Goal: Information Seeking & Learning: Compare options

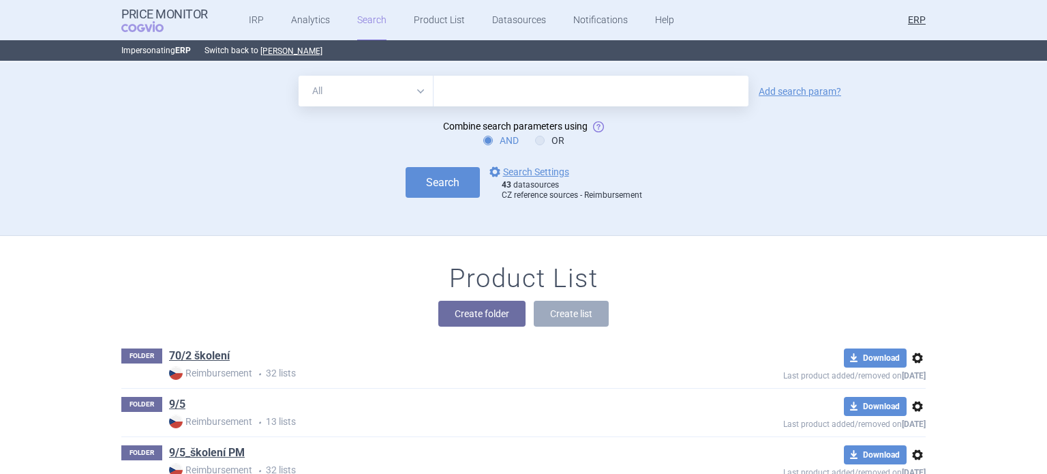
scroll to position [45136, 0]
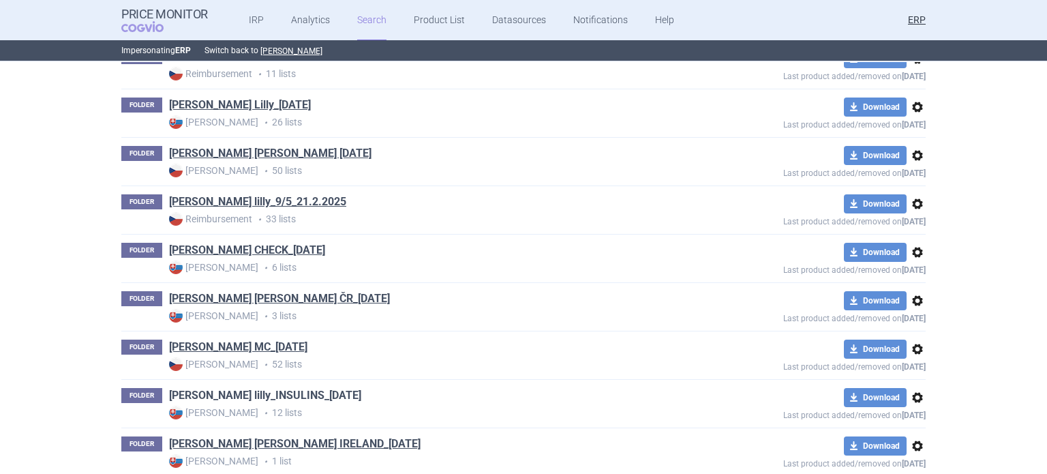
click at [291, 388] on link "[PERSON_NAME] lilly_INSULINS_[DATE]" at bounding box center [265, 395] width 192 height 15
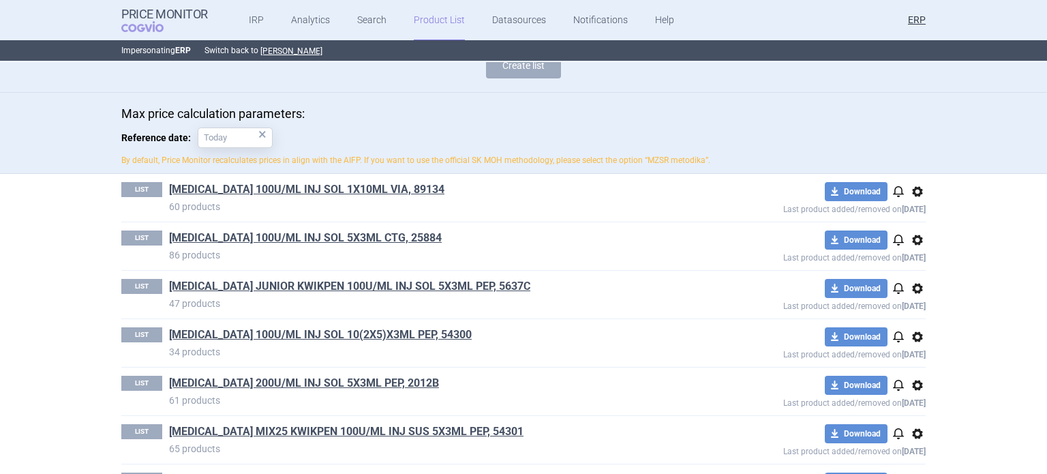
scroll to position [127, 0]
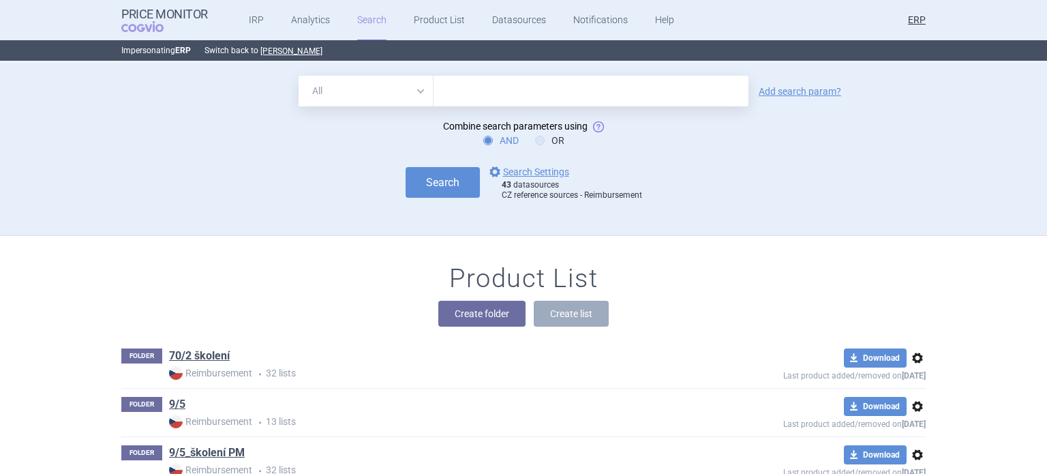
click at [481, 84] on input "text" at bounding box center [591, 91] width 315 height 31
click at [780, 155] on form "All Brand Name ATC Company Active Substance Country Newer than Add search param…" at bounding box center [523, 138] width 804 height 125
click at [534, 169] on link "options Search Settings" at bounding box center [528, 172] width 82 height 16
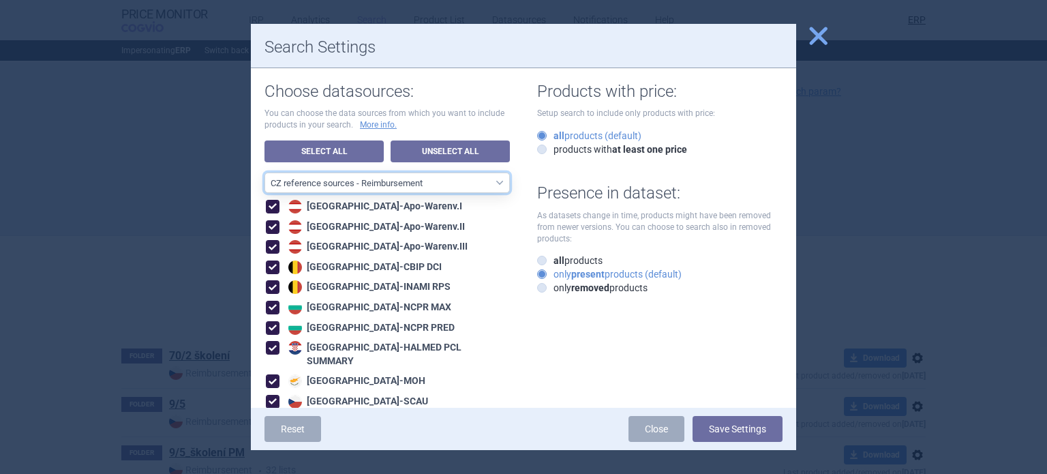
click at [479, 181] on select "All data sources CZ reference sources - Reimbursement SK reference sources - Of…" at bounding box center [386, 182] width 245 height 20
select select "3e39bb1b-0066-4e3d-9ac6-6dc98ece7831"
click at [264, 172] on select "All data sources CZ reference sources - Reimbursement SK reference sources - Of…" at bounding box center [386, 182] width 245 height 20
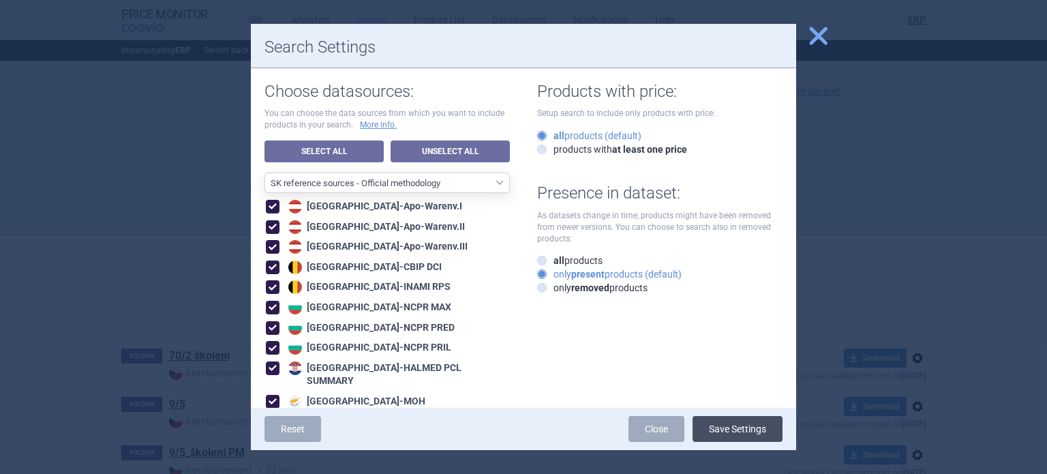
click at [763, 432] on button "Save Settings" at bounding box center [738, 429] width 90 height 26
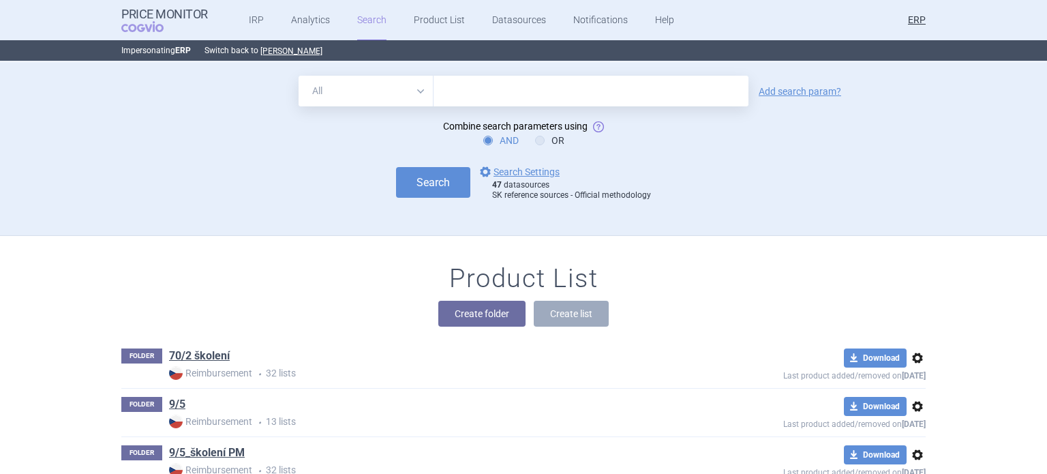
click at [514, 70] on div "All Brand Name ATC Company Active Substance Country Newer than Add search param…" at bounding box center [523, 149] width 1047 height 174
click at [515, 89] on input "text" at bounding box center [591, 91] width 315 height 31
type input "humalog"
click button "Search" at bounding box center [433, 182] width 74 height 31
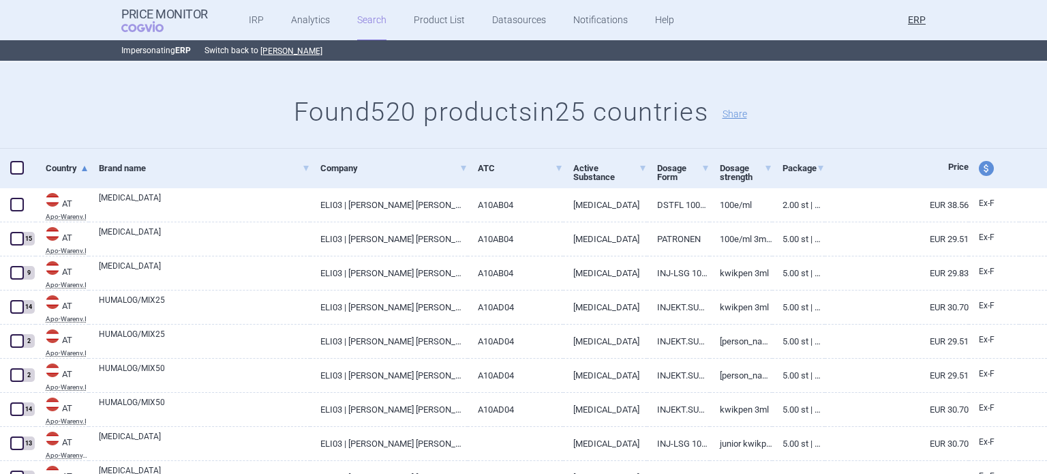
scroll to position [199, 0]
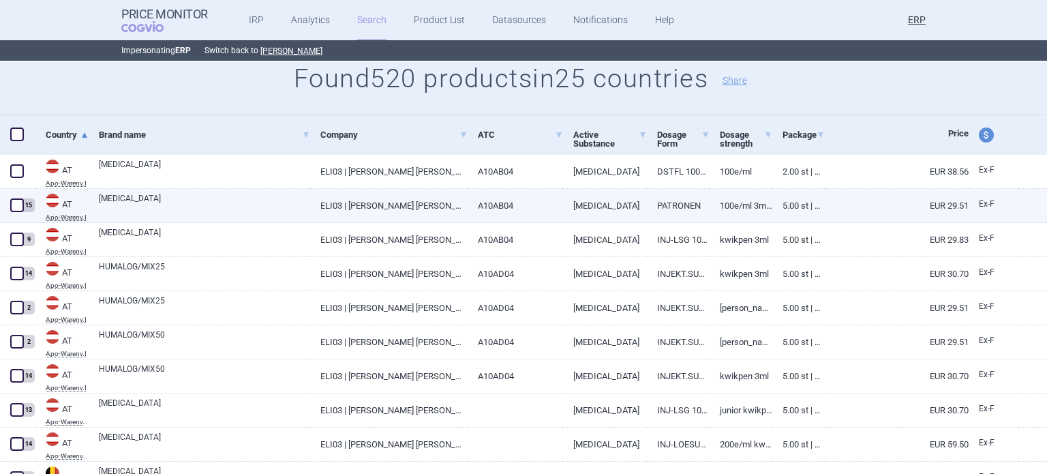
click at [232, 204] on link "HUMALOG" at bounding box center [204, 204] width 211 height 25
select select "EUR"
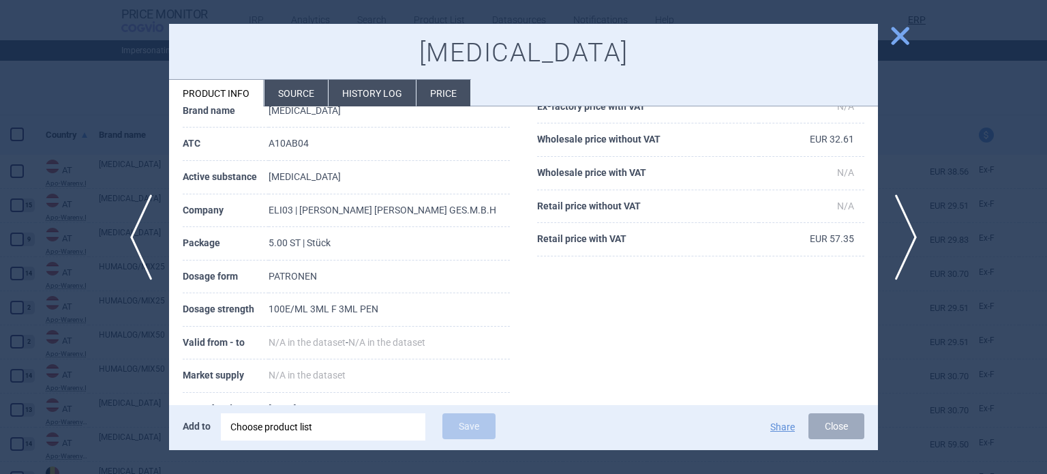
scroll to position [104, 0]
click at [112, 179] on div at bounding box center [523, 237] width 1047 height 474
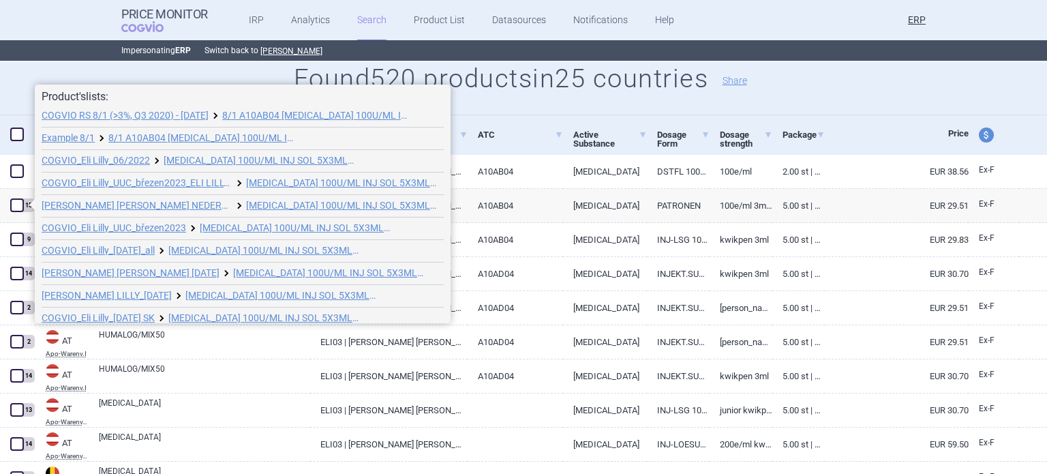
scroll to position [120, 0]
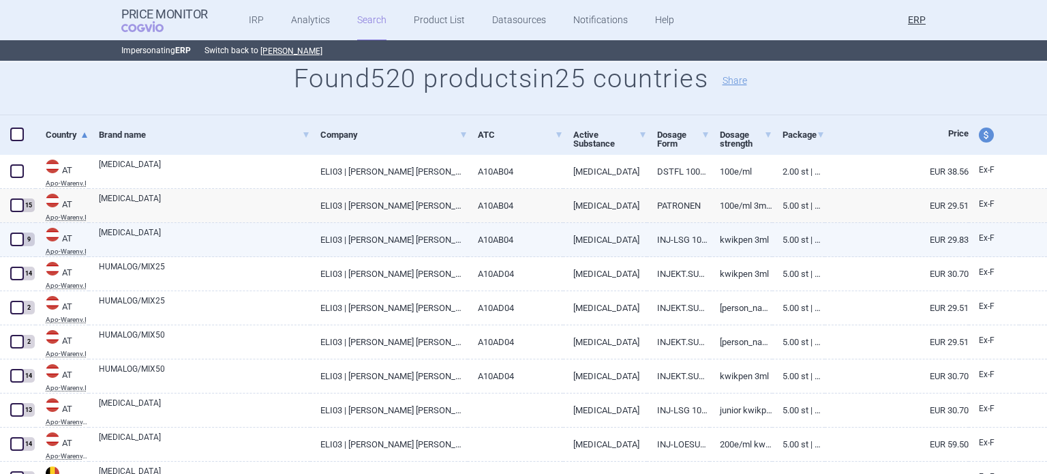
click at [519, 234] on link "A10AB04" at bounding box center [516, 239] width 96 height 33
select select "EUR"
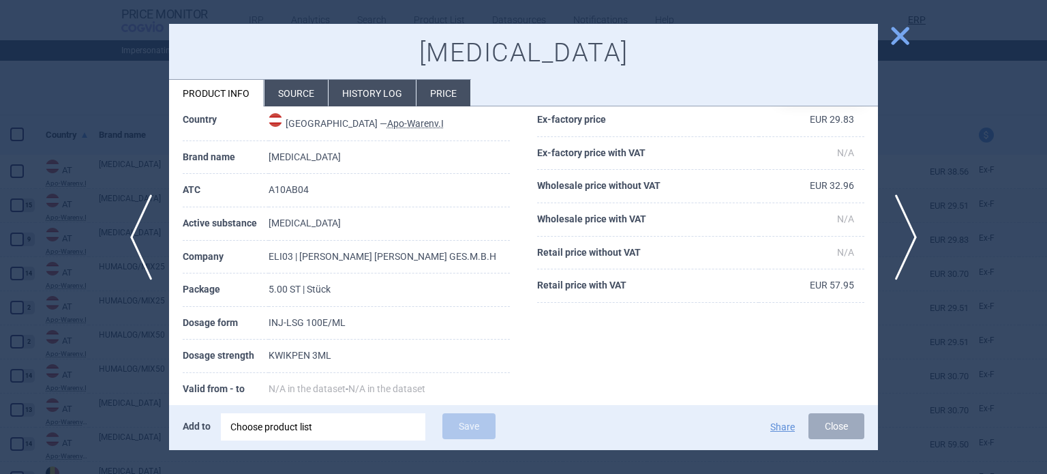
scroll to position [56, 0]
click at [33, 348] on div at bounding box center [523, 237] width 1047 height 474
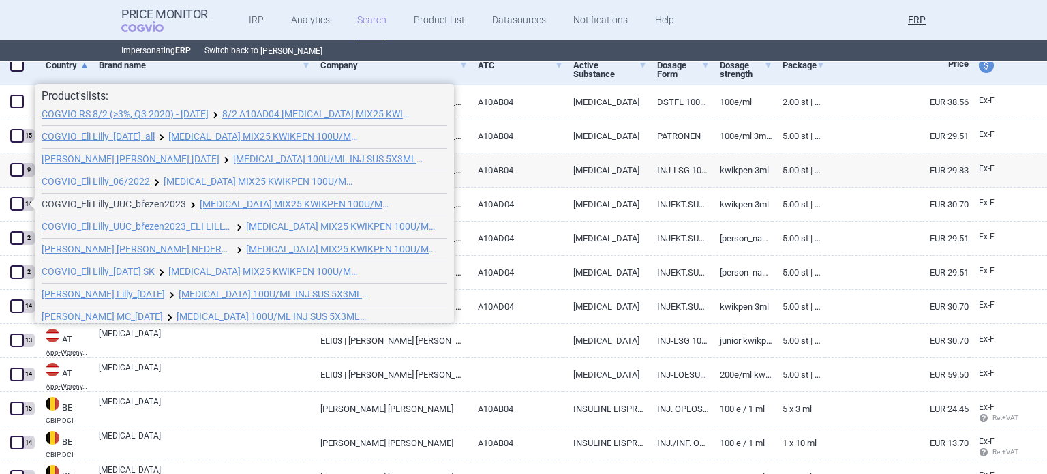
scroll to position [97, 0]
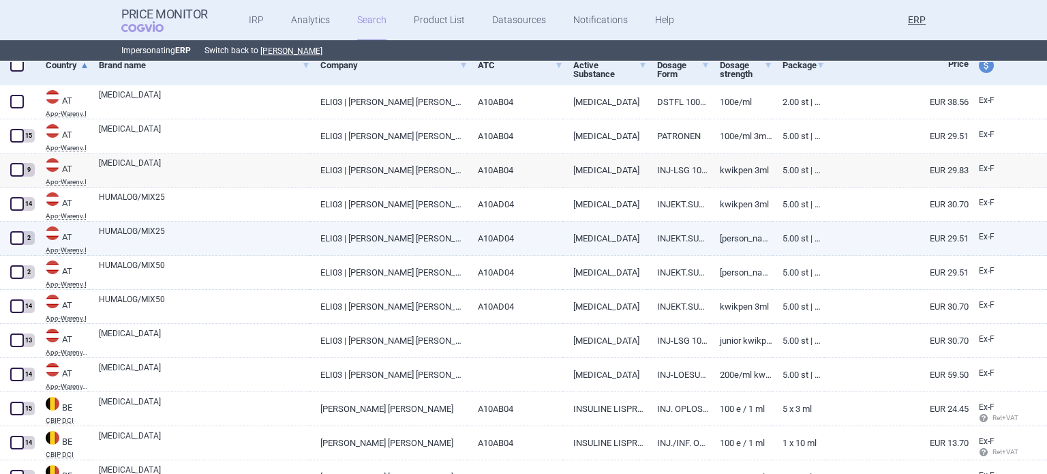
click at [139, 249] on link "HUMALOG/MIX25" at bounding box center [204, 237] width 211 height 25
select select "EUR"
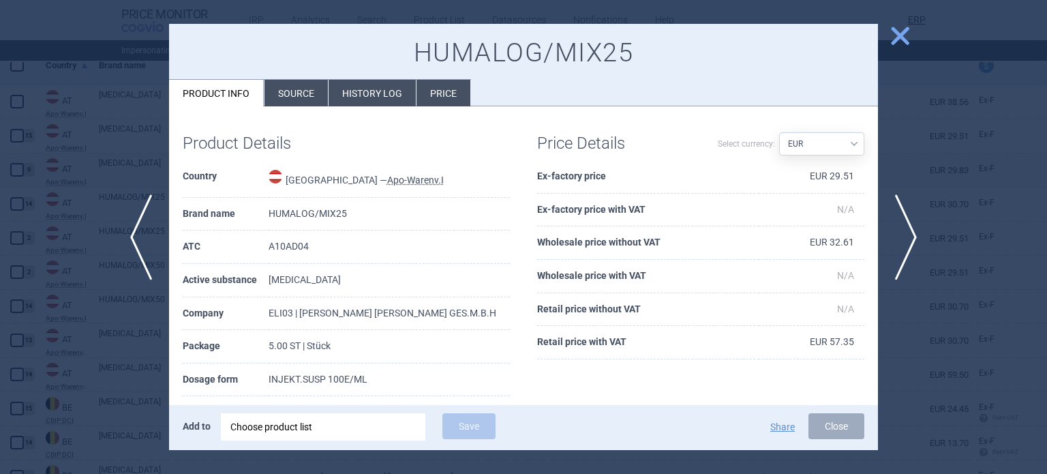
scroll to position [59, 0]
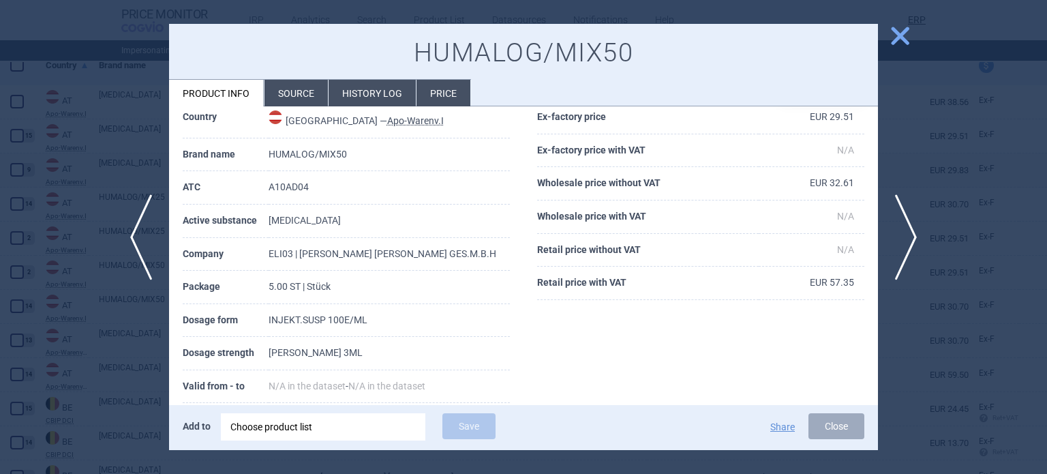
click at [82, 299] on div at bounding box center [523, 237] width 1047 height 474
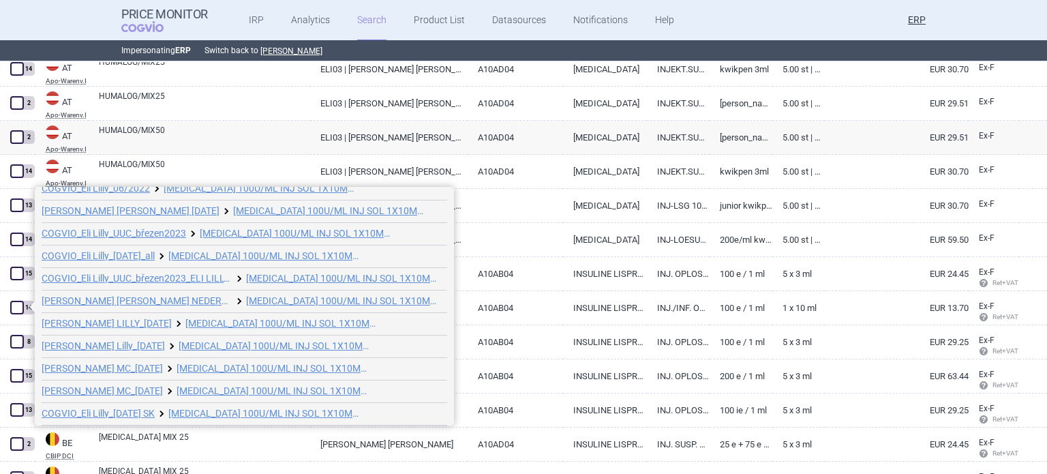
scroll to position [97, 0]
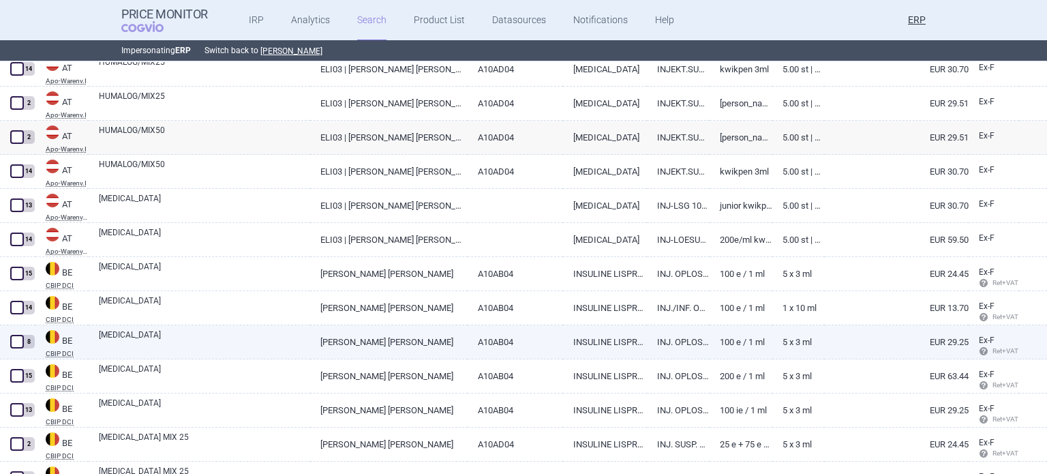
click at [519, 340] on link "A10AB04" at bounding box center [516, 341] width 96 height 33
select select "EUR"
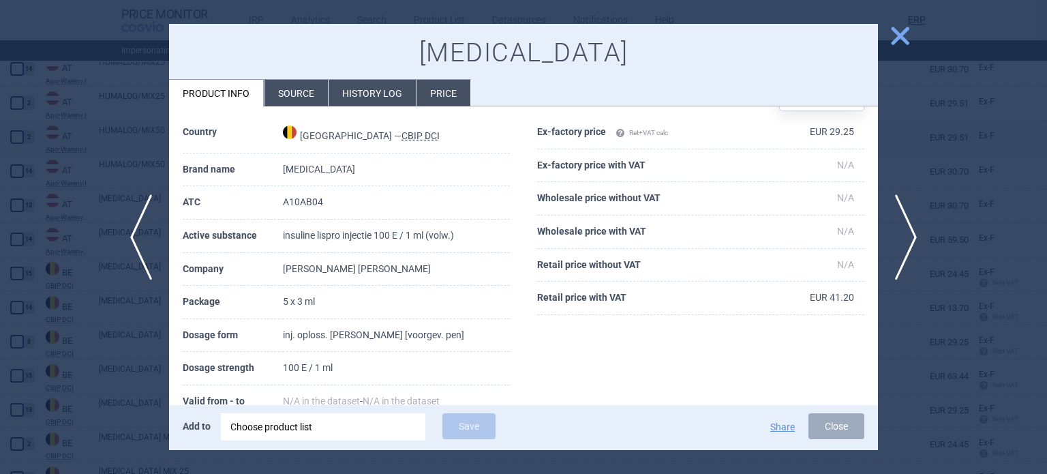
scroll to position [68, 0]
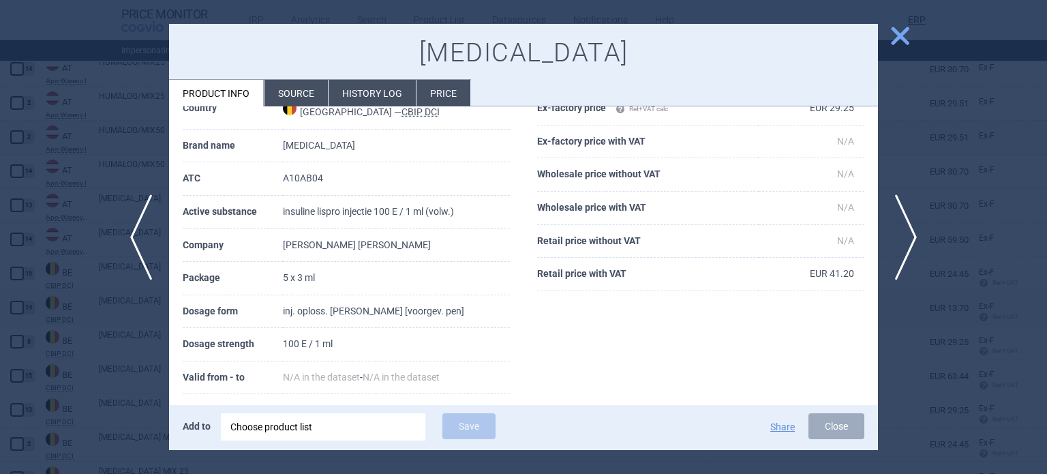
click at [48, 299] on div at bounding box center [523, 237] width 1047 height 474
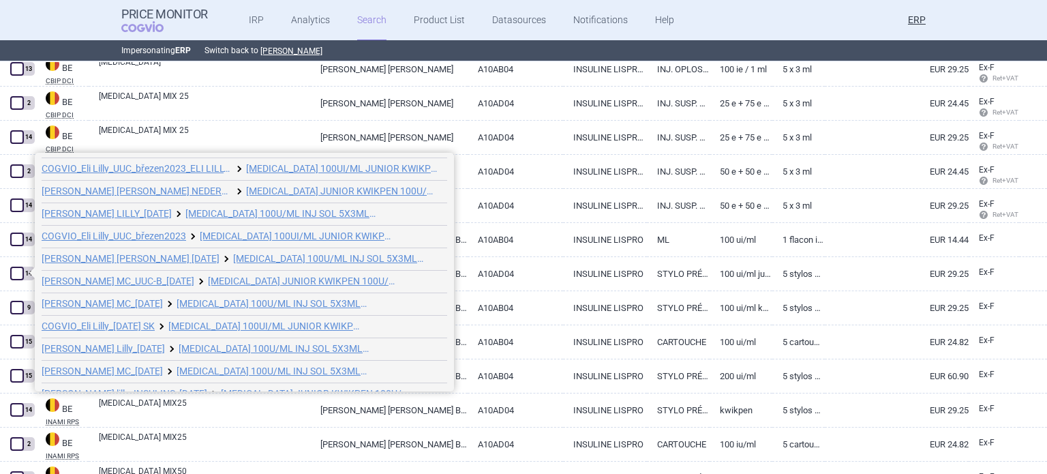
scroll to position [97, 0]
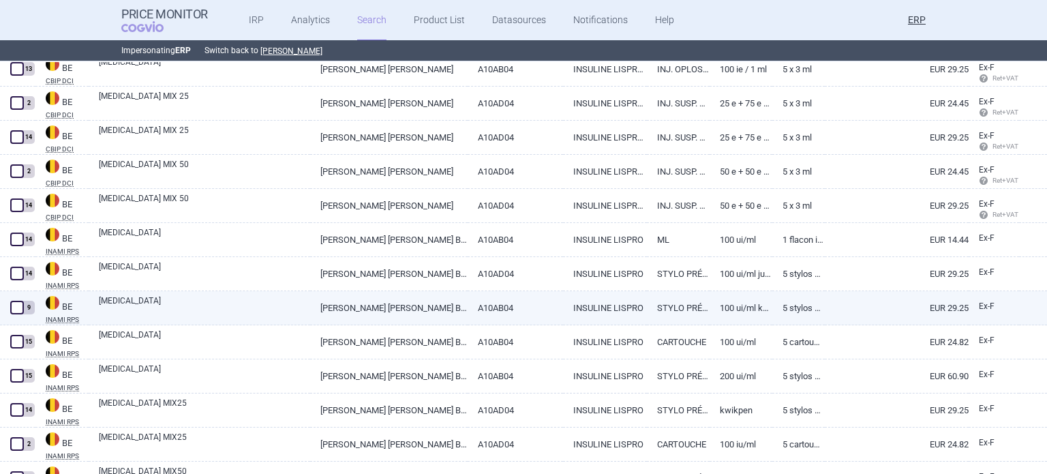
click at [518, 306] on link "A10AB04" at bounding box center [516, 307] width 96 height 33
select select "EUR"
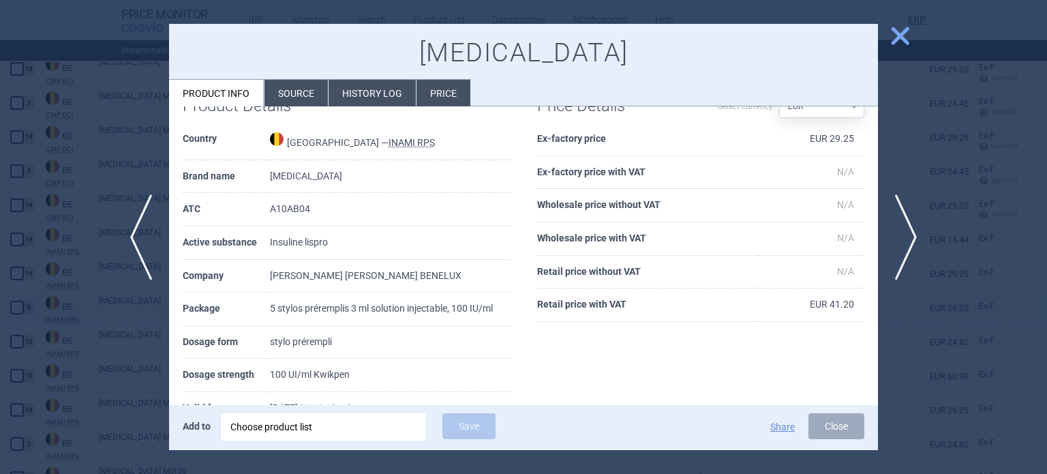
scroll to position [68, 0]
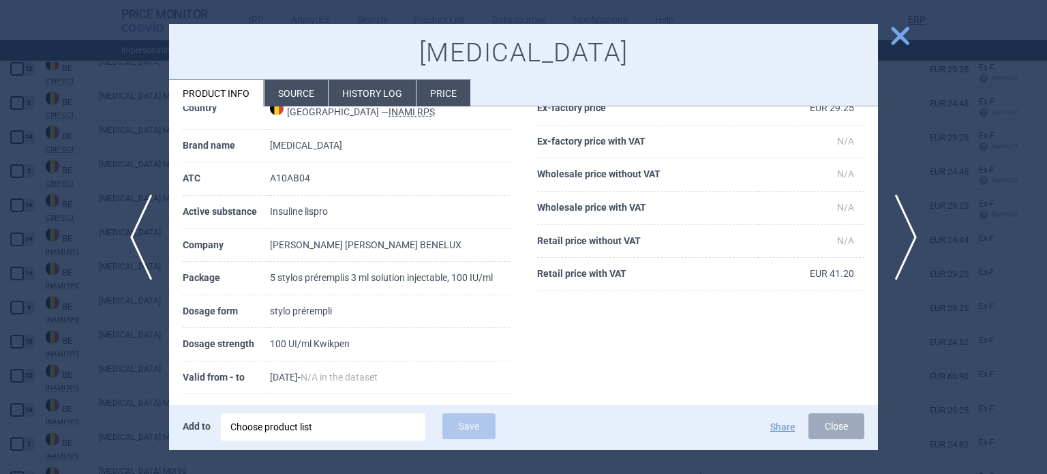
click at [117, 294] on div at bounding box center [523, 237] width 1047 height 474
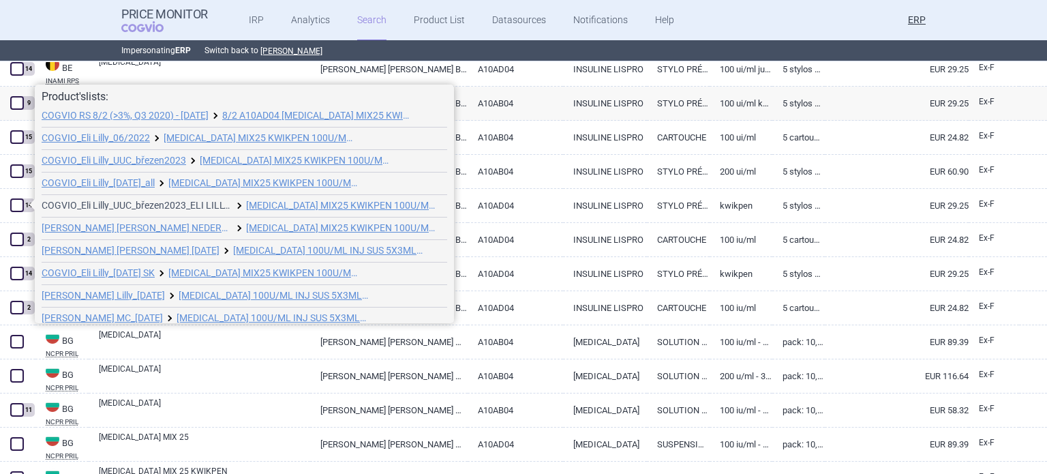
scroll to position [97, 0]
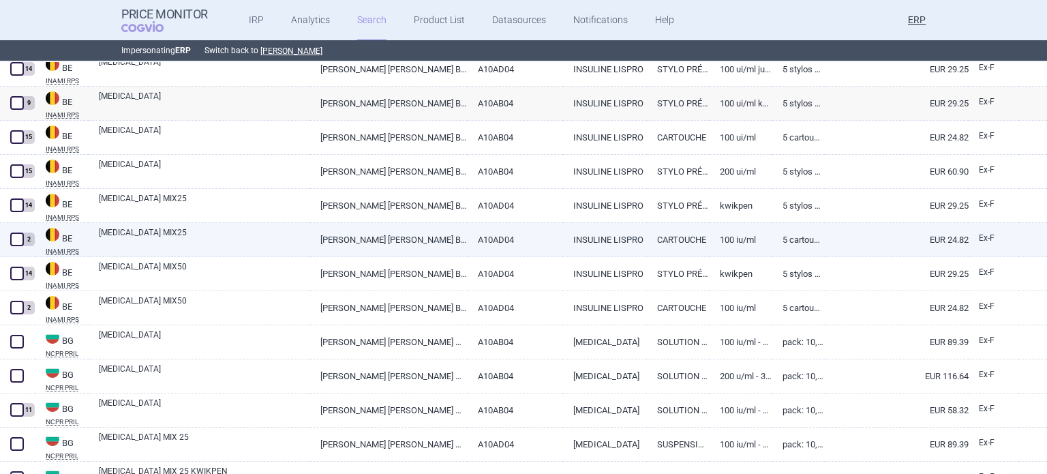
click at [14, 241] on span at bounding box center [17, 239] width 14 height 14
checkbox input "true"
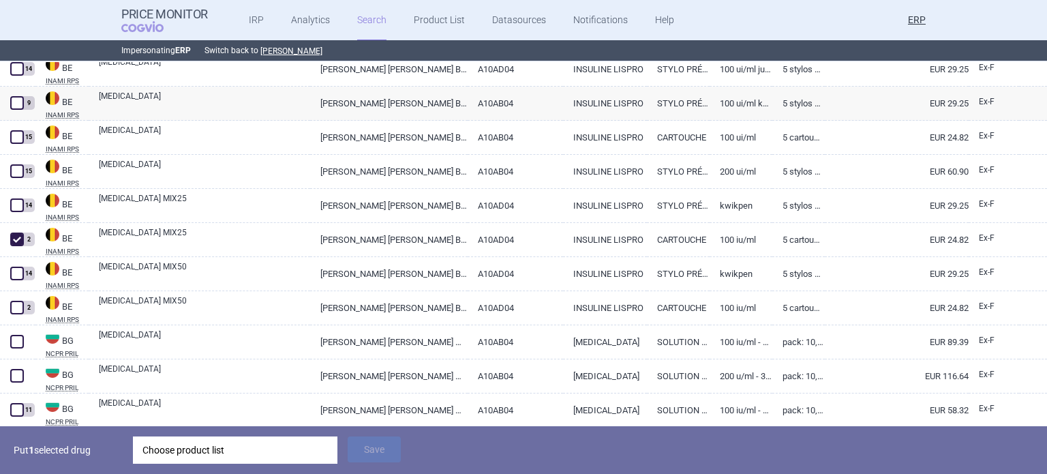
click at [280, 452] on div "Choose product list" at bounding box center [234, 449] width 185 height 27
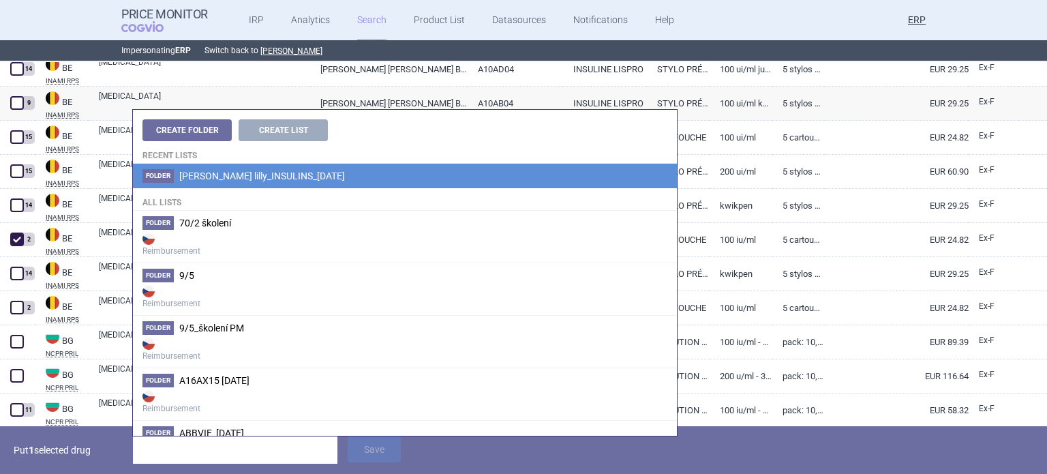
click at [269, 175] on span "[PERSON_NAME] lilly_INSULINS_[DATE]" at bounding box center [262, 175] width 166 height 11
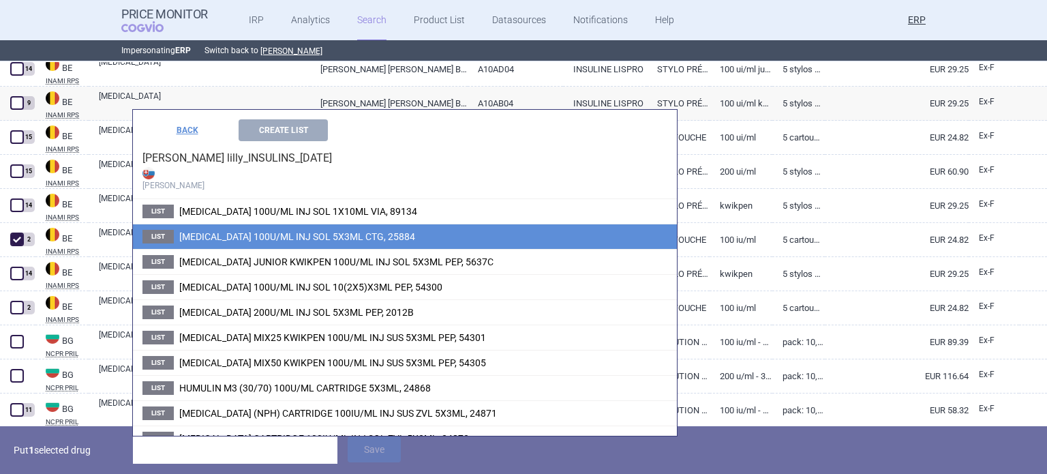
click at [256, 228] on li "List HUMALOG 100U/ML INJ SOL 5X3ML CTG, 25884" at bounding box center [405, 236] width 544 height 25
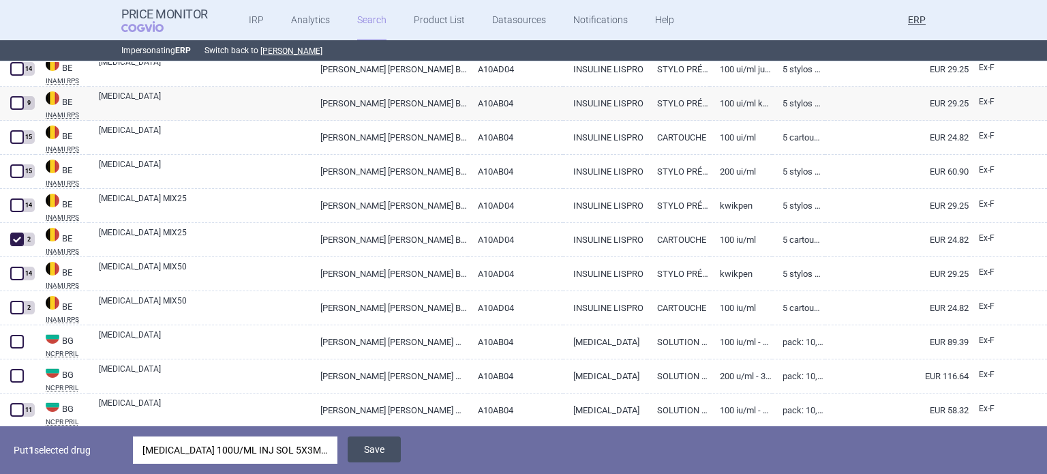
click at [386, 451] on button "Save" at bounding box center [374, 449] width 53 height 26
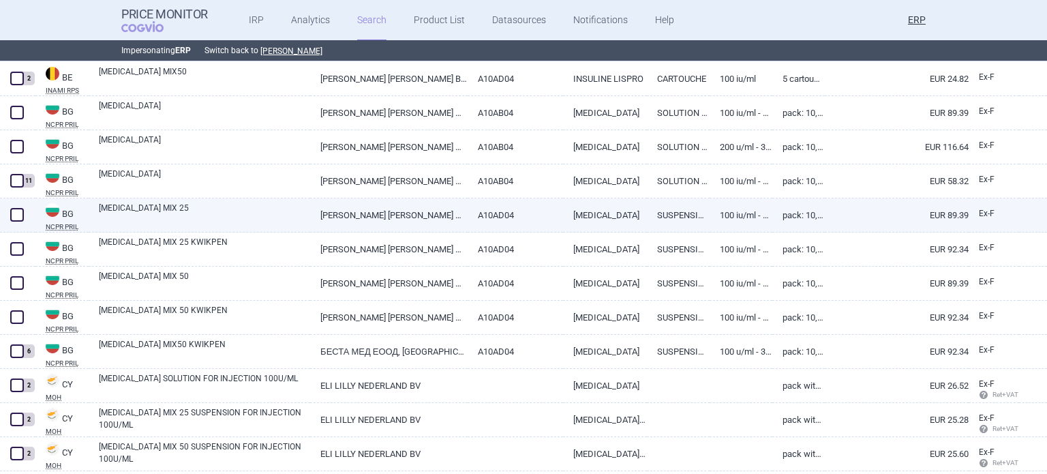
scroll to position [1153, 0]
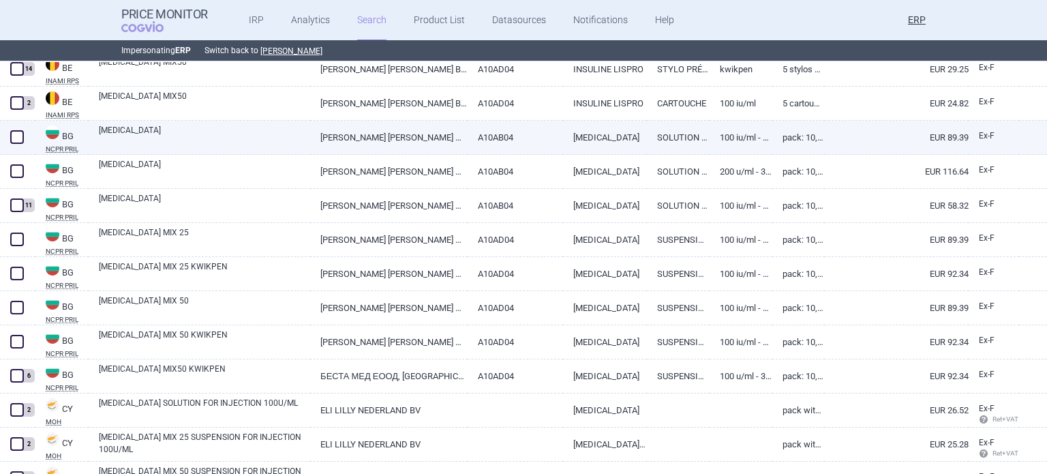
click at [310, 141] on link "ELI LILLY NEDERLAND B.V, НИДЕРЛАНДИЯ" at bounding box center [388, 137] width 157 height 33
select select "EUR"
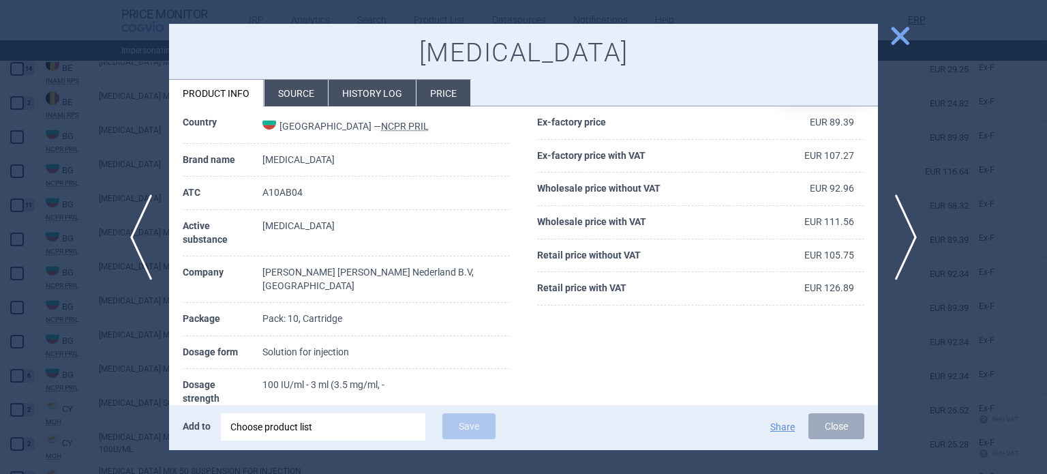
scroll to position [136, 0]
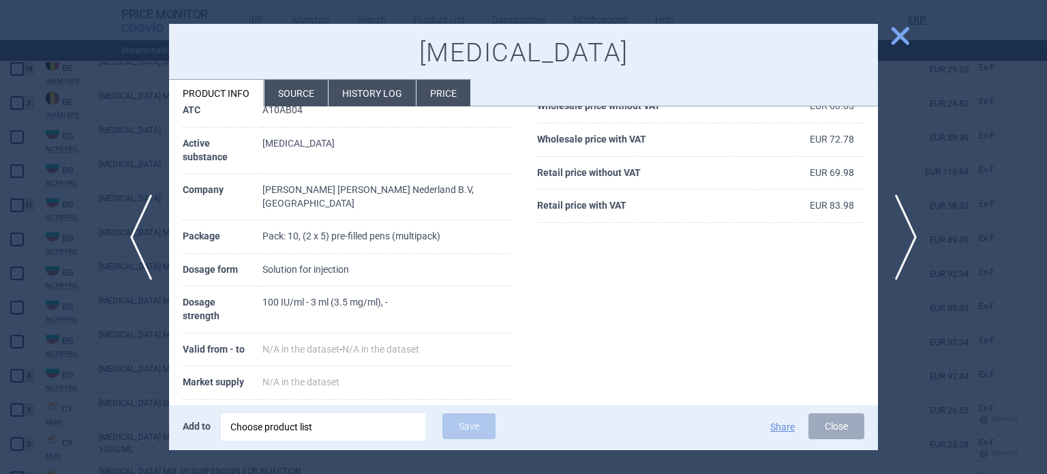
click at [0, 136] on div at bounding box center [523, 237] width 1047 height 474
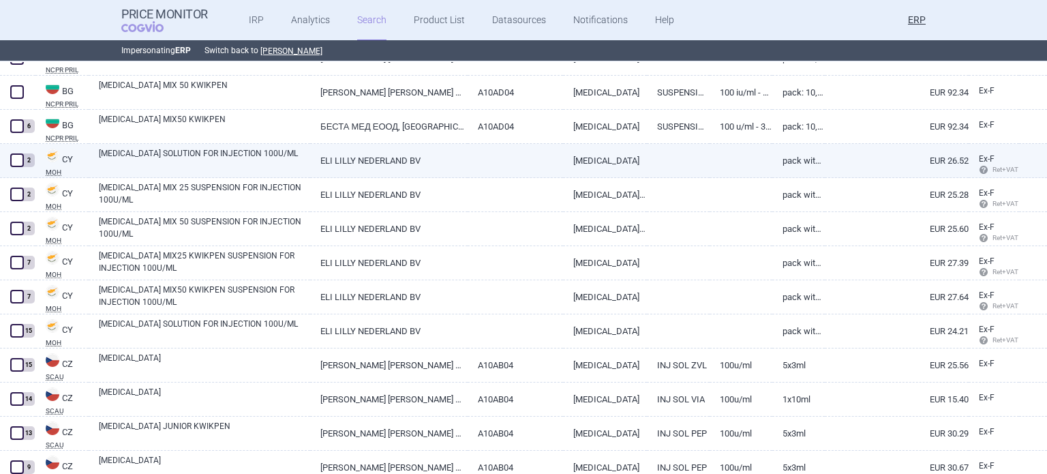
scroll to position [1426, 0]
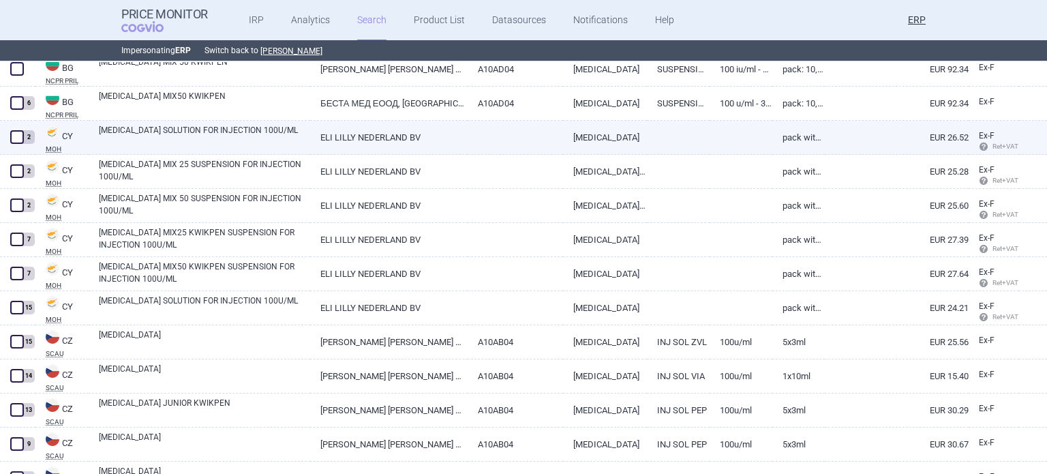
click at [192, 138] on link "HUMALOG KWIKPEN SOLUTION FOR INJECTION 100U/ML" at bounding box center [204, 136] width 211 height 25
select select "EUR"
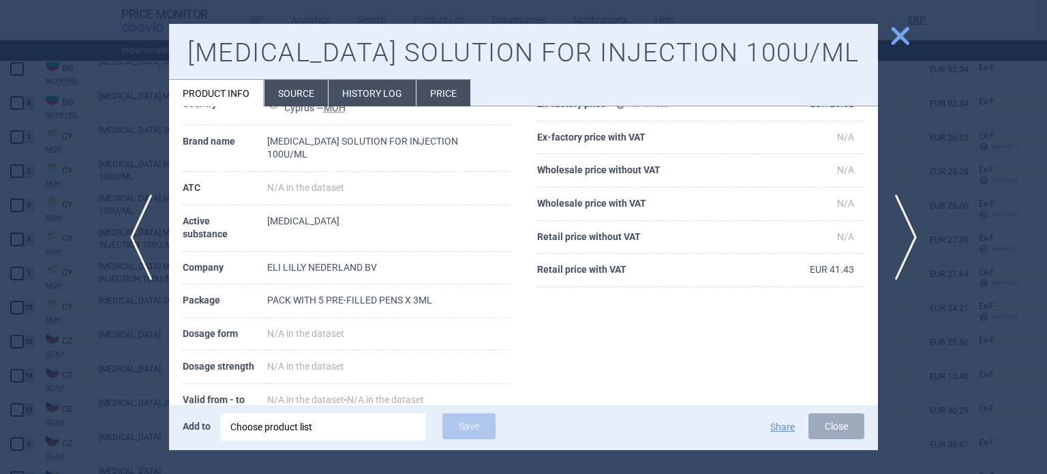
scroll to position [136, 0]
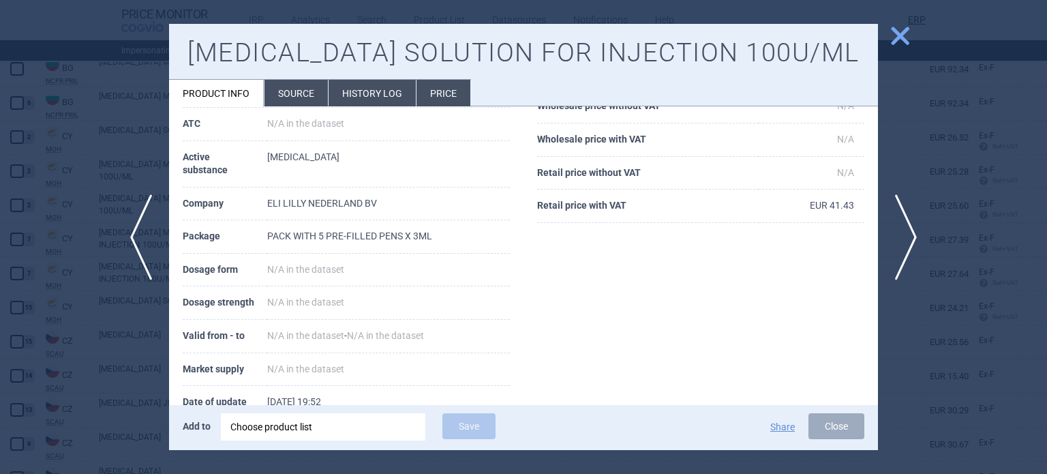
click at [92, 166] on div at bounding box center [523, 237] width 1047 height 474
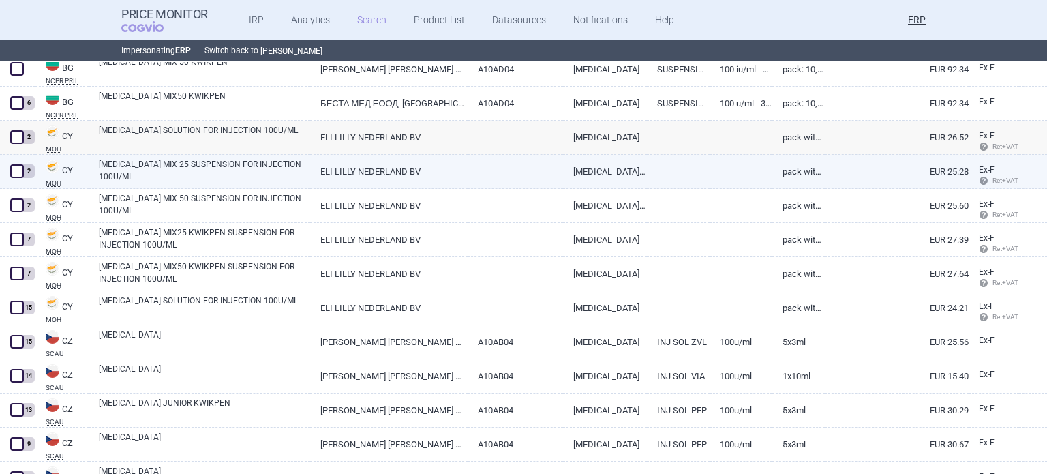
click at [222, 178] on link "HUMALOG MIX 25 SUSPENSION FOR INJECTION 100U/ML" at bounding box center [204, 170] width 211 height 25
select select "EUR"
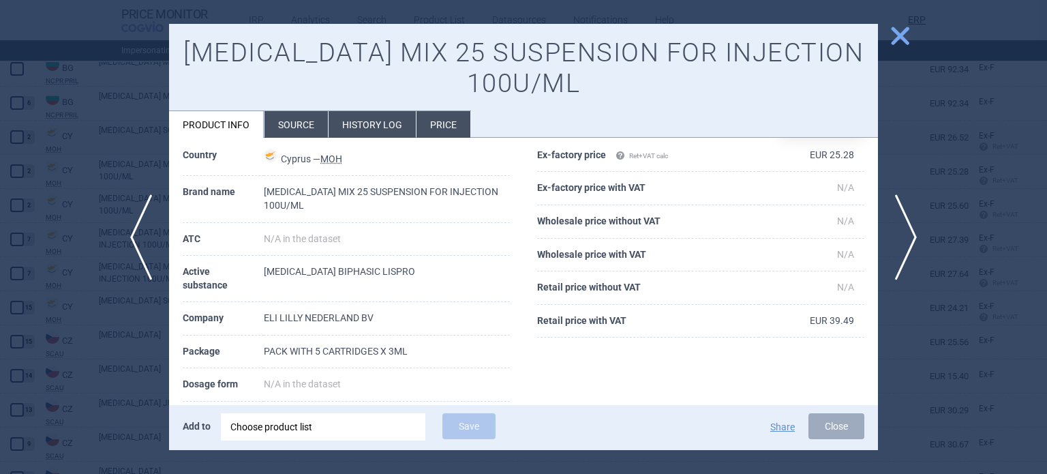
scroll to position [136, 0]
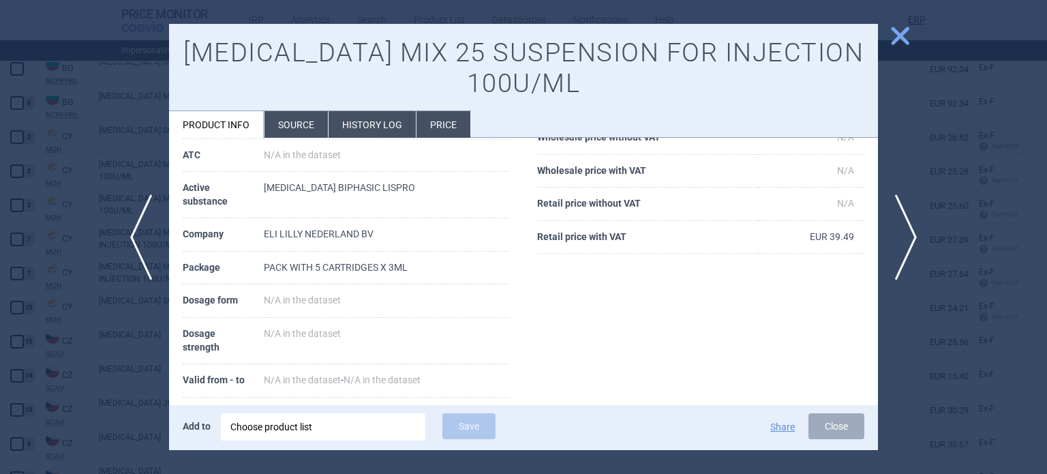
click at [44, 140] on div at bounding box center [523, 237] width 1047 height 474
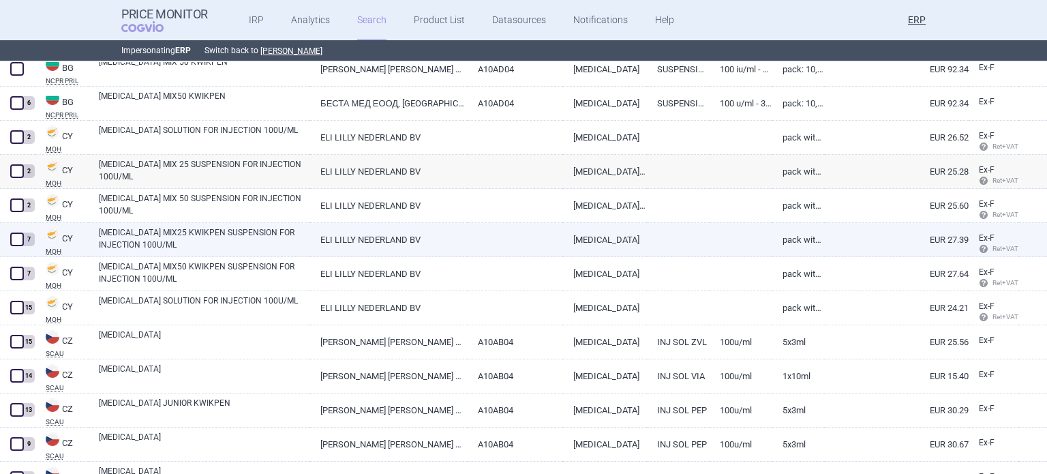
click at [232, 243] on link "HUMALOG MIX25 KWIKPEN SUSPENSION FOR INJECTION 100U/ML" at bounding box center [204, 238] width 211 height 25
select select "EUR"
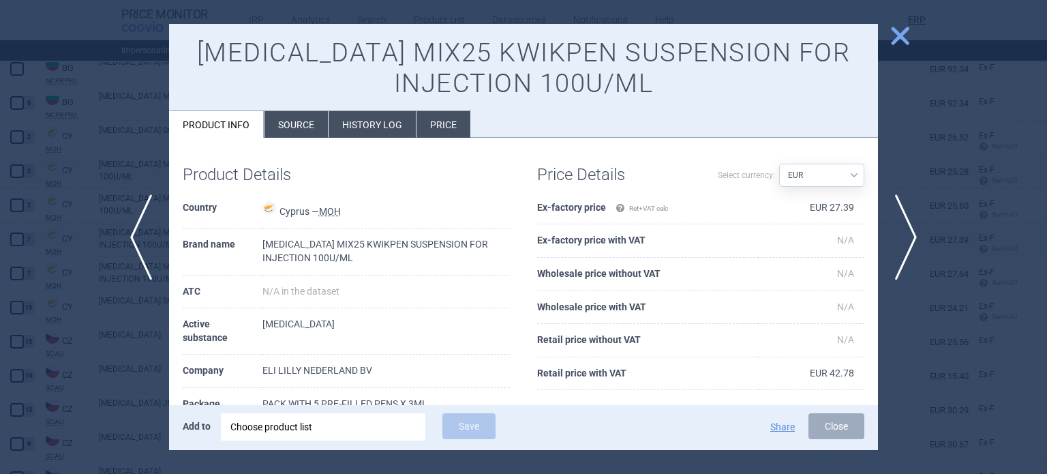
scroll to position [68, 0]
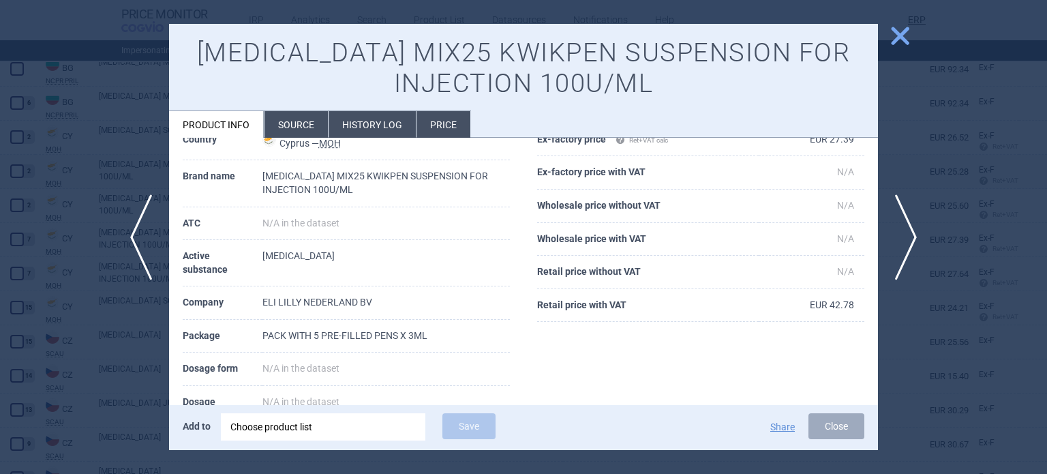
click at [21, 337] on div at bounding box center [523, 237] width 1047 height 474
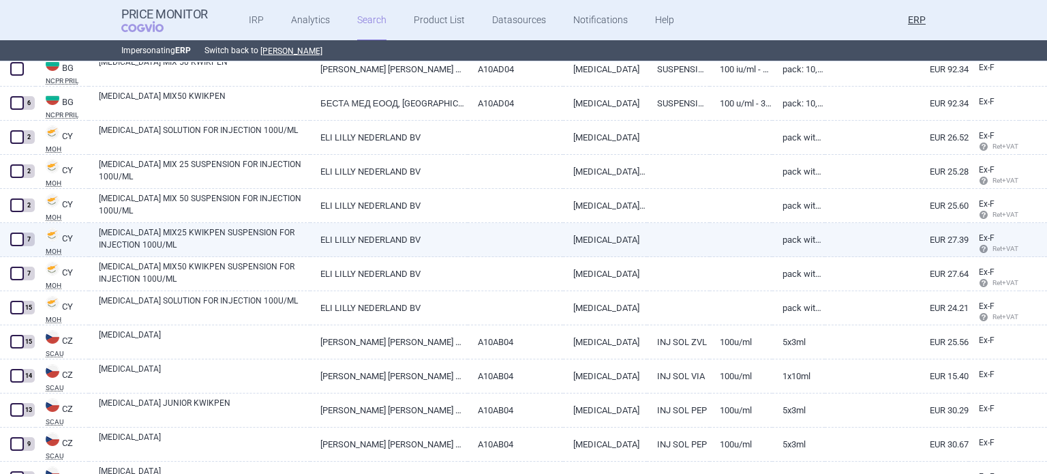
click at [12, 243] on span at bounding box center [17, 239] width 14 height 14
checkbox input "true"
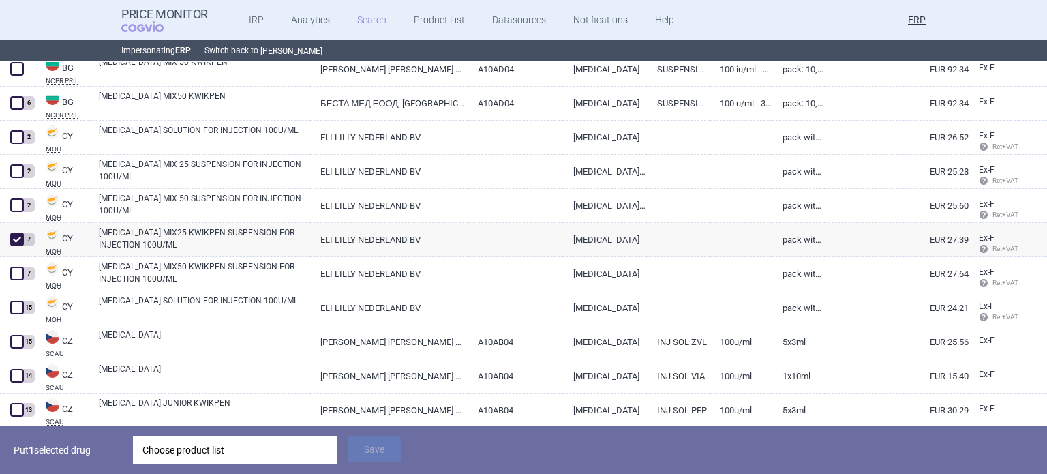
click at [305, 457] on div "Choose product list" at bounding box center [234, 449] width 185 height 27
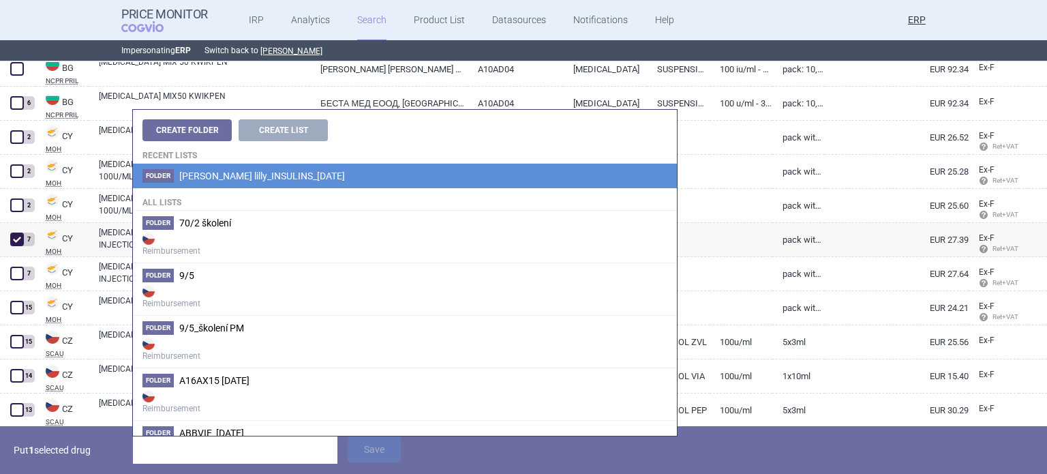
click at [400, 171] on li "Folder Eli lilly_INSULINS_06.10.2025" at bounding box center [405, 176] width 544 height 25
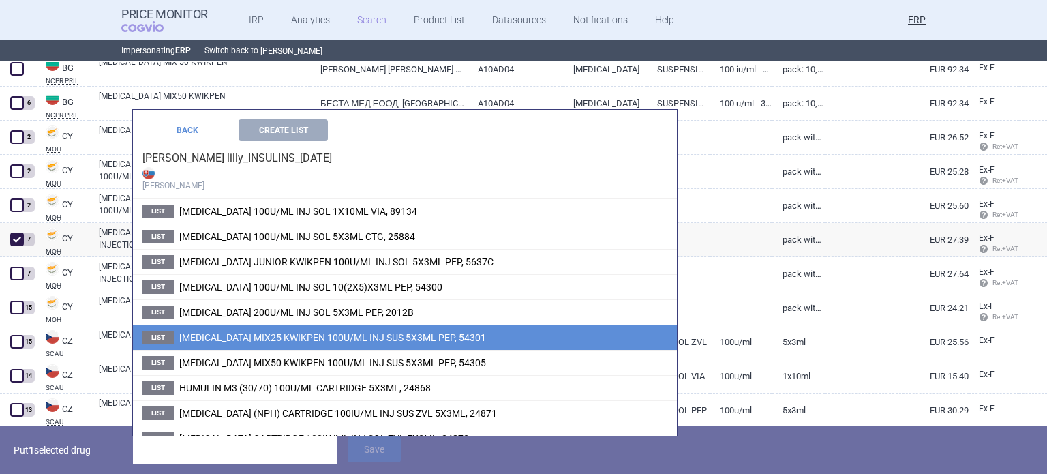
click at [371, 338] on span "HUMALOG MIX25 KWIKPEN 100U/ML INJ SUS 5X3ML PEP, 54301" at bounding box center [332, 337] width 307 height 11
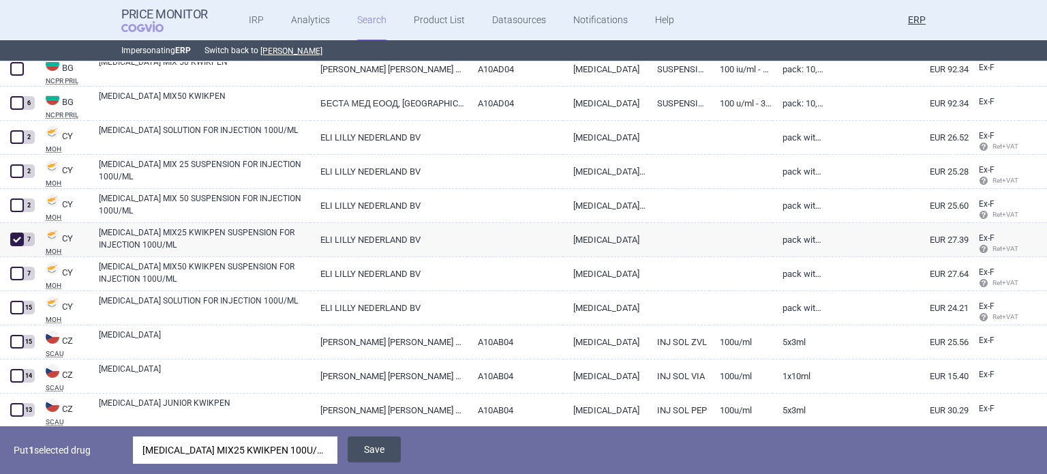
click at [376, 443] on button "Save" at bounding box center [374, 449] width 53 height 26
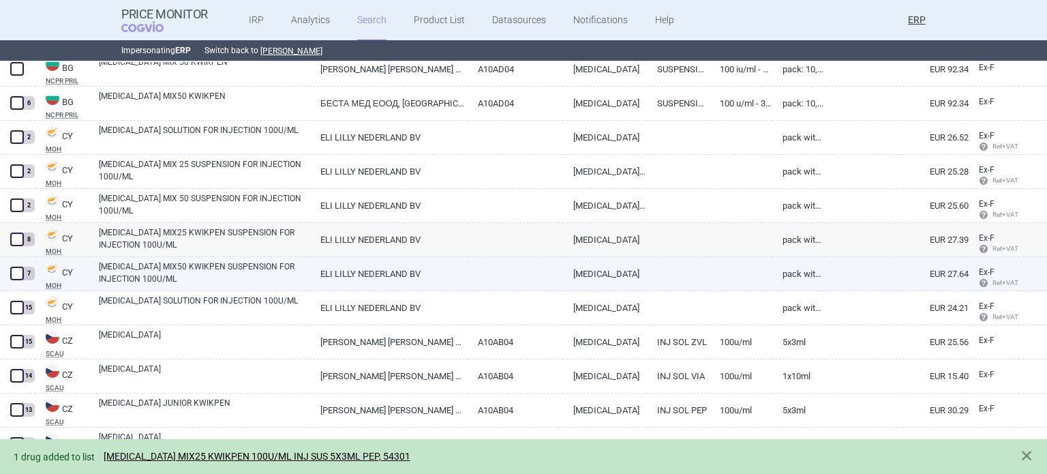
click at [16, 274] on span at bounding box center [17, 274] width 14 height 14
checkbox input "true"
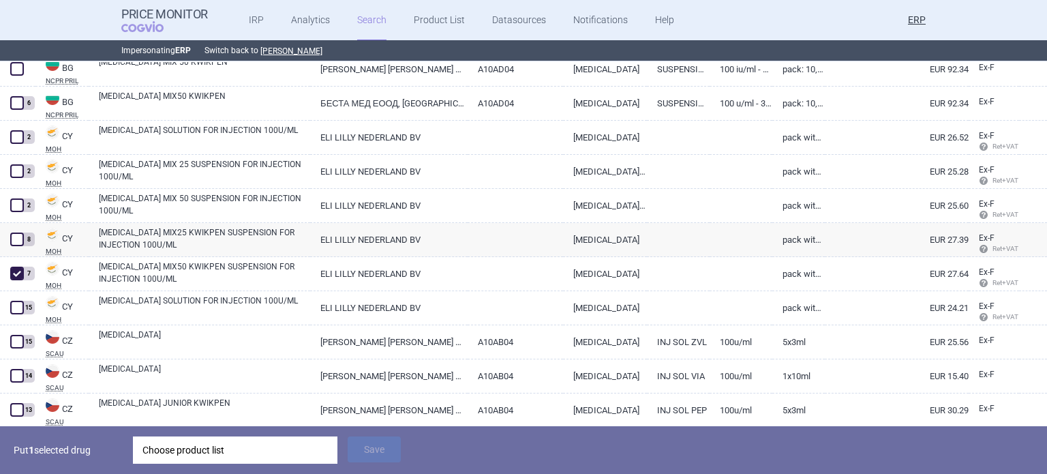
click at [232, 446] on div "Choose product list" at bounding box center [234, 449] width 185 height 27
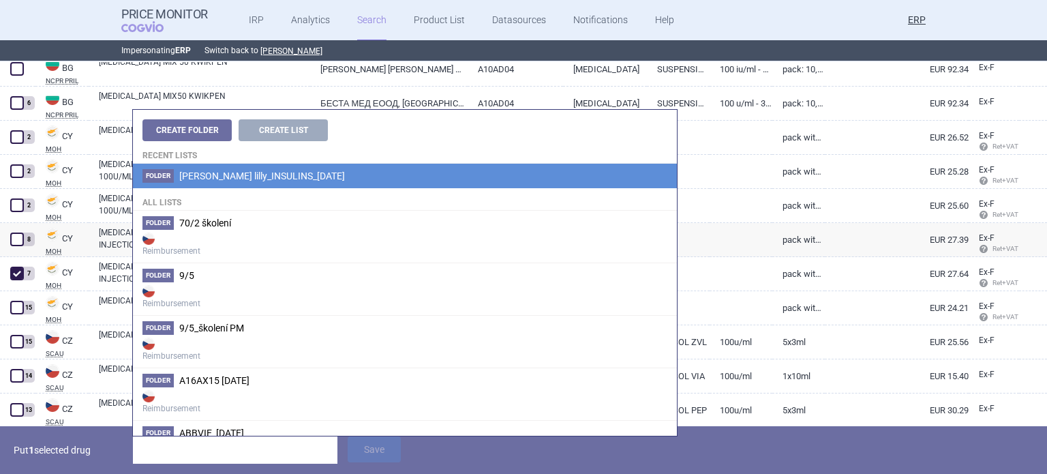
click at [294, 177] on span "[PERSON_NAME] lilly_INSULINS_[DATE]" at bounding box center [262, 175] width 166 height 11
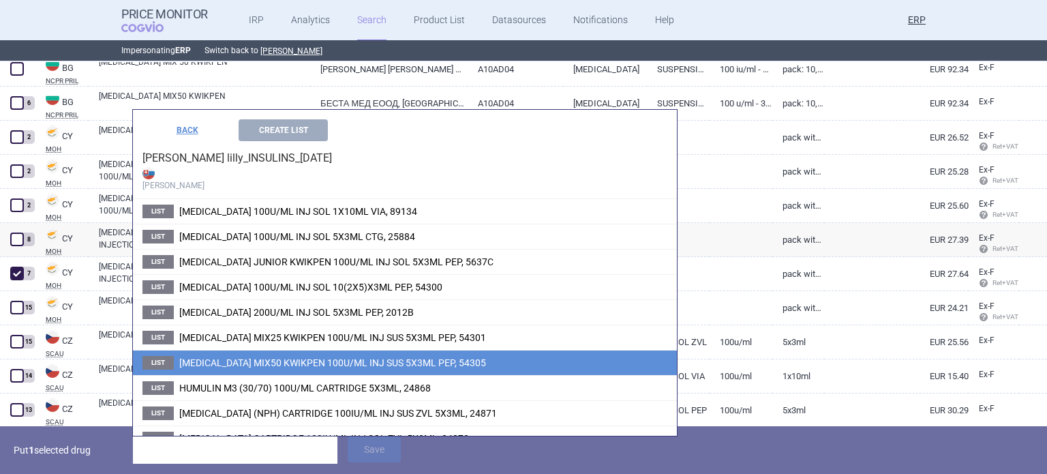
click at [305, 357] on span "HUMALOG MIX50 KWIKPEN 100U/ML INJ SUS 5X3ML PEP, 54305" at bounding box center [332, 362] width 307 height 11
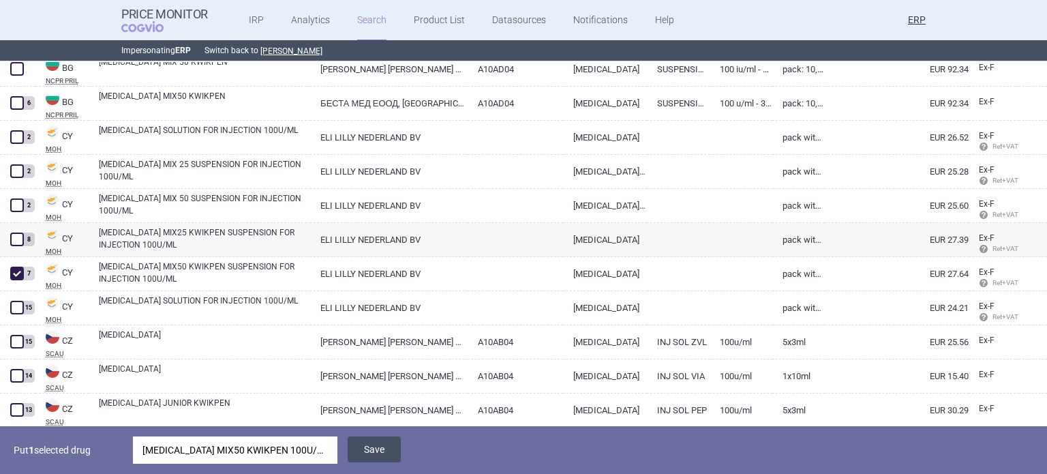
click at [383, 456] on button "Save" at bounding box center [374, 449] width 53 height 26
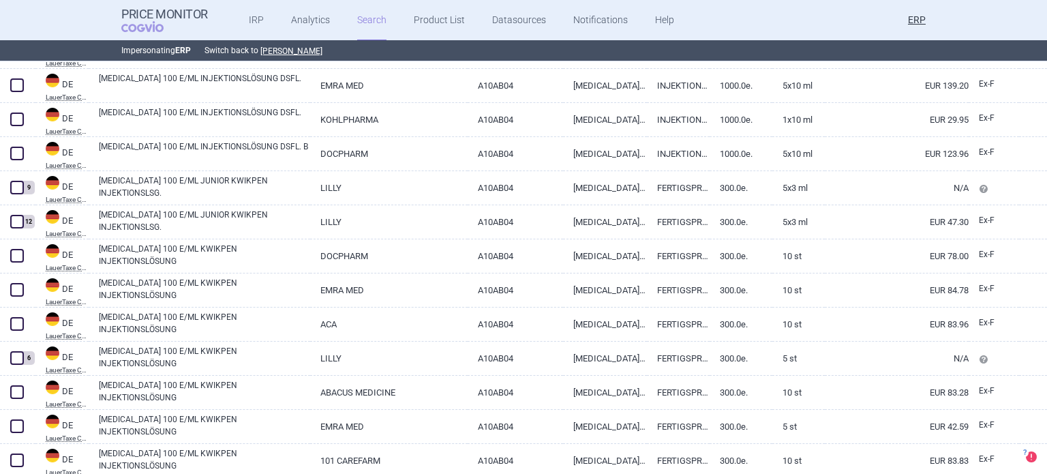
scroll to position [2355, 0]
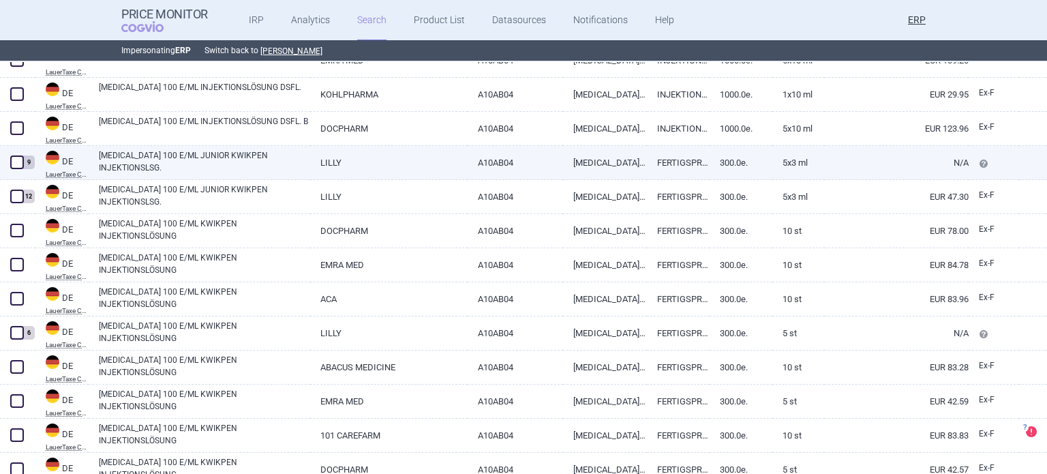
click at [196, 152] on link "HUMALOG 100 E/ML JUNIOR KWIKPEN INJEKTIONSLSG." at bounding box center [204, 161] width 211 height 25
select select "EUR"
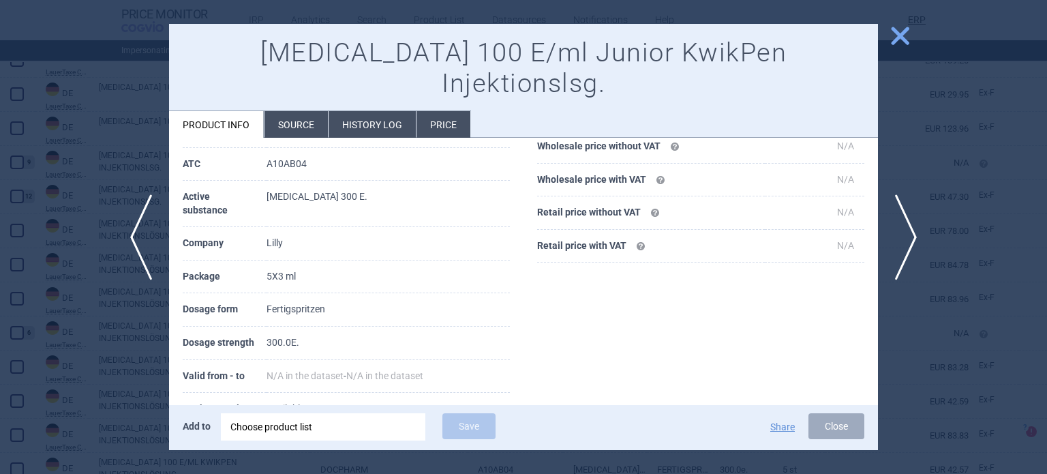
scroll to position [136, 0]
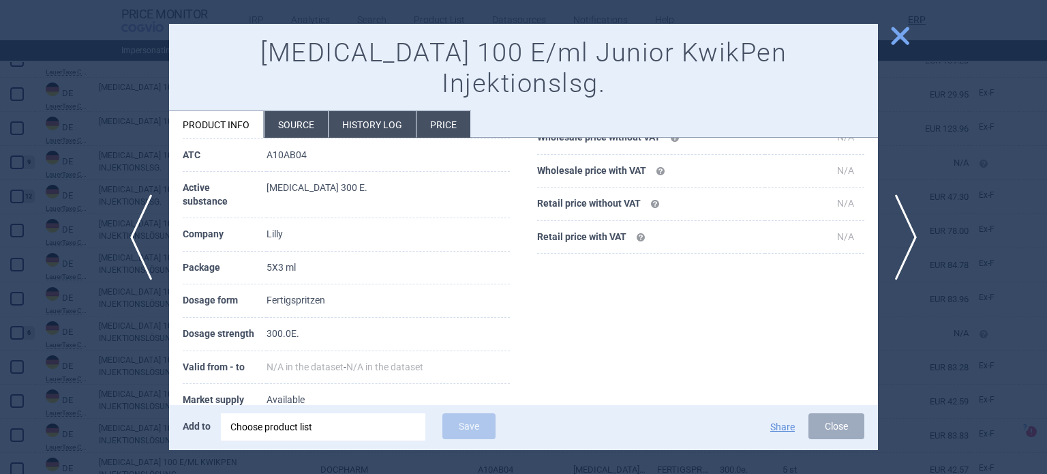
click at [159, 170] on div at bounding box center [523, 237] width 1047 height 474
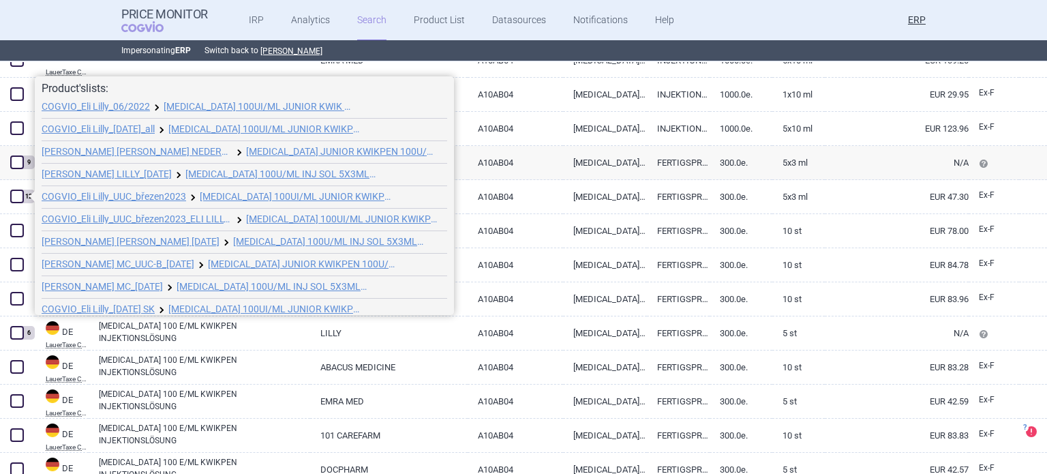
scroll to position [52, 0]
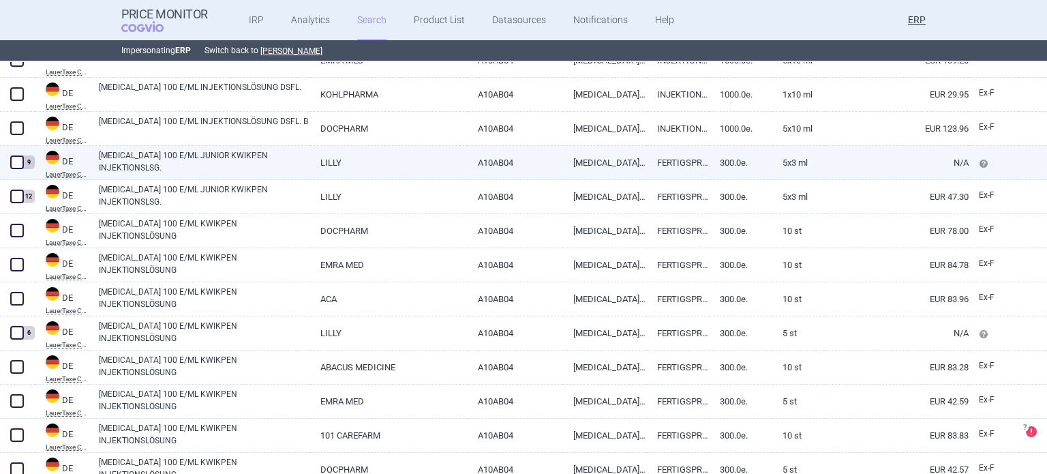
click at [17, 160] on span at bounding box center [17, 162] width 14 height 14
checkbox input "true"
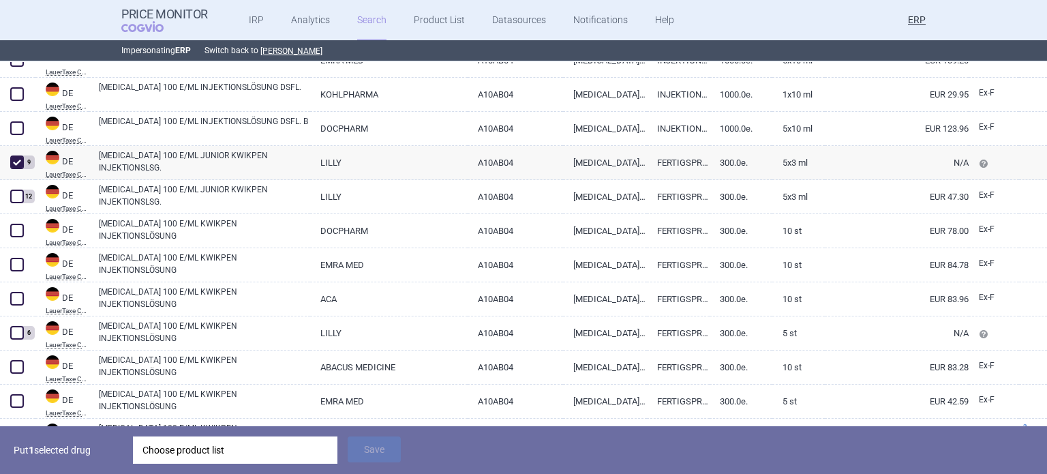
click at [280, 440] on div "Choose product list" at bounding box center [234, 449] width 185 height 27
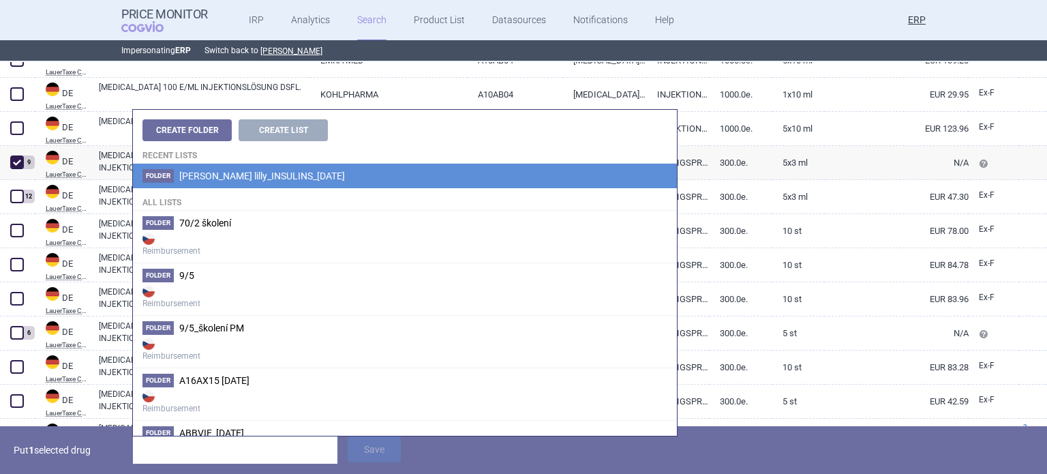
click at [273, 173] on span "[PERSON_NAME] lilly_INSULINS_[DATE]" at bounding box center [262, 175] width 166 height 11
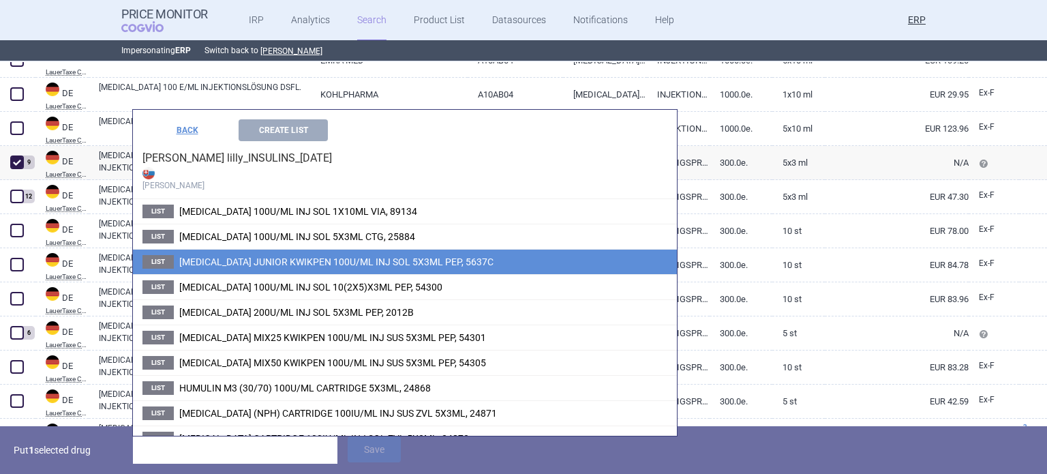
scroll to position [63, 0]
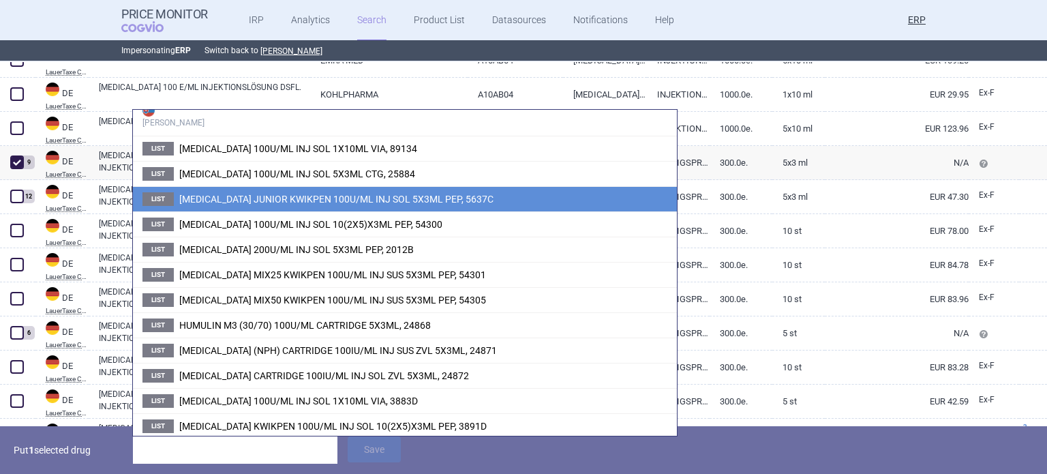
click at [357, 199] on span "HUMALOG JUNIOR KWIKPEN 100U/ML INJ SOL 5X3ML PEP, 5637C" at bounding box center [336, 199] width 314 height 11
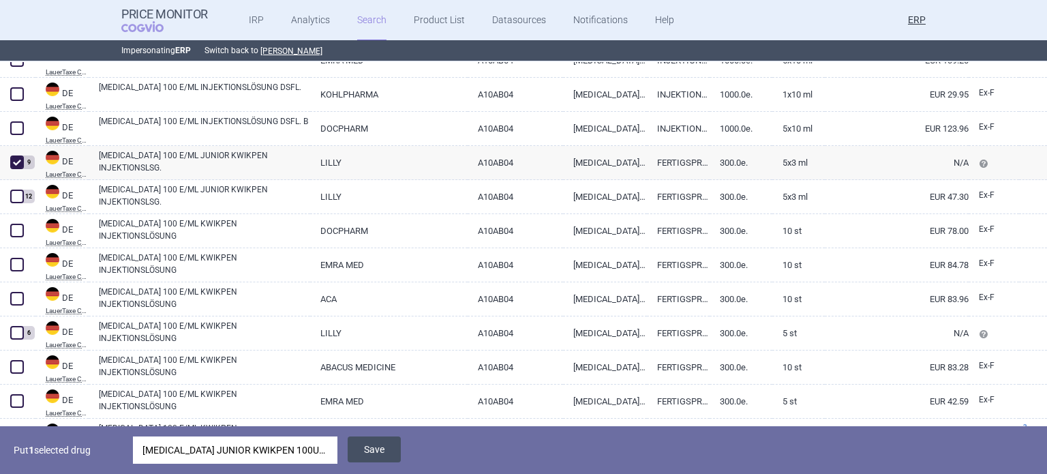
click at [382, 446] on button "Save" at bounding box center [374, 449] width 53 height 26
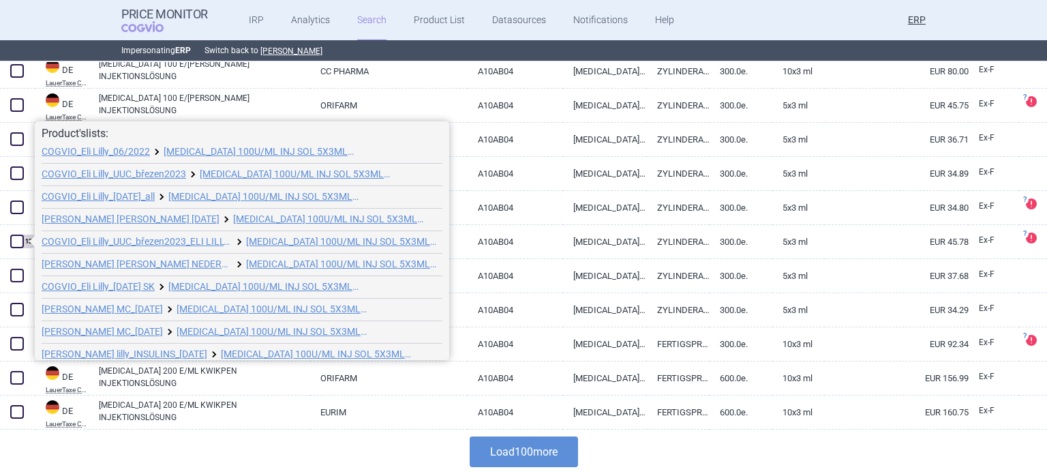
scroll to position [74, 0]
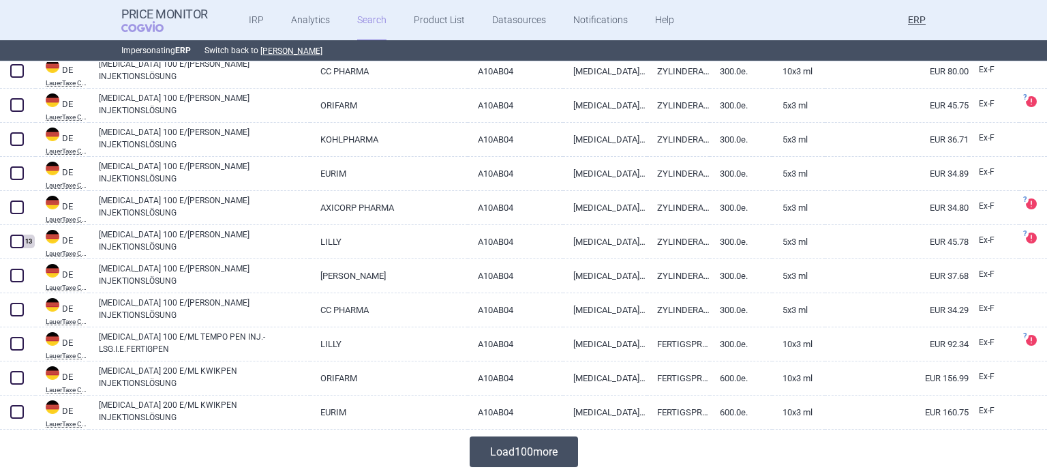
click at [534, 452] on button "Load 100 more" at bounding box center [524, 451] width 108 height 31
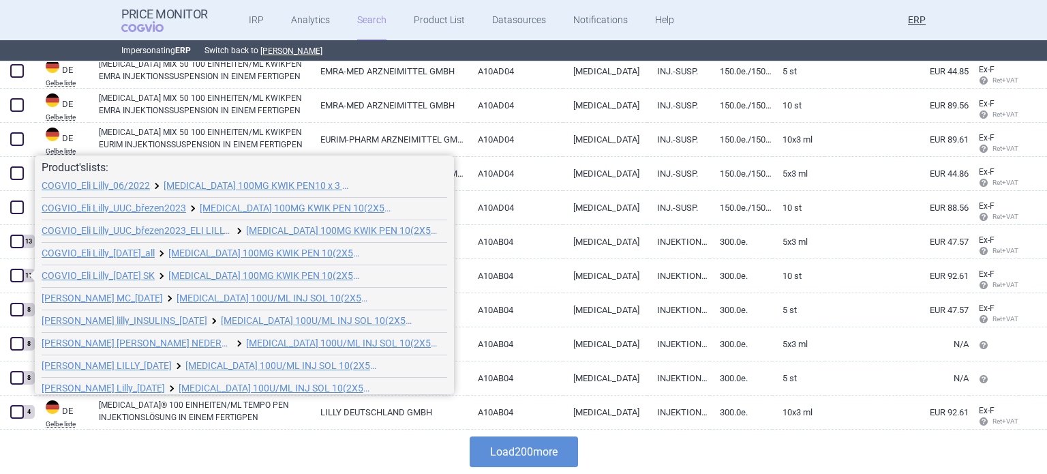
scroll to position [29, 0]
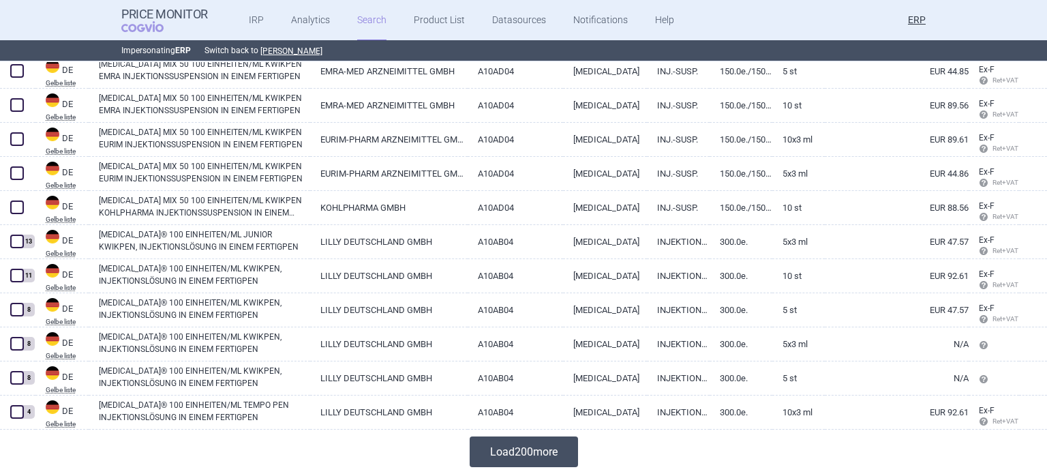
click at [548, 444] on button "Load 200 more" at bounding box center [524, 451] width 108 height 31
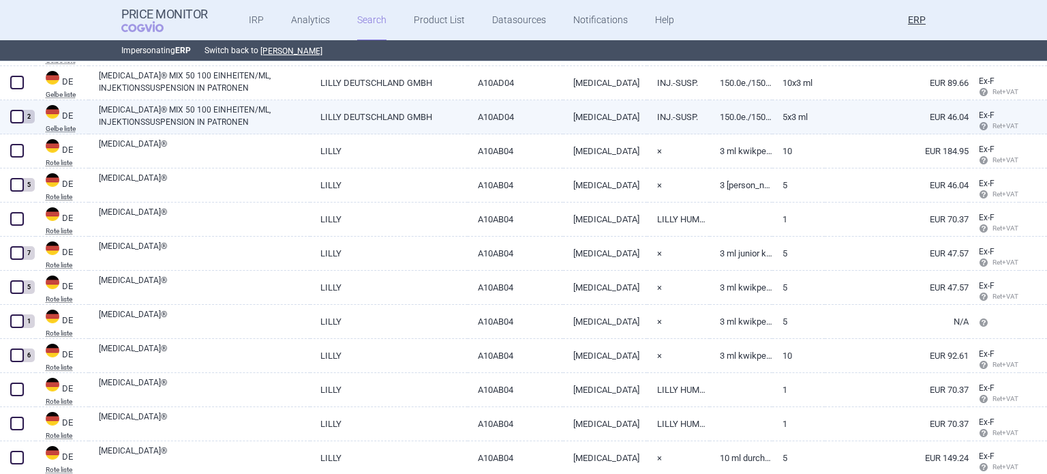
scroll to position [7655, 0]
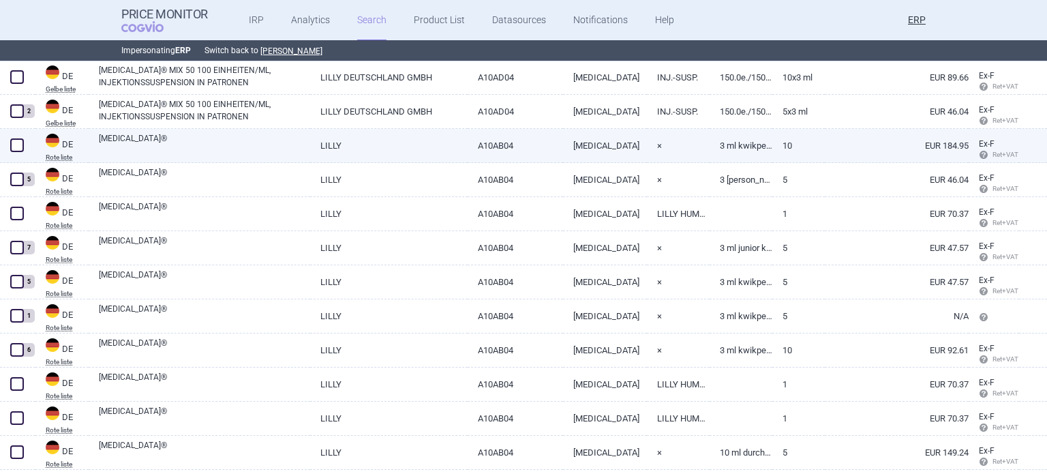
click at [311, 148] on link "LILLY" at bounding box center [388, 145] width 157 height 33
select select "EUR"
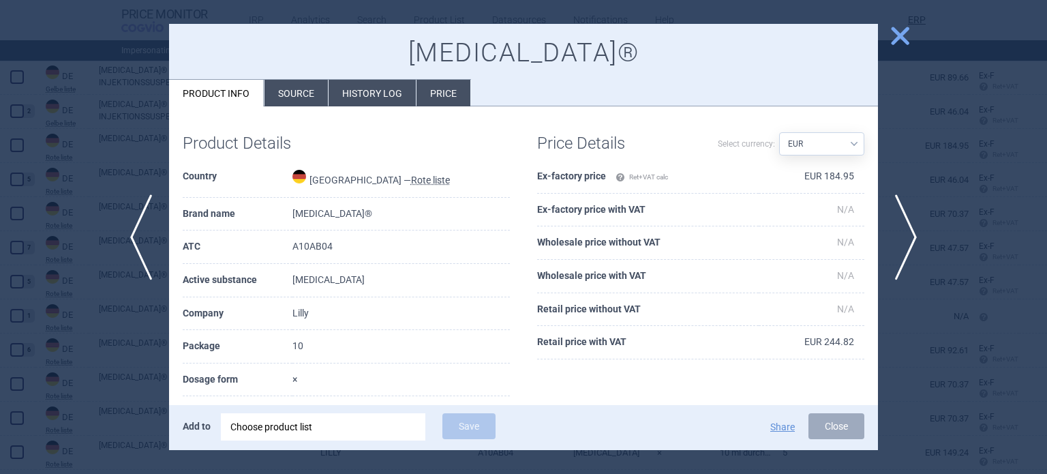
scroll to position [38, 0]
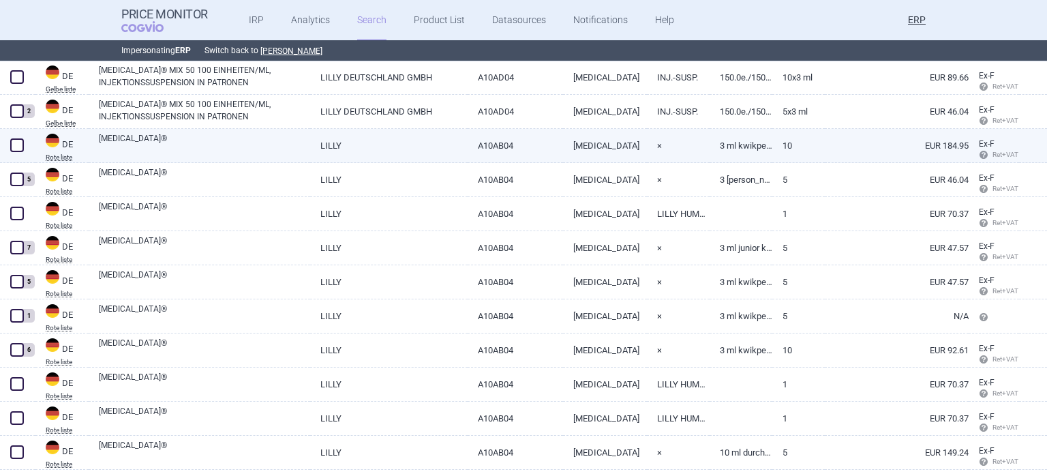
click at [297, 148] on link "[MEDICAL_DATA]®" at bounding box center [204, 144] width 211 height 25
select select "EUR"
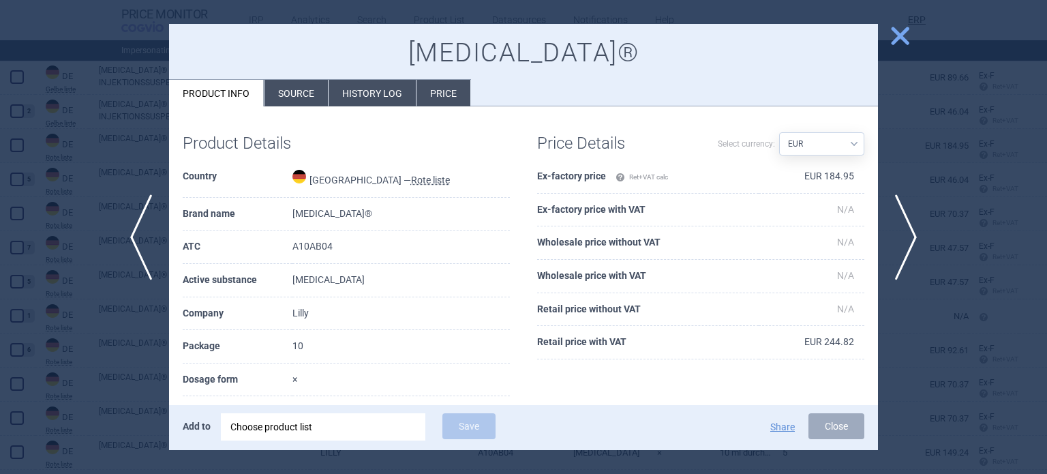
click at [312, 85] on li "Source" at bounding box center [295, 93] width 63 height 27
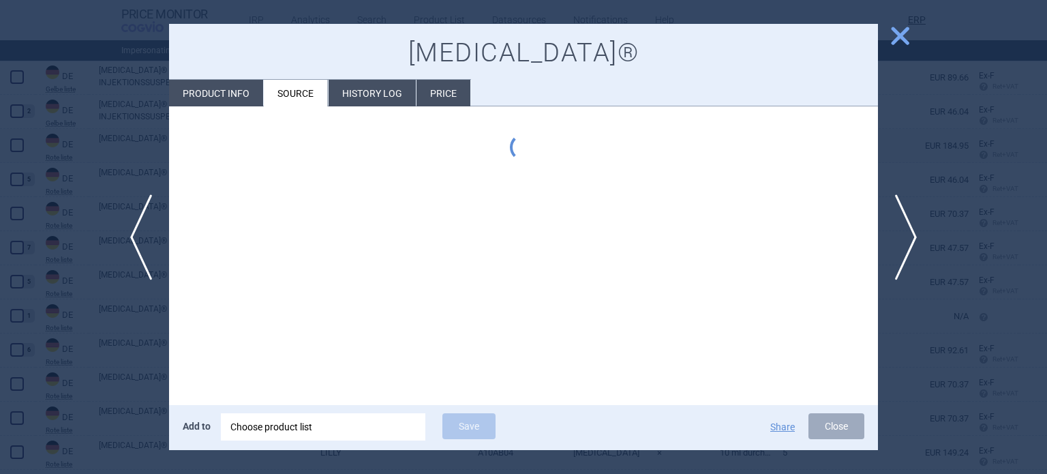
click at [312, 85] on li "Source" at bounding box center [296, 93] width 64 height 27
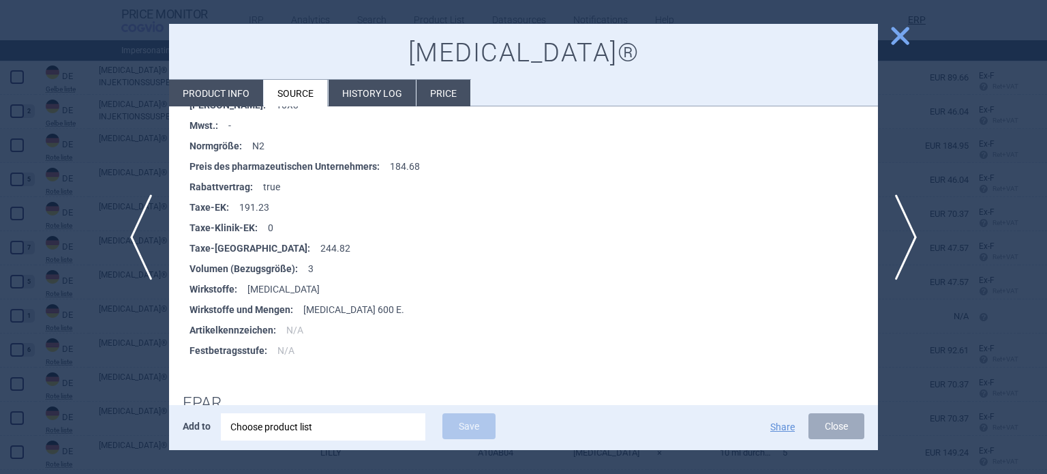
scroll to position [2969, 0]
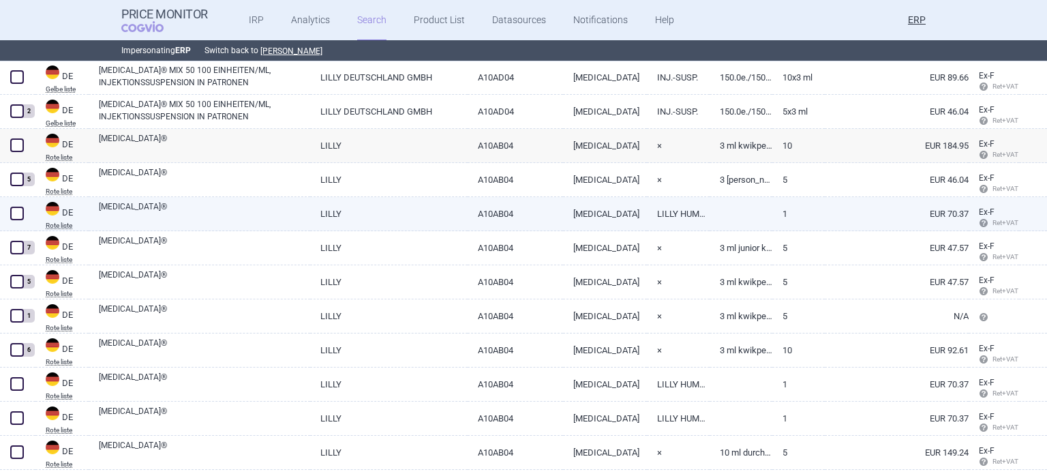
click at [195, 211] on link "[MEDICAL_DATA]®" at bounding box center [204, 212] width 211 height 25
select select "EUR"
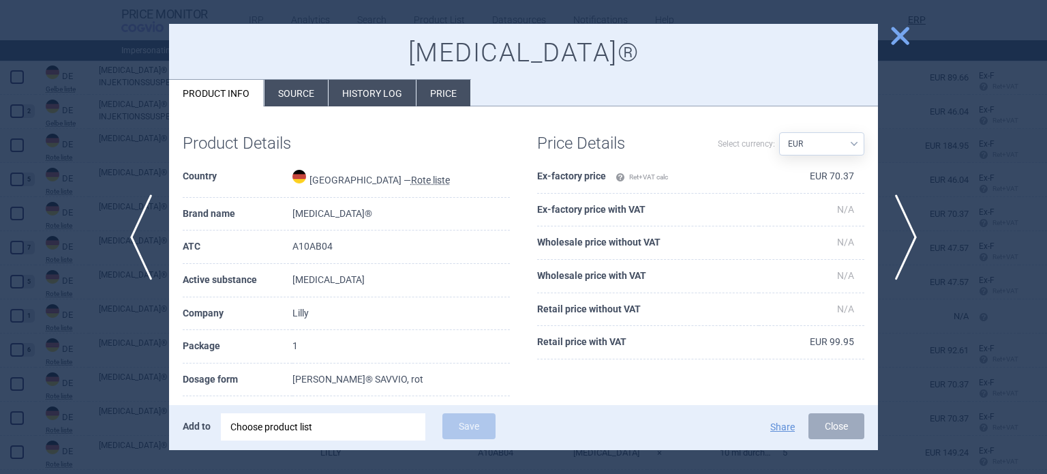
scroll to position [136, 0]
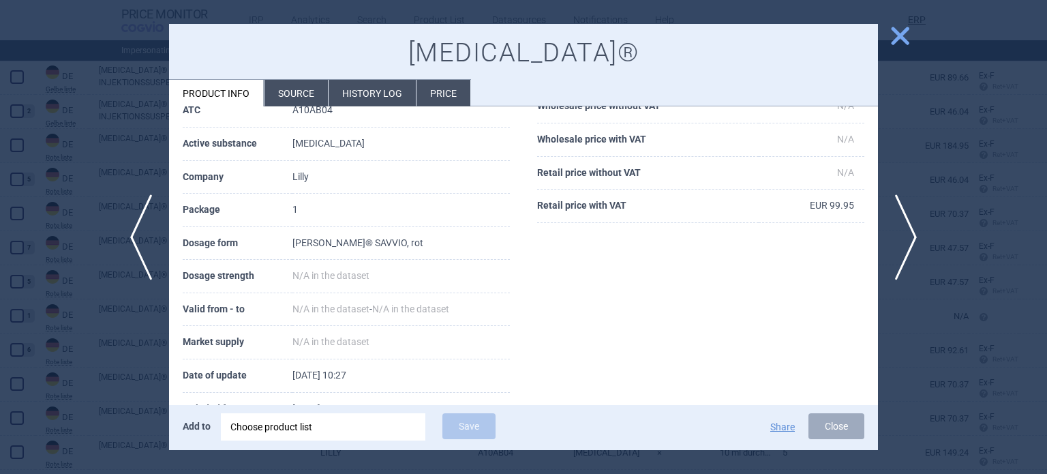
click at [12, 141] on div at bounding box center [523, 237] width 1047 height 474
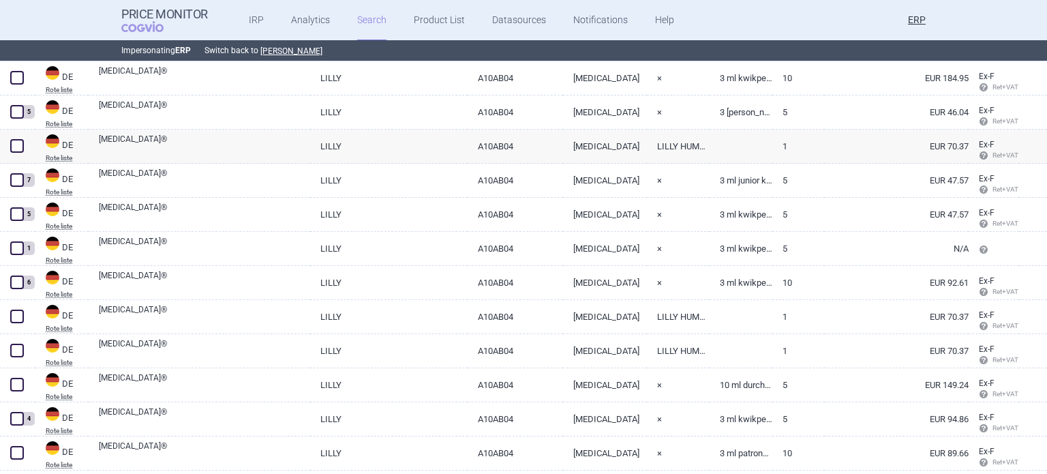
scroll to position [7723, 0]
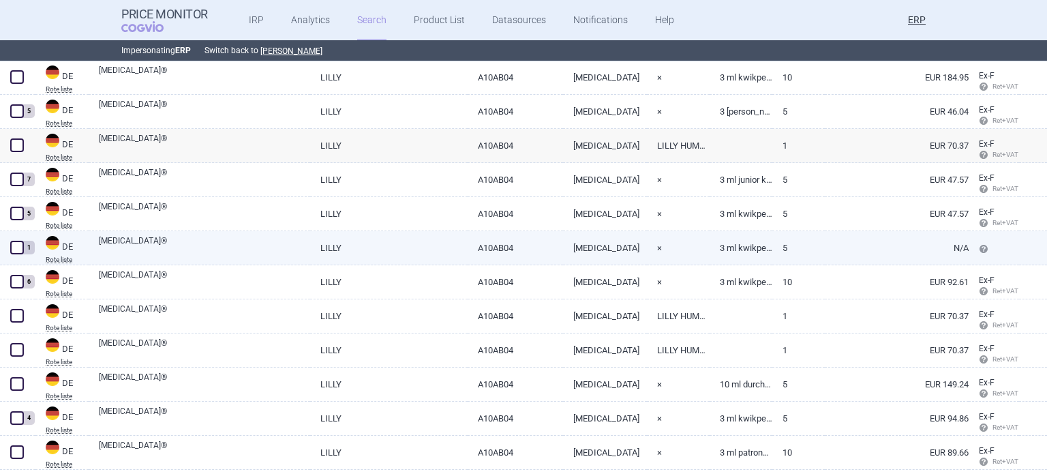
click at [221, 237] on link "[MEDICAL_DATA]®" at bounding box center [204, 246] width 211 height 25
select select "EUR"
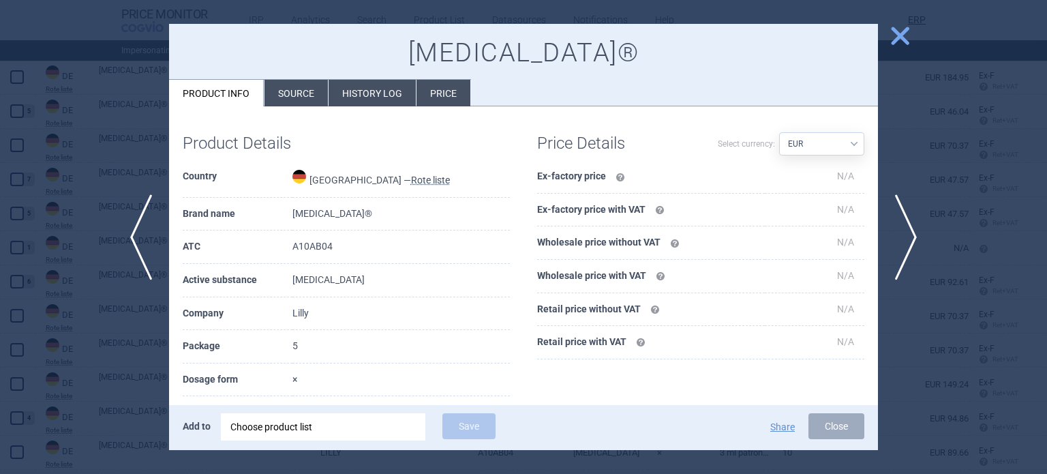
scroll to position [136, 0]
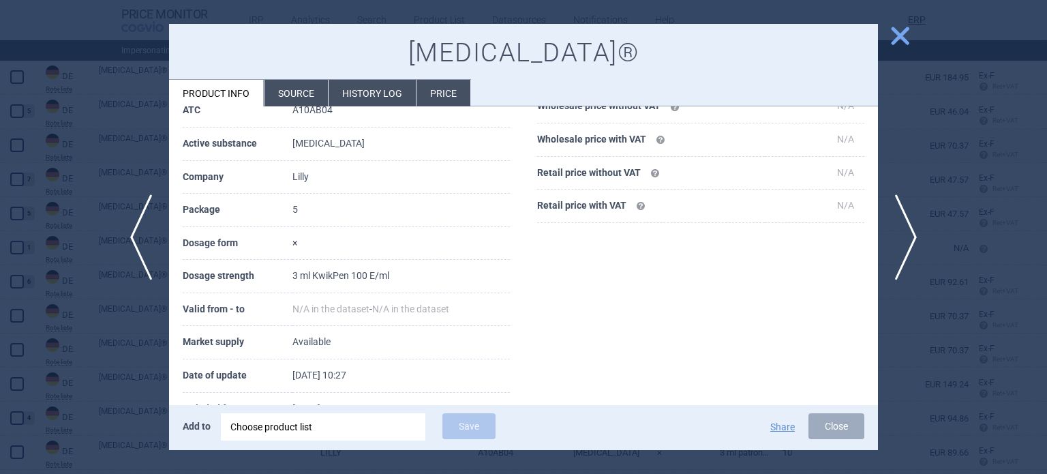
click at [79, 141] on div at bounding box center [523, 237] width 1047 height 474
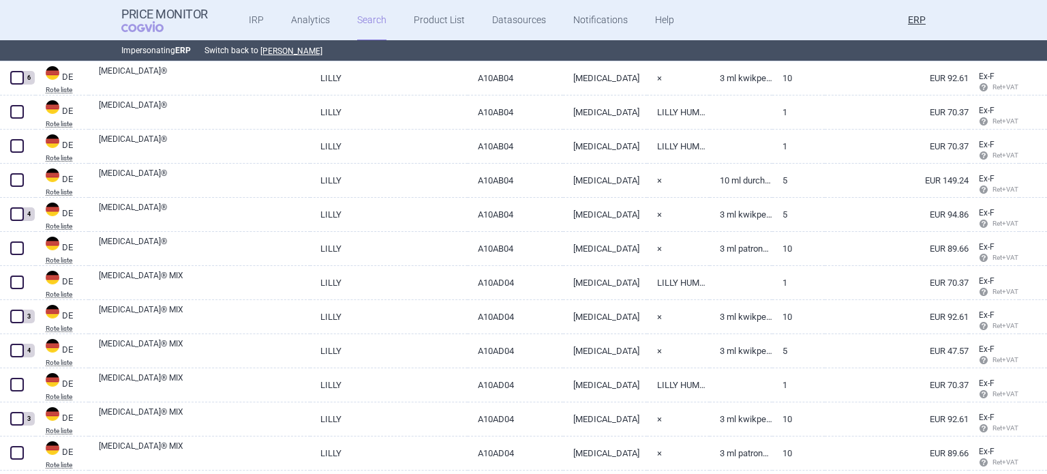
scroll to position [7928, 0]
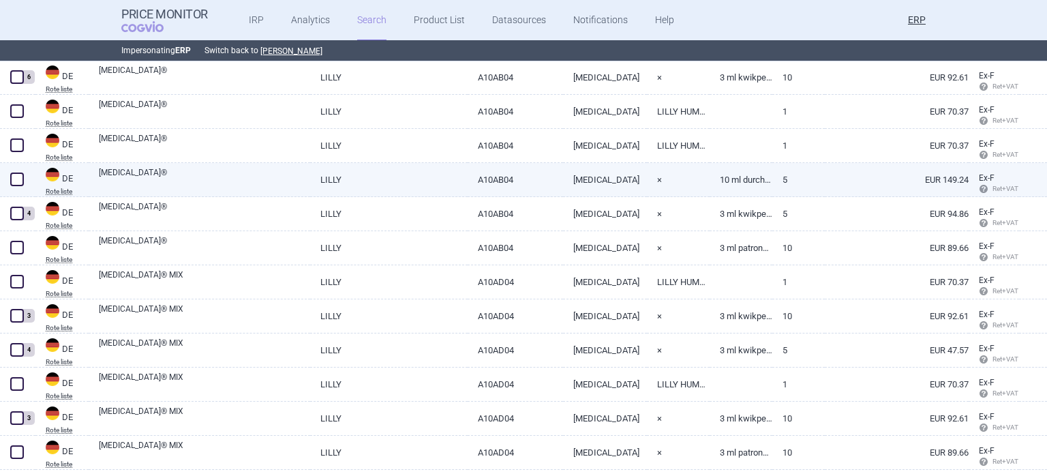
click at [294, 174] on link "[MEDICAL_DATA]®" at bounding box center [204, 178] width 211 height 25
select select "EUR"
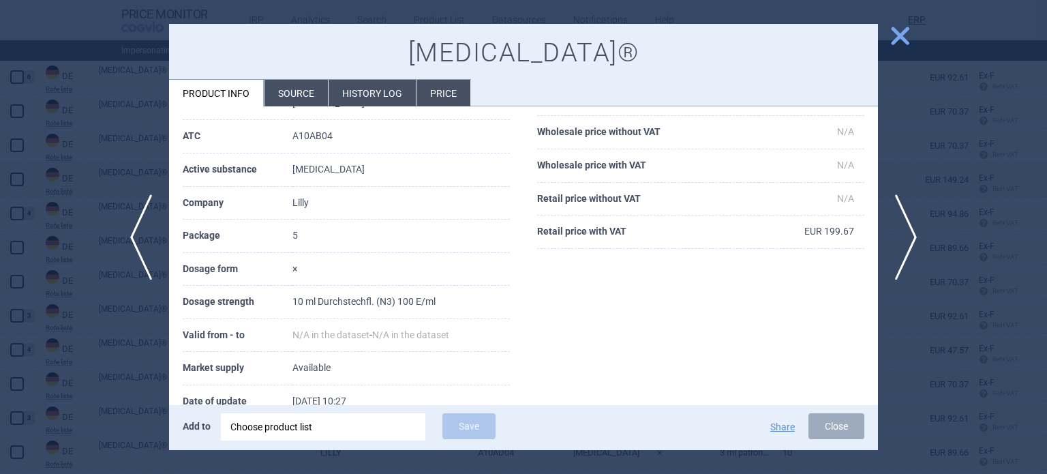
scroll to position [136, 0]
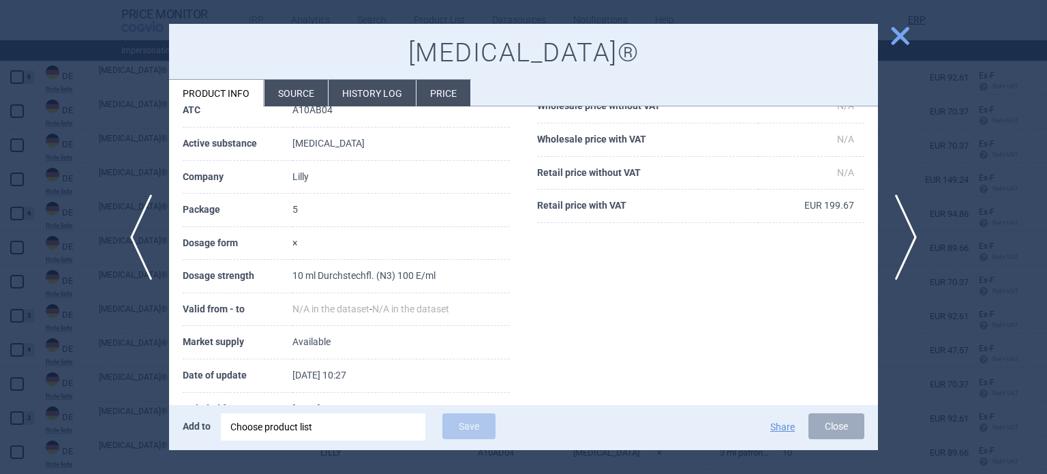
click at [36, 103] on div at bounding box center [523, 237] width 1047 height 474
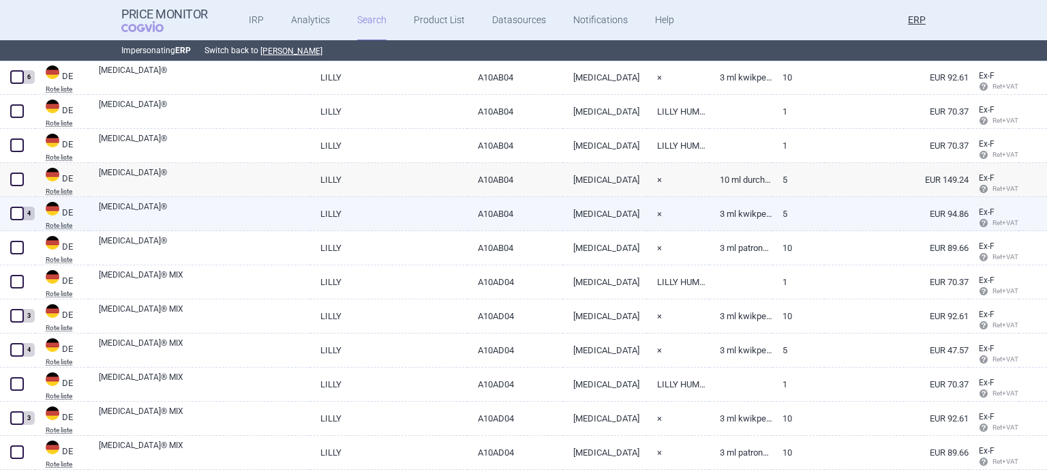
click at [215, 208] on link "[MEDICAL_DATA]®" at bounding box center [204, 212] width 211 height 25
select select "EUR"
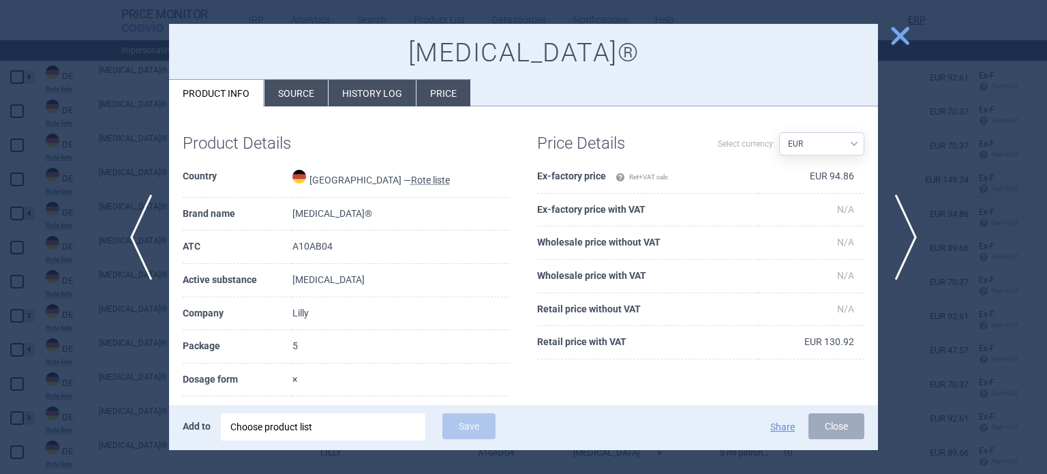
scroll to position [68, 0]
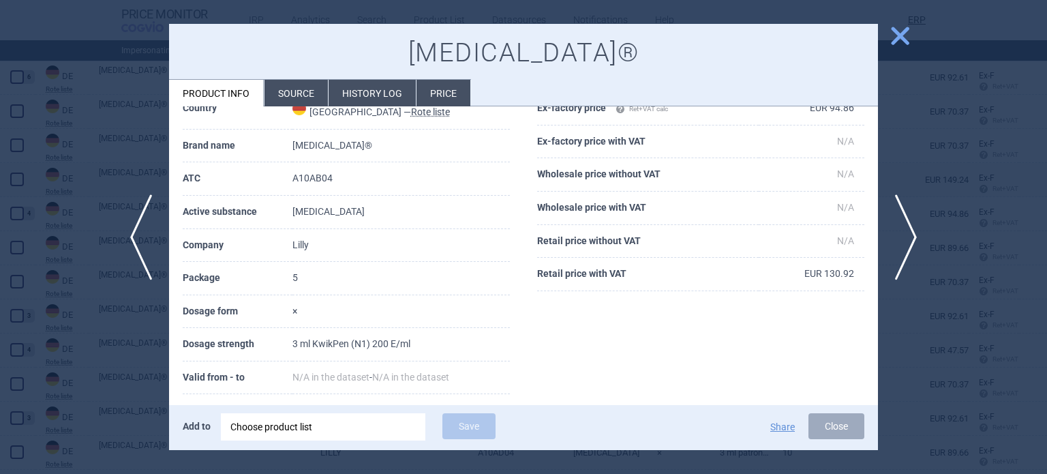
click at [112, 156] on div at bounding box center [523, 237] width 1047 height 474
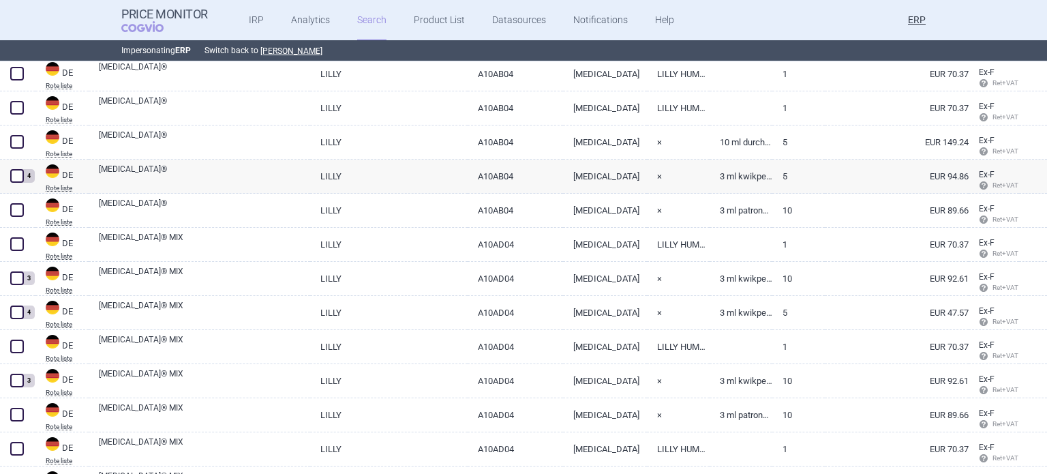
scroll to position [8064, 0]
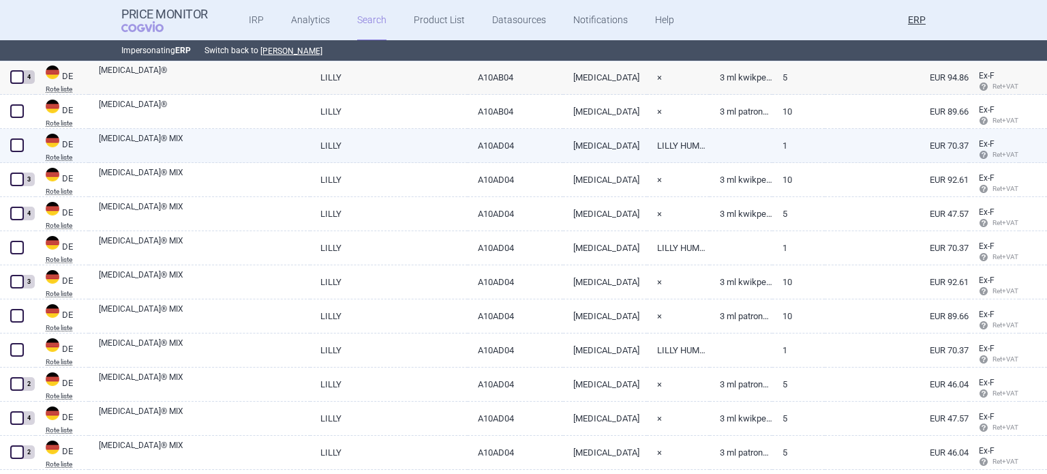
click at [354, 145] on link "LILLY" at bounding box center [388, 145] width 157 height 33
select select "EUR"
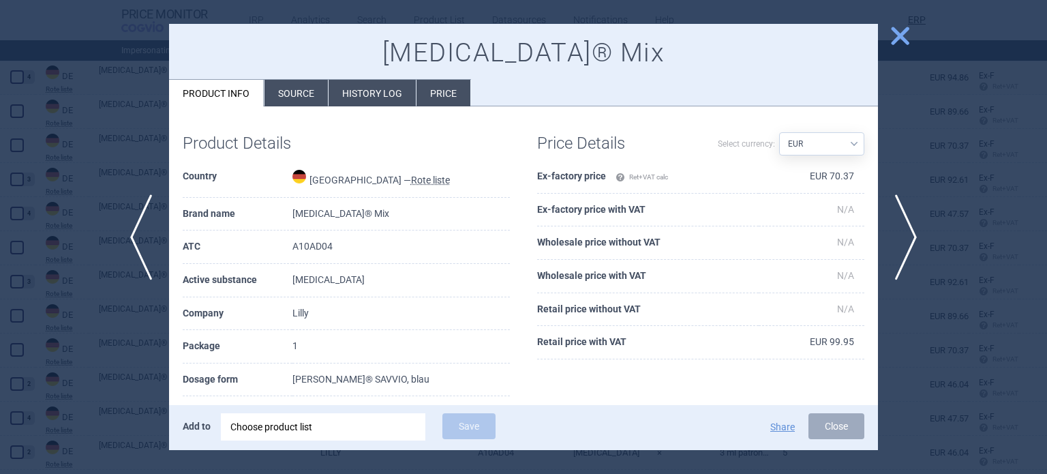
click at [290, 107] on div "Product Details Country Germany — Rote liste Brand name Humalog® Mix ATC A10AD0…" at bounding box center [523, 347] width 709 height 483
click at [294, 103] on li "Source" at bounding box center [295, 93] width 63 height 27
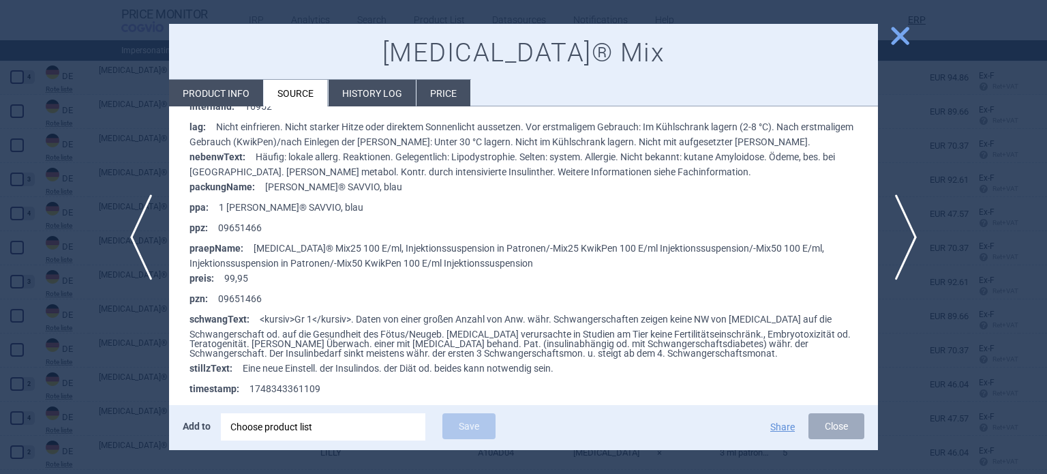
scroll to position [477, 0]
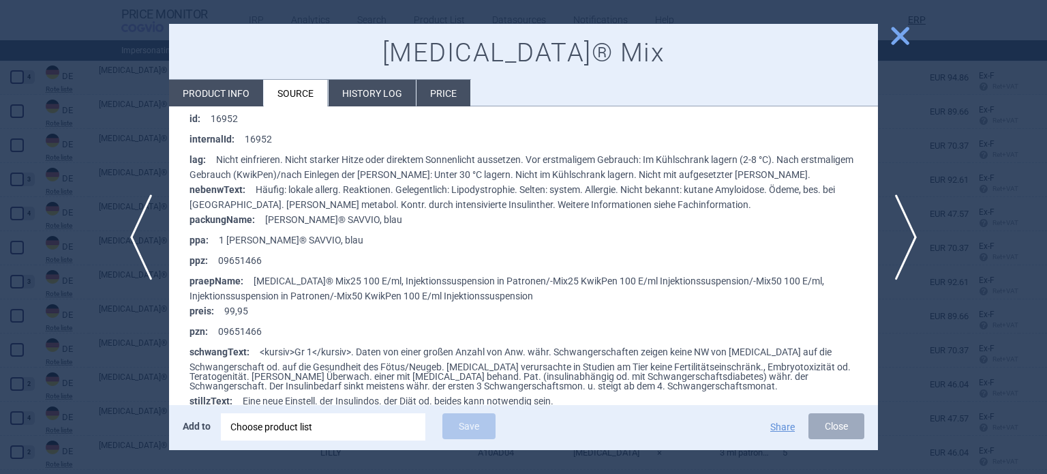
click at [245, 89] on li "Product info" at bounding box center [216, 93] width 94 height 27
select select "EUR"
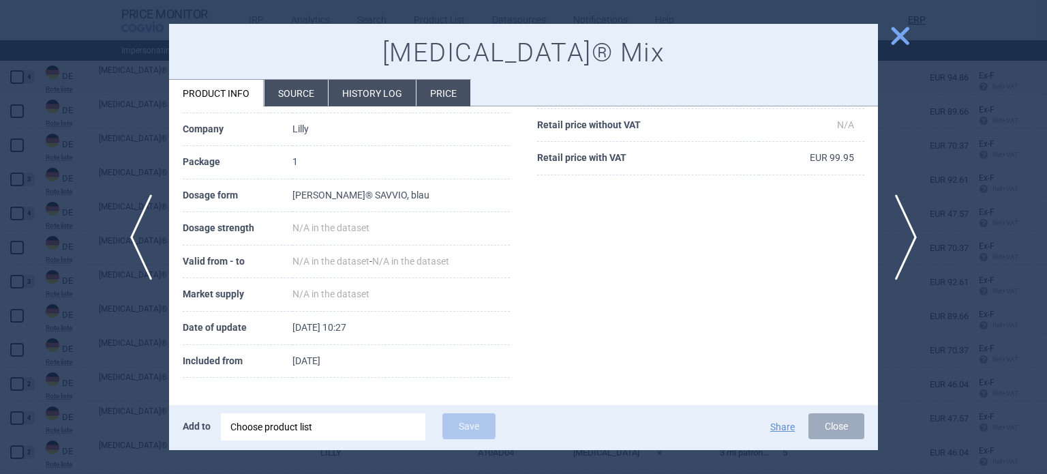
scroll to position [182, 0]
click at [38, 89] on div at bounding box center [523, 237] width 1047 height 474
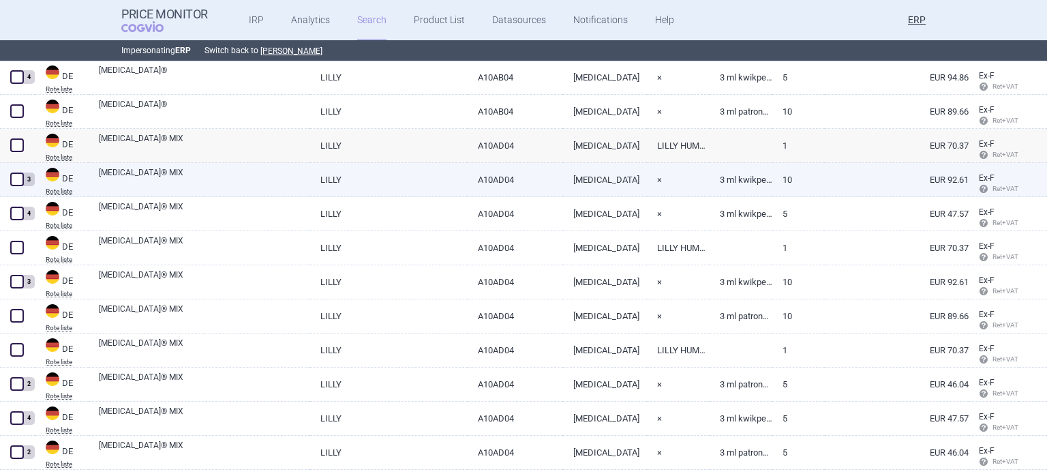
click at [232, 185] on link "HUMALOG® MIX" at bounding box center [204, 178] width 211 height 25
select select "EUR"
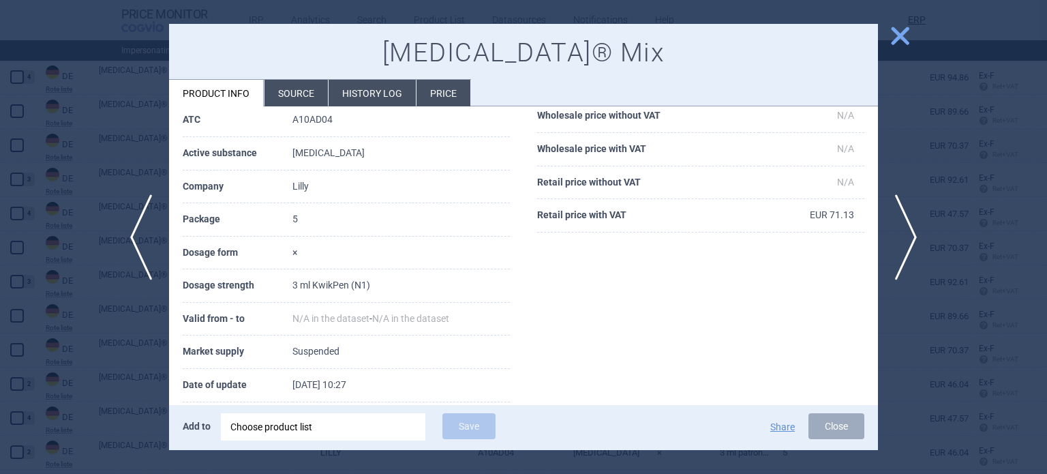
scroll to position [136, 0]
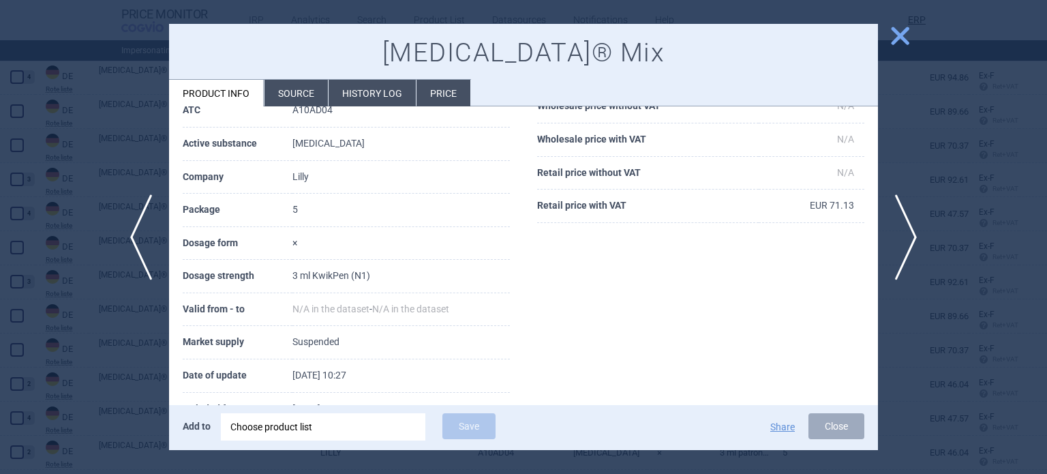
click at [35, 141] on div at bounding box center [523, 237] width 1047 height 474
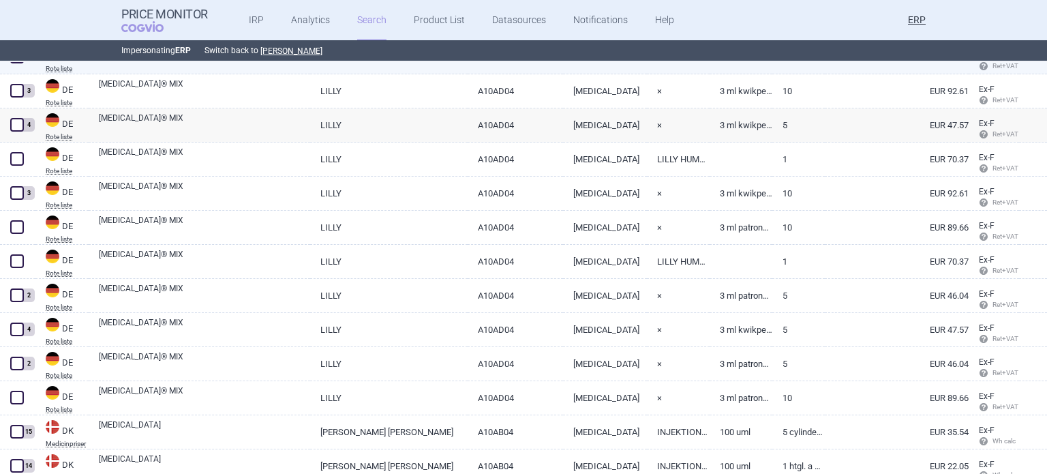
scroll to position [8151, 0]
click at [211, 160] on link "HUMALOG® MIX" at bounding box center [204, 159] width 211 height 25
select select "EUR"
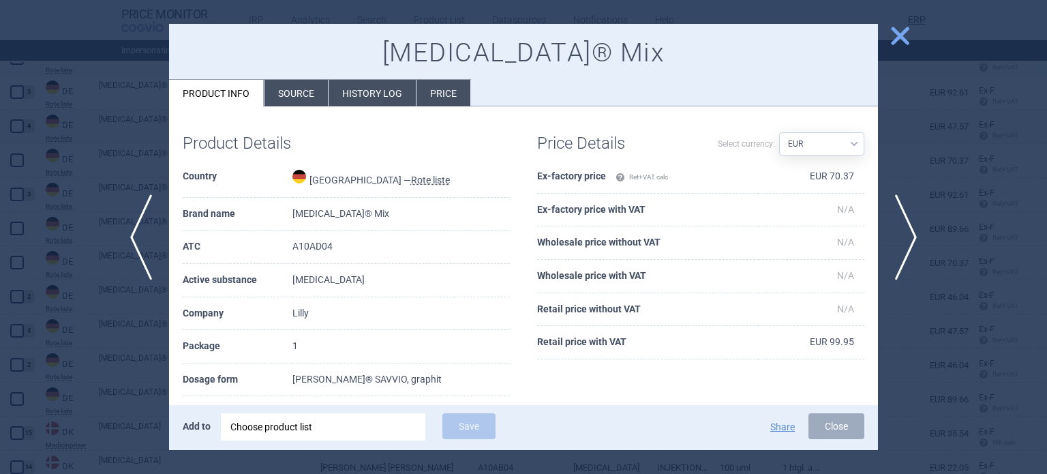
scroll to position [23, 0]
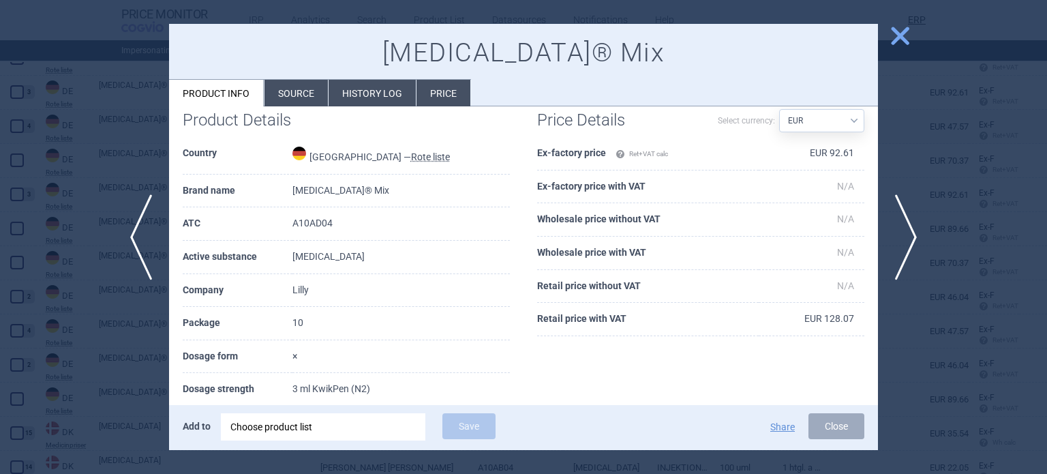
click at [37, 186] on div at bounding box center [523, 237] width 1047 height 474
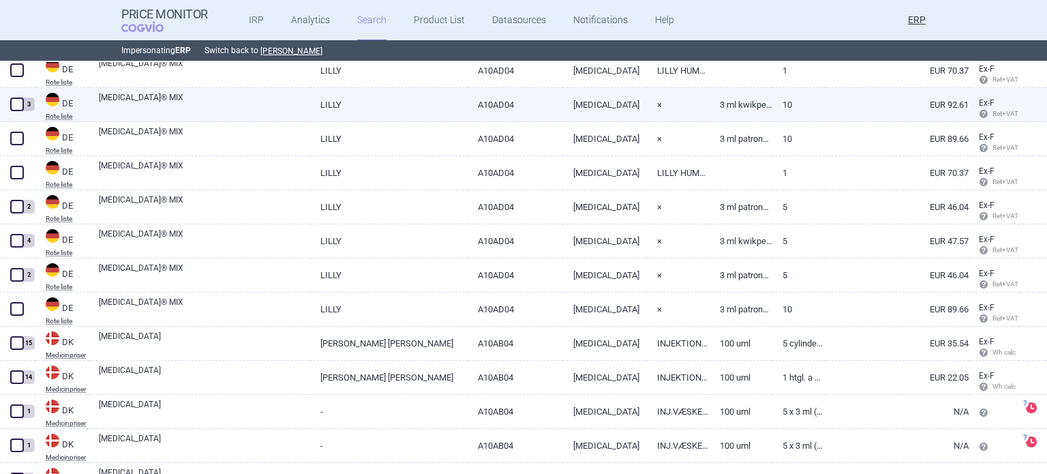
scroll to position [8243, 0]
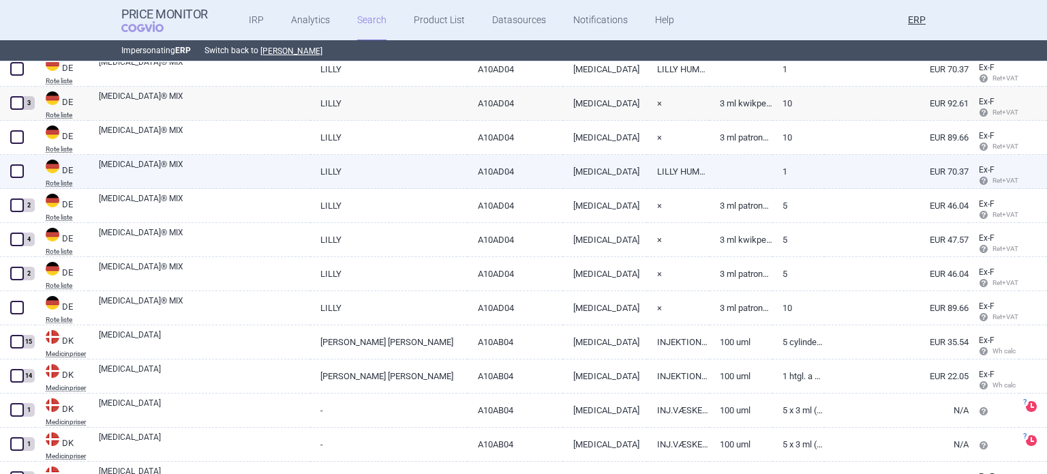
click at [233, 179] on link "HUMALOG® MIX" at bounding box center [204, 170] width 211 height 25
select select "EUR"
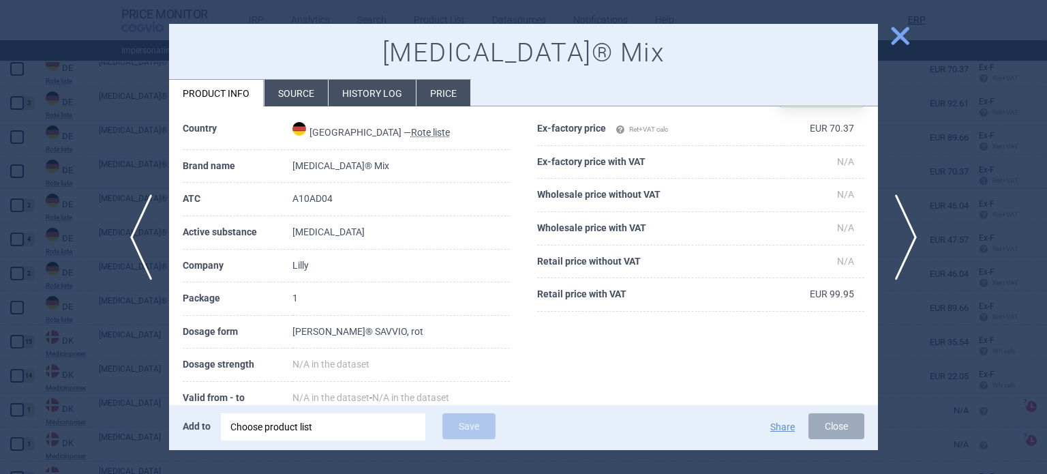
scroll to position [48, 0]
click at [72, 122] on div at bounding box center [523, 237] width 1047 height 474
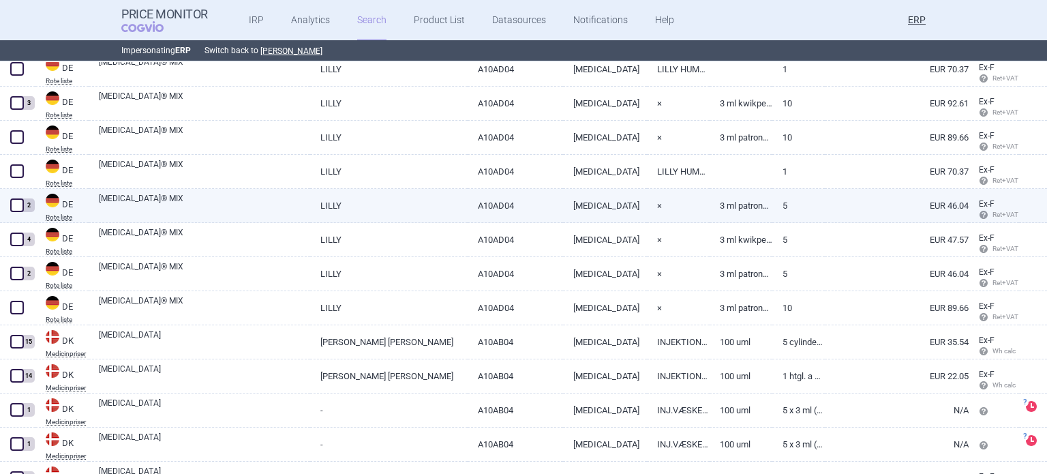
click at [14, 205] on span at bounding box center [17, 205] width 14 height 14
checkbox input "true"
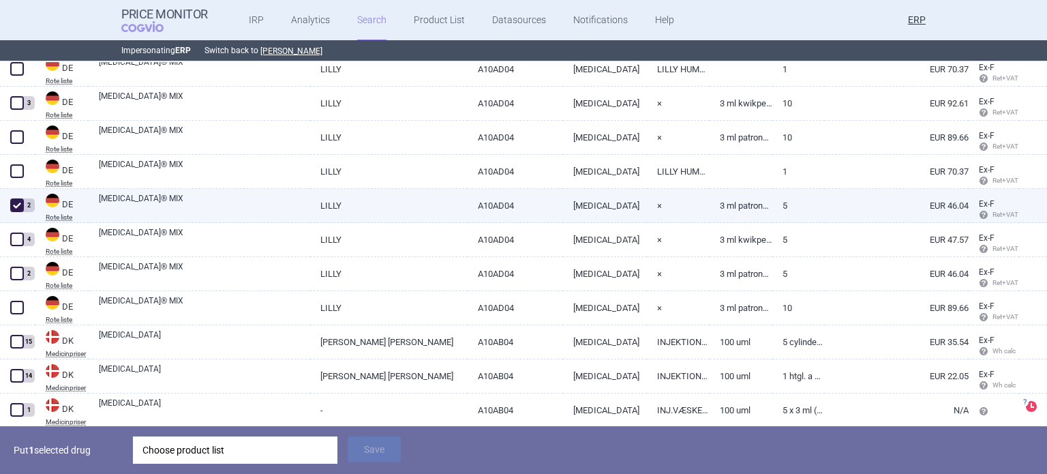
click at [333, 201] on link "LILLY" at bounding box center [388, 205] width 157 height 33
select select "EUR"
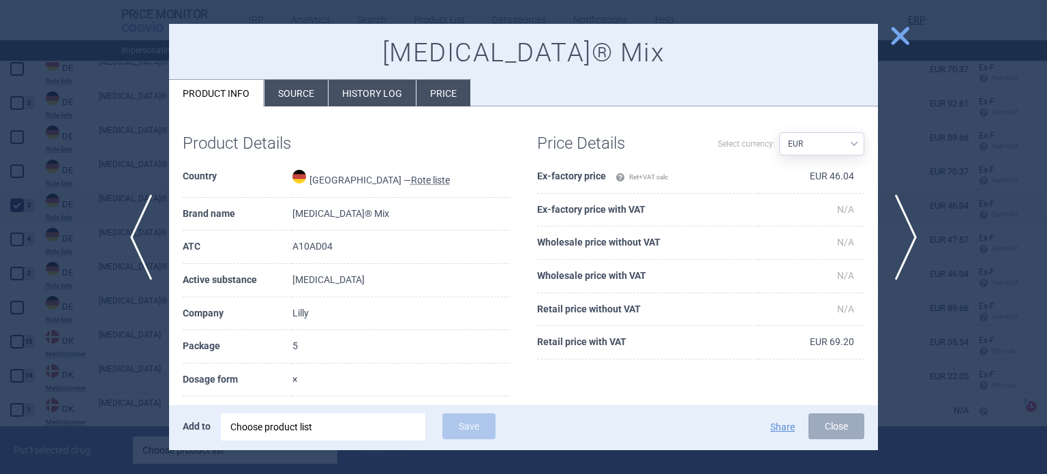
click at [302, 101] on li "Source" at bounding box center [295, 93] width 63 height 27
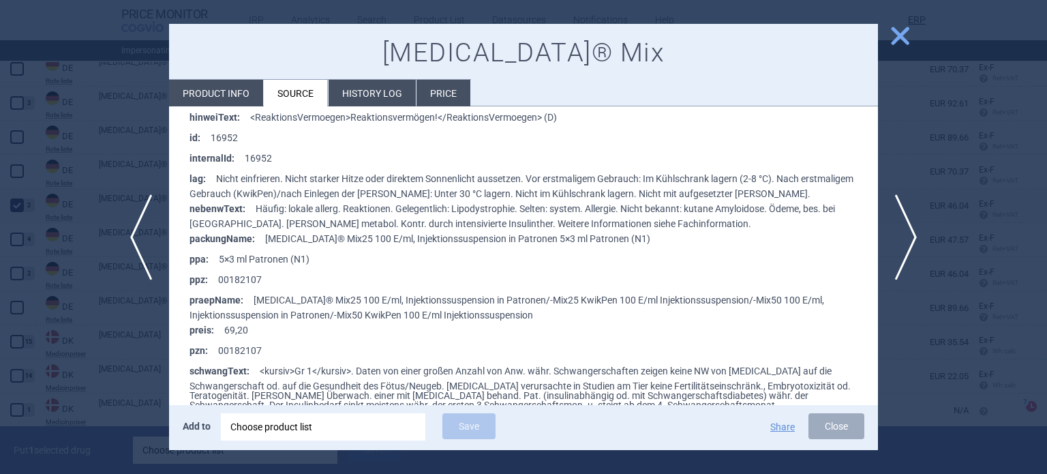
scroll to position [477, 0]
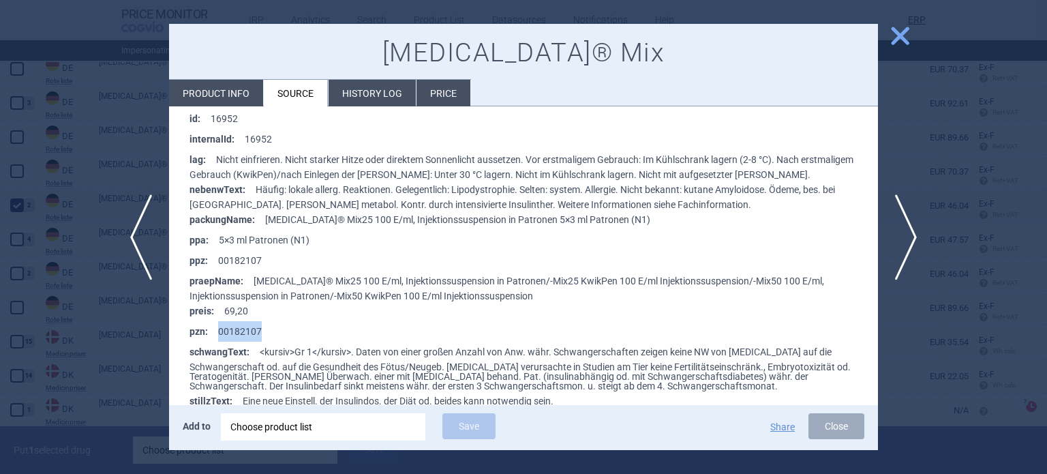
drag, startPoint x: 303, startPoint y: 329, endPoint x: 215, endPoint y: 335, distance: 88.1
click at [215, 335] on li "pzn : 00182107" at bounding box center [533, 331] width 688 height 20
copy li "00182107"
click at [0, 209] on div at bounding box center [523, 237] width 1047 height 474
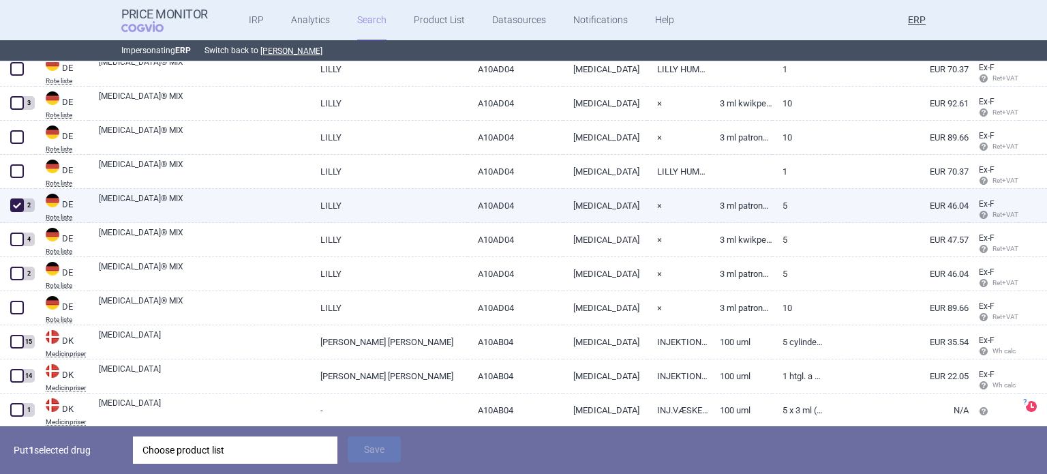
click at [14, 209] on span at bounding box center [17, 205] width 14 height 14
checkbox input "false"
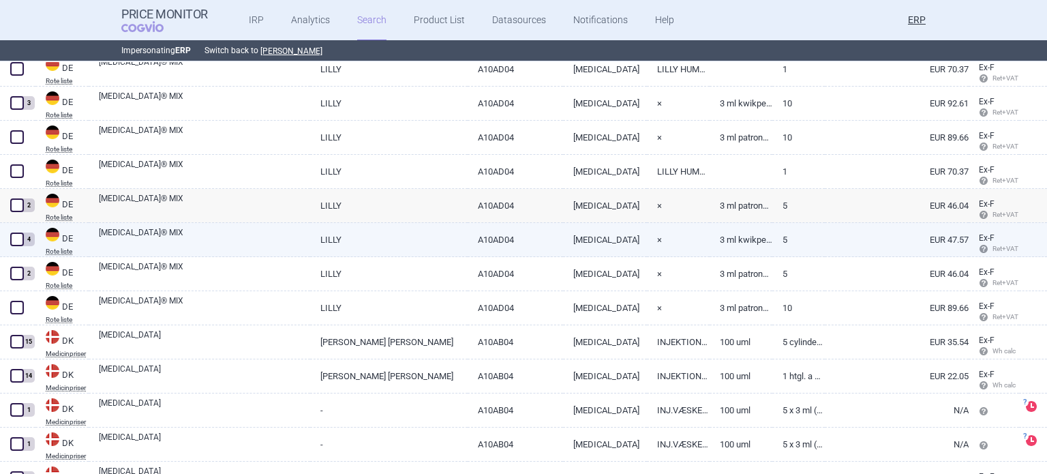
click at [477, 234] on link "A10AD04" at bounding box center [516, 239] width 96 height 33
select select "EUR"
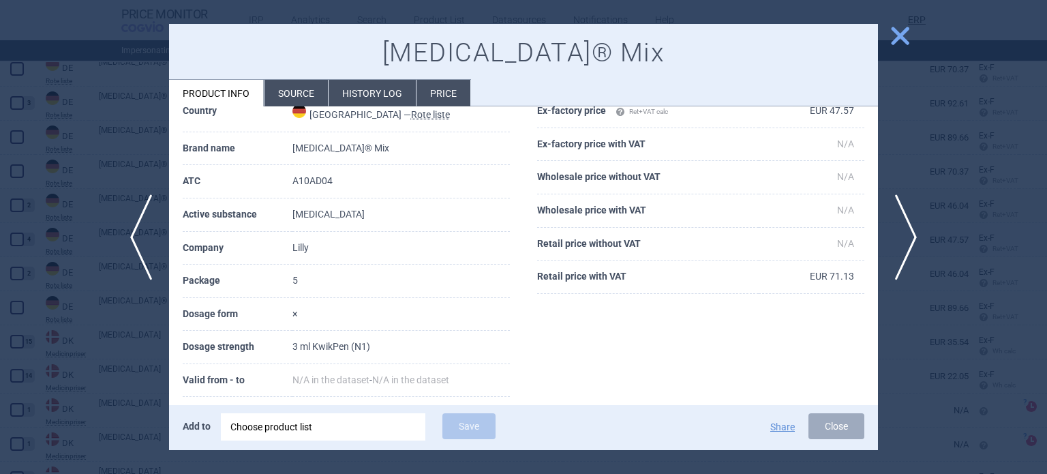
scroll to position [68, 0]
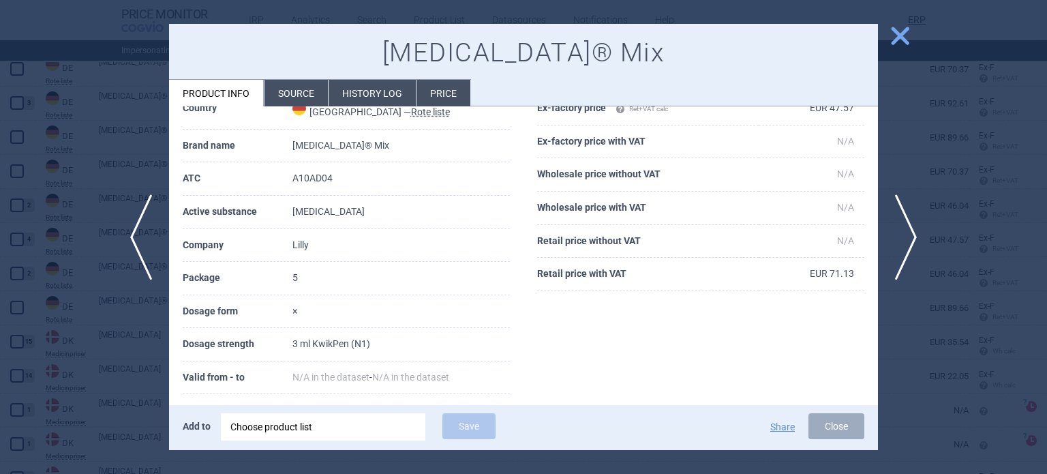
click at [292, 95] on li "Source" at bounding box center [295, 93] width 63 height 27
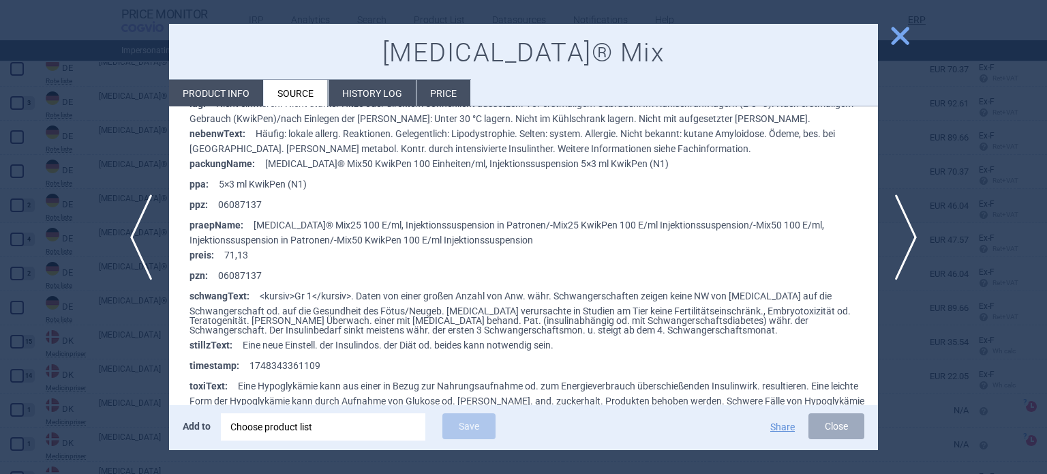
scroll to position [477, 0]
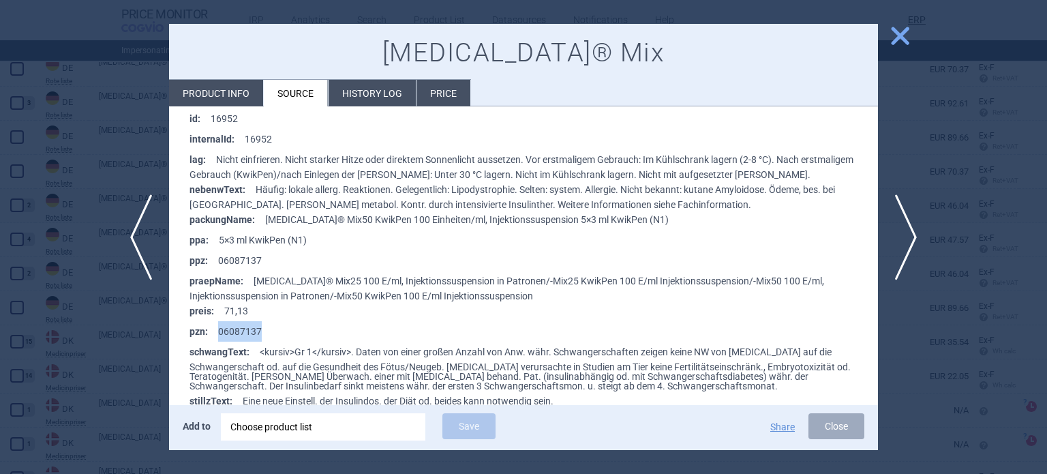
drag, startPoint x: 268, startPoint y: 329, endPoint x: 220, endPoint y: 333, distance: 48.0
click at [220, 333] on li "pzn : 06087137" at bounding box center [533, 331] width 688 height 20
copy li "06087137"
click at [0, 137] on div at bounding box center [523, 237] width 1047 height 474
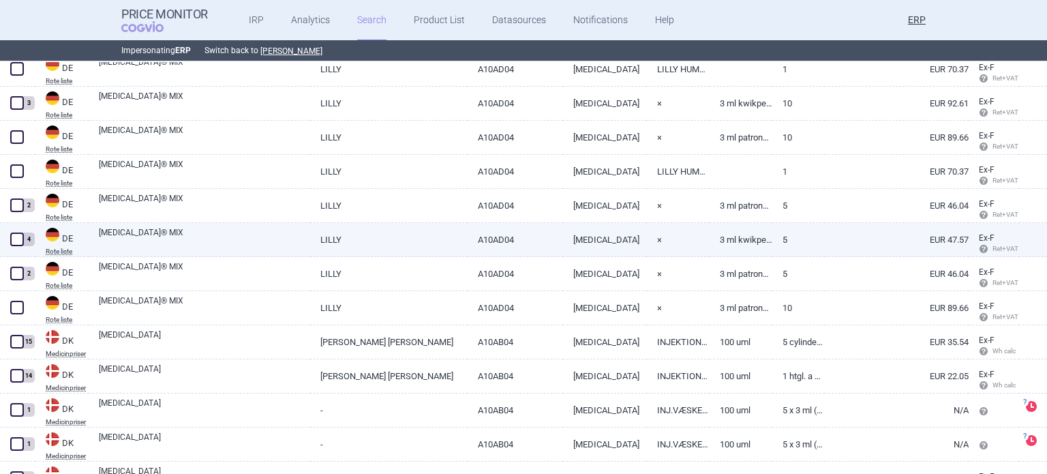
click at [21, 239] on span at bounding box center [17, 239] width 14 height 14
checkbox input "true"
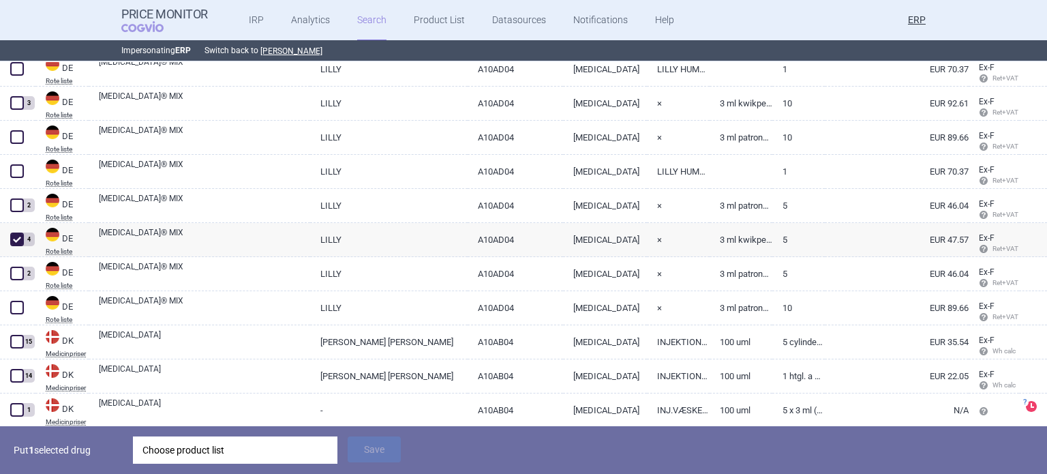
click at [242, 454] on div "Choose product list" at bounding box center [234, 449] width 185 height 27
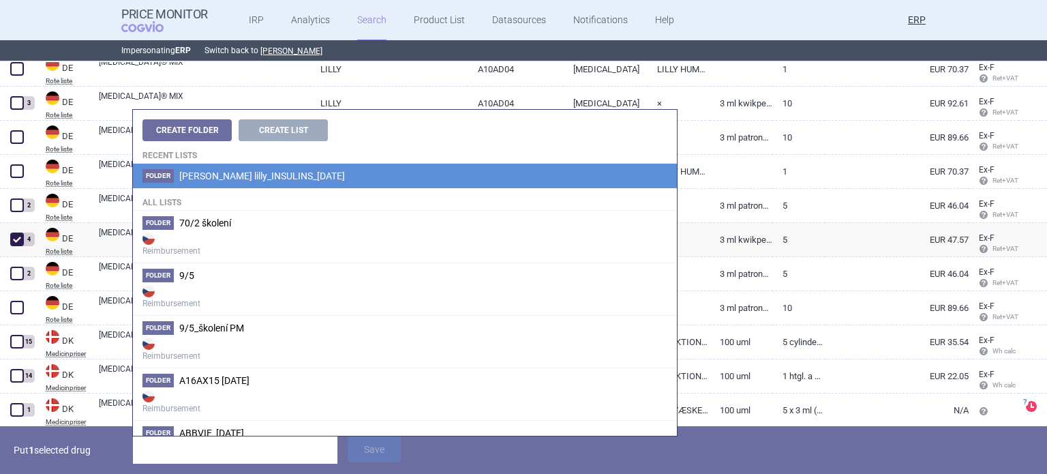
click at [265, 173] on span "[PERSON_NAME] lilly_INSULINS_[DATE]" at bounding box center [262, 175] width 166 height 11
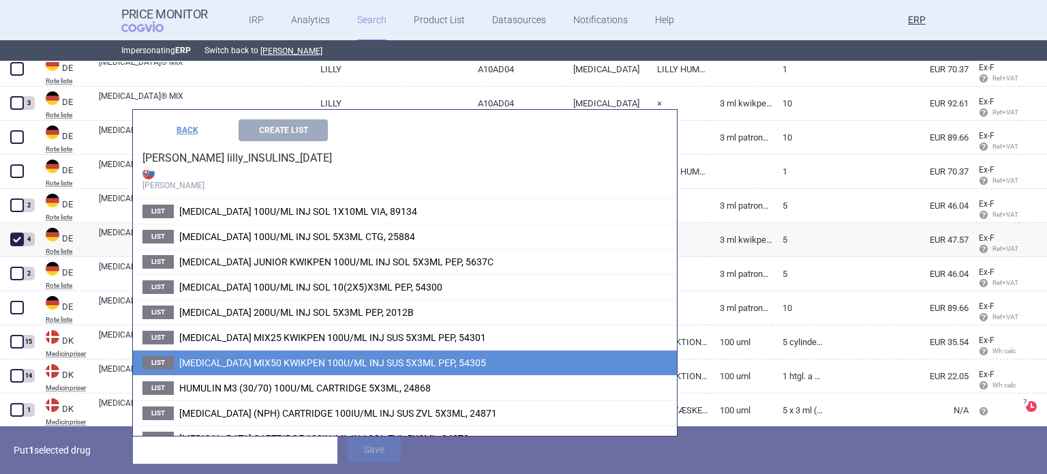
click at [267, 358] on span "[MEDICAL_DATA] MIX50 KWIKPEN 100U/ML INJ SUS 5X3ML PEP, 54305" at bounding box center [332, 362] width 307 height 11
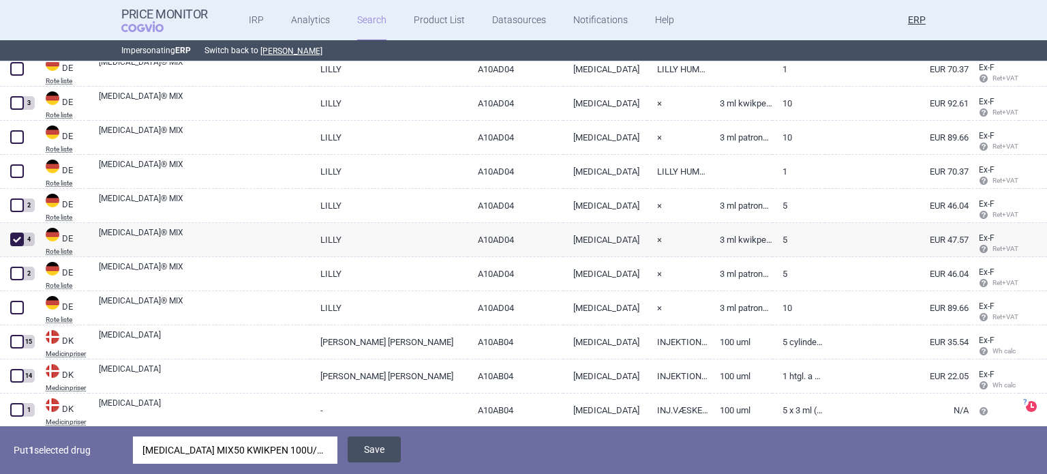
click at [371, 447] on button "Save" at bounding box center [374, 449] width 53 height 26
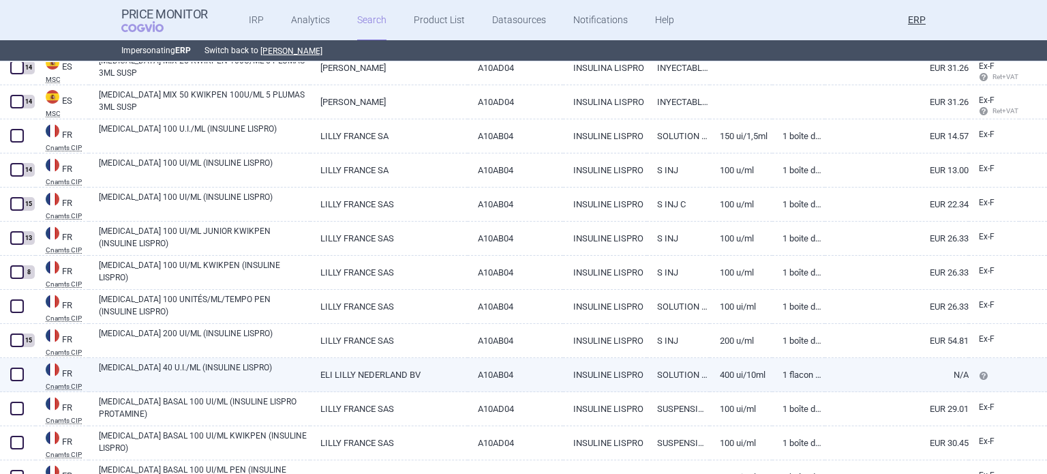
scroll to position [9096, 0]
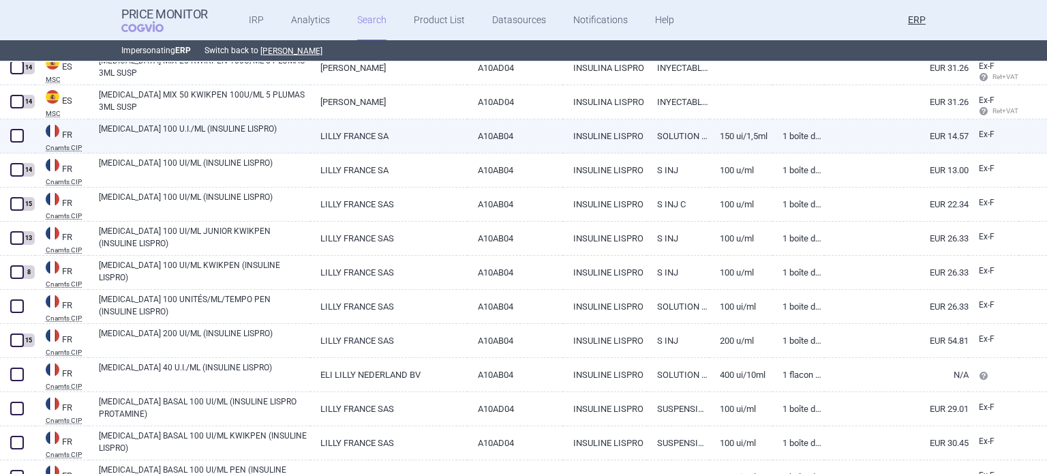
click at [310, 125] on link "LILLY FRANCE SA" at bounding box center [388, 135] width 157 height 33
select select "EUR"
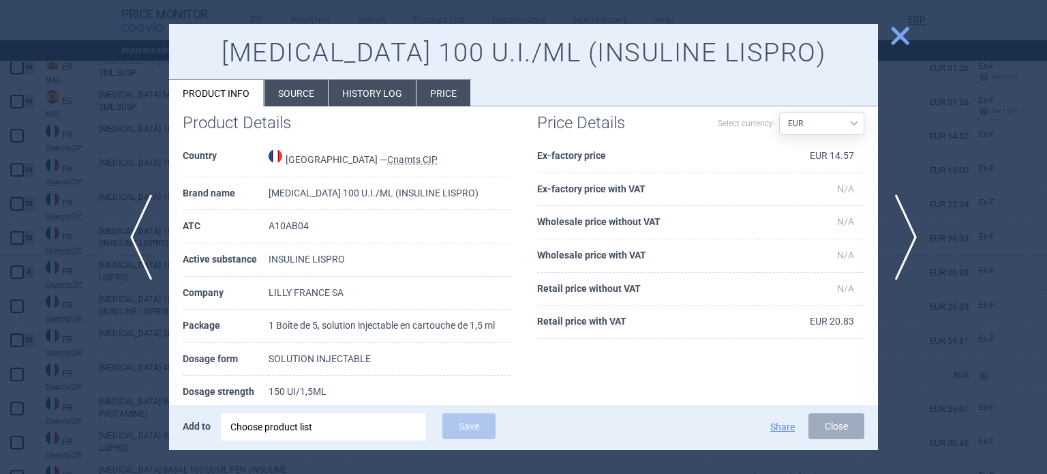
scroll to position [21, 0]
click at [371, 245] on td "INSULINE LISPRO" at bounding box center [389, 259] width 241 height 33
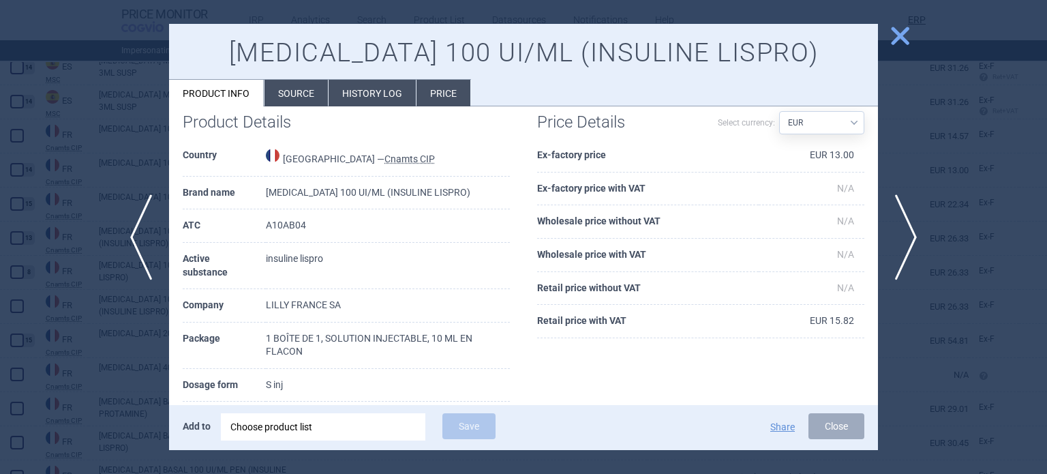
click at [19, 322] on div at bounding box center [523, 237] width 1047 height 474
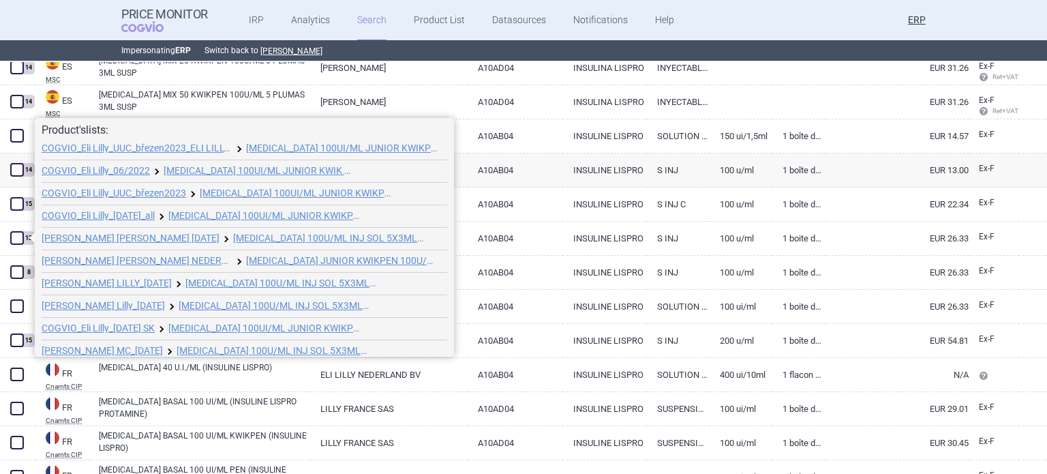
scroll to position [74, 0]
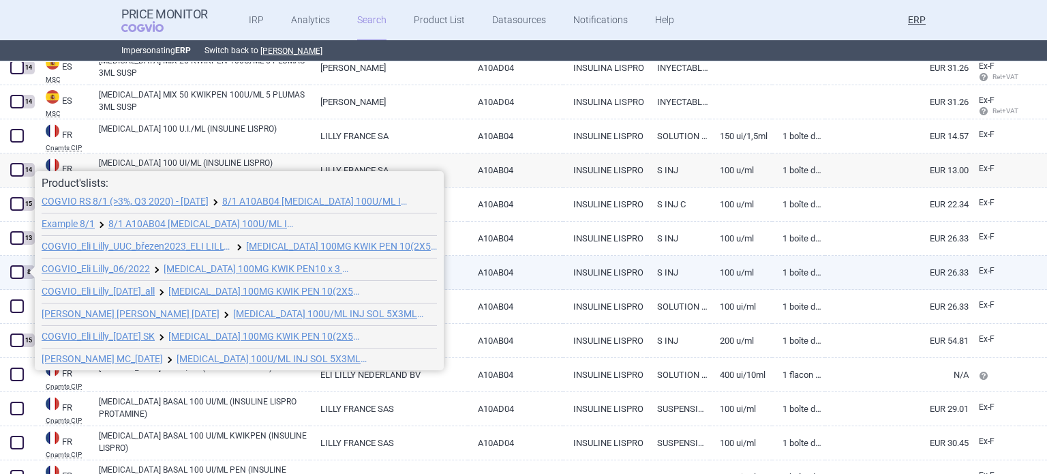
click at [508, 269] on link "A10AB04" at bounding box center [516, 272] width 96 height 33
select select "EUR"
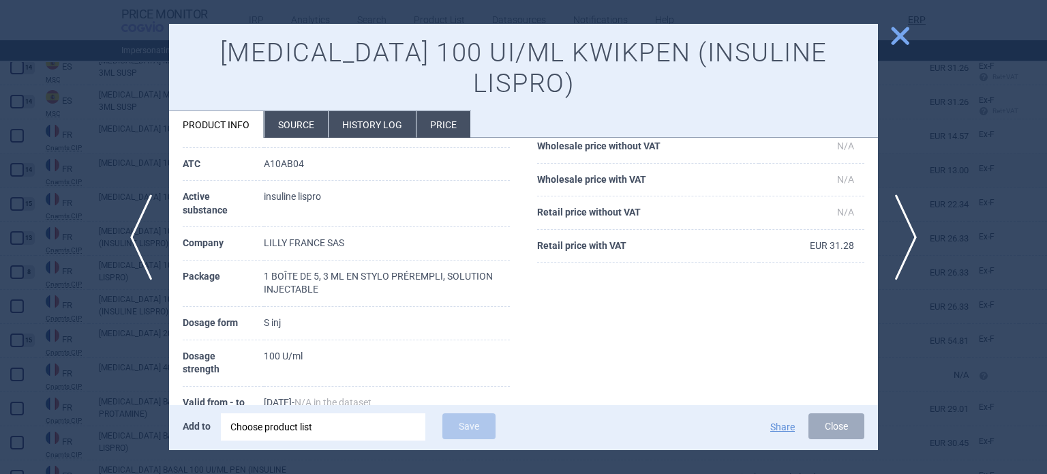
scroll to position [136, 0]
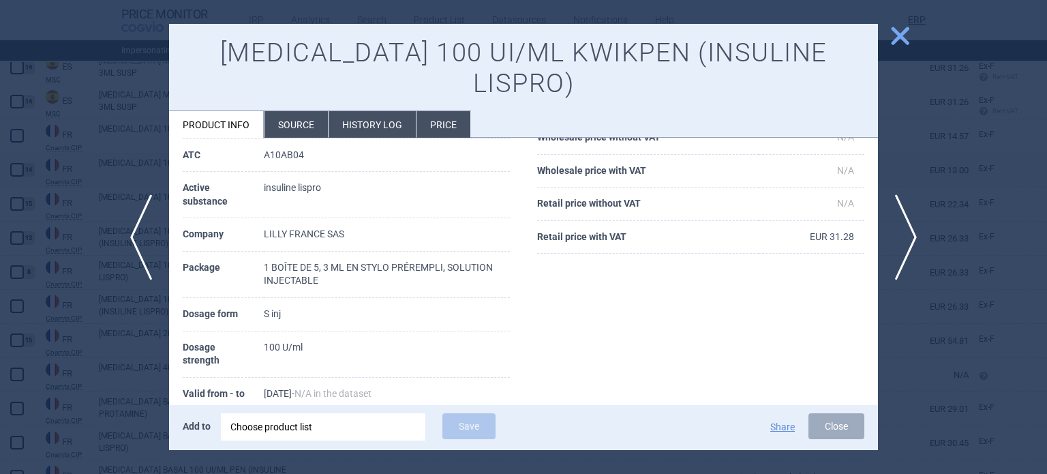
click at [10, 367] on div at bounding box center [523, 237] width 1047 height 474
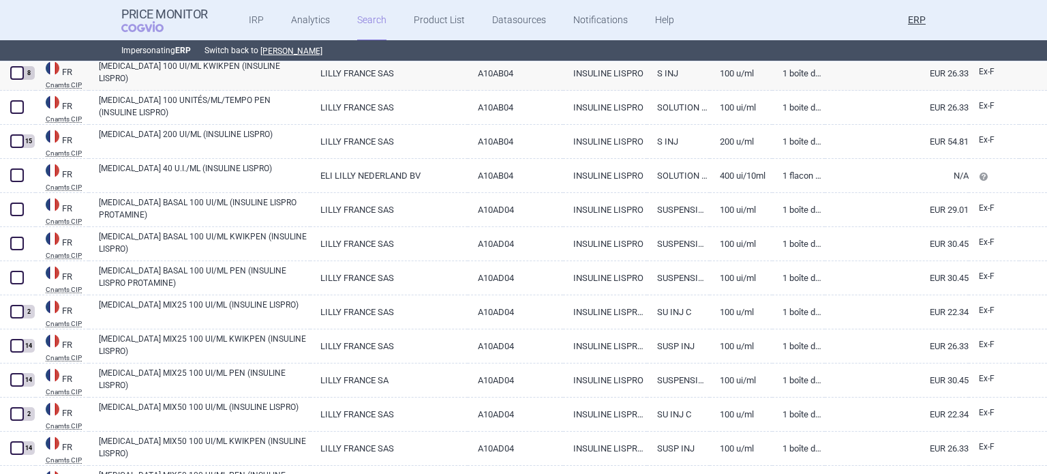
scroll to position [9232, 0]
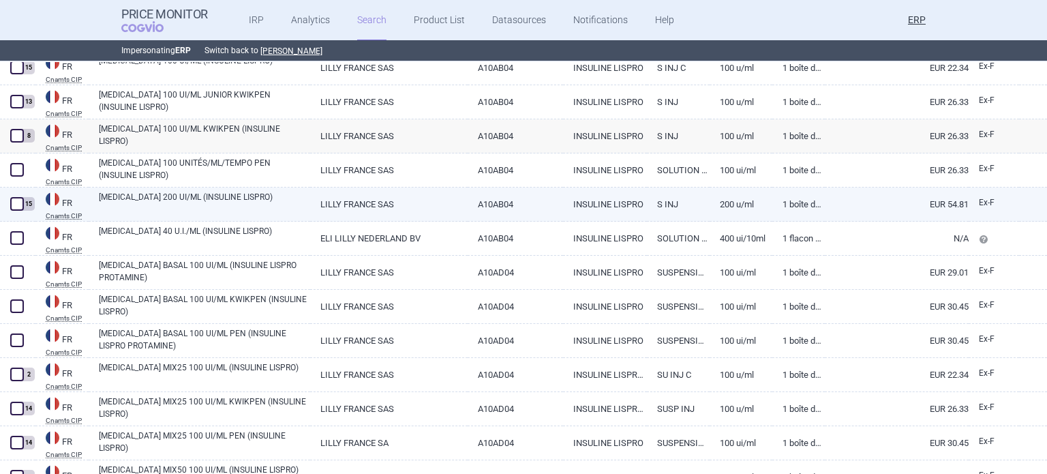
click at [231, 204] on link "HUMALOG 200 UI/ML (INSULINE LISPRO)" at bounding box center [204, 203] width 211 height 25
select select "EUR"
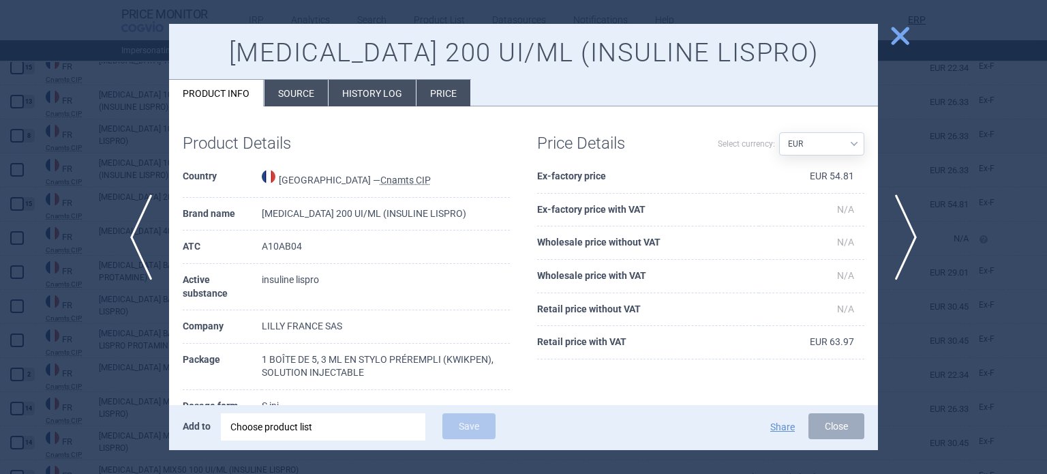
click at [85, 123] on div at bounding box center [523, 237] width 1047 height 474
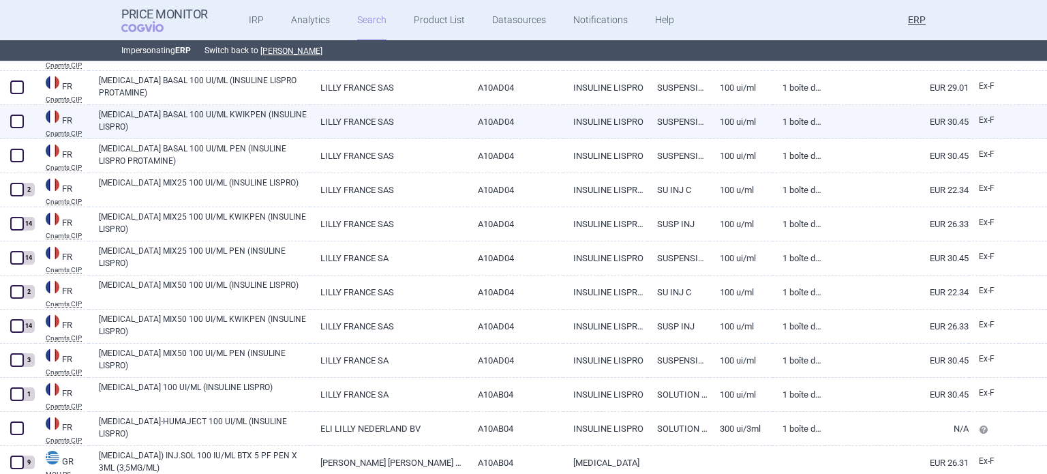
scroll to position [9437, 0]
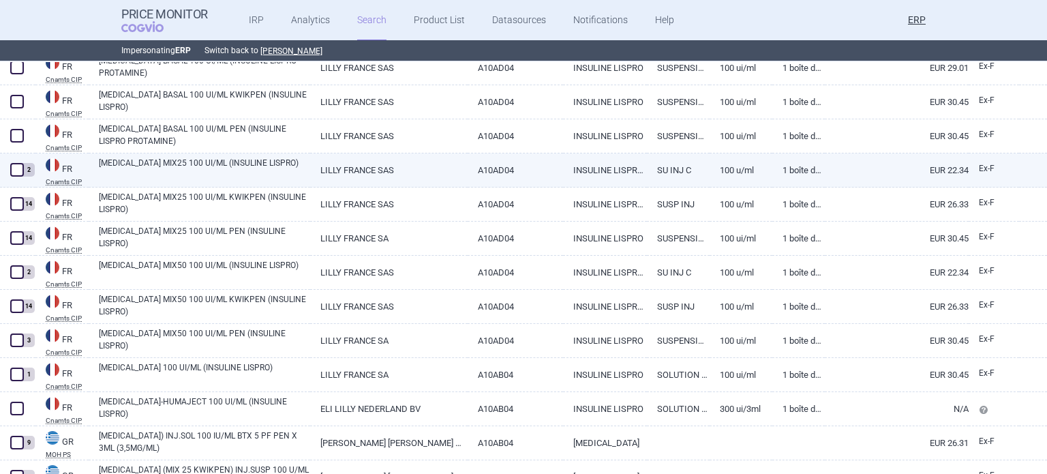
click at [161, 168] on link "HUMALOG MIX25 100 UI/ML (INSULINE LISPRO)" at bounding box center [204, 169] width 211 height 25
select select "EUR"
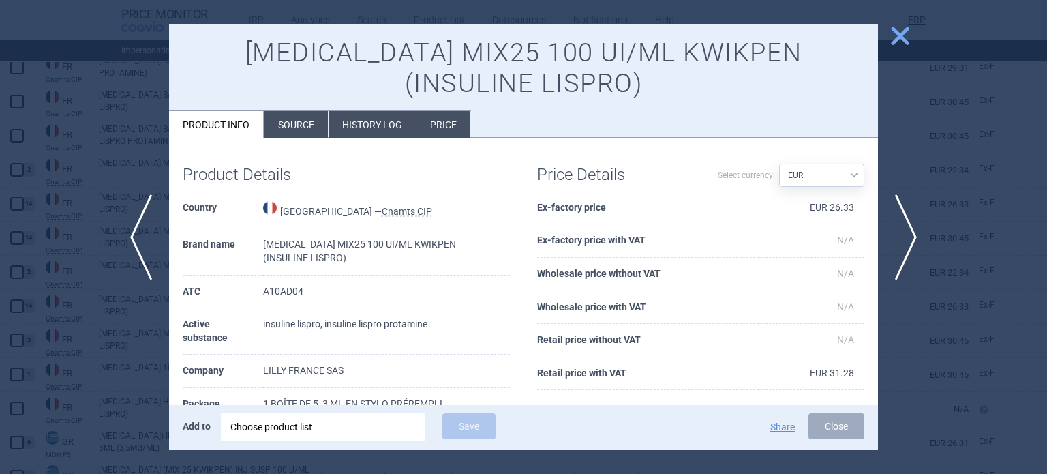
click at [136, 149] on div at bounding box center [523, 237] width 1047 height 474
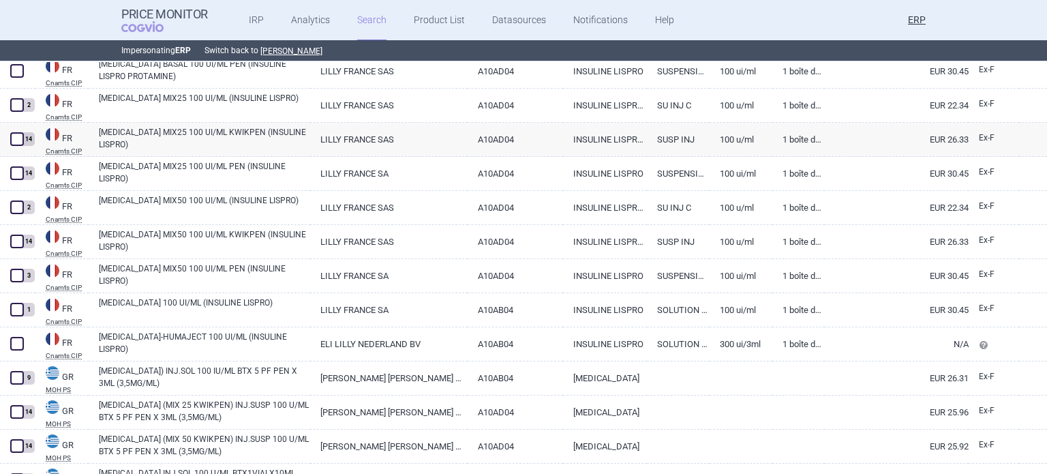
scroll to position [9505, 0]
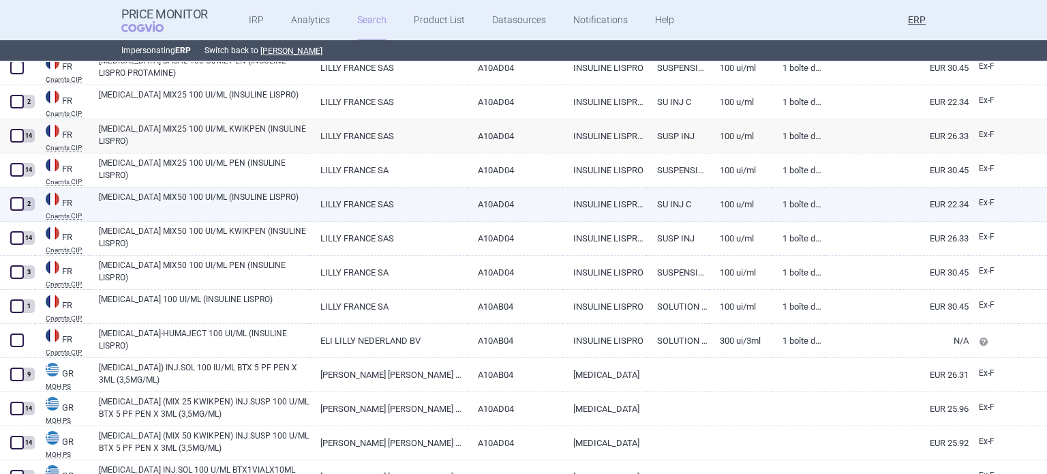
click at [198, 203] on link "HUMALOG MIX50 100 UI/ML (INSULINE LISPRO)" at bounding box center [204, 203] width 211 height 25
select select "EUR"
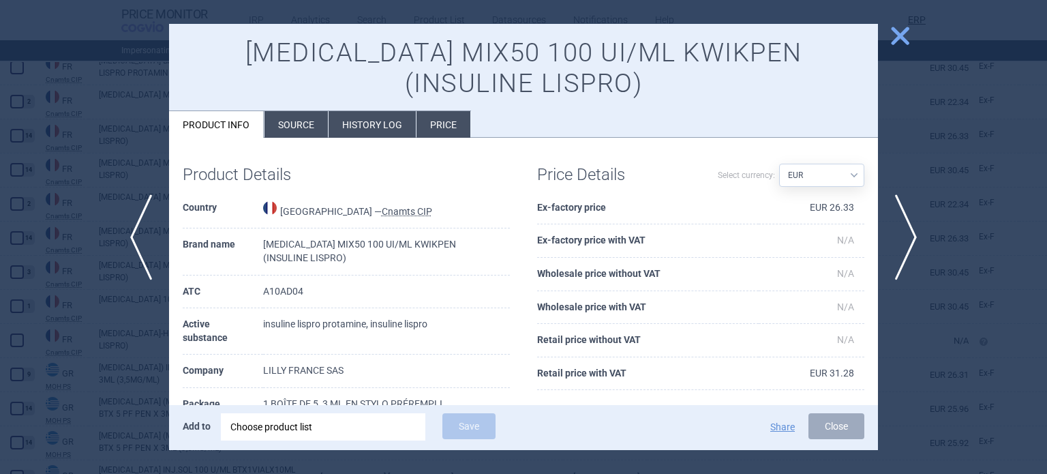
click at [109, 164] on div at bounding box center [523, 237] width 1047 height 474
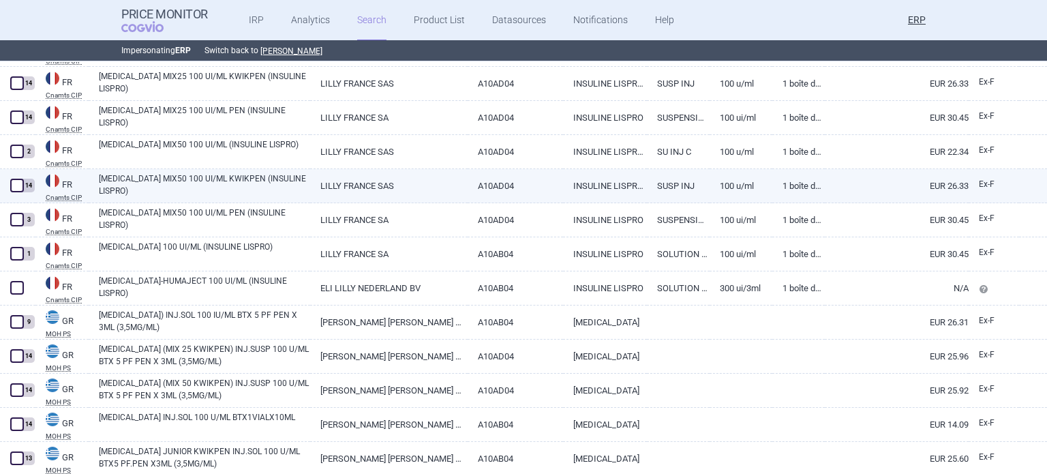
scroll to position [9573, 0]
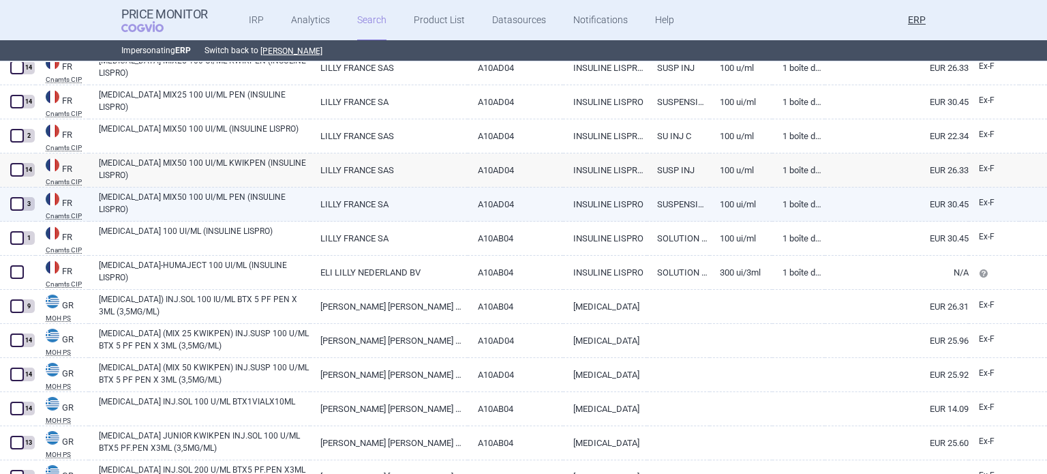
click at [529, 196] on link "A10AD04" at bounding box center [516, 203] width 96 height 33
select select "EUR"
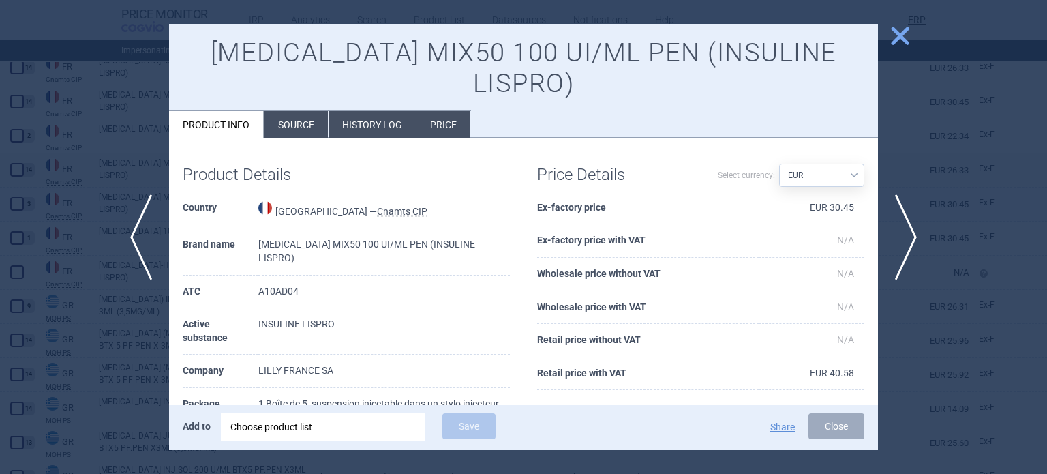
scroll to position [68, 0]
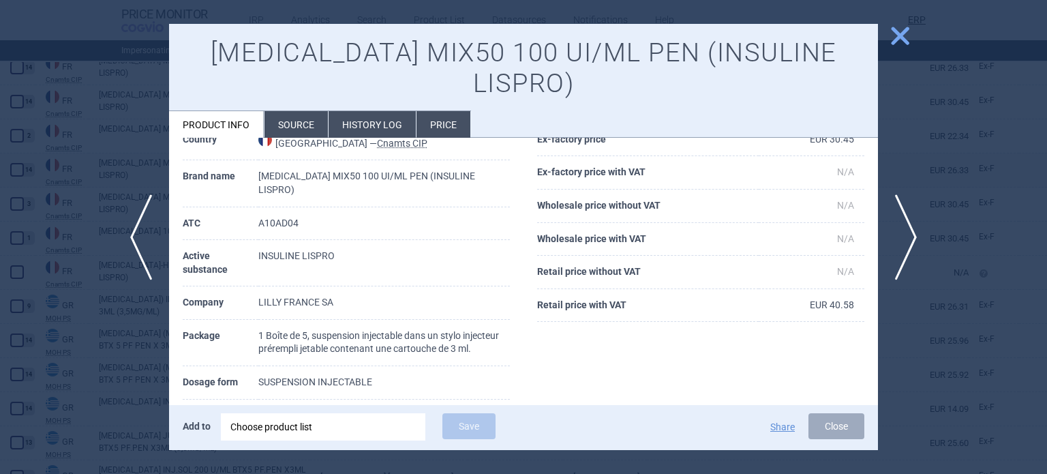
click at [297, 111] on li "Source" at bounding box center [295, 124] width 63 height 27
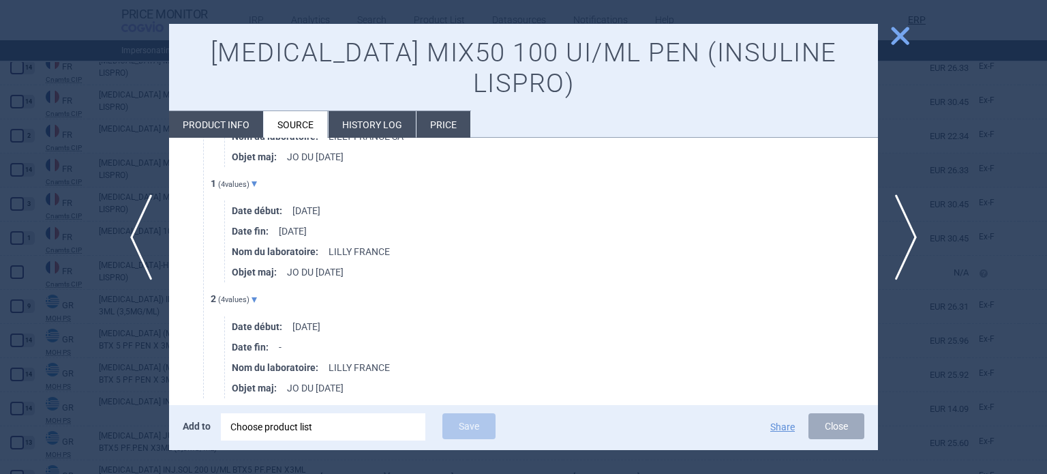
scroll to position [1009, 0]
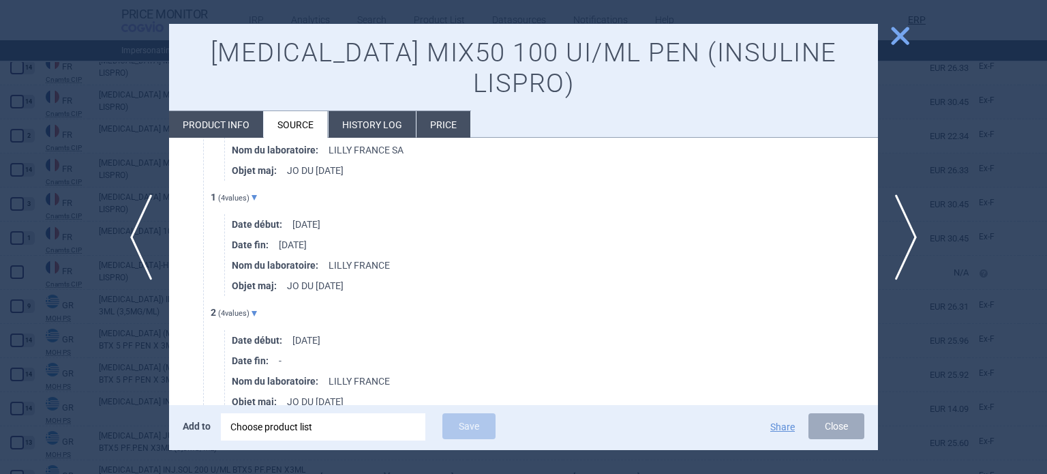
click at [1, 117] on div at bounding box center [523, 237] width 1047 height 474
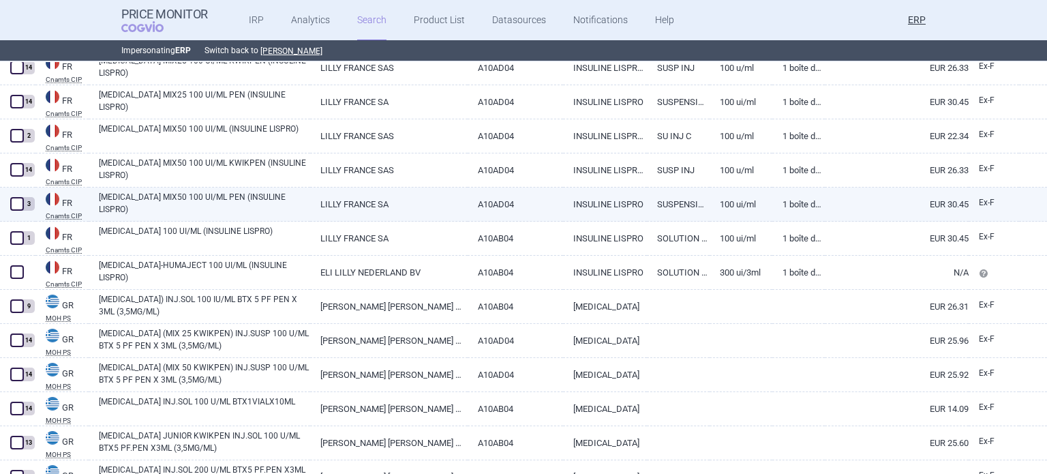
click at [14, 200] on span at bounding box center [17, 204] width 14 height 14
checkbox input "true"
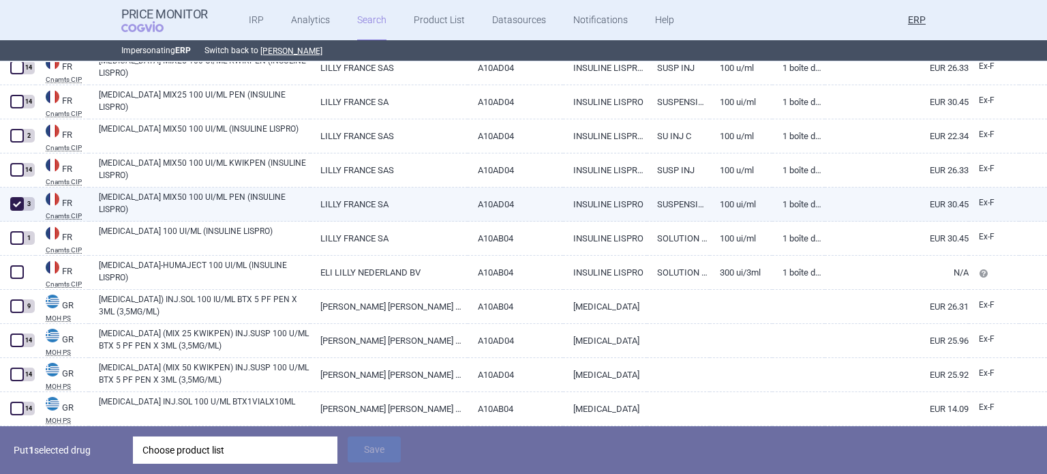
click at [284, 213] on link "[MEDICAL_DATA] MIX50 100 UI/ML PEN (INSULINE LISPRO)" at bounding box center [204, 203] width 211 height 25
select select "EUR"
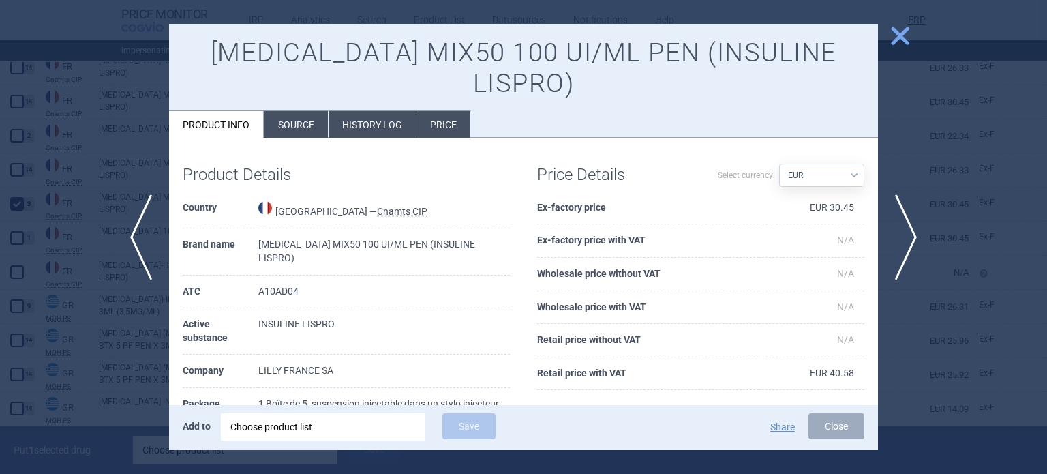
click at [50, 185] on div at bounding box center [523, 237] width 1047 height 474
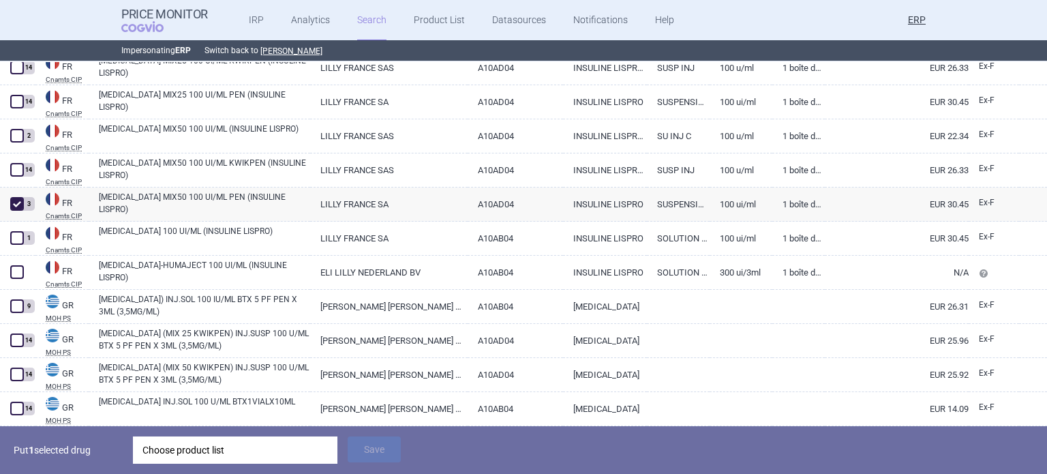
click at [247, 453] on div "Choose product list" at bounding box center [234, 449] width 185 height 27
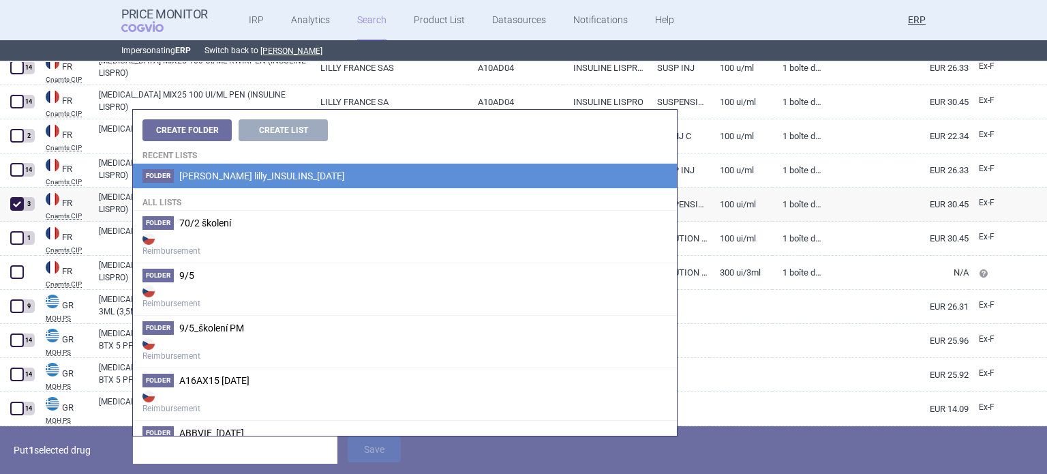
click at [385, 171] on li "Folder Eli lilly_INSULINS_06.10.2025" at bounding box center [405, 176] width 544 height 25
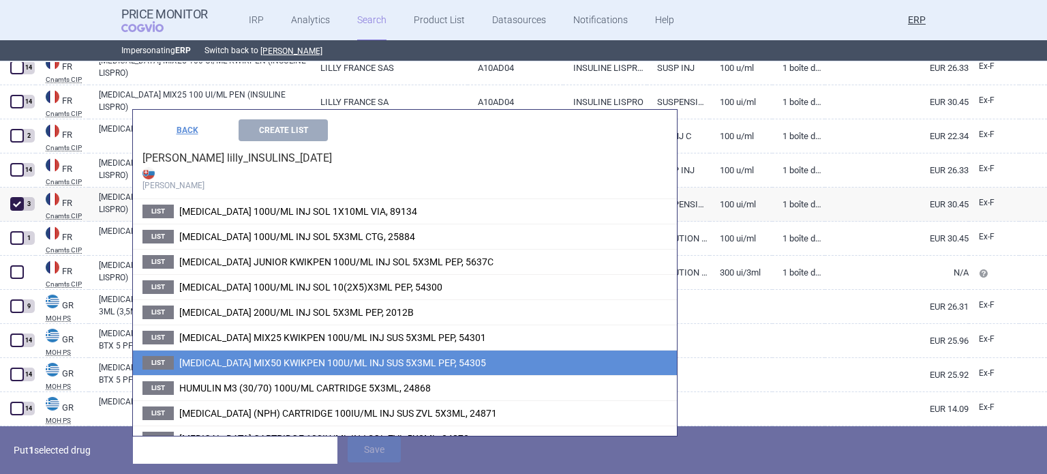
click at [357, 359] on span "[MEDICAL_DATA] MIX50 KWIKPEN 100U/ML INJ SUS 5X3ML PEP, 54305" at bounding box center [332, 362] width 307 height 11
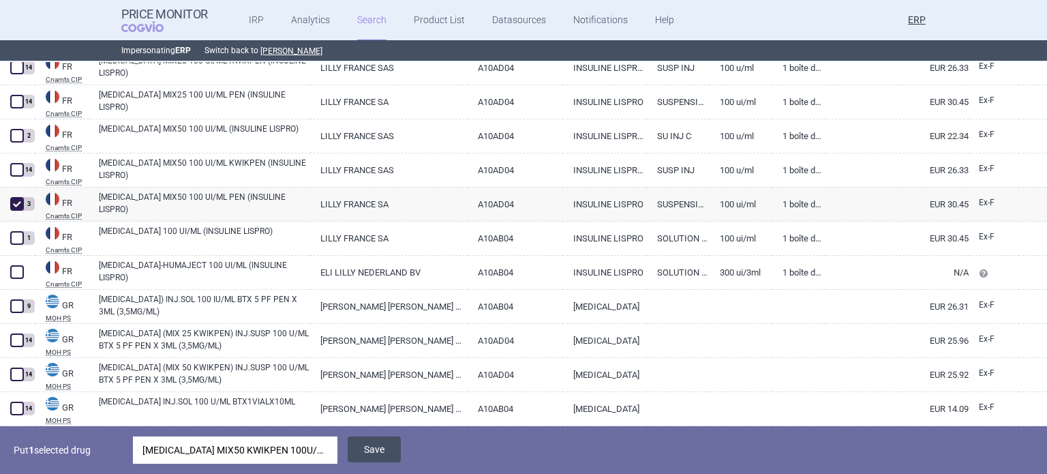
click at [372, 448] on button "Save" at bounding box center [374, 449] width 53 height 26
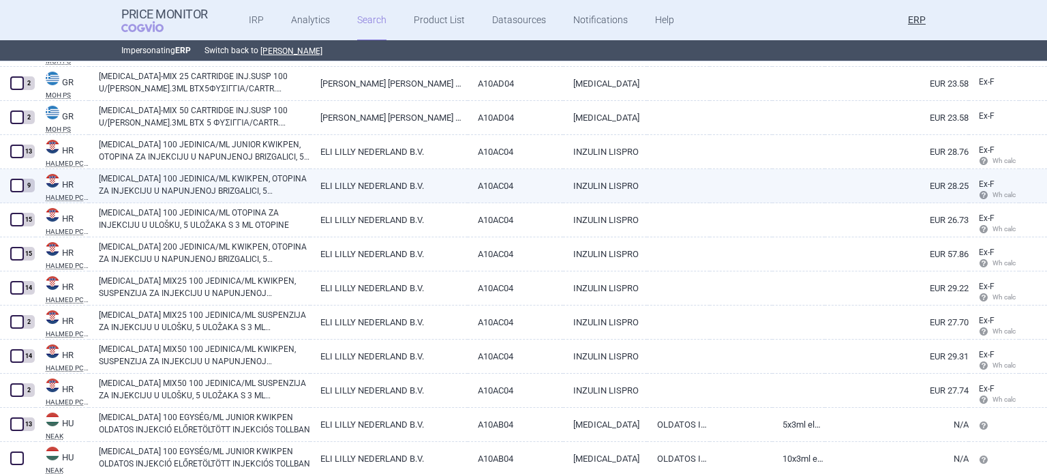
scroll to position [10050, 0]
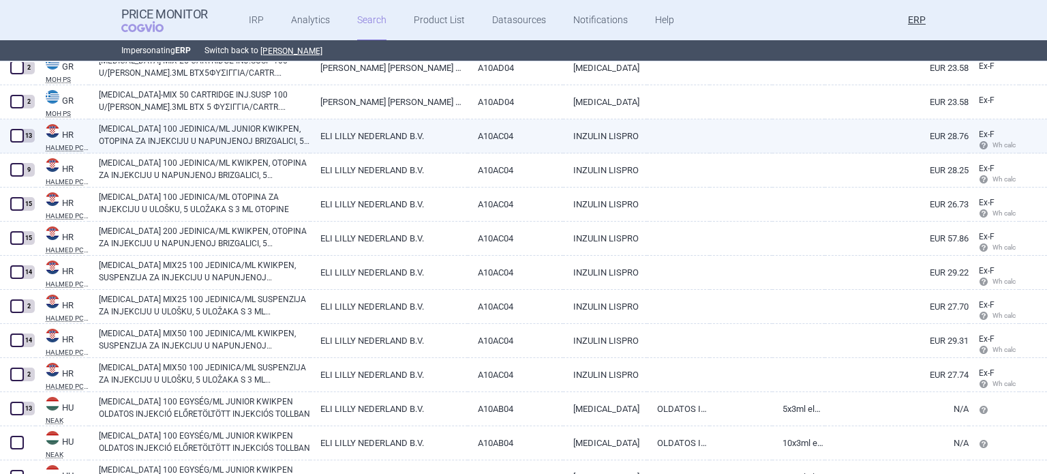
click at [124, 140] on link "HUMALOG 100 JEDINICA/ML JUNIOR KWIKPEN, OTOPINA ZA INJEKCIJU U NAPUNJENOJ BRIZG…" at bounding box center [204, 135] width 211 height 25
select select "EUR"
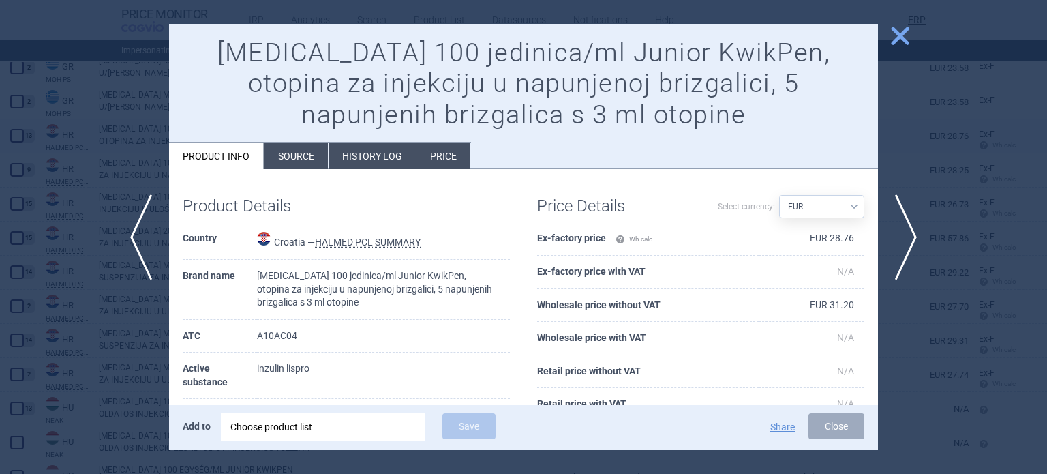
click at [124, 140] on div at bounding box center [523, 237] width 1047 height 474
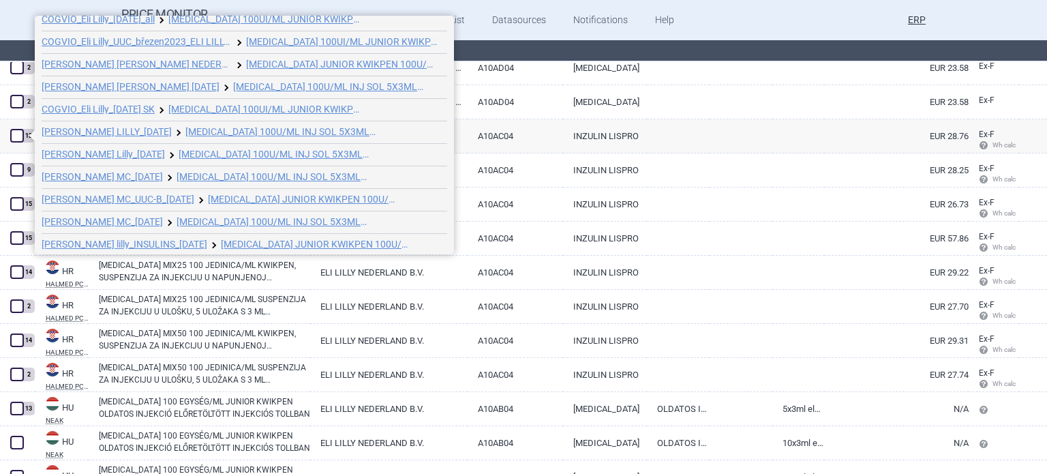
scroll to position [74, 0]
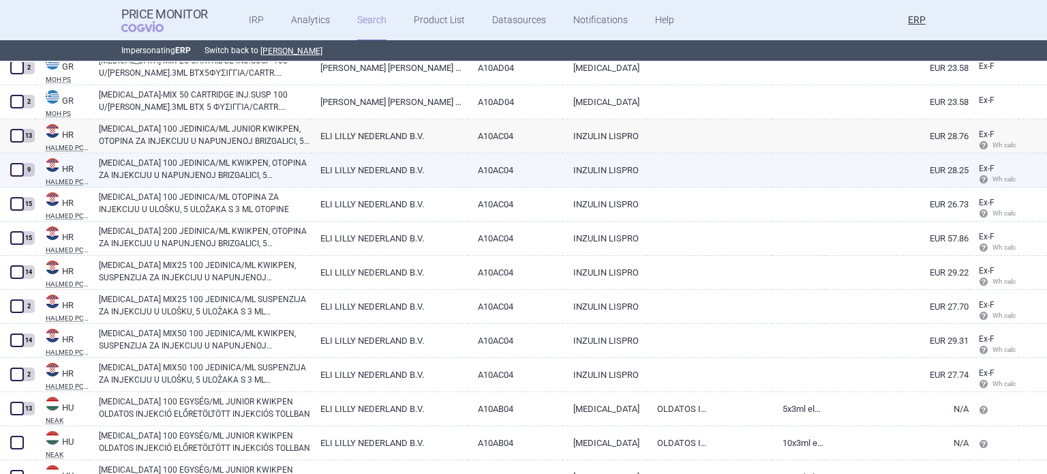
click at [500, 179] on link "A10AC04" at bounding box center [516, 169] width 96 height 33
select select "EUR"
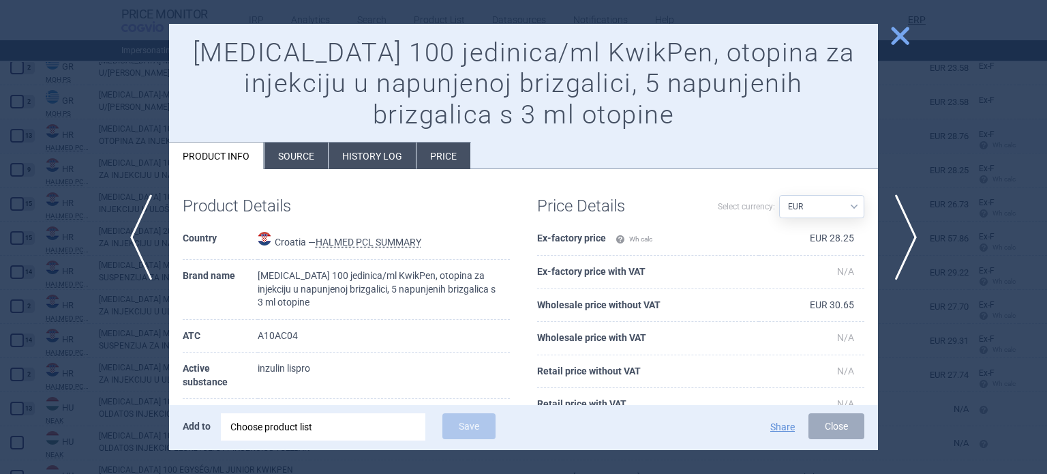
click at [55, 153] on div at bounding box center [523, 237] width 1047 height 474
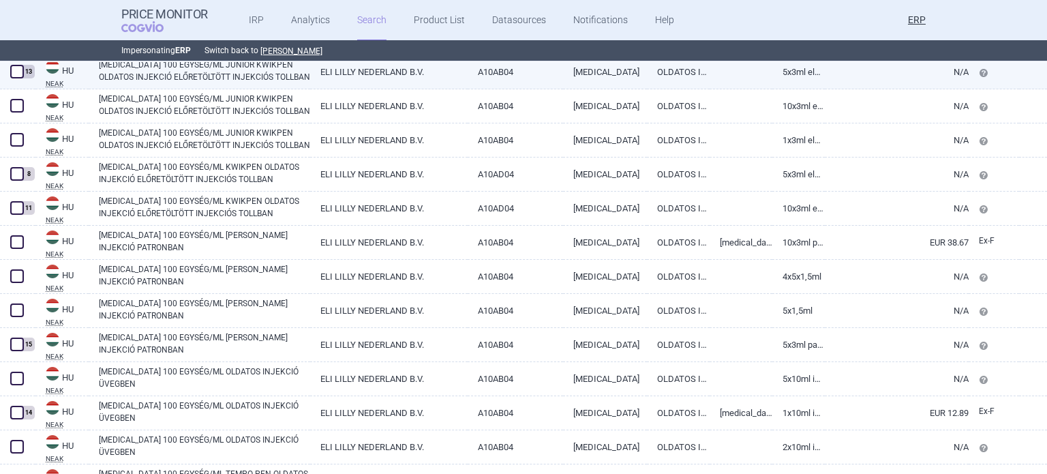
scroll to position [10391, 0]
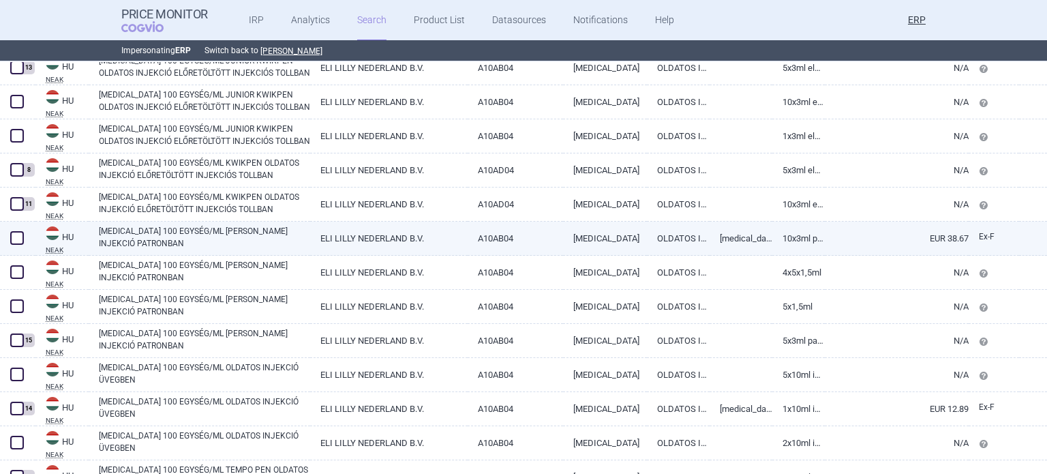
click at [182, 243] on link "[MEDICAL_DATA] 100 EGYSÉG/ML [PERSON_NAME] INJEKCIÓ PATRONBAN" at bounding box center [204, 237] width 211 height 25
select select "EUR"
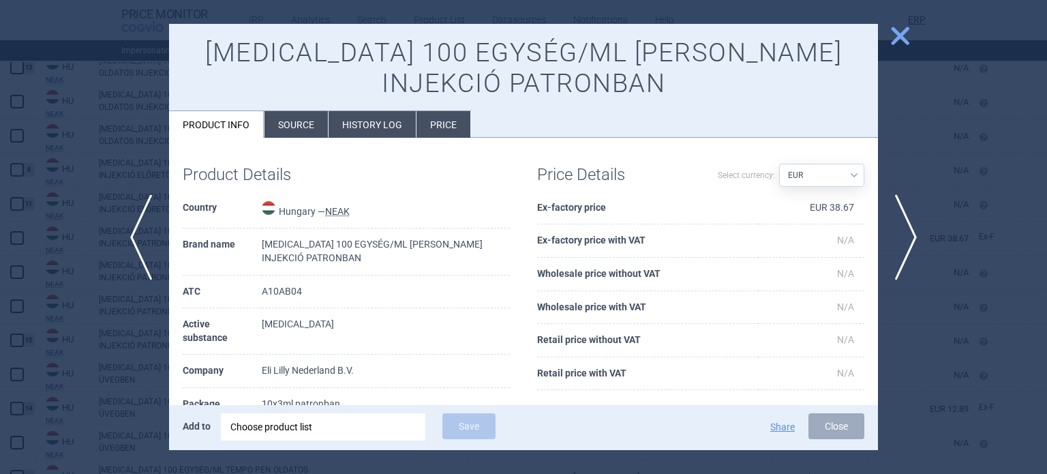
click at [0, 310] on div at bounding box center [523, 237] width 1047 height 474
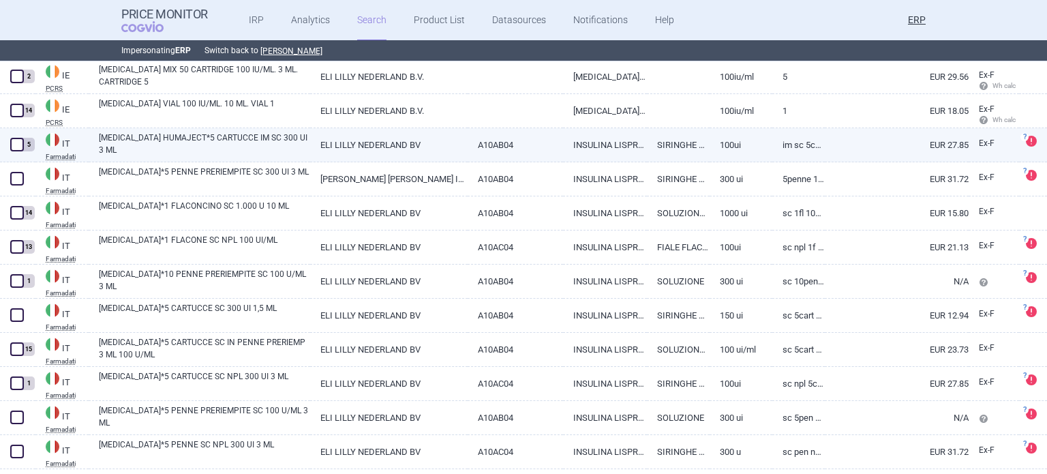
scroll to position [11577, 0]
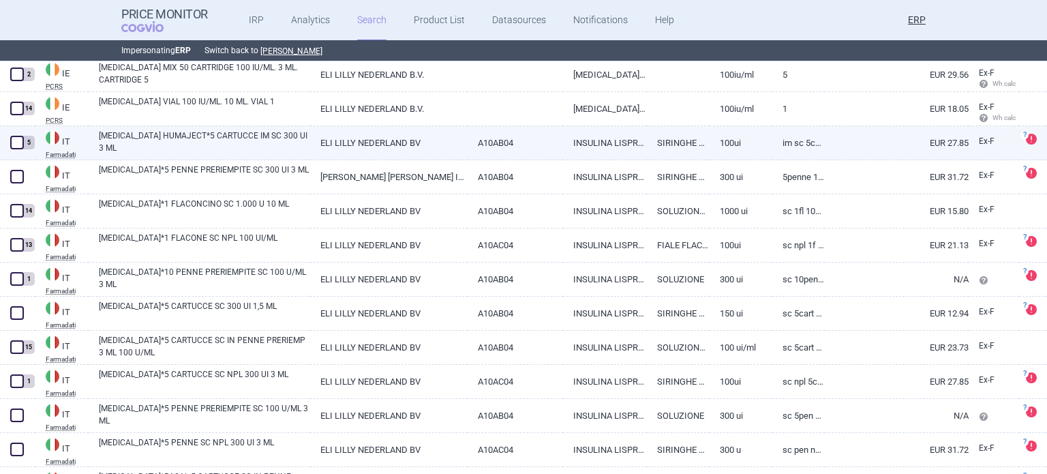
click at [14, 144] on span at bounding box center [17, 143] width 14 height 14
checkbox input "true"
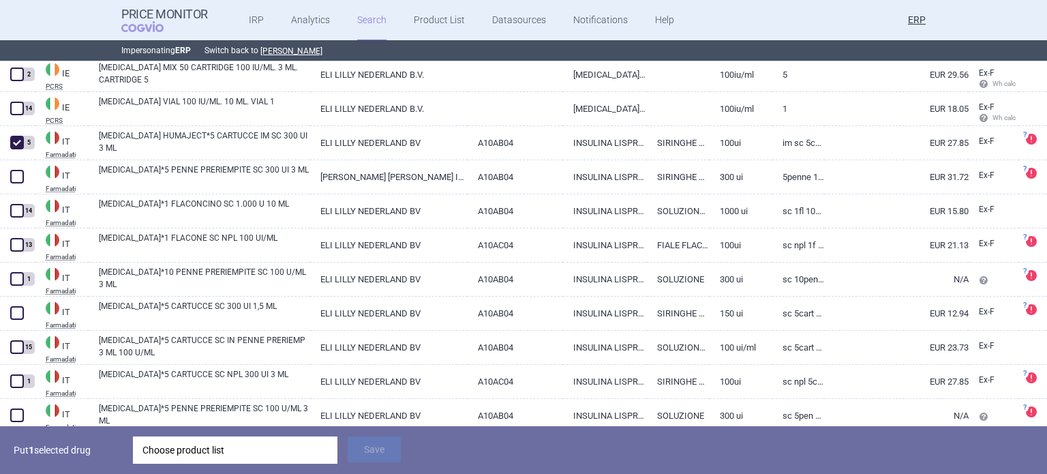
click at [168, 451] on div "Choose product list" at bounding box center [234, 449] width 185 height 27
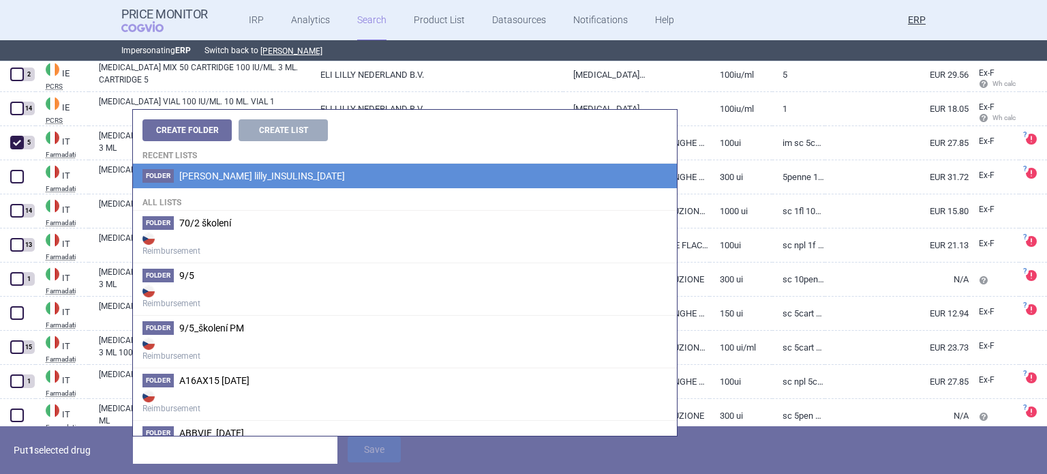
click at [330, 179] on li "Folder Eli lilly_INSULINS_06.10.2025" at bounding box center [405, 176] width 544 height 25
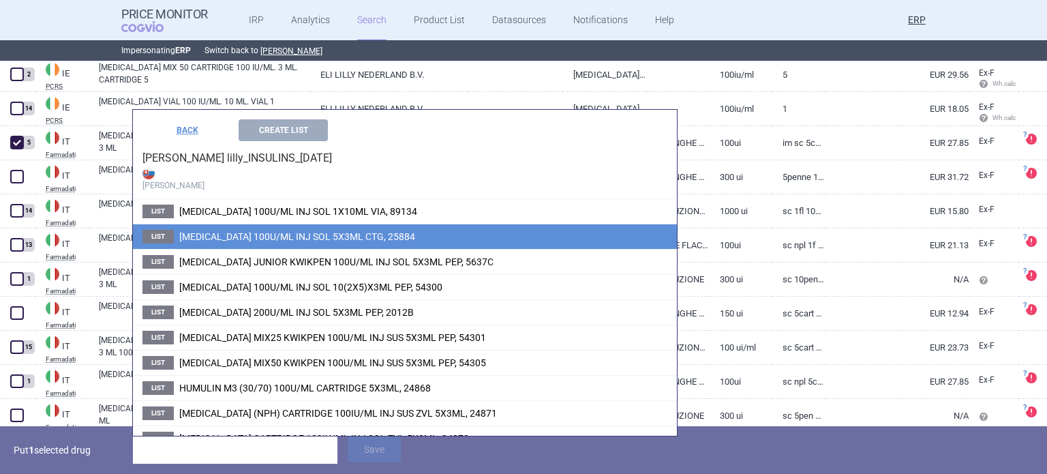
click at [350, 230] on li "List HUMALOG 100U/ML INJ SOL 5X3ML CTG, 25884" at bounding box center [405, 236] width 544 height 25
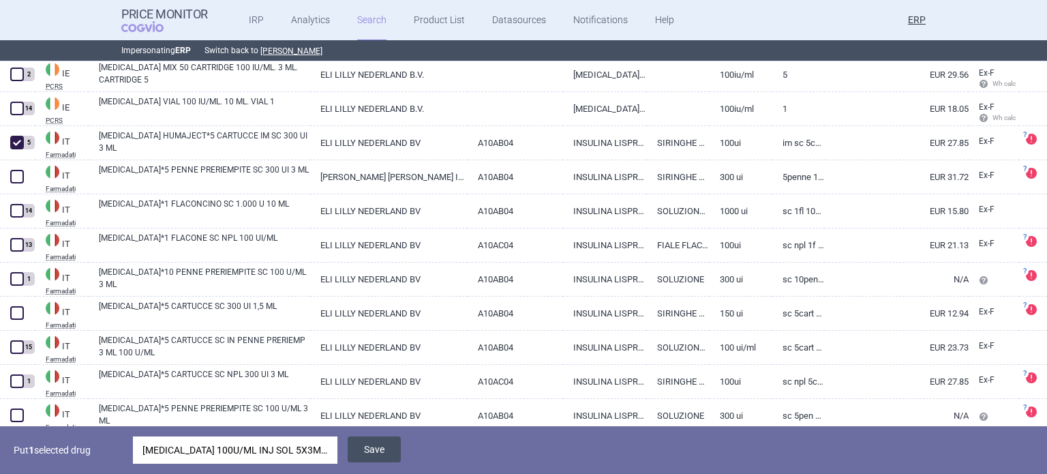
click at [379, 446] on button "Save" at bounding box center [374, 449] width 53 height 26
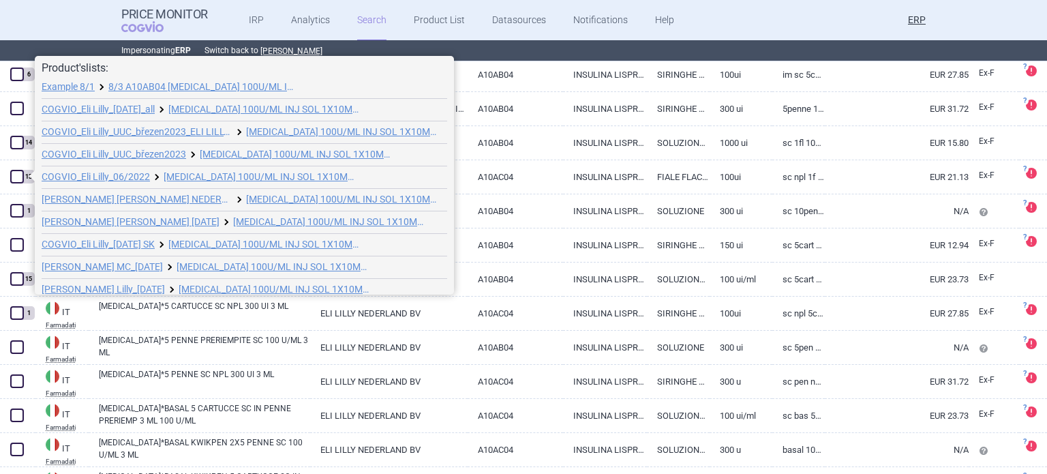
scroll to position [74, 0]
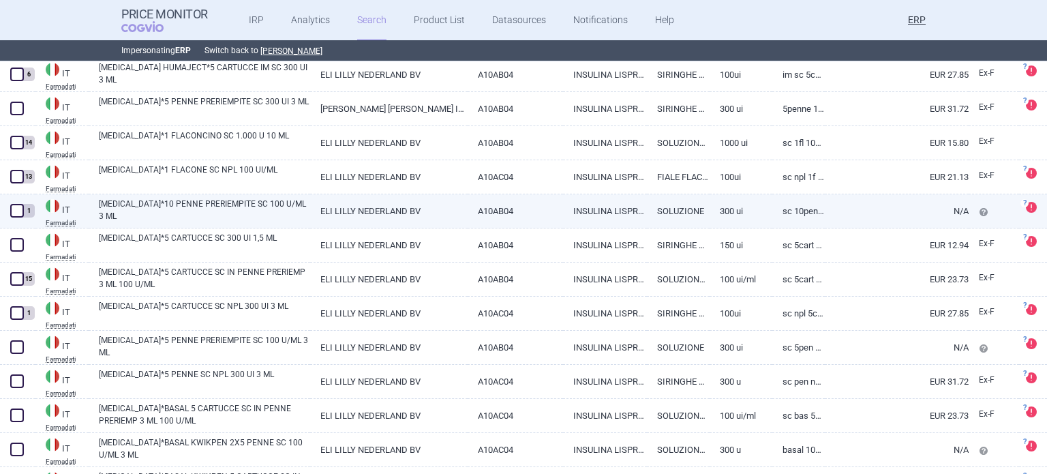
click at [394, 209] on link "ELI LILLY NEDERLAND BV" at bounding box center [388, 210] width 157 height 33
select select "EUR"
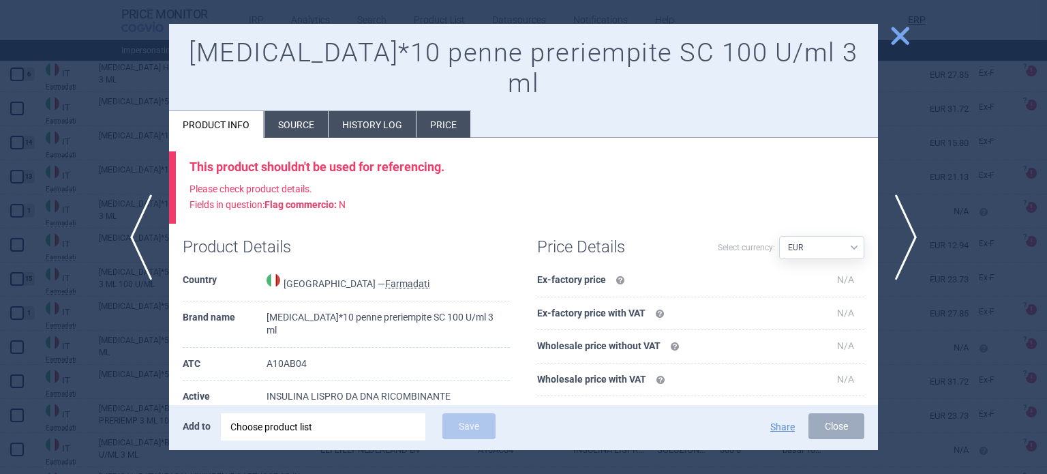
click at [303, 111] on li "Source" at bounding box center [295, 124] width 63 height 27
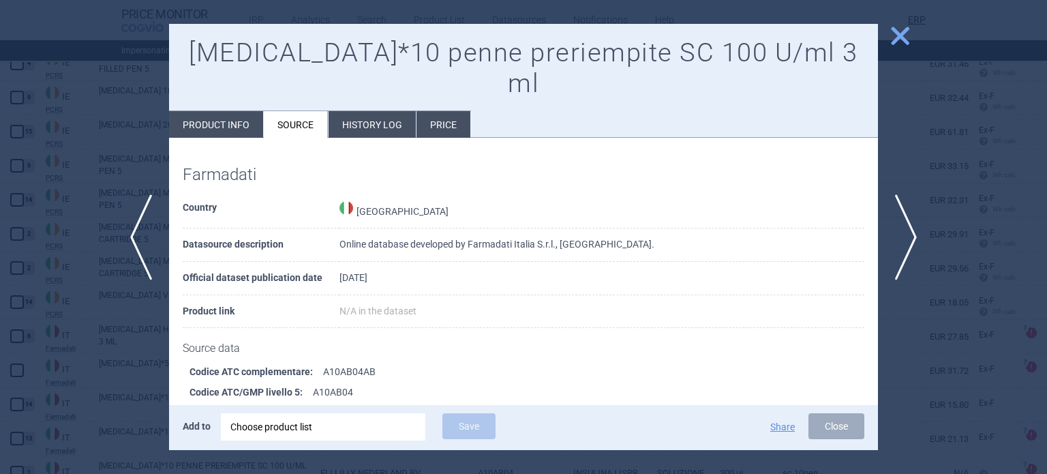
scroll to position [927, 0]
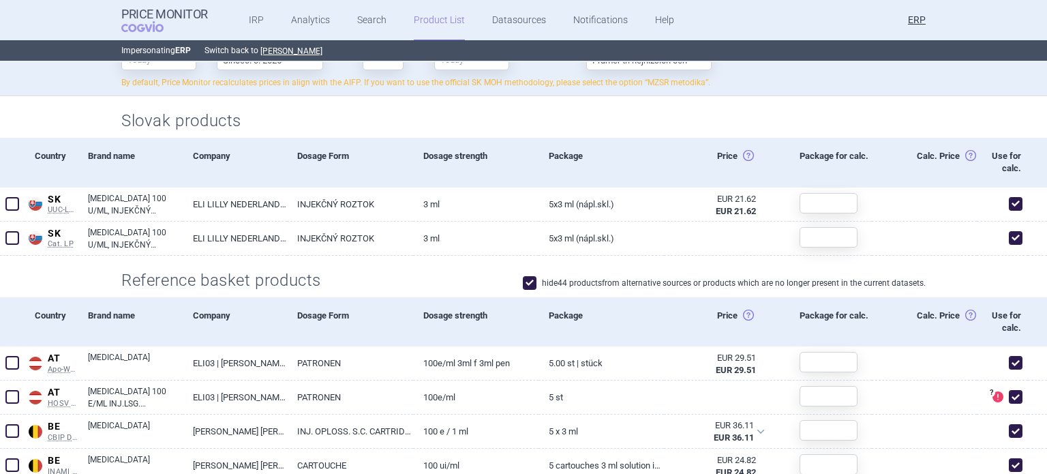
scroll to position [477, 0]
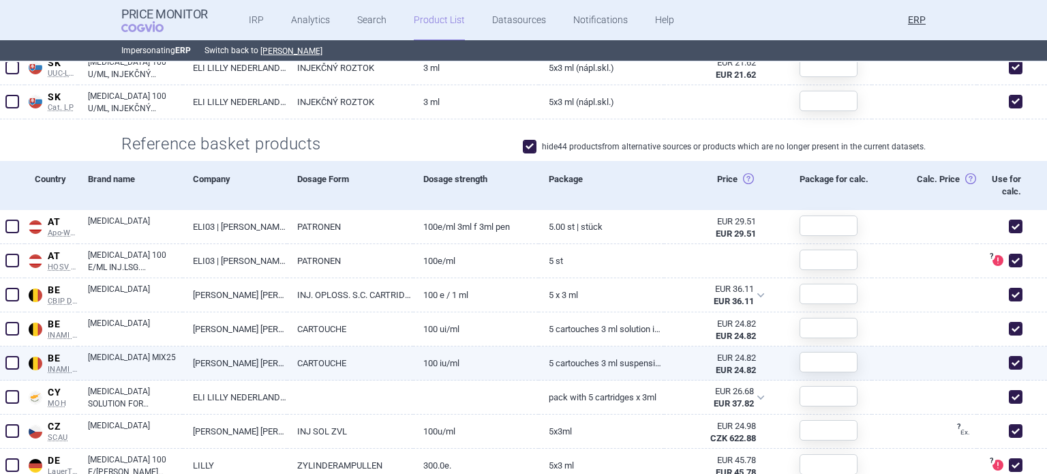
click at [17, 356] on span at bounding box center [12, 363] width 14 height 14
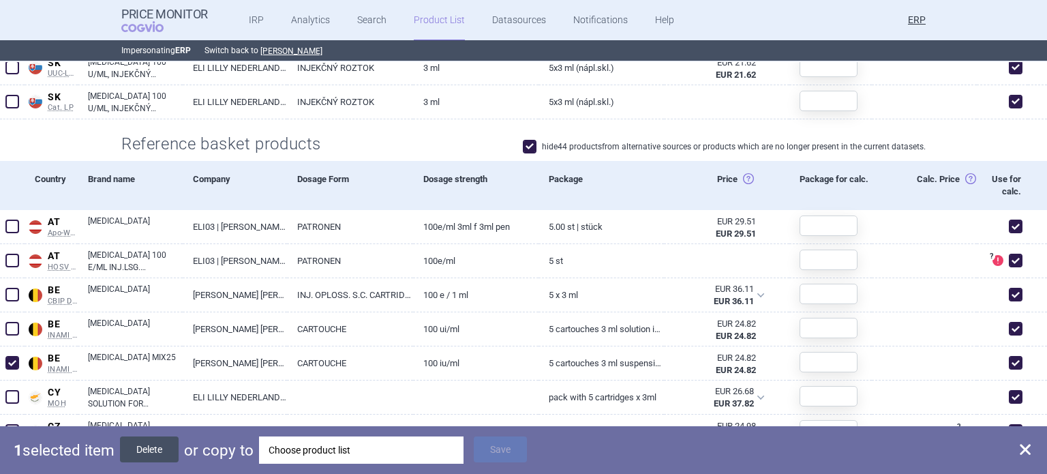
click at [139, 440] on button "Delete" at bounding box center [149, 449] width 59 height 26
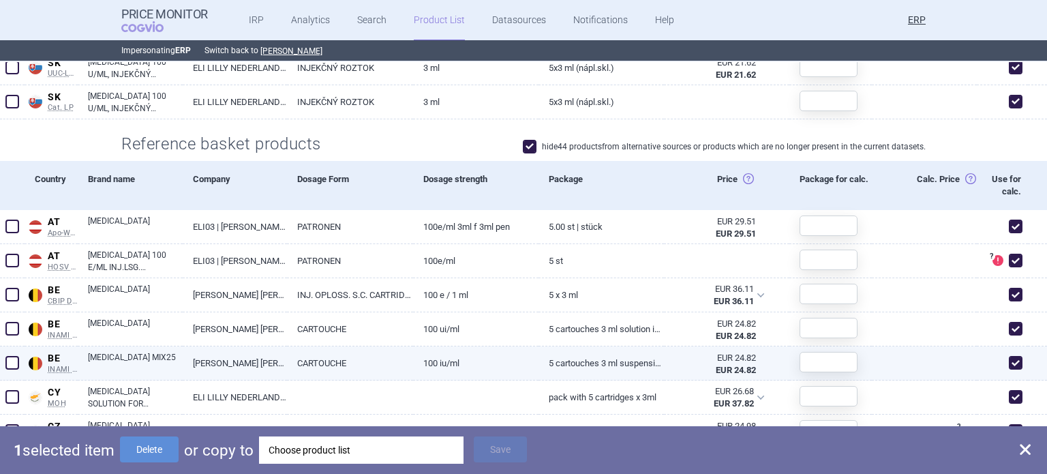
checkbox input "false"
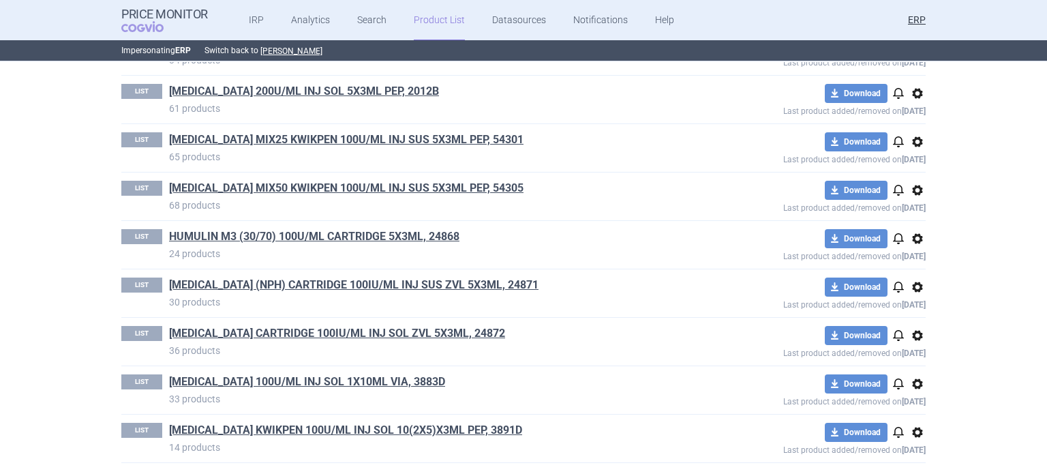
scroll to position [419, 0]
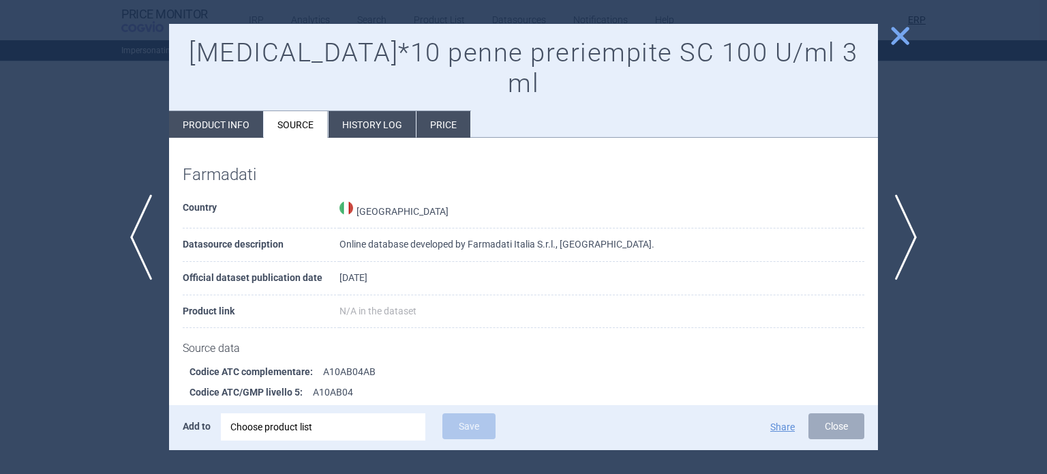
scroll to position [927, 0]
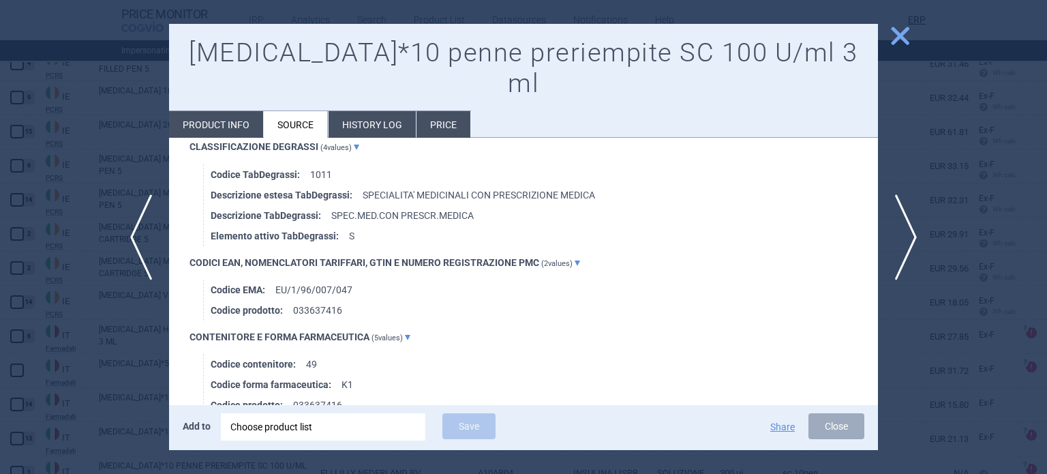
click at [0, 254] on div at bounding box center [523, 237] width 1047 height 474
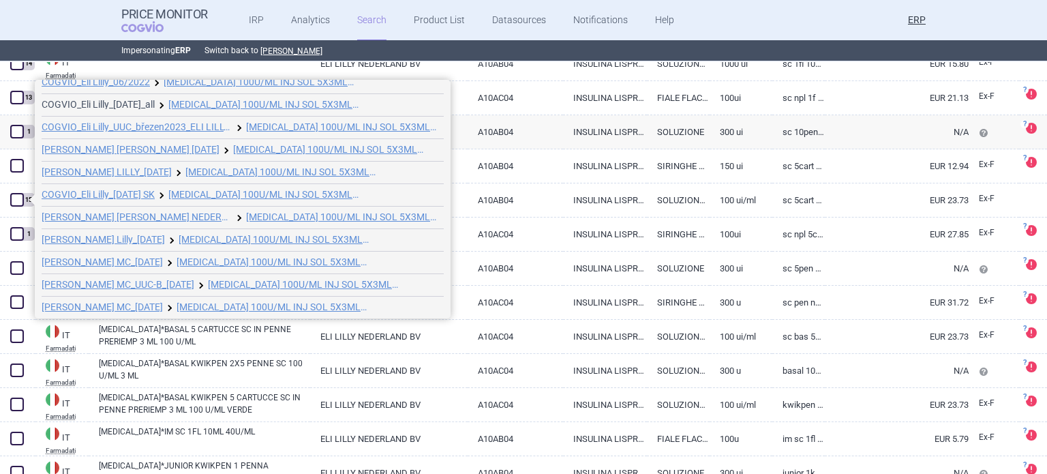
scroll to position [120, 0]
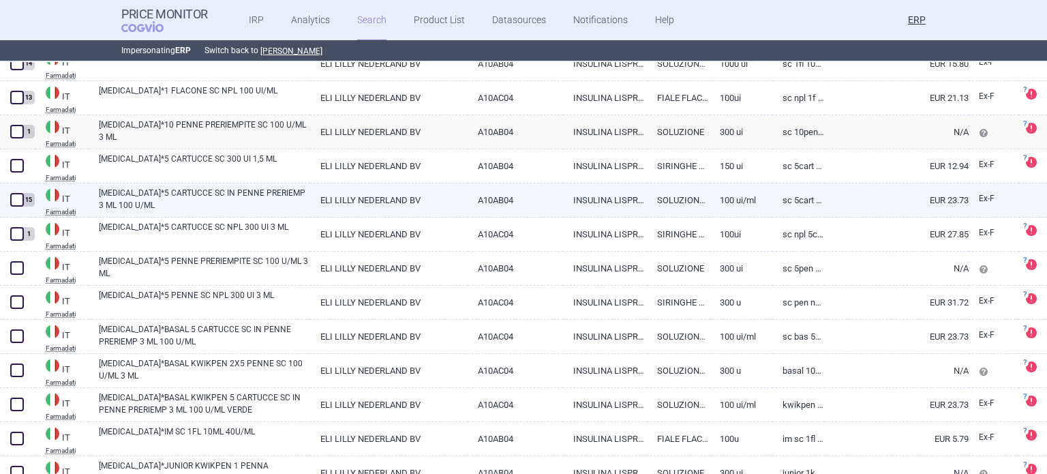
click at [484, 207] on link "A10AB04" at bounding box center [516, 199] width 96 height 33
select select "EUR"
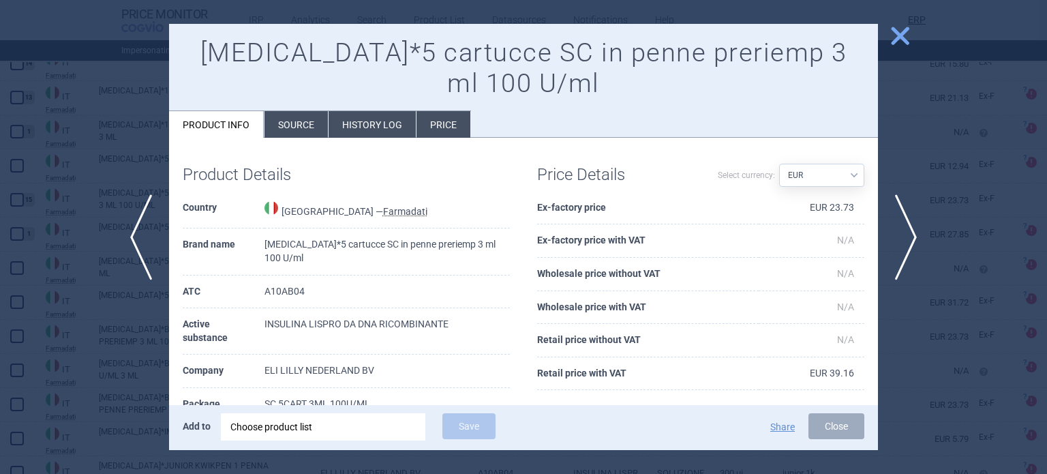
click at [301, 122] on li "Source" at bounding box center [295, 124] width 63 height 27
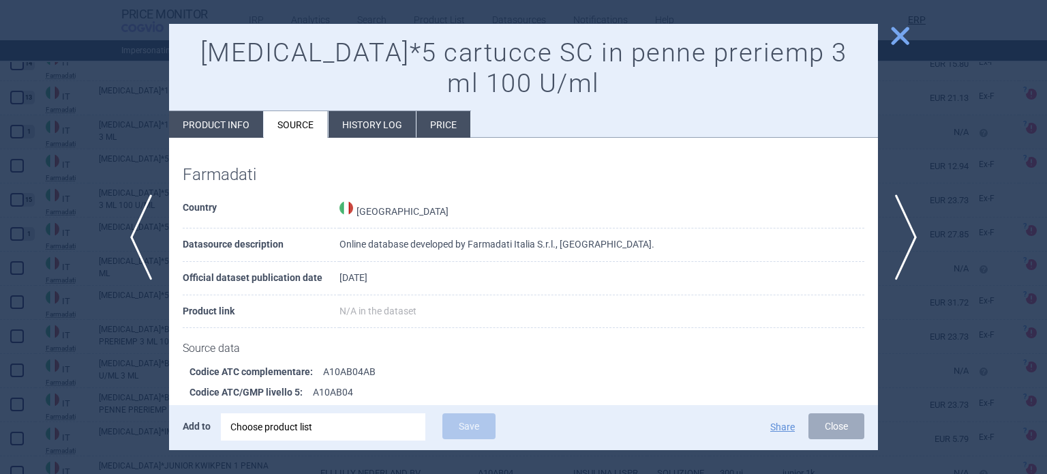
scroll to position [1025, 0]
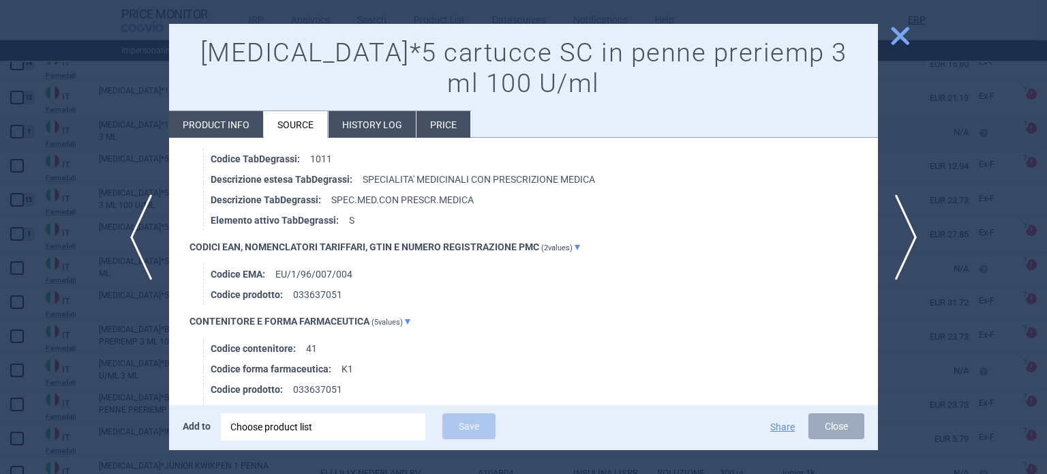
click at [0, 239] on div at bounding box center [523, 237] width 1047 height 474
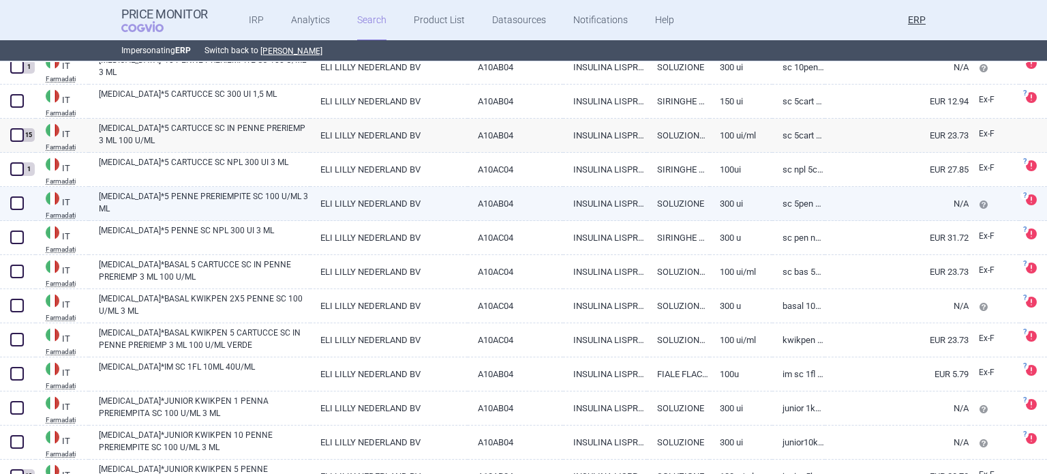
scroll to position [11793, 0]
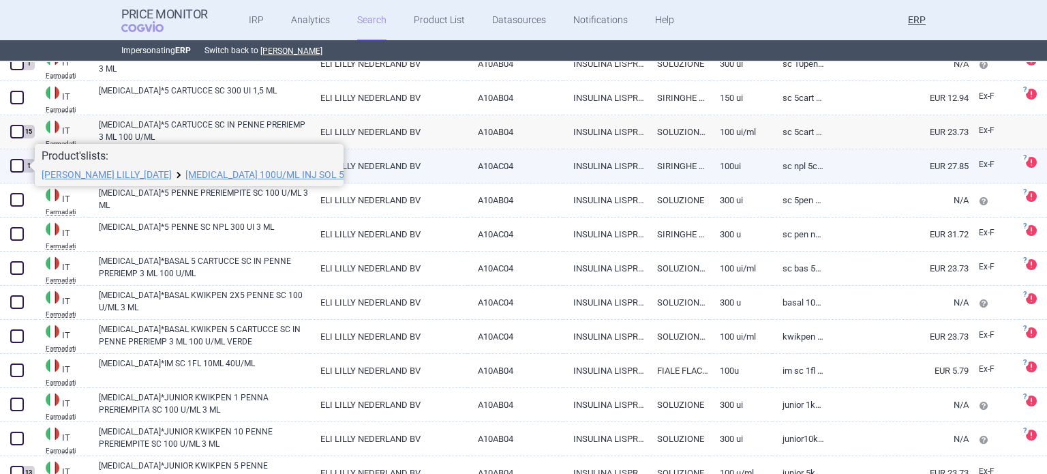
click at [380, 155] on link "ELI LILLY NEDERLAND BV" at bounding box center [388, 165] width 157 height 33
select select "EUR"
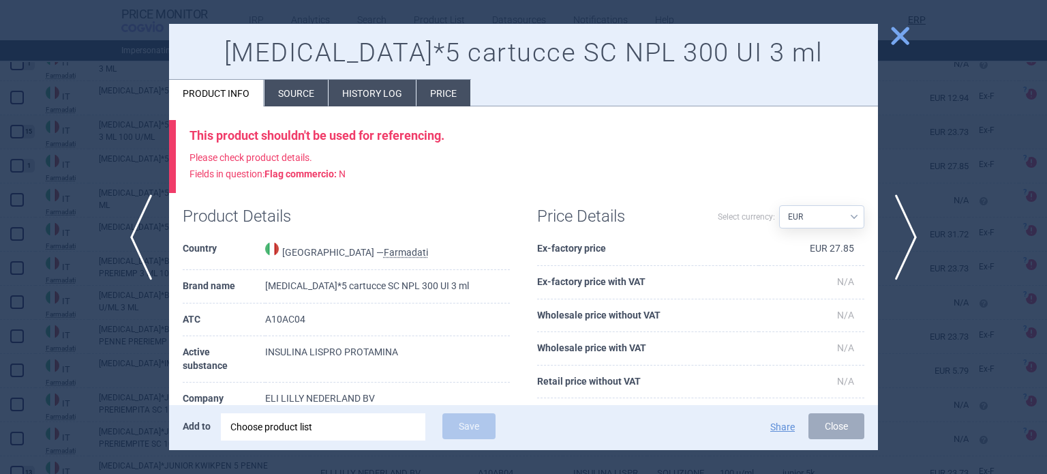
click at [312, 102] on li "Source" at bounding box center [295, 93] width 63 height 27
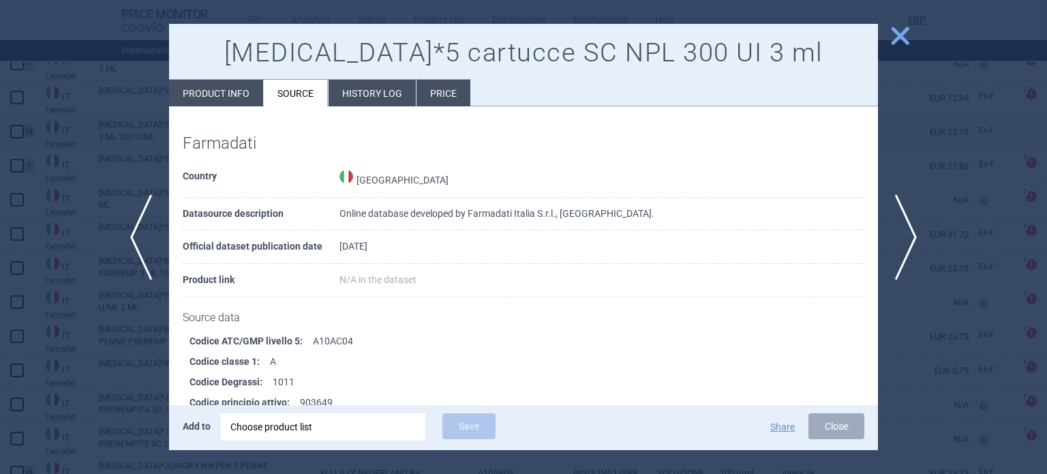
scroll to position [927, 0]
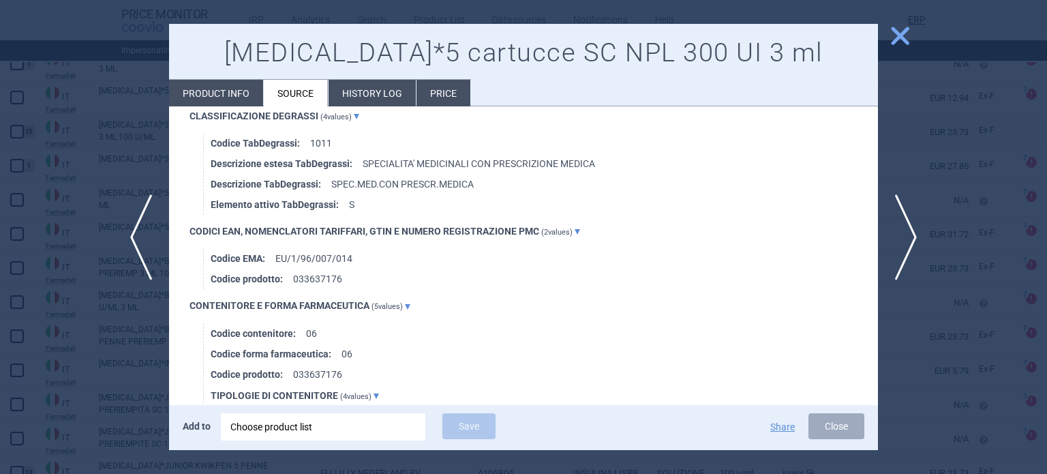
click at [0, 88] on div at bounding box center [523, 237] width 1047 height 474
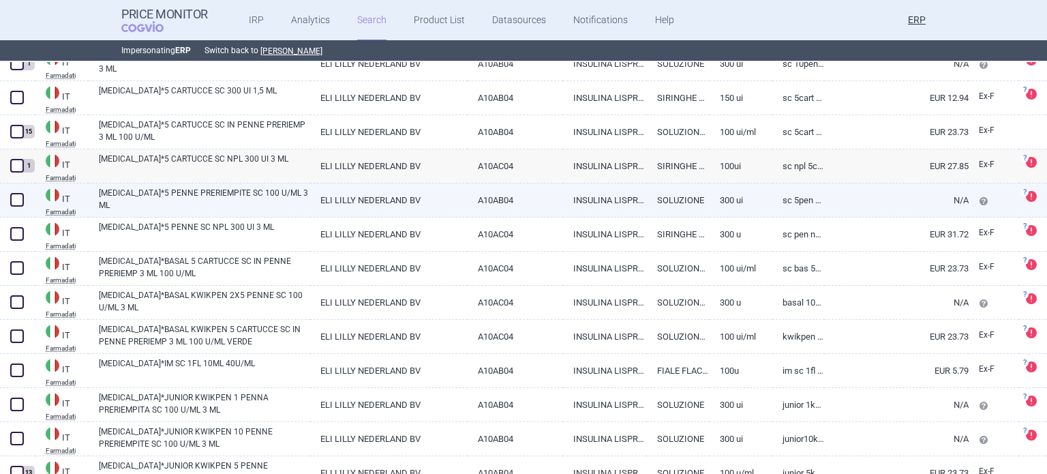
click at [254, 192] on link "[MEDICAL_DATA]*5 PENNE PRERIEMPITE SC 100 U/ML 3 ML" at bounding box center [204, 199] width 211 height 25
select select "EUR"
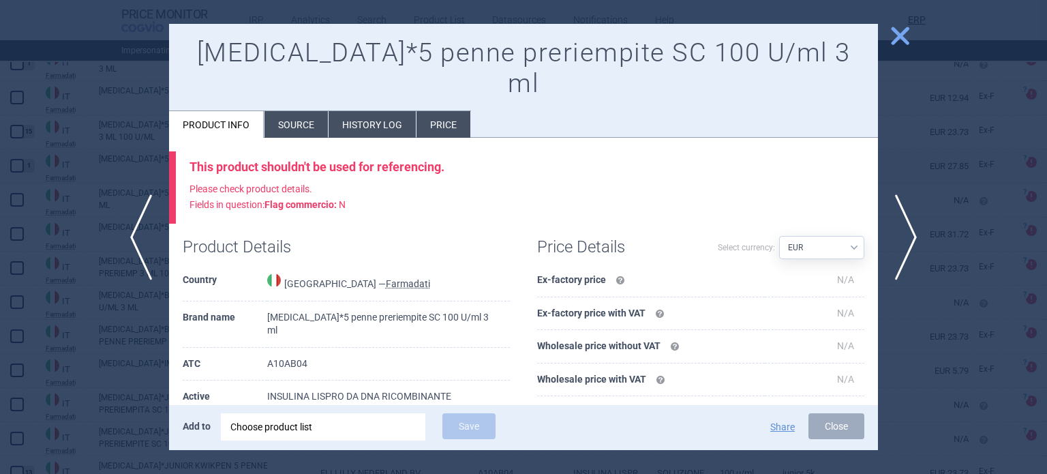
click at [273, 111] on li "Source" at bounding box center [295, 124] width 63 height 27
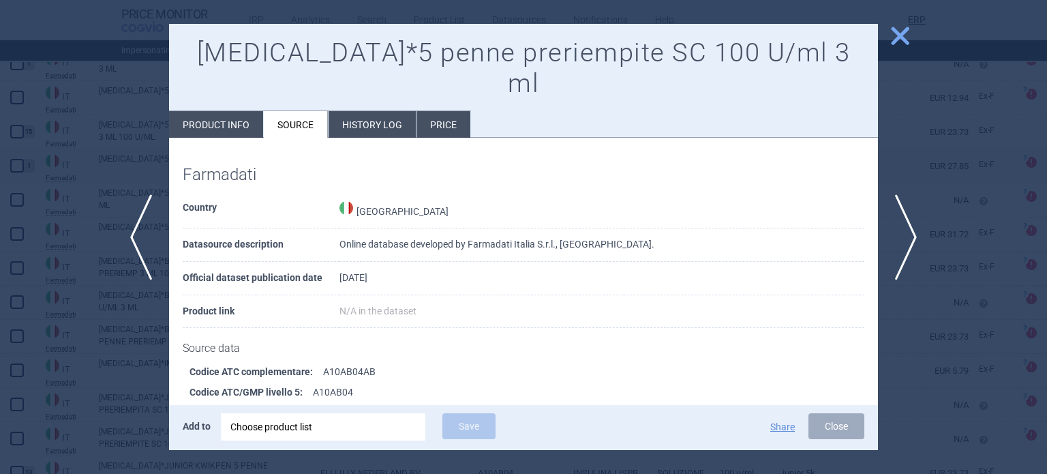
scroll to position [927, 0]
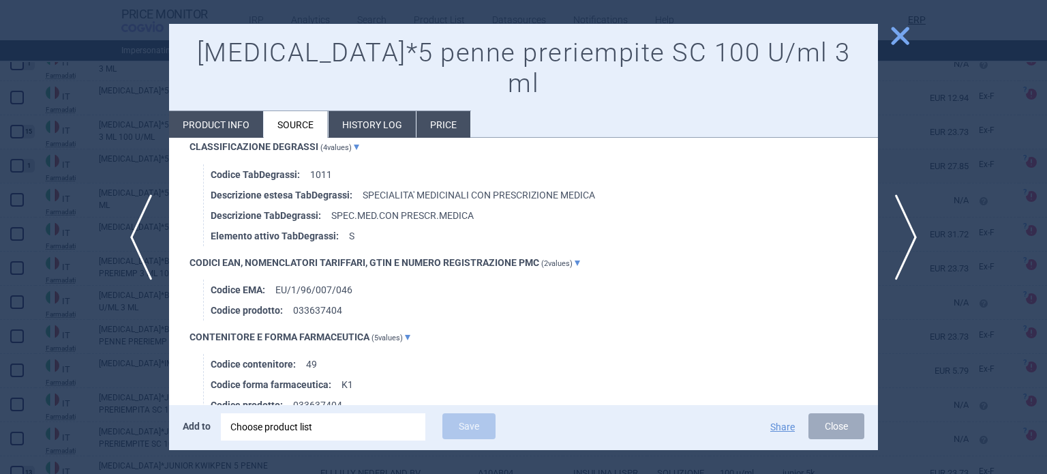
click at [0, 175] on div at bounding box center [523, 237] width 1047 height 474
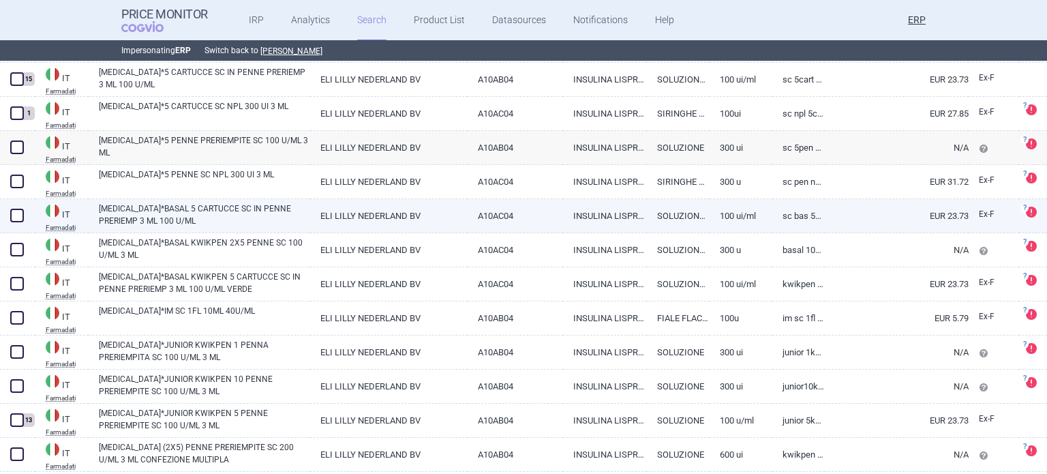
scroll to position [11861, 0]
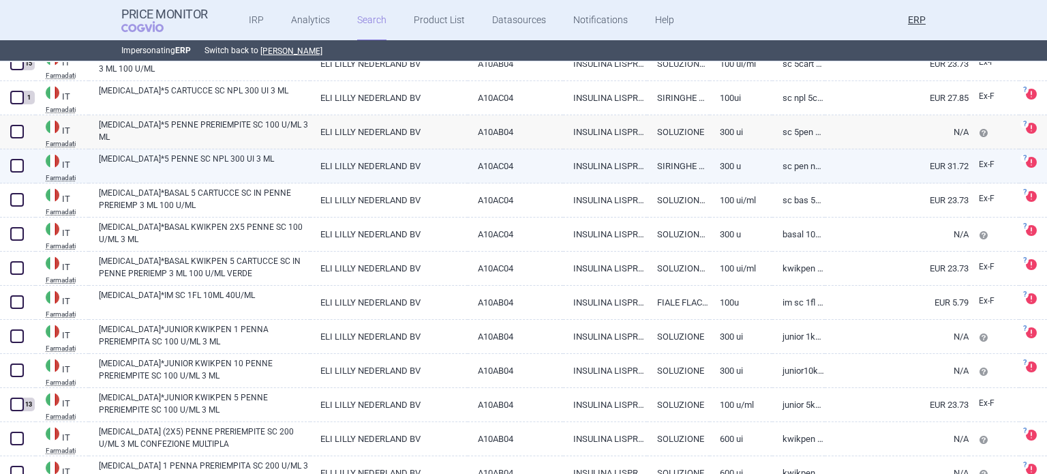
click at [278, 160] on link "[MEDICAL_DATA]*5 PENNE SC NPL 300 UI 3 ML" at bounding box center [204, 165] width 211 height 25
select select "EUR"
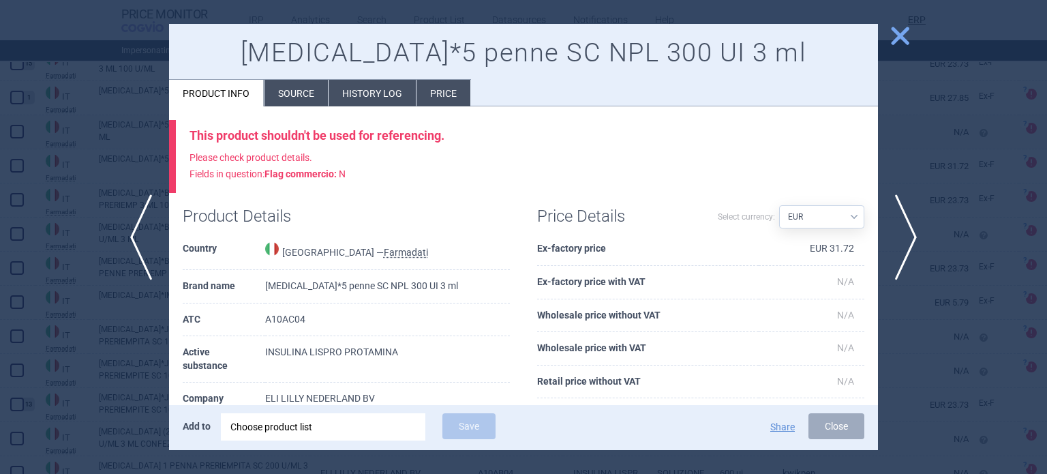
click at [306, 90] on li "Source" at bounding box center [295, 93] width 63 height 27
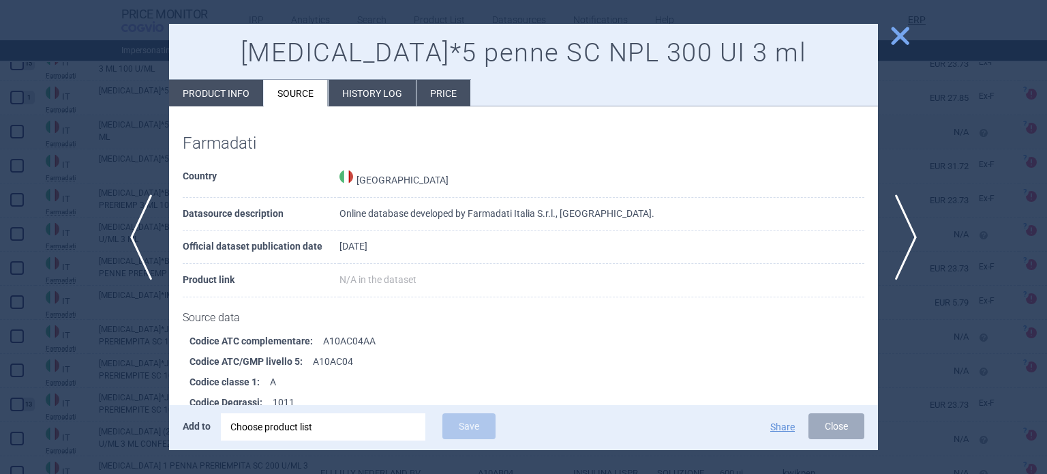
scroll to position [989, 0]
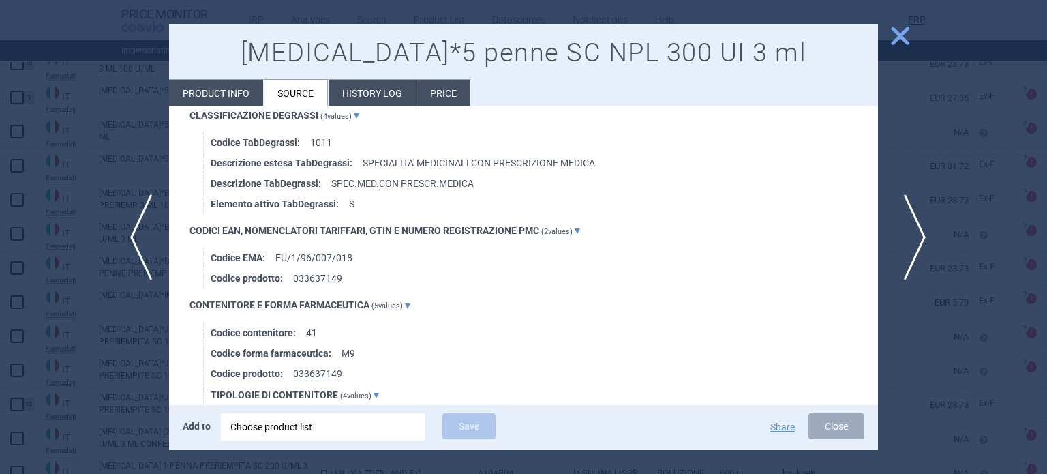
click at [908, 249] on span "next" at bounding box center [910, 237] width 31 height 86
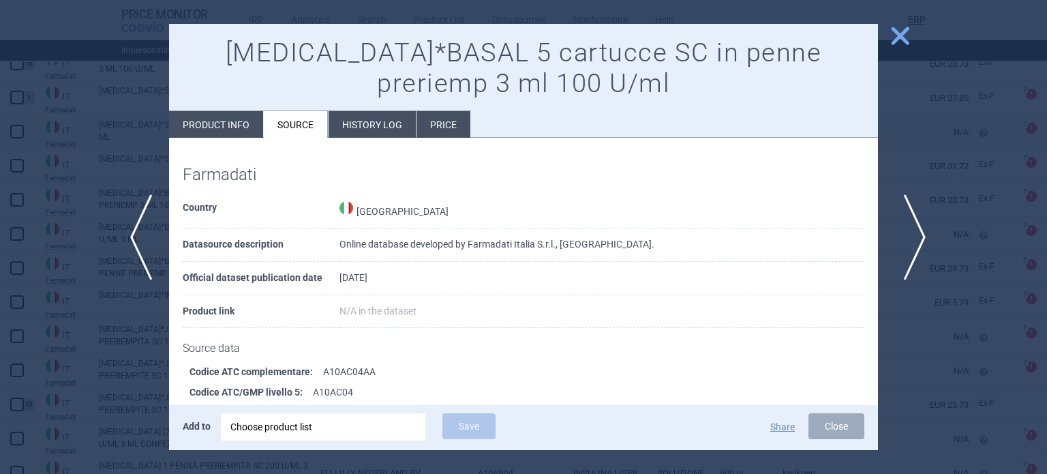
scroll to position [1025, 0]
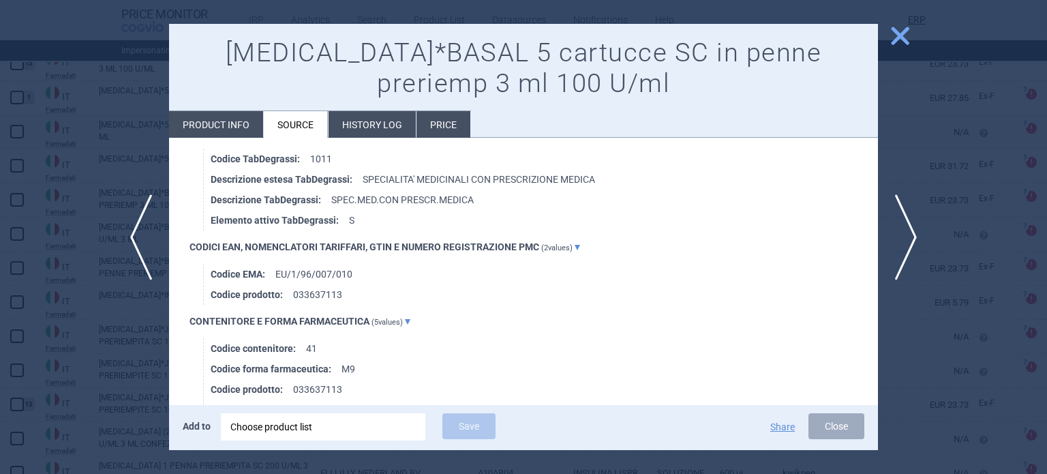
click at [93, 190] on div at bounding box center [523, 237] width 1047 height 474
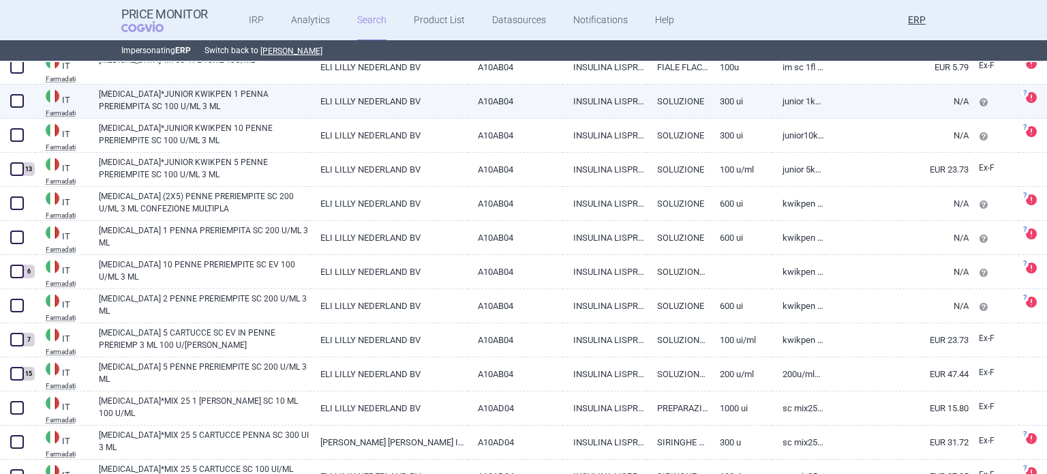
scroll to position [12106, 0]
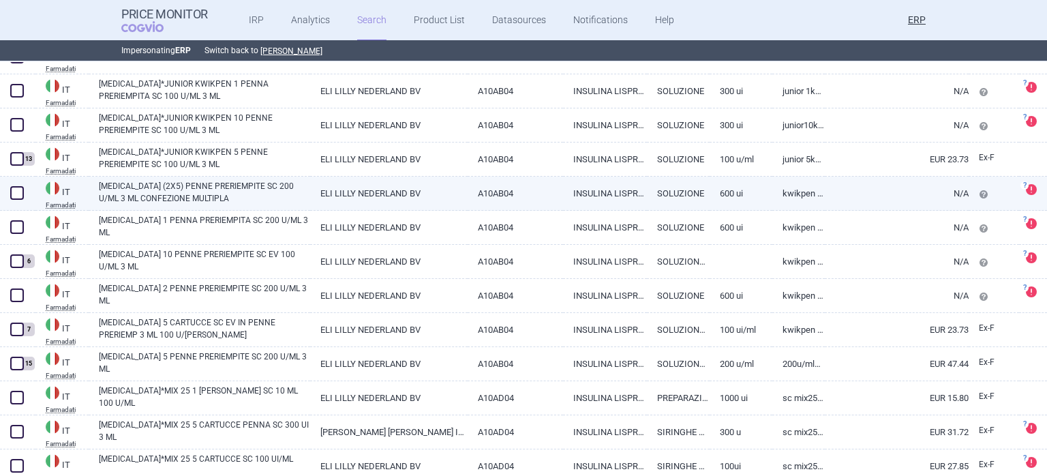
click at [158, 193] on link "[MEDICAL_DATA] (2X5) PENNE PRERIEMPITE SC 200 U/ML 3 ML CONFEZIONE MULTIPLA" at bounding box center [204, 192] width 211 height 25
select select "EUR"
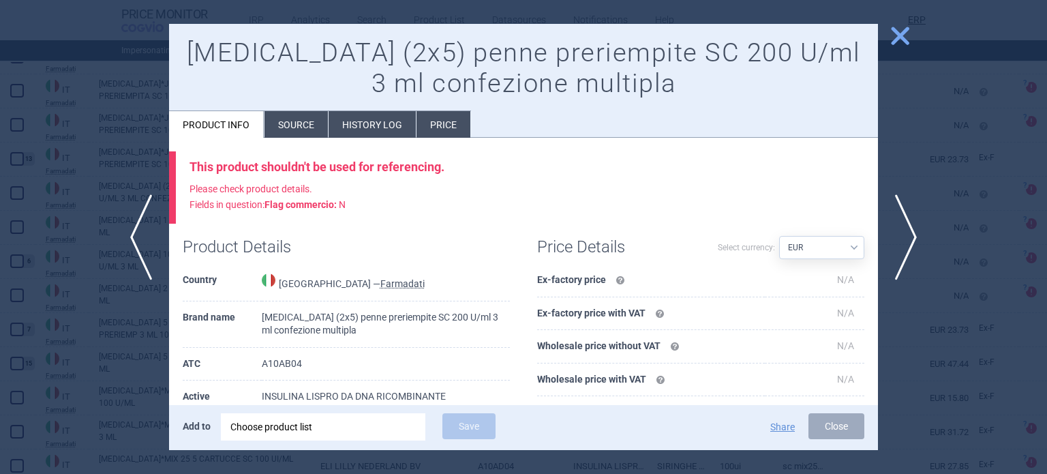
click at [294, 131] on li "Source" at bounding box center [295, 124] width 63 height 27
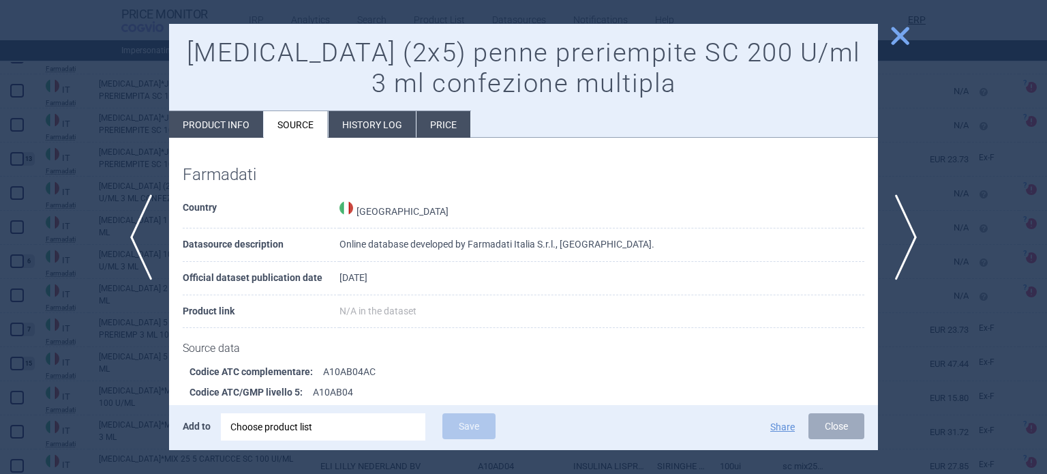
scroll to position [963, 0]
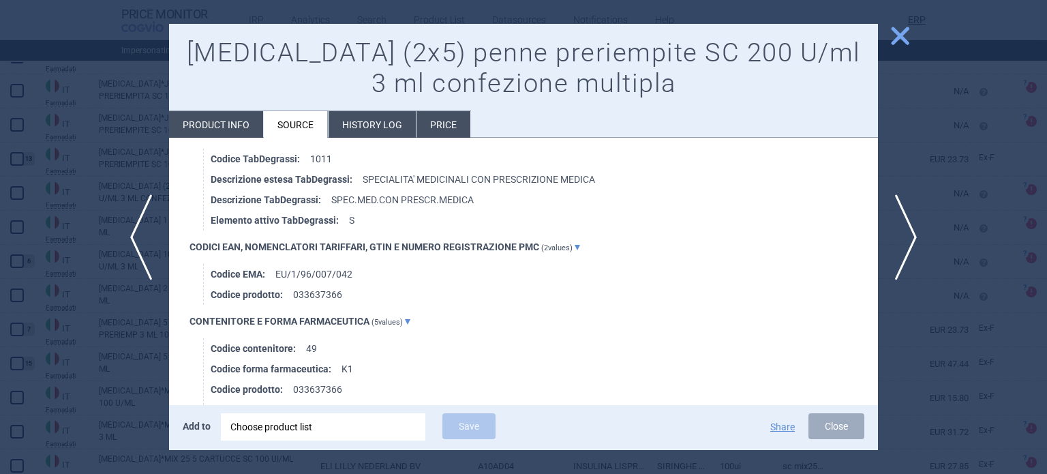
click at [16, 149] on div at bounding box center [523, 237] width 1047 height 474
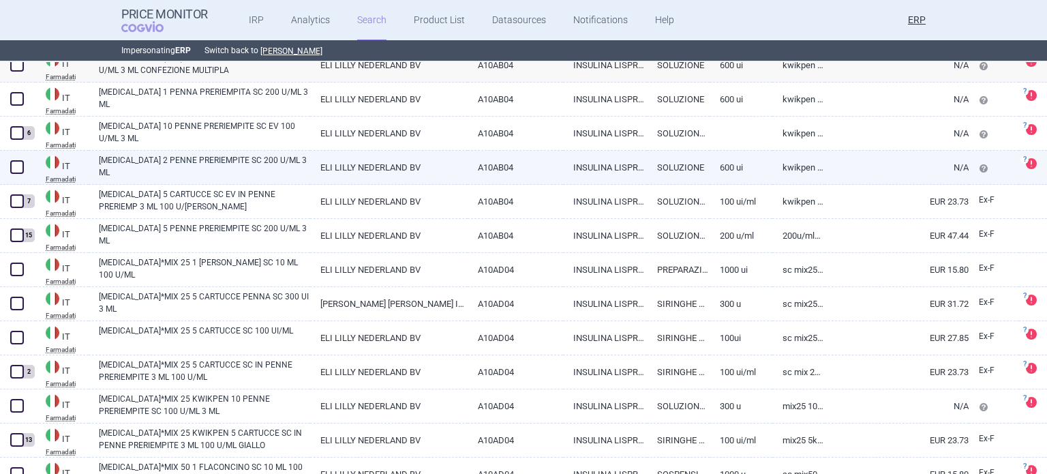
scroll to position [12235, 0]
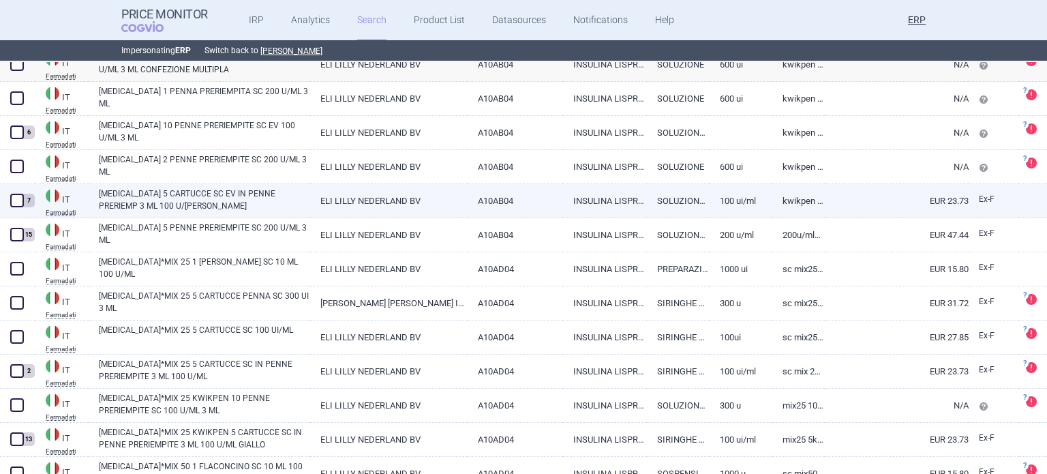
click at [177, 211] on link "HUMALOG*KWIKPEN 5 CARTUCCE SC EV IN PENNE PRERIEMP 3 ML 100 U/ML BORDEAUX" at bounding box center [204, 199] width 211 height 25
select select "EUR"
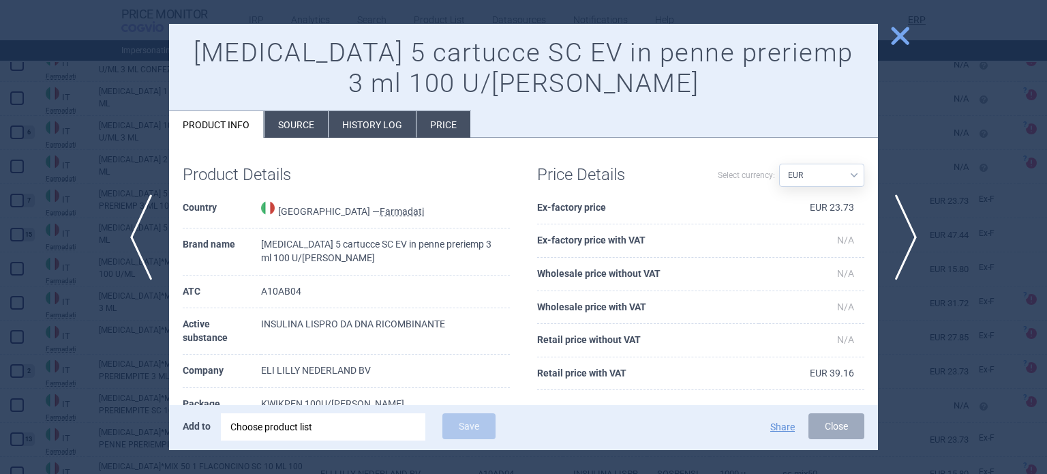
click at [288, 146] on div "Product Details Country Italy — Farmadati Brand name HUMALOG*KWIKPEN 5 cartucce…" at bounding box center [523, 399] width 709 height 523
click at [299, 136] on li "Source" at bounding box center [295, 124] width 63 height 27
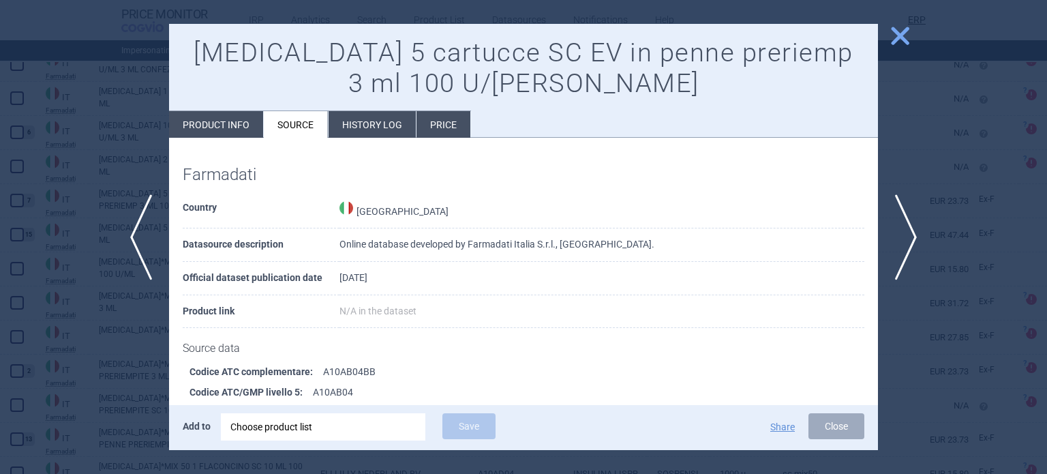
scroll to position [1045, 0]
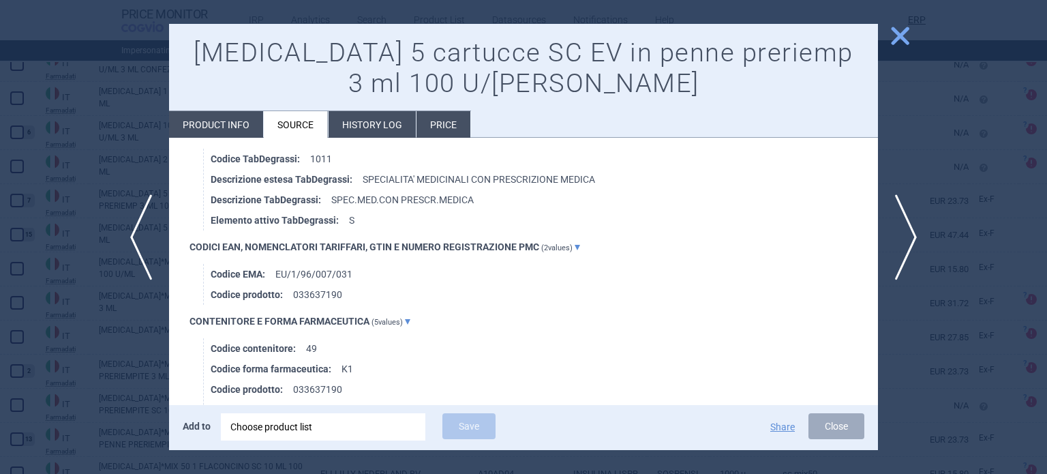
click at [38, 197] on div at bounding box center [523, 237] width 1047 height 474
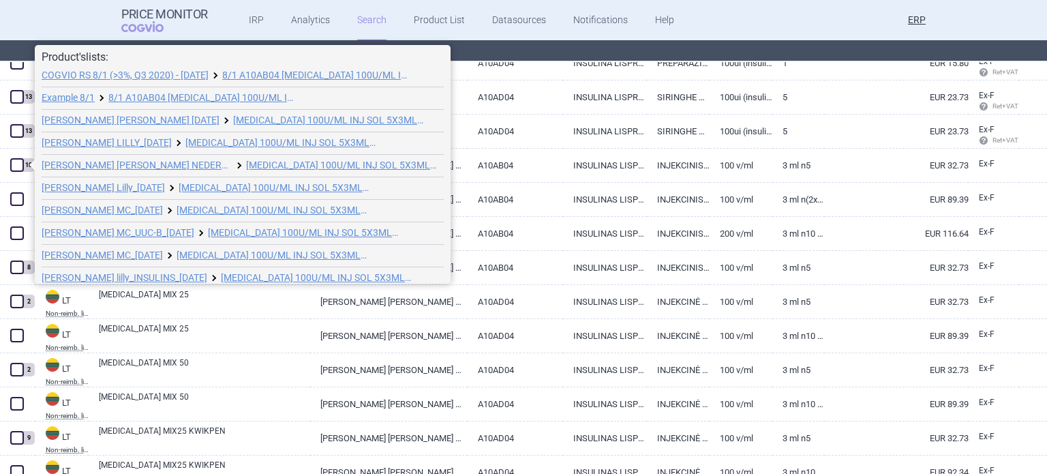
scroll to position [7, 0]
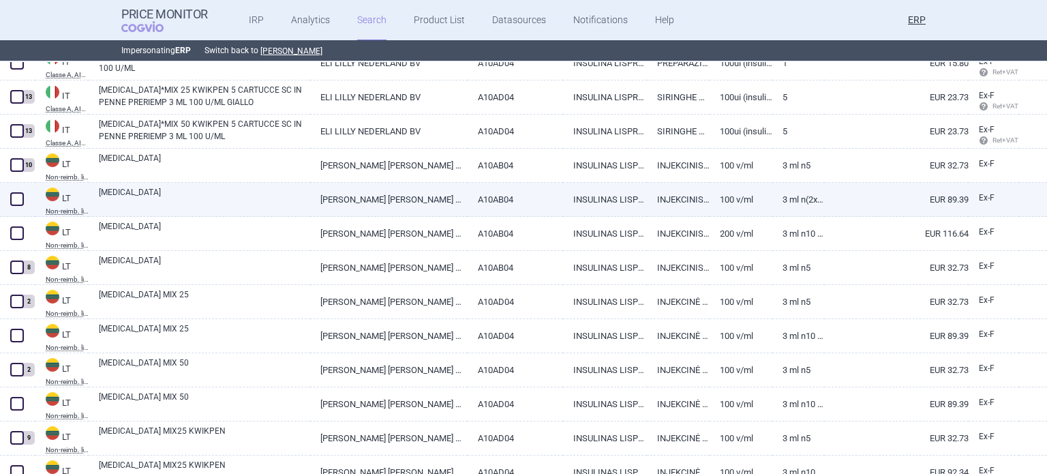
click at [127, 198] on link "HUMALOG" at bounding box center [204, 198] width 211 height 25
select select "EUR"
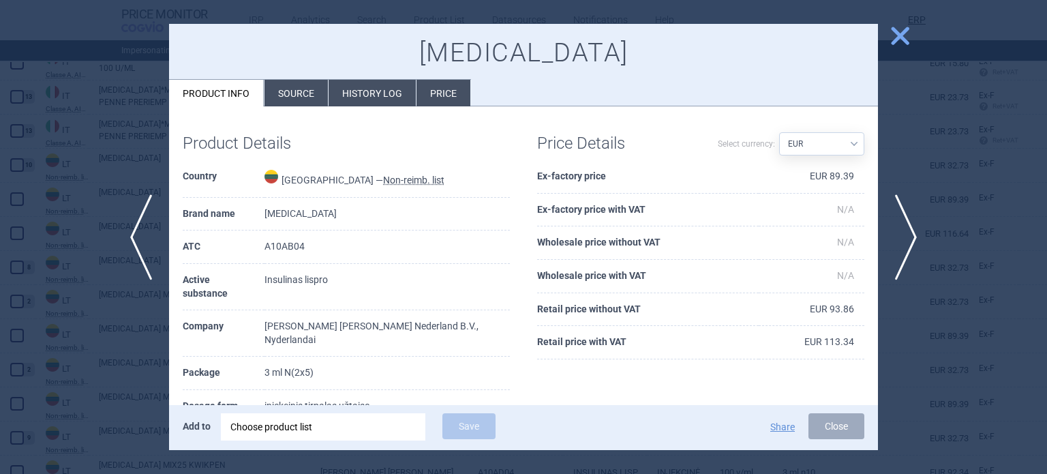
click at [282, 90] on li "Source" at bounding box center [295, 93] width 63 height 27
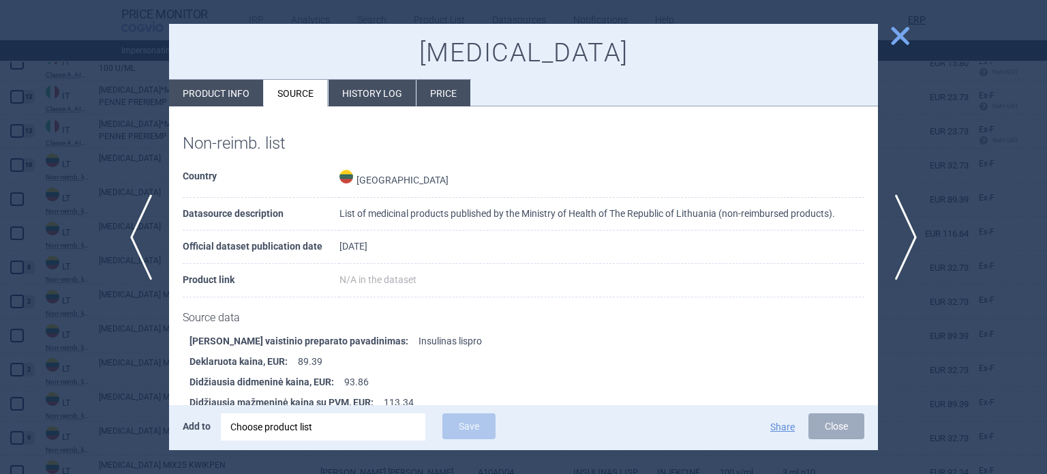
scroll to position [537, 0]
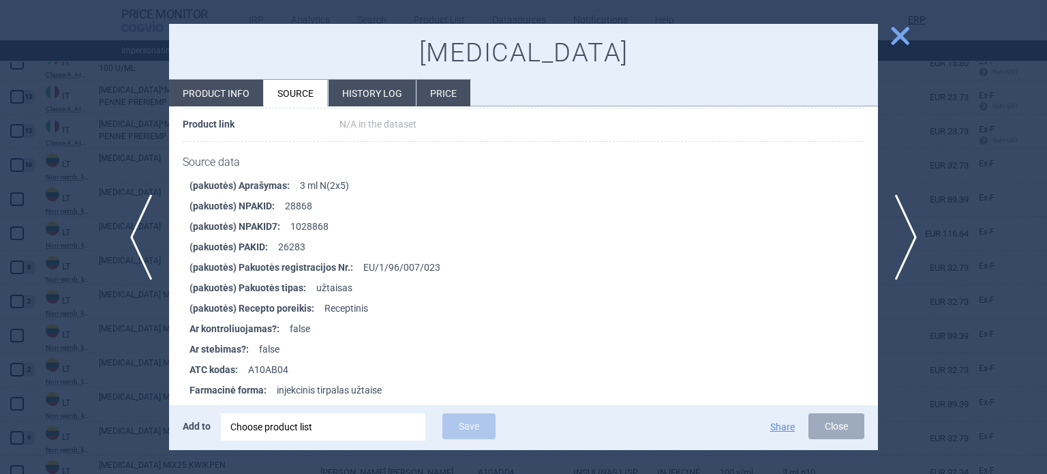
click at [0, 118] on div at bounding box center [523, 237] width 1047 height 474
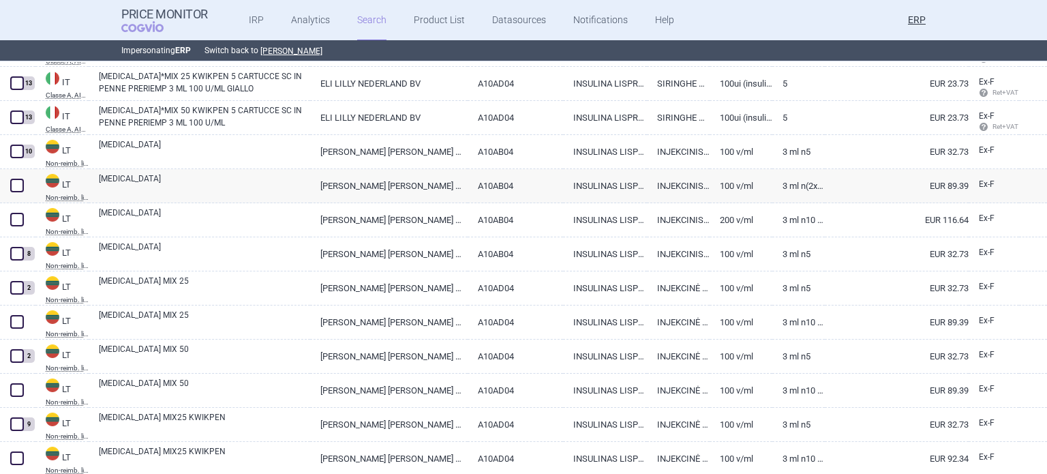
scroll to position [13036, 0]
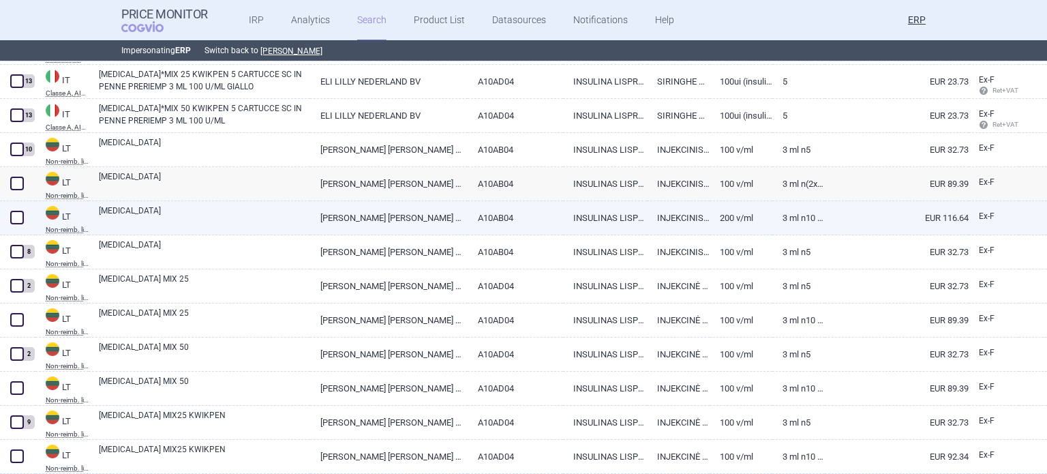
click at [177, 207] on link "[MEDICAL_DATA]" at bounding box center [204, 216] width 211 height 25
select select "EUR"
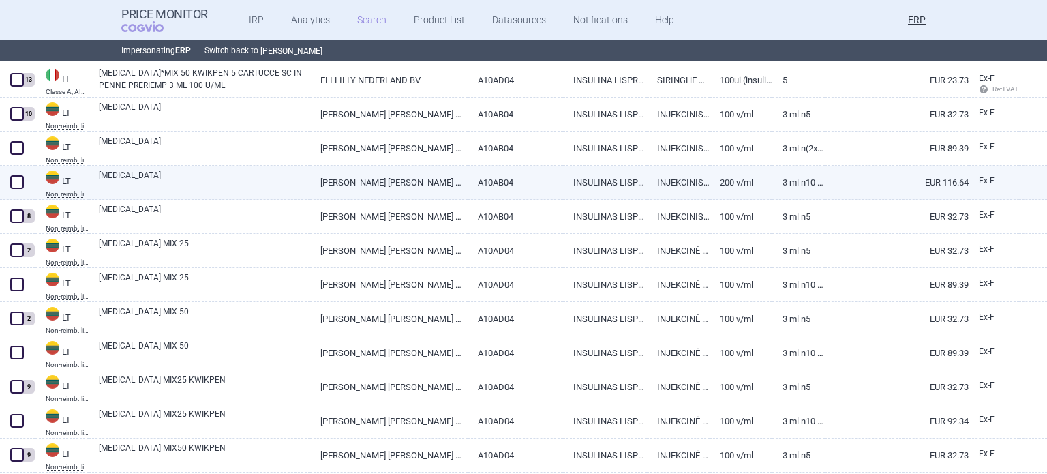
scroll to position [13076, 0]
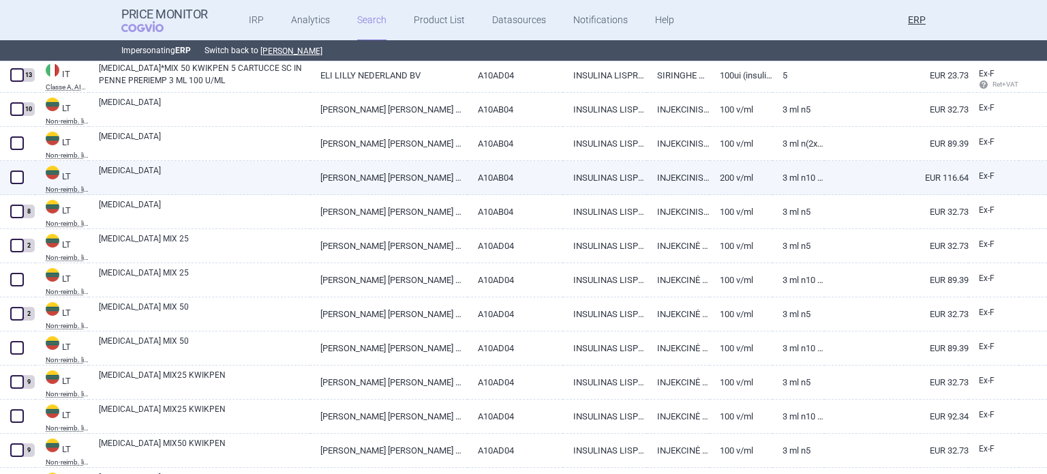
click at [177, 207] on link "[MEDICAL_DATA]" at bounding box center [204, 210] width 211 height 25
select select "EUR"
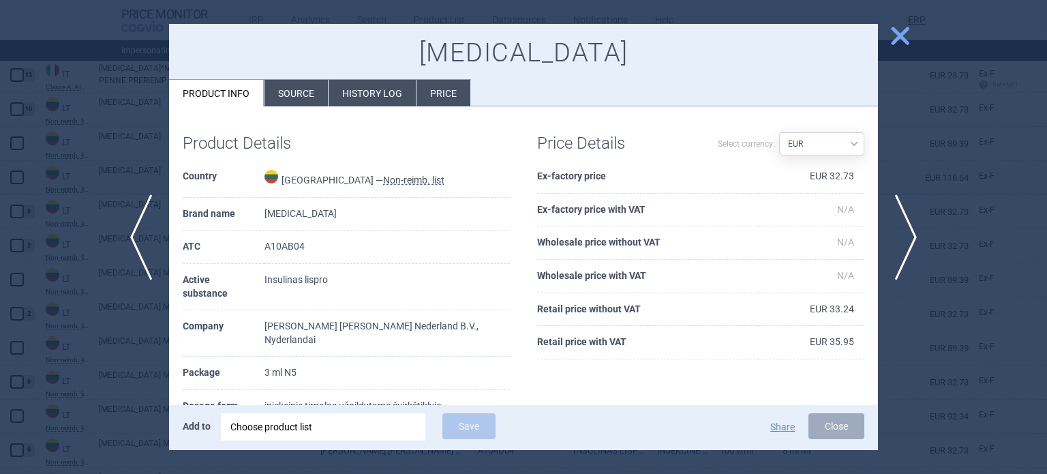
click at [284, 91] on li "Source" at bounding box center [295, 93] width 63 height 27
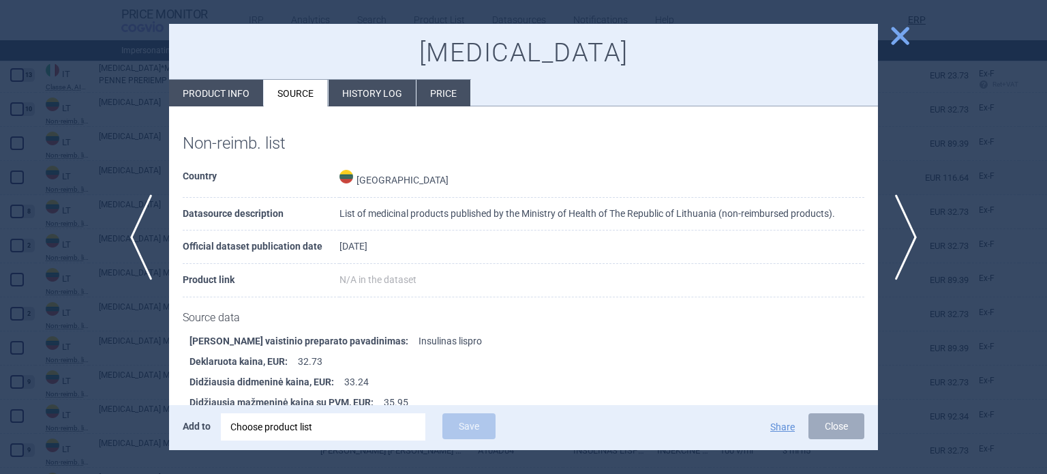
scroll to position [547, 0]
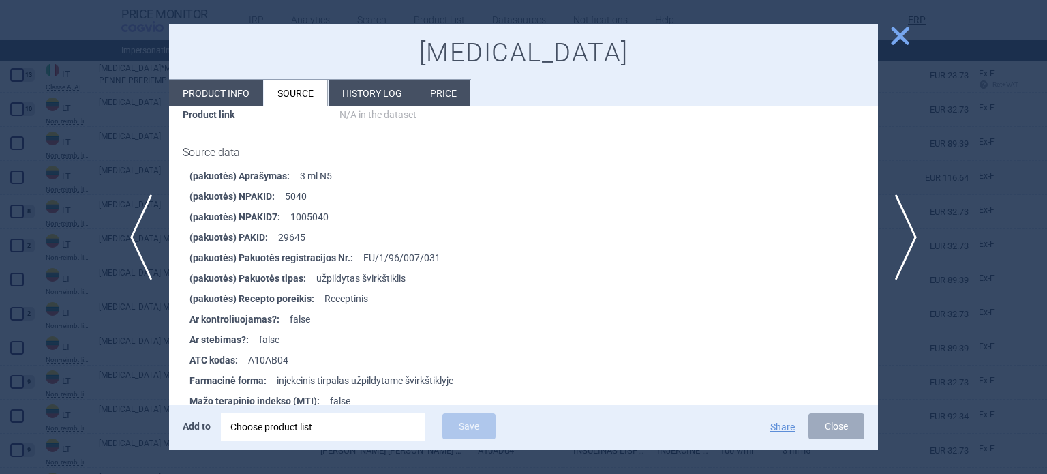
click at [30, 200] on div at bounding box center [523, 237] width 1047 height 474
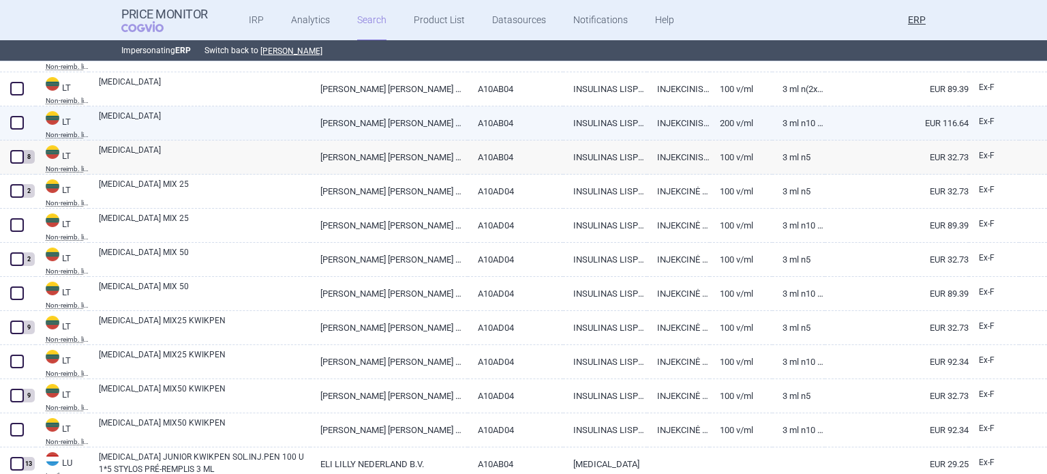
scroll to position [13131, 0]
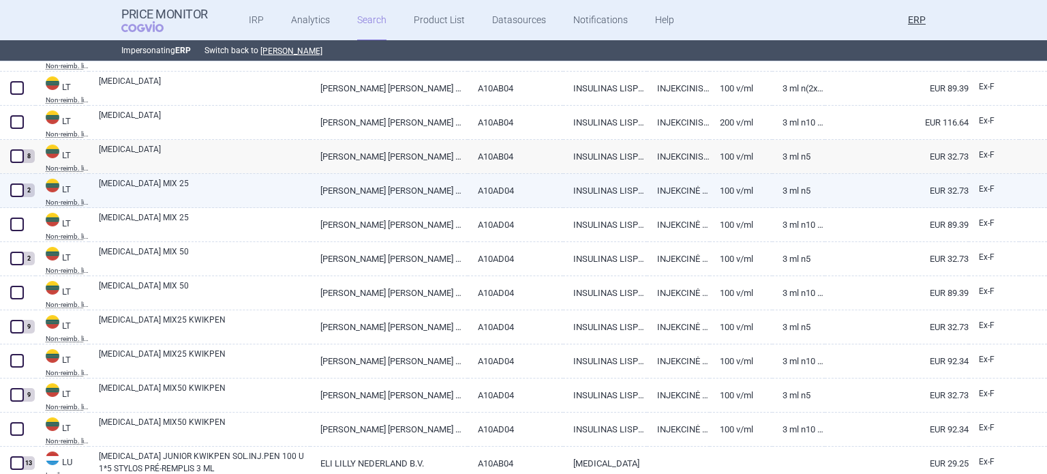
click at [395, 187] on link "ELI LILLY NEDERLAND B.V., NYDERLANDAI" at bounding box center [388, 190] width 157 height 33
select select "EUR"
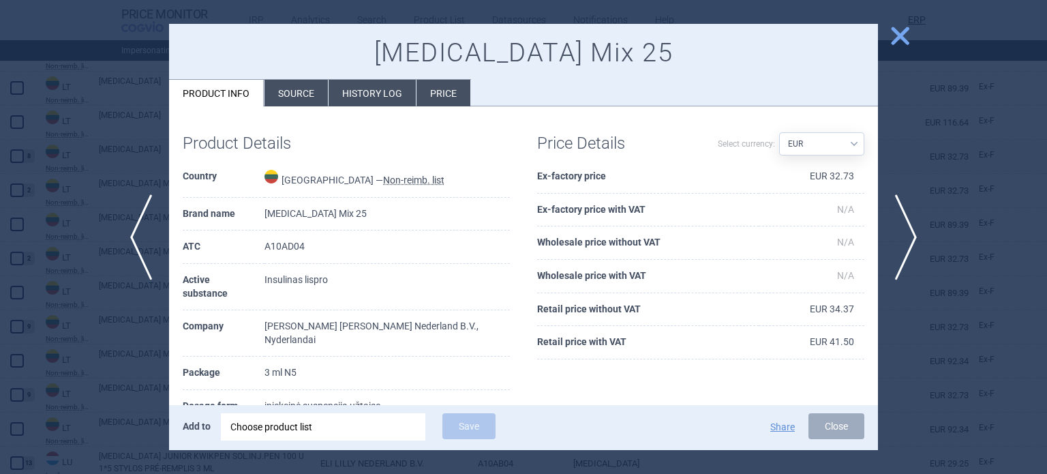
click at [290, 80] on li "Source" at bounding box center [295, 93] width 63 height 27
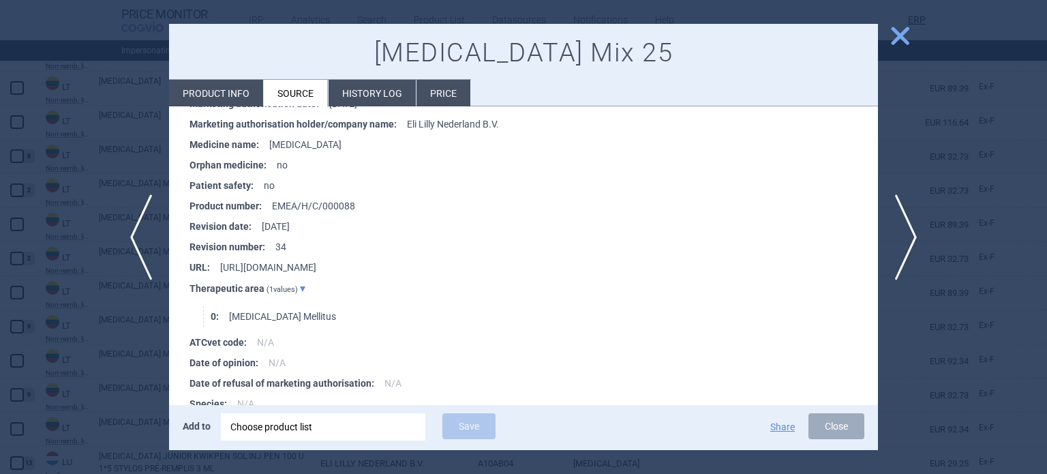
scroll to position [1442, 0]
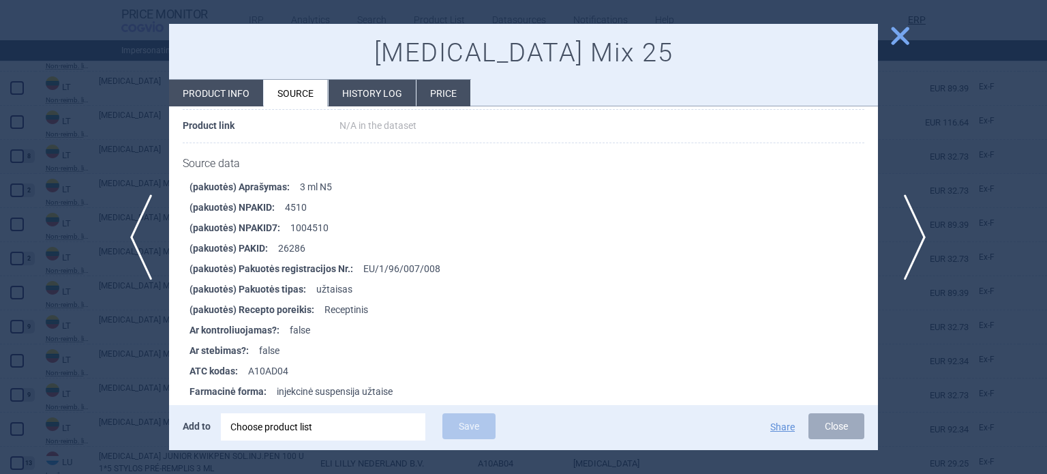
click at [918, 242] on span "next" at bounding box center [910, 237] width 31 height 86
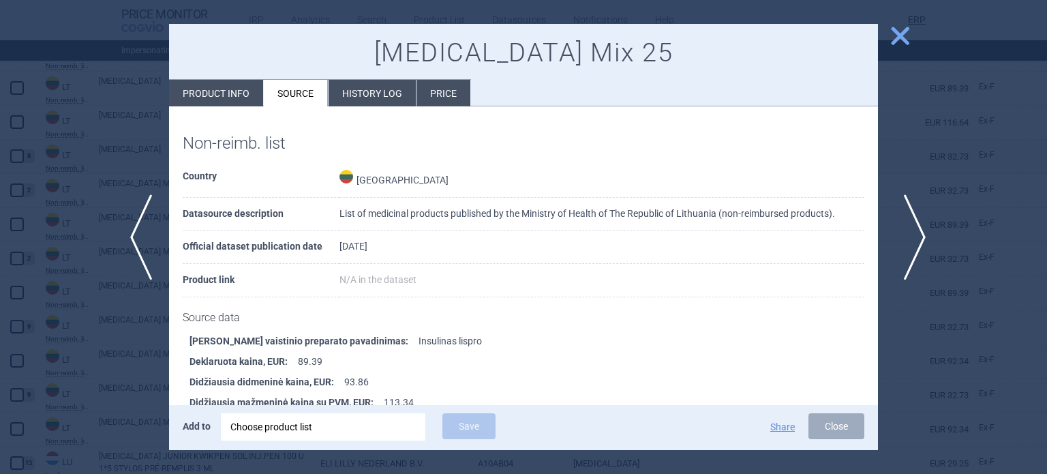
scroll to position [537, 0]
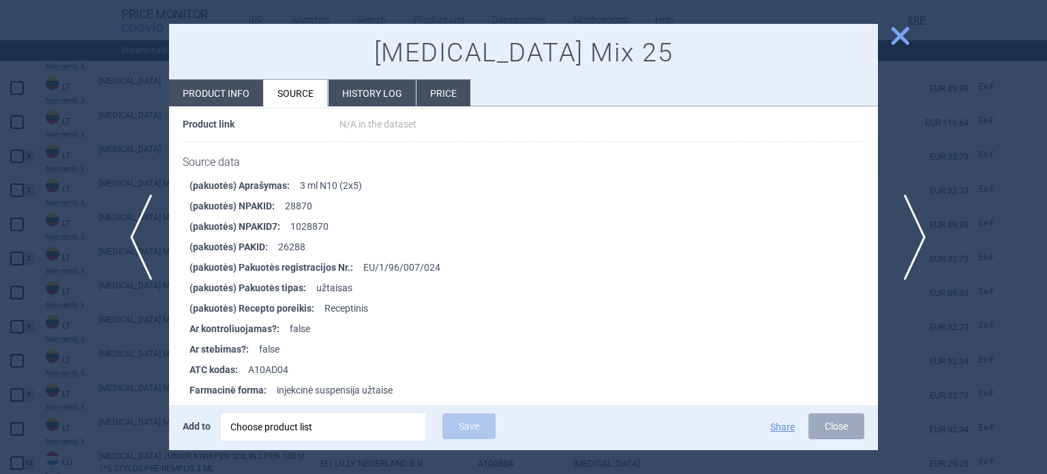
click at [907, 229] on span "next" at bounding box center [910, 237] width 31 height 86
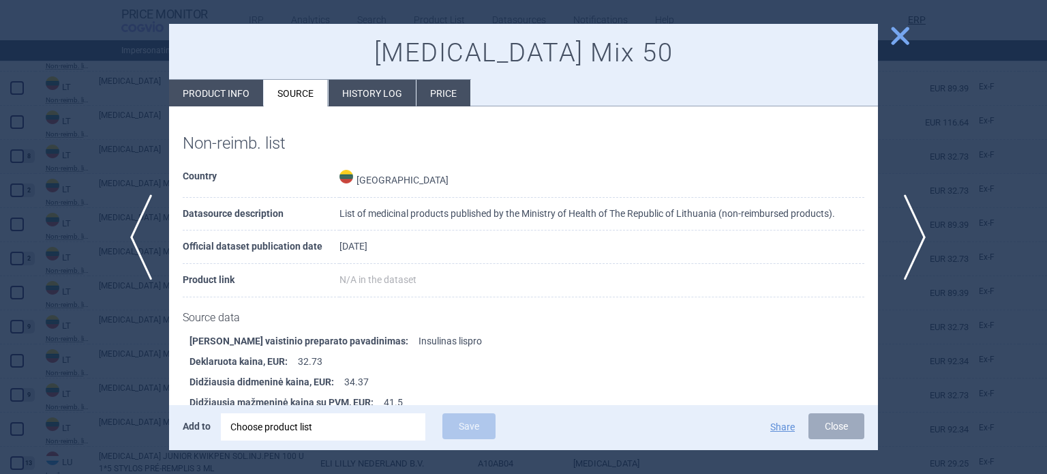
scroll to position [537, 0]
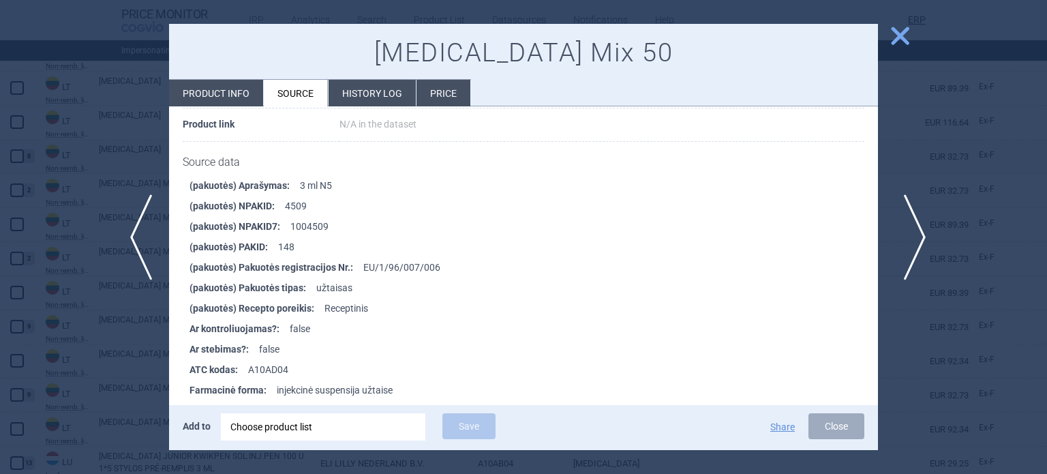
click at [909, 232] on span "next" at bounding box center [910, 237] width 31 height 86
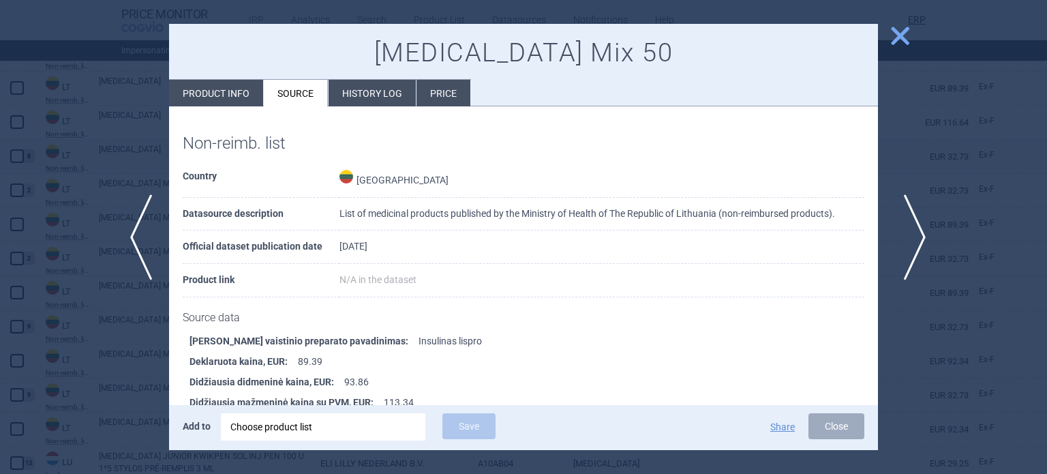
scroll to position [537, 0]
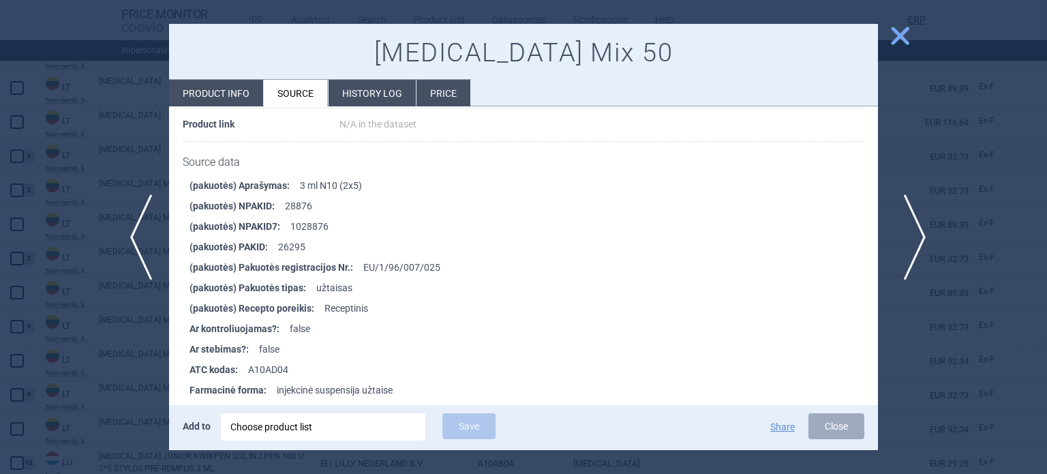
click at [910, 228] on span "next" at bounding box center [910, 237] width 31 height 86
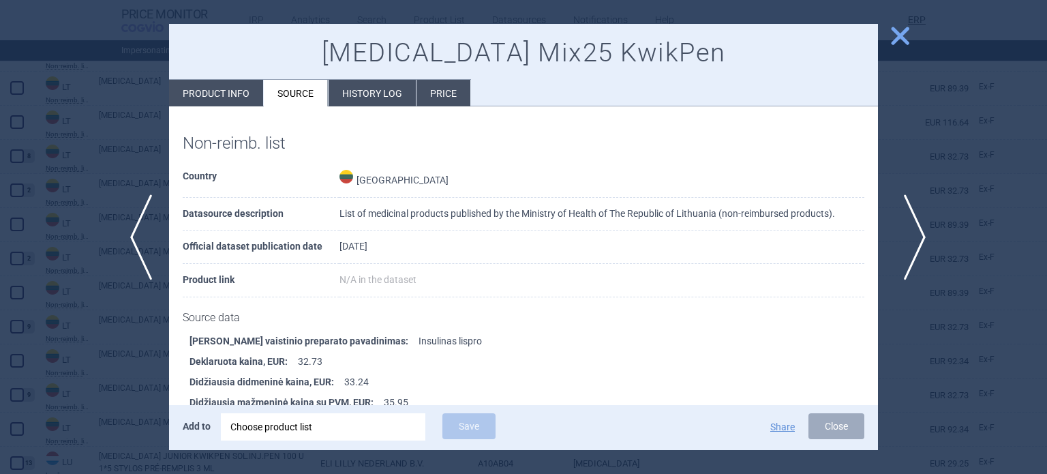
scroll to position [547, 0]
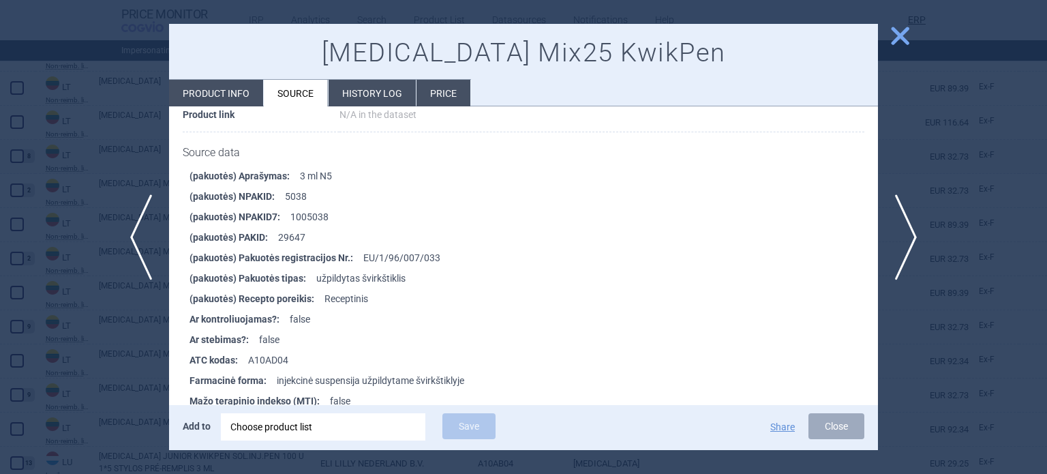
click at [19, 141] on div at bounding box center [523, 237] width 1047 height 474
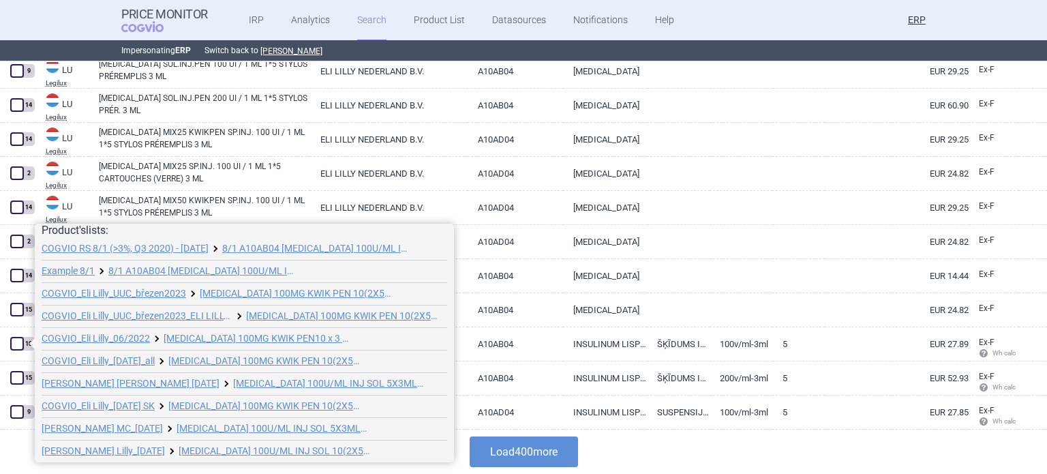
scroll to position [7, 0]
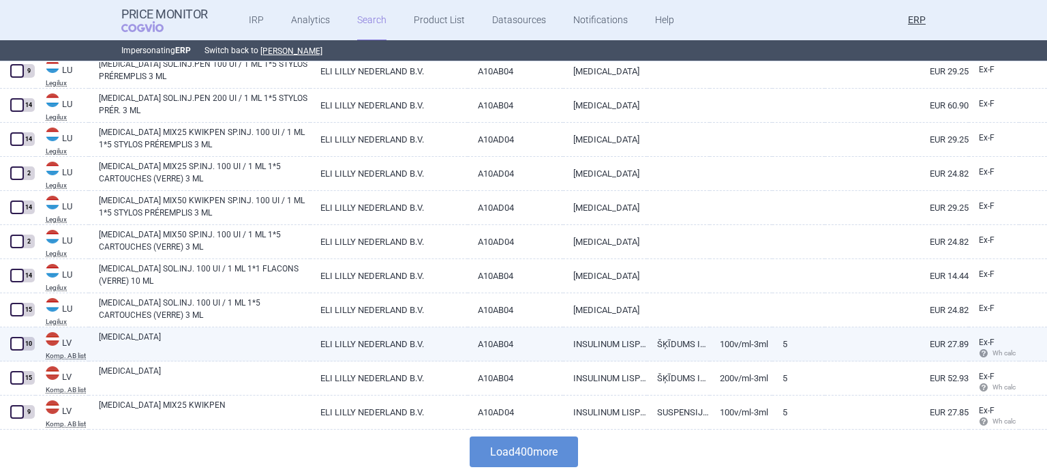
click at [586, 346] on link "INSULINUM LISPRO" at bounding box center [605, 343] width 84 height 33
select select "EUR"
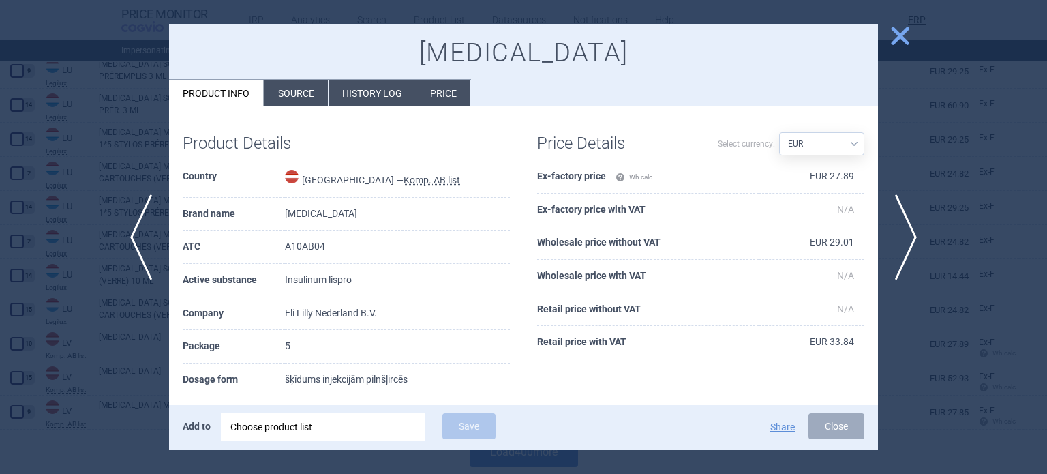
click at [316, 78] on div "Humalog KwikPen Product info Source History log Price" at bounding box center [523, 65] width 709 height 83
click at [329, 90] on li "History log" at bounding box center [372, 93] width 87 height 27
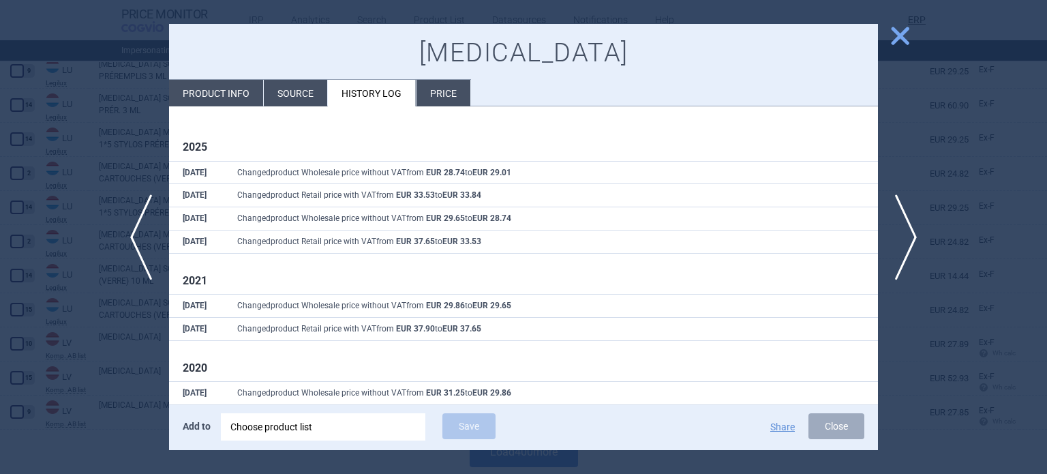
click at [311, 91] on li "Source" at bounding box center [295, 93] width 63 height 27
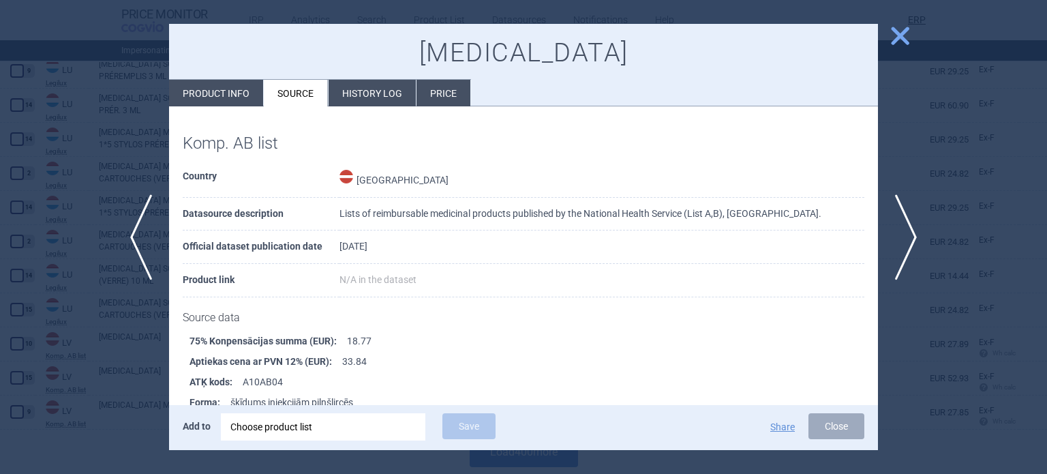
scroll to position [288, 0]
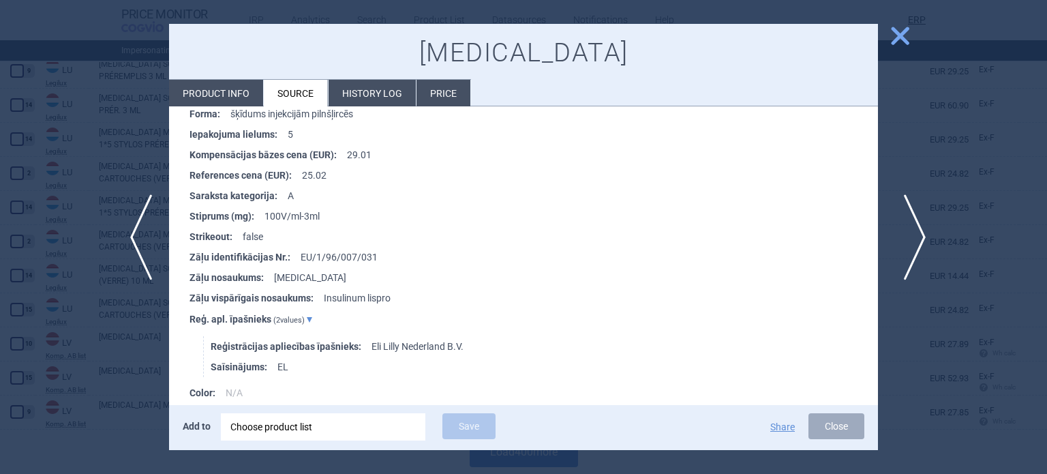
click at [900, 239] on span "next" at bounding box center [910, 237] width 31 height 86
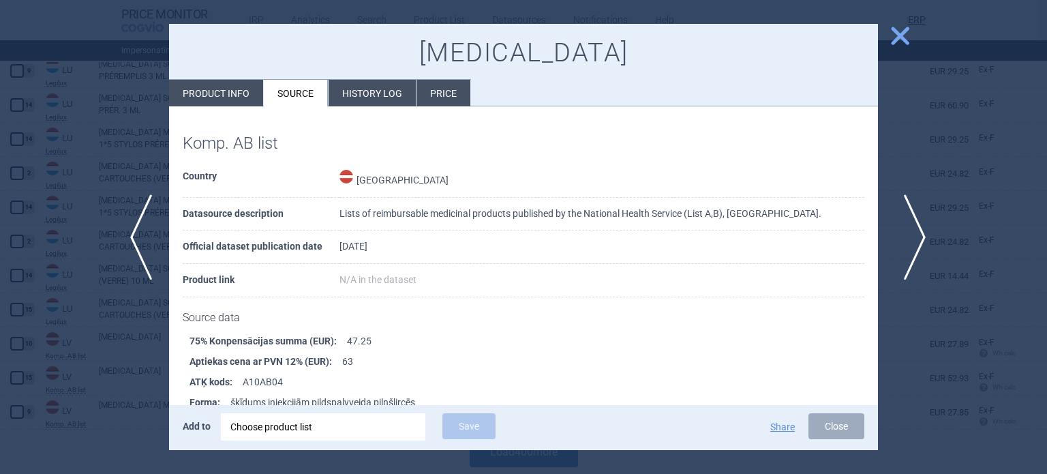
scroll to position [288, 0]
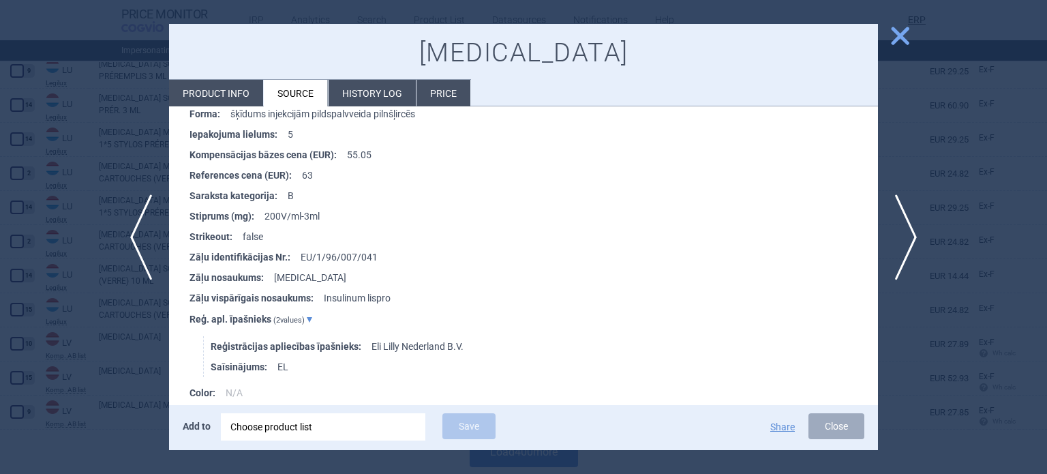
click at [0, 181] on div at bounding box center [523, 237] width 1047 height 474
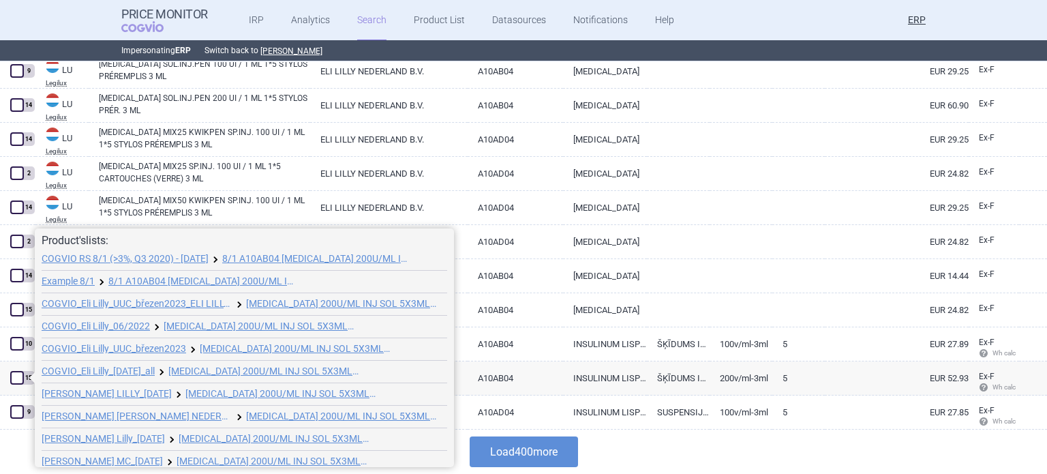
scroll to position [120, 0]
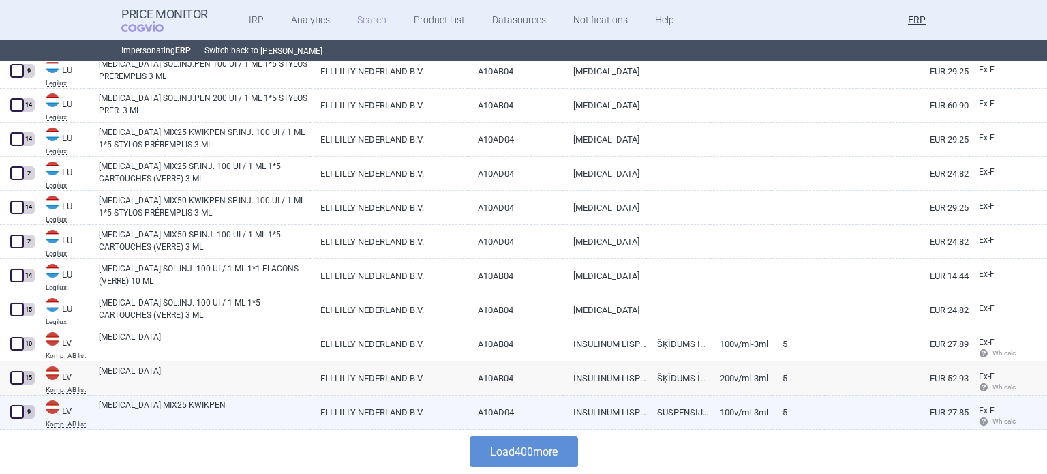
click at [539, 411] on link "A10AD04" at bounding box center [516, 411] width 96 height 33
select select "EUR"
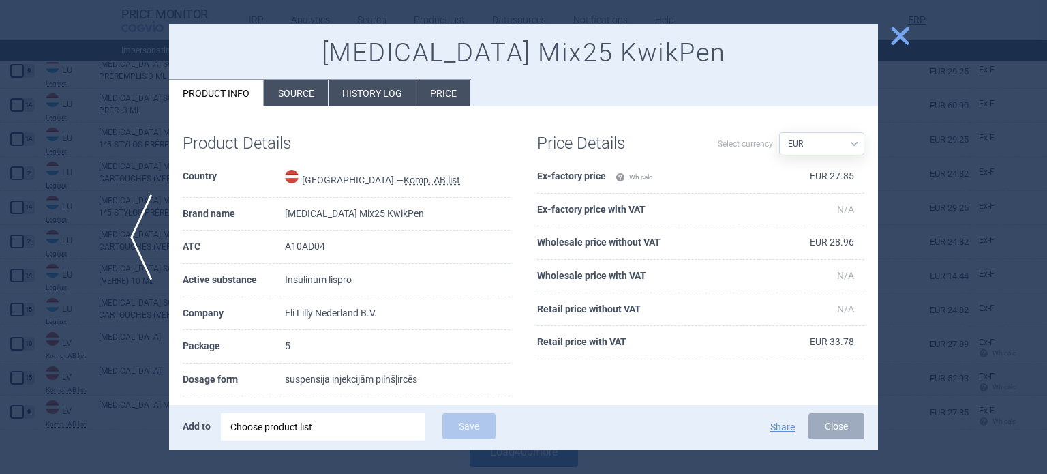
click at [287, 102] on li "Source" at bounding box center [295, 93] width 63 height 27
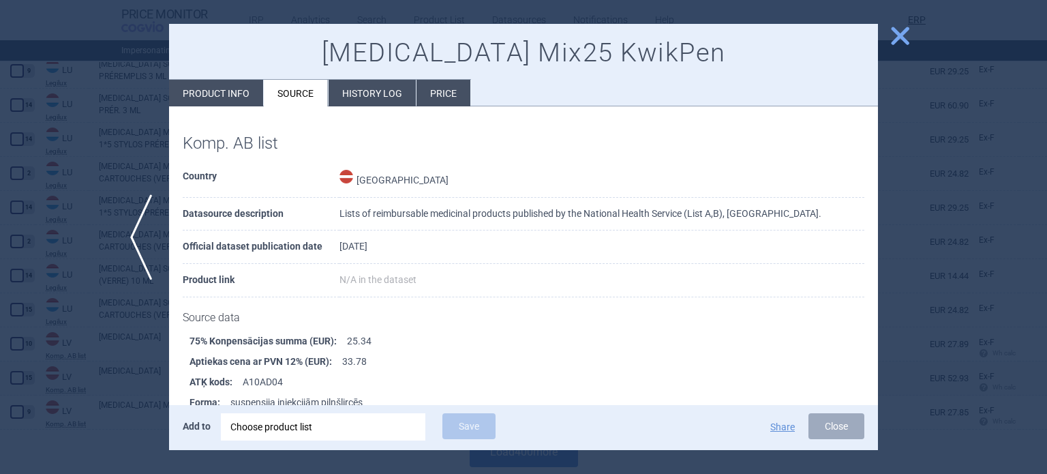
scroll to position [288, 0]
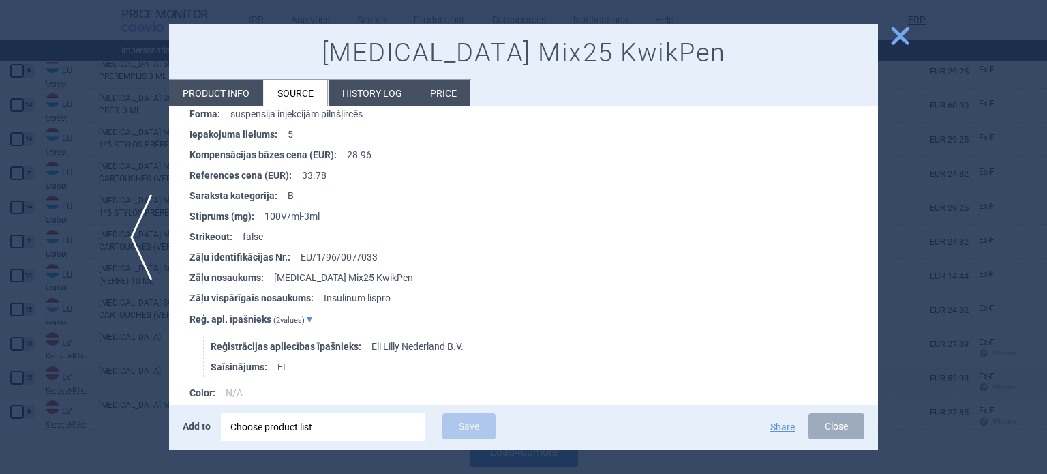
click at [0, 171] on div at bounding box center [523, 237] width 1047 height 474
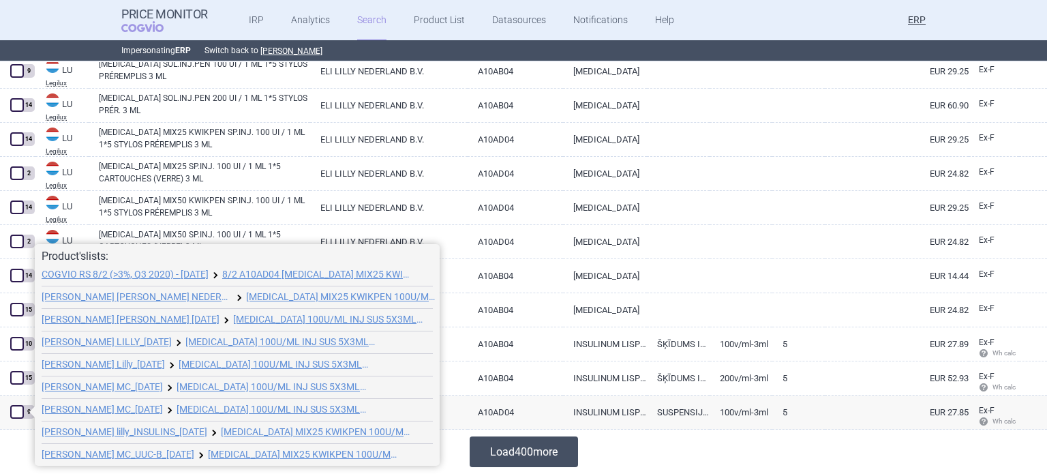
click at [494, 452] on button "Load 400 more" at bounding box center [524, 451] width 108 height 31
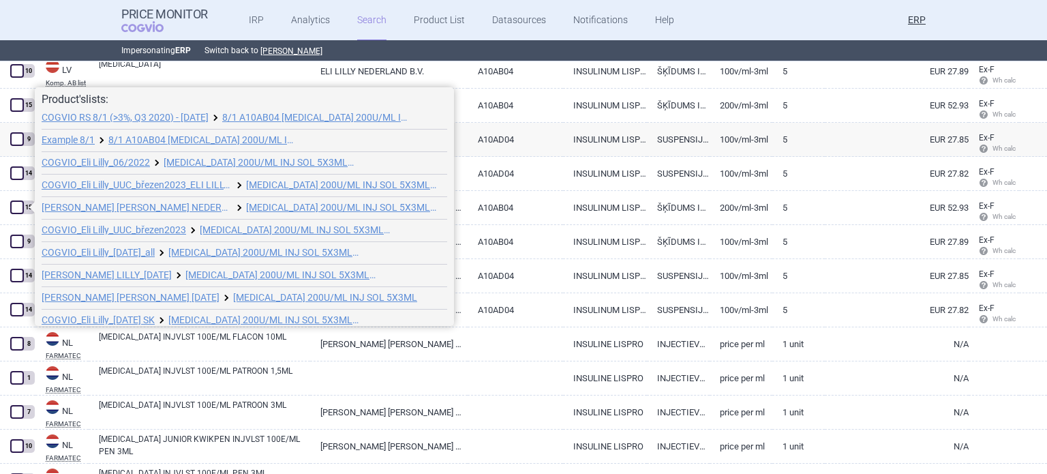
scroll to position [120, 0]
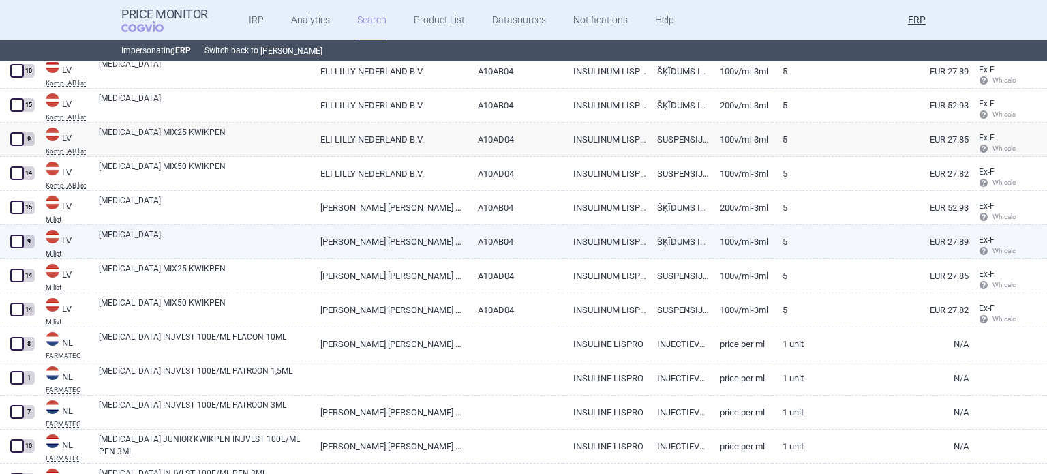
click at [269, 234] on link "HUMALOG KWIKPEN" at bounding box center [204, 240] width 211 height 25
select select "EUR"
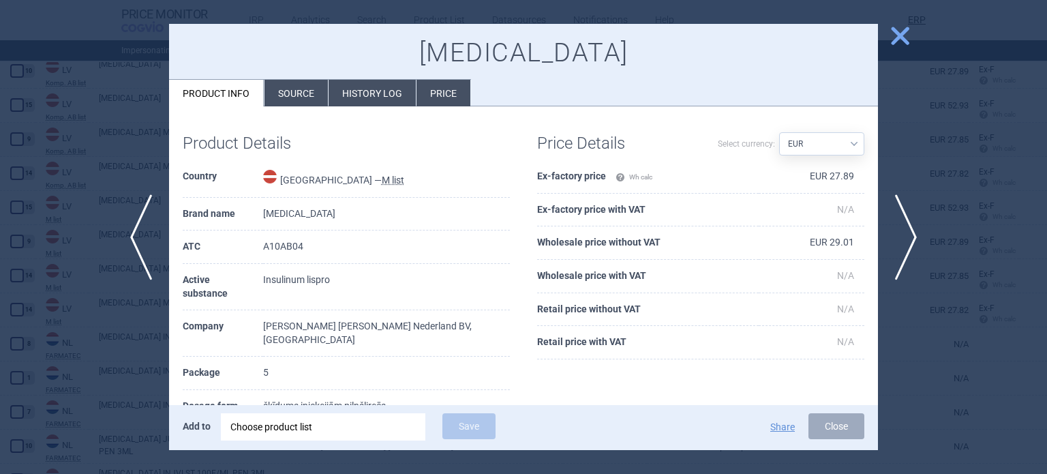
click at [311, 87] on li "Source" at bounding box center [295, 93] width 63 height 27
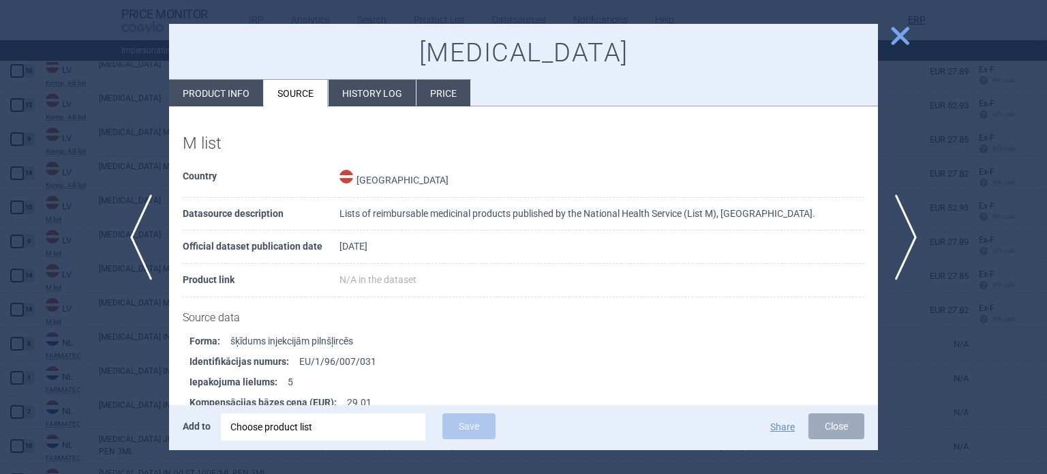
click at [0, 189] on div at bounding box center [523, 237] width 1047 height 474
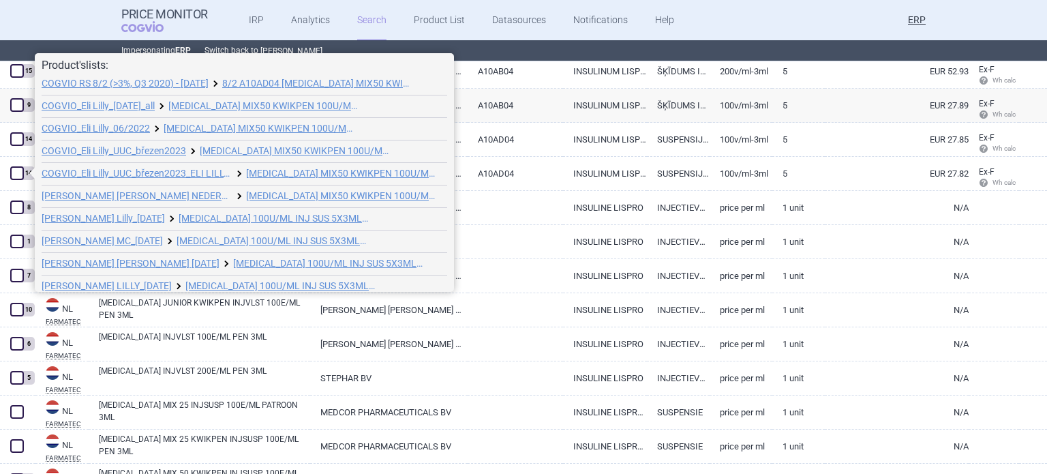
scroll to position [97, 0]
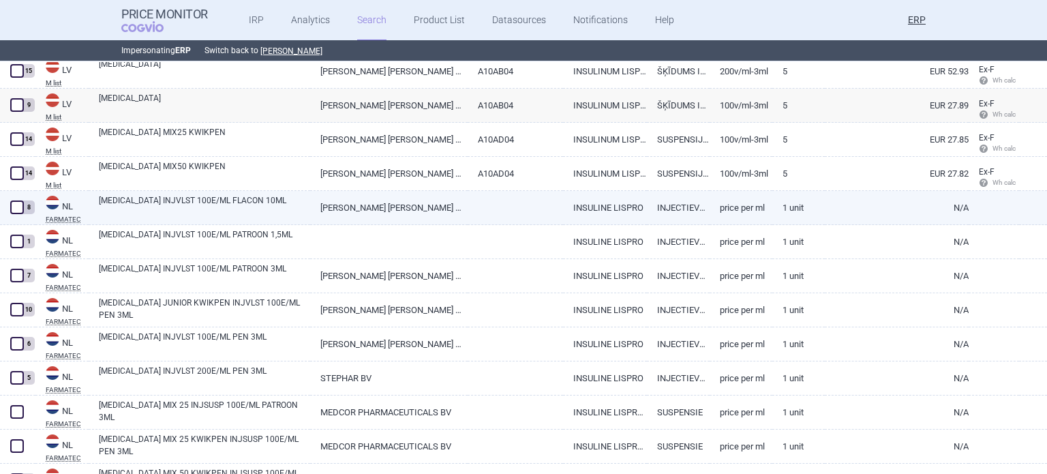
click at [517, 198] on link at bounding box center [516, 203] width 96 height 25
select select "EUR"
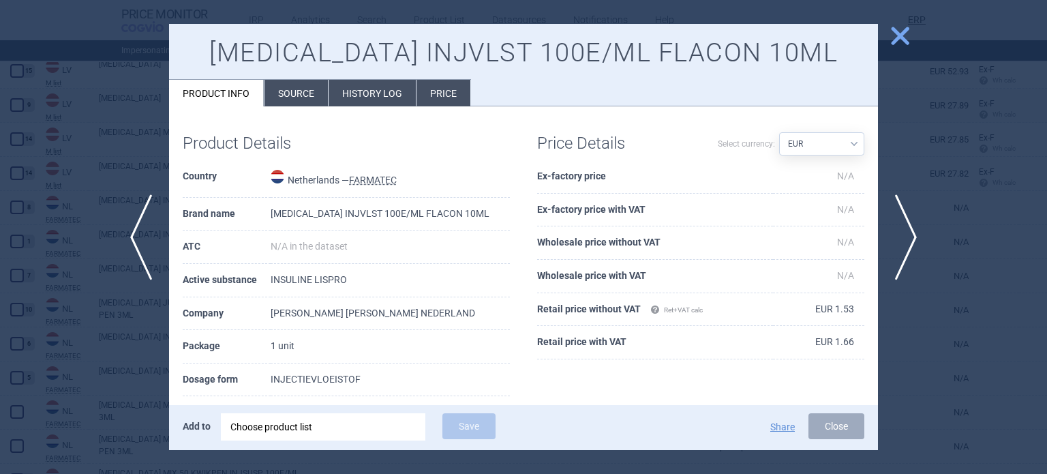
click at [290, 100] on li "Source" at bounding box center [295, 93] width 63 height 27
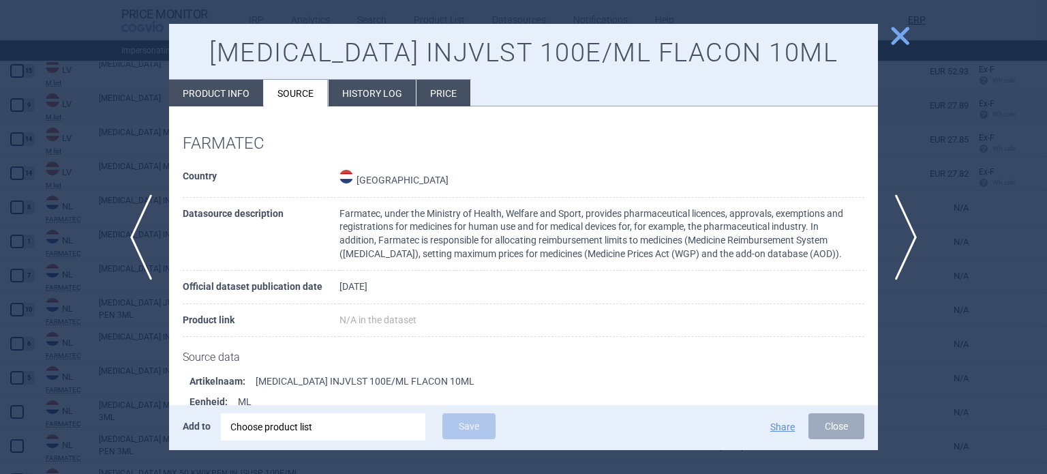
scroll to position [185, 0]
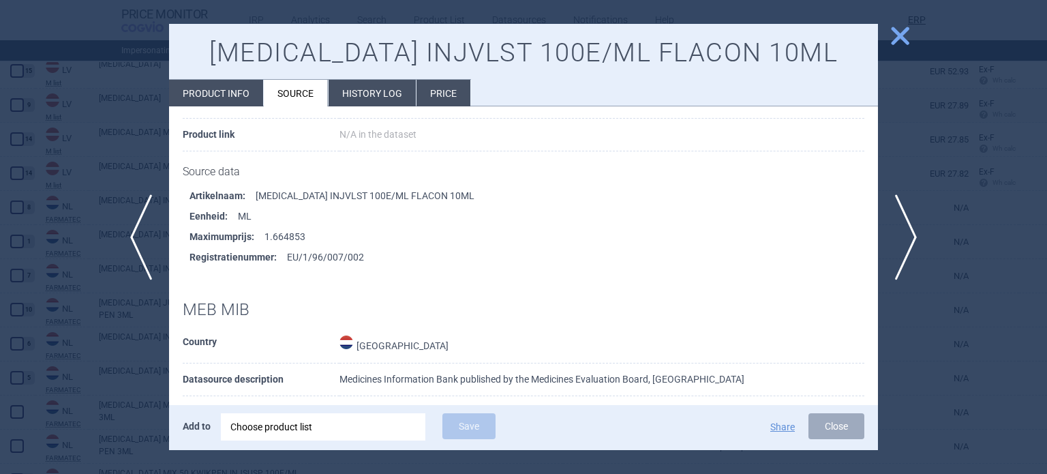
click at [0, 117] on div at bounding box center [523, 237] width 1047 height 474
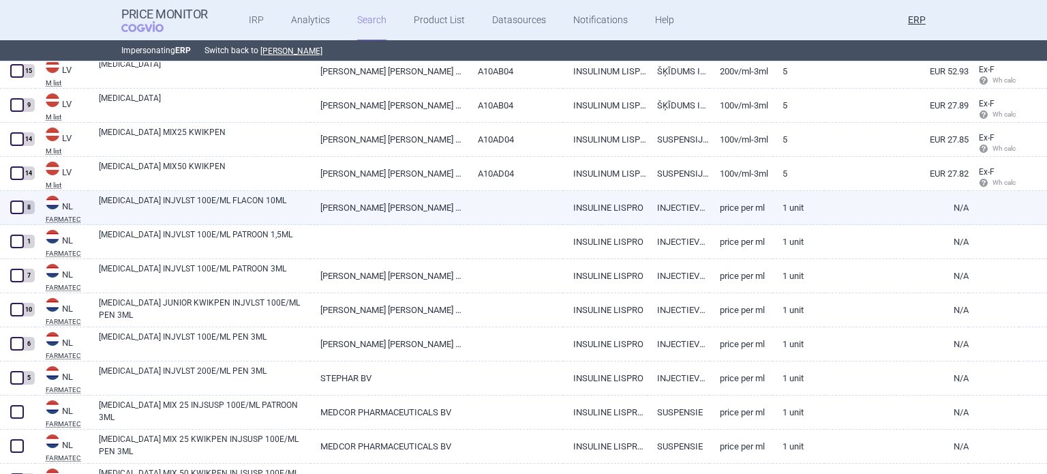
click at [11, 204] on span at bounding box center [17, 207] width 14 height 14
checkbox input "true"
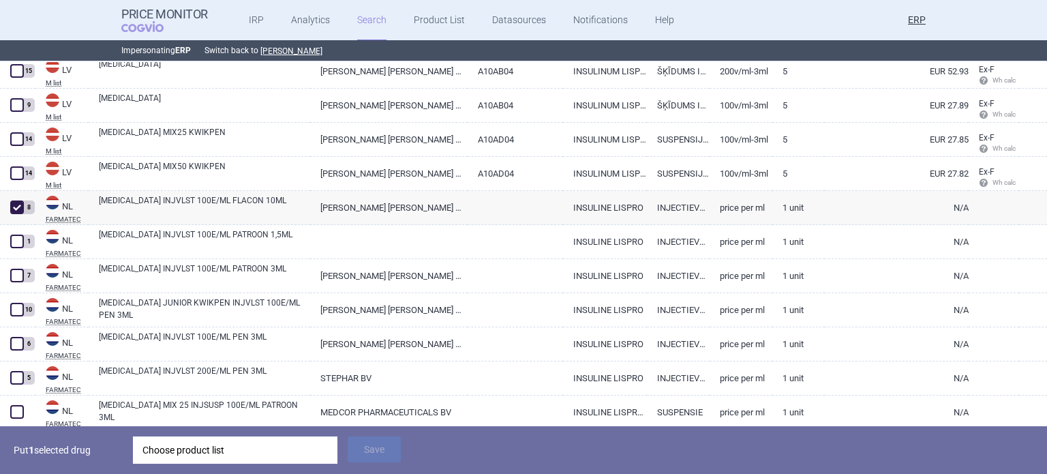
click at [262, 442] on div "Choose product list" at bounding box center [234, 449] width 185 height 27
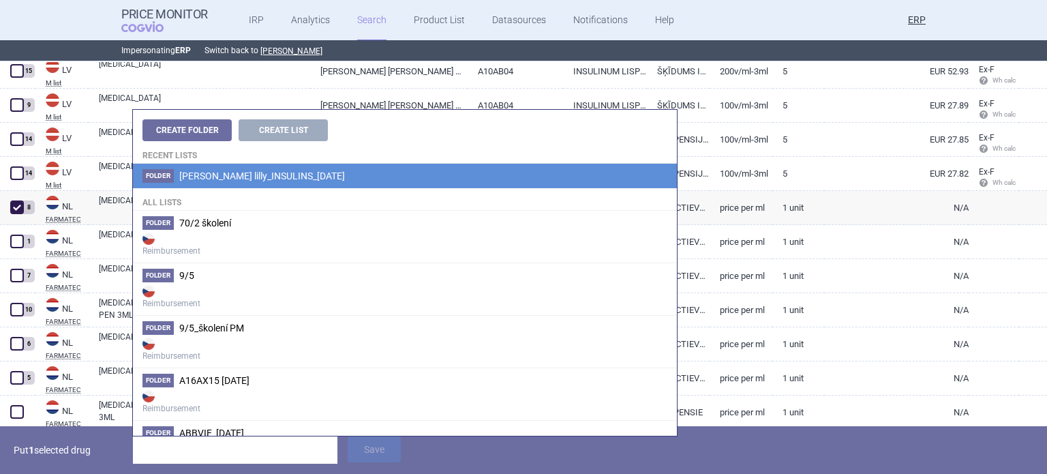
click at [262, 171] on span "[PERSON_NAME] lilly_INSULINS_[DATE]" at bounding box center [262, 175] width 166 height 11
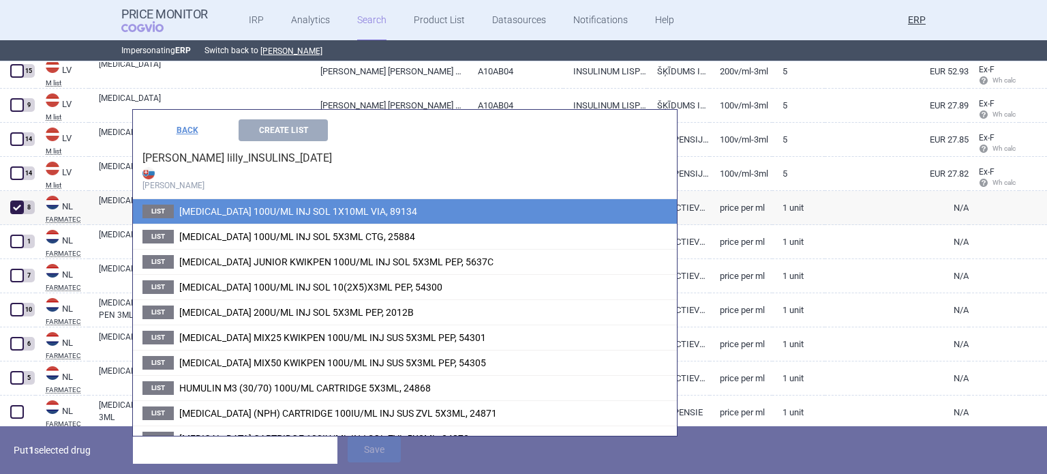
click at [322, 202] on li "List HUMALOG 100U/ML INJ SOL 1X10ML VIA, 89134" at bounding box center [405, 211] width 544 height 25
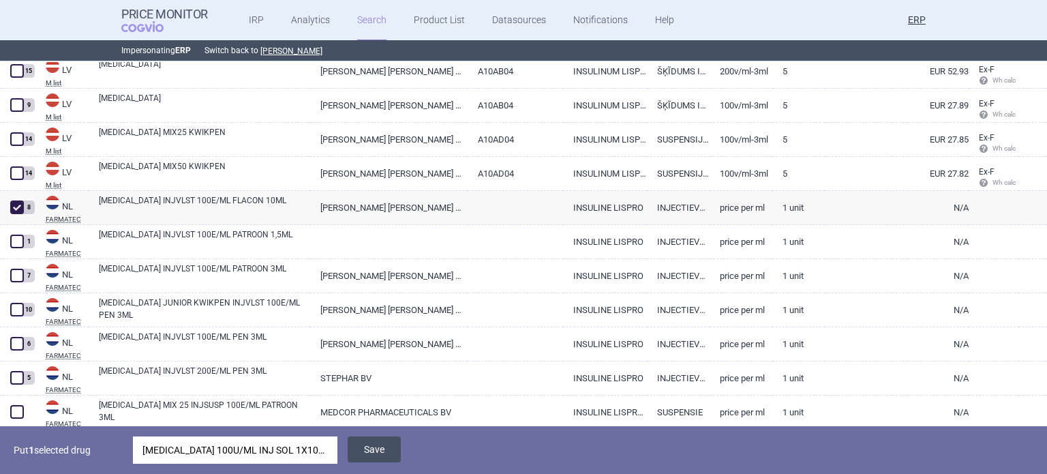
click at [373, 449] on button "Save" at bounding box center [374, 449] width 53 height 26
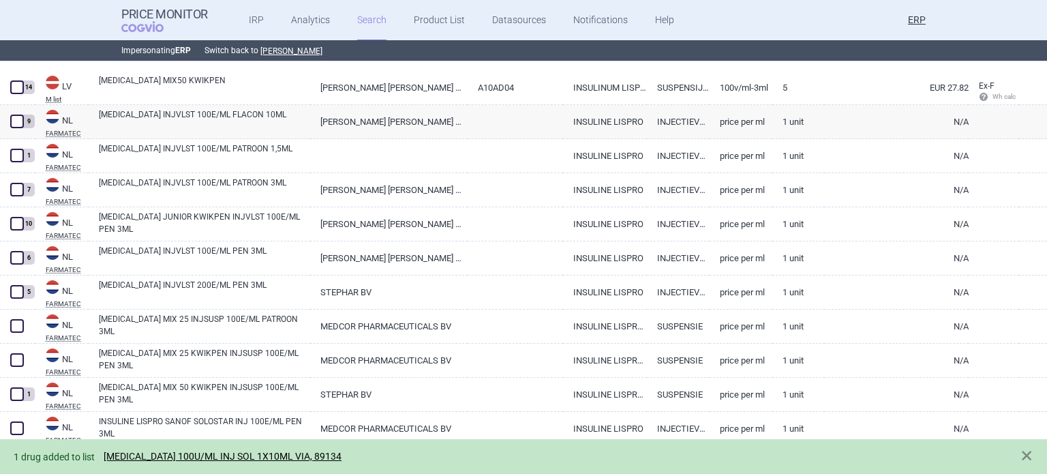
scroll to position [14103, 0]
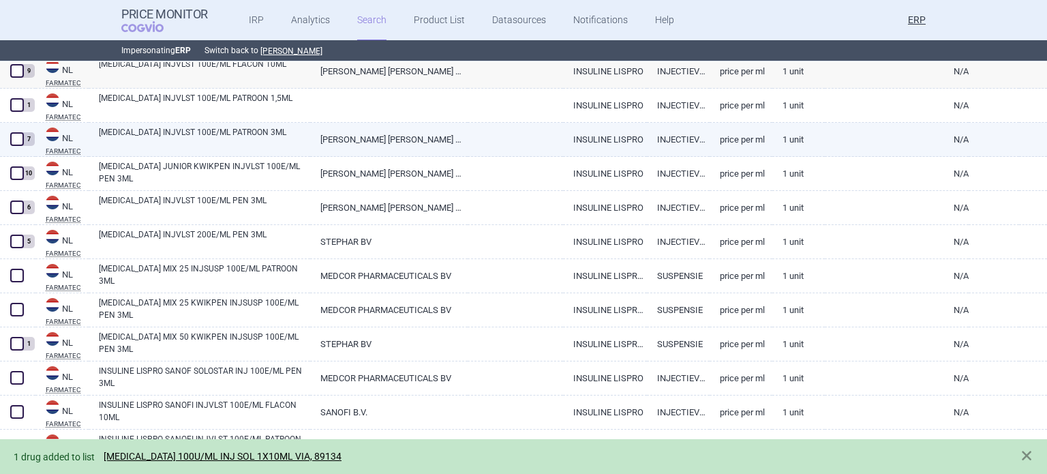
click at [241, 134] on link "HUMALOG INJVLST 100E/ML PATROON 3ML" at bounding box center [204, 138] width 211 height 25
select select "EUR"
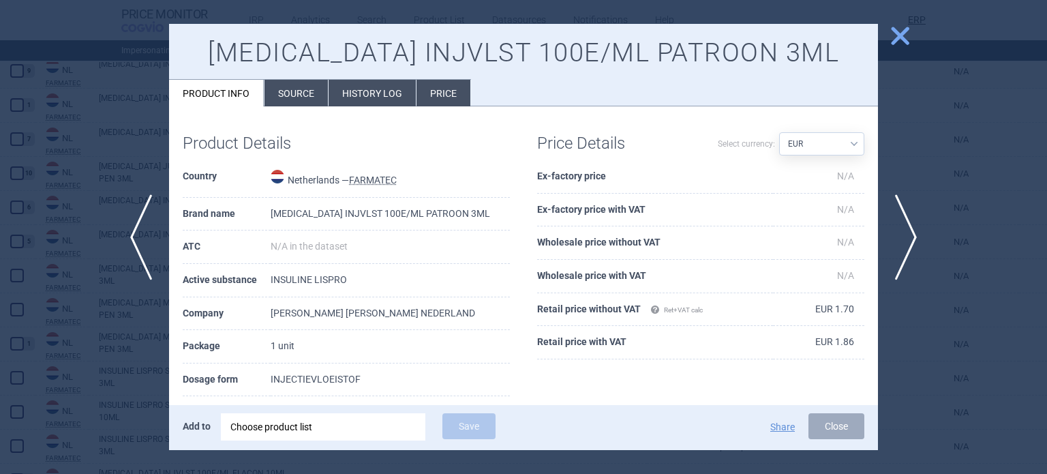
click at [294, 97] on li "Source" at bounding box center [295, 93] width 63 height 27
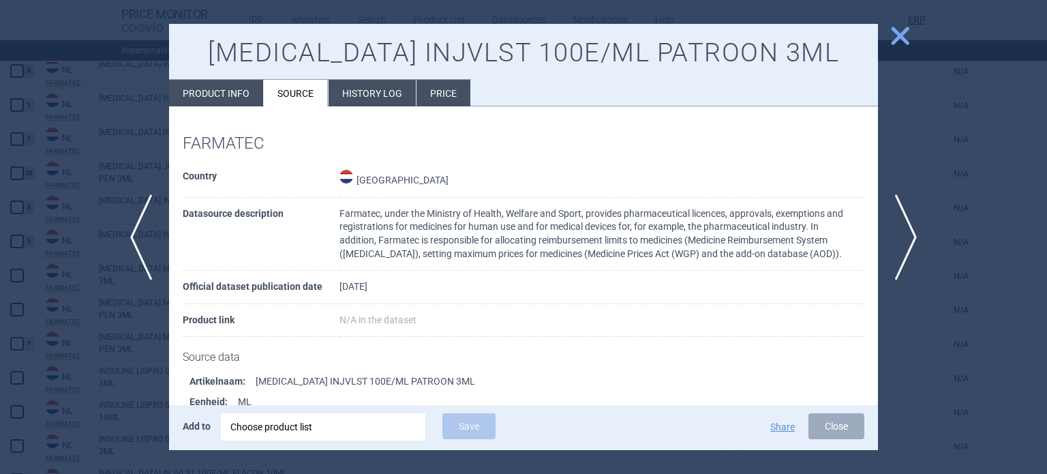
scroll to position [185, 0]
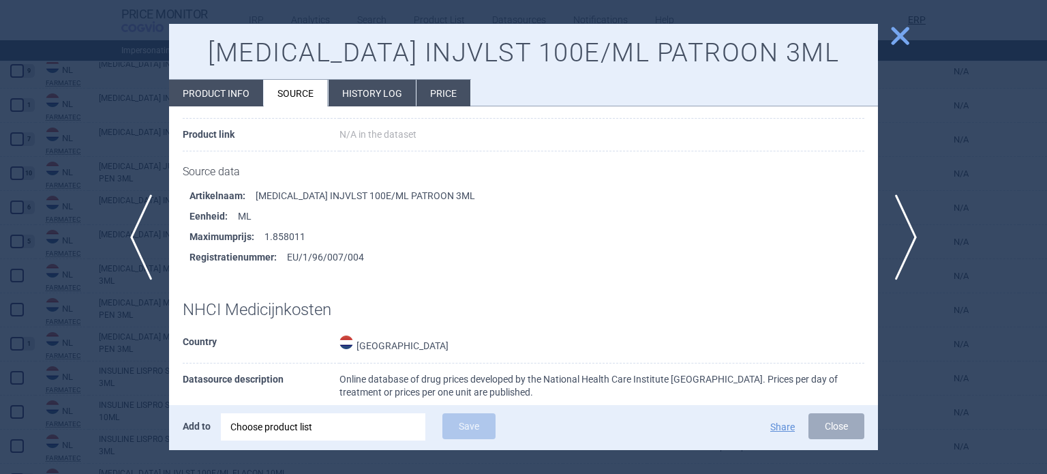
click at [141, 140] on div at bounding box center [523, 237] width 1047 height 474
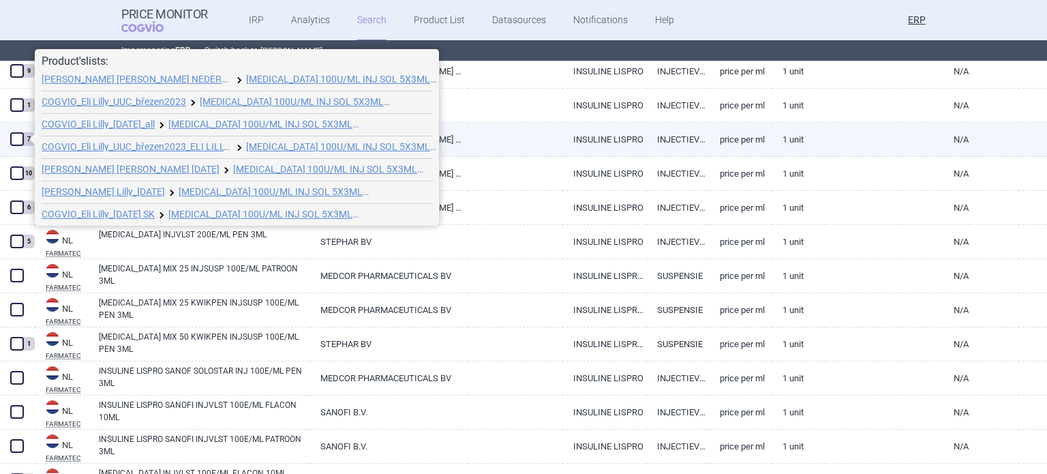
click at [14, 136] on span at bounding box center [17, 139] width 14 height 14
checkbox input "true"
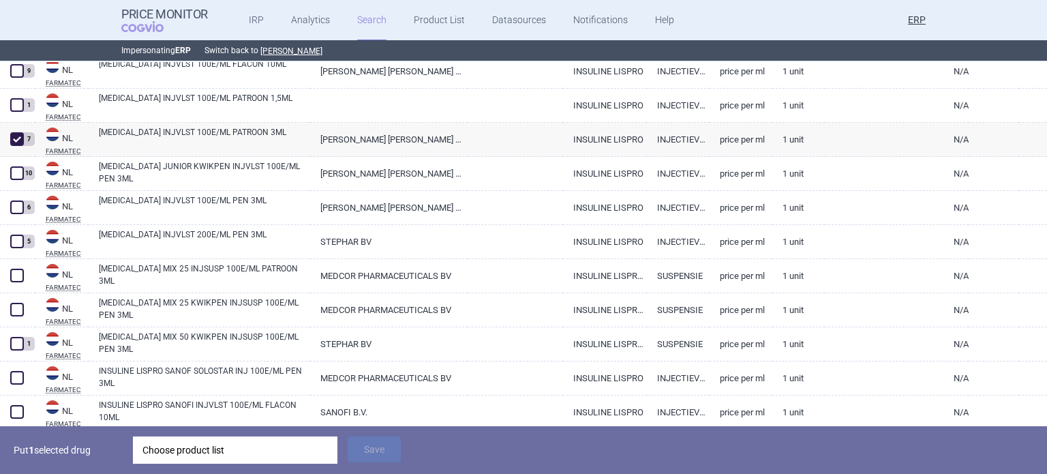
click at [291, 444] on div "Choose product list" at bounding box center [234, 449] width 185 height 27
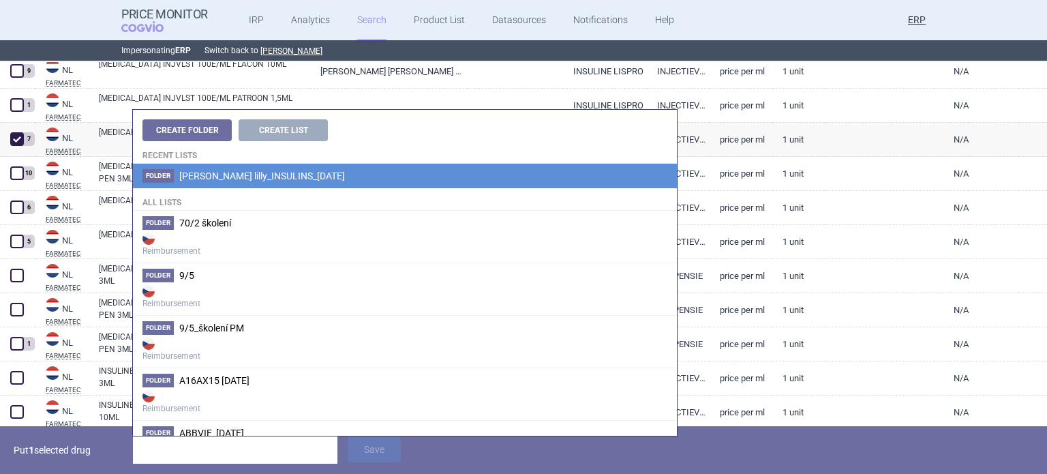
click at [398, 166] on li "Folder Eli lilly_INSULINS_06.10.2025" at bounding box center [405, 176] width 544 height 25
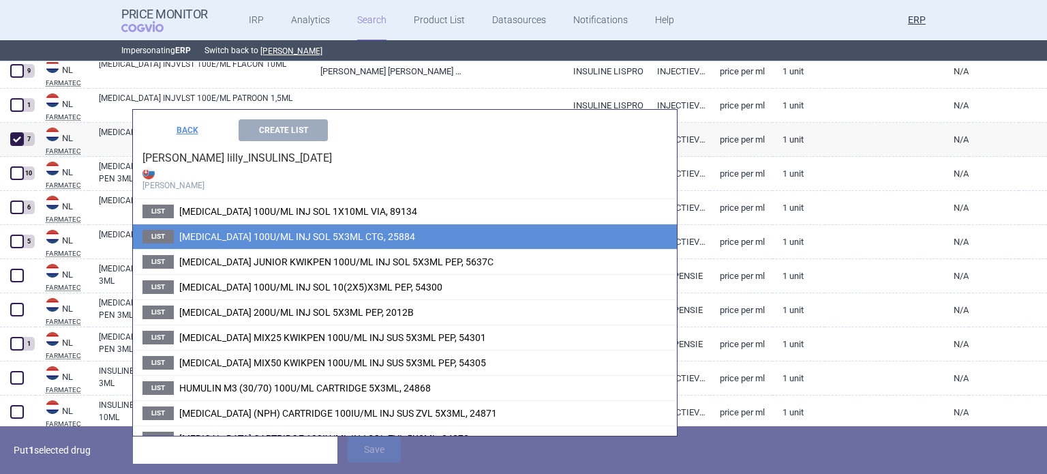
click at [379, 239] on span "HUMALOG 100U/ML INJ SOL 5X3ML CTG, 25884" at bounding box center [297, 236] width 236 height 11
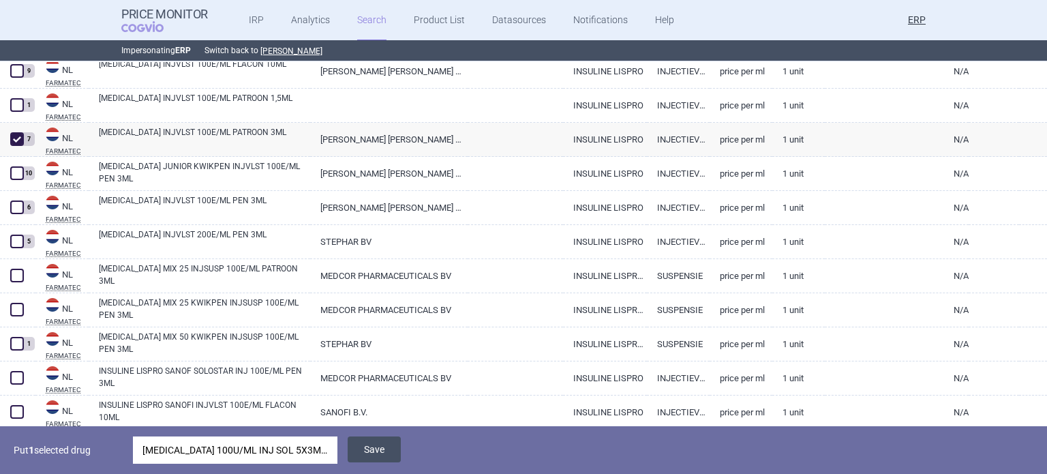
click at [395, 446] on button "Save" at bounding box center [374, 449] width 53 height 26
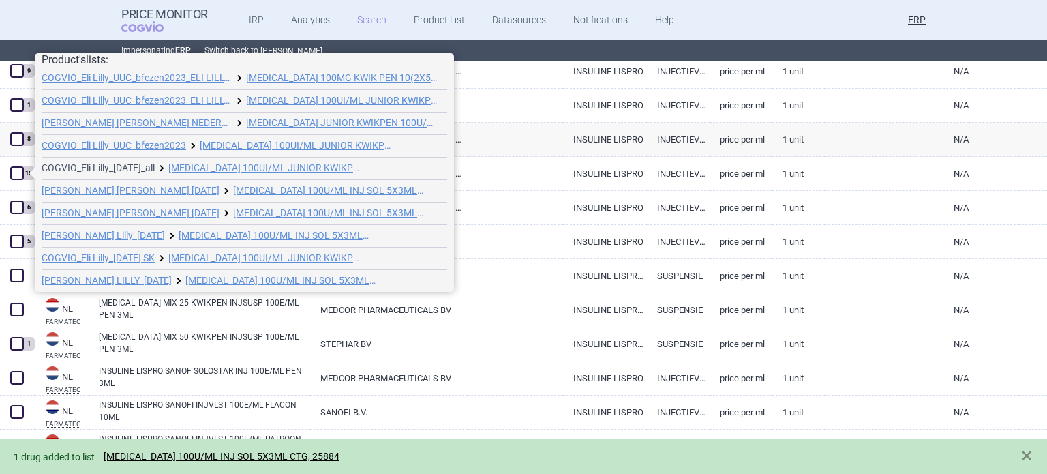
scroll to position [7, 0]
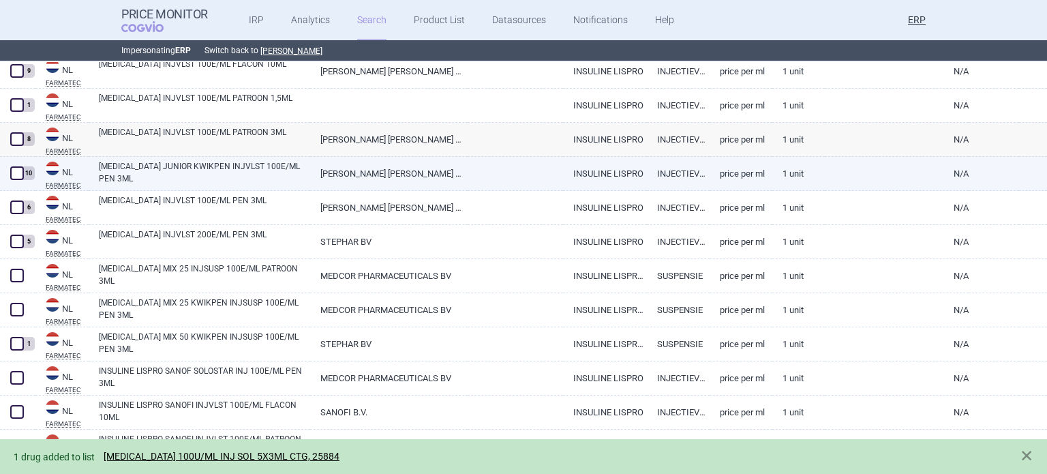
click at [20, 181] on span at bounding box center [17, 173] width 20 height 20
checkbox input "true"
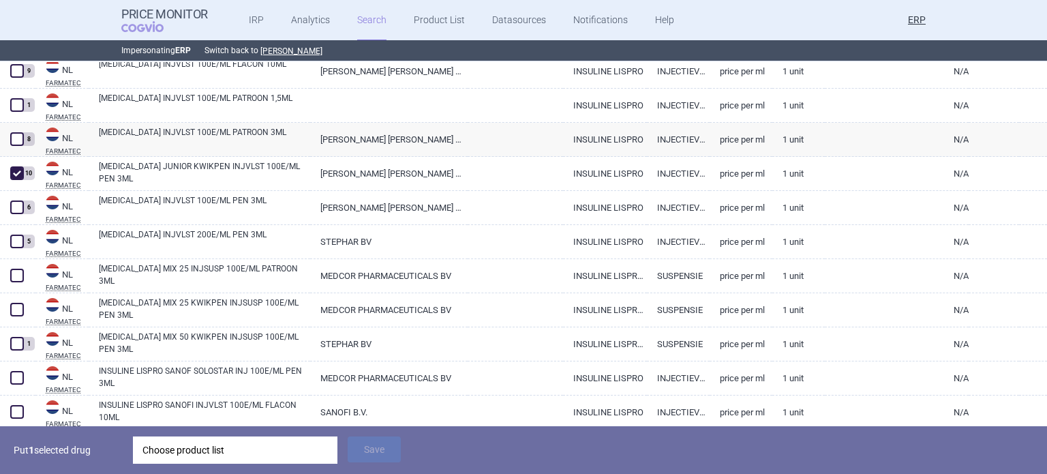
click at [201, 436] on div "Choose product list" at bounding box center [234, 449] width 185 height 27
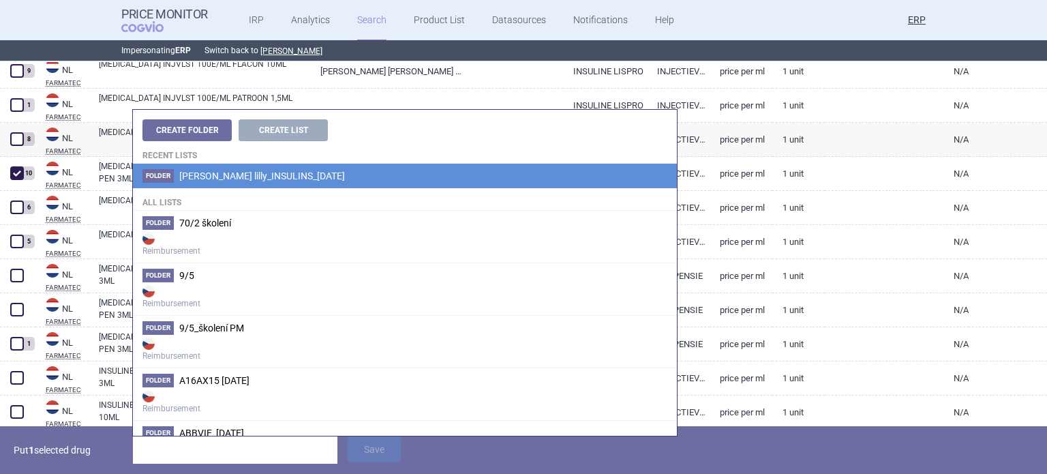
click at [412, 184] on li "Folder Eli lilly_INSULINS_06.10.2025" at bounding box center [405, 176] width 544 height 25
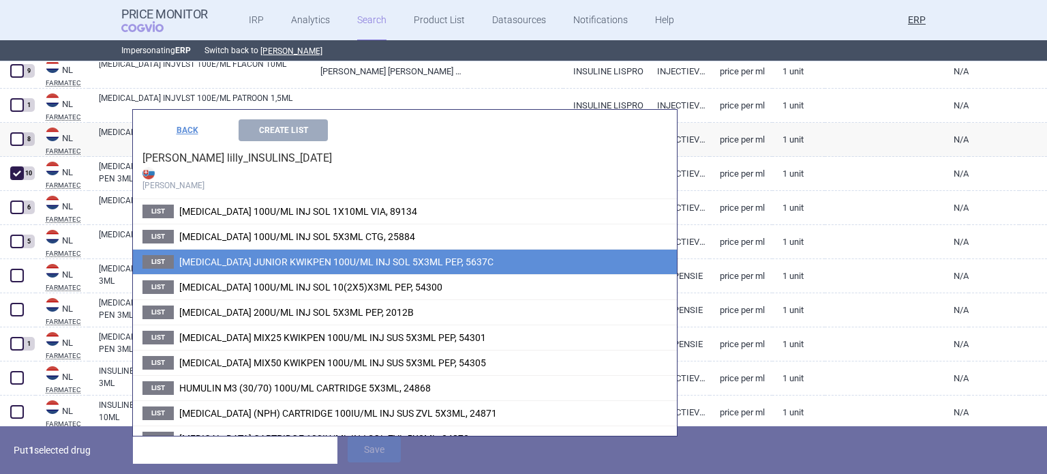
scroll to position [63, 0]
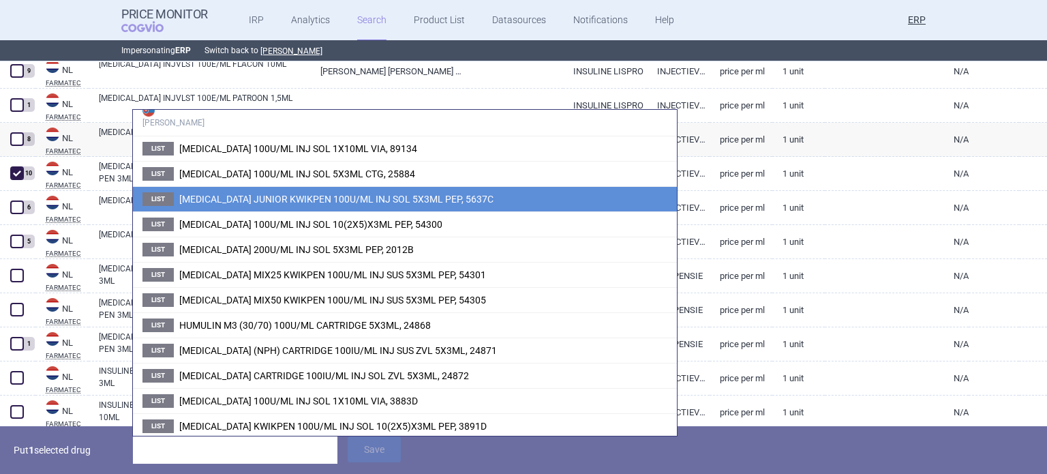
click at [342, 197] on span "[MEDICAL_DATA] JUNIOR KWIKPEN 100U/ML INJ SOL 5X3ML PEP, 5637C" at bounding box center [336, 199] width 314 height 11
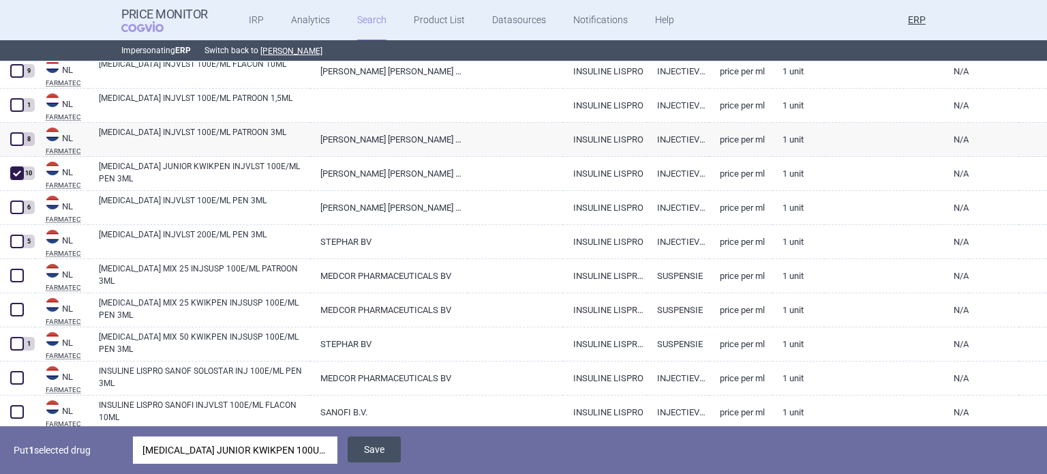
click at [378, 444] on button "Save" at bounding box center [374, 449] width 53 height 26
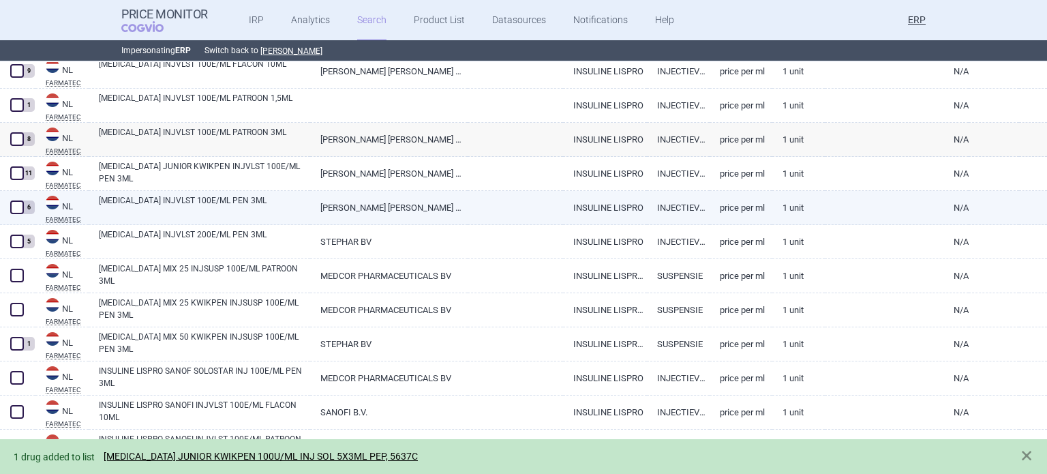
click at [14, 209] on span at bounding box center [17, 207] width 14 height 14
checkbox input "true"
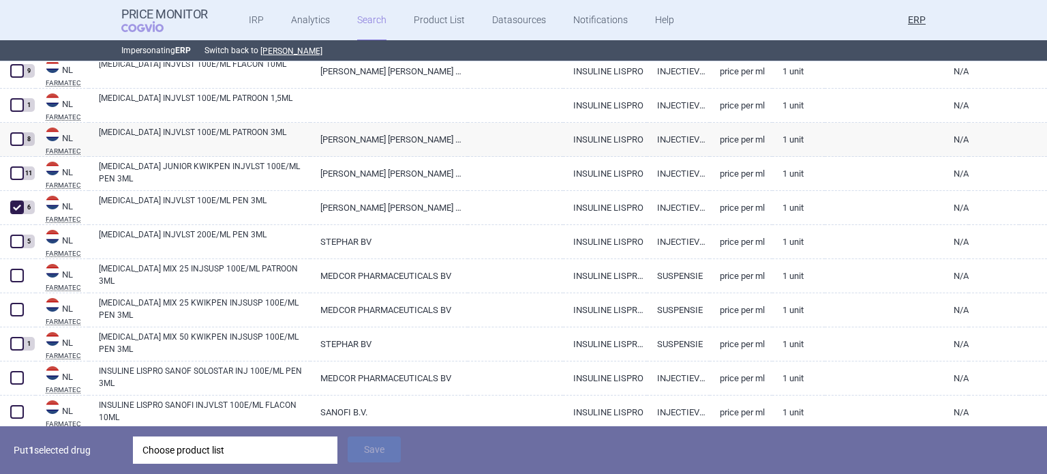
click at [243, 450] on div "Choose product list" at bounding box center [234, 449] width 185 height 27
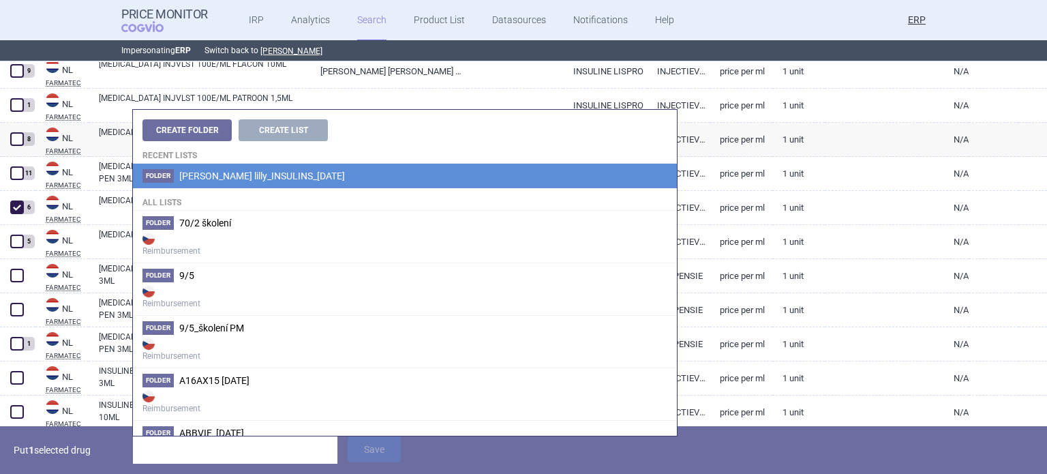
click at [429, 171] on li "Folder Eli lilly_INSULINS_06.10.2025" at bounding box center [405, 176] width 544 height 25
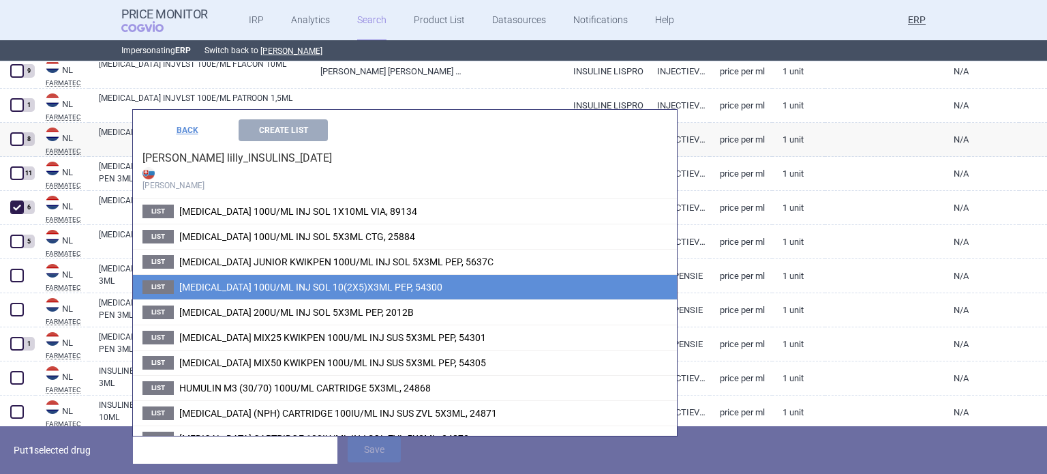
click at [387, 282] on span "HUMALOG KWIKPEN 100U/ML INJ SOL 10(2X5)X3ML PEP, 54300" at bounding box center [310, 287] width 263 height 11
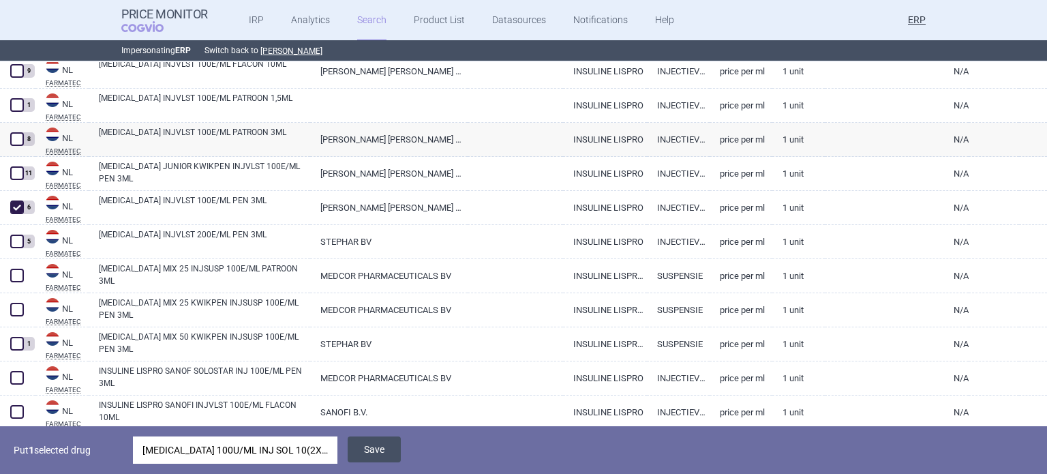
click at [371, 449] on button "Save" at bounding box center [374, 449] width 53 height 26
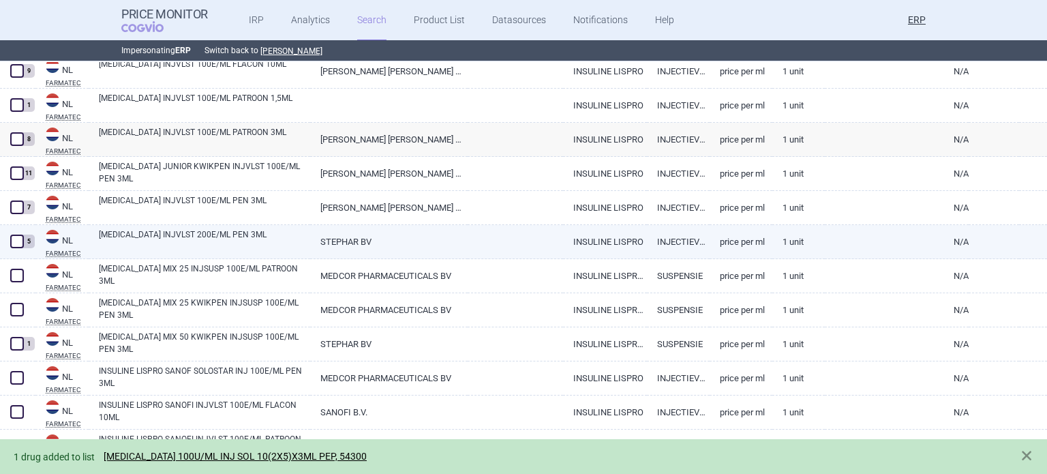
click at [11, 237] on span at bounding box center [17, 241] width 14 height 14
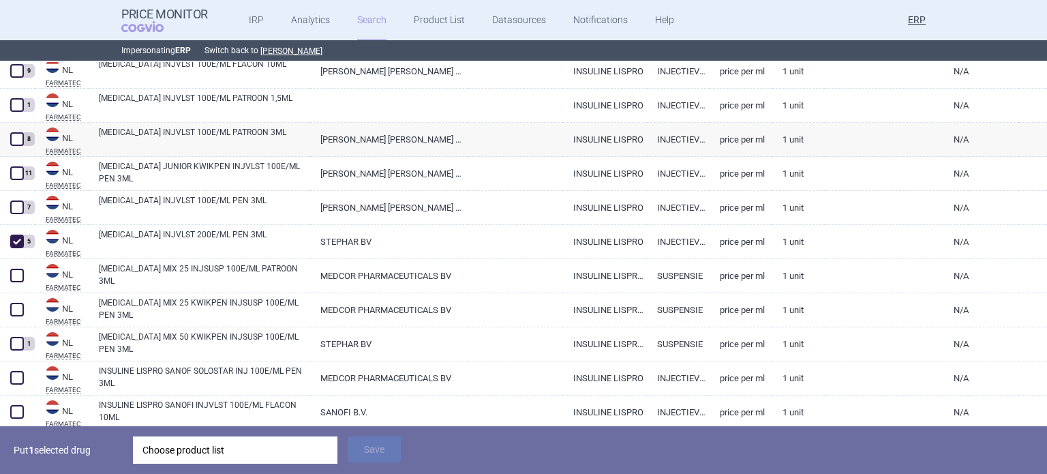
click at [292, 449] on div "Choose product list" at bounding box center [234, 449] width 185 height 27
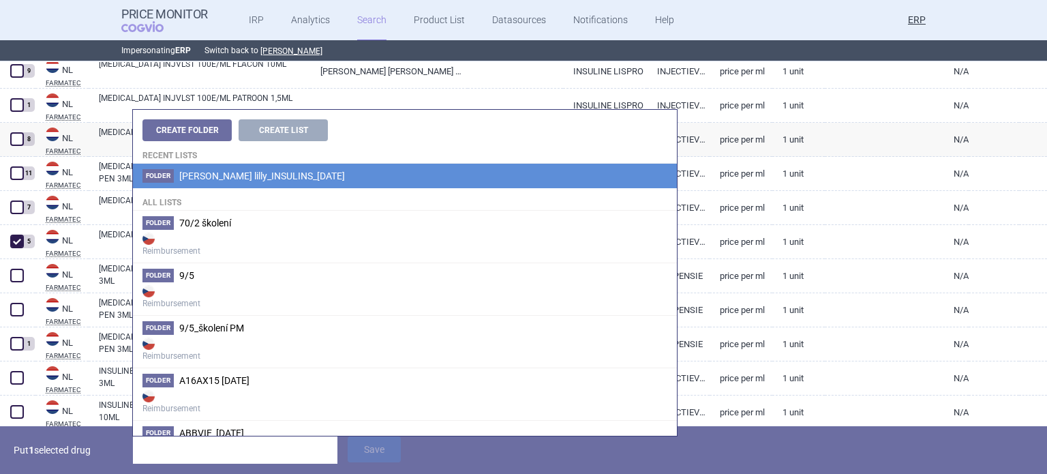
click at [375, 176] on li "Folder Eli lilly_INSULINS_06.10.2025" at bounding box center [405, 176] width 544 height 25
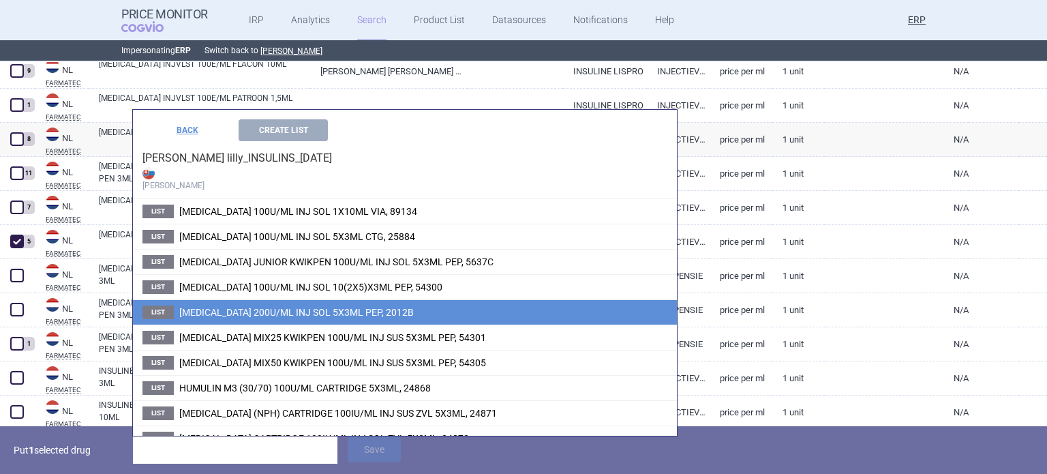
click at [345, 305] on li "List HUMALOG KWIKPEN 200U/ML INJ SOL 5X3ML PEP, 2012B" at bounding box center [405, 311] width 544 height 25
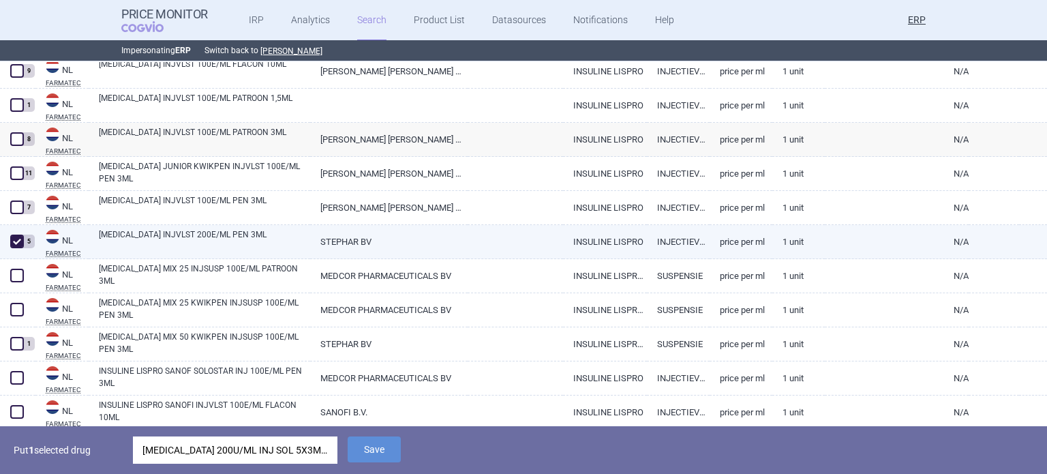
click at [14, 236] on span at bounding box center [17, 241] width 14 height 14
checkbox input "false"
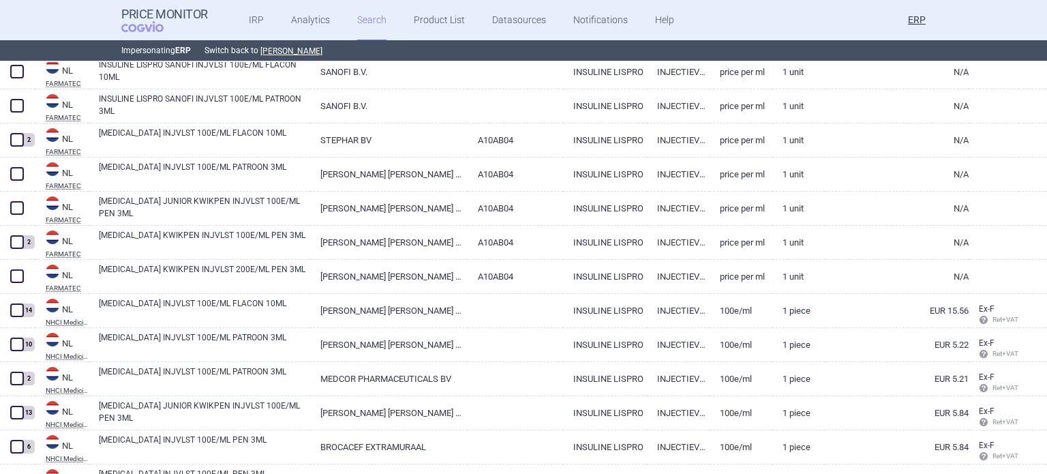
scroll to position [14443, 0]
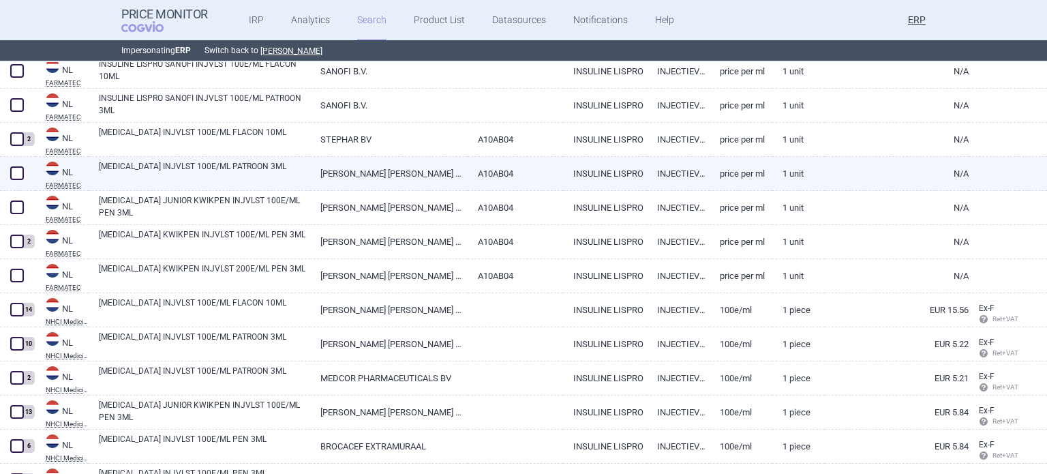
click at [17, 174] on span at bounding box center [17, 173] width 14 height 14
checkbox input "true"
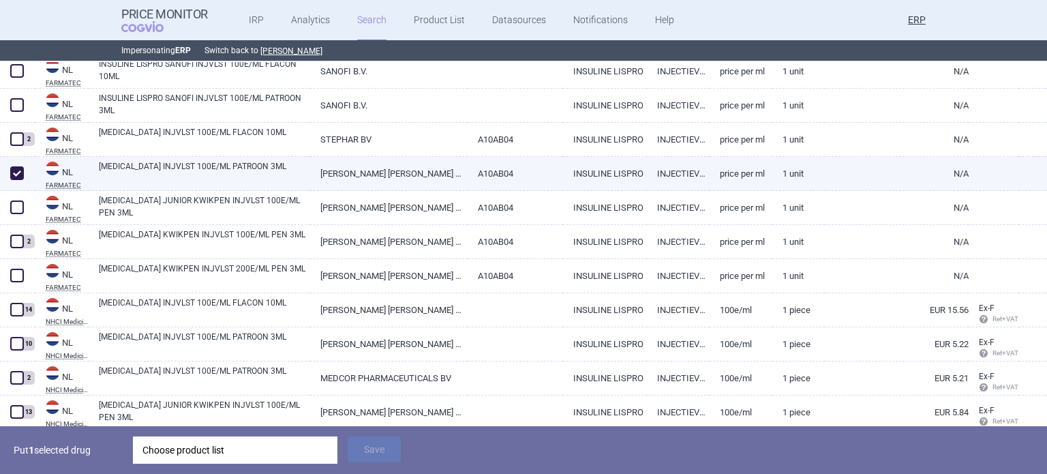
click at [327, 166] on link "[PERSON_NAME] [PERSON_NAME] NEDERLAND" at bounding box center [388, 173] width 157 height 33
select select "EUR"
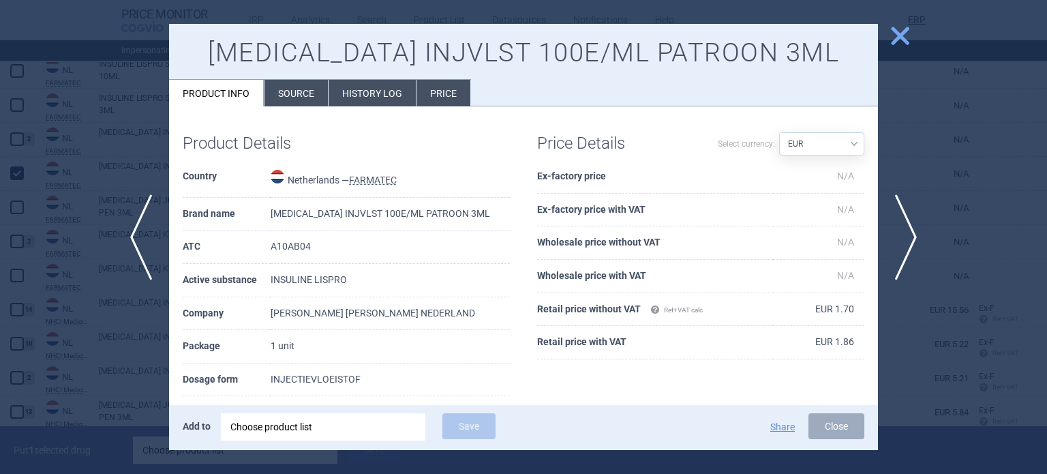
click at [303, 99] on li "Source" at bounding box center [295, 93] width 63 height 27
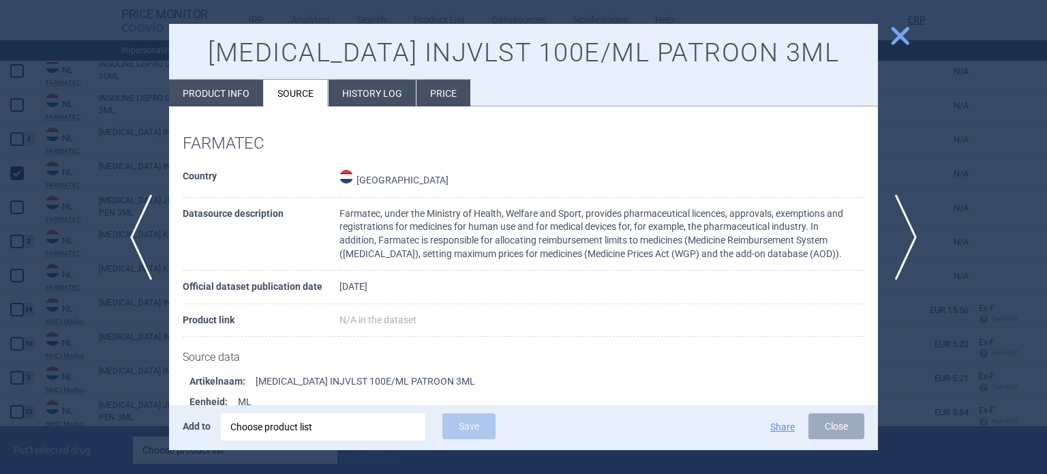
scroll to position [185, 0]
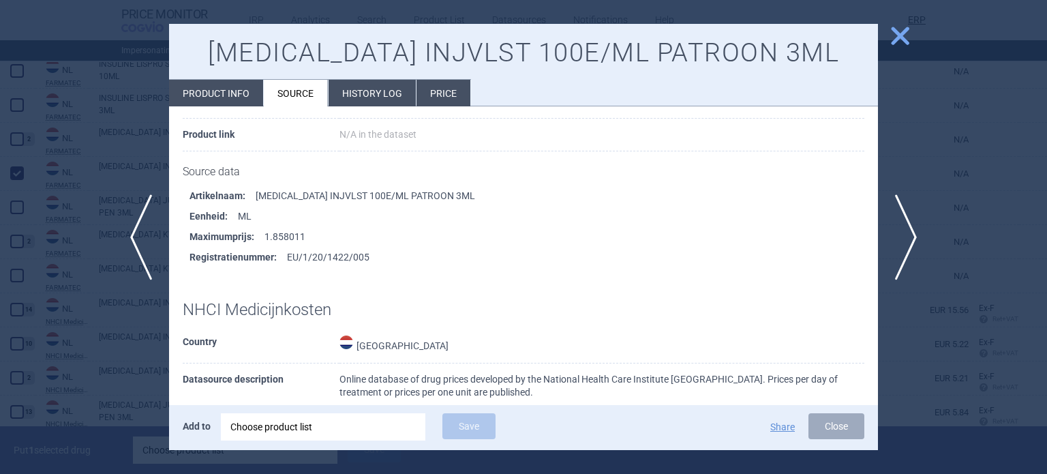
click at [147, 106] on div at bounding box center [523, 237] width 1047 height 474
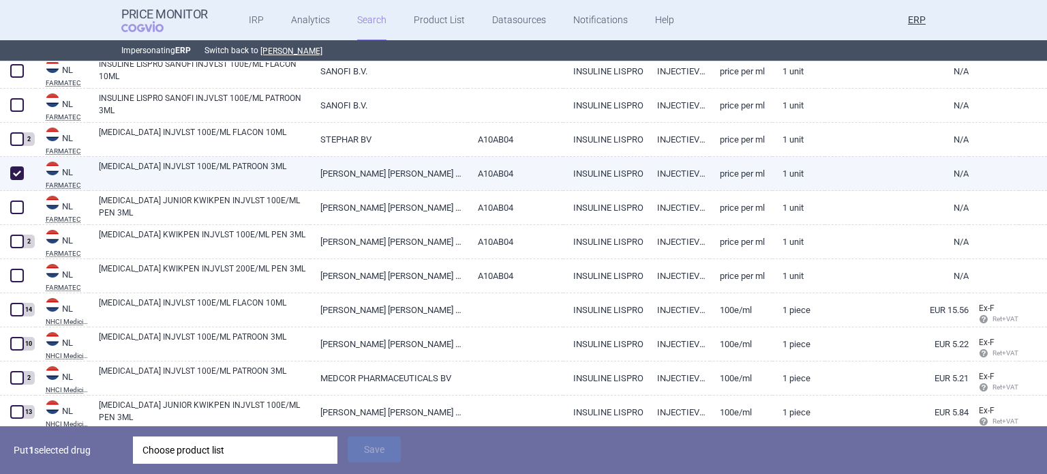
click at [23, 174] on span at bounding box center [17, 173] width 14 height 14
checkbox input "false"
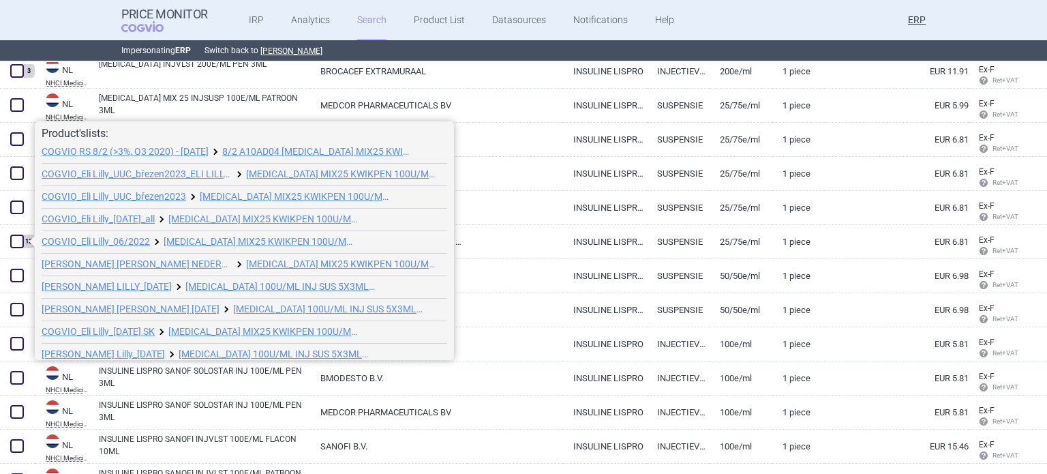
scroll to position [74, 0]
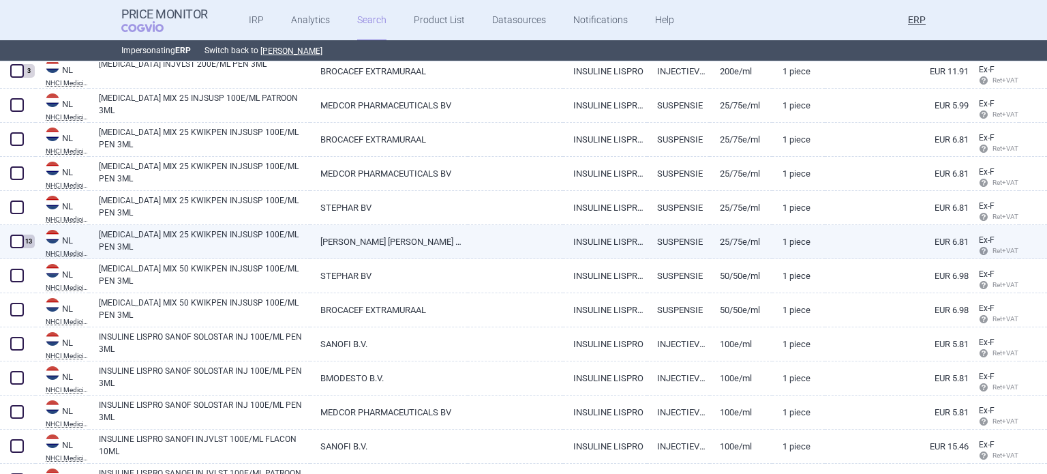
click at [12, 245] on span at bounding box center [17, 241] width 14 height 14
checkbox input "true"
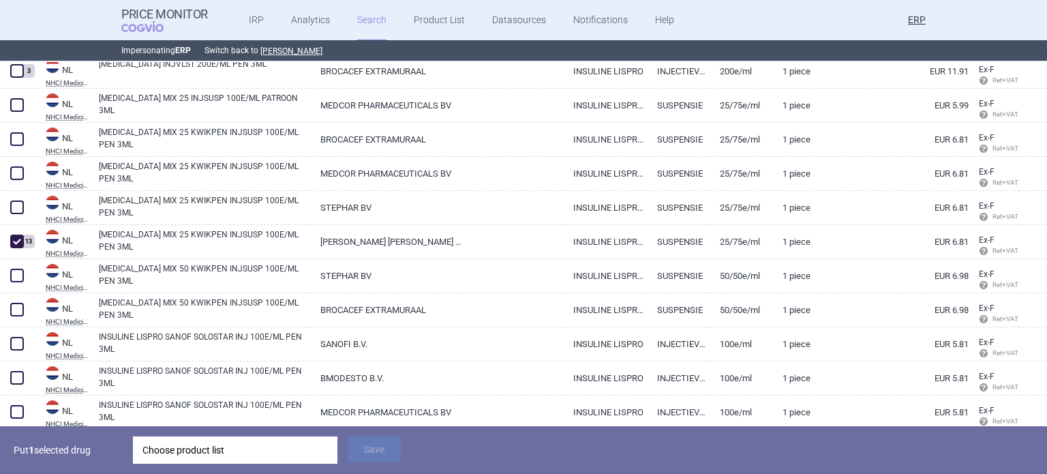
click at [216, 451] on div "Choose product list" at bounding box center [234, 449] width 185 height 27
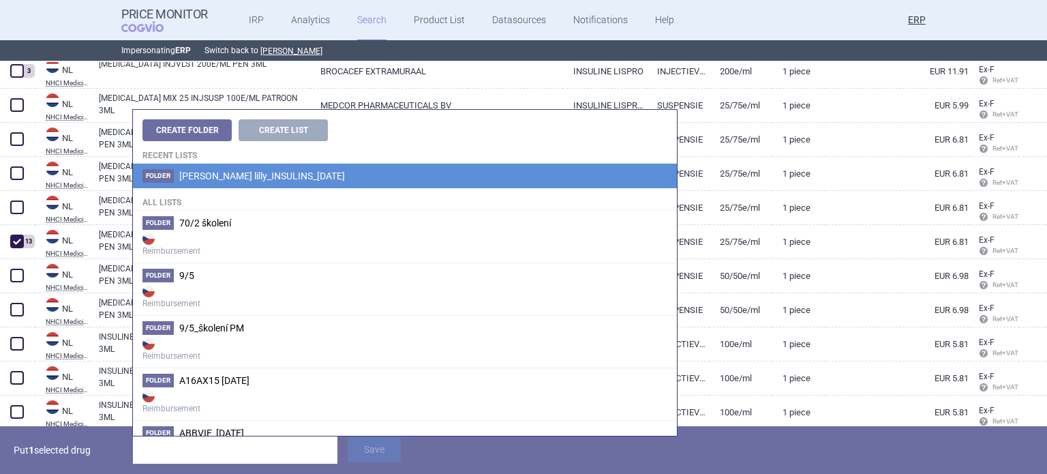
click at [280, 176] on span "[PERSON_NAME] lilly_INSULINS_[DATE]" at bounding box center [262, 175] width 166 height 11
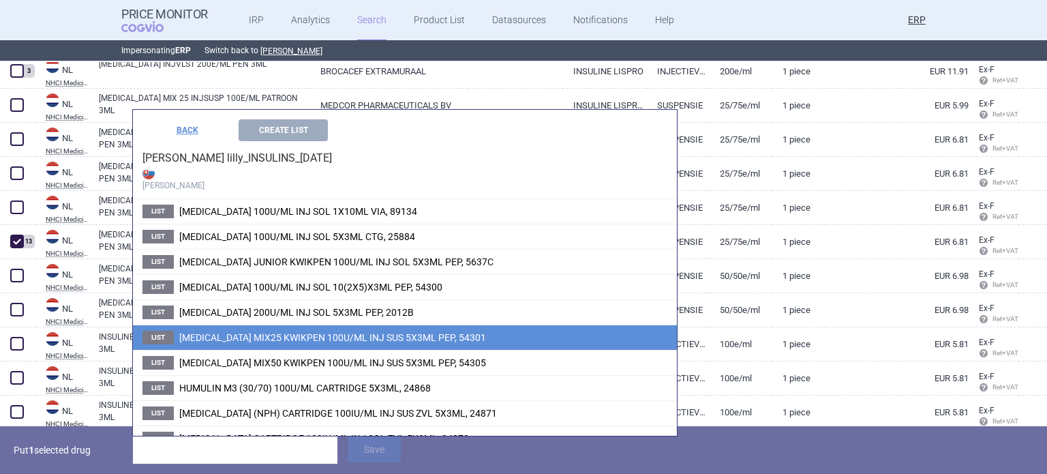
click at [270, 338] on span "HUMALOG MIX25 KWIKPEN 100U/ML INJ SUS 5X3ML PEP, 54301" at bounding box center [332, 337] width 307 height 11
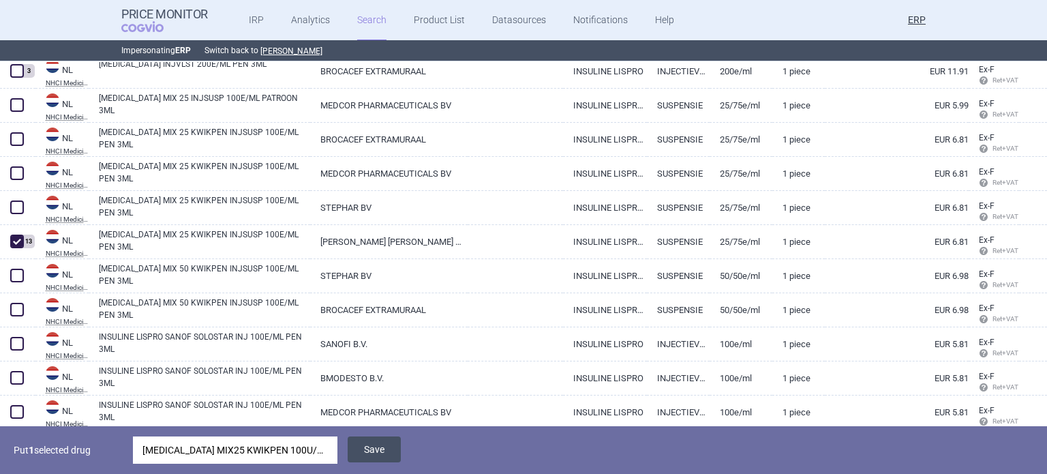
click at [368, 449] on button "Save" at bounding box center [374, 449] width 53 height 26
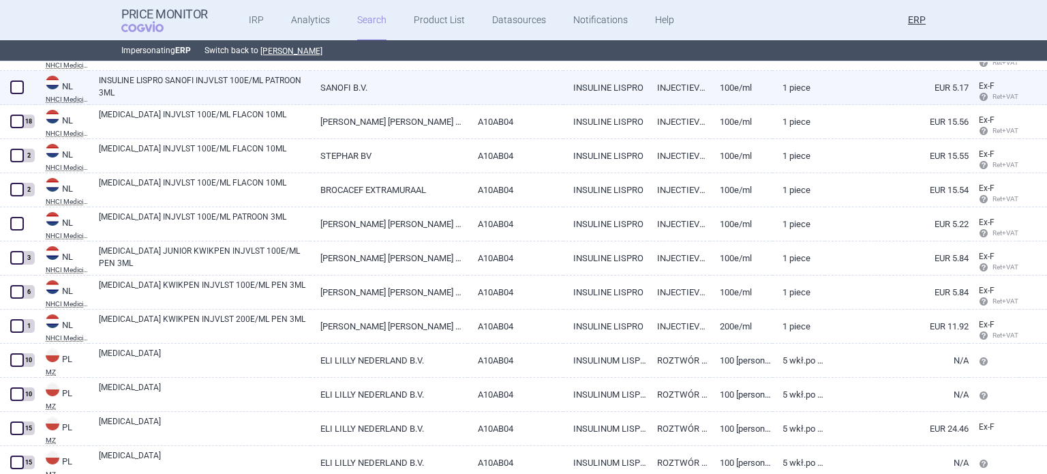
scroll to position [15466, 0]
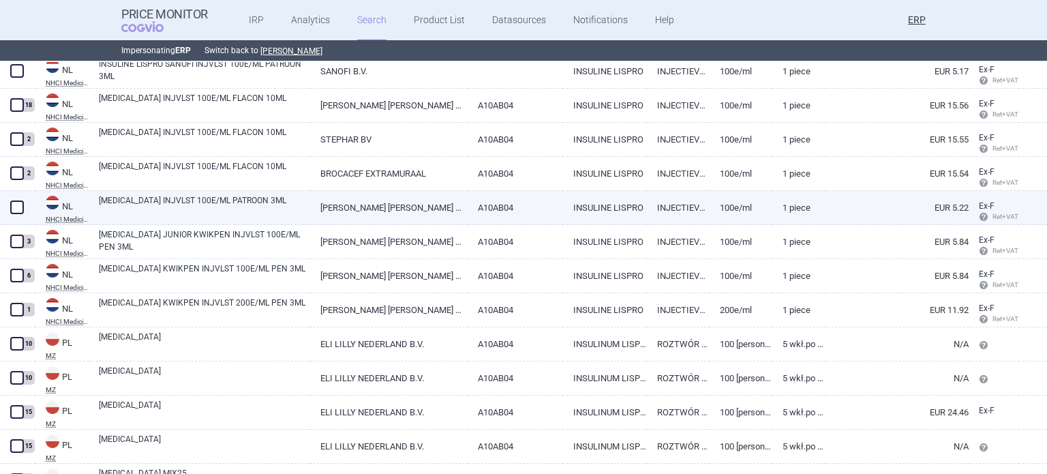
click at [190, 209] on link "LYUMJEV INJVLST 100E/ML PATROON 3ML" at bounding box center [204, 206] width 211 height 25
select select "EUR"
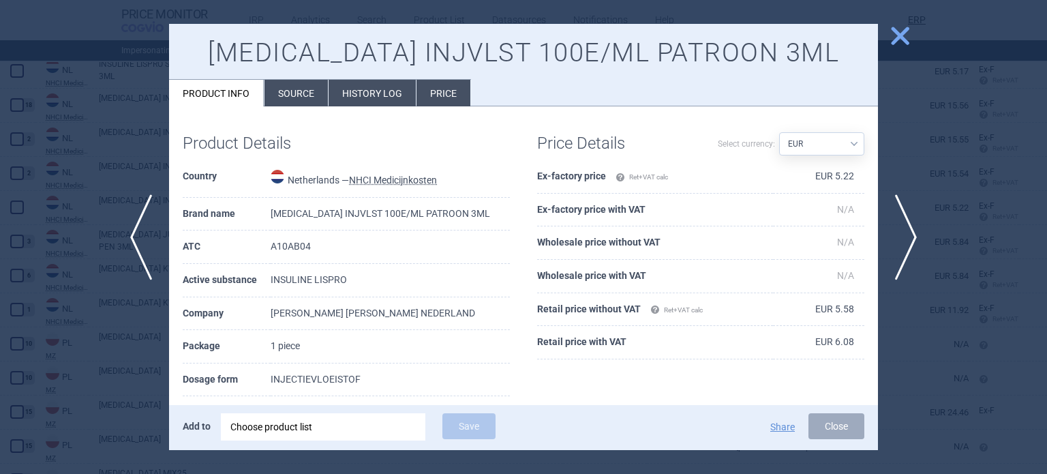
drag, startPoint x: 297, startPoint y: 95, endPoint x: 504, endPoint y: 40, distance: 214.6
click at [298, 95] on li "Source" at bounding box center [295, 93] width 63 height 27
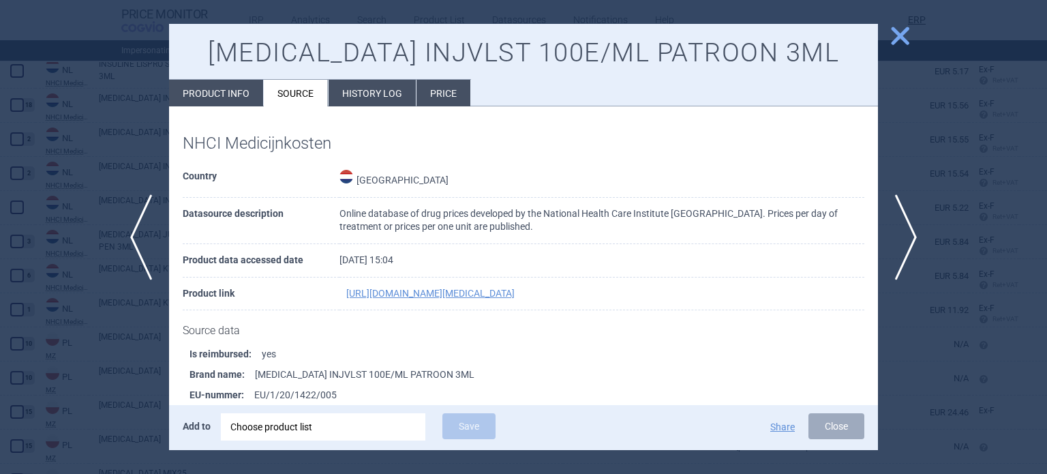
scroll to position [3, 0]
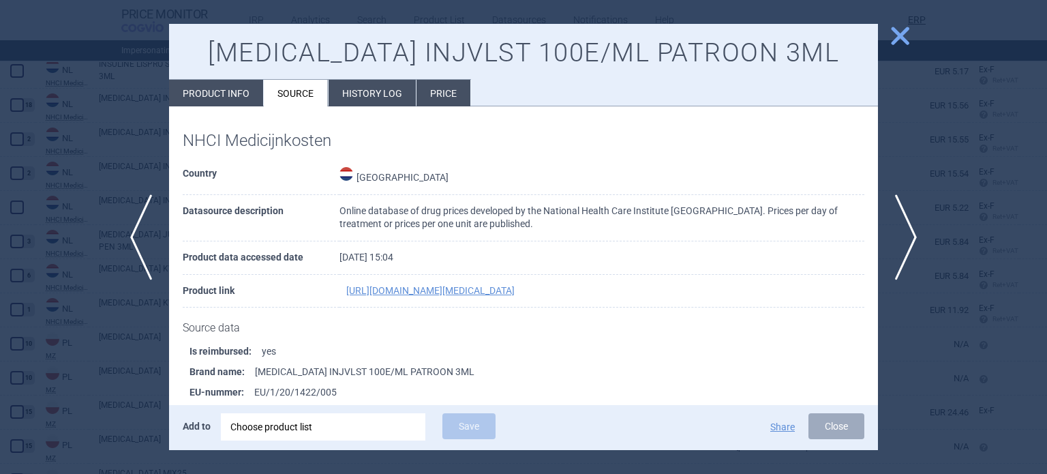
click at [0, 41] on div at bounding box center [523, 237] width 1047 height 474
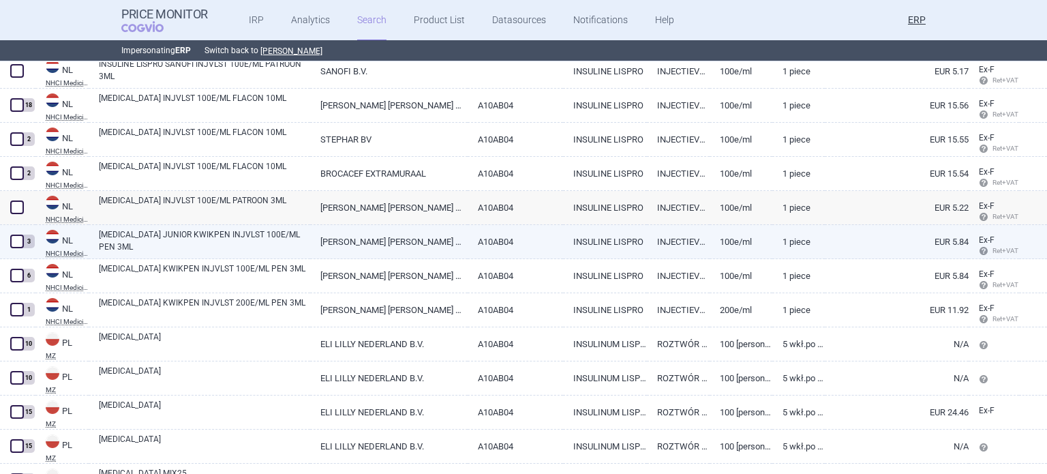
click at [619, 236] on link "INSULINE LISPRO" at bounding box center [605, 241] width 84 height 33
select select "EUR"
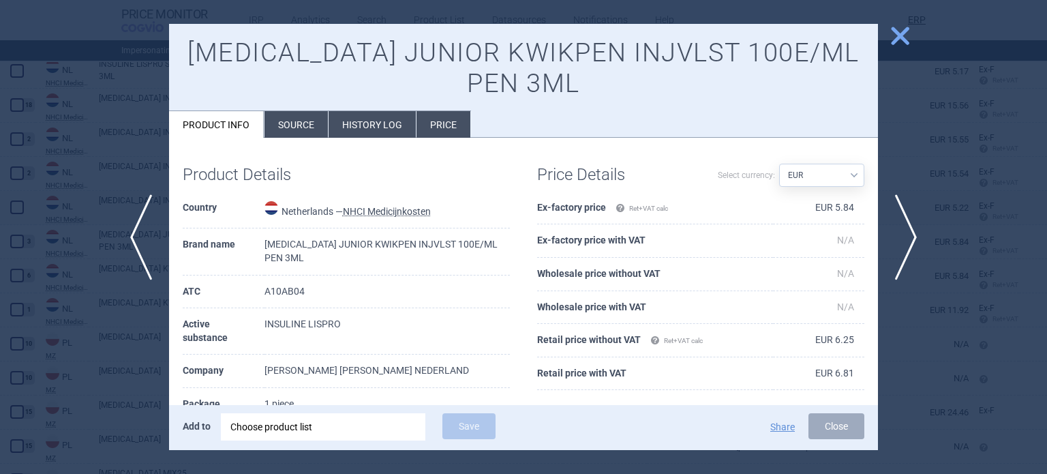
click at [286, 122] on li "Source" at bounding box center [295, 124] width 63 height 27
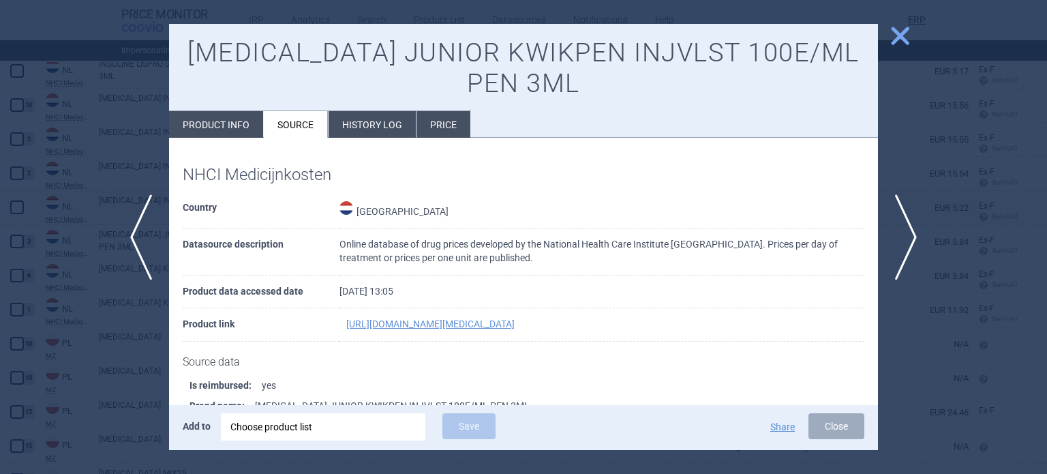
click at [50, 193] on div at bounding box center [523, 237] width 1047 height 474
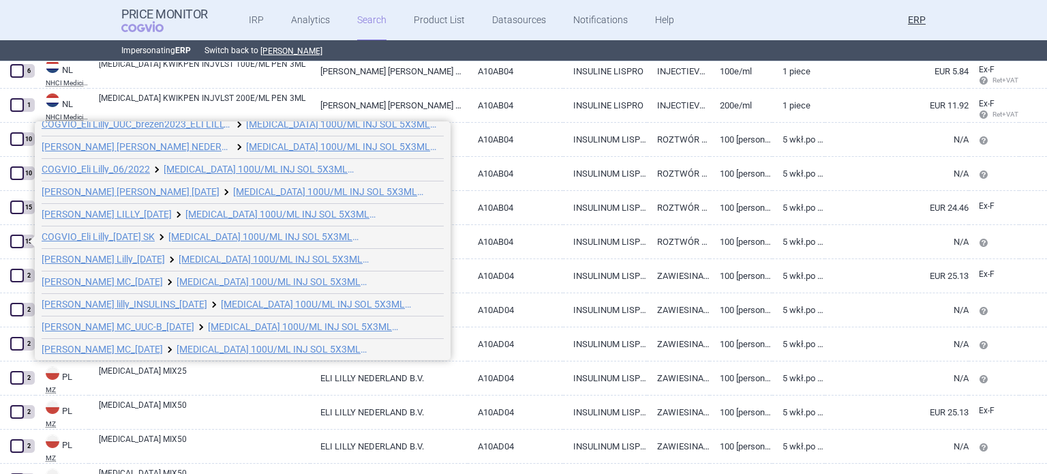
scroll to position [120, 0]
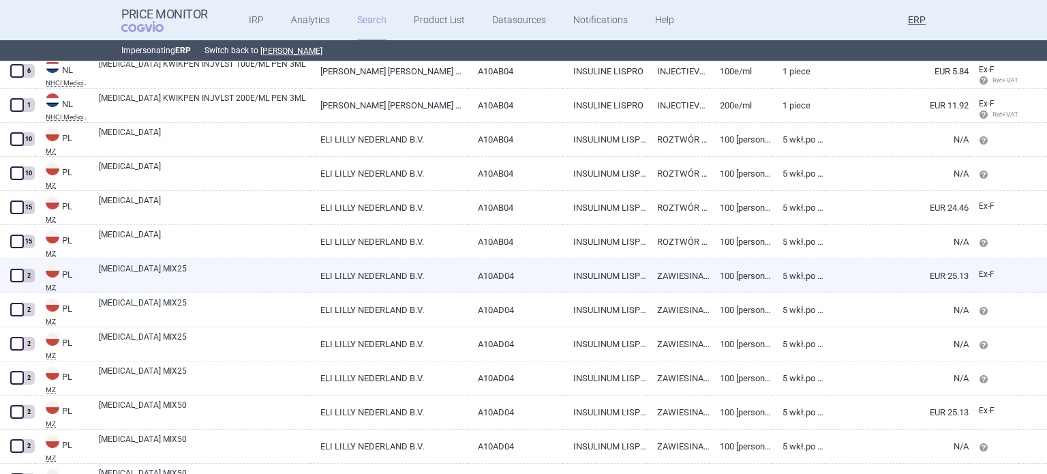
click at [401, 271] on link "ELI LILLY NEDERLAND B.V." at bounding box center [388, 275] width 157 height 33
select select "EUR"
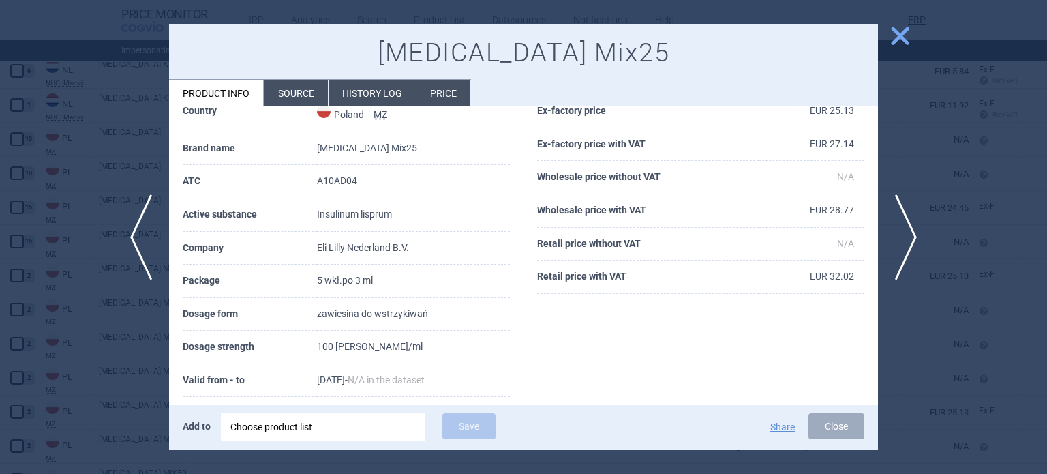
scroll to position [68, 0]
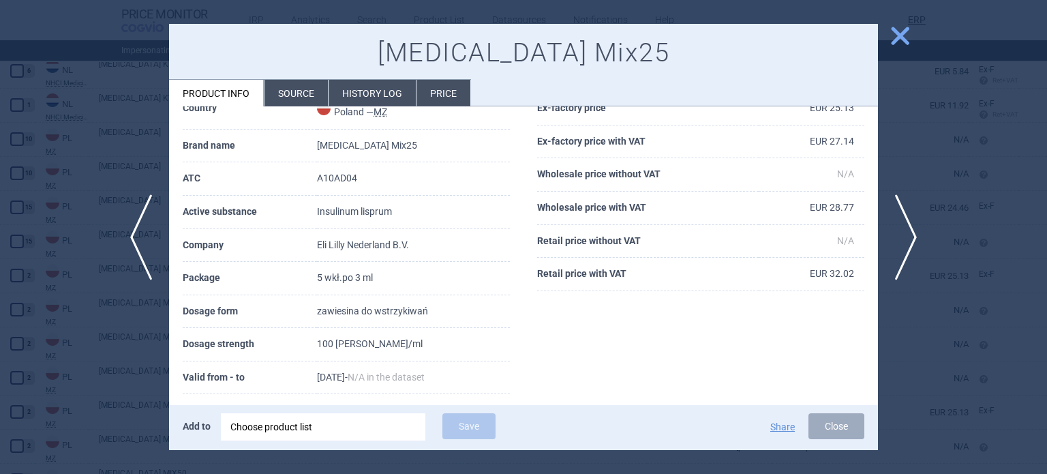
click at [300, 85] on li "Source" at bounding box center [295, 93] width 63 height 27
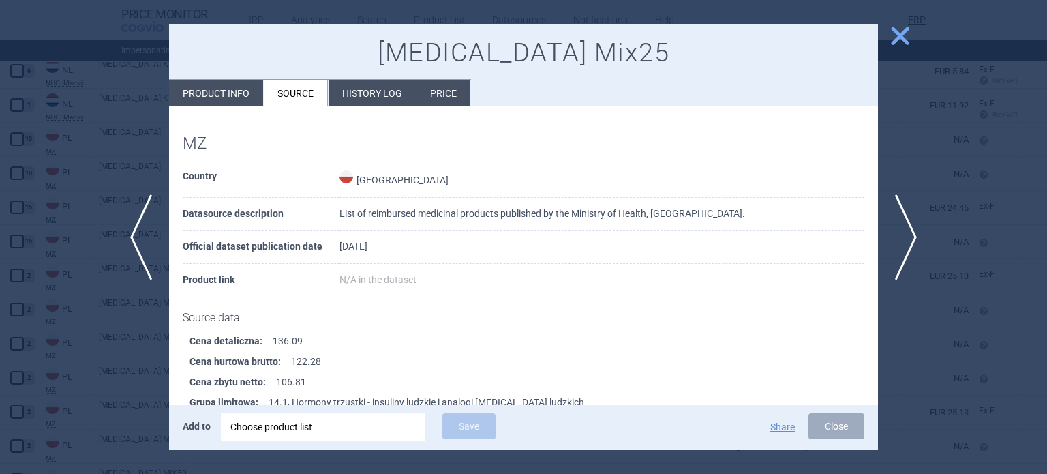
scroll to position [885, 0]
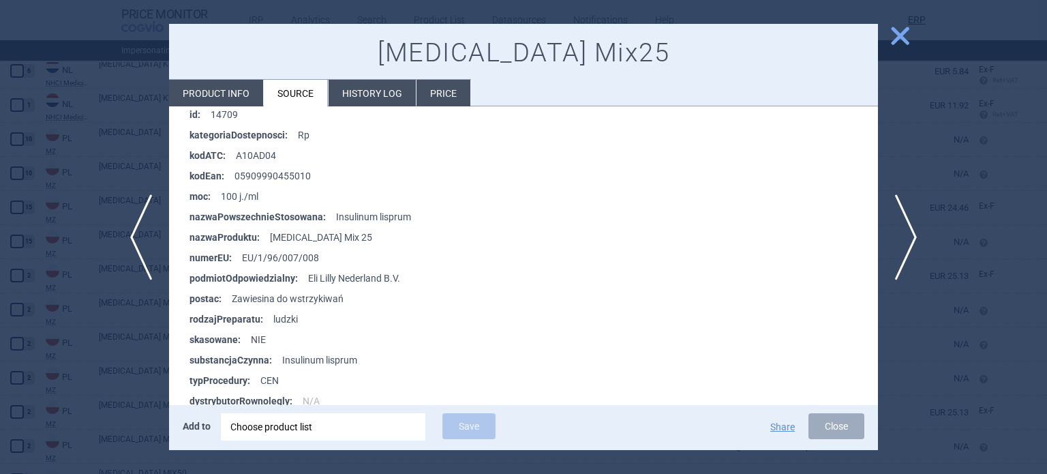
click at [0, 157] on div at bounding box center [523, 237] width 1047 height 474
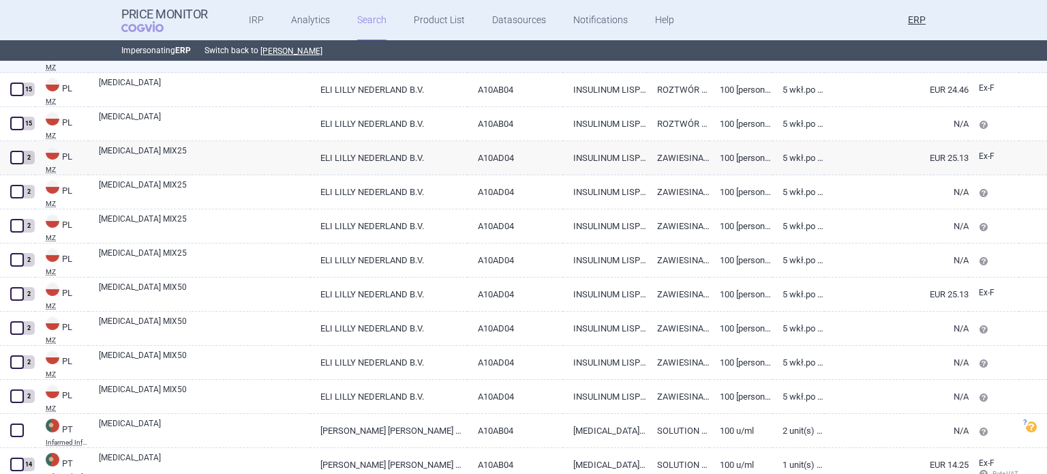
scroll to position [15807, 0]
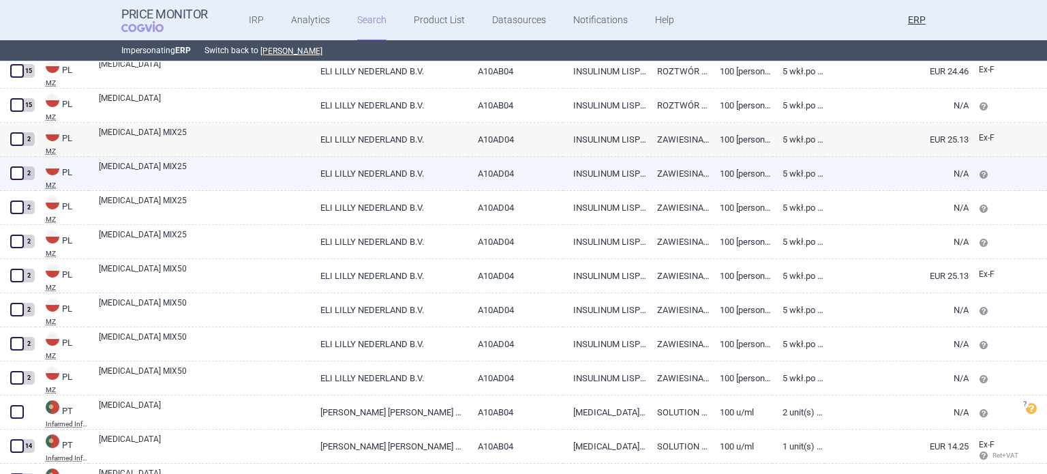
click at [205, 171] on link "HUMALOG MIX25" at bounding box center [204, 172] width 211 height 25
select select "EUR"
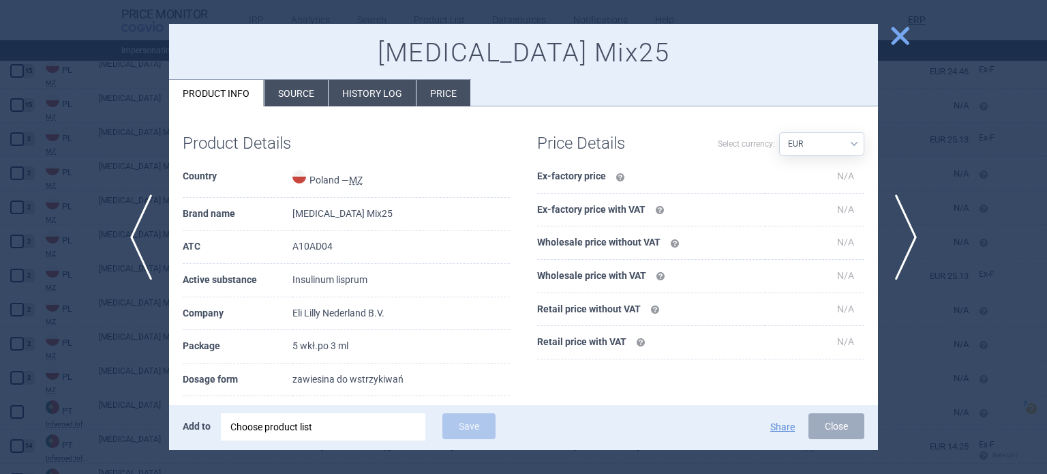
click at [291, 96] on li "Source" at bounding box center [295, 93] width 63 height 27
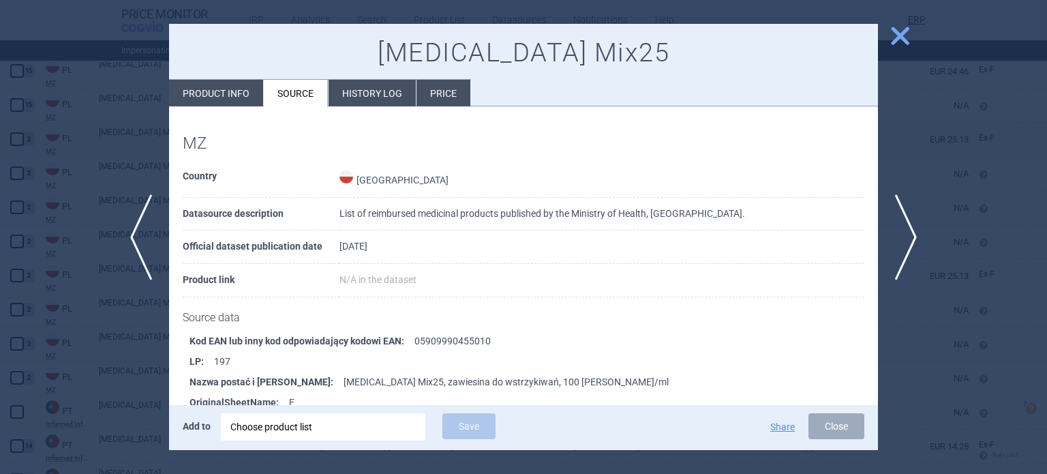
scroll to position [885, 0]
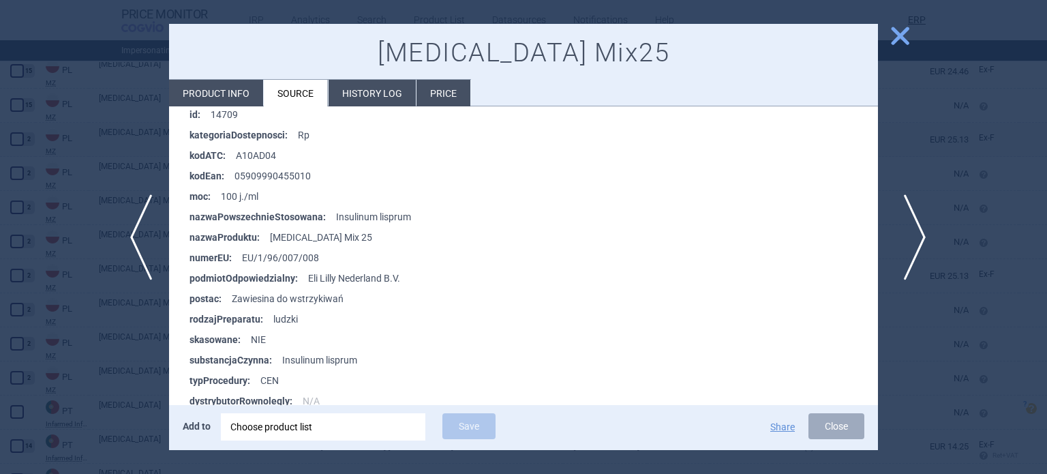
click at [908, 211] on span "next" at bounding box center [910, 237] width 31 height 86
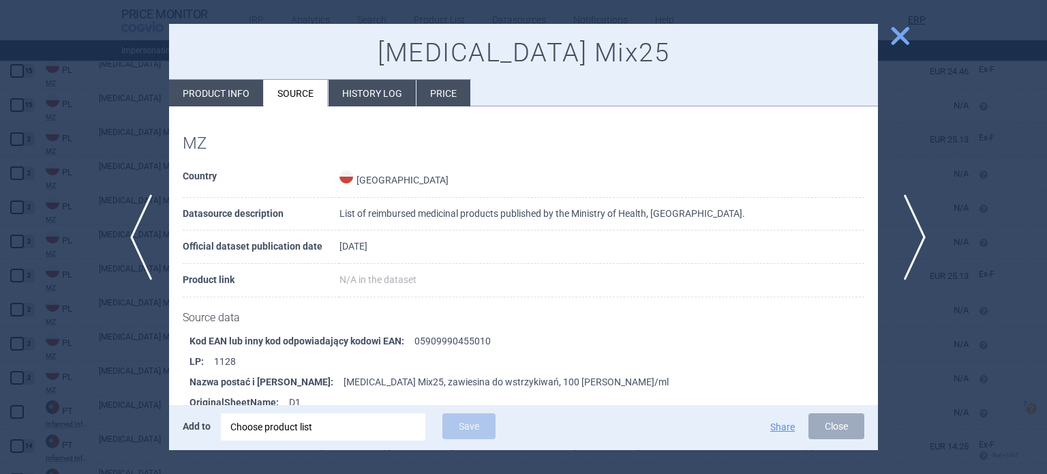
scroll to position [885, 0]
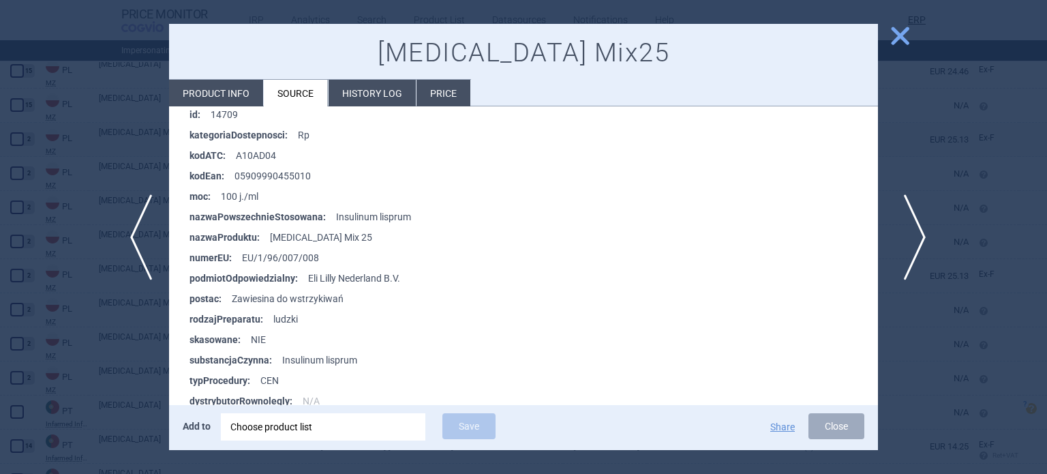
click at [908, 211] on span "next" at bounding box center [910, 237] width 31 height 86
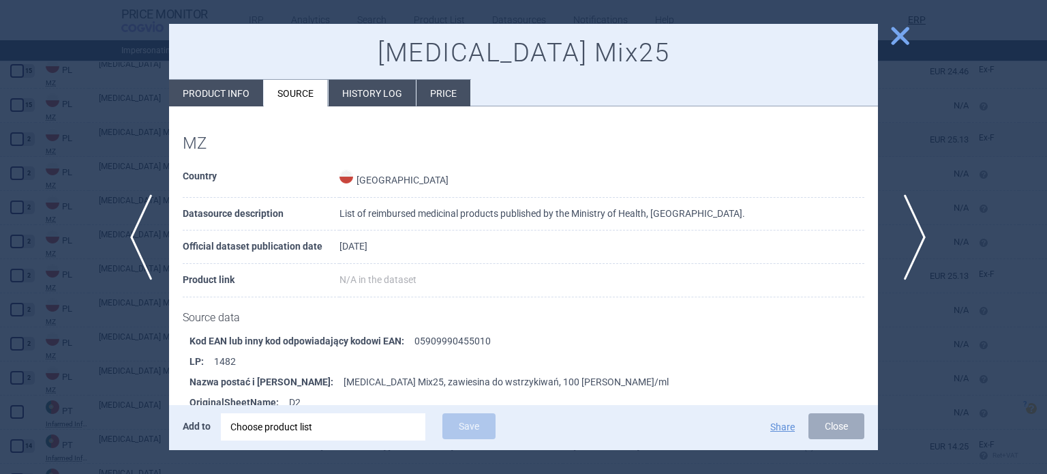
scroll to position [885, 0]
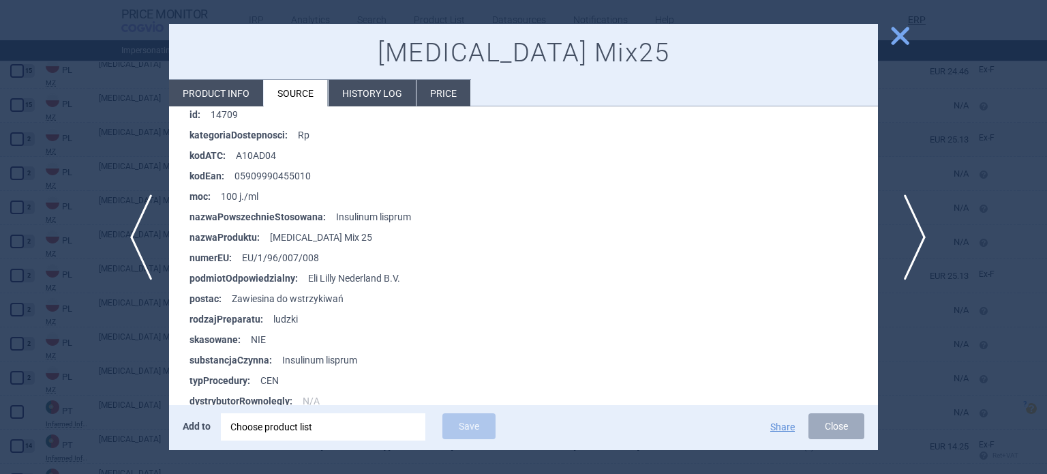
click at [908, 211] on span "next" at bounding box center [910, 237] width 31 height 86
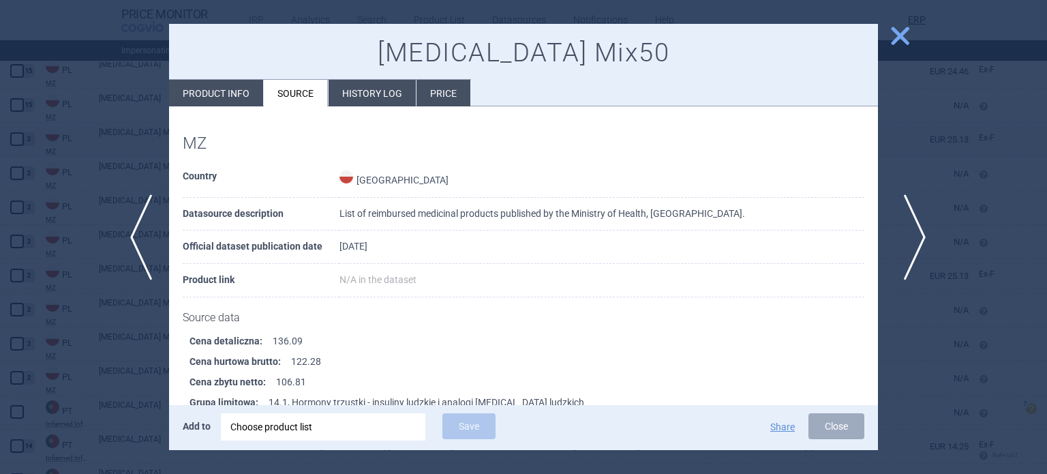
scroll to position [885, 0]
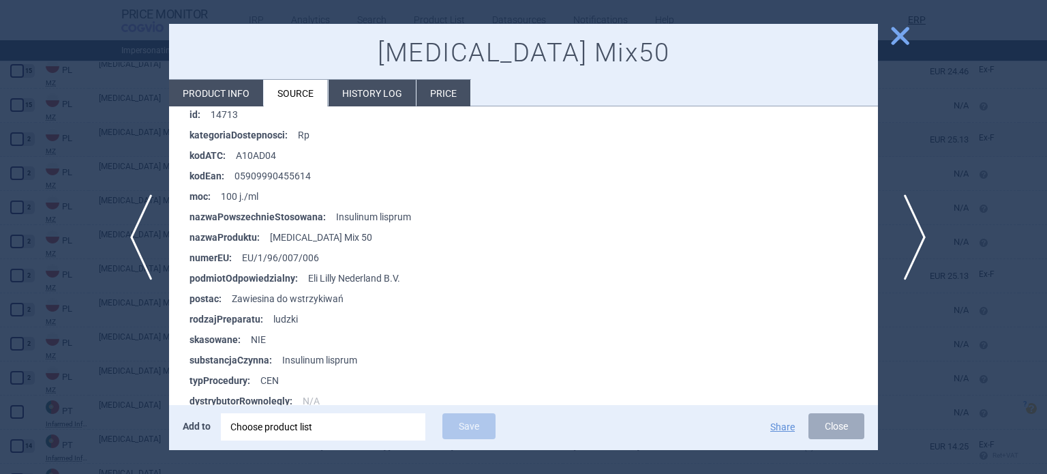
click at [904, 239] on span "next" at bounding box center [910, 237] width 31 height 86
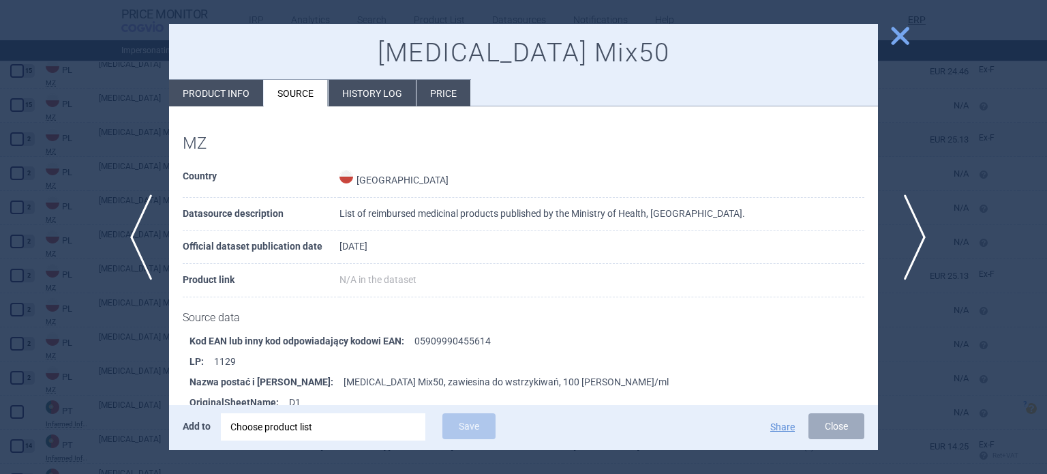
scroll to position [885, 0]
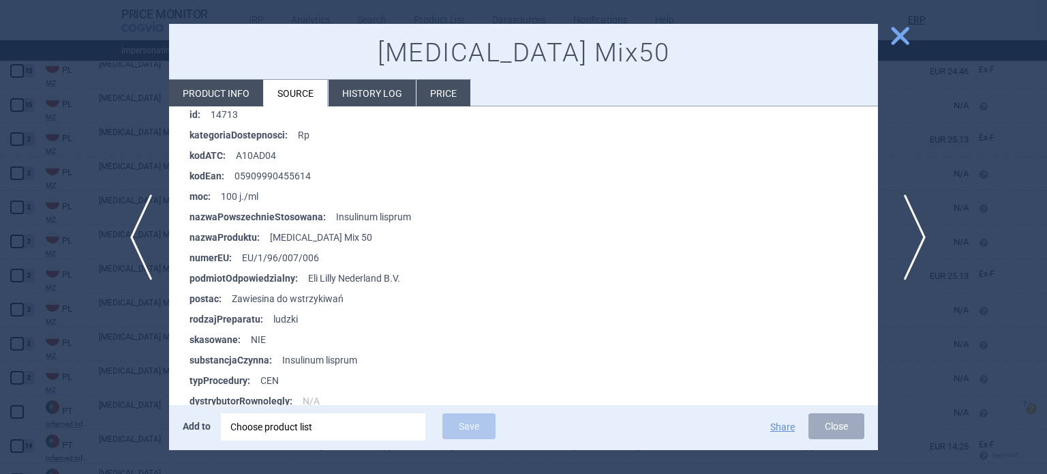
click at [904, 239] on span "next" at bounding box center [910, 237] width 31 height 86
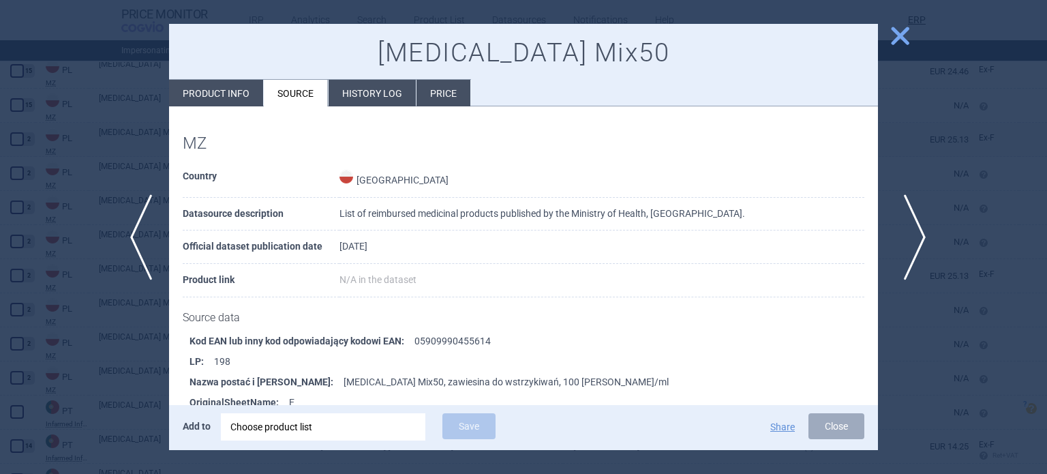
scroll to position [885, 0]
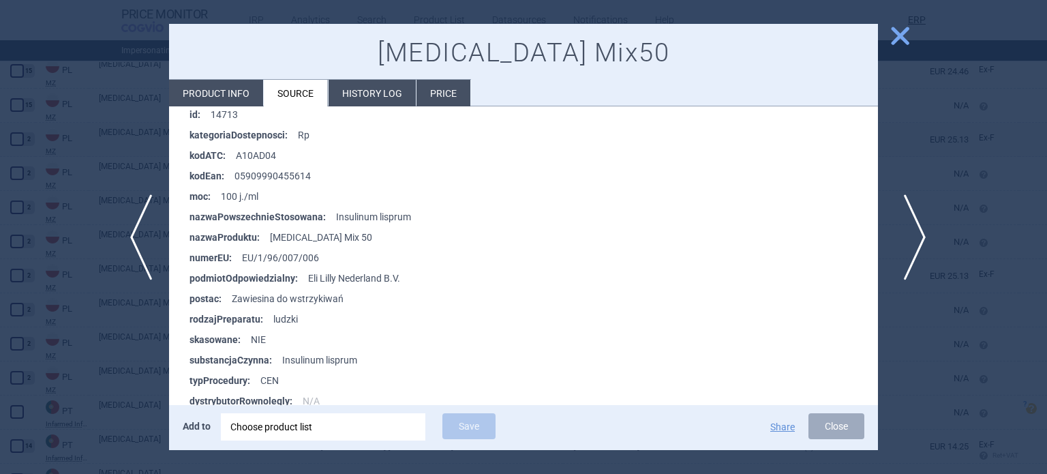
click at [904, 239] on span "next" at bounding box center [910, 237] width 31 height 86
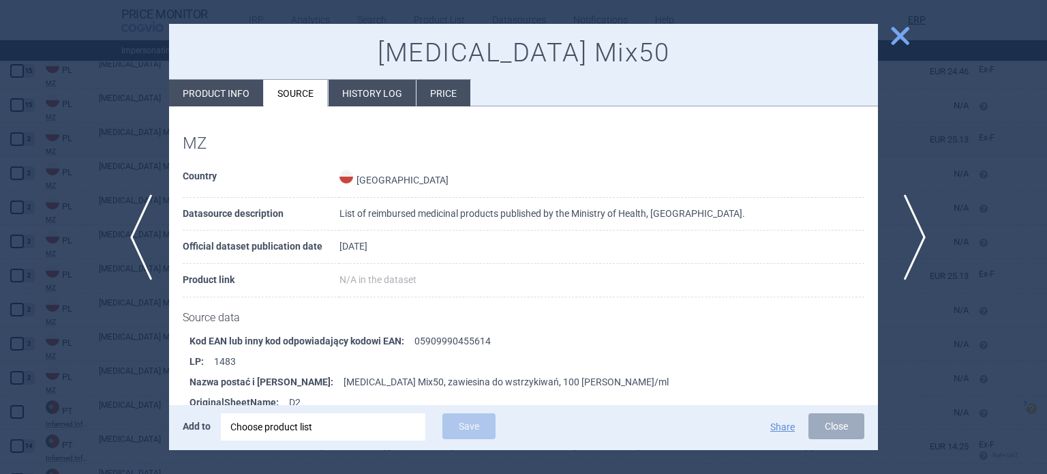
scroll to position [885, 0]
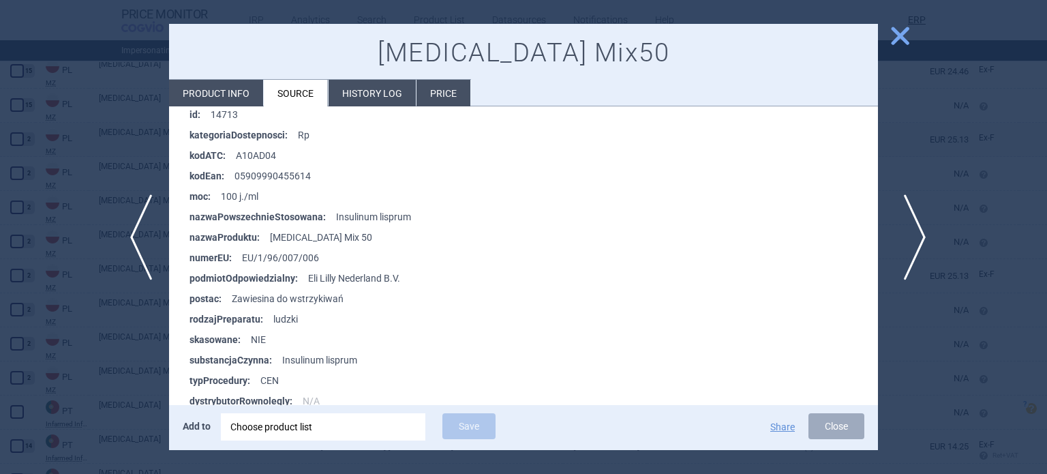
click at [904, 239] on span "next" at bounding box center [910, 237] width 31 height 86
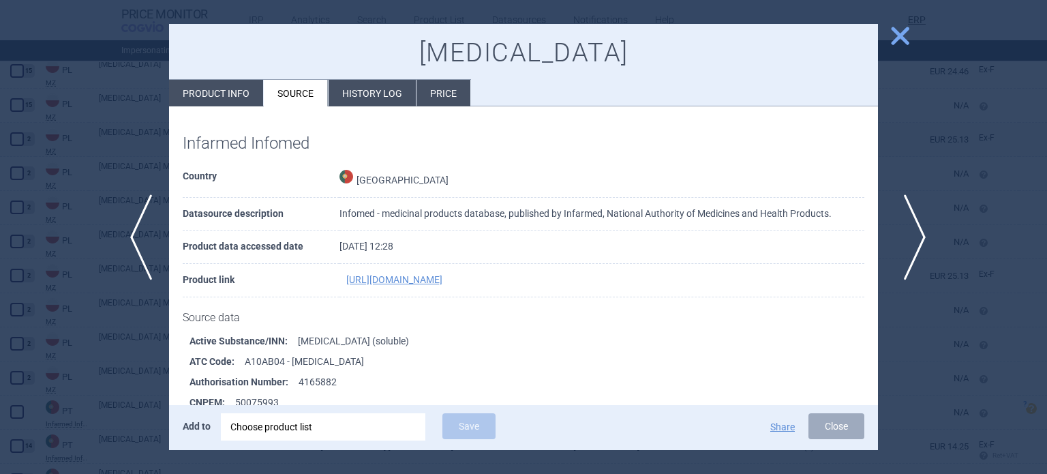
scroll to position [1287, 0]
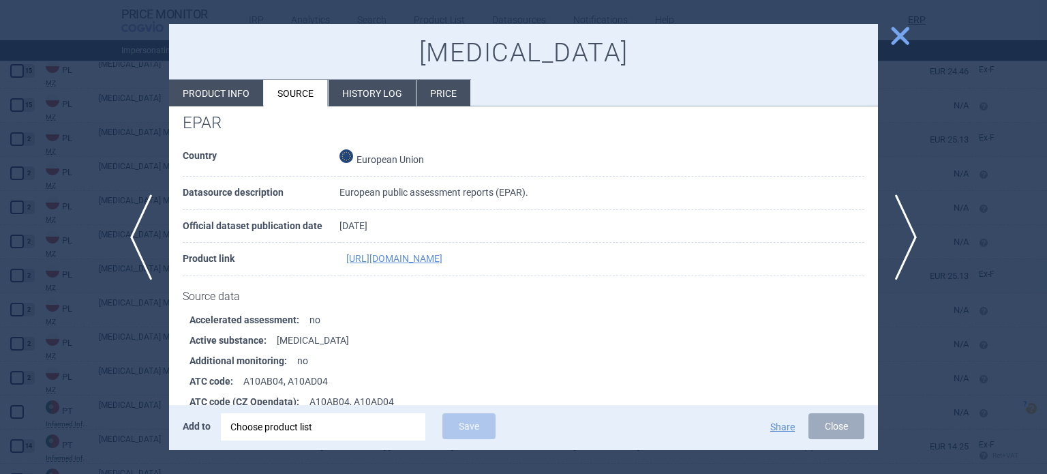
click at [0, 287] on div at bounding box center [523, 237] width 1047 height 474
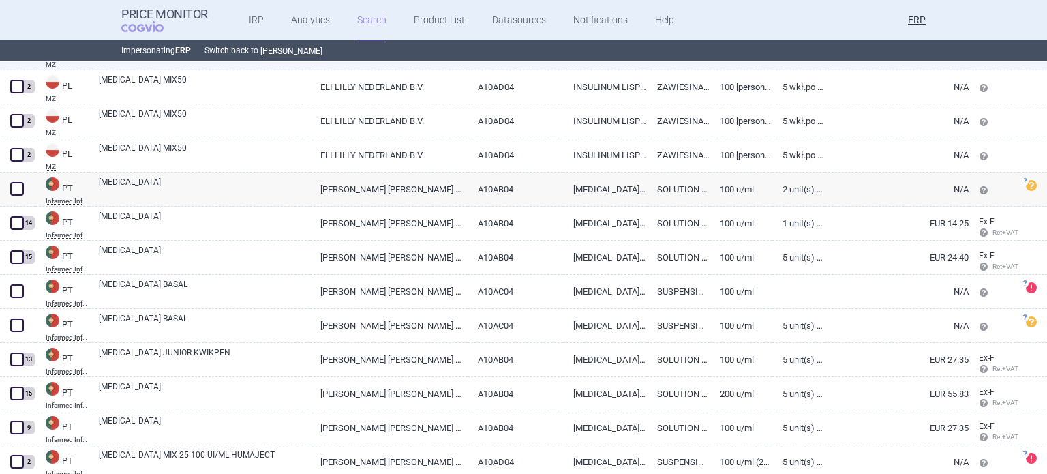
scroll to position [16079, 0]
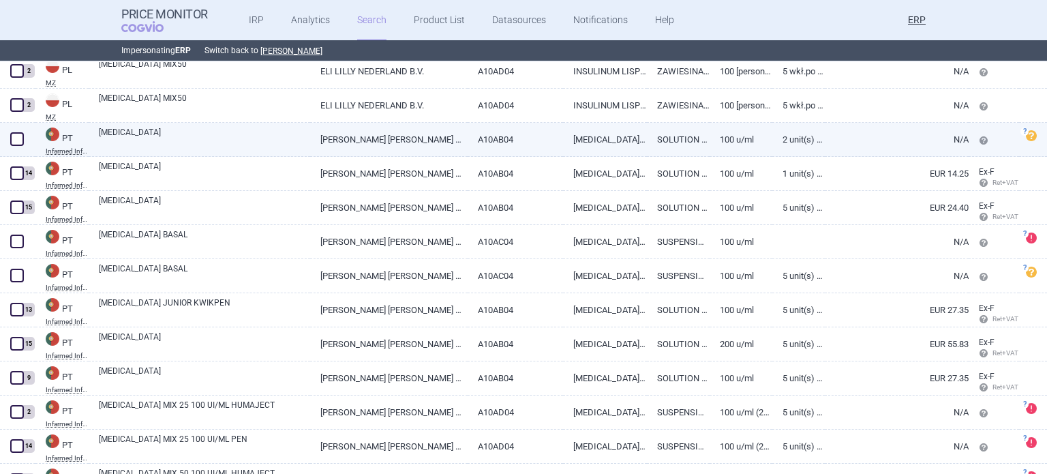
click at [245, 130] on link "[MEDICAL_DATA]" at bounding box center [204, 138] width 211 height 25
select select "EUR"
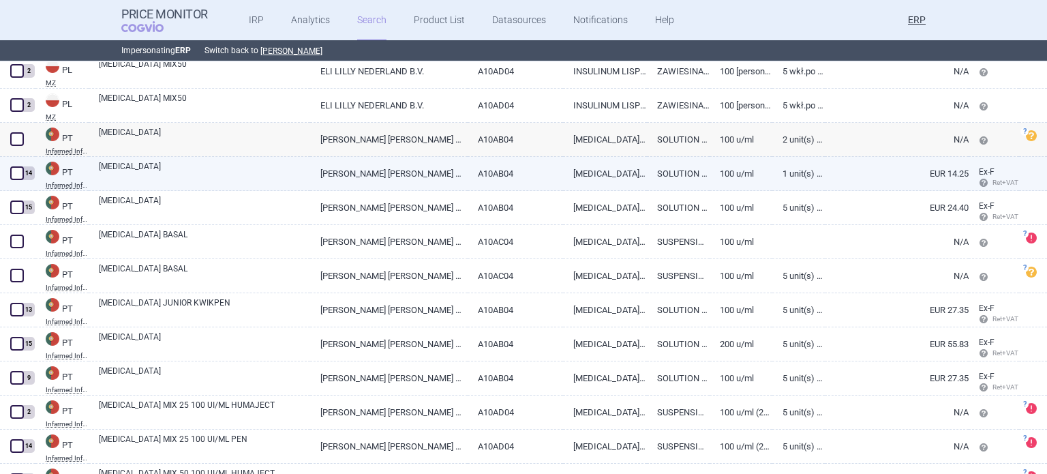
click at [288, 185] on div "[MEDICAL_DATA]" at bounding box center [200, 174] width 222 height 34
click at [291, 182] on link "[MEDICAL_DATA]" at bounding box center [204, 172] width 211 height 25
select select "EUR"
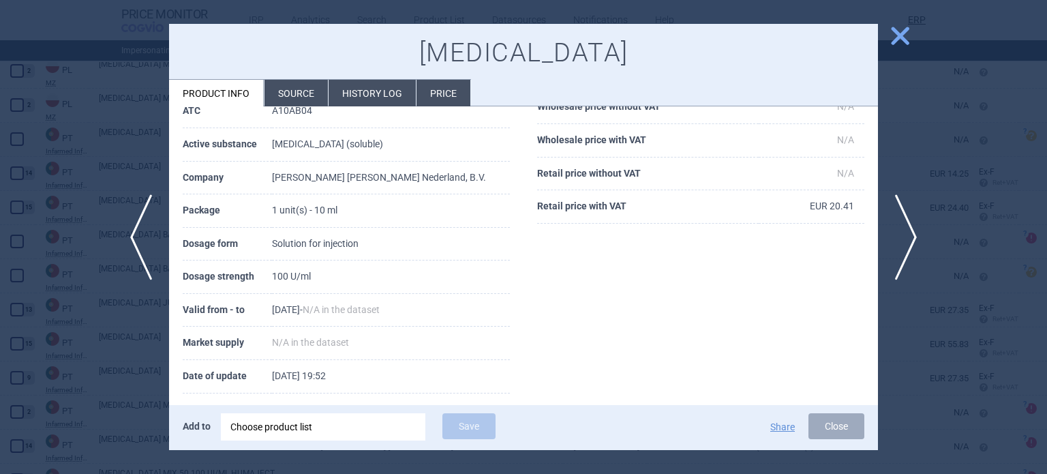
scroll to position [136, 0]
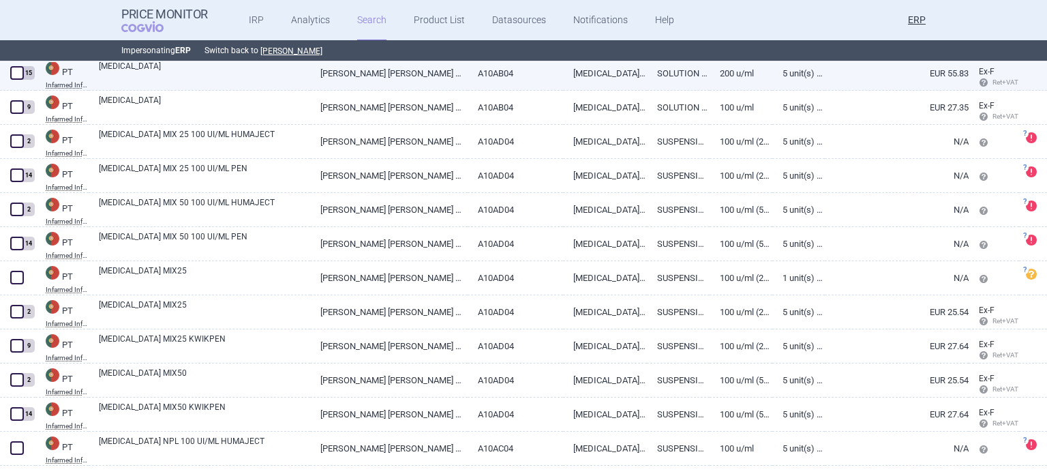
scroll to position [16352, 0]
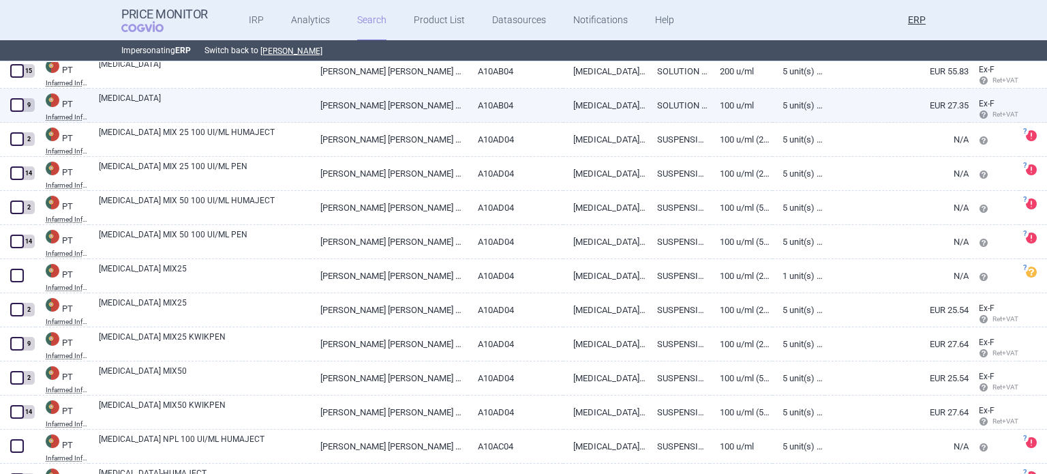
click at [542, 95] on link "A10AB04" at bounding box center [516, 105] width 96 height 33
select select "EUR"
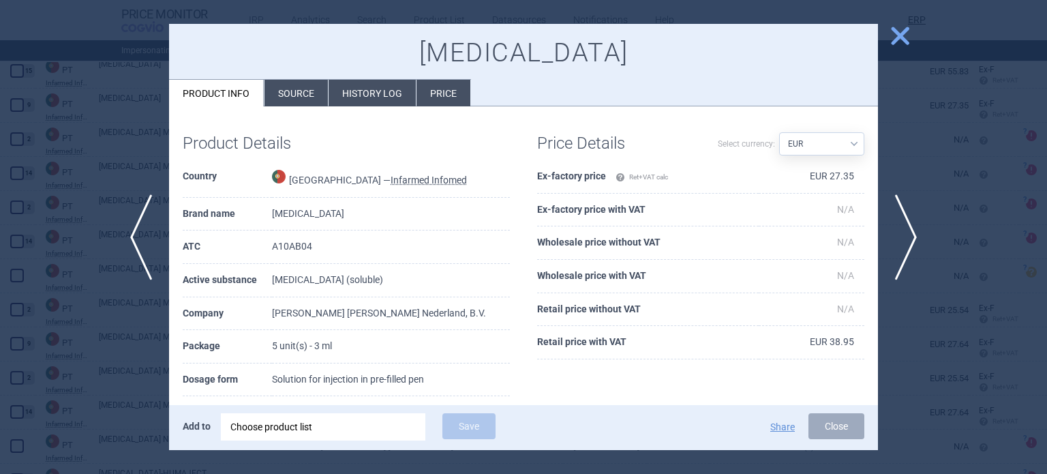
scroll to position [68, 0]
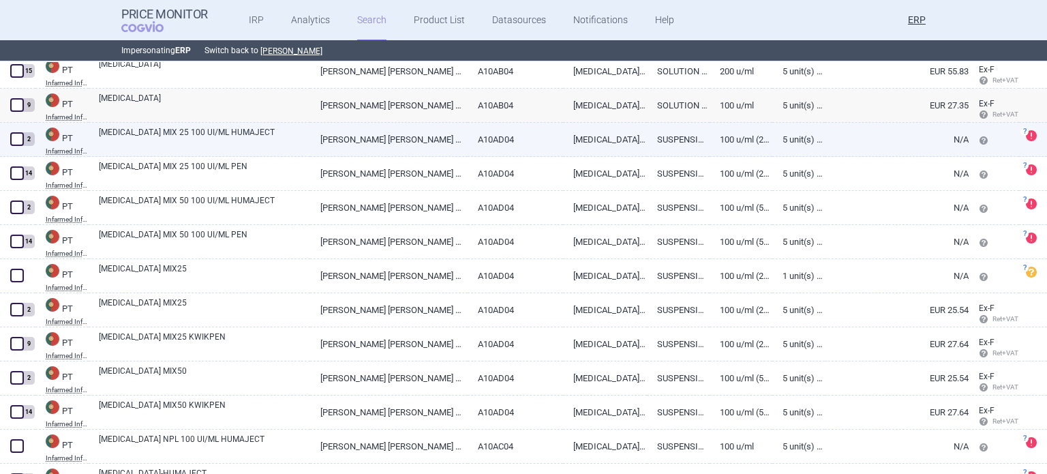
click at [199, 146] on link "HUMALOG MIX 25 100 UI/ML HUMAJECT" at bounding box center [204, 138] width 211 height 25
select select "EUR"
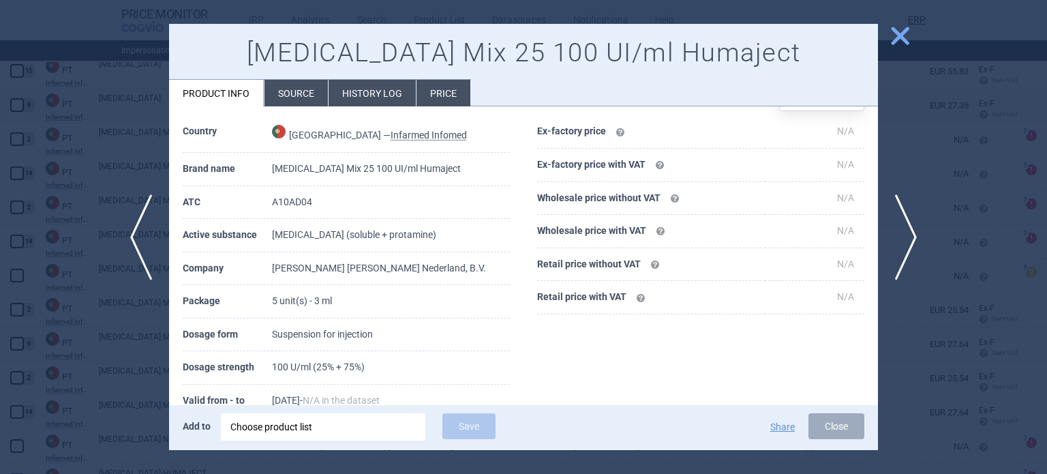
scroll to position [254, 0]
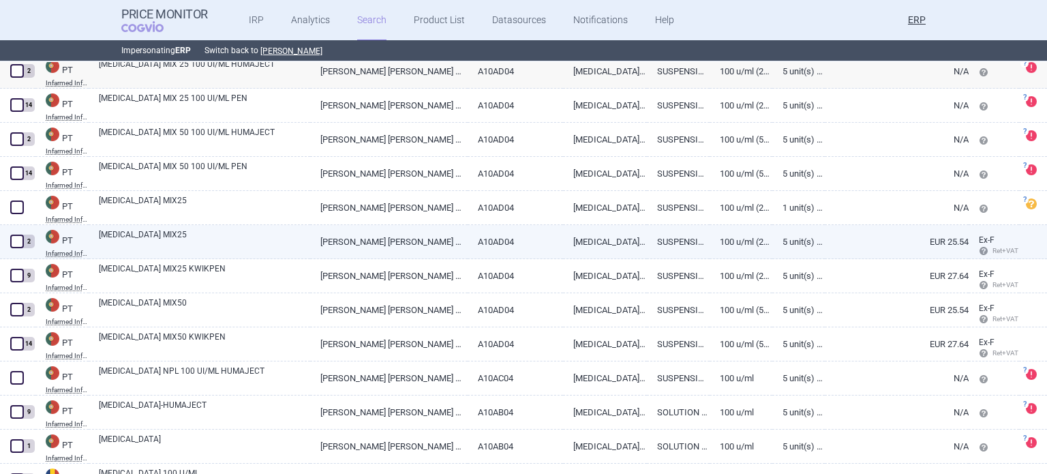
scroll to position [16557, 0]
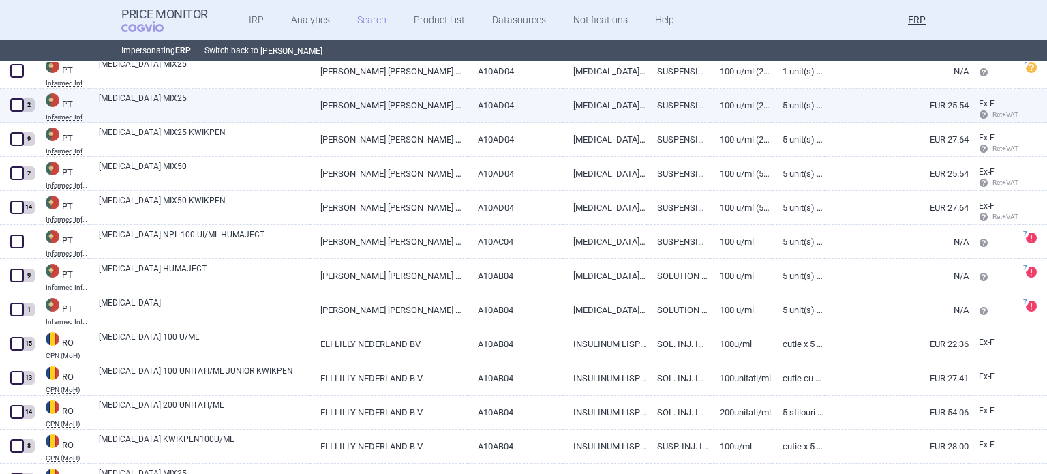
click at [224, 100] on link "HUMALOG MIX25" at bounding box center [204, 104] width 211 height 25
select select "EUR"
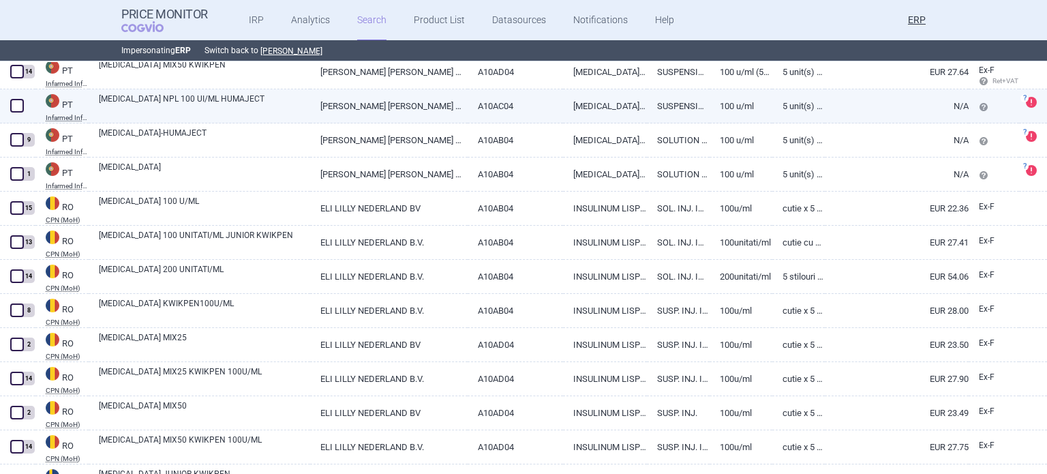
scroll to position [16693, 0]
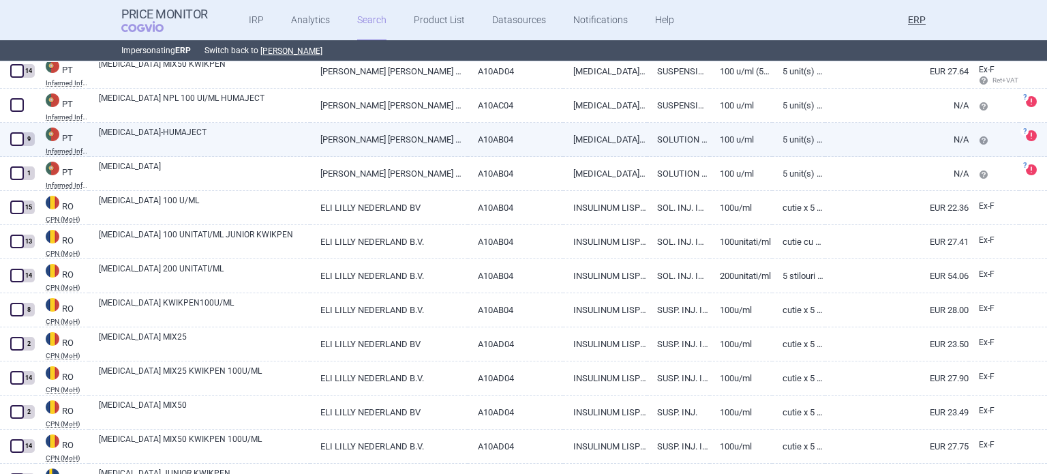
click at [516, 149] on link "A10AB04" at bounding box center [516, 139] width 96 height 33
select select "EUR"
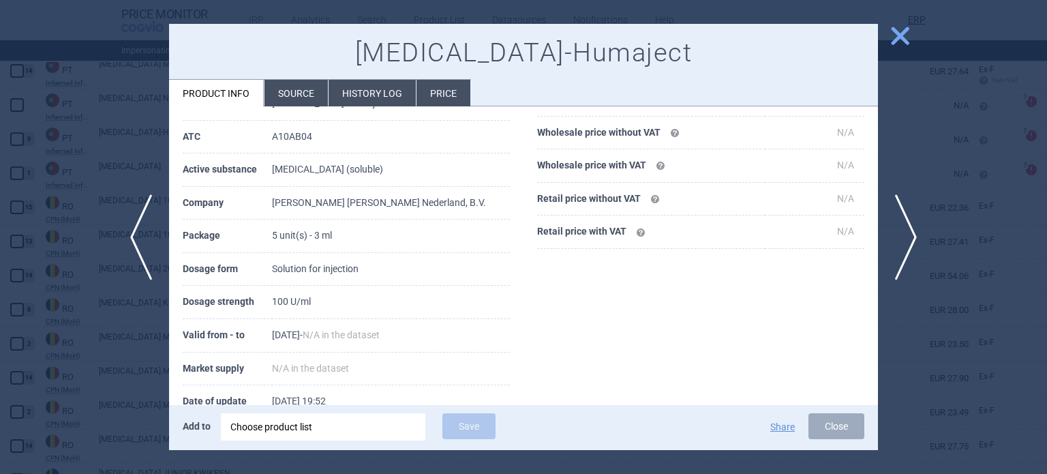
scroll to position [204, 0]
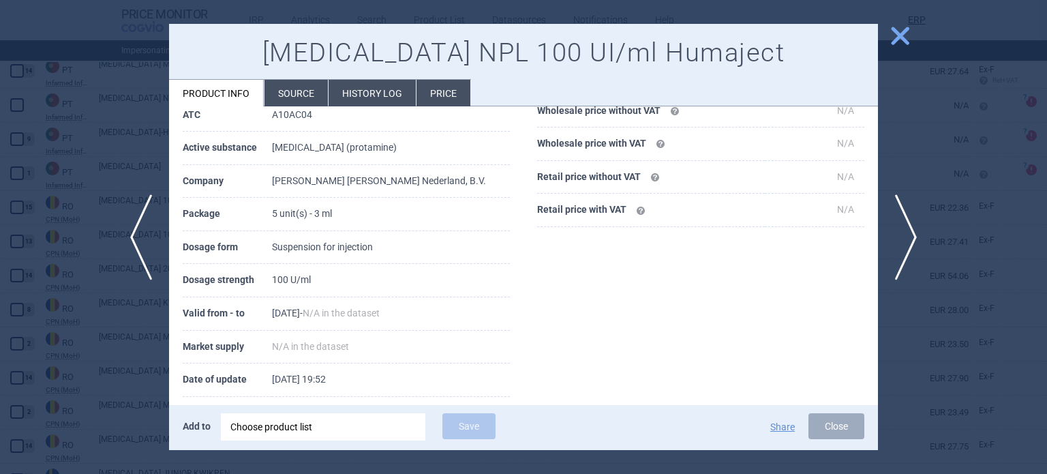
click at [0, 99] on div at bounding box center [523, 237] width 1047 height 474
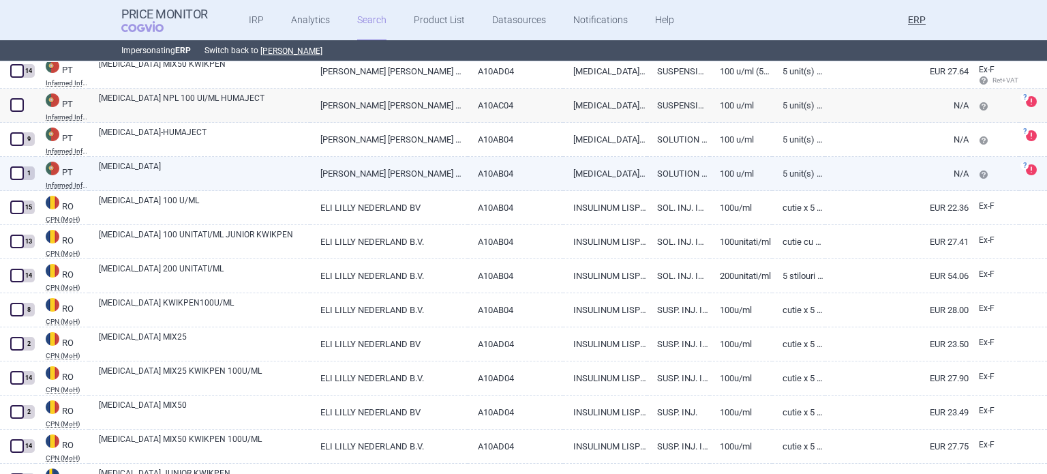
click at [265, 174] on link "HUMALOG-PEN" at bounding box center [204, 172] width 211 height 25
select select "EUR"
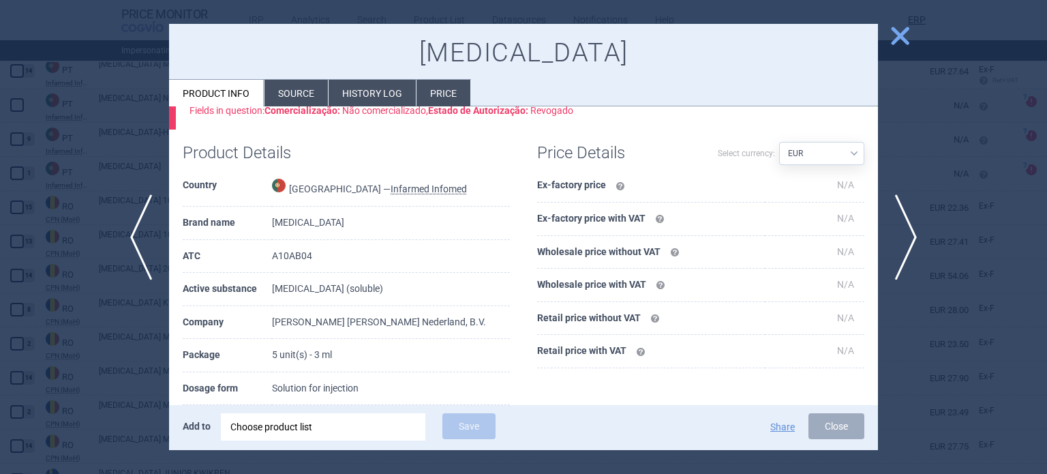
scroll to position [136, 0]
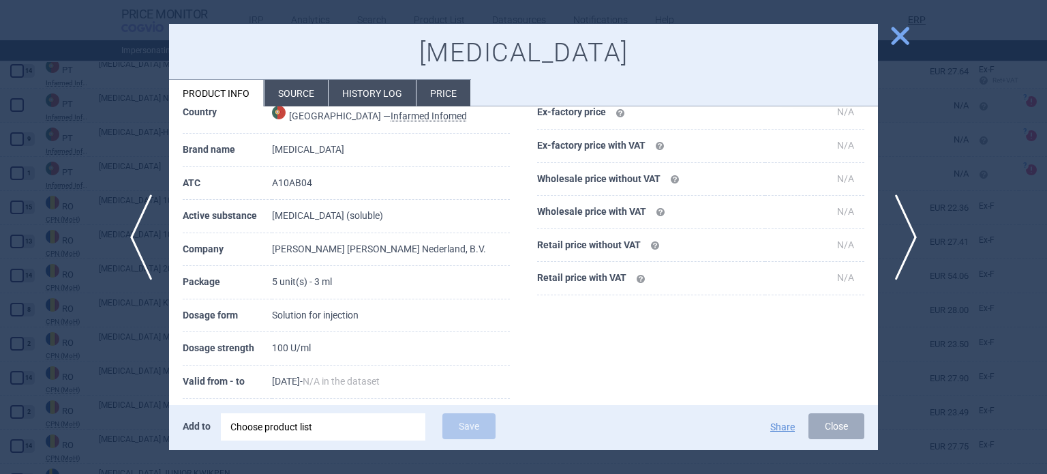
click at [80, 147] on div at bounding box center [523, 237] width 1047 height 474
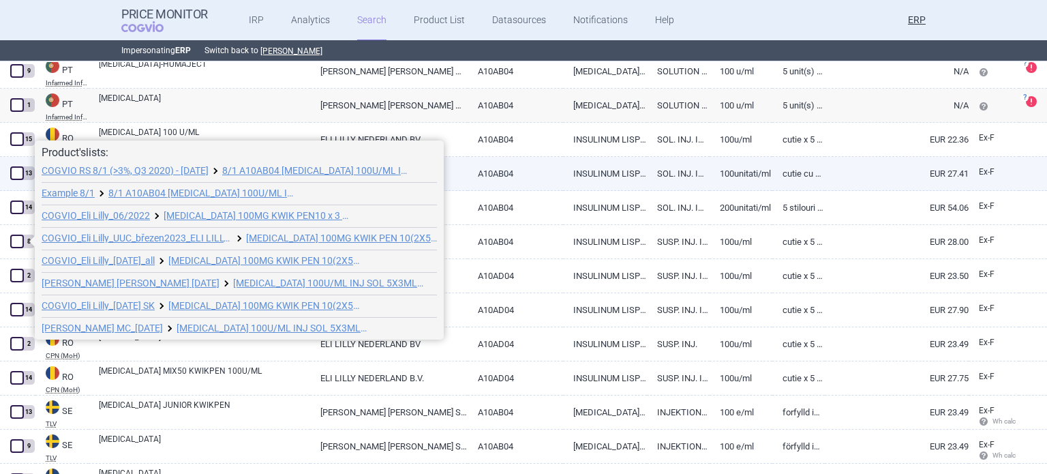
scroll to position [16897, 0]
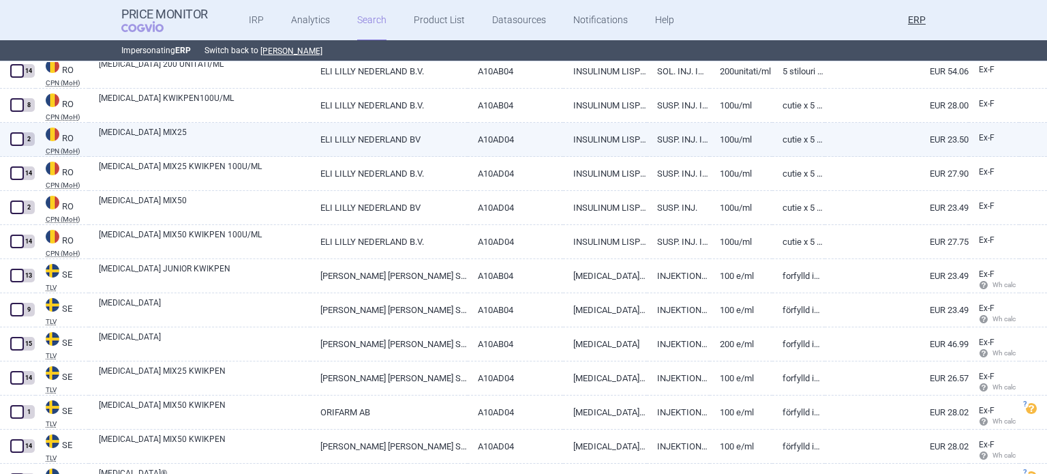
click at [179, 132] on link "HUMALOG MIX25" at bounding box center [204, 138] width 211 height 25
select select "EUR"
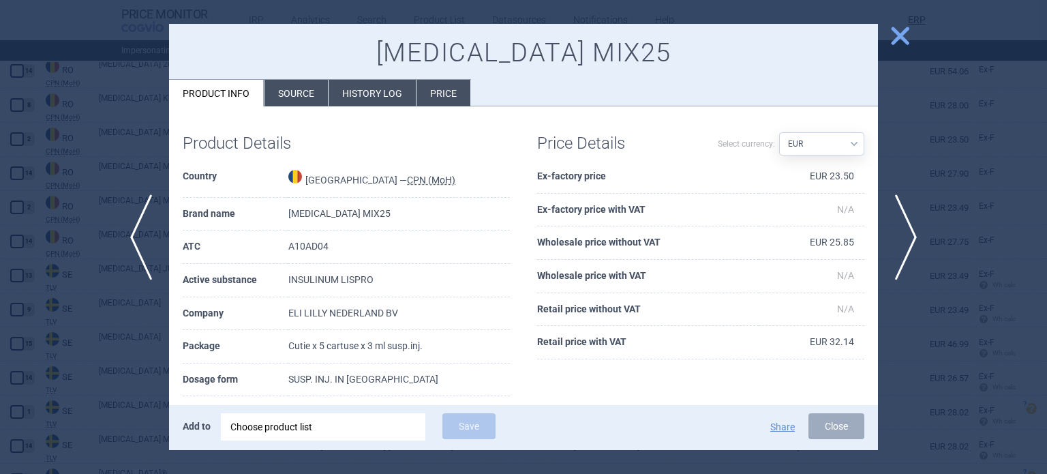
scroll to position [136, 0]
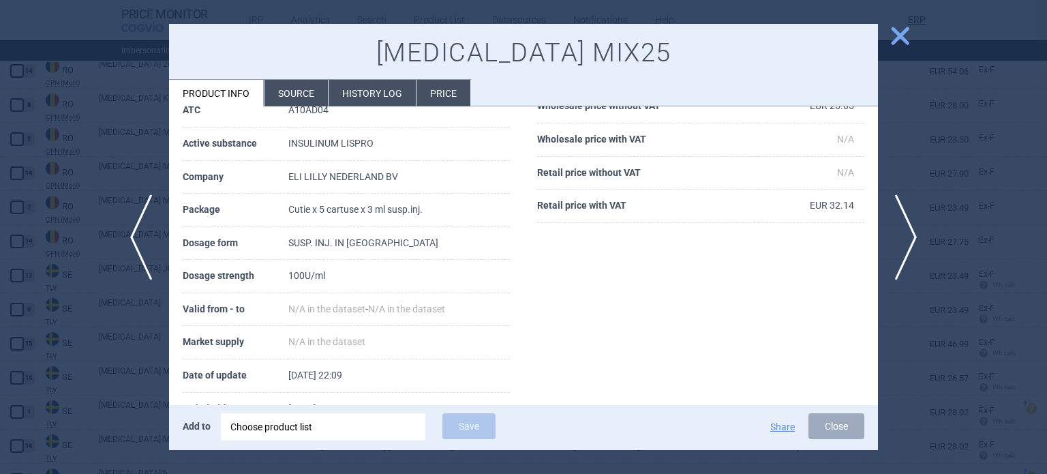
click at [76, 177] on div at bounding box center [523, 237] width 1047 height 474
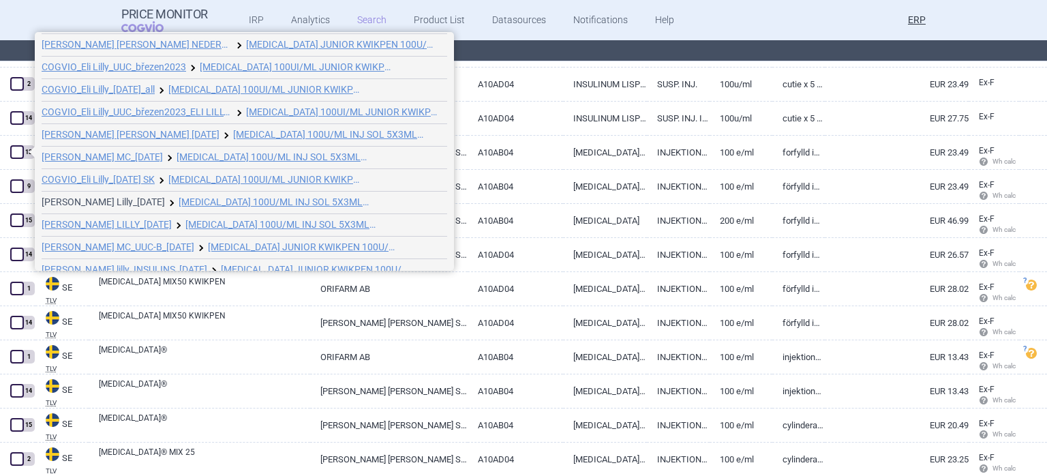
scroll to position [74, 0]
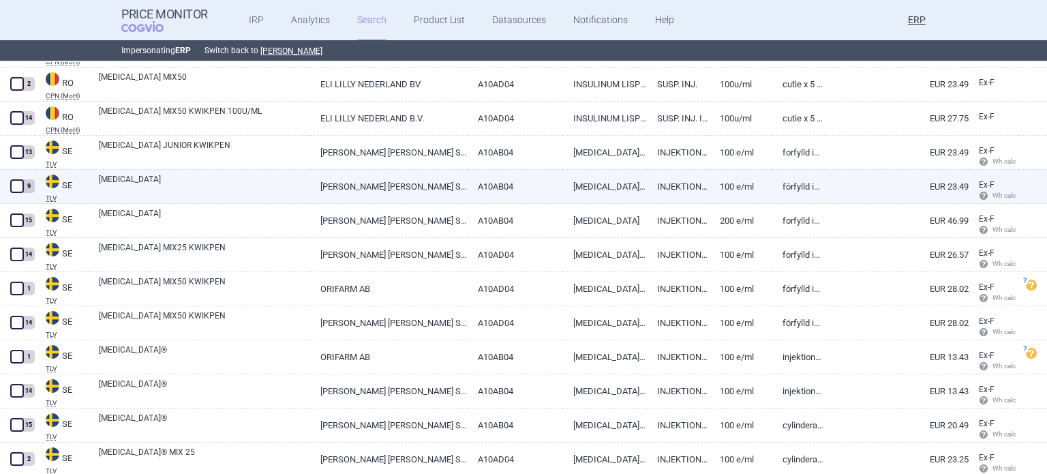
click at [529, 187] on link "A10AB04" at bounding box center [516, 186] width 96 height 33
select select "EUR"
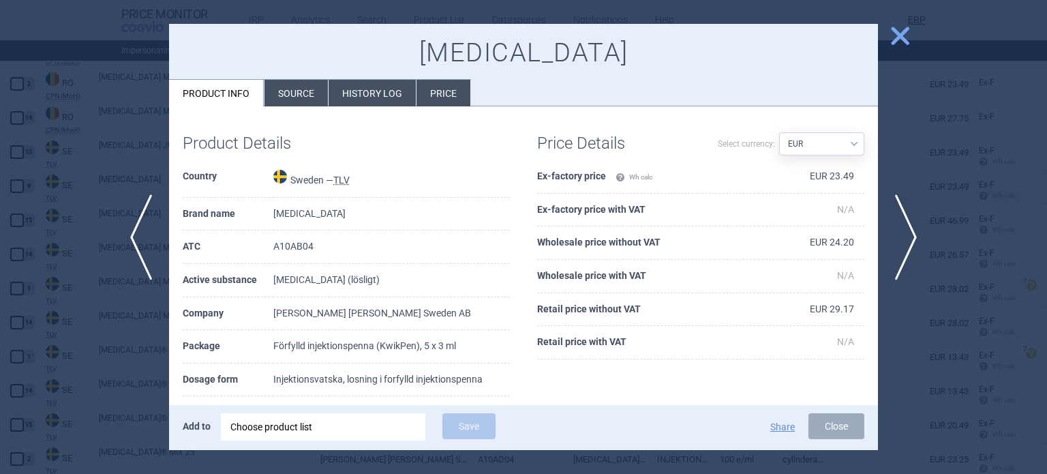
scroll to position [136, 0]
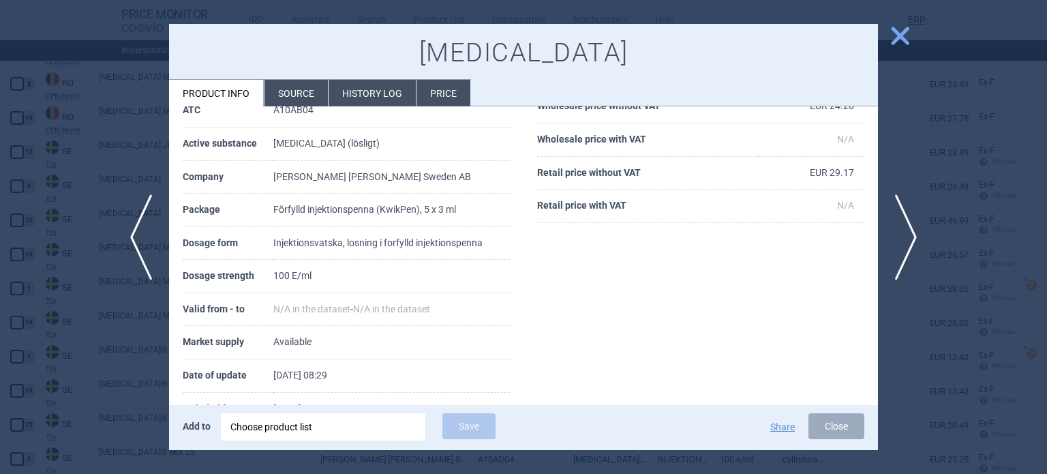
click at [23, 155] on div at bounding box center [523, 237] width 1047 height 474
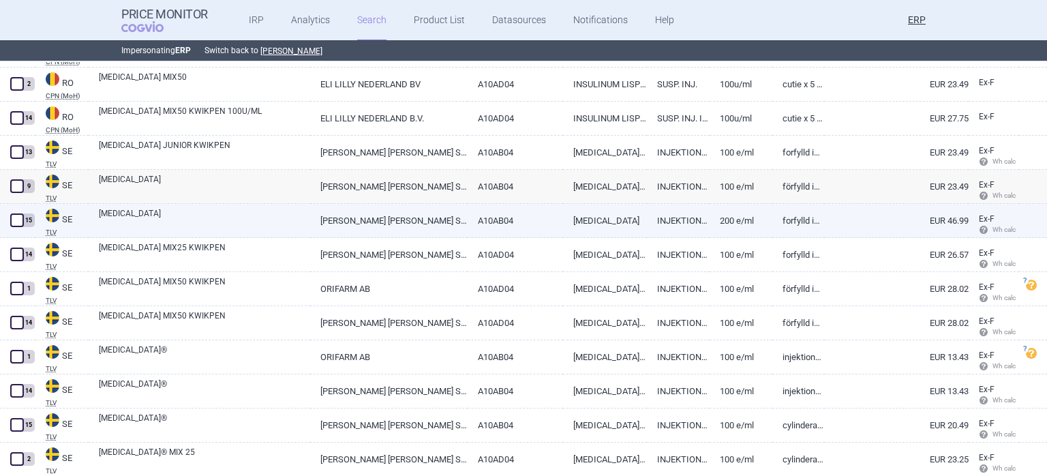
click at [237, 226] on link "HUMALOG KWIKPEN" at bounding box center [204, 219] width 211 height 25
select select "EUR"
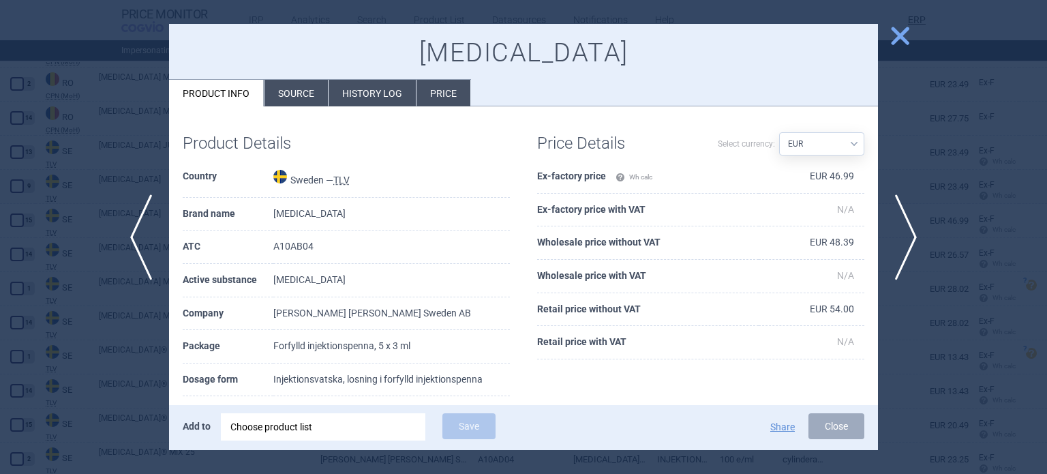
click at [137, 157] on div at bounding box center [523, 237] width 1047 height 474
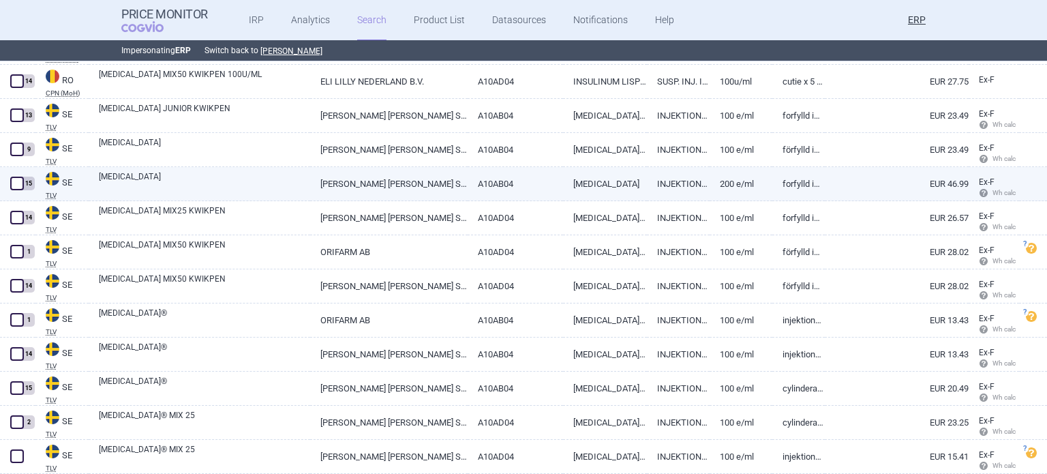
scroll to position [17089, 0]
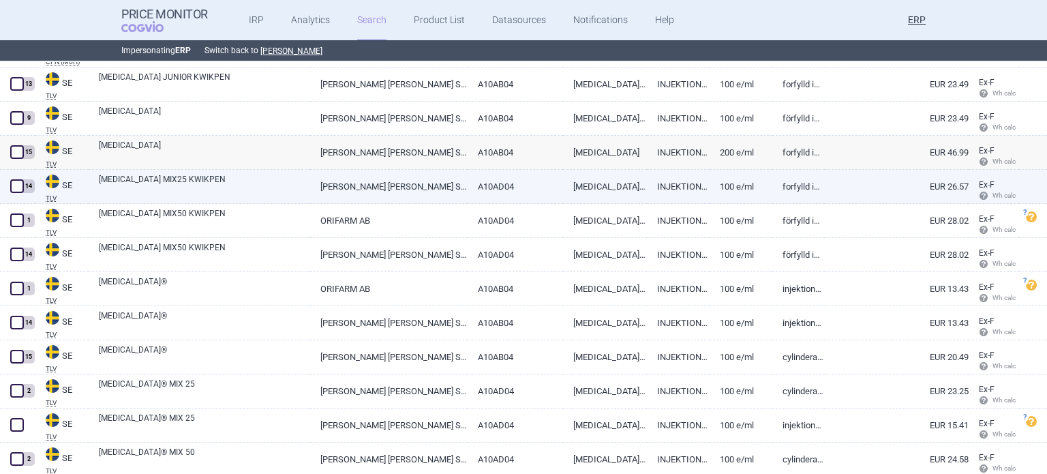
click at [361, 190] on link "[PERSON_NAME] [PERSON_NAME] SWEDEN AB" at bounding box center [388, 186] width 157 height 33
select select "EUR"
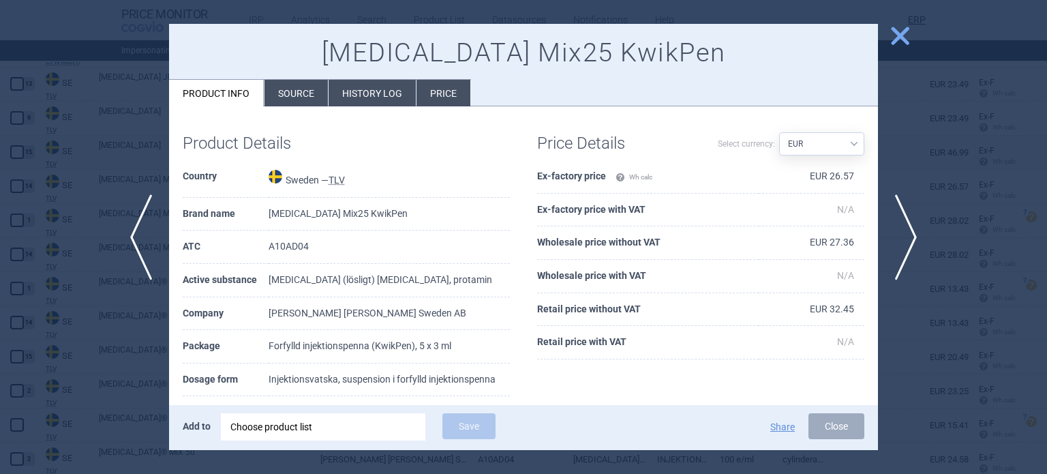
click at [94, 160] on div at bounding box center [523, 237] width 1047 height 474
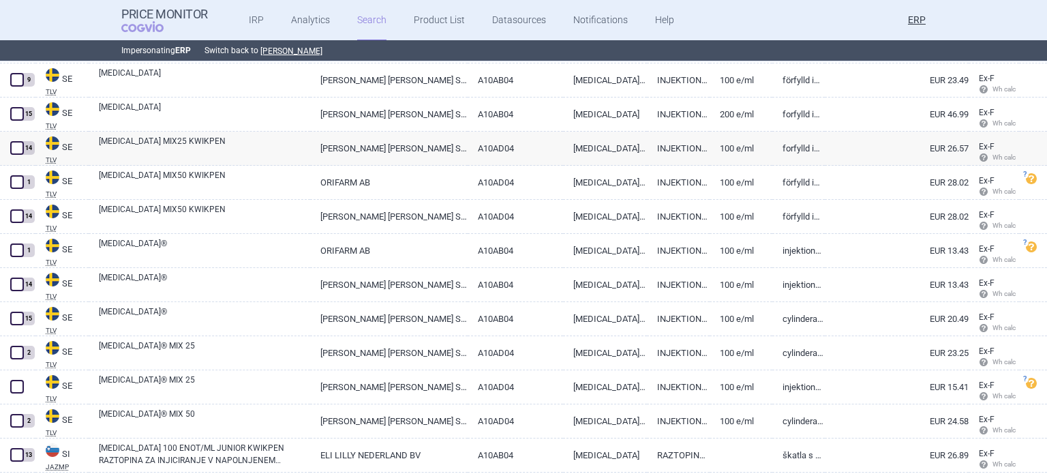
scroll to position [17225, 0]
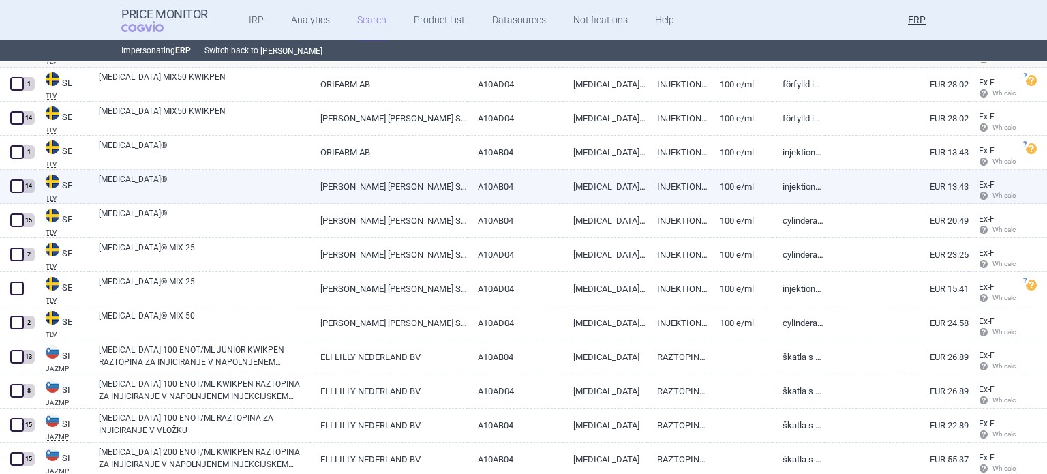
click at [318, 179] on link "[PERSON_NAME] [PERSON_NAME] SWEDEN AB" at bounding box center [388, 186] width 157 height 33
select select "EUR"
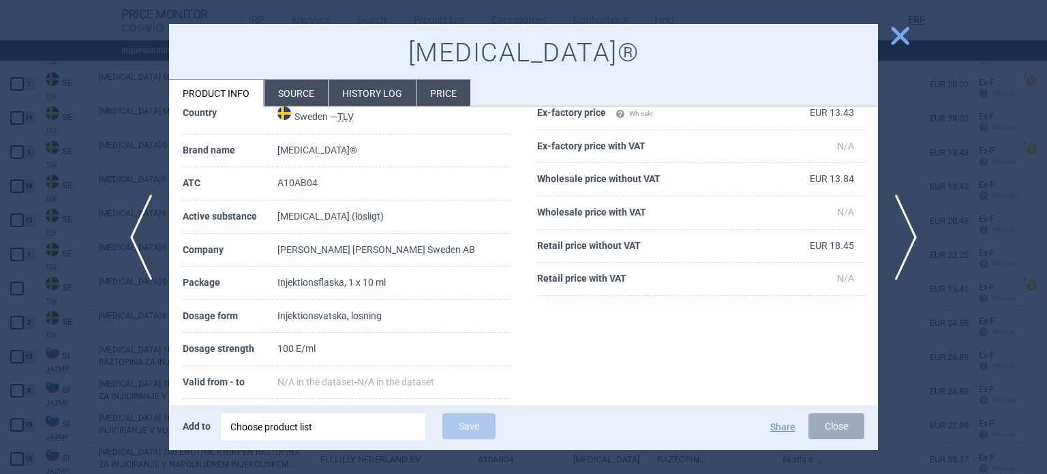
scroll to position [136, 0]
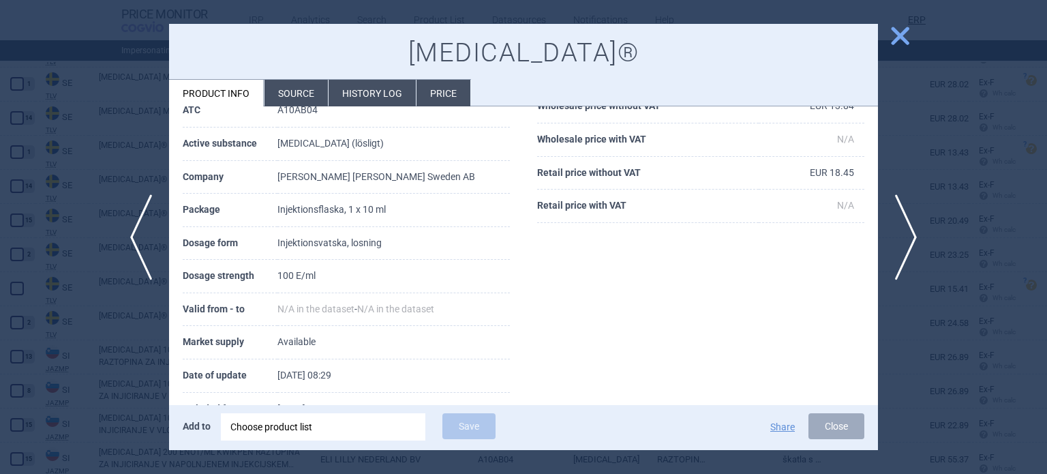
click at [68, 157] on div at bounding box center [523, 237] width 1047 height 474
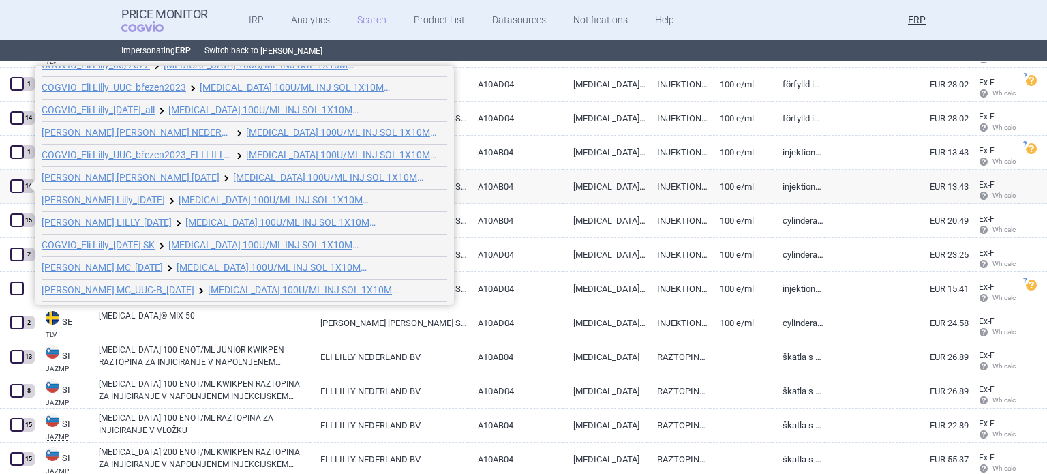
scroll to position [97, 0]
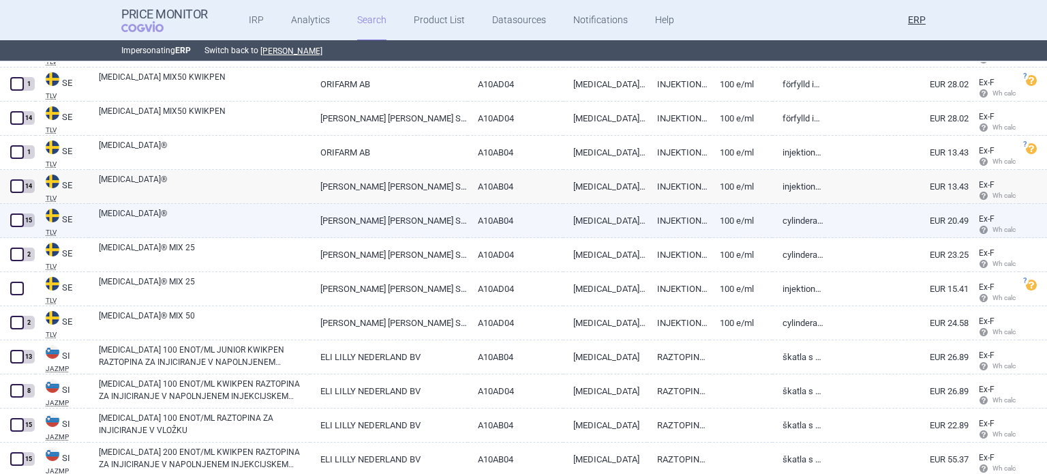
click at [397, 226] on link "[PERSON_NAME] [PERSON_NAME] SWEDEN AB" at bounding box center [388, 220] width 157 height 33
select select "EUR"
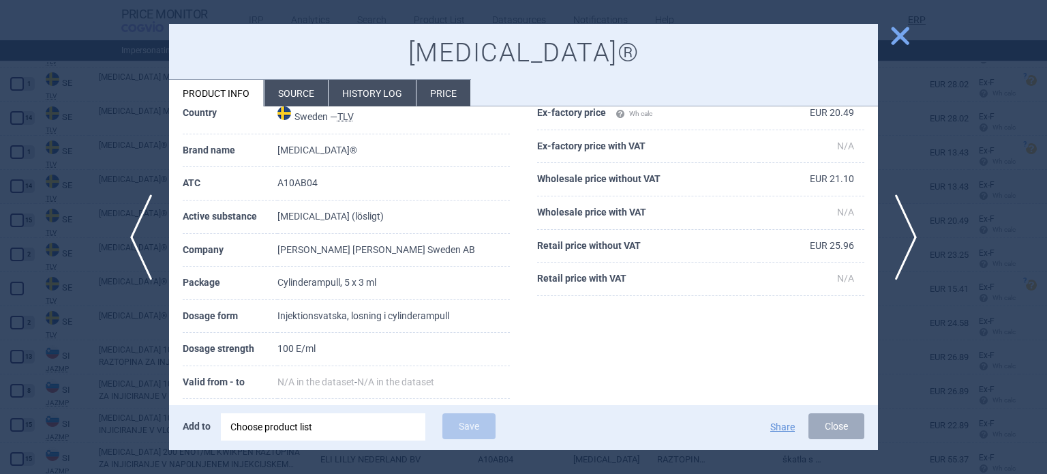
scroll to position [136, 0]
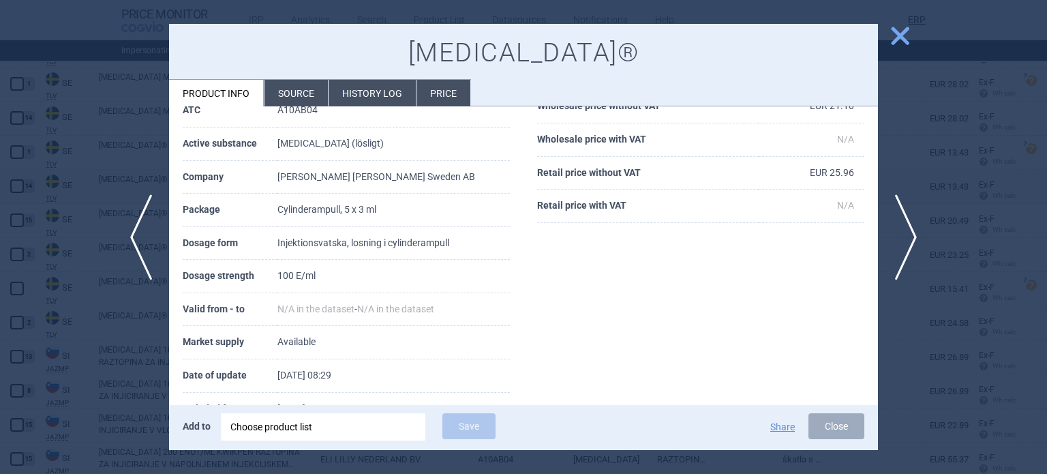
click at [115, 108] on div at bounding box center [523, 237] width 1047 height 474
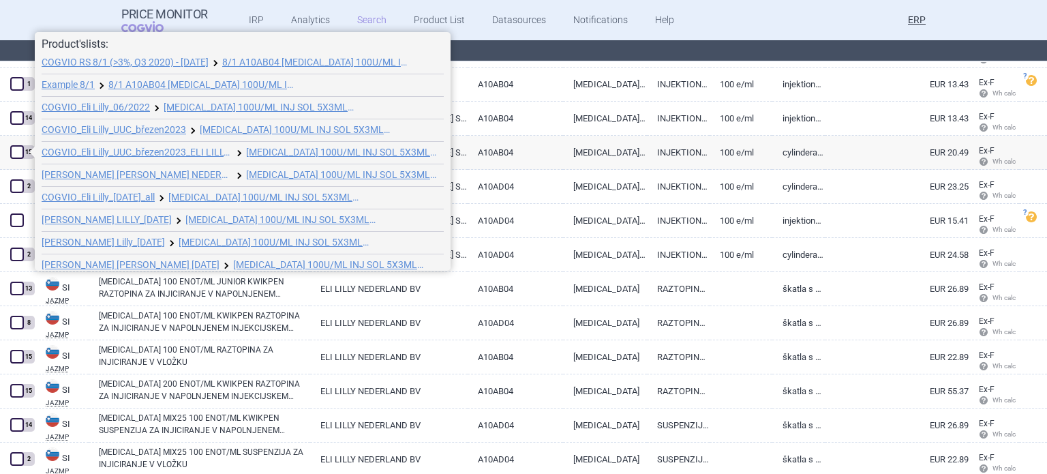
scroll to position [120, 0]
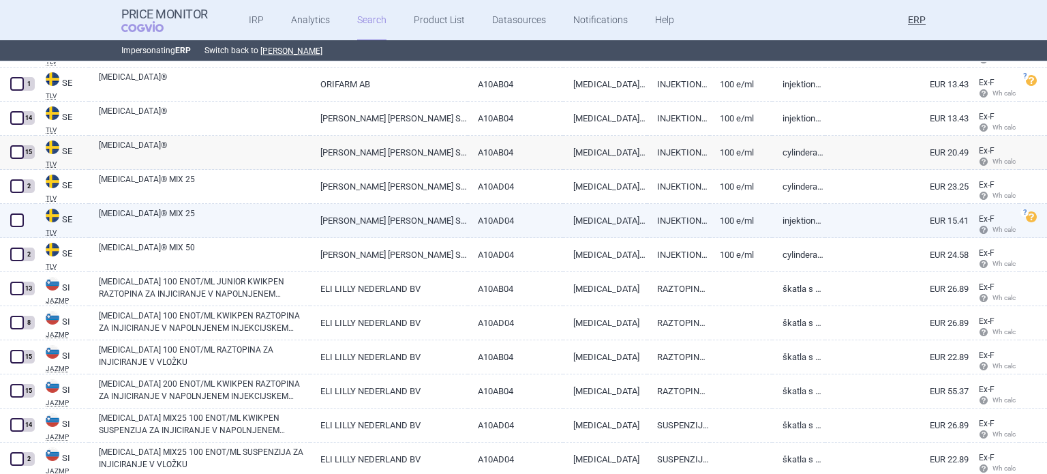
click at [372, 218] on link "[PERSON_NAME] [PERSON_NAME] SWEDEN AB" at bounding box center [388, 220] width 157 height 33
select select "EUR"
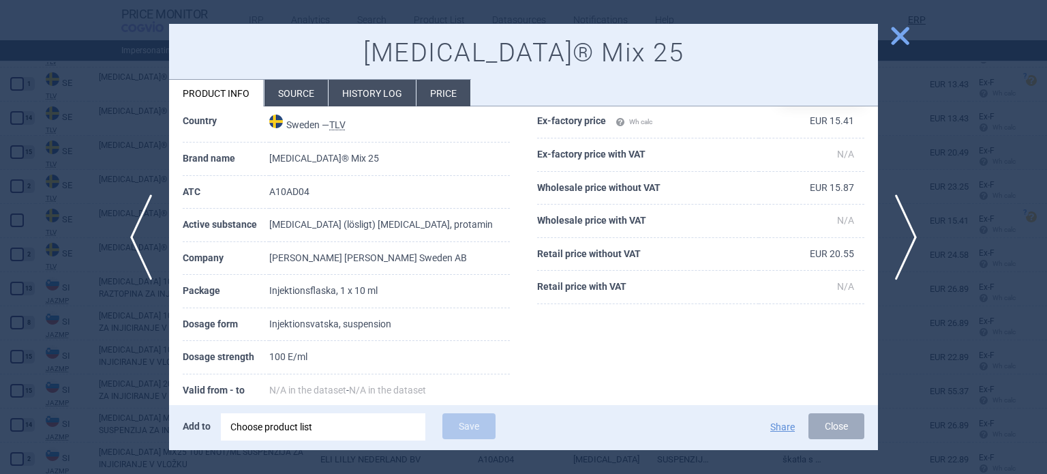
scroll to position [136, 0]
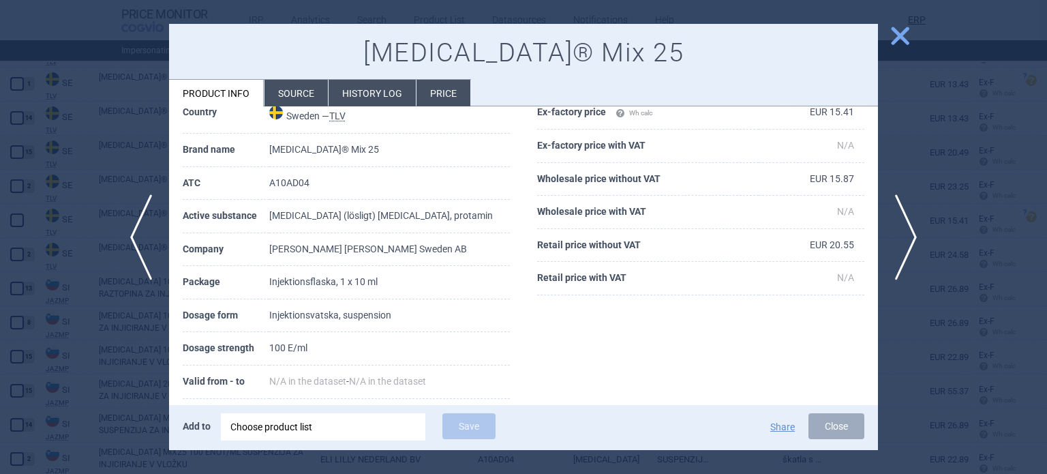
scroll to position [63, 0]
click at [56, 152] on div at bounding box center [523, 237] width 1047 height 474
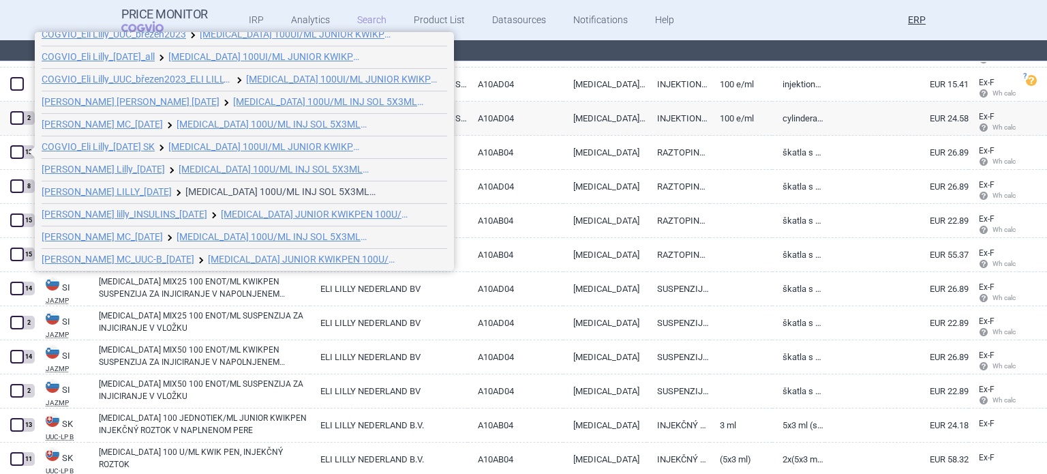
scroll to position [74, 0]
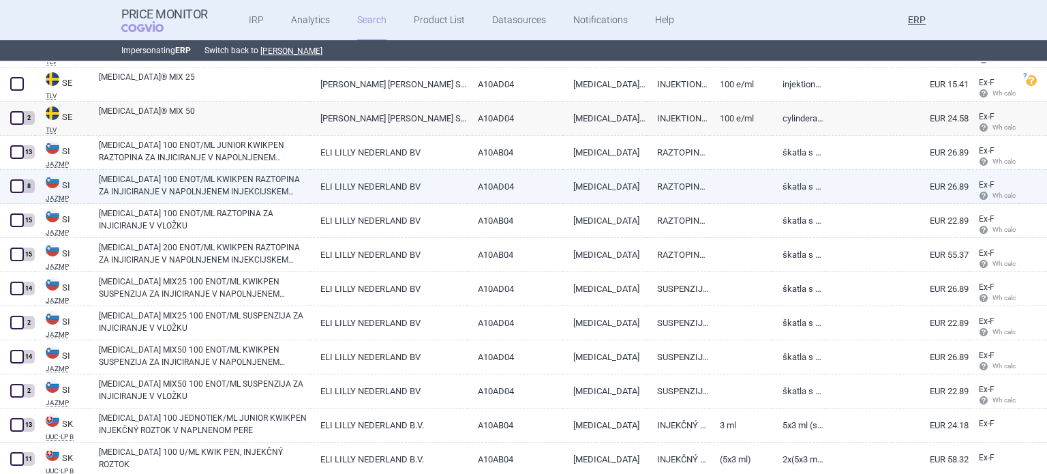
click at [524, 187] on link "A10AD04" at bounding box center [516, 186] width 96 height 33
select select "EUR"
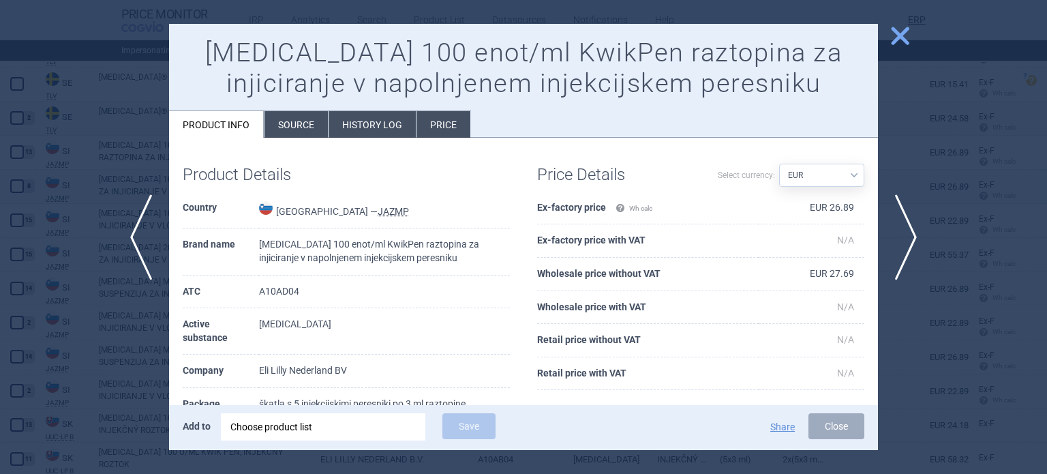
scroll to position [136, 0]
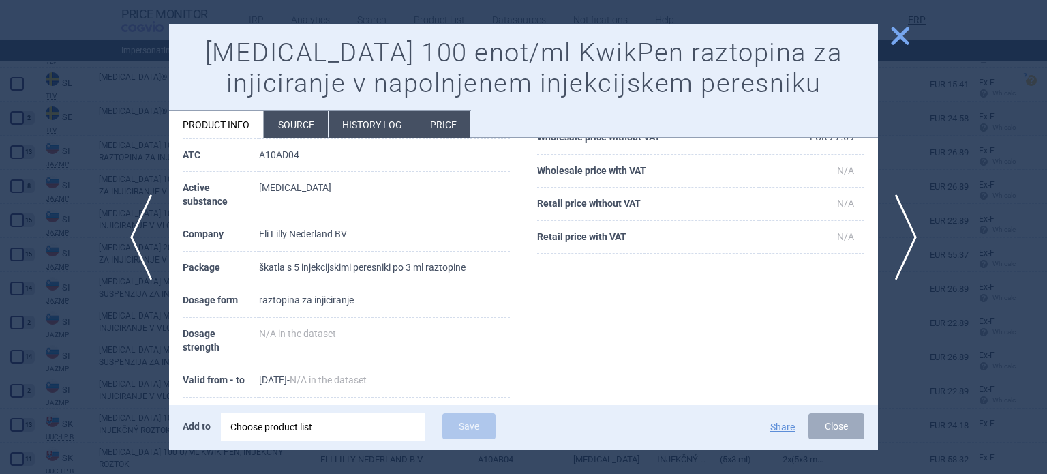
click at [5, 139] on div at bounding box center [523, 237] width 1047 height 474
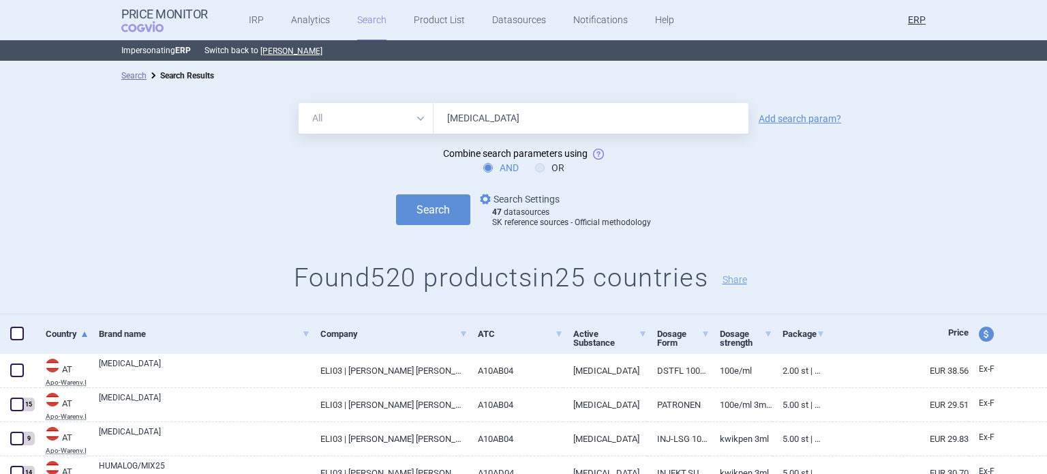
click at [508, 198] on link "options Search Settings" at bounding box center [518, 199] width 82 height 16
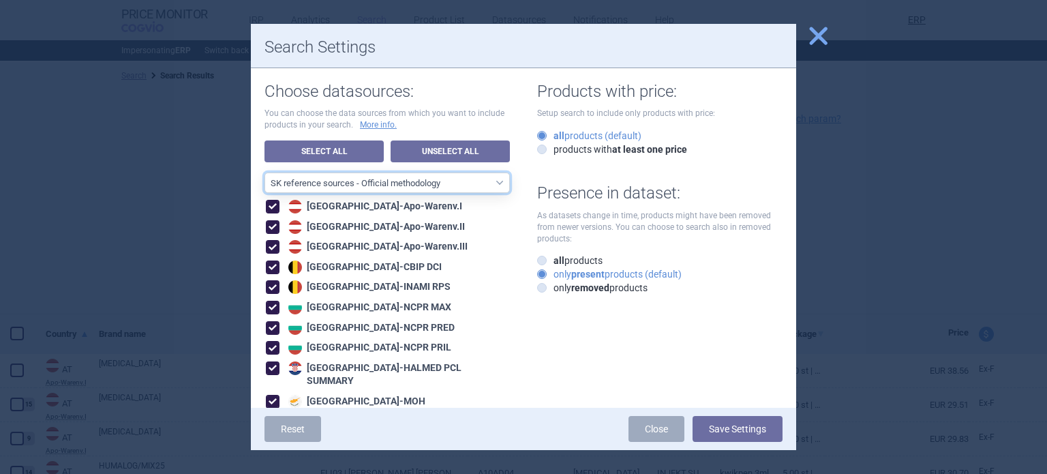
click at [401, 179] on select "All data sources CZ reference sources - Reimbursement SK reference sources - Of…" at bounding box center [386, 182] width 245 height 20
select select "6cb7ebdd-8316-4592-b8fd-6e46f801a11b"
click at [264, 172] on select "All data sources CZ reference sources - Reimbursement SK reference sources - Of…" at bounding box center [386, 182] width 245 height 20
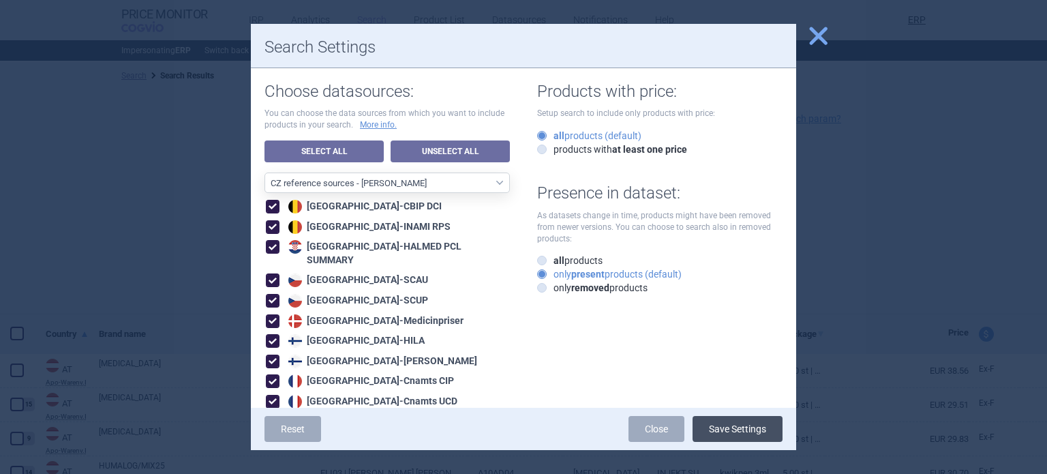
click at [742, 431] on button "Save Settings" at bounding box center [738, 429] width 90 height 26
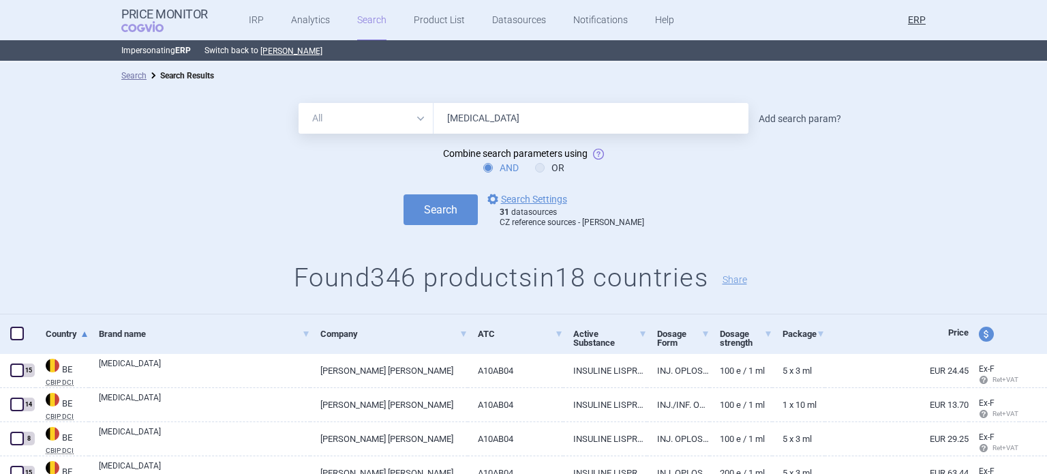
click at [793, 114] on link "Add search param?" at bounding box center [800, 119] width 82 height 10
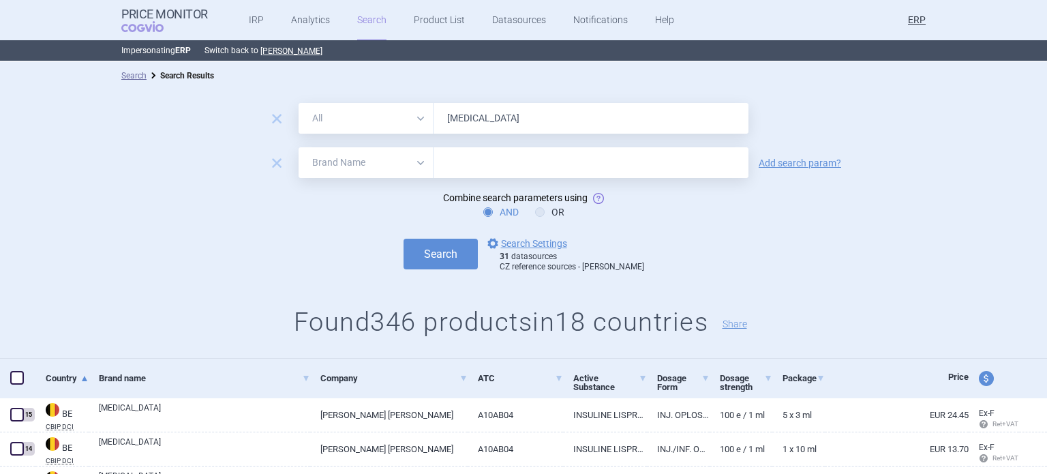
click at [378, 167] on select "All Brand Name ATC Company Active Substance Country Newer than" at bounding box center [366, 162] width 135 height 31
select select "newerThan"
click at [299, 147] on select "All Brand Name ATC Company Active Substance Country Newer than" at bounding box center [366, 162] width 135 height 31
click at [791, 160] on link "Add search param?" at bounding box center [800, 163] width 82 height 10
select select "brandName"
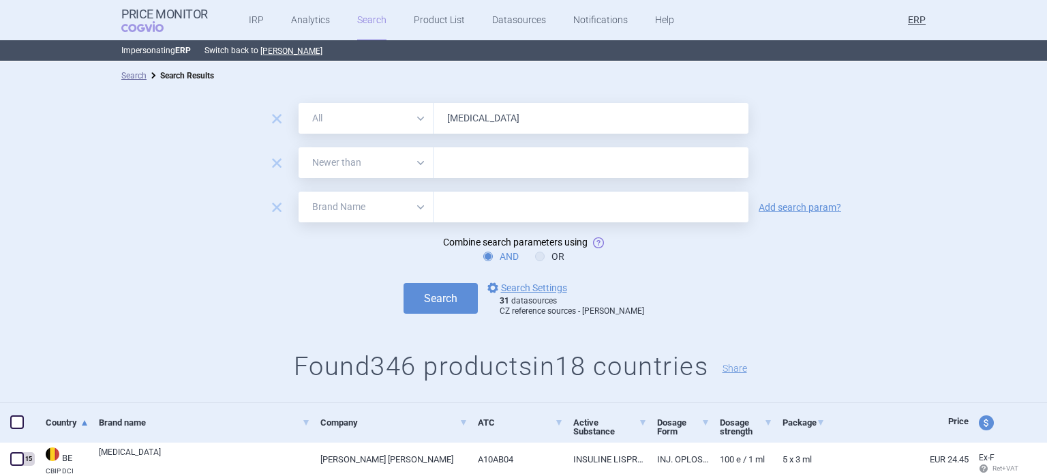
drag, startPoint x: 273, startPoint y: 205, endPoint x: 316, endPoint y: 194, distance: 44.3
click at [275, 205] on span "remove" at bounding box center [276, 207] width 19 height 19
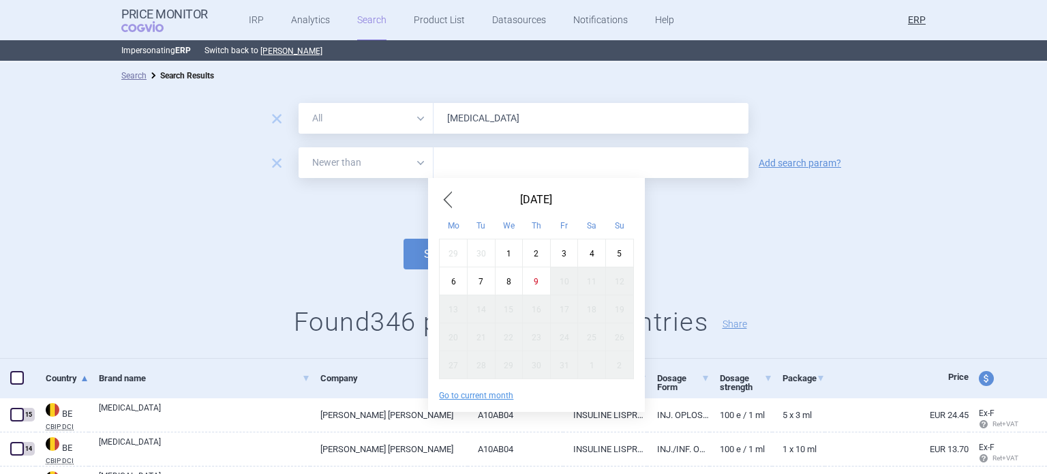
click at [477, 168] on input "text" at bounding box center [591, 162] width 315 height 31
click at [453, 187] on div "October 2025 Mo Tu We Th Fr Sa Su 29 30 1 2 3 4 5 6 7 8 9 10 11 12 13 14 15 16 …" at bounding box center [536, 295] width 216 height 234
click at [442, 194] on span "Previous Month" at bounding box center [447, 200] width 16 height 22
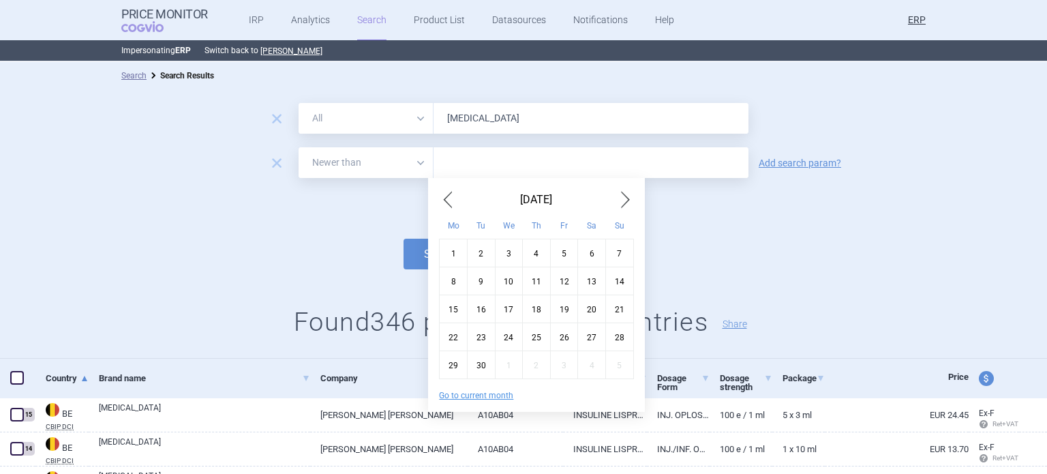
click at [455, 245] on div "1" at bounding box center [454, 253] width 28 height 28
type input "1. 9. 2025"
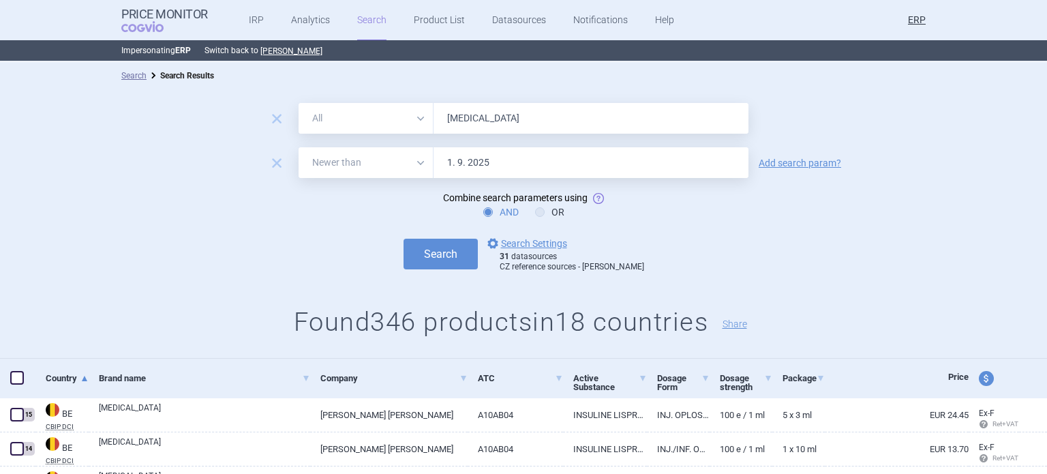
drag, startPoint x: 481, startPoint y: 119, endPoint x: 434, endPoint y: 119, distance: 46.4
click at [434, 119] on input "humalog" at bounding box center [591, 118] width 315 height 31
paste input "Adcetris"
click at [404, 239] on button "Search" at bounding box center [441, 254] width 74 height 31
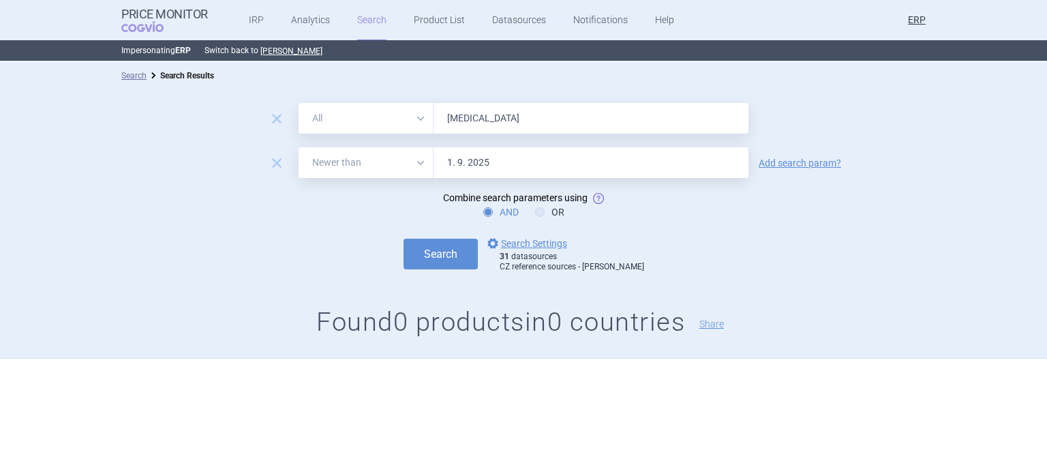
paste input "vate"
click at [404, 239] on button "Search" at bounding box center [441, 254] width 74 height 31
paste input "ynovi"
click at [404, 239] on button "Search" at bounding box center [441, 254] width 74 height 31
paste input "zynma"
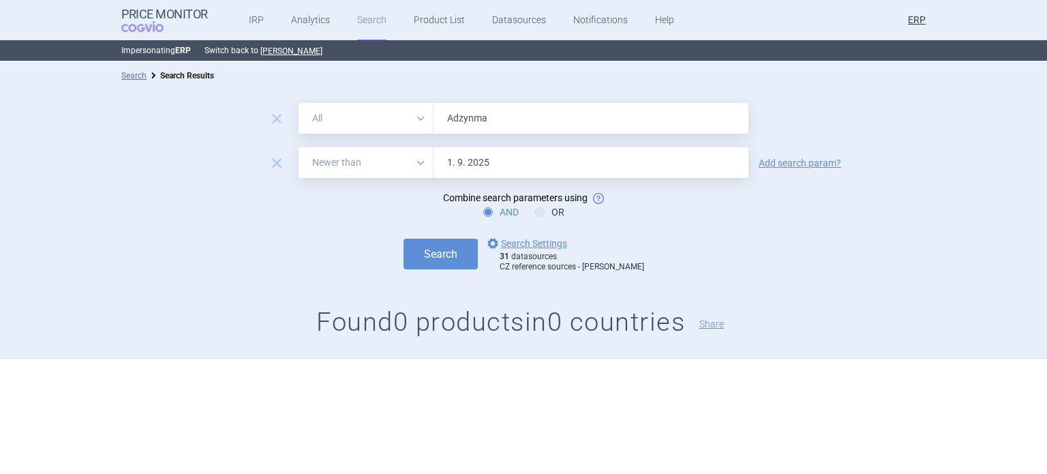
click at [404, 239] on button "Search" at bounding box center [441, 254] width 74 height 31
paste input "lunbrig"
click at [404, 239] on button "Search" at bounding box center [441, 254] width 74 height 31
paste input "Cuvitru"
click at [404, 239] on button "Search" at bounding box center [441, 254] width 74 height 31
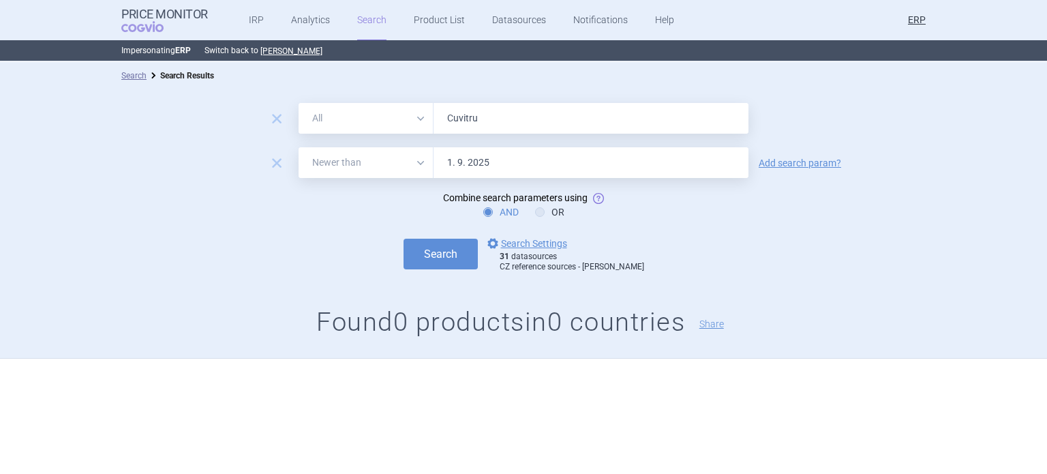
paste input "Elaprase"
click at [404, 239] on button "Search" at bounding box center [441, 254] width 74 height 31
paste input "ntyvio"
click at [404, 239] on button "Search" at bounding box center [441, 254] width 74 height 31
paste input "Feiba"
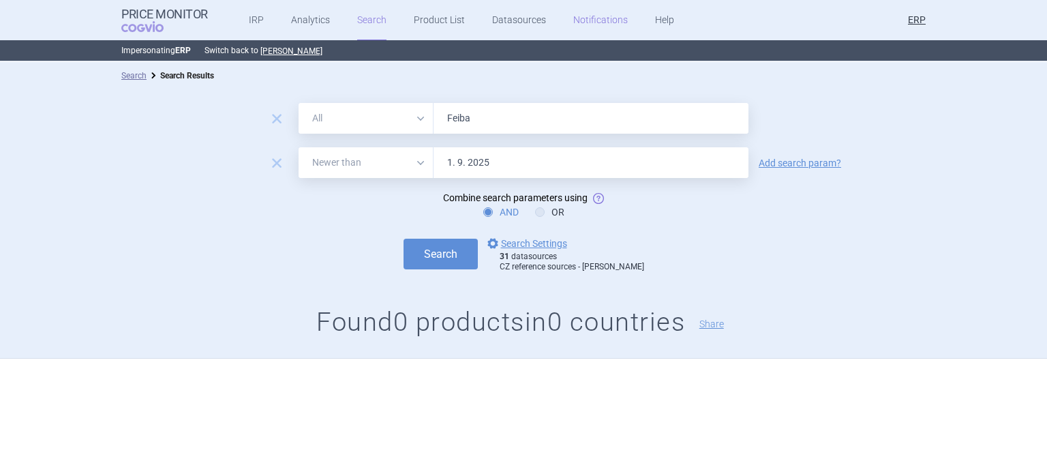
click at [404, 239] on button "Search" at bounding box center [441, 254] width 74 height 31
paste input "ruzaql"
click at [404, 239] on button "Search" at bounding box center [441, 254] width 74 height 31
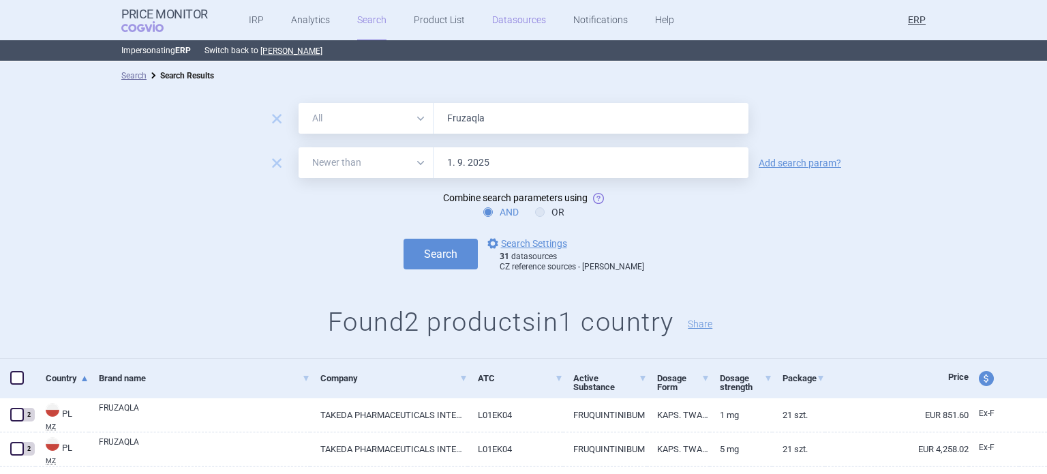
paste input "Hyqvi"
click at [404, 239] on button "Search" at bounding box center [441, 254] width 74 height 31
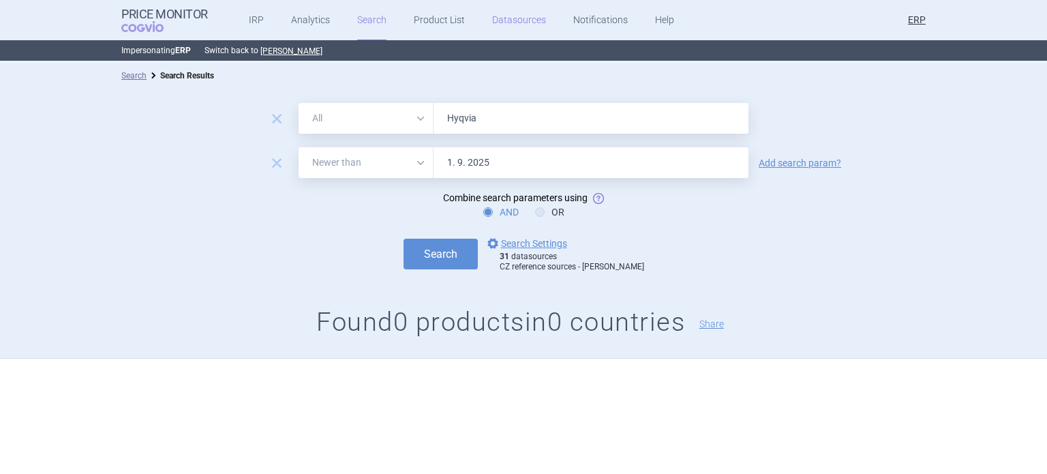
paste input "Kiovig"
click at [404, 239] on button "Search" at bounding box center [441, 254] width 74 height 31
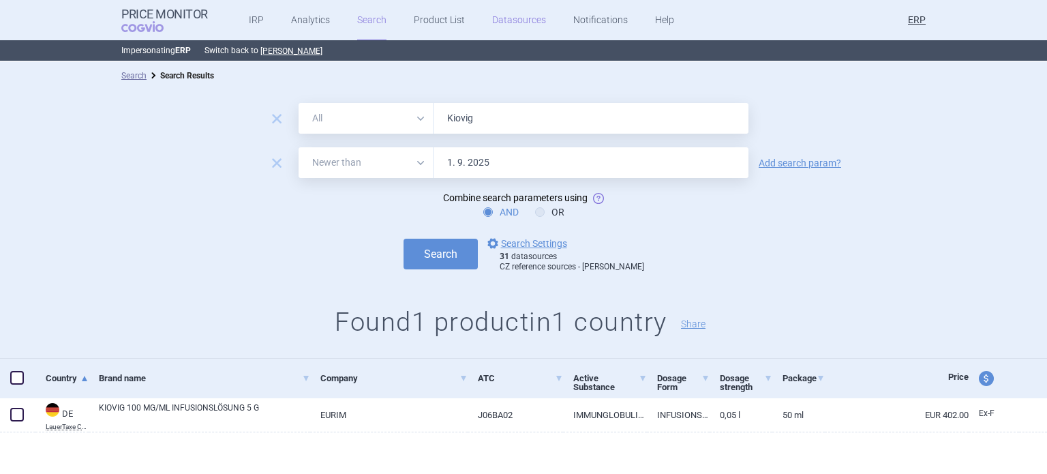
paste input "Livtencity"
click at [404, 239] on button "Search" at bounding box center [441, 254] width 74 height 31
paste input "Ninlaro"
click at [404, 239] on button "Search" at bounding box center [441, 254] width 74 height 31
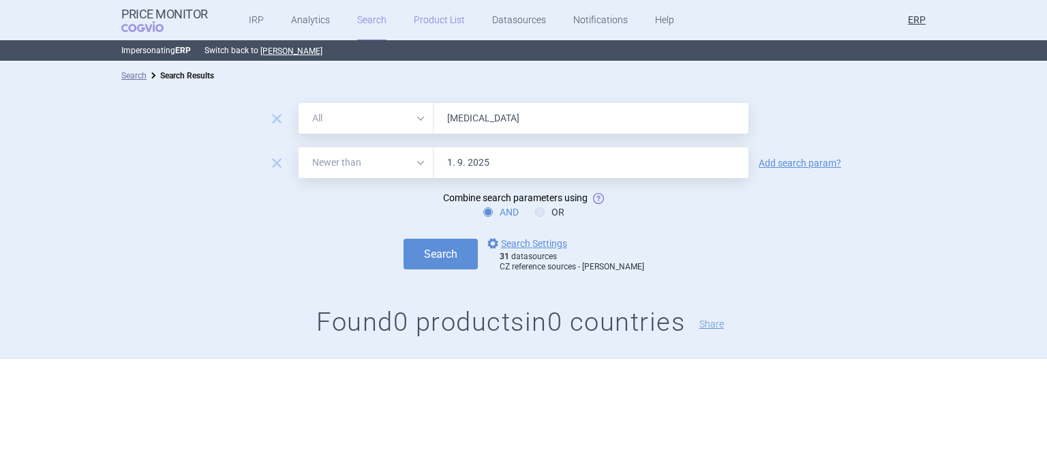
paste input "Prothromplex"
click at [404, 239] on button "Search" at bounding box center [441, 254] width 74 height 31
paste input "Replagal"
click at [404, 239] on button "Search" at bounding box center [441, 254] width 74 height 31
paste input "vestive"
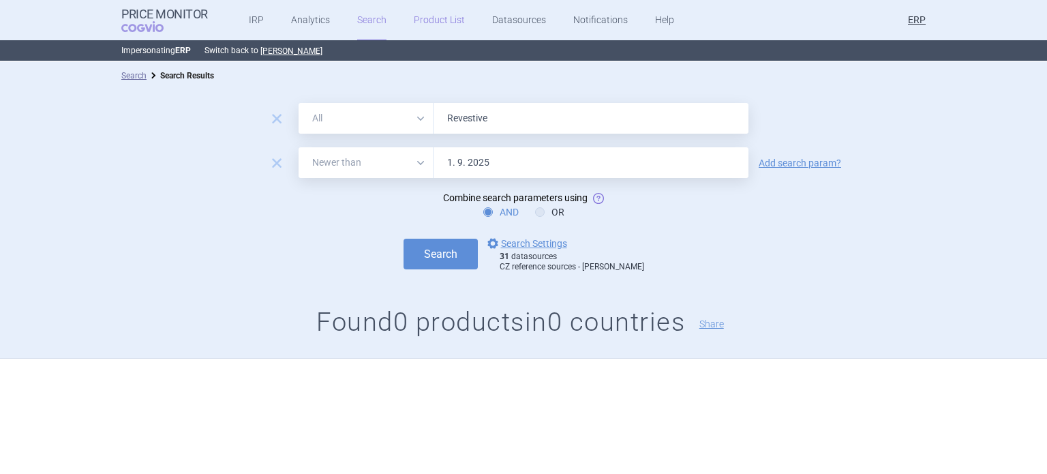
click at [404, 239] on button "Search" at bounding box center [441, 254] width 74 height 31
paste input "Takhzyro"
type input "Takhzyro"
click at [404, 239] on button "Search" at bounding box center [441, 254] width 74 height 31
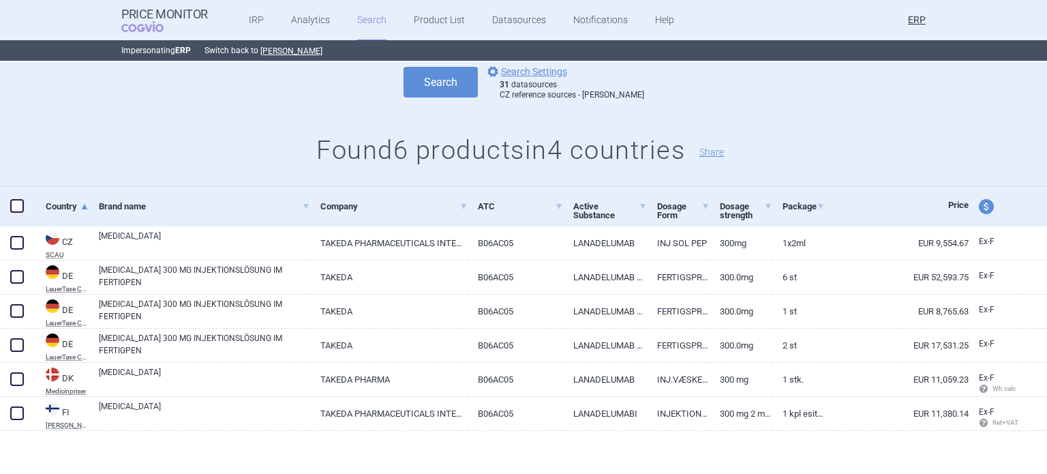
scroll to position [173, 0]
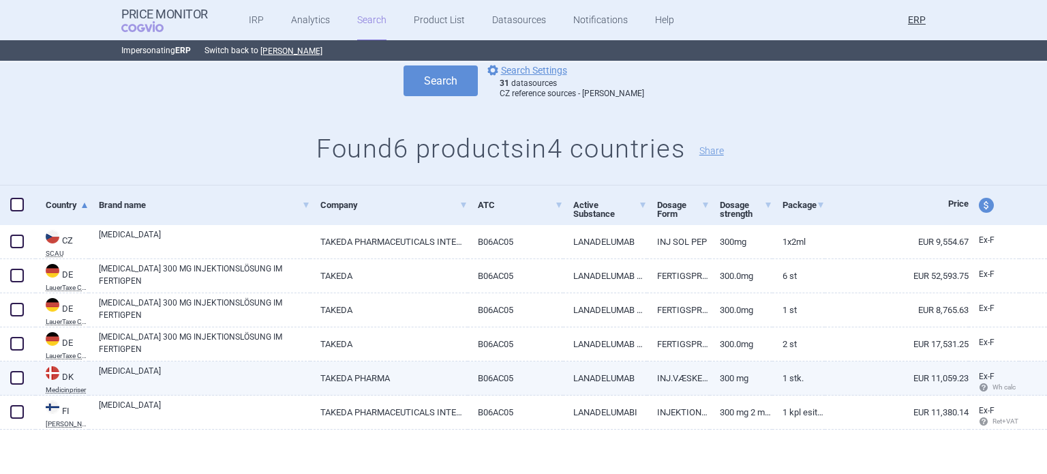
click at [218, 365] on link "TAKHZYRO" at bounding box center [204, 377] width 211 height 25
select select "EUR"
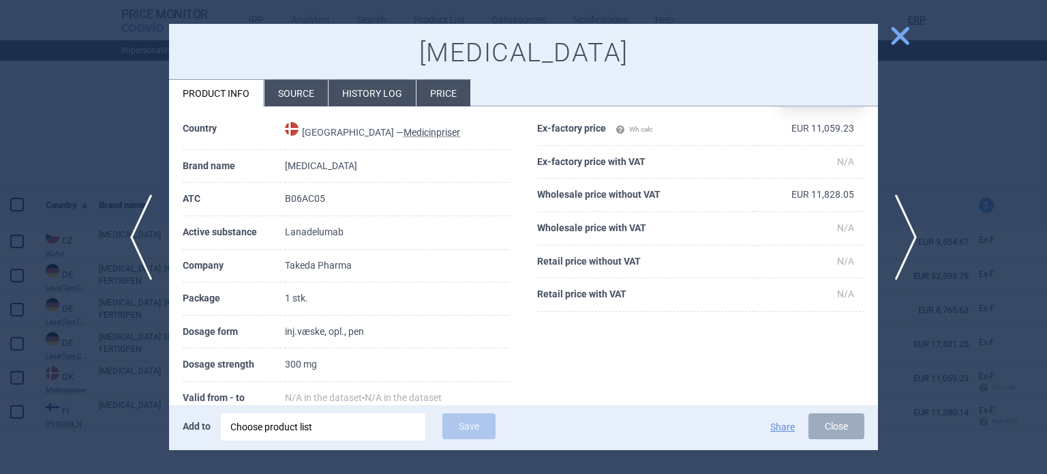
scroll to position [68, 0]
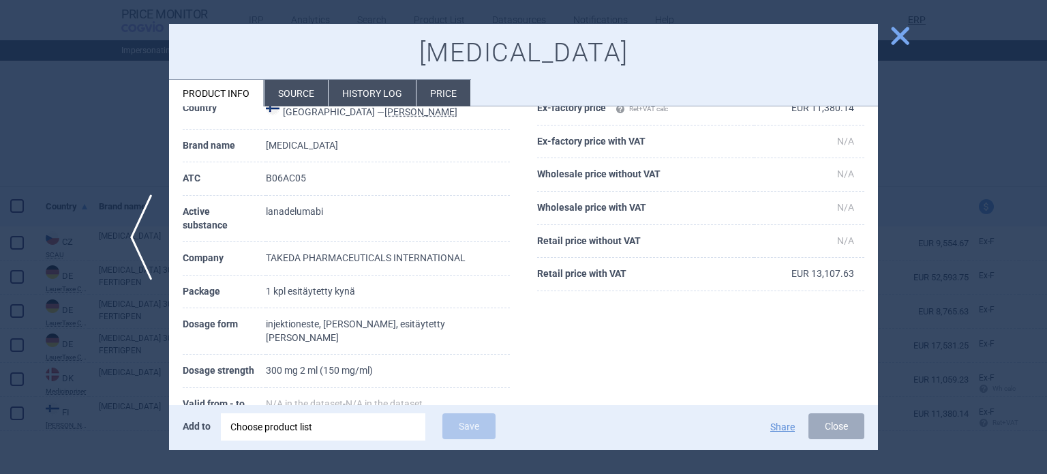
click at [0, 187] on div at bounding box center [523, 237] width 1047 height 474
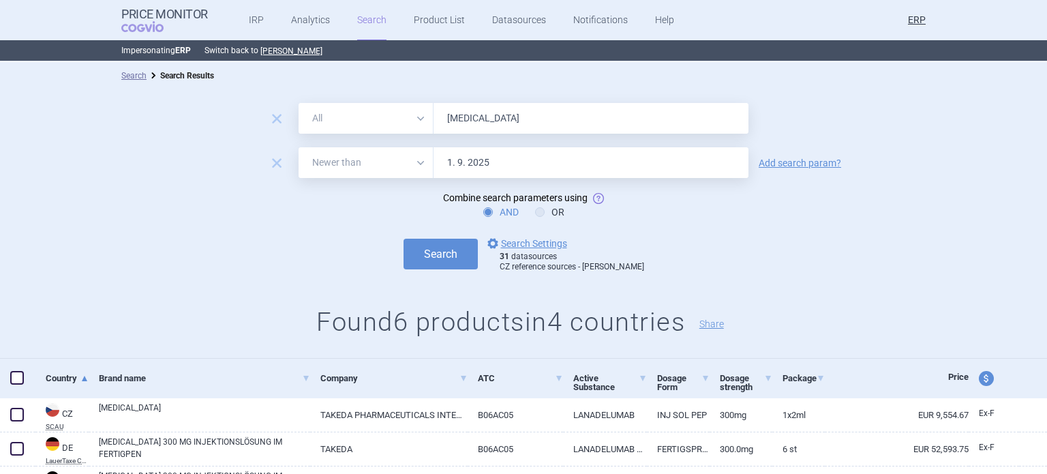
click at [468, 129] on input "Takhzyro" at bounding box center [591, 118] width 315 height 31
paste input "Veyvondi"
click at [404, 239] on button "Search" at bounding box center [441, 254] width 74 height 31
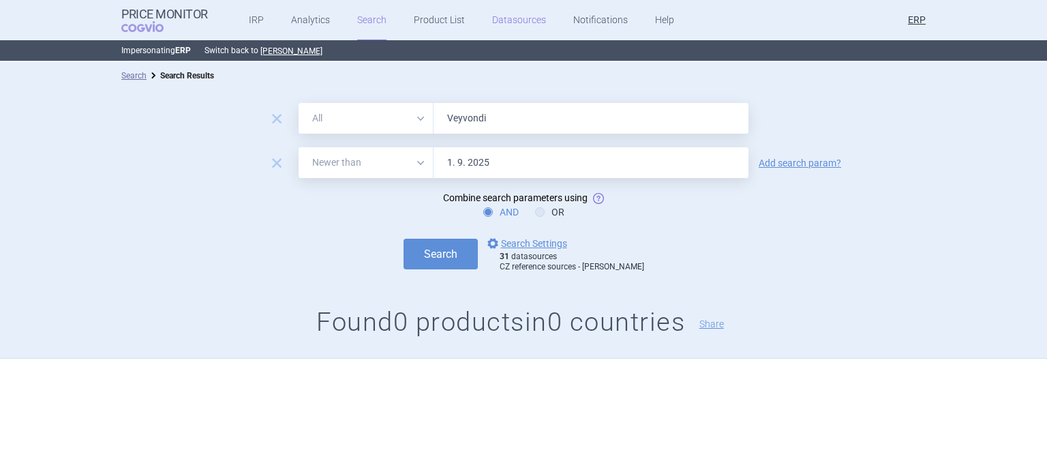
paste input "ipdomet"
click at [404, 239] on button "Search" at bounding box center [441, 254] width 74 height 31
paste input "idia"
click at [404, 239] on button "Search" at bounding box center [441, 254] width 74 height 31
paste input "priv"
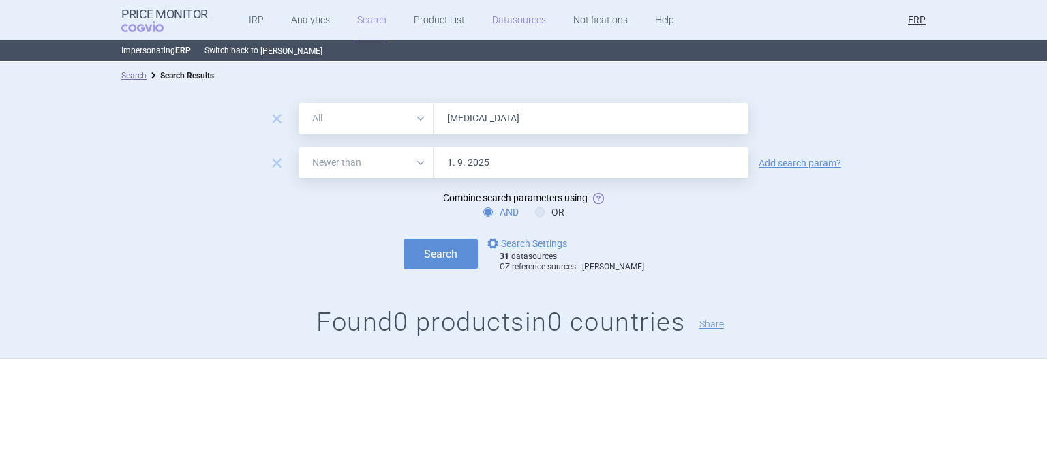
type input "Vpriv"
click at [404, 239] on button "Search" at bounding box center [441, 254] width 74 height 31
click at [532, 245] on link "options Search Settings" at bounding box center [526, 243] width 82 height 16
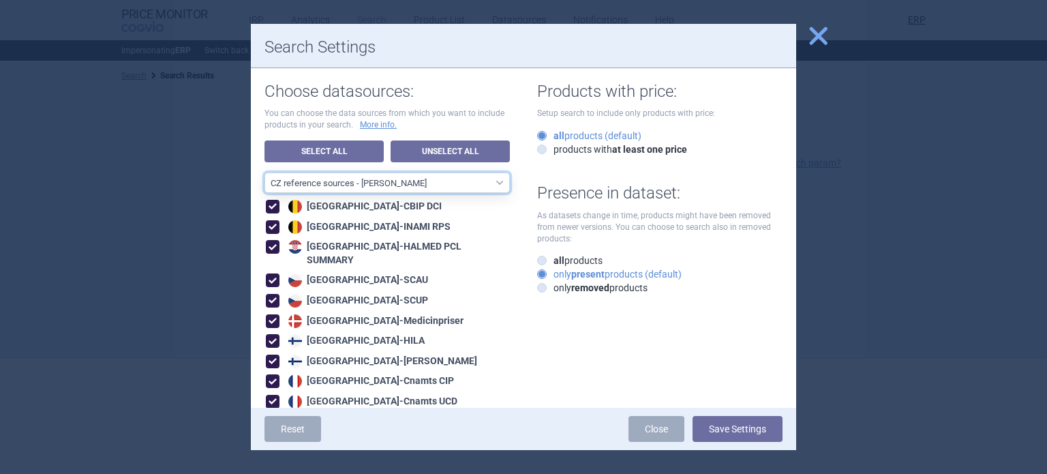
click at [433, 182] on select "All data sources CZ reference sources - Reimbursement SK reference sources - Of…" at bounding box center [386, 182] width 245 height 20
select select "9dbb7c6e-ea10-47e4-ac46-e28bda984dcc"
click at [264, 172] on select "All data sources CZ reference sources - Reimbursement SK reference sources - Of…" at bounding box center [386, 182] width 245 height 20
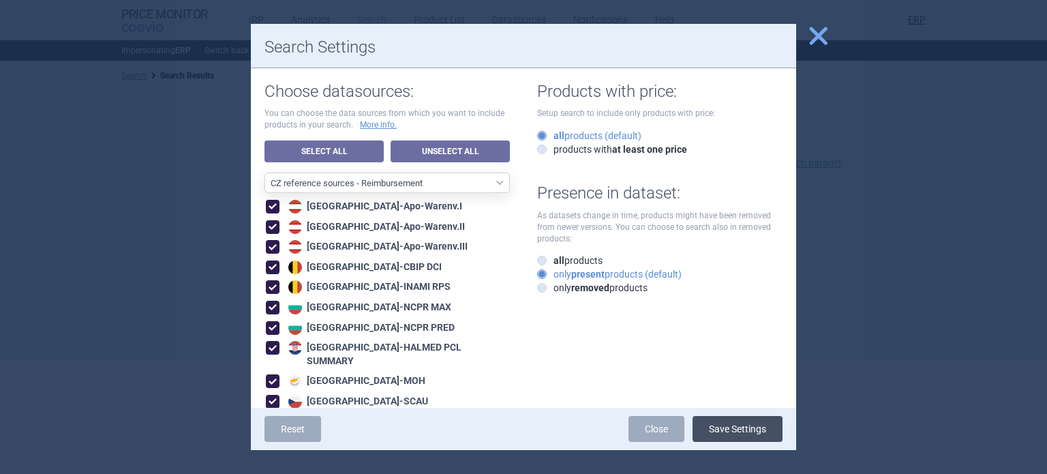
click at [747, 425] on button "Save Settings" at bounding box center [738, 429] width 90 height 26
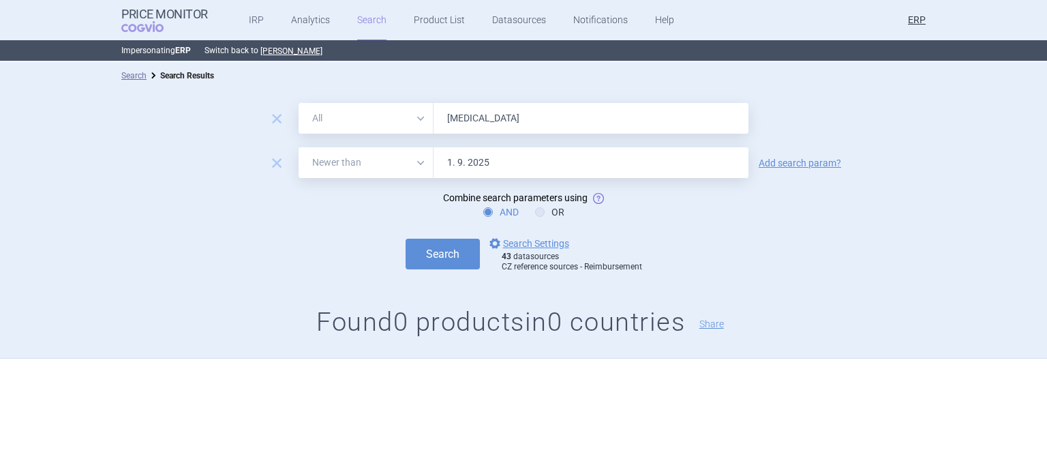
click at [505, 112] on input "Vpriv" at bounding box center [591, 118] width 315 height 31
click at [505, 111] on input "Vpriv" at bounding box center [591, 118] width 315 height 31
paste input "Adcetris"
click at [406, 239] on button "Search" at bounding box center [443, 254] width 74 height 31
paste input "vate"
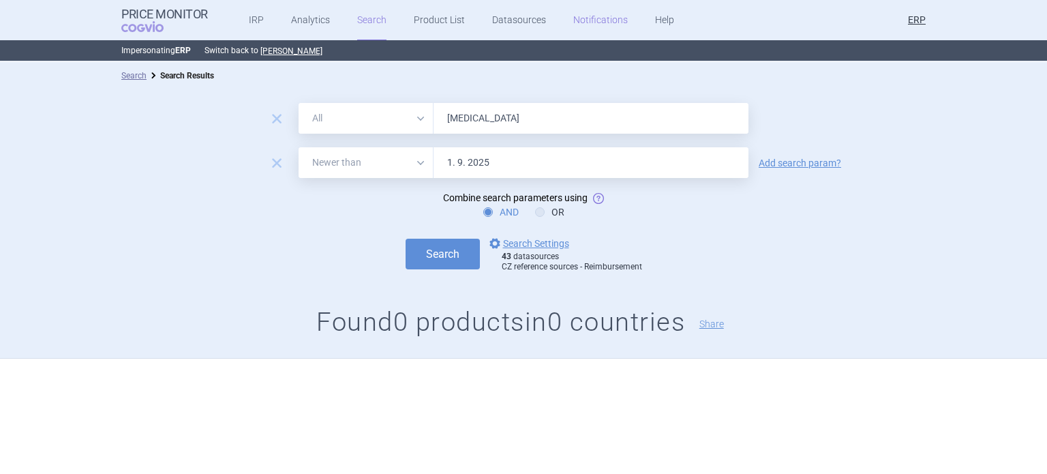
click at [406, 239] on button "Search" at bounding box center [443, 254] width 74 height 31
paste input "zynma"
click at [406, 239] on button "Search" at bounding box center [443, 254] width 74 height 31
paste input "Alunbrig"
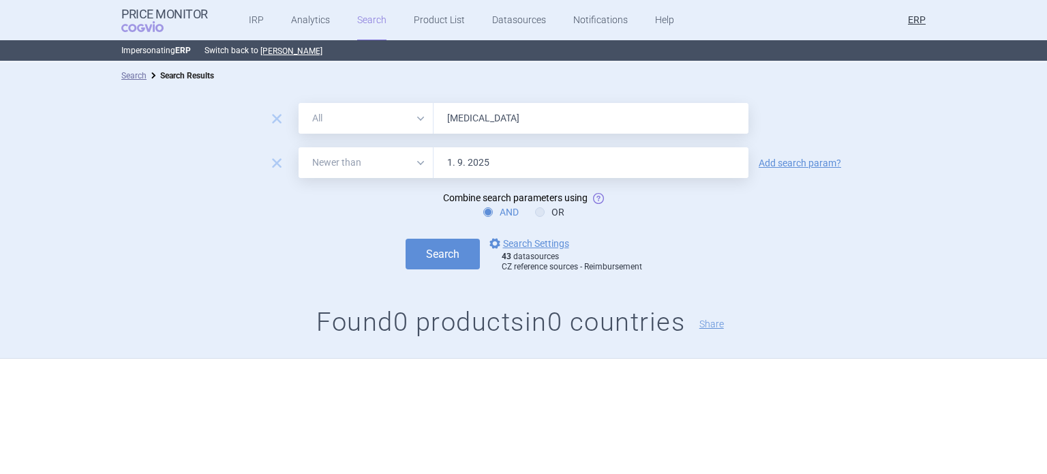
click at [406, 239] on button "Search" at bounding box center [443, 254] width 74 height 31
paste input "Cuvitru"
type input "Cuvitru"
click at [406, 239] on button "Search" at bounding box center [443, 254] width 74 height 31
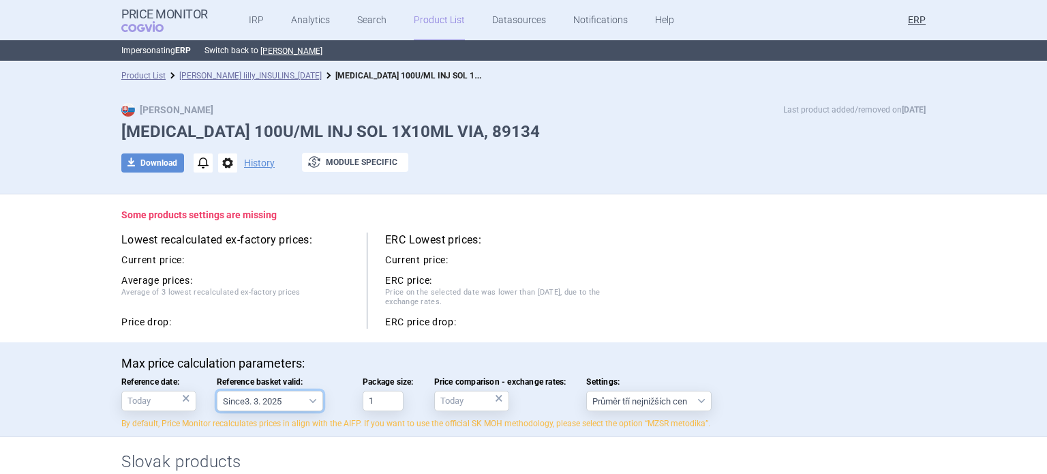
click at [273, 400] on select "Since 3. 3. 2025 Since 1. 7. 2023 Since 7. 4. 2023 Since 1. 12. 2022 Since 1. 9…" at bounding box center [270, 401] width 106 height 20
click at [374, 285] on div "ERC Lowest prices: Current price: ERC price: Price on the selected date was low…" at bounding box center [489, 280] width 245 height 96
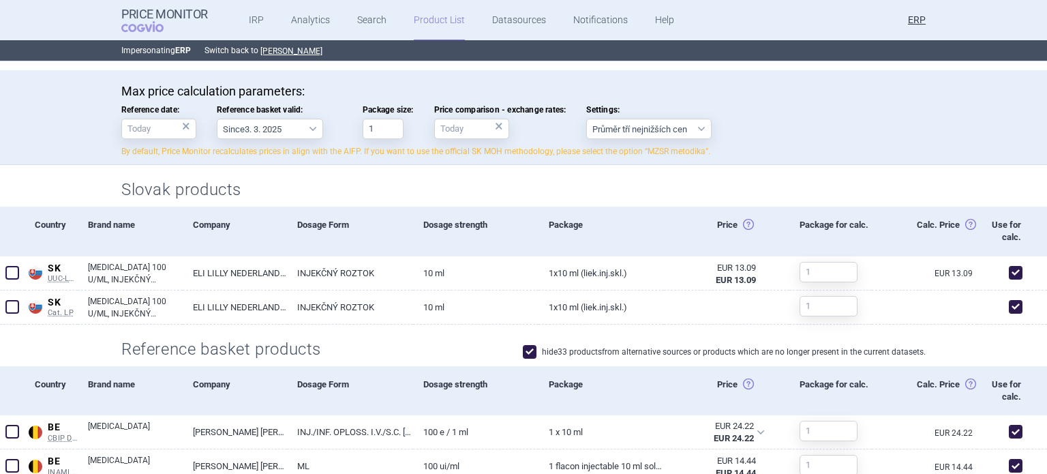
scroll to position [273, 0]
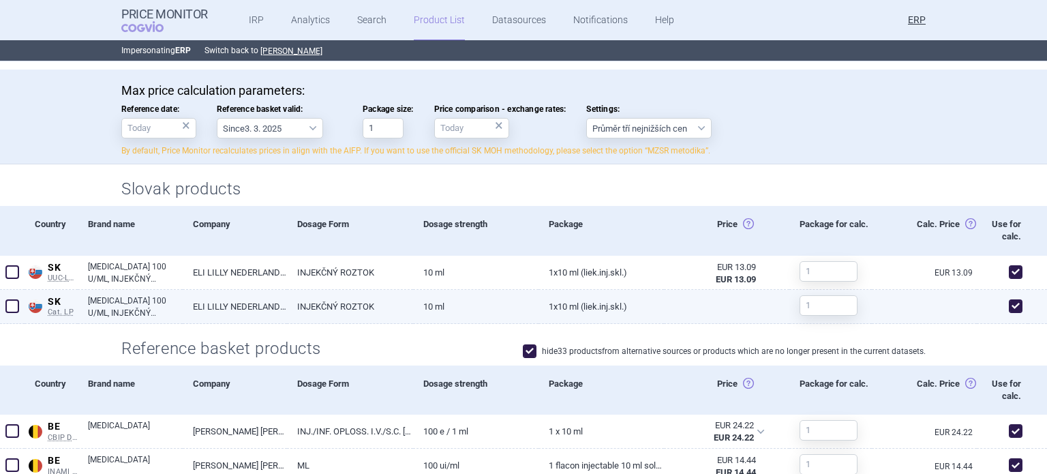
click at [1009, 306] on span at bounding box center [1016, 306] width 14 height 14
checkbox input "false"
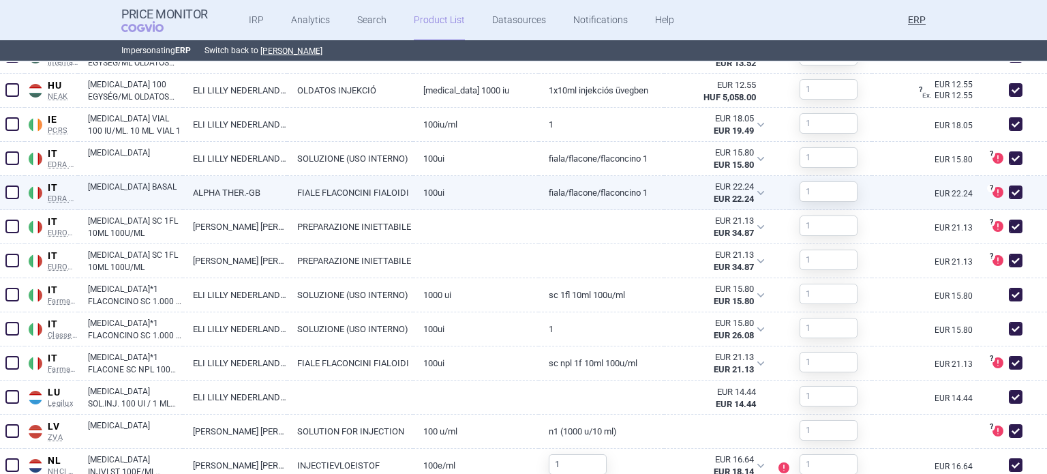
scroll to position [988, 0]
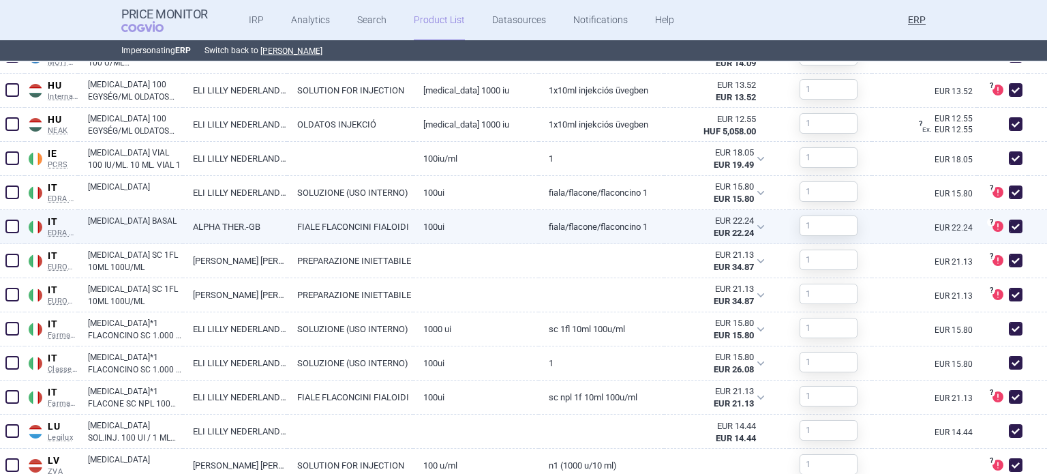
click at [16, 224] on span at bounding box center [12, 226] width 14 height 14
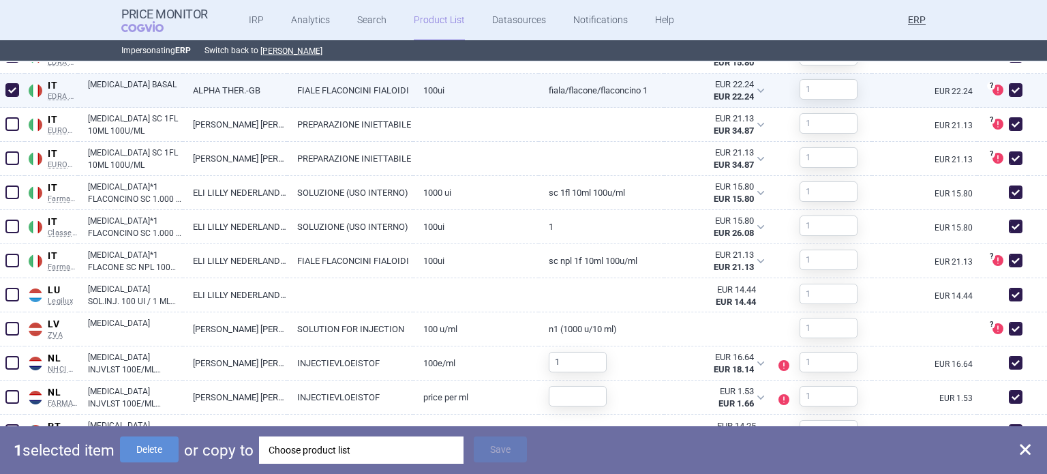
scroll to position [1261, 0]
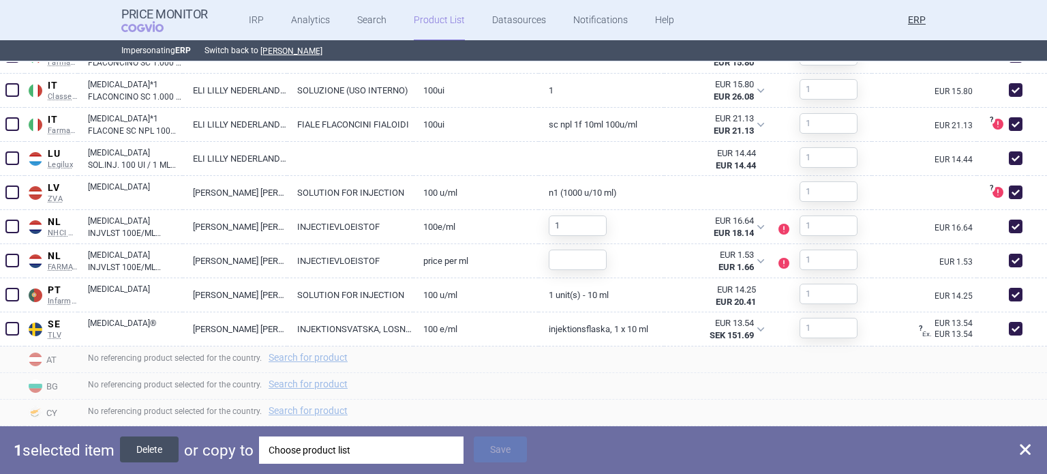
click at [163, 457] on button "Delete" at bounding box center [149, 449] width 59 height 26
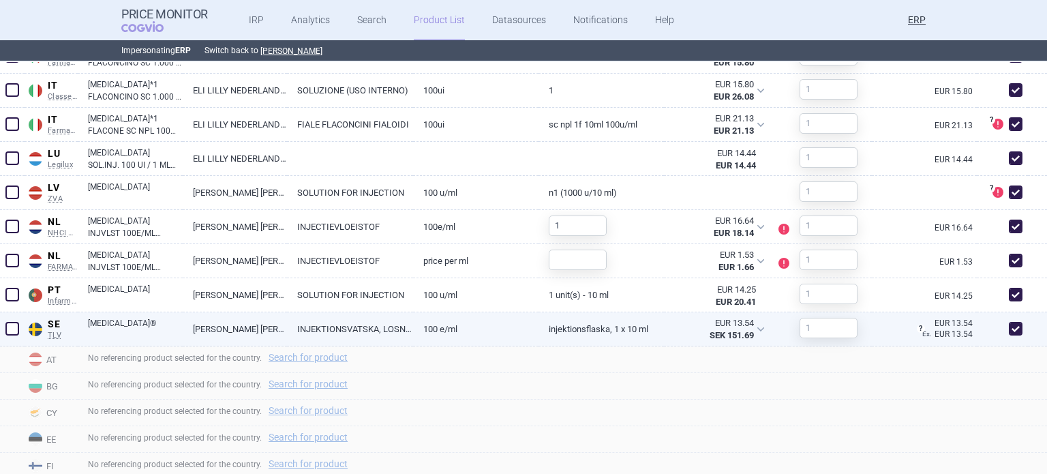
checkbox input "false"
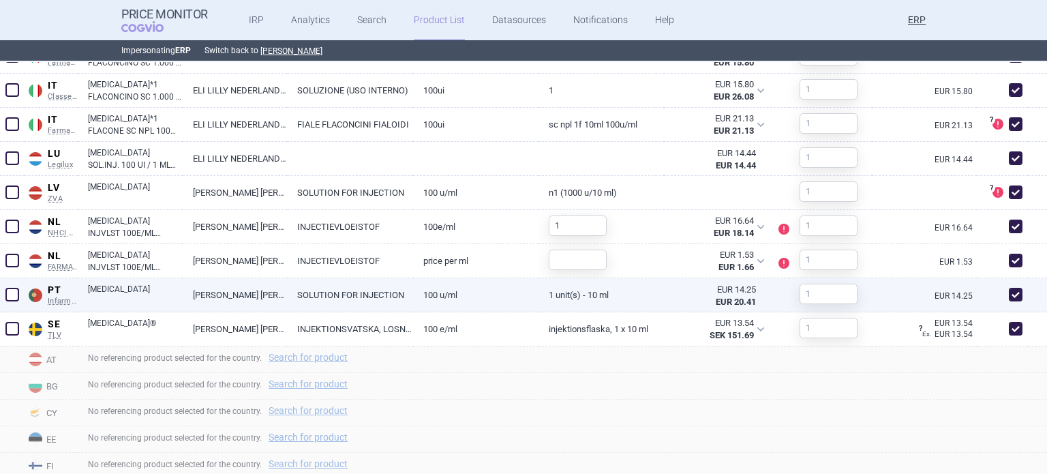
scroll to position [1227, 0]
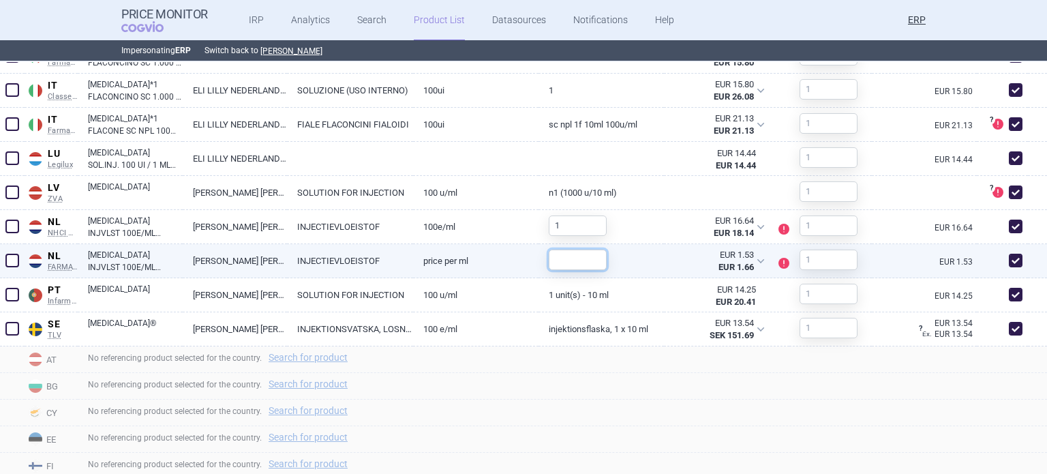
click at [562, 265] on input "text" at bounding box center [578, 259] width 58 height 20
type input "1"
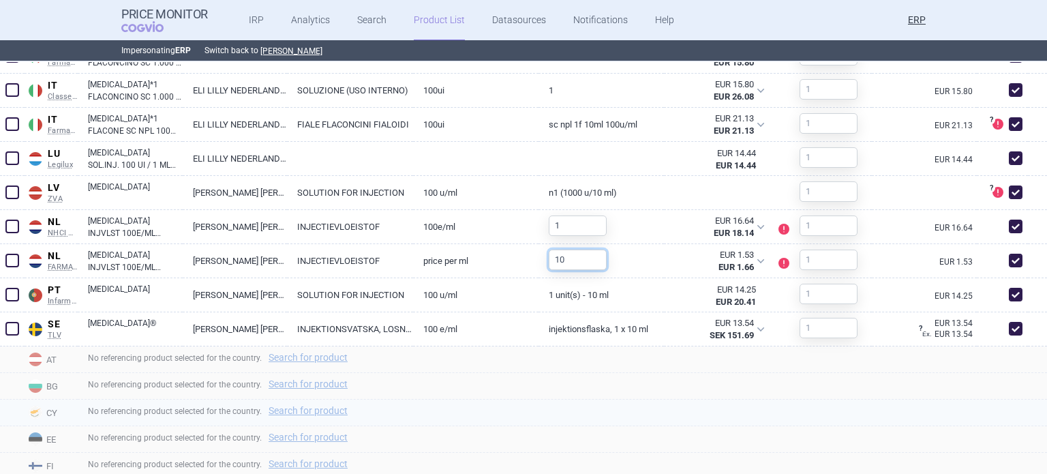
type input "10"
click at [622, 420] on div "No referencing product selected for the country. Search for product" at bounding box center [562, 412] width 969 height 27
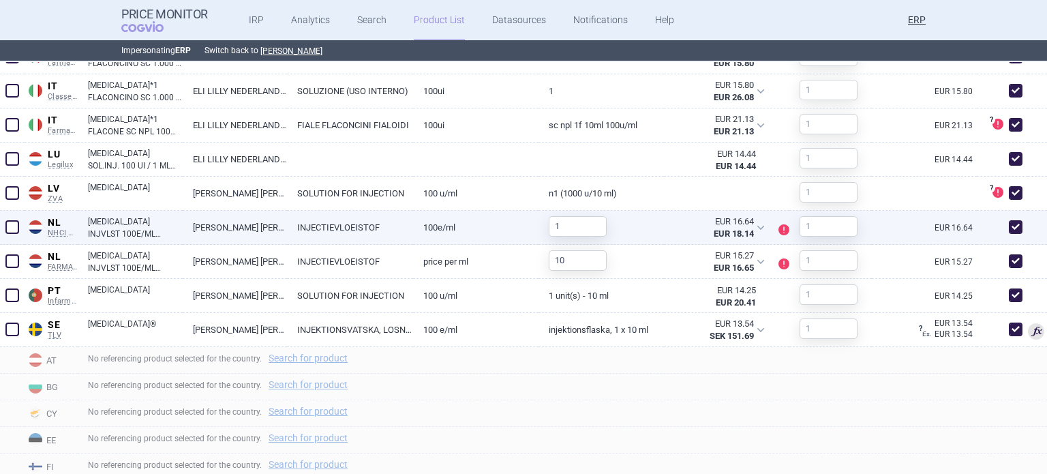
click at [1009, 222] on span at bounding box center [1016, 227] width 14 height 14
checkbox input "false"
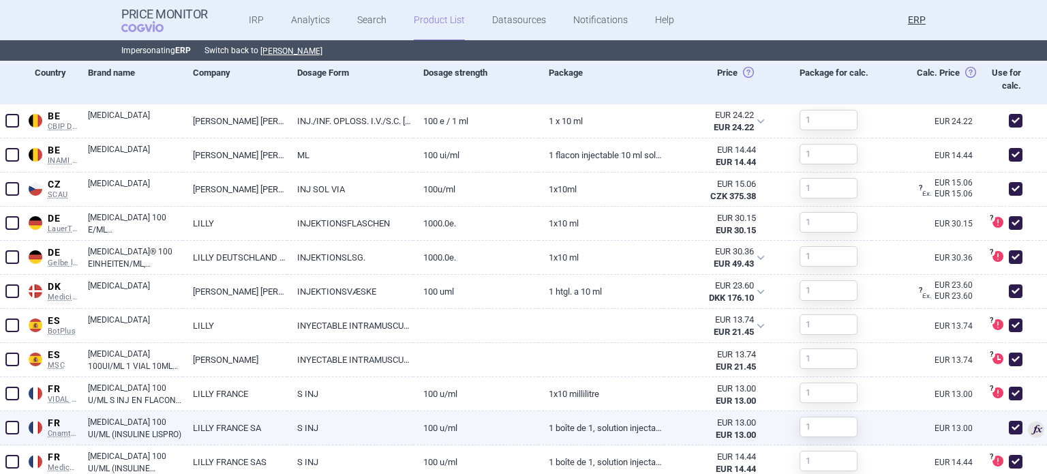
scroll to position [551, 0]
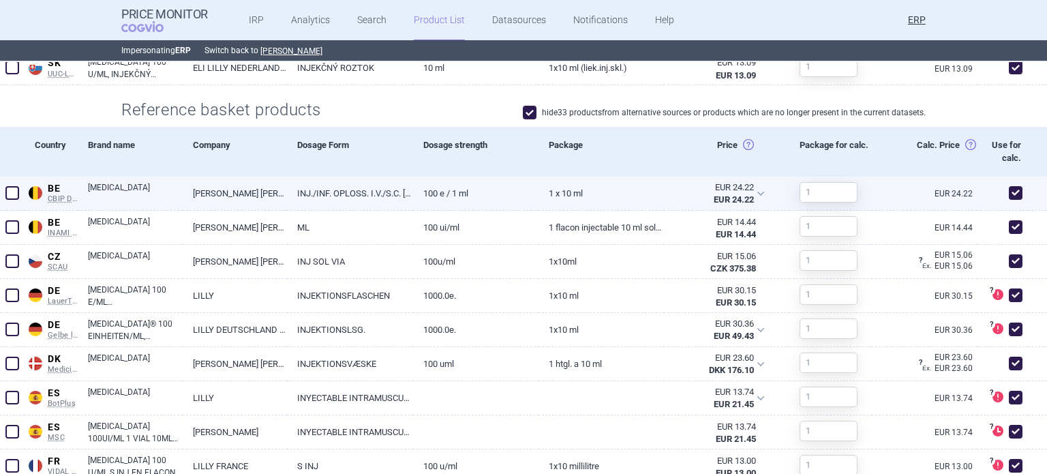
click at [1009, 192] on span at bounding box center [1016, 193] width 14 height 14
checkbox input "false"
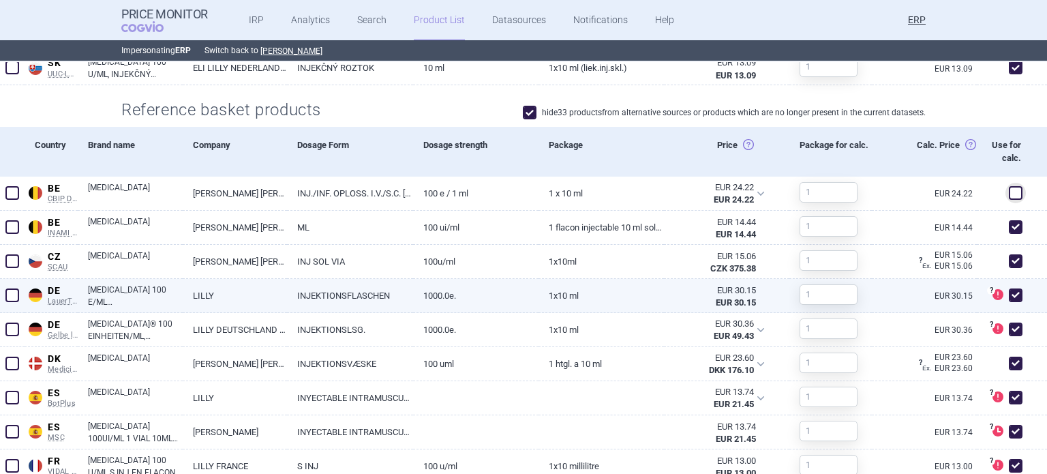
click at [1009, 299] on span at bounding box center [1016, 295] width 14 height 14
checkbox input "false"
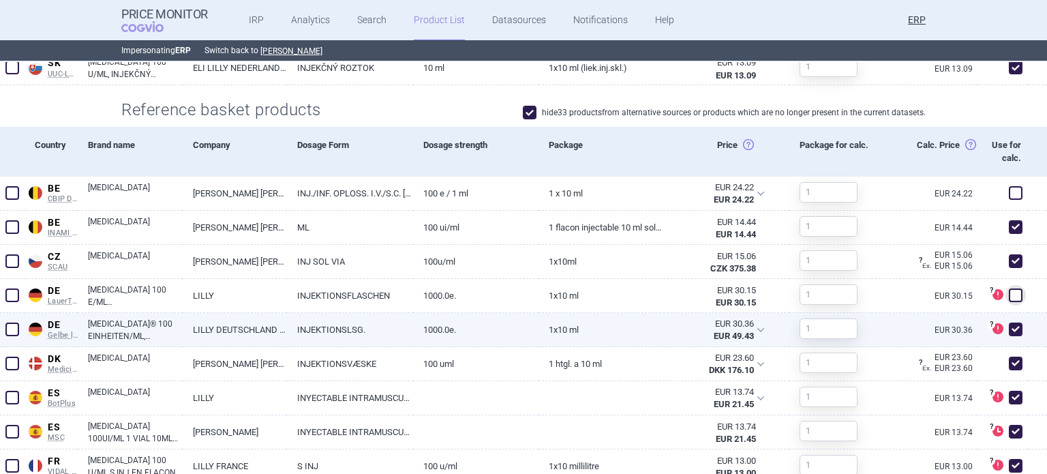
click at [1009, 329] on span at bounding box center [1016, 329] width 14 height 14
checkbox input "false"
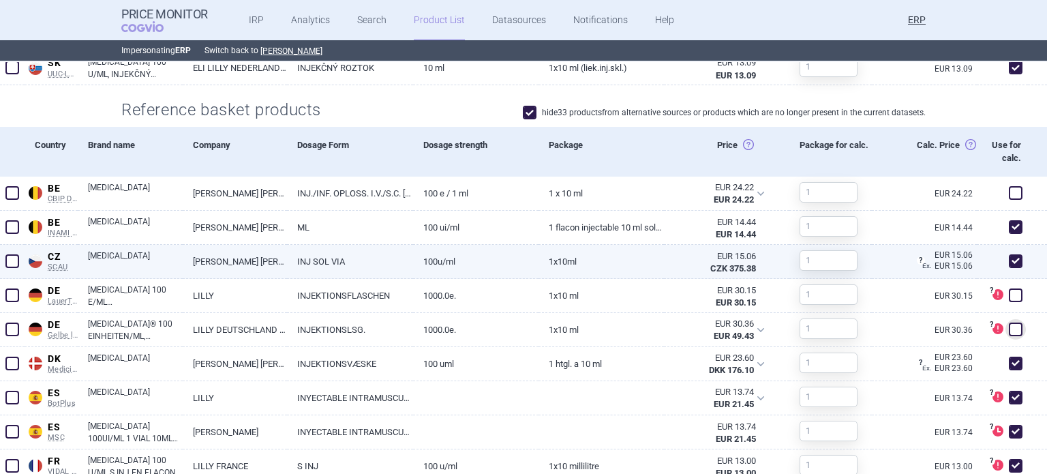
scroll to position [687, 0]
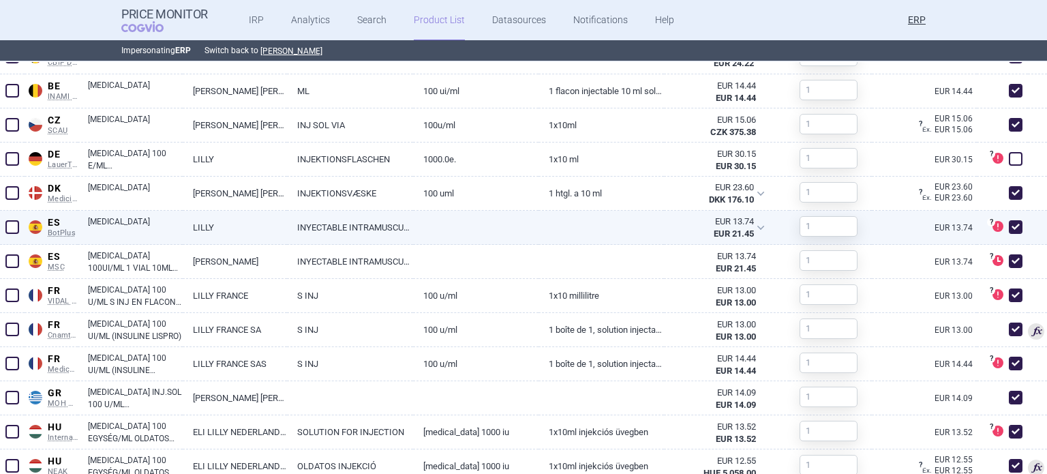
click at [1009, 220] on span at bounding box center [1016, 227] width 14 height 14
checkbox input "false"
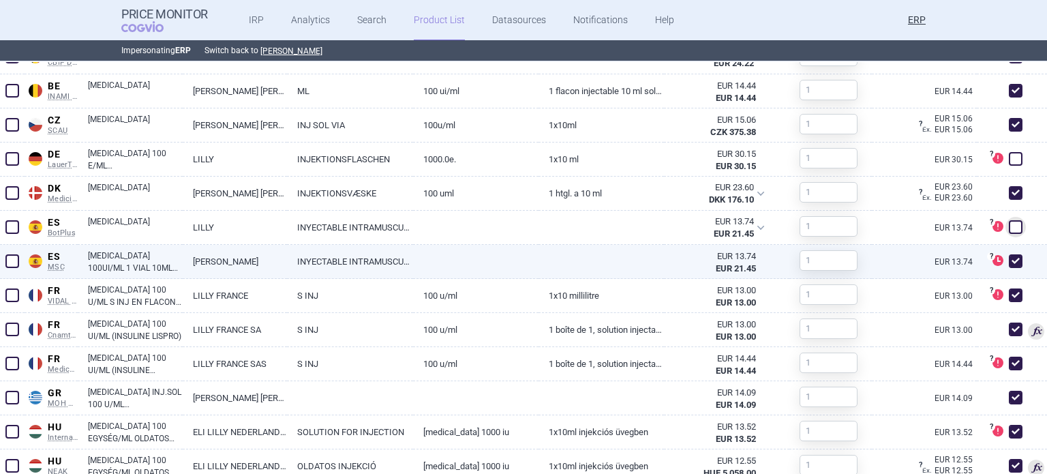
click at [1009, 262] on span at bounding box center [1016, 261] width 14 height 14
checkbox input "false"
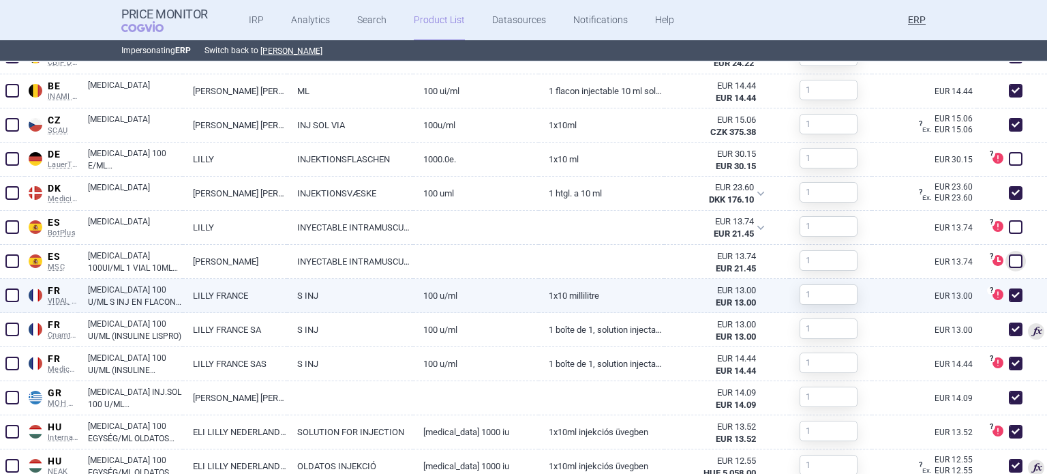
click at [1009, 289] on span at bounding box center [1016, 295] width 14 height 14
checkbox input "false"
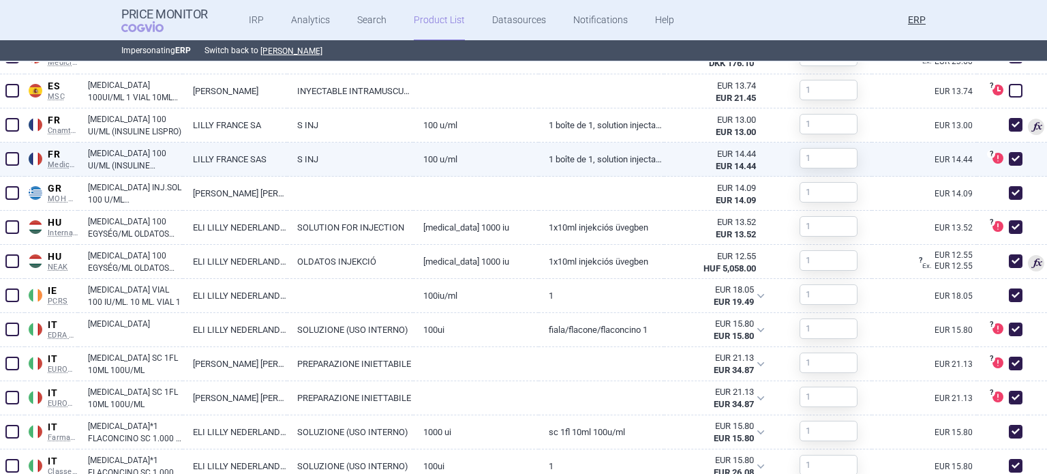
click at [1009, 153] on span at bounding box center [1016, 159] width 14 height 14
checkbox input "false"
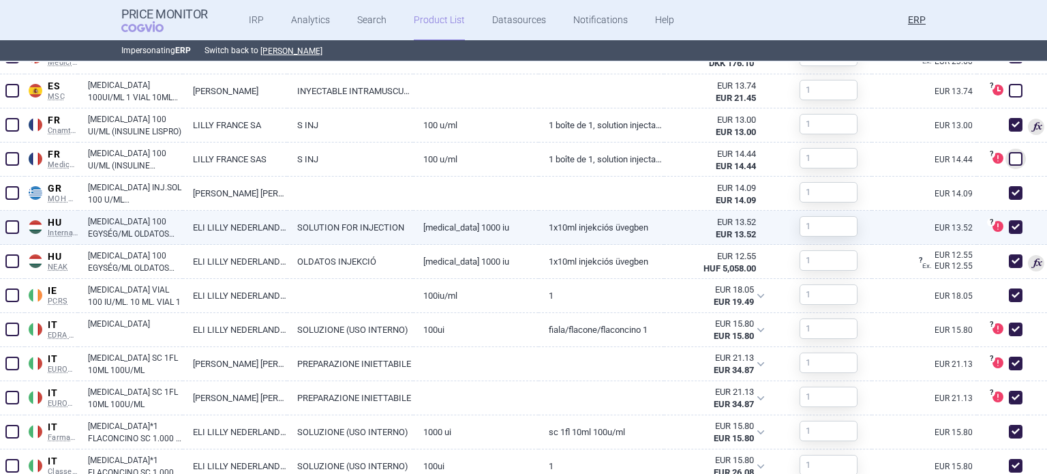
click at [1009, 225] on span at bounding box center [1016, 227] width 14 height 14
checkbox input "false"
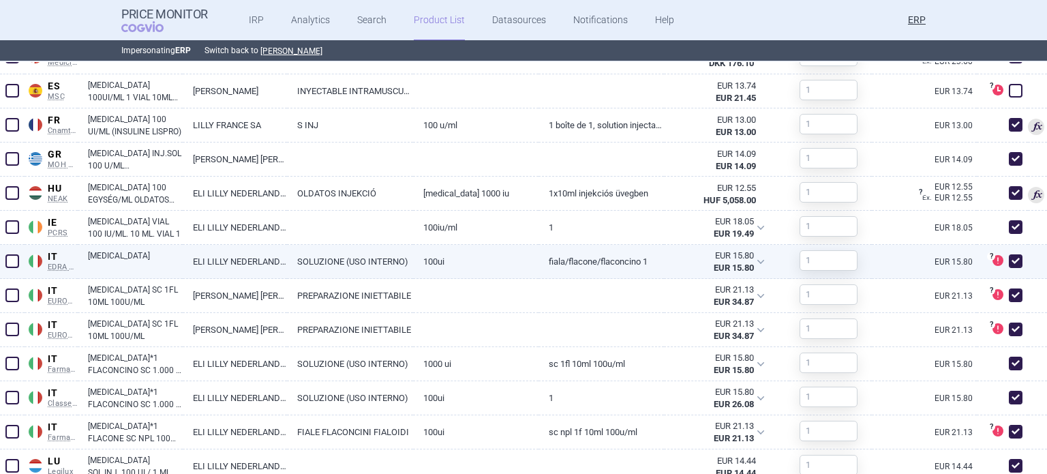
click at [1005, 268] on span at bounding box center [1015, 261] width 20 height 20
checkbox input "false"
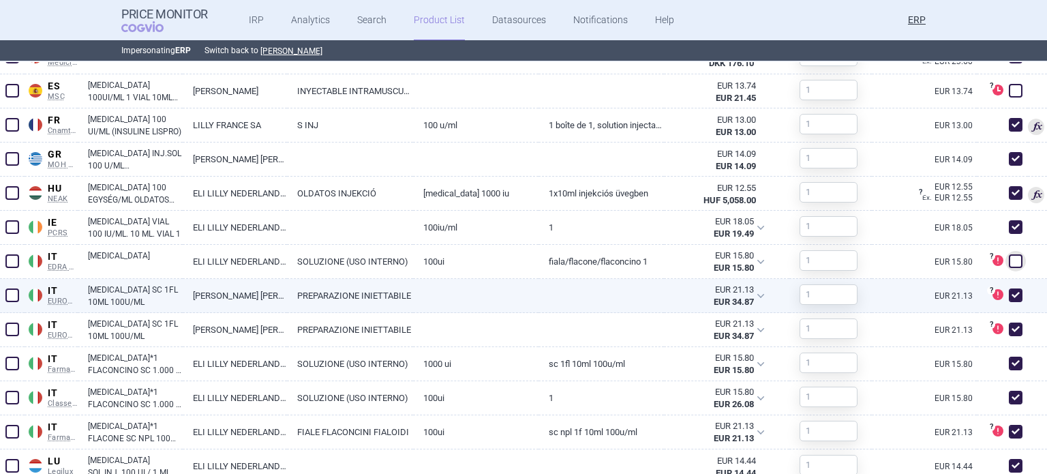
click at [1009, 292] on span at bounding box center [1016, 295] width 14 height 14
checkbox input "false"
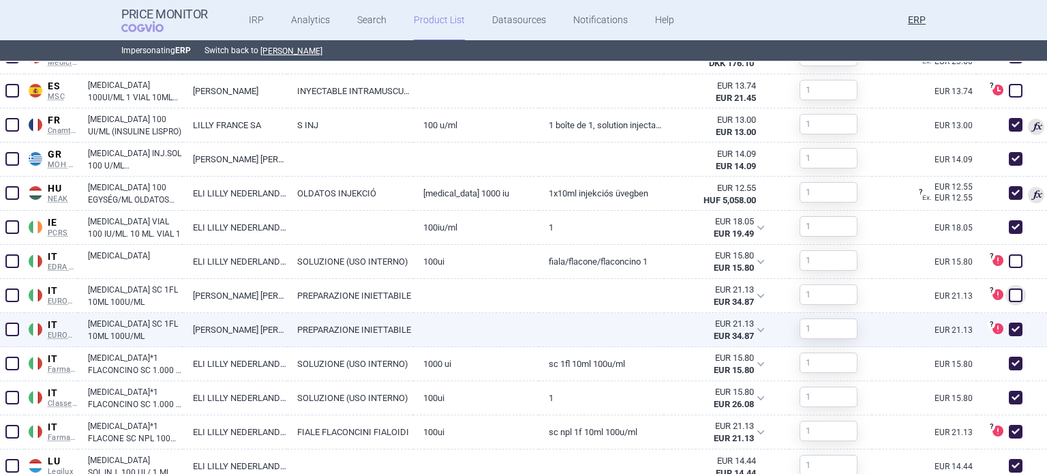
click at [1009, 329] on span at bounding box center [1016, 329] width 14 height 14
checkbox input "false"
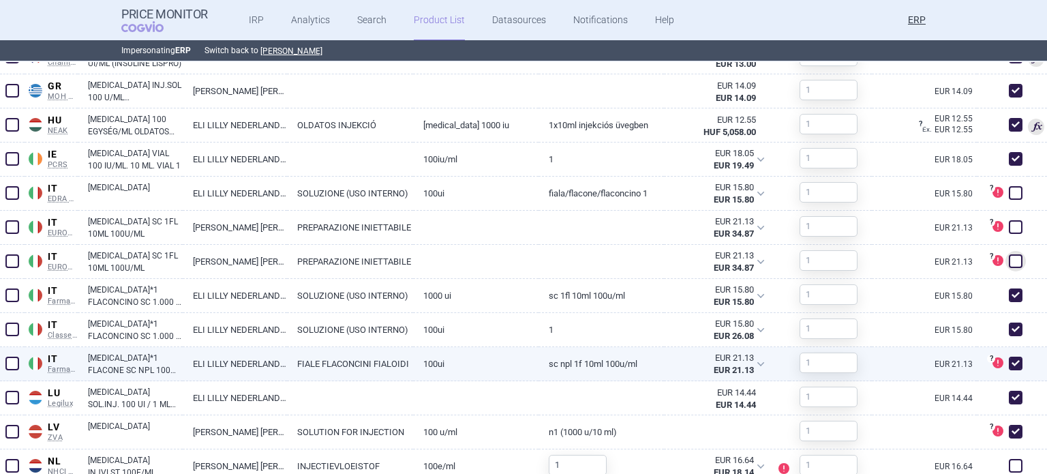
scroll to position [960, 0]
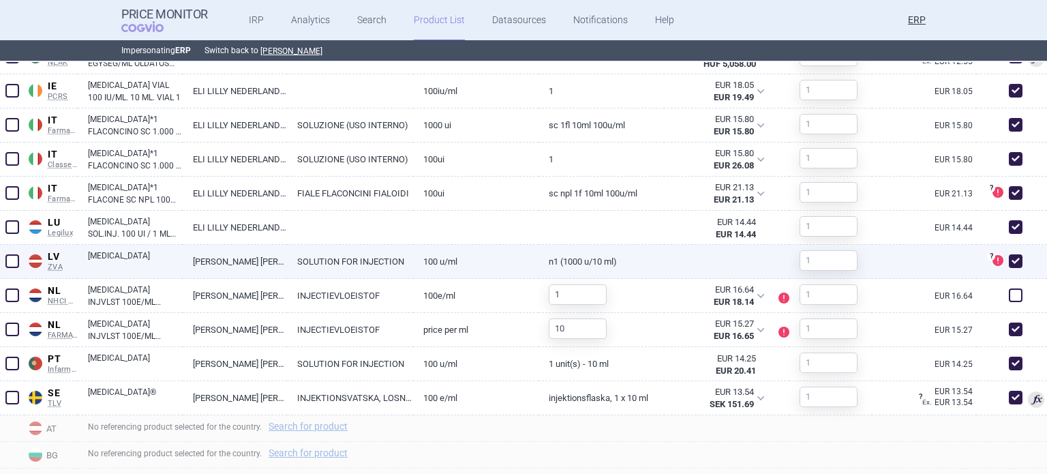
click at [1009, 261] on span at bounding box center [1016, 261] width 14 height 14
checkbox input "false"
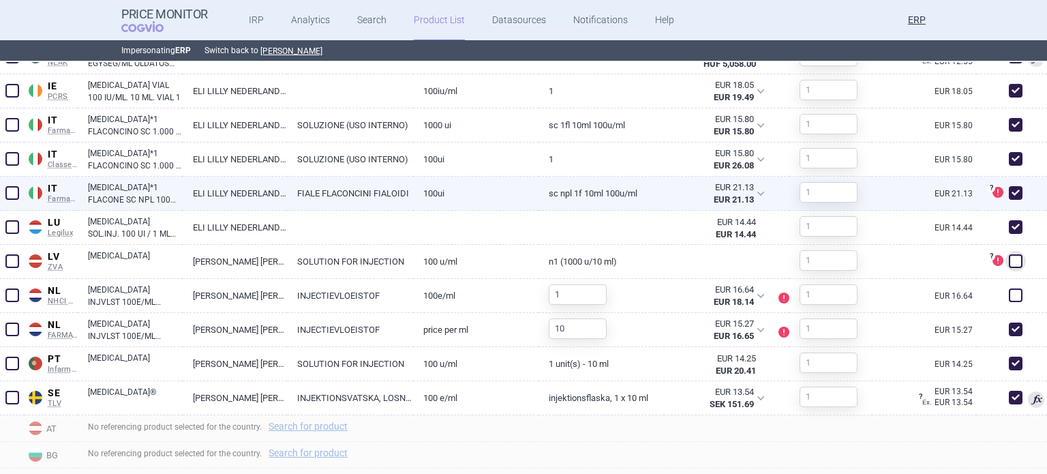
click at [1009, 196] on span at bounding box center [1016, 193] width 14 height 14
checkbox input "false"
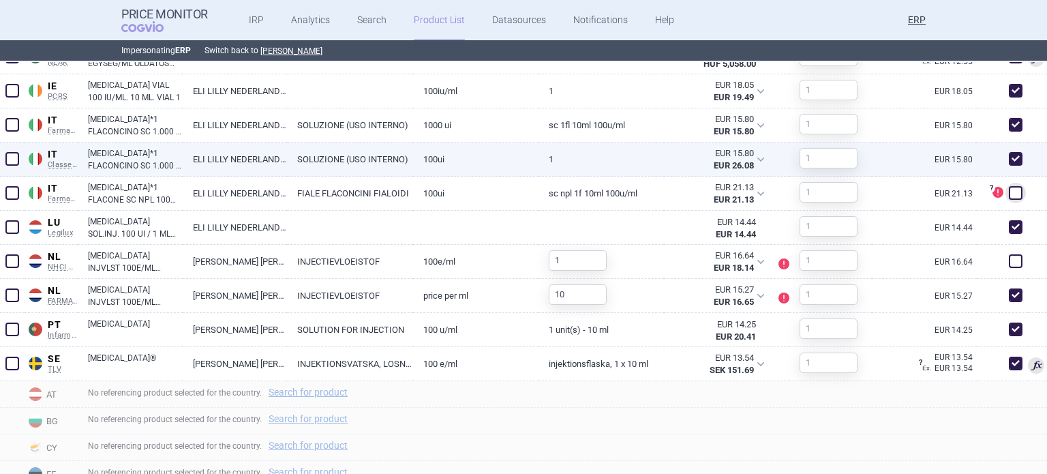
click at [1009, 156] on span at bounding box center [1016, 159] width 14 height 14
checkbox input "false"
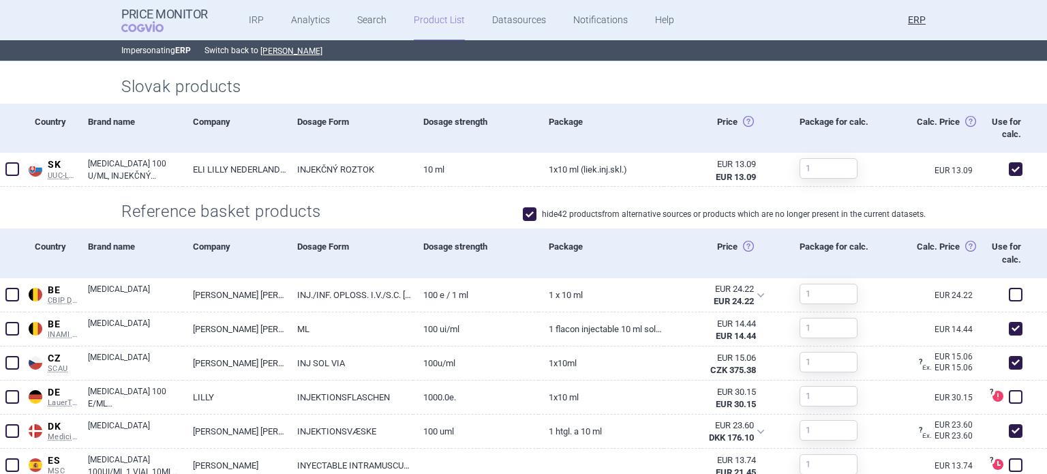
scroll to position [0, 0]
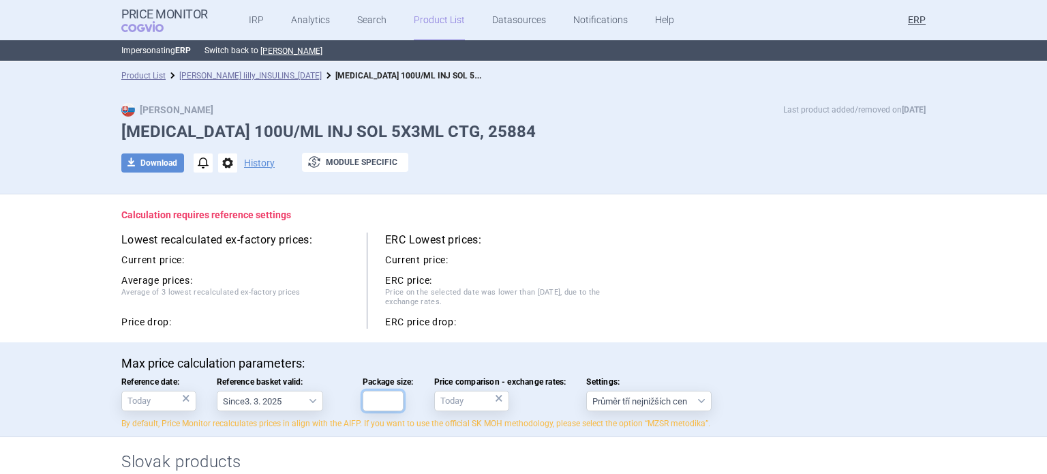
click at [374, 410] on input "Package size:" at bounding box center [383, 401] width 41 height 20
type input "5"
click at [504, 189] on div "Max Price Last product added/removed on [DATE] [MEDICAL_DATA] 100U/ML INJ SOL 5…" at bounding box center [523, 141] width 1047 height 105
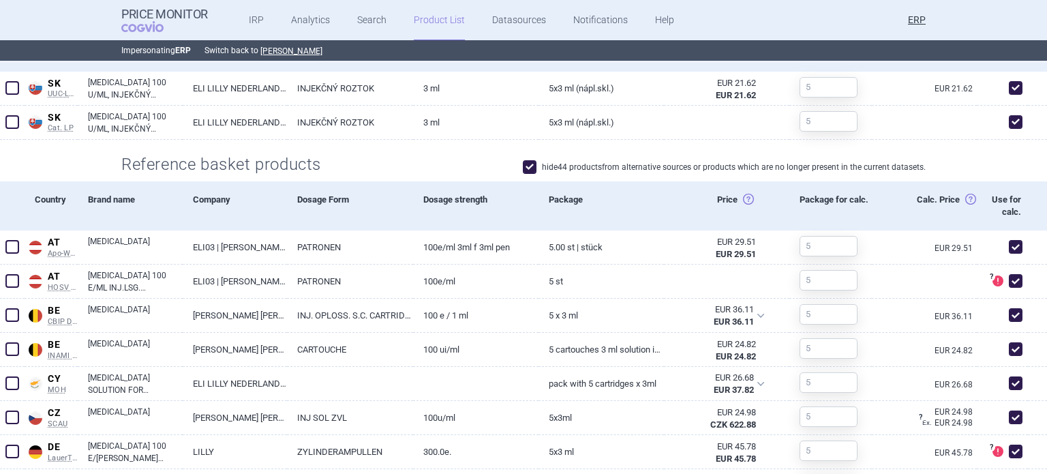
scroll to position [341, 0]
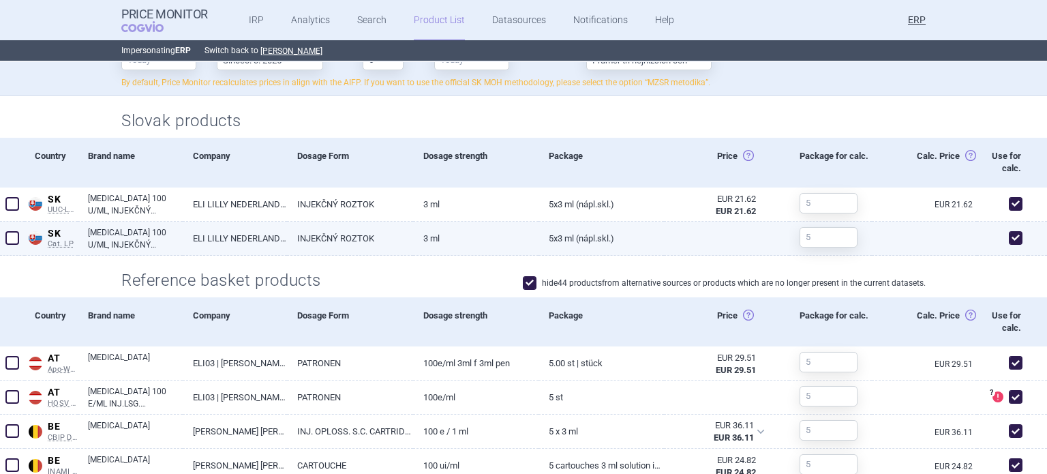
click at [1009, 235] on span at bounding box center [1016, 238] width 14 height 14
checkbox input "false"
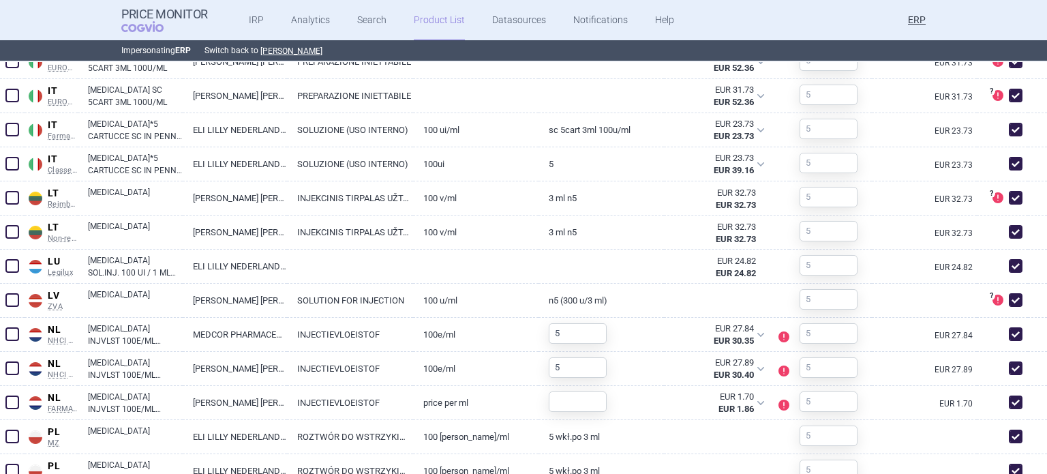
scroll to position [1397, 0]
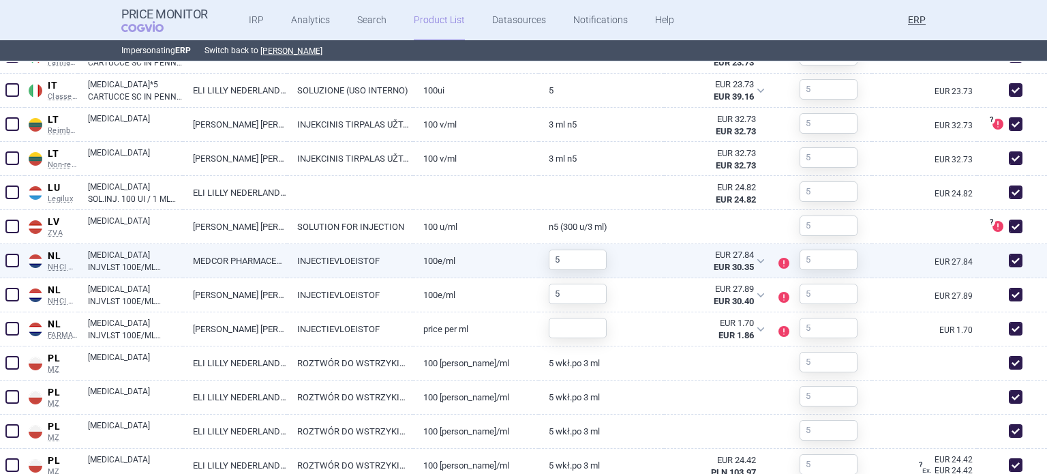
click at [9, 258] on span at bounding box center [12, 261] width 14 height 14
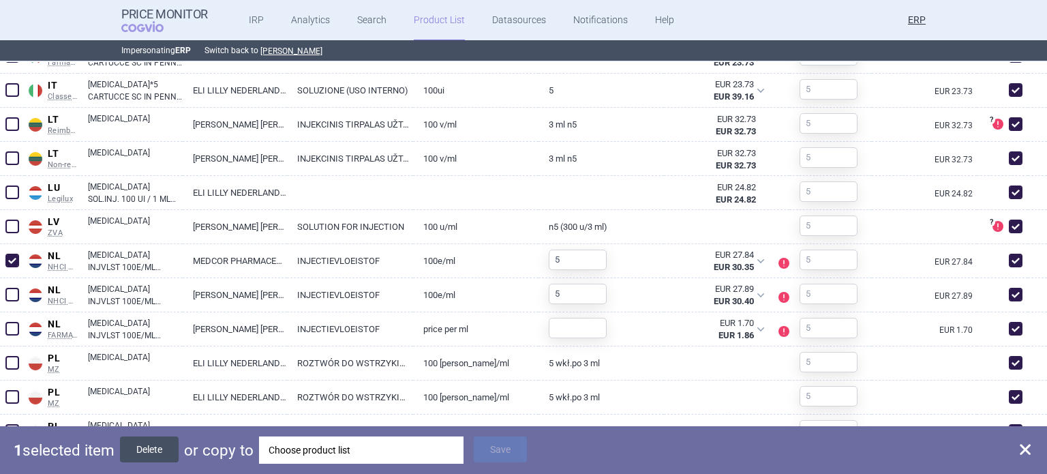
click at [153, 442] on button "Delete" at bounding box center [149, 449] width 59 height 26
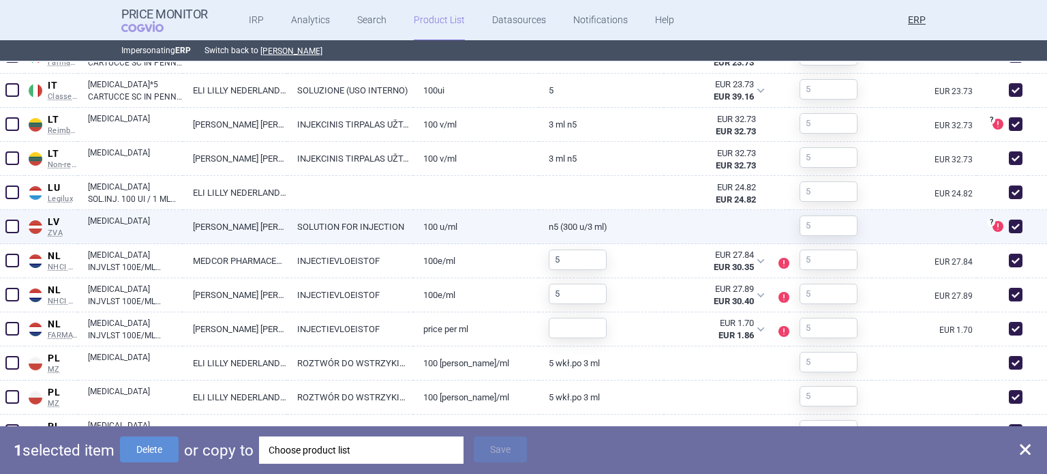
checkbox input "false"
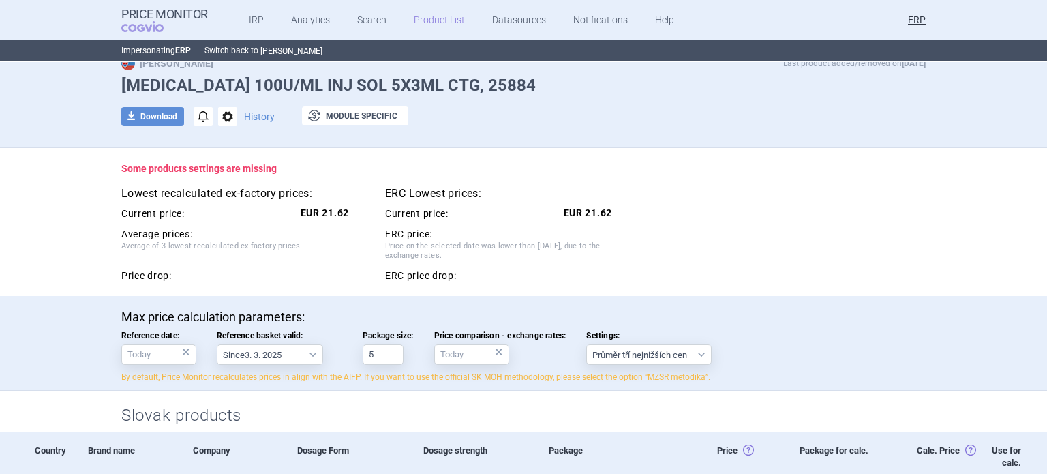
scroll to position [0, 0]
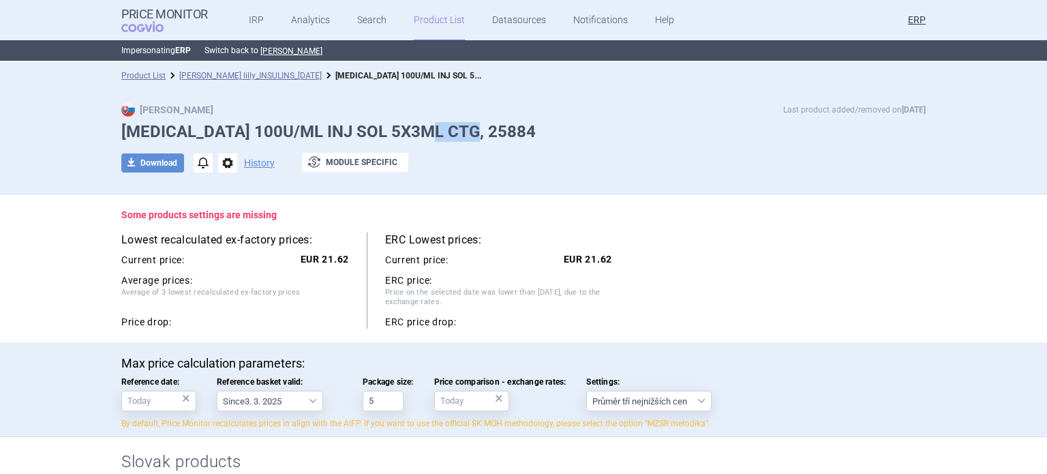
drag, startPoint x: 477, startPoint y: 133, endPoint x: 431, endPoint y: 133, distance: 46.4
click at [431, 133] on h1 "HUMALOG 100U/ML INJ SOL 5X3ML CTG, 25884" at bounding box center [523, 132] width 804 height 20
copy h1 "25884"
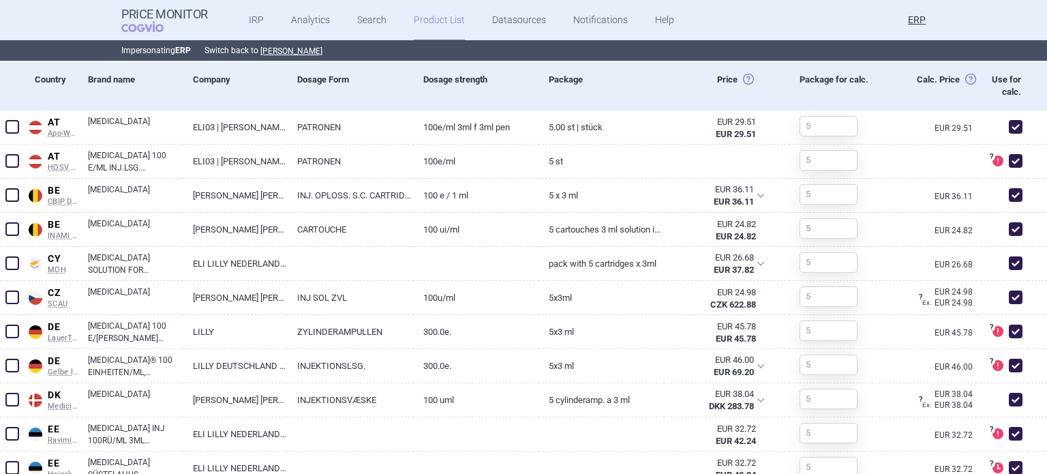
scroll to position [545, 0]
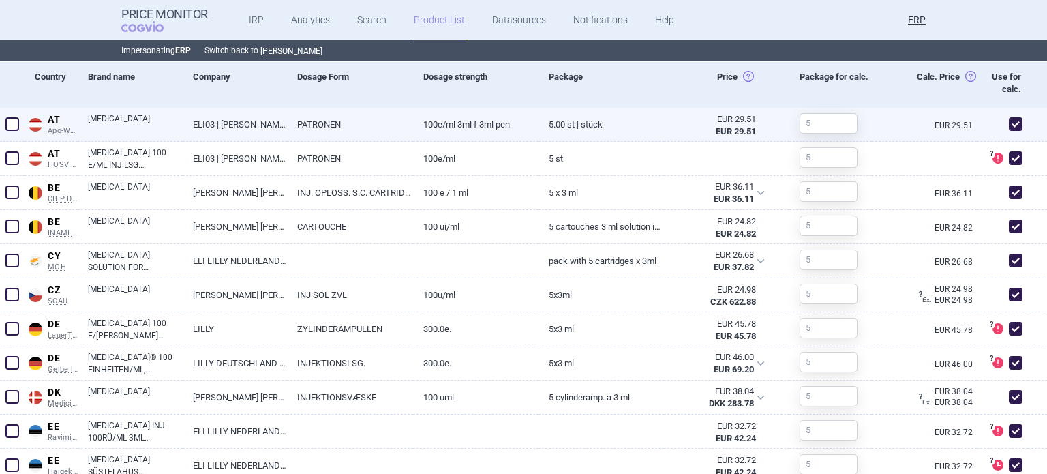
click at [555, 130] on link "5.00 ST | Stück" at bounding box center [601, 124] width 125 height 33
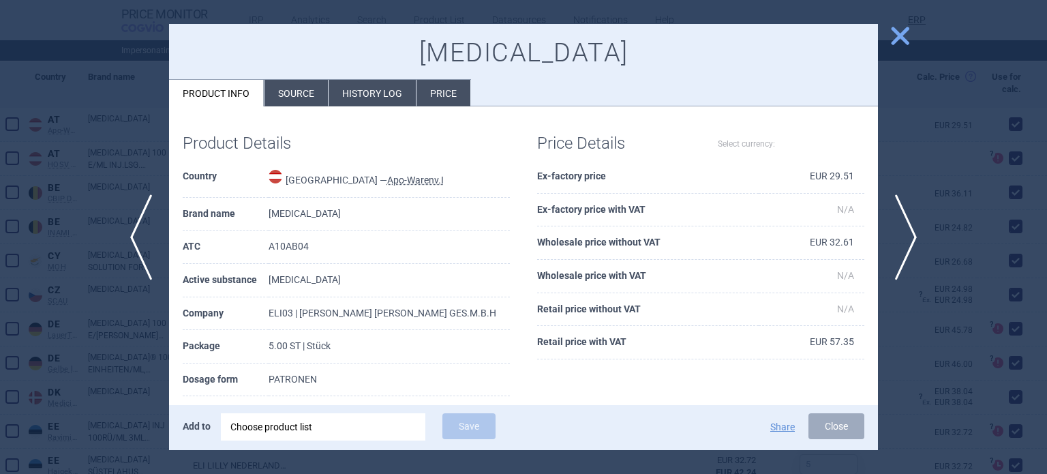
select select "EUR"
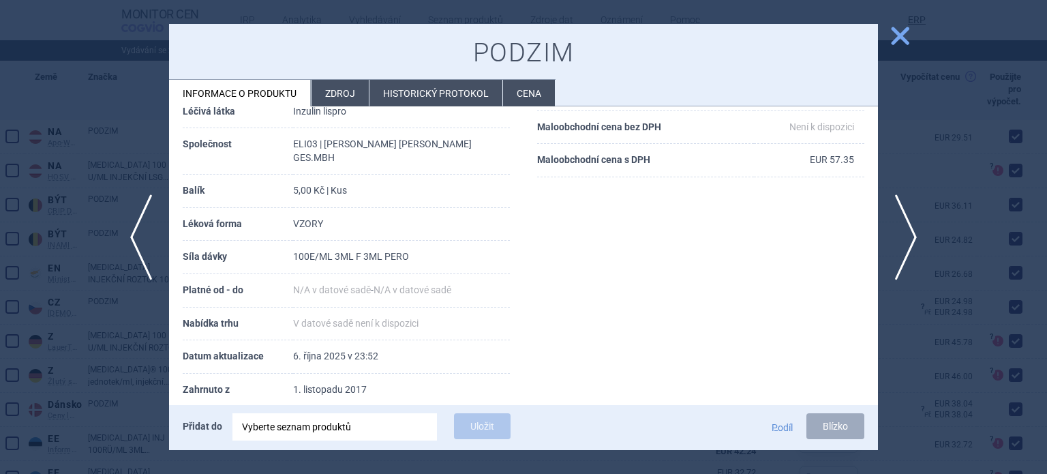
scroll to position [545, 0]
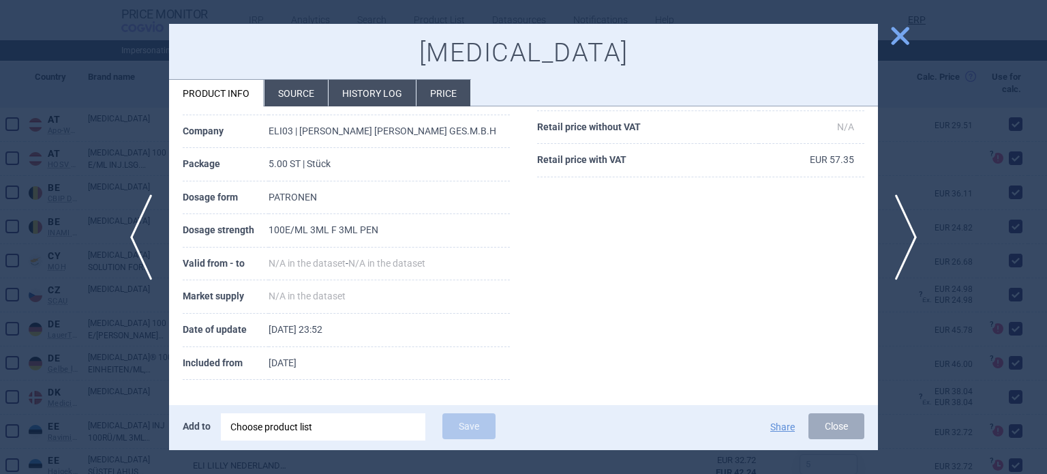
click at [294, 91] on li "Source" at bounding box center [295, 93] width 63 height 27
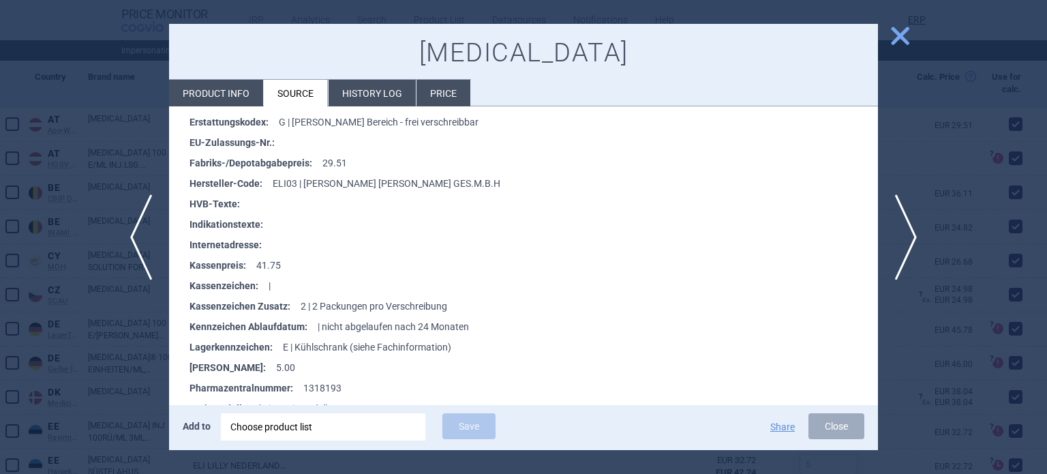
scroll to position [682, 0]
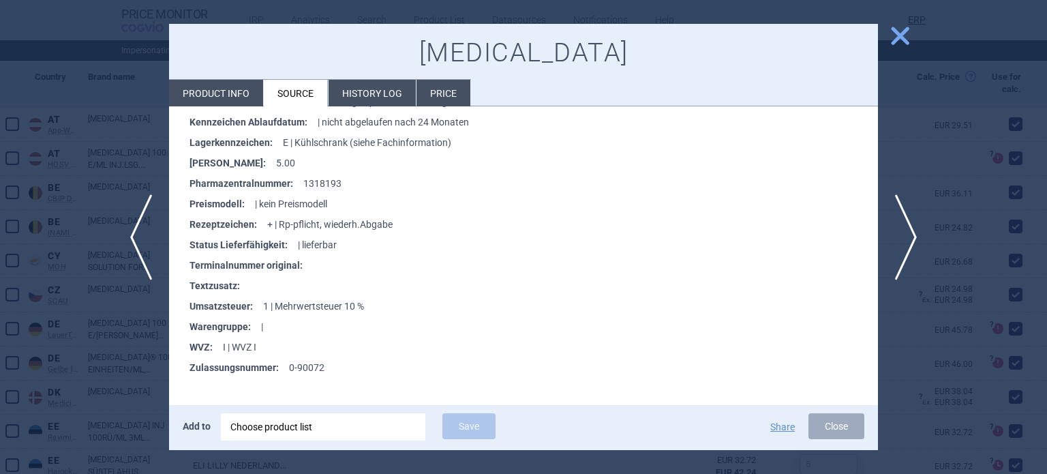
click at [72, 142] on div at bounding box center [523, 237] width 1047 height 474
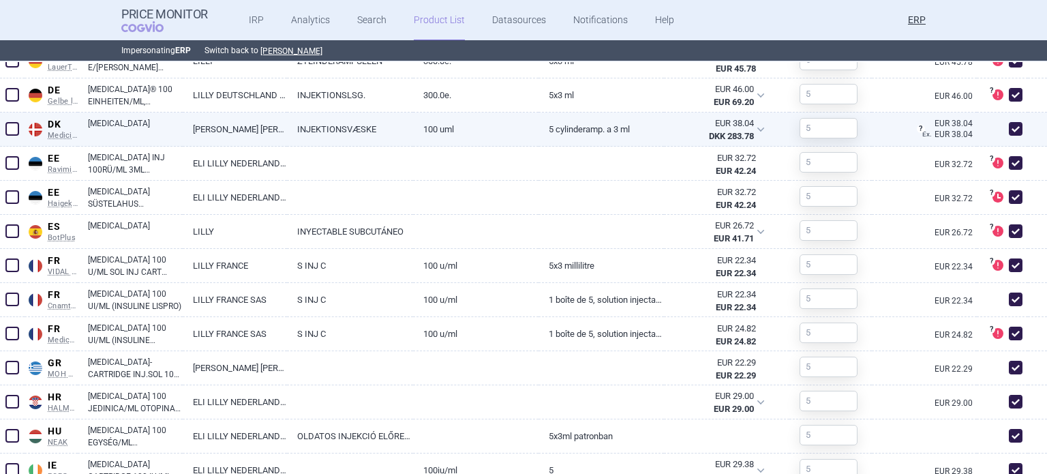
scroll to position [818, 0]
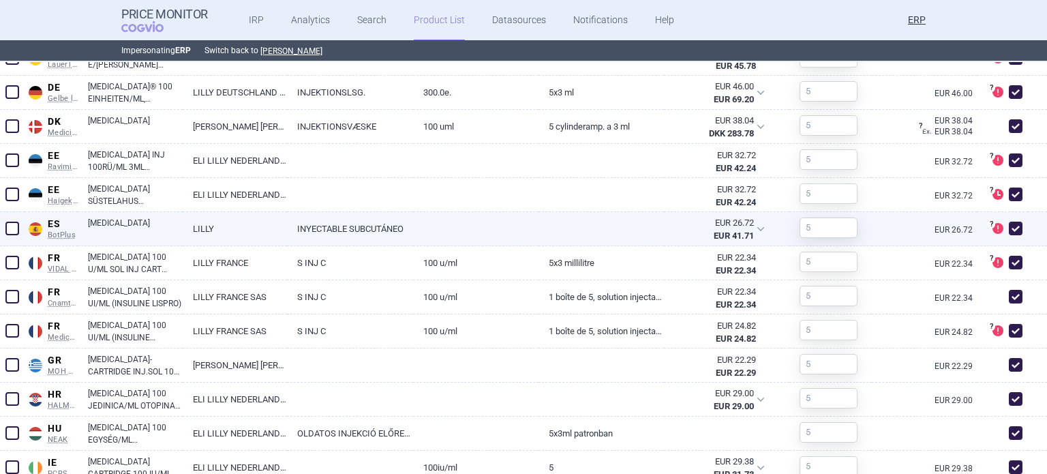
click at [552, 239] on div at bounding box center [601, 229] width 125 height 34
click at [532, 232] on link at bounding box center [475, 224] width 125 height 25
select select "EUR"
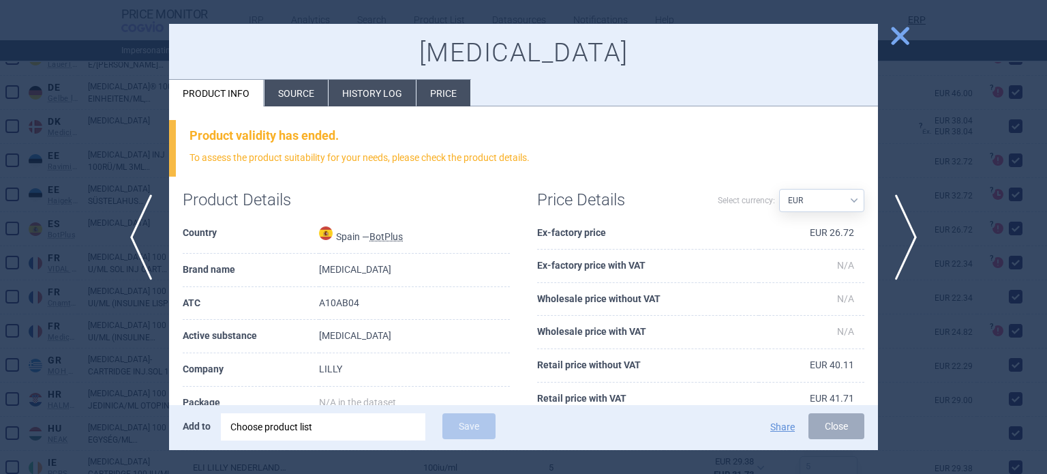
click at [301, 106] on div "HUMALOG Product info Source History log Price Product validity has ended. To as…" at bounding box center [523, 237] width 709 height 427
click at [294, 95] on li "Source" at bounding box center [295, 93] width 63 height 27
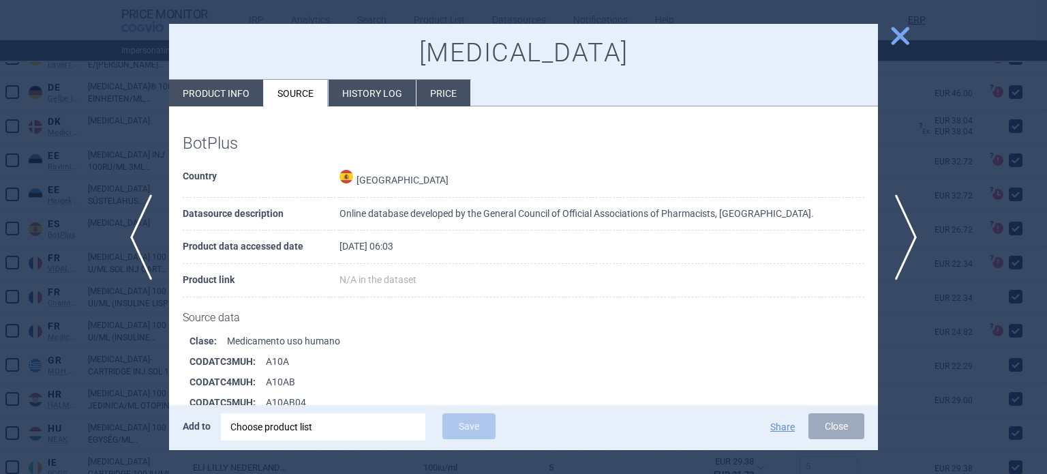
scroll to position [204, 0]
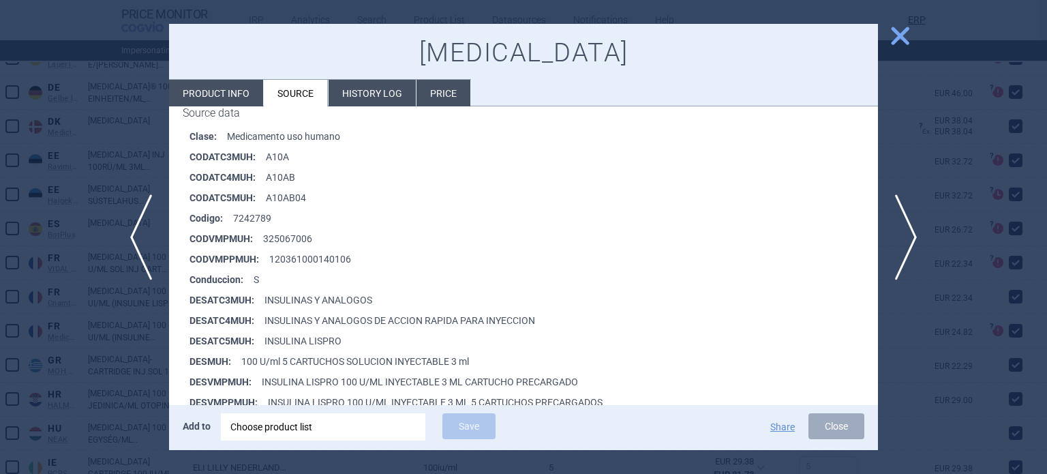
click at [26, 133] on div at bounding box center [523, 237] width 1047 height 474
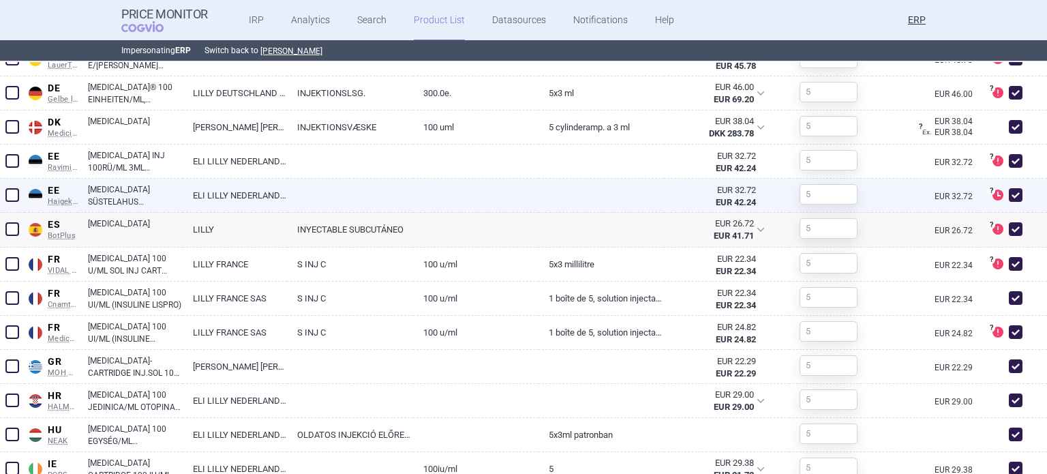
scroll to position [883, 0]
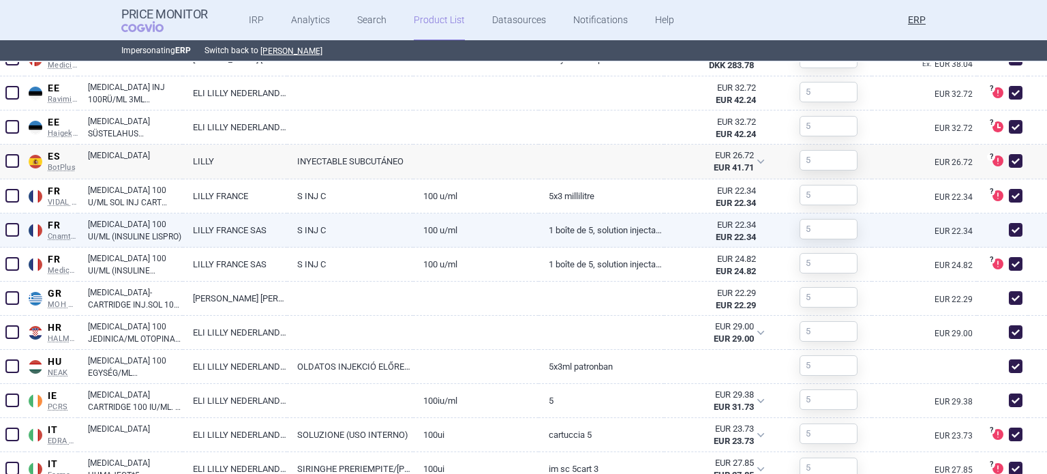
click at [627, 234] on link "1 Boîte de 5, solution injectable en cartouche de 3 ml" at bounding box center [601, 229] width 125 height 33
select select "EUR"
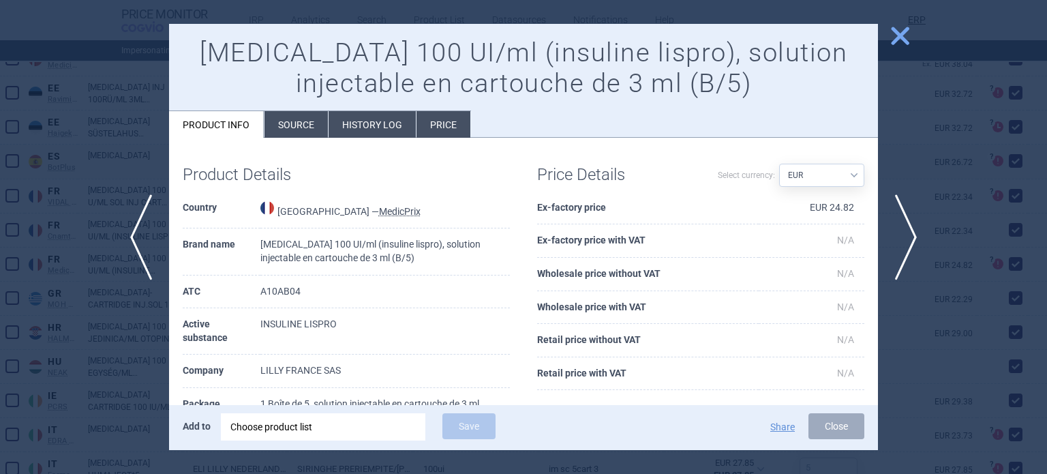
click at [0, 161] on div at bounding box center [523, 237] width 1047 height 474
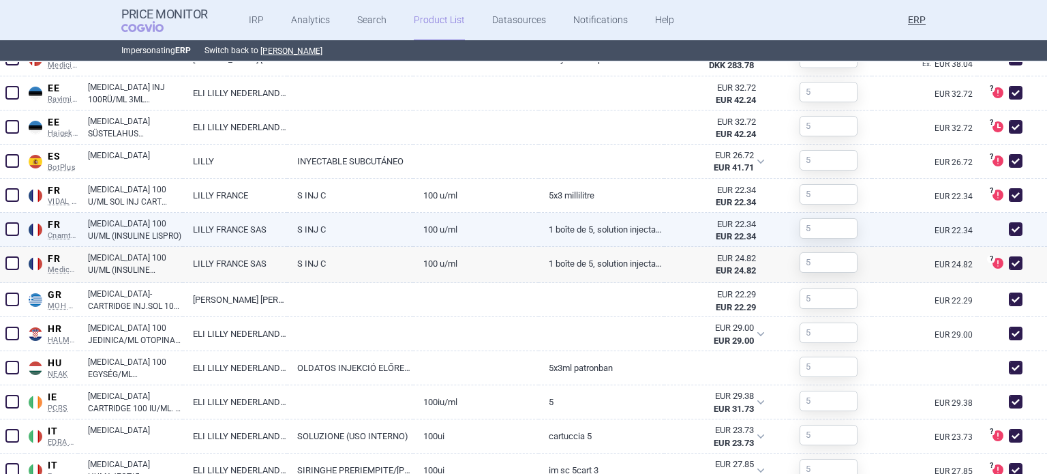
scroll to position [952, 0]
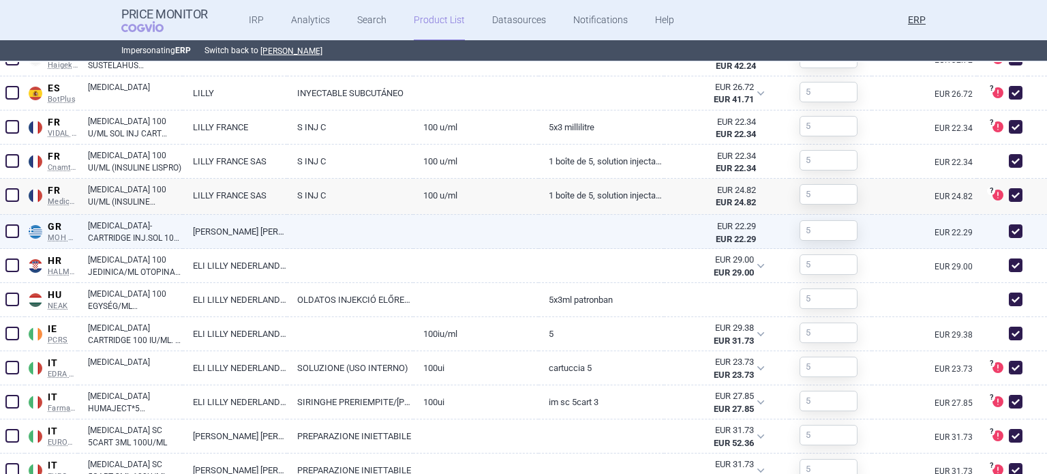
click at [333, 234] on link at bounding box center [349, 227] width 125 height 25
select select "EUR"
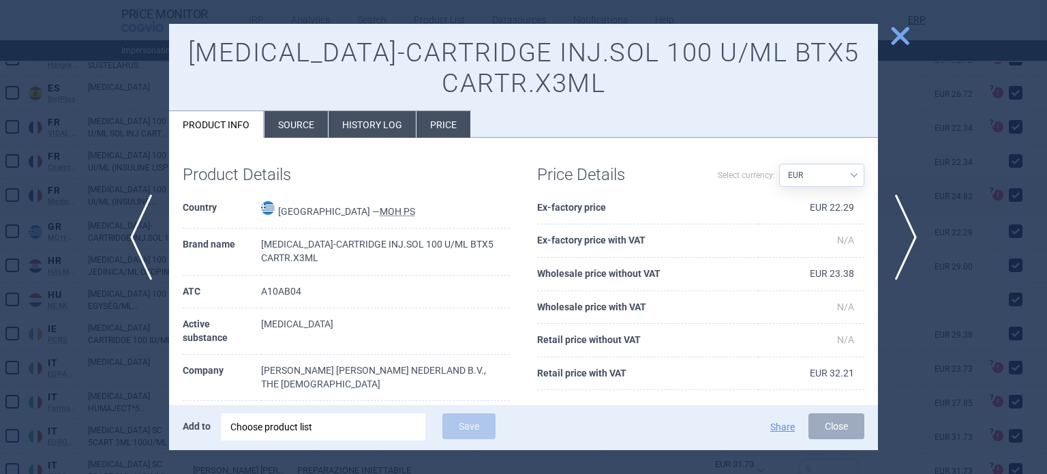
click at [74, 194] on div at bounding box center [523, 237] width 1047 height 474
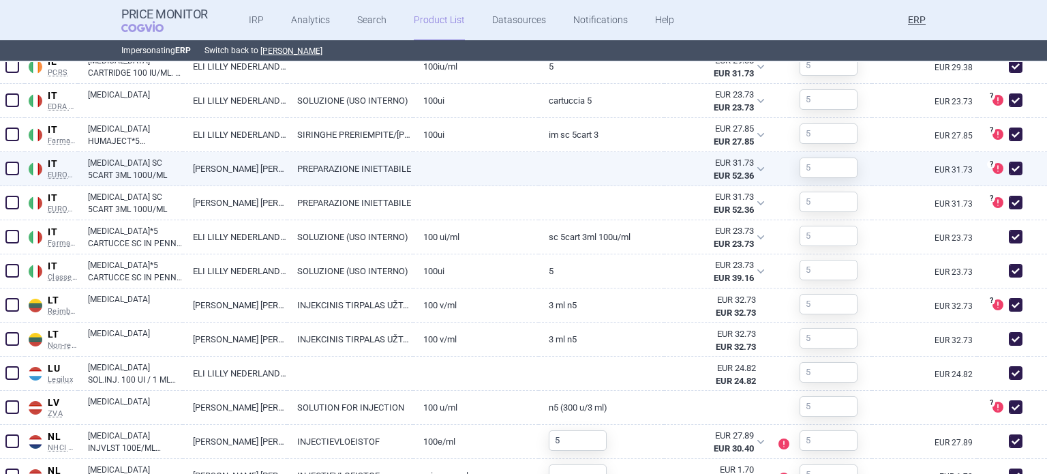
scroll to position [1224, 0]
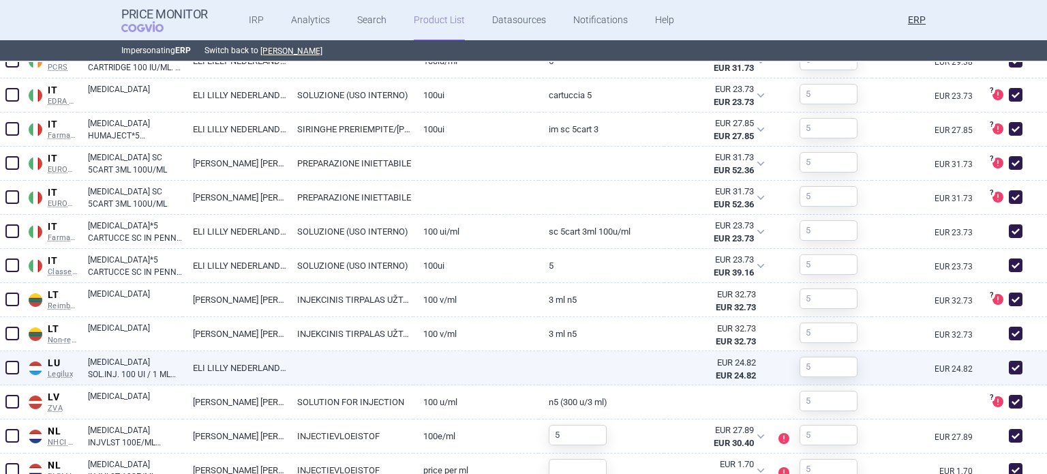
click at [387, 354] on link at bounding box center [349, 363] width 125 height 25
select select "EUR"
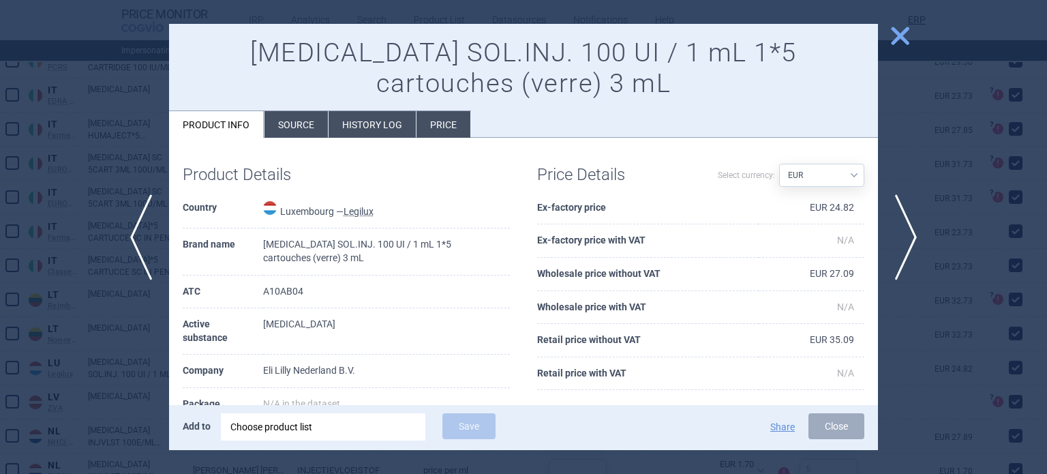
click at [84, 167] on div at bounding box center [523, 237] width 1047 height 474
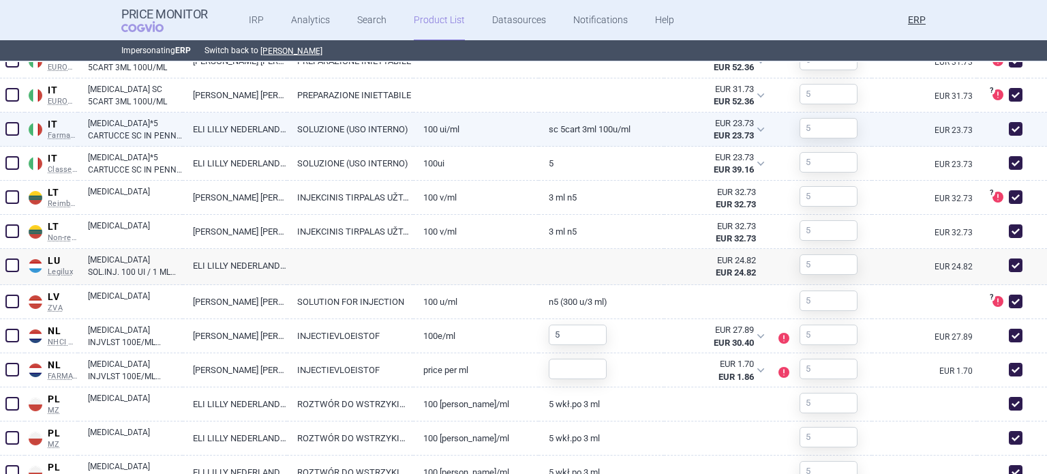
scroll to position [1427, 0]
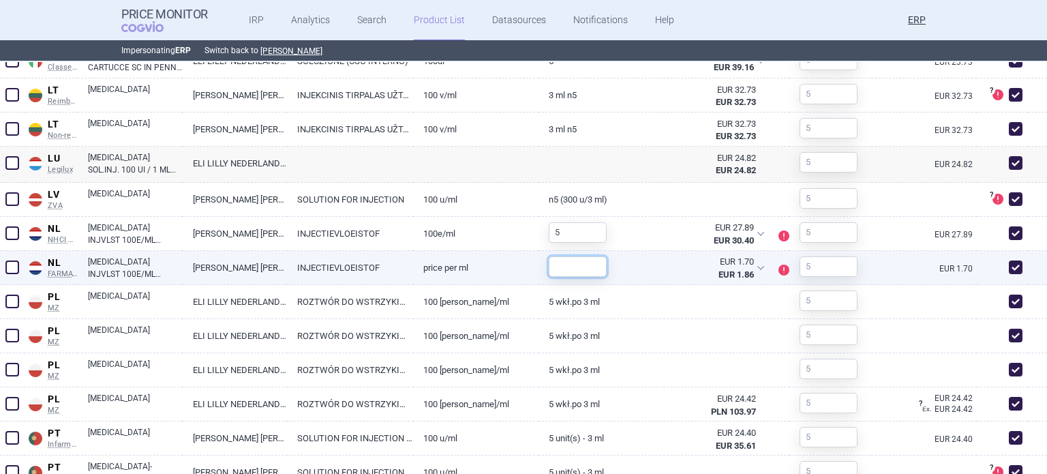
click at [578, 265] on input "text" at bounding box center [578, 266] width 58 height 20
type input "15"
click at [633, 271] on div "15" at bounding box center [601, 268] width 125 height 34
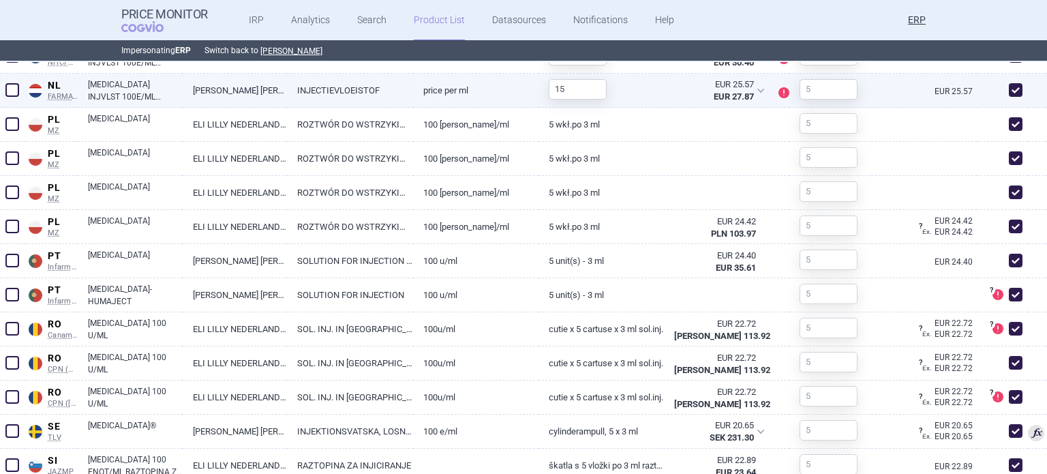
scroll to position [1568, 0]
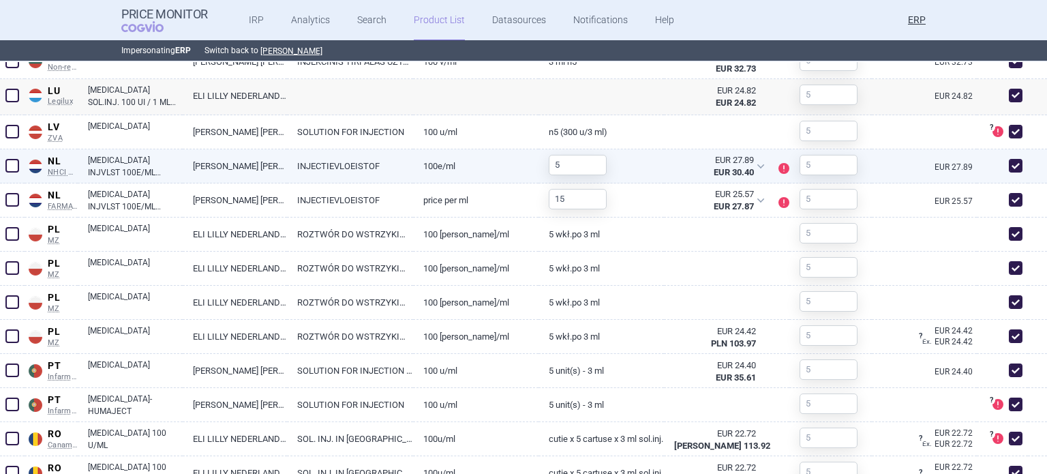
click at [1009, 168] on span at bounding box center [1016, 166] width 14 height 14
checkbox input "false"
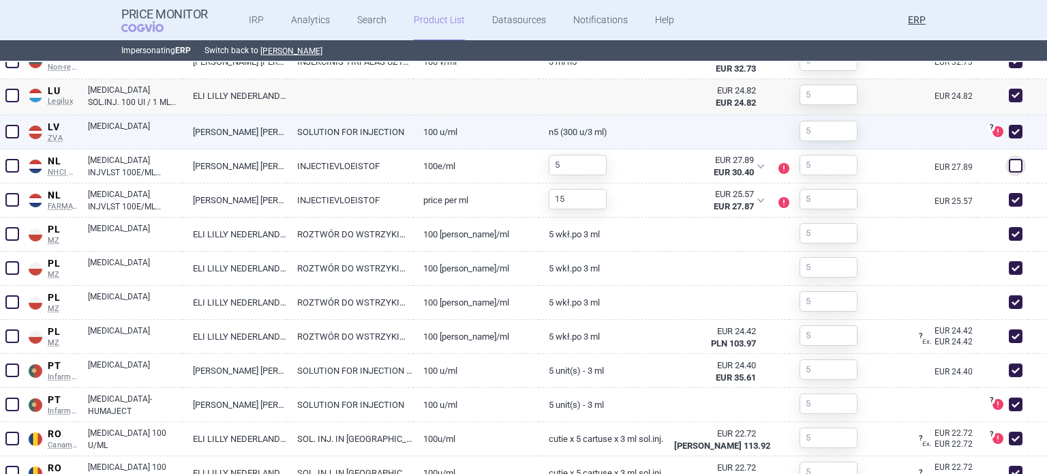
click at [1009, 136] on span at bounding box center [1016, 132] width 14 height 14
checkbox input "false"
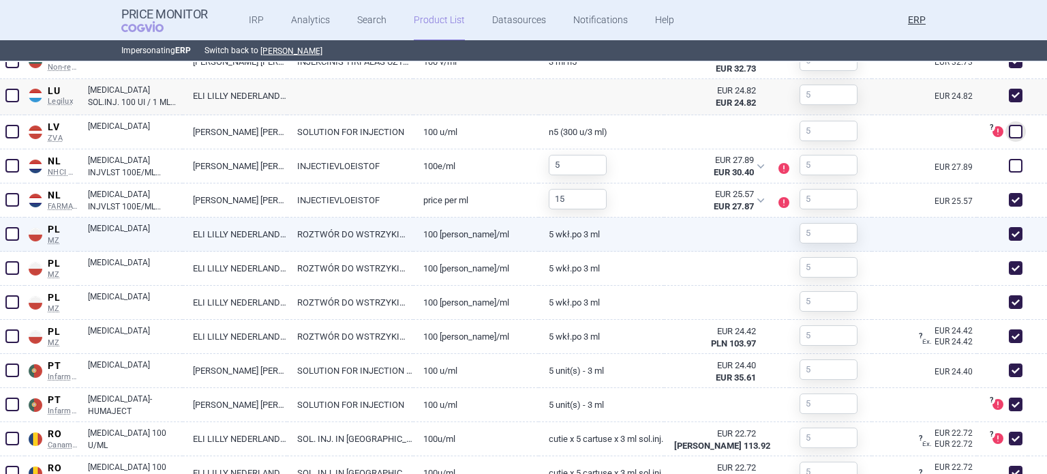
click at [1012, 231] on span at bounding box center [1015, 234] width 20 height 20
checkbox input "false"
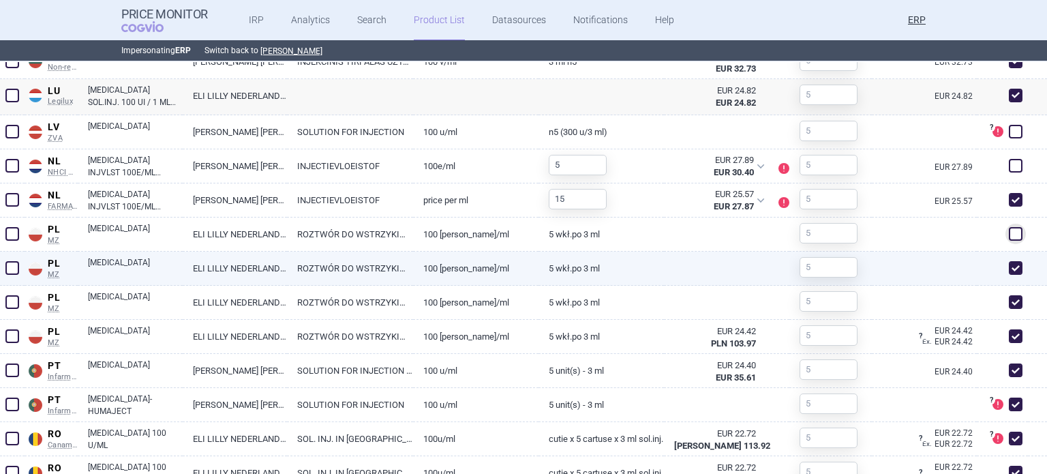
click at [1010, 259] on span at bounding box center [1015, 268] width 20 height 20
checkbox input "false"
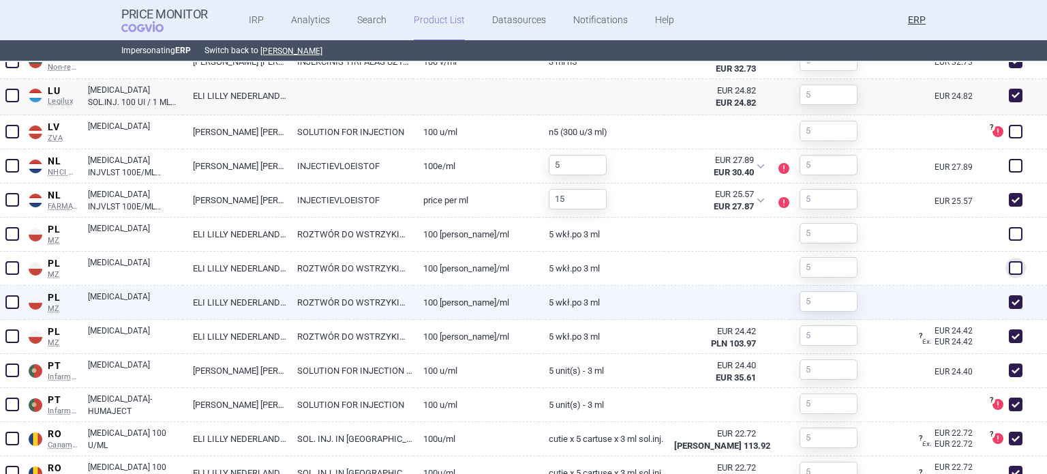
click at [1009, 295] on span at bounding box center [1016, 302] width 14 height 14
checkbox input "false"
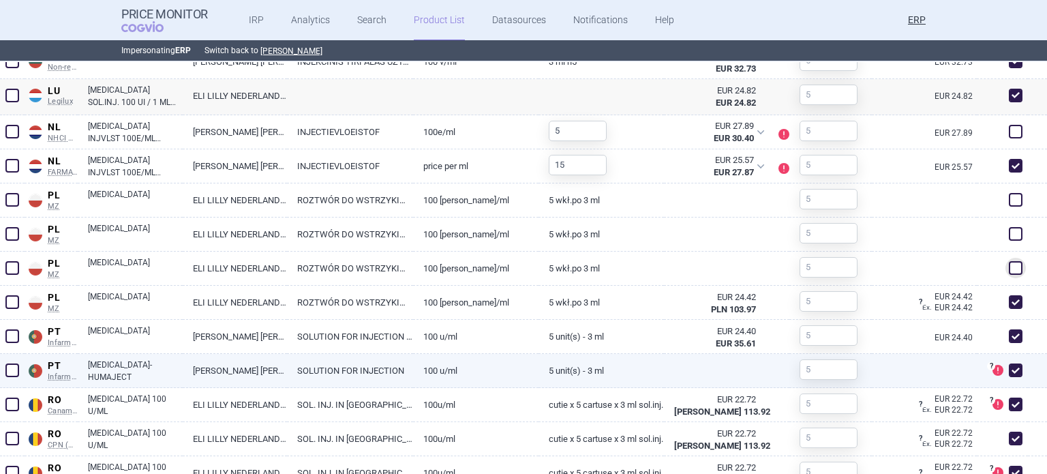
click at [1012, 374] on span at bounding box center [1015, 370] width 20 height 20
checkbox input "false"
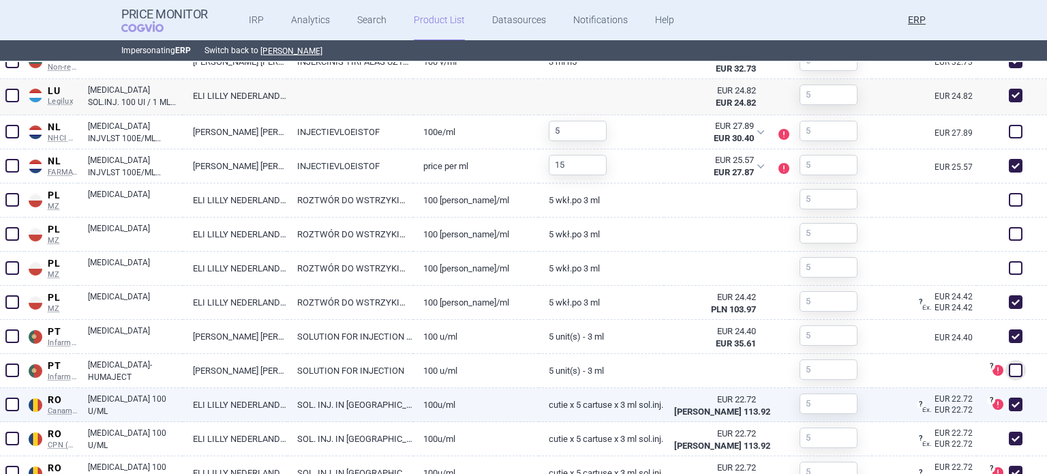
click at [1007, 395] on span at bounding box center [1015, 404] width 20 height 20
checkbox input "false"
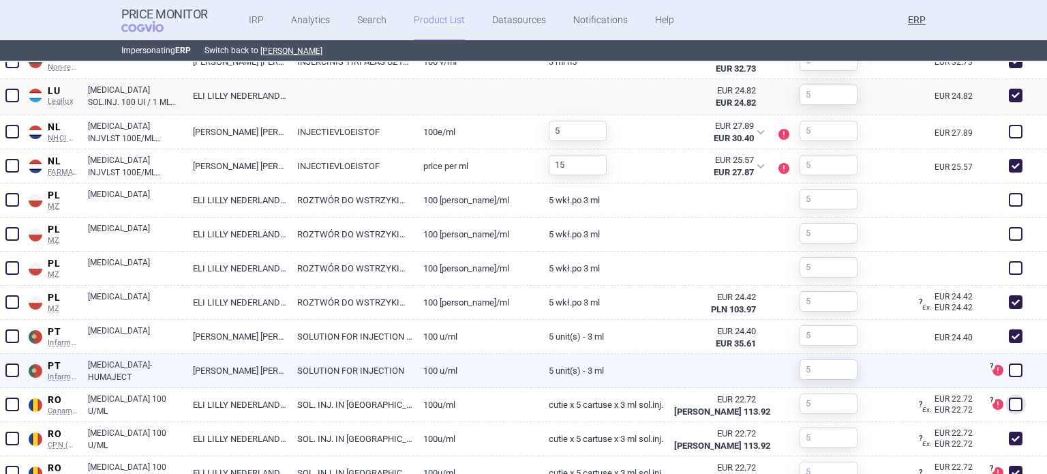
scroll to position [1773, 0]
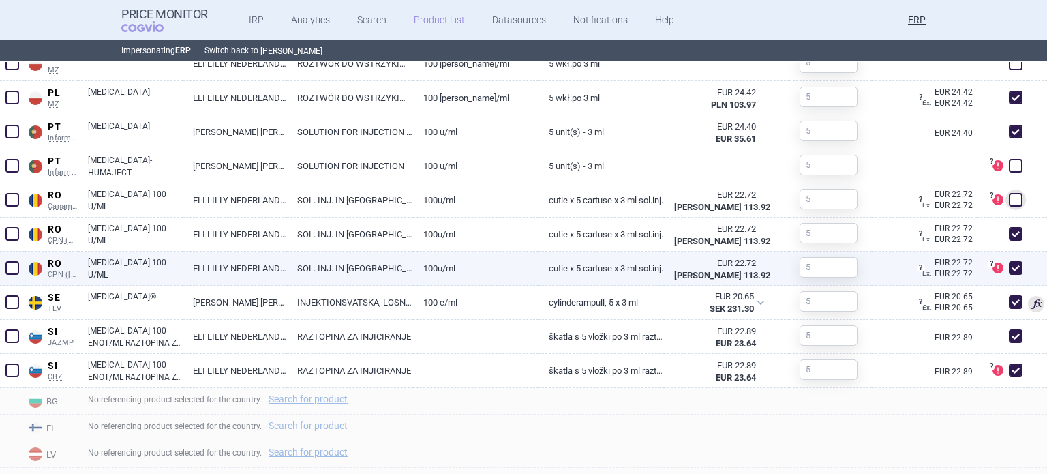
click at [1009, 264] on span at bounding box center [1016, 268] width 14 height 14
checkbox input "false"
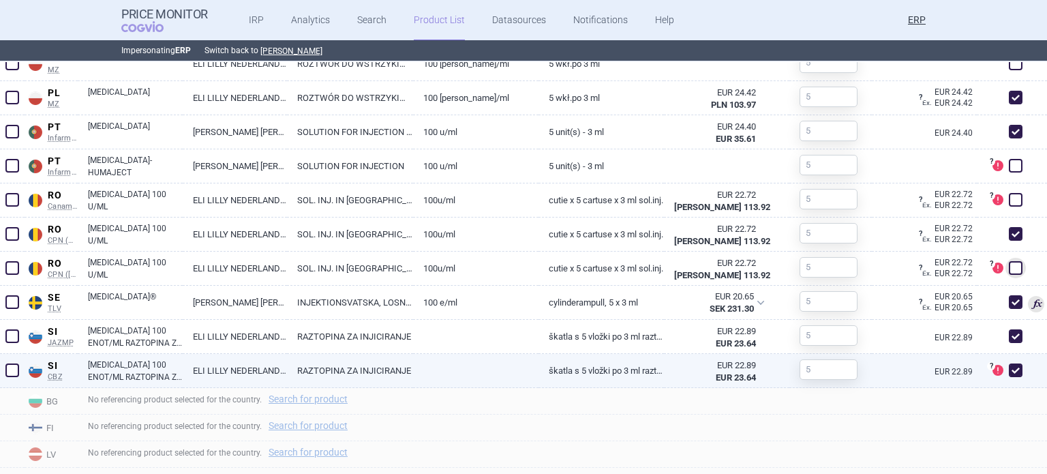
click at [1009, 367] on span at bounding box center [1016, 370] width 14 height 14
checkbox input "false"
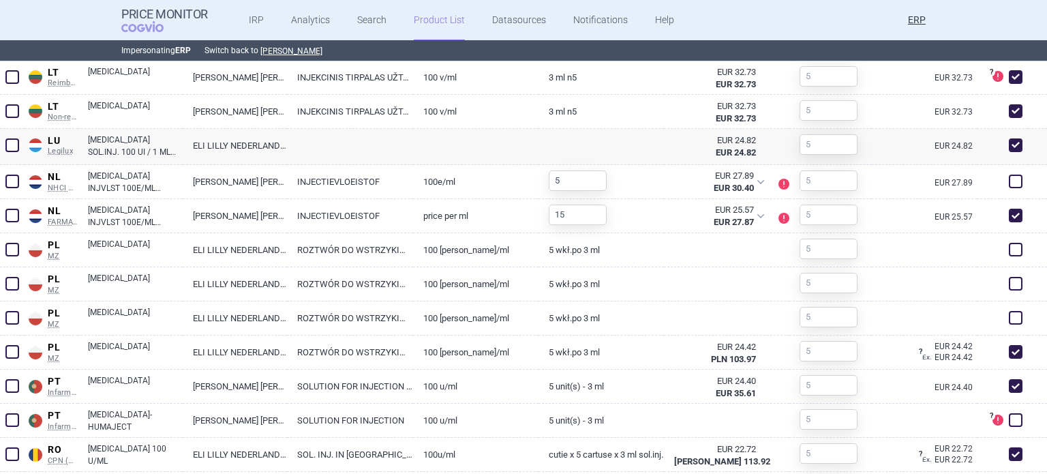
scroll to position [1451, 0]
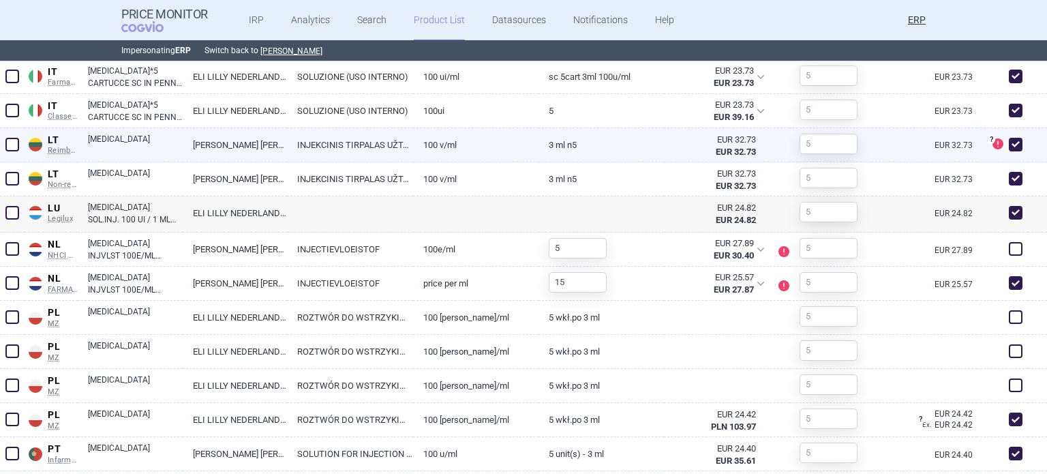
click at [1005, 155] on div "? DataSource of this product is not officially recognized and might not be suit…" at bounding box center [1002, 145] width 51 height 34
click at [1009, 147] on span at bounding box center [1016, 145] width 14 height 14
checkbox input "false"
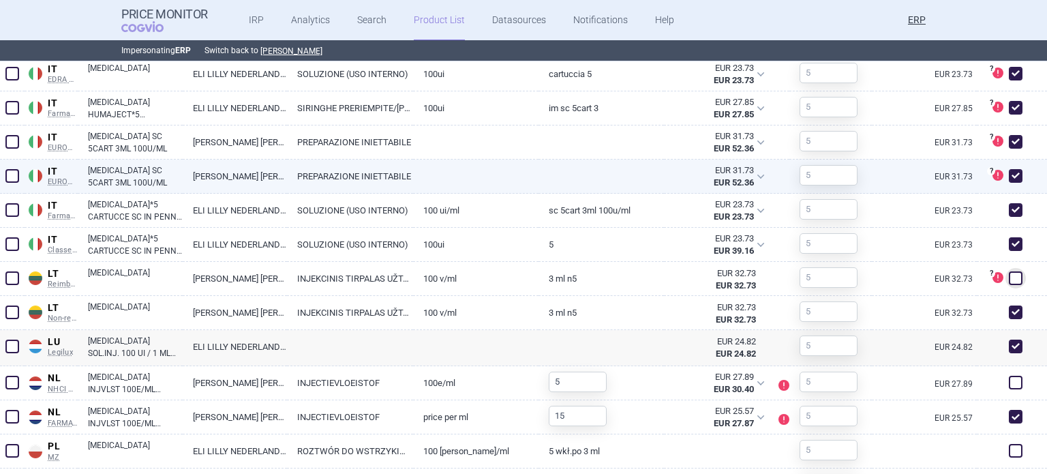
scroll to position [1315, 0]
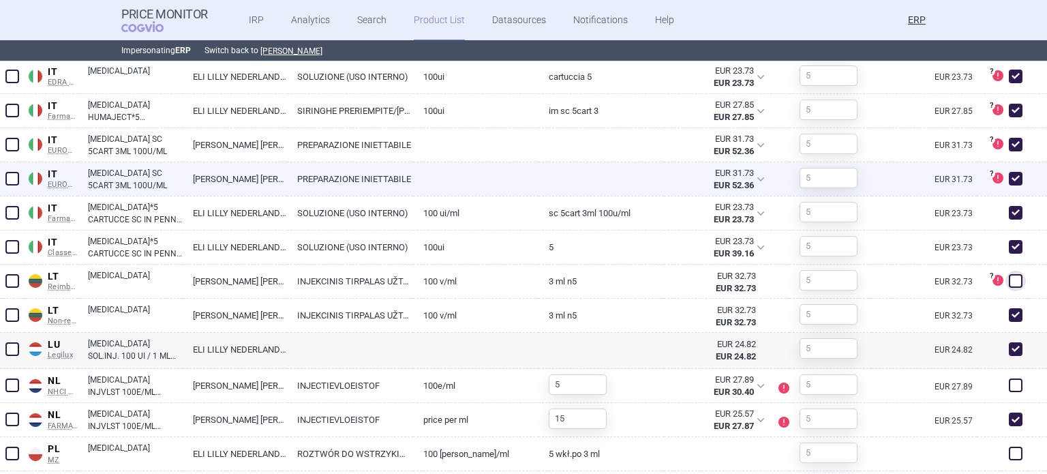
click at [1009, 178] on span at bounding box center [1016, 179] width 14 height 14
checkbox input "false"
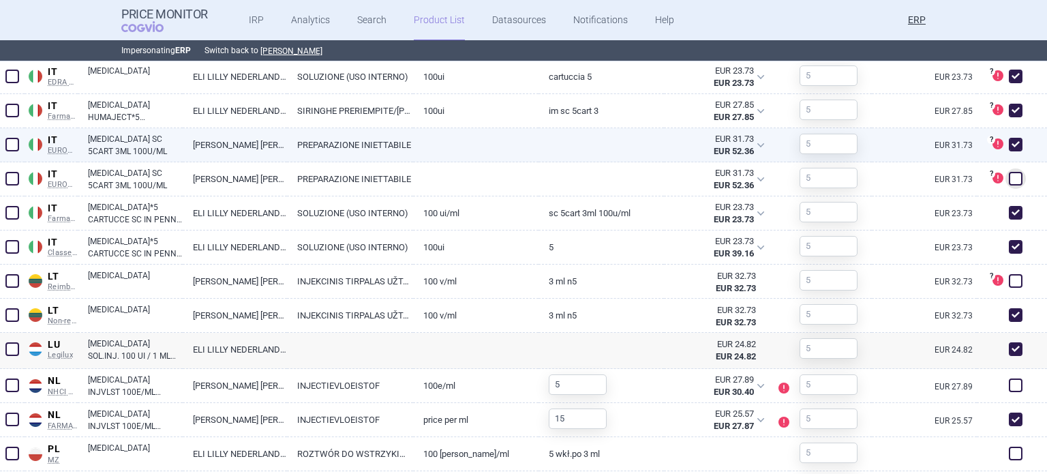
click at [1009, 138] on span at bounding box center [1016, 145] width 14 height 14
checkbox input "false"
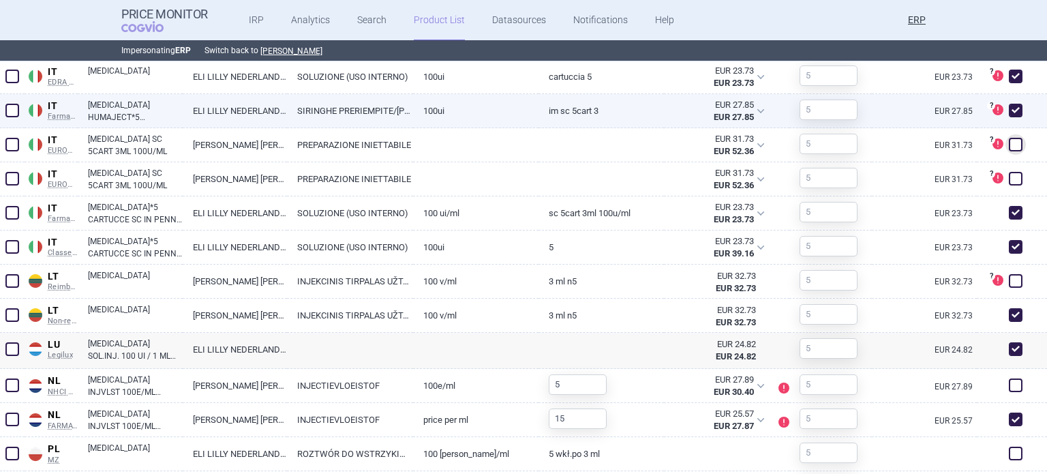
click at [1011, 99] on div "? This product shouldn't be used for referencing. Please check product details." at bounding box center [1002, 111] width 51 height 34
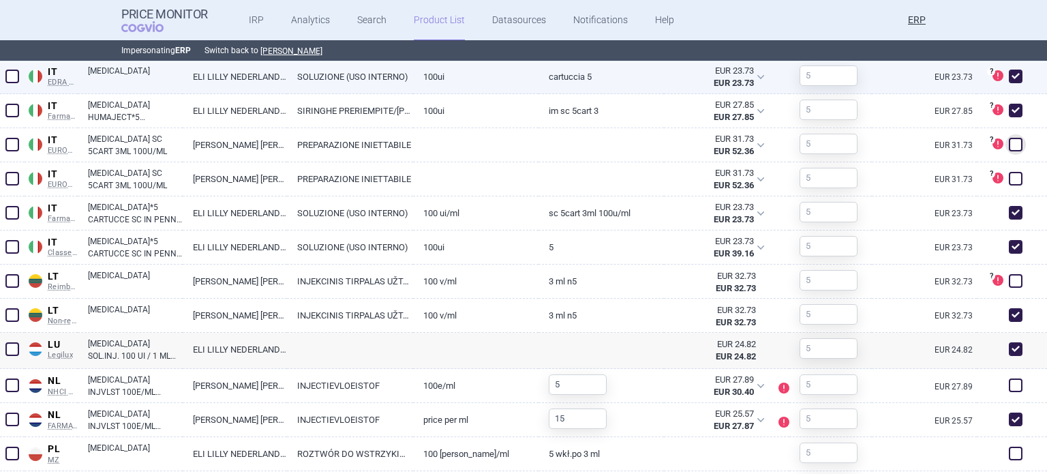
click at [1009, 70] on span at bounding box center [1016, 77] width 14 height 14
checkbox input "false"
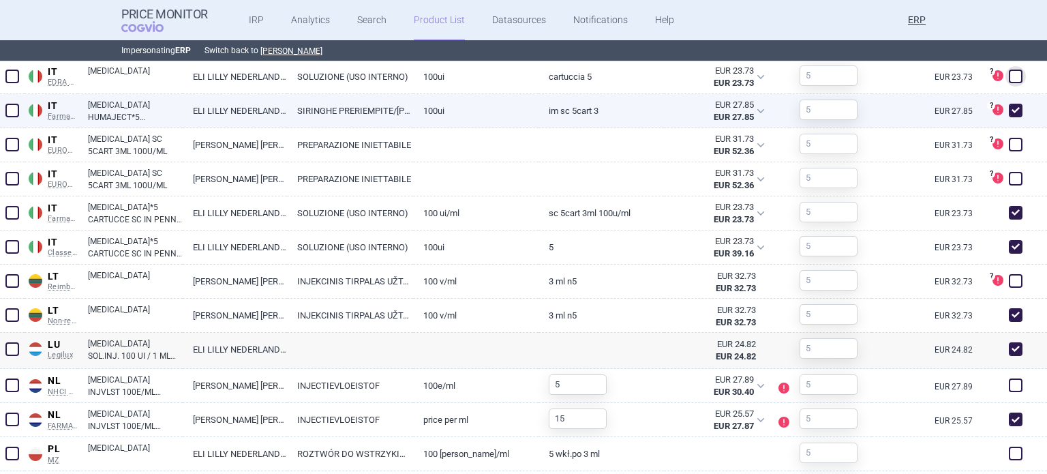
click at [1009, 108] on span at bounding box center [1016, 111] width 14 height 14
checkbox input "false"
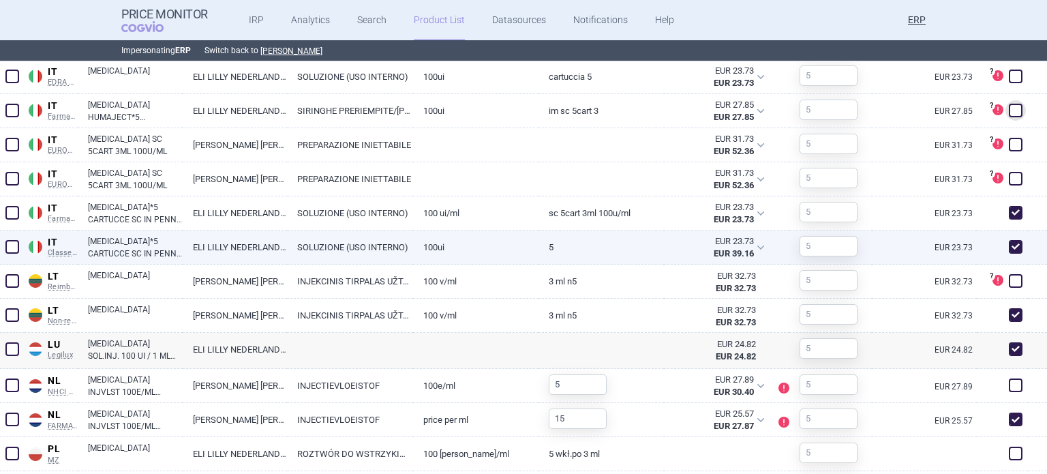
click at [1009, 241] on span at bounding box center [1016, 247] width 14 height 14
checkbox input "false"
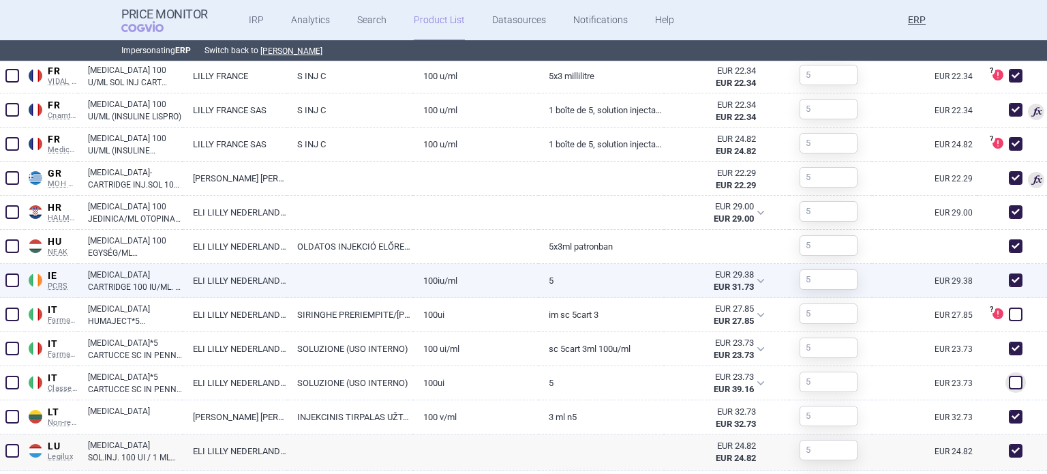
scroll to position [941, 0]
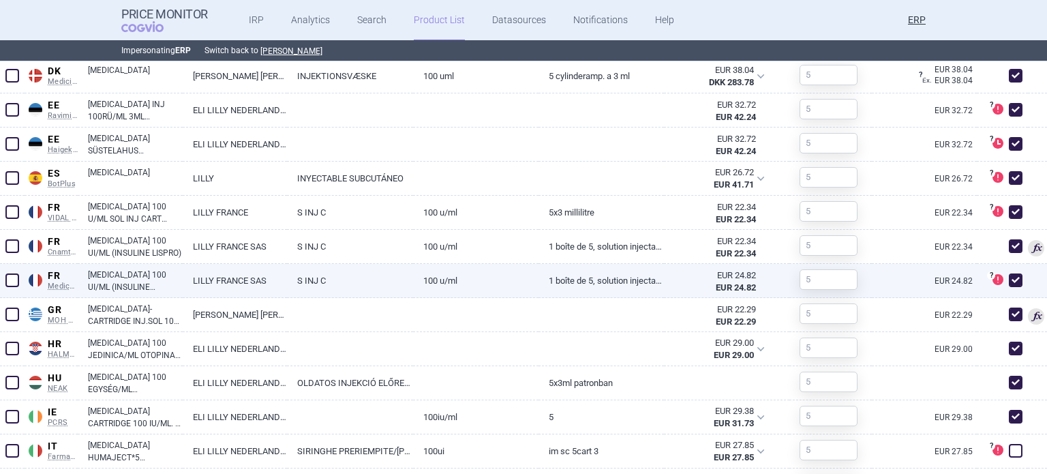
click at [998, 290] on div "? DataSource of this product is not officially recognized and might not be suit…" at bounding box center [1002, 281] width 51 height 34
click at [1009, 277] on span at bounding box center [1016, 280] width 14 height 14
checkbox input "false"
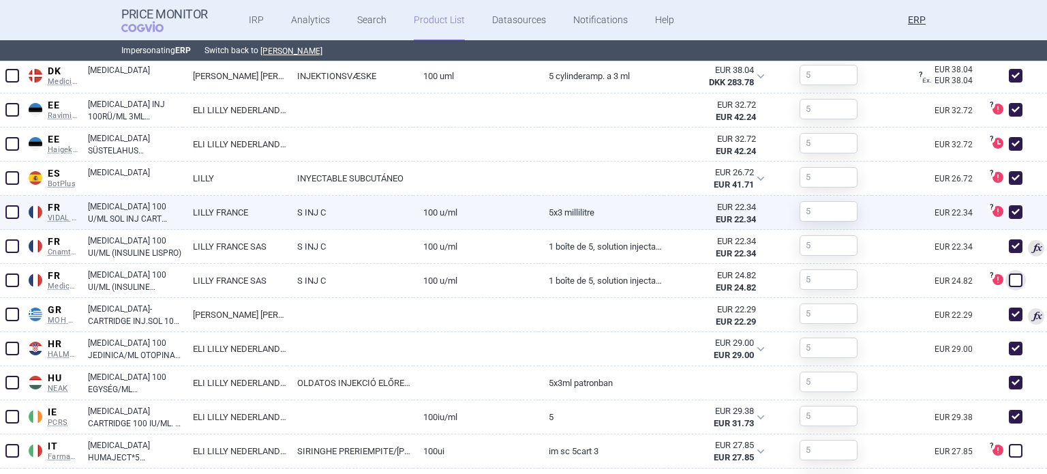
click at [994, 212] on div "? DataSource of this product is not officially recognized and might not be suit…" at bounding box center [1002, 213] width 51 height 34
click at [1009, 207] on span at bounding box center [1016, 212] width 14 height 14
checkbox input "false"
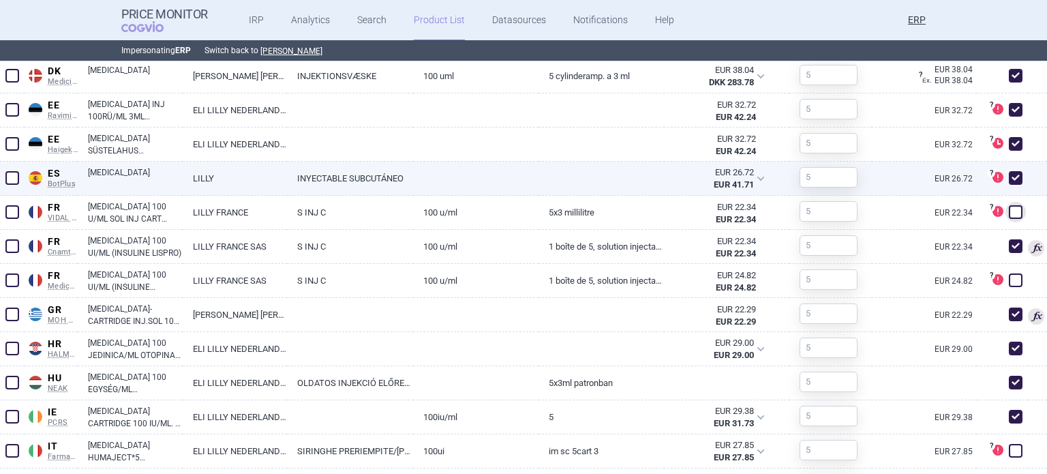
click at [1009, 176] on span at bounding box center [1016, 178] width 14 height 14
checkbox input "false"
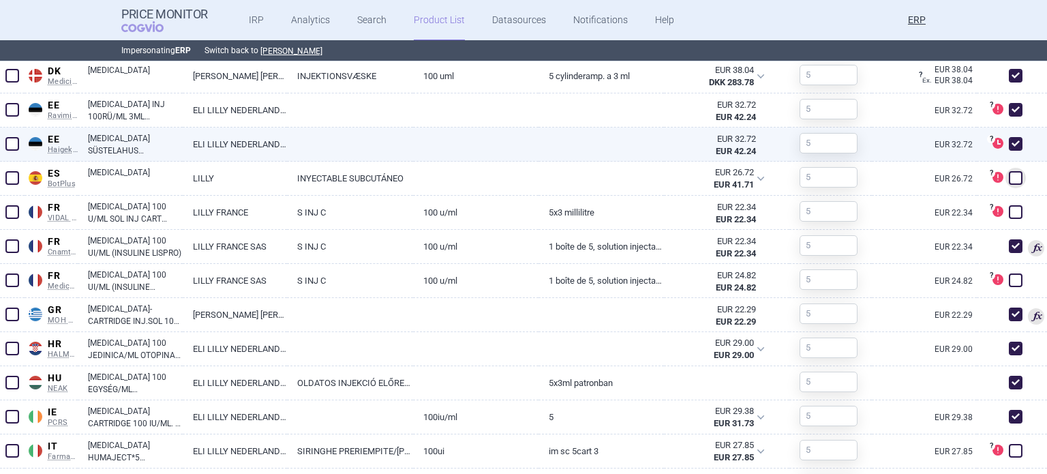
click at [1005, 151] on span at bounding box center [1015, 144] width 20 height 20
checkbox input "false"
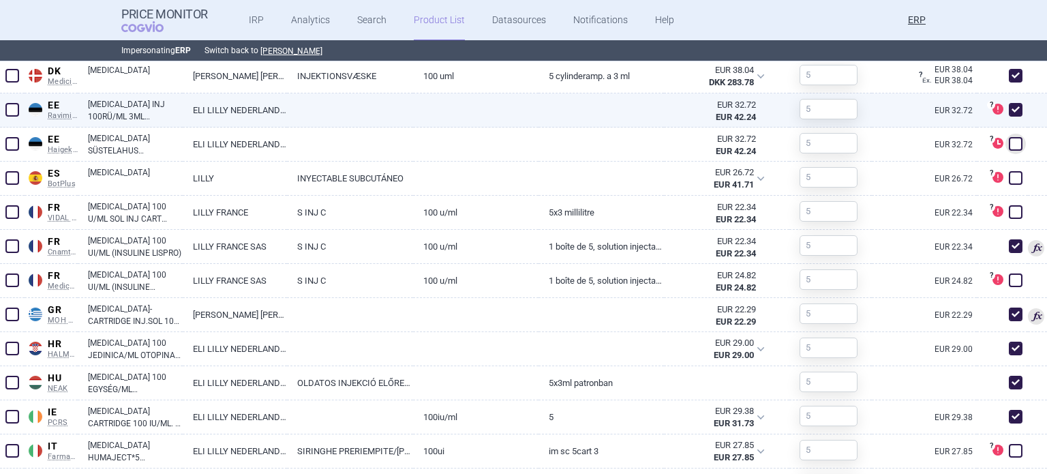
click at [1009, 106] on span at bounding box center [1016, 110] width 14 height 14
checkbox input "false"
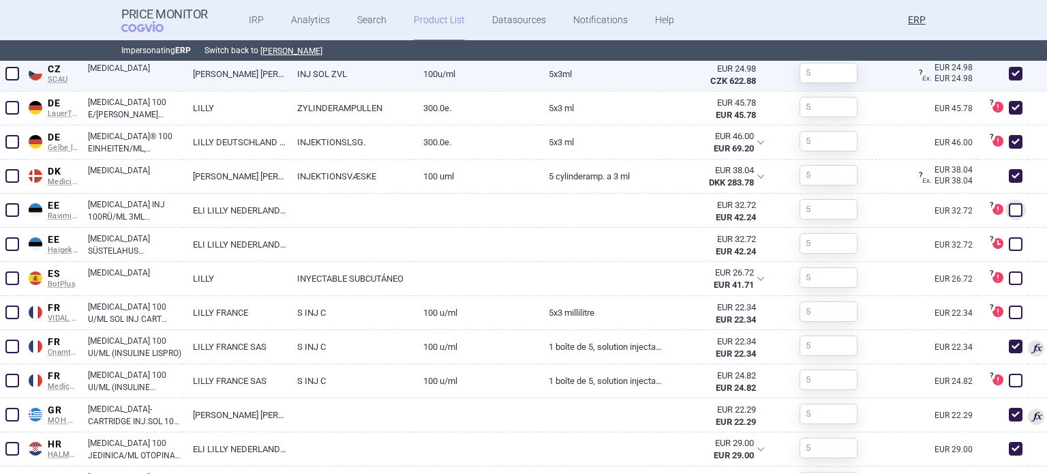
scroll to position [736, 0]
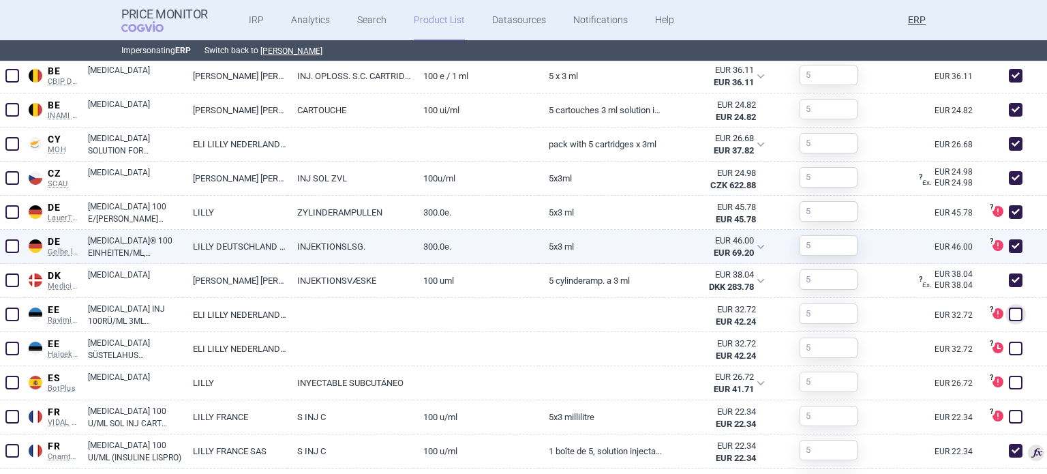
click at [1009, 245] on span at bounding box center [1016, 246] width 14 height 14
checkbox input "false"
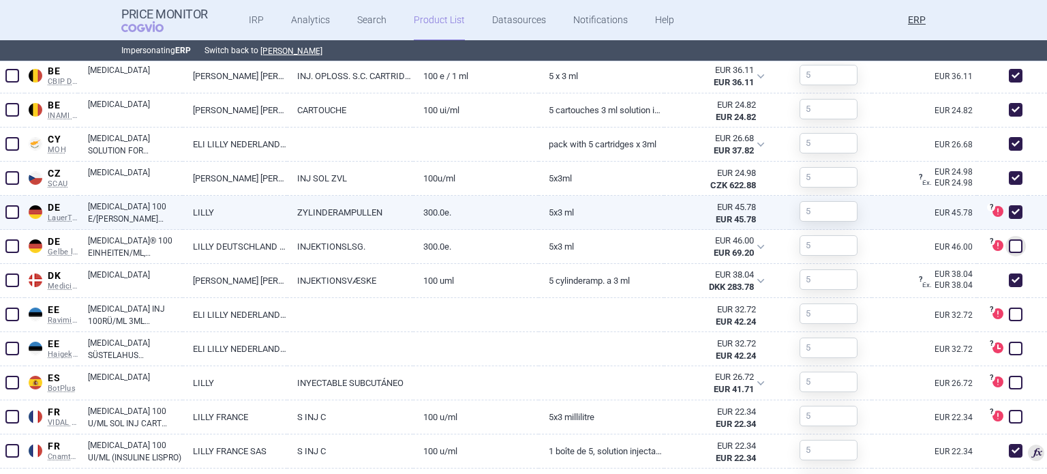
click at [1009, 211] on span at bounding box center [1016, 212] width 14 height 14
checkbox input "false"
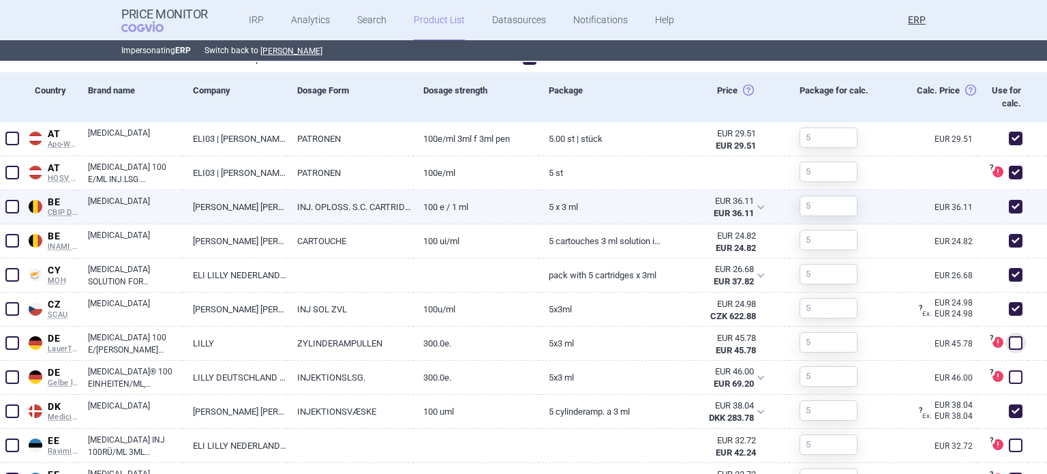
scroll to position [600, 0]
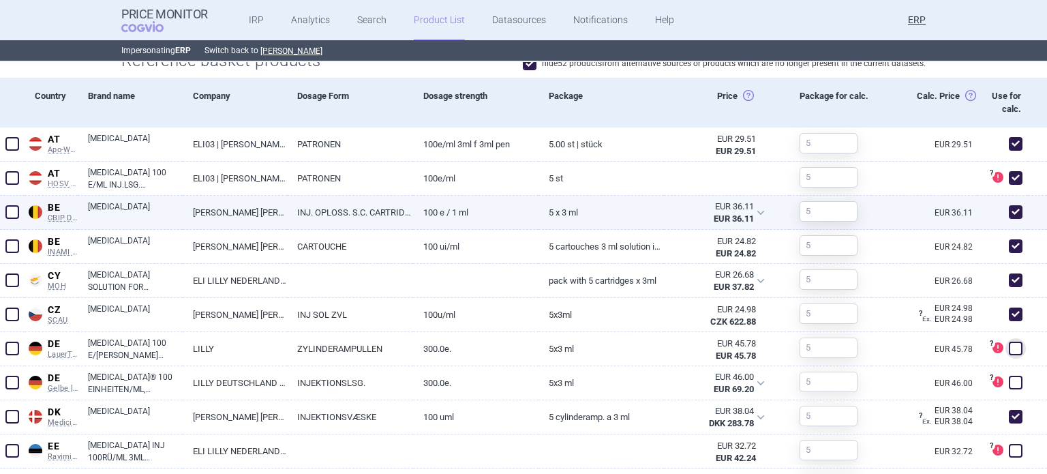
click at [1009, 213] on span at bounding box center [1016, 212] width 14 height 14
checkbox input "false"
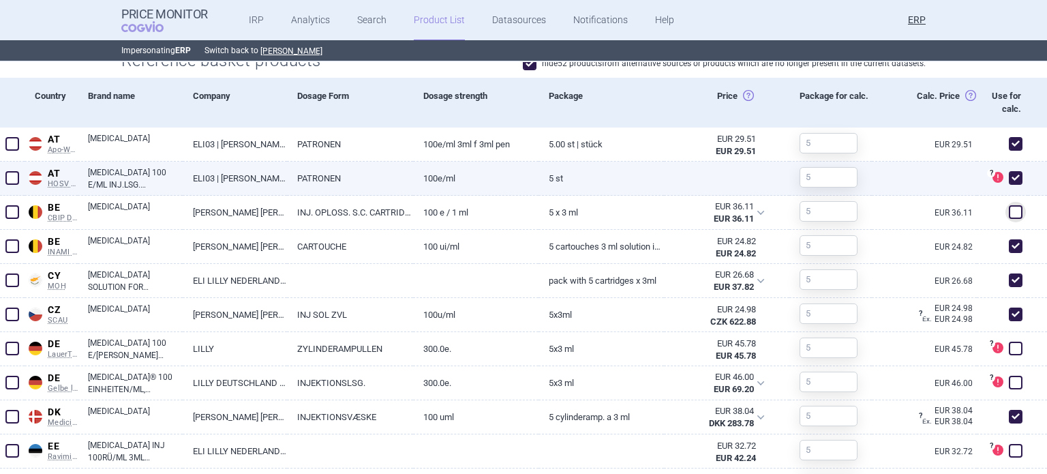
click at [1009, 176] on span at bounding box center [1016, 178] width 14 height 14
checkbox input "false"
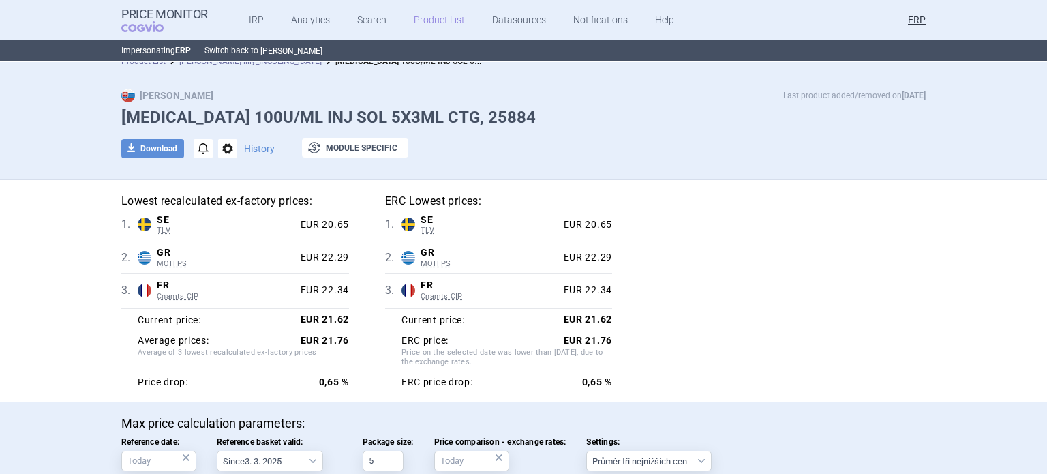
scroll to position [0, 0]
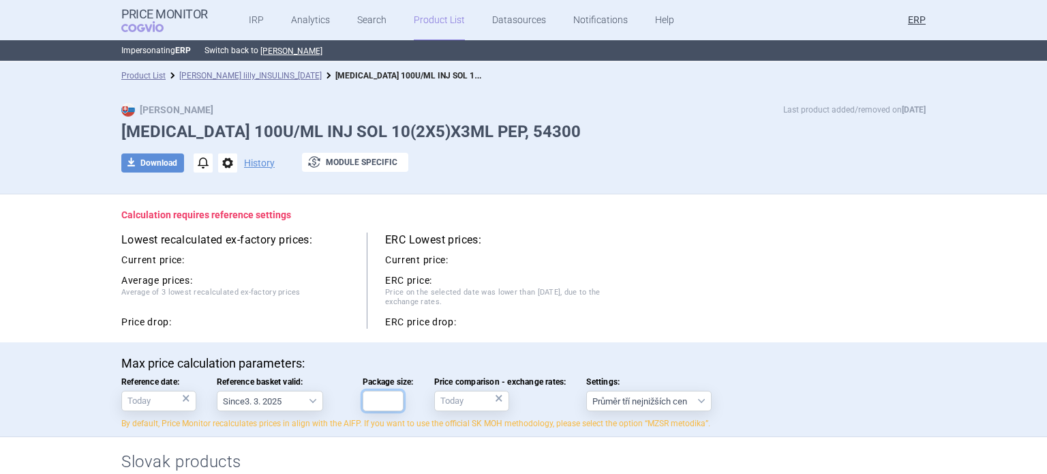
click at [387, 396] on input "Package size:" at bounding box center [383, 401] width 41 height 20
type input "0"
type input "10"
click at [603, 260] on div "Current price:" at bounding box center [498, 260] width 227 height 16
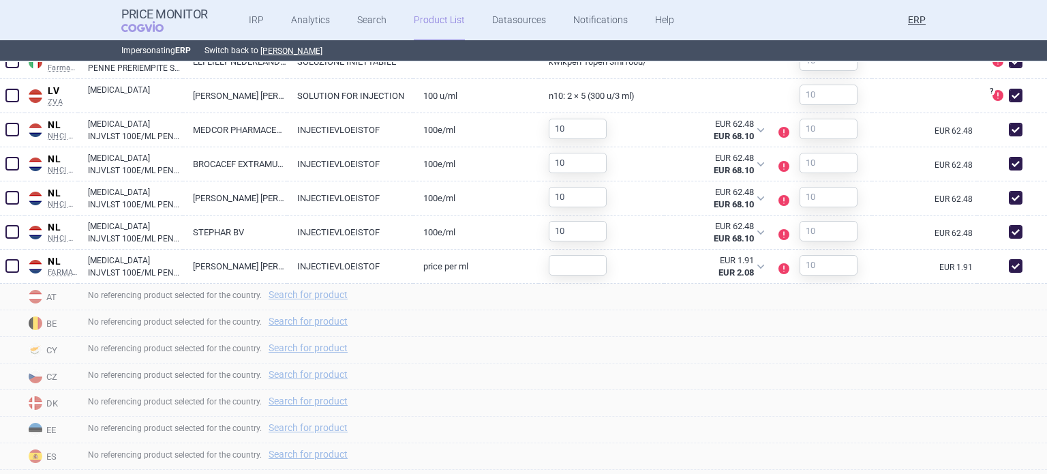
scroll to position [886, 0]
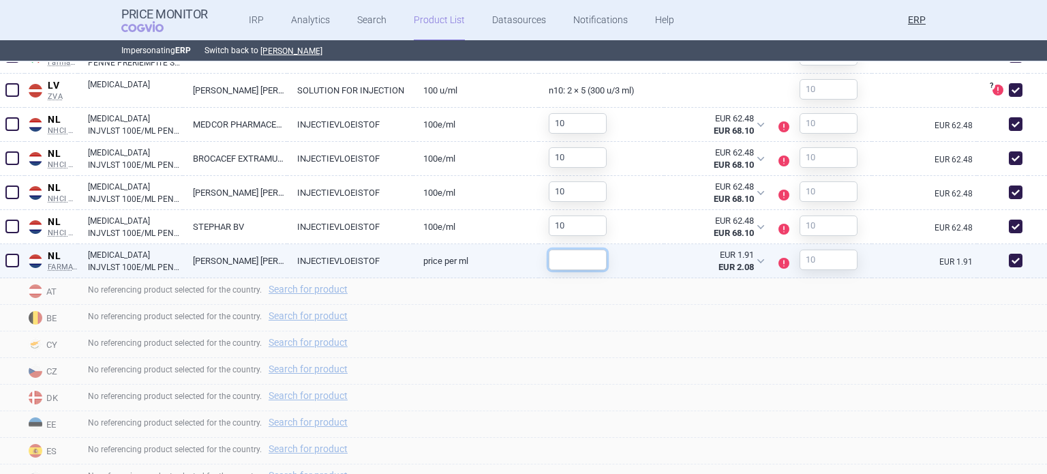
click at [590, 256] on input "text" at bounding box center [578, 259] width 58 height 20
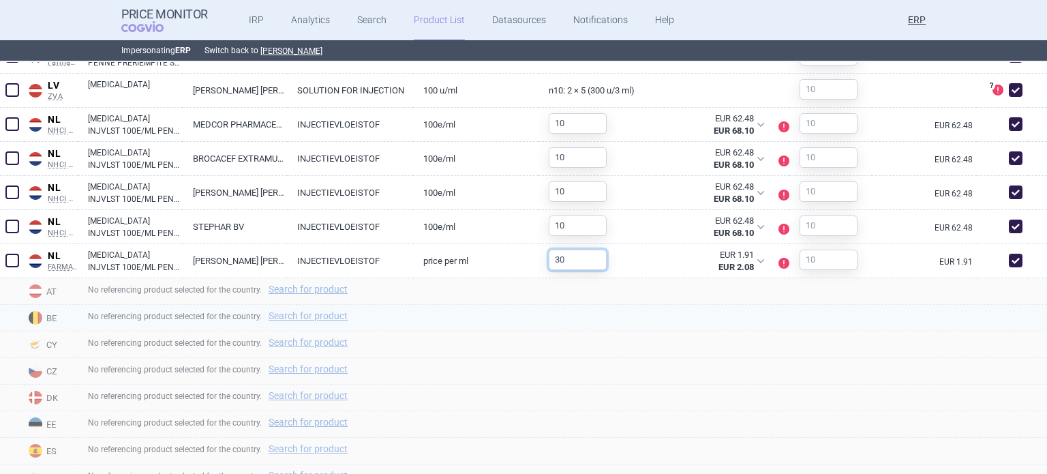
type input "30"
click at [565, 320] on div "No referencing product selected for the country. Search for product" at bounding box center [562, 318] width 969 height 27
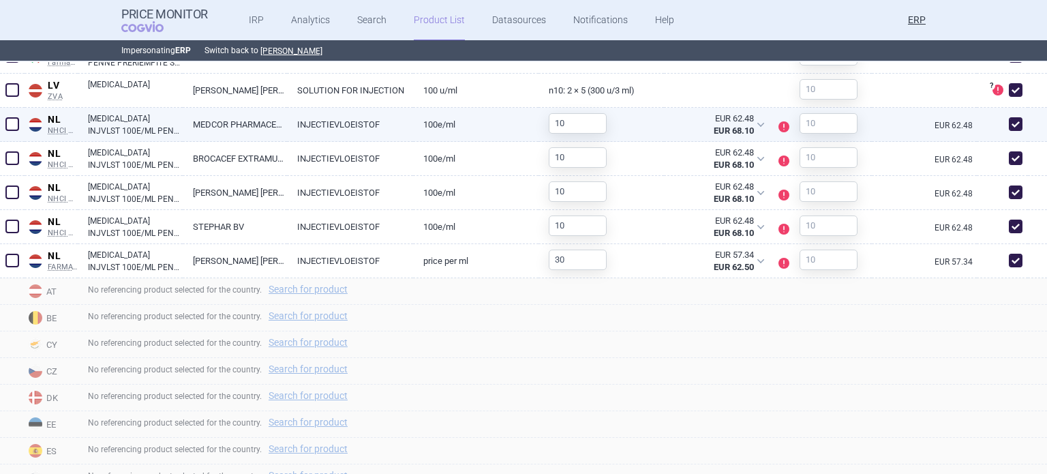
click at [13, 125] on span at bounding box center [12, 124] width 14 height 14
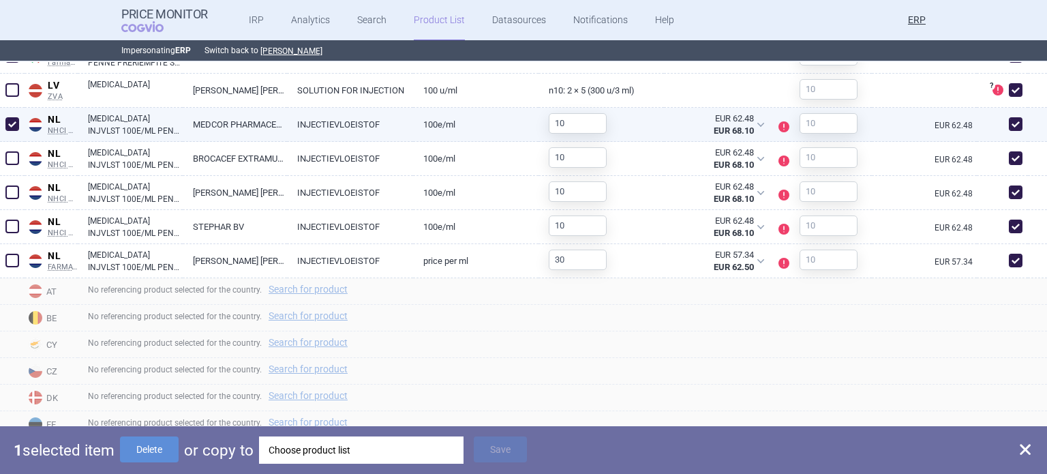
checkbox input "true"
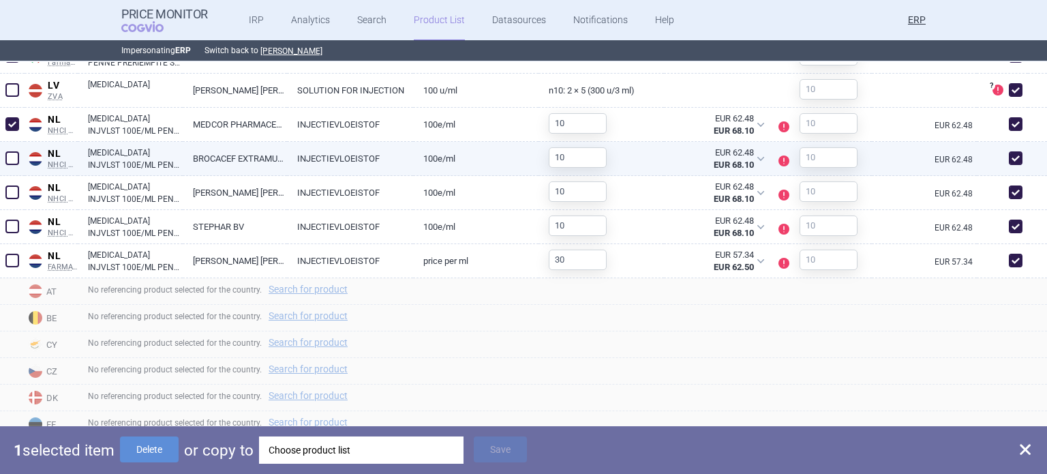
click at [13, 148] on span at bounding box center [12, 158] width 20 height 20
checkbox input "true"
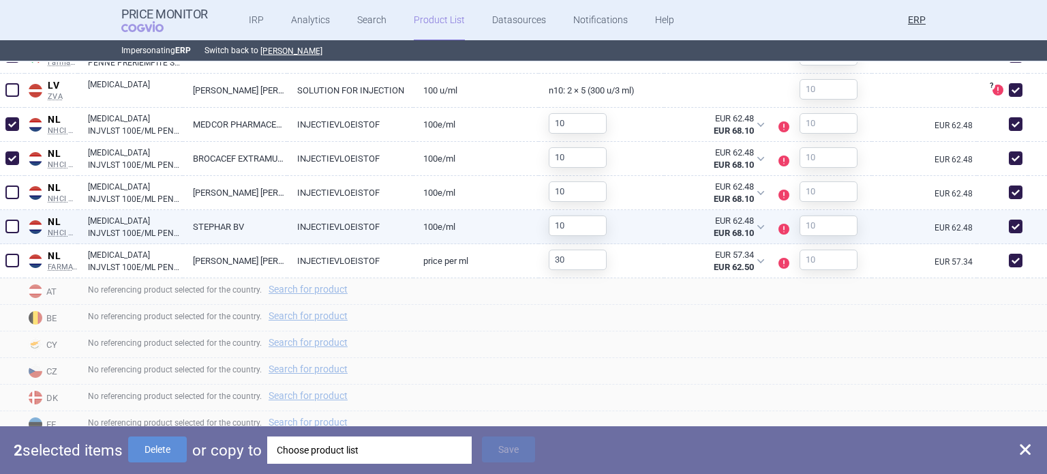
click at [14, 228] on span at bounding box center [12, 226] width 14 height 14
checkbox input "true"
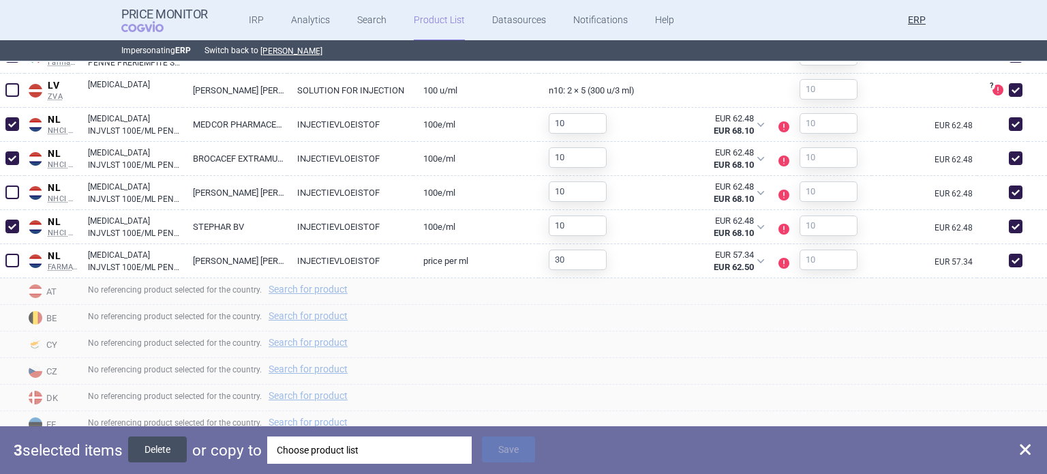
click at [160, 452] on button "Delete" at bounding box center [157, 449] width 59 height 26
checkbox input "false"
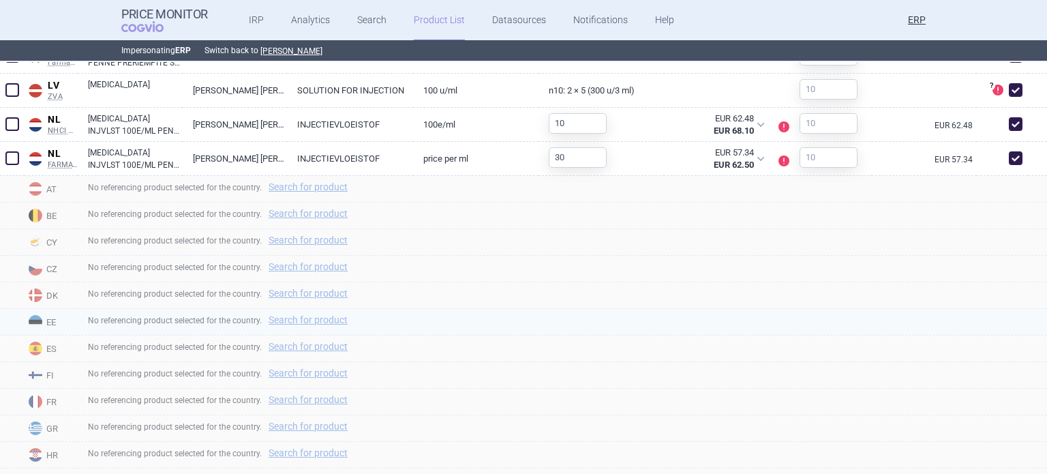
scroll to position [682, 0]
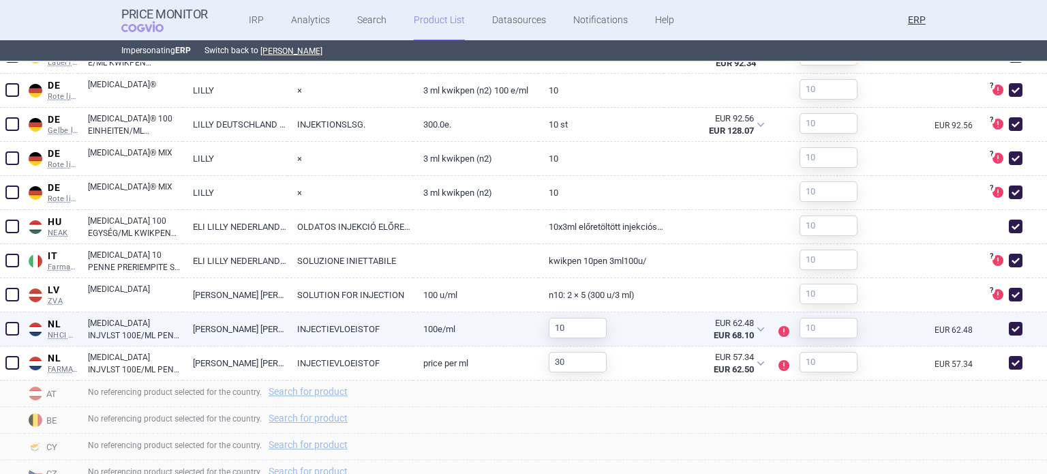
click at [1009, 322] on span at bounding box center [1016, 329] width 14 height 14
checkbox input "false"
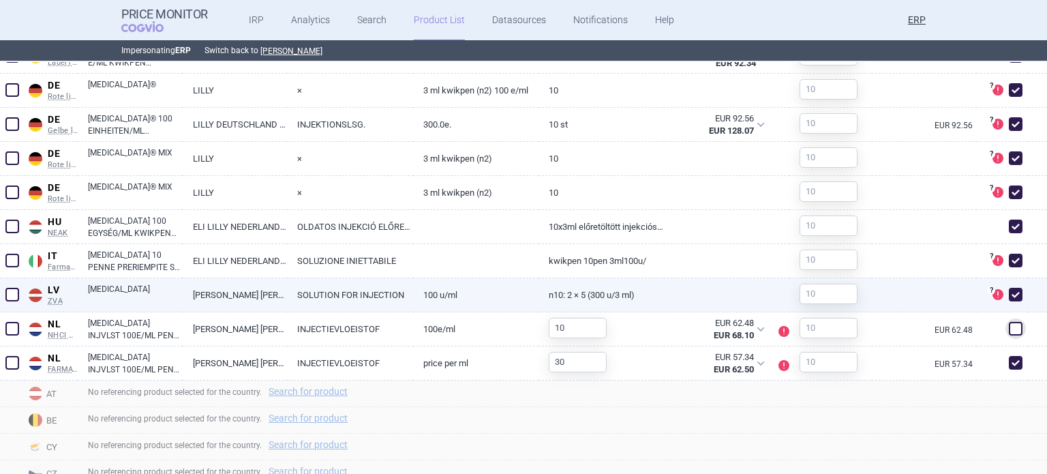
click at [1009, 294] on span at bounding box center [1016, 295] width 14 height 14
checkbox input "false"
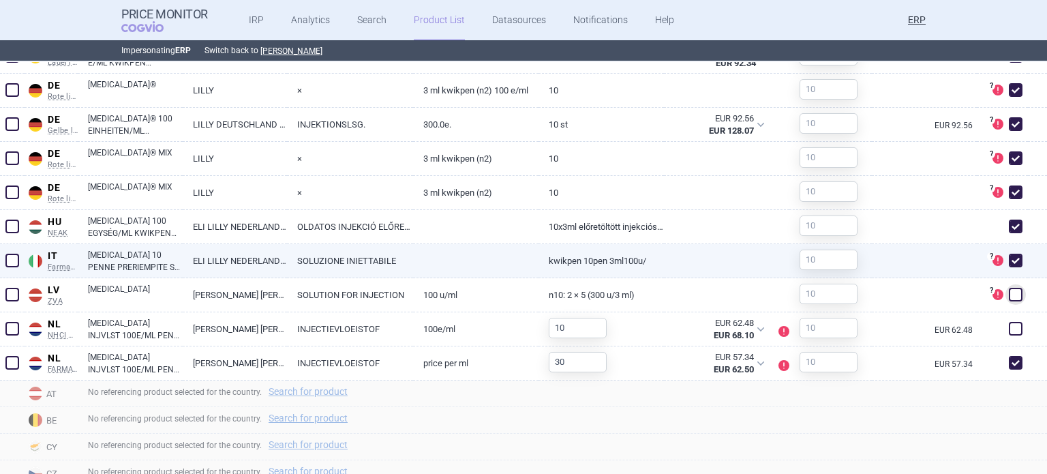
click at [1009, 264] on span at bounding box center [1016, 261] width 14 height 14
checkbox input "false"
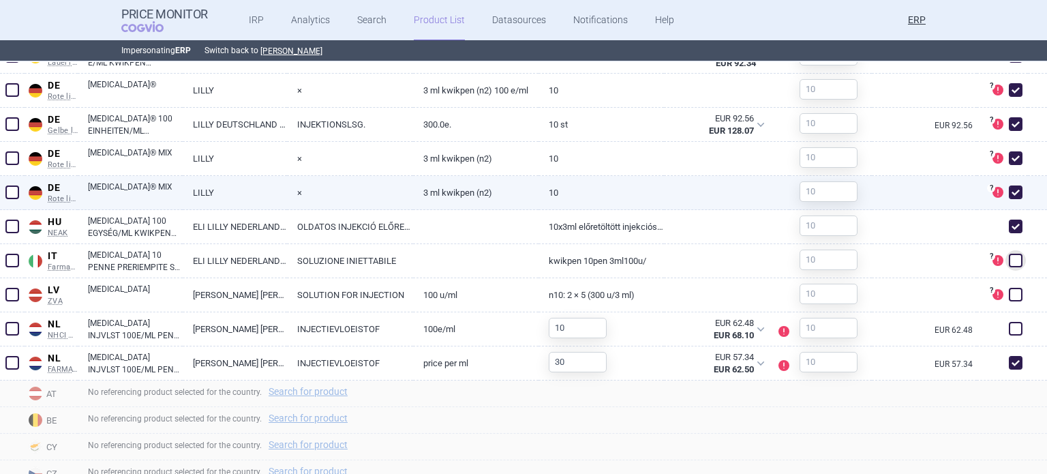
click at [1009, 192] on span at bounding box center [1016, 192] width 14 height 14
checkbox input "false"
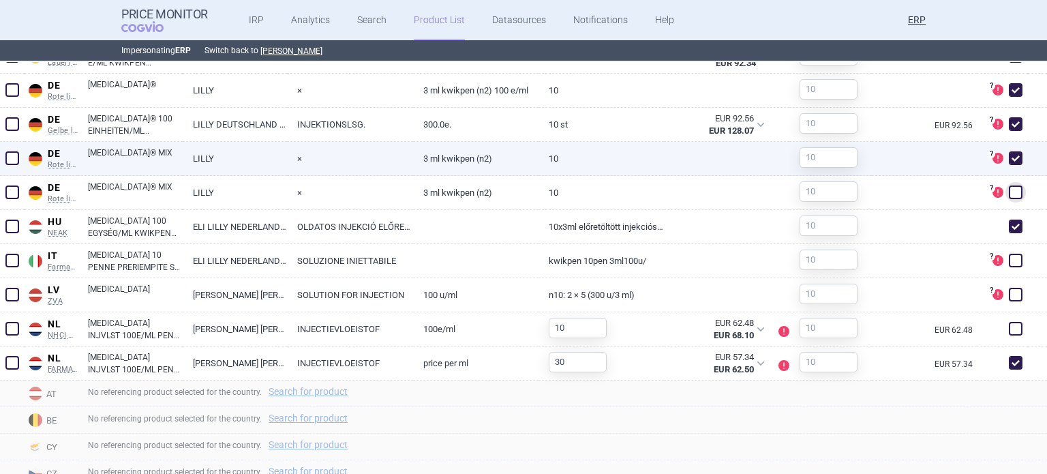
click at [1009, 160] on span at bounding box center [1016, 158] width 14 height 14
checkbox input "false"
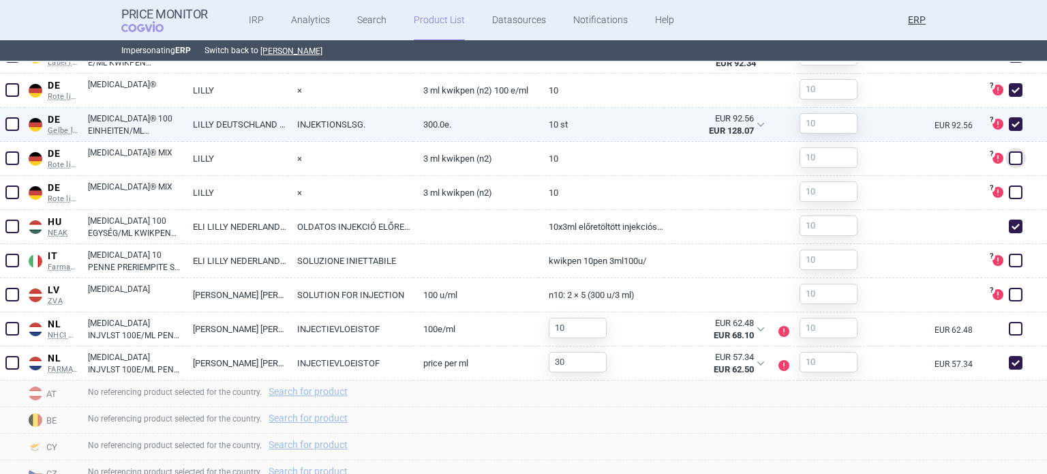
click at [1009, 123] on span at bounding box center [1016, 124] width 14 height 14
checkbox input "false"
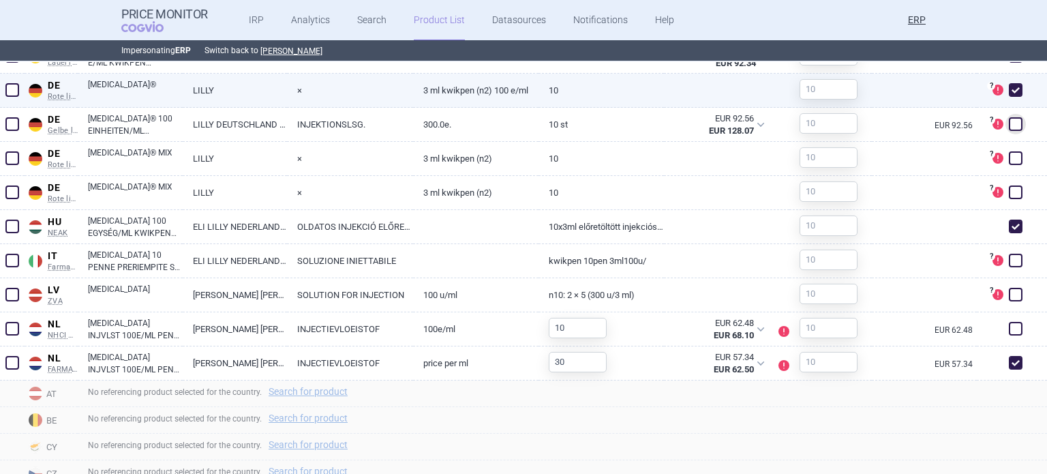
click at [1009, 92] on span at bounding box center [1016, 90] width 14 height 14
checkbox input "false"
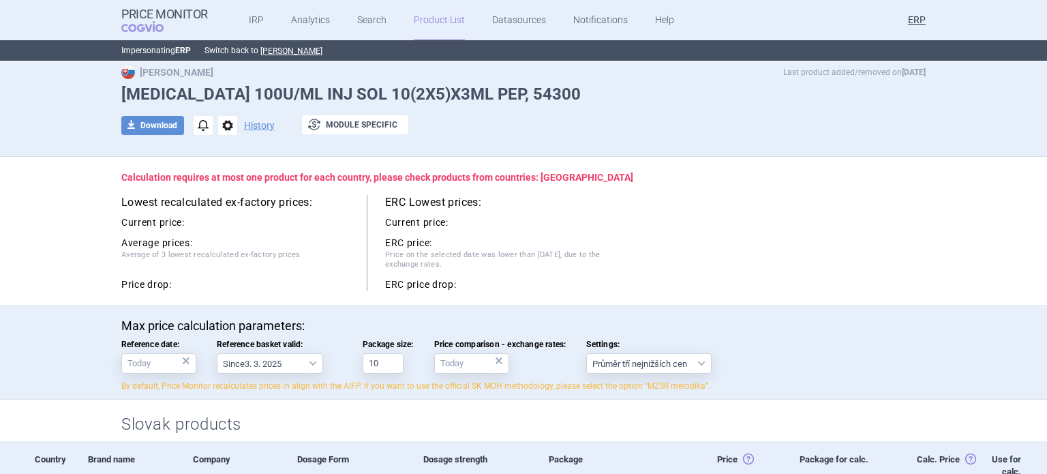
scroll to position [0, 0]
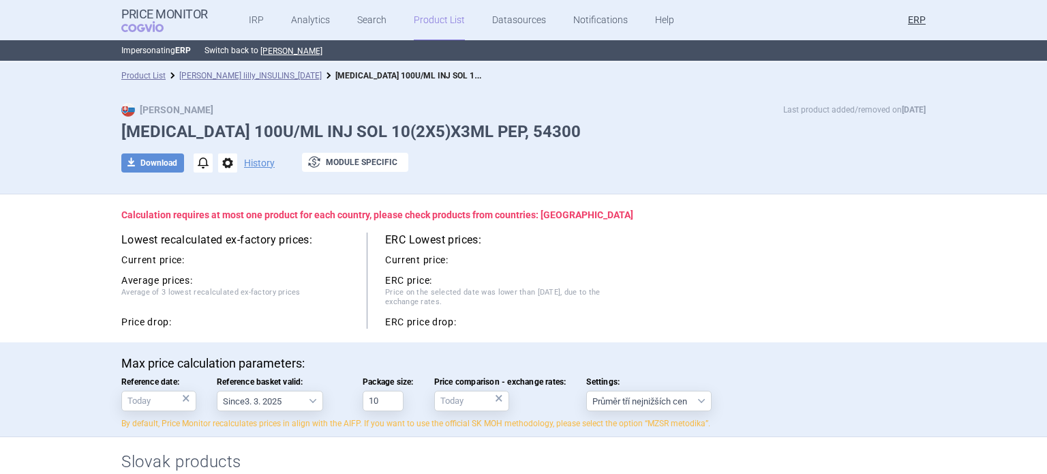
drag, startPoint x: 613, startPoint y: 133, endPoint x: 552, endPoint y: 130, distance: 61.4
click at [552, 130] on h1 "[MEDICAL_DATA] 100U/ML INJ SOL 10(2X5)X3ML PEP, 54300" at bounding box center [523, 132] width 804 height 20
copy h1 "54300"
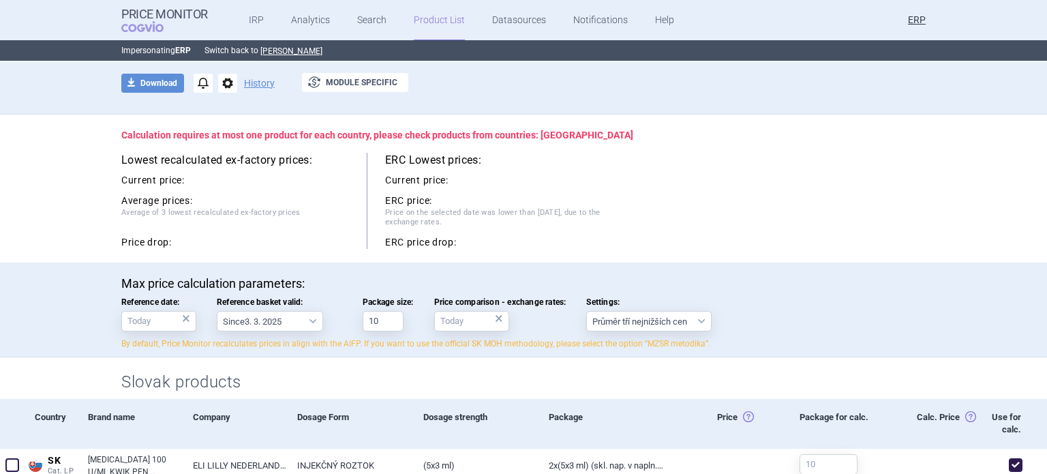
scroll to position [204, 0]
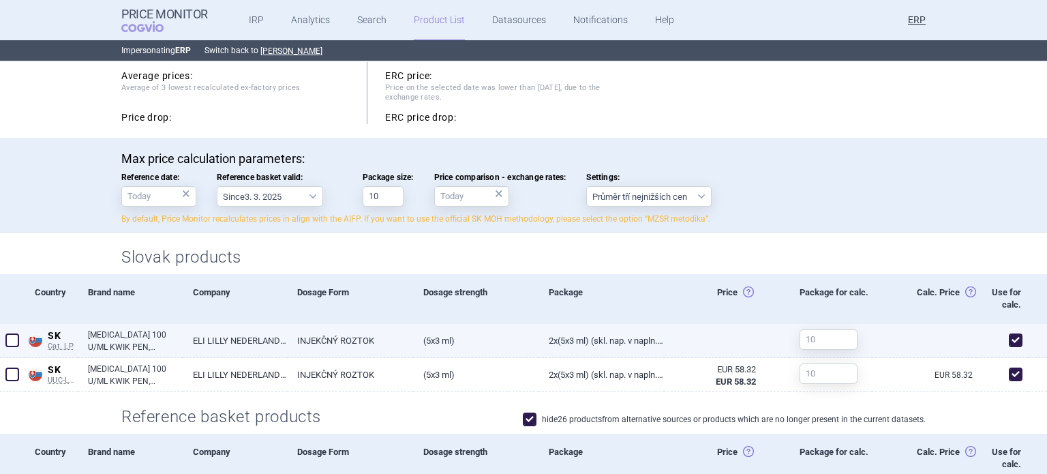
click at [1009, 341] on span at bounding box center [1016, 340] width 14 height 14
checkbox input "false"
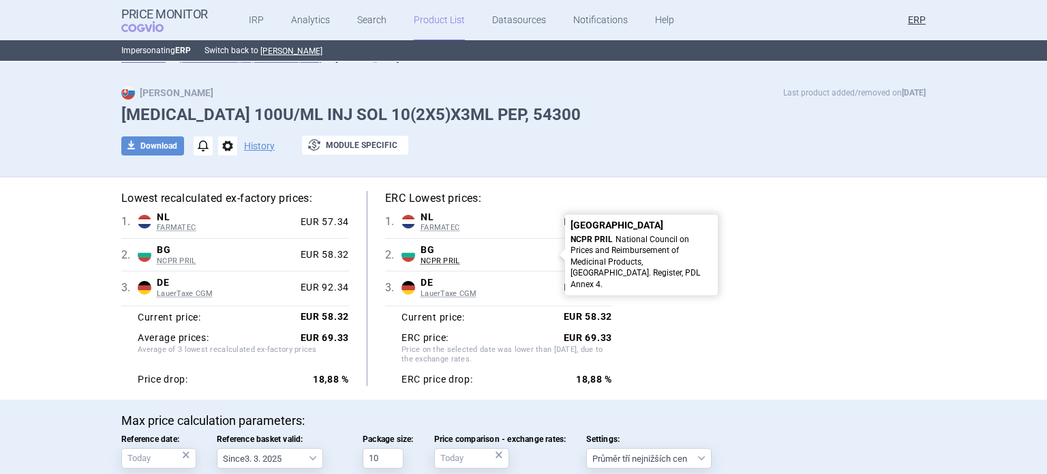
scroll to position [0, 0]
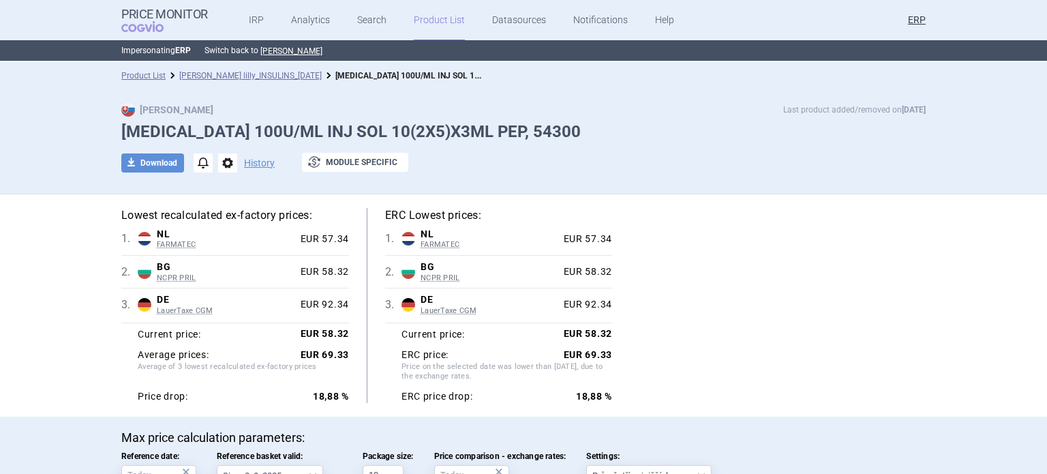
click at [519, 204] on div "Lowest recalculated ex-factory prices: 1 . NL FARMATEC Netherlands FARMATEC Far…" at bounding box center [523, 305] width 859 height 222
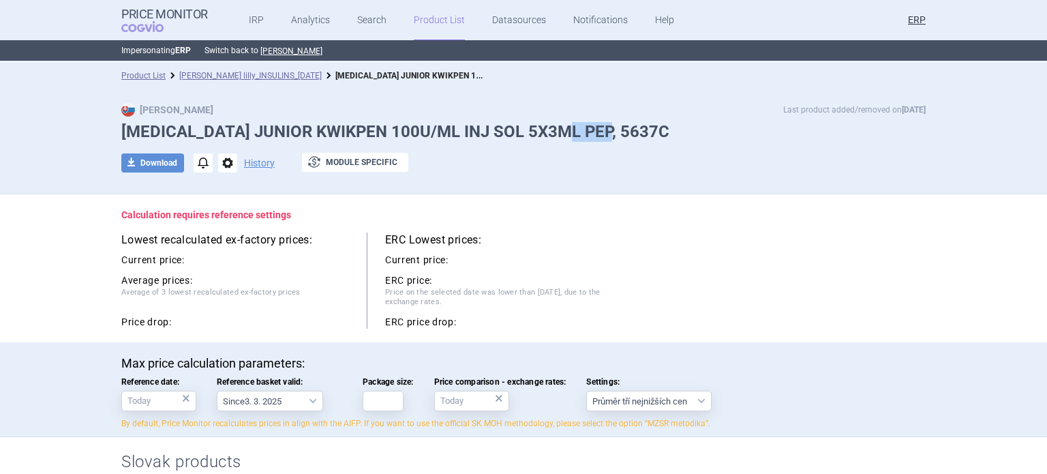
drag, startPoint x: 581, startPoint y: 133, endPoint x: 567, endPoint y: 136, distance: 13.9
click at [567, 136] on h1 "[MEDICAL_DATA] JUNIOR KWIKPEN 100U/ML INJ SOL 5X3ML PEP, 5637C" at bounding box center [523, 132] width 804 height 20
copy h1 "5637C"
click at [377, 397] on input "Package size:" at bounding box center [383, 401] width 41 height 20
type input "5"
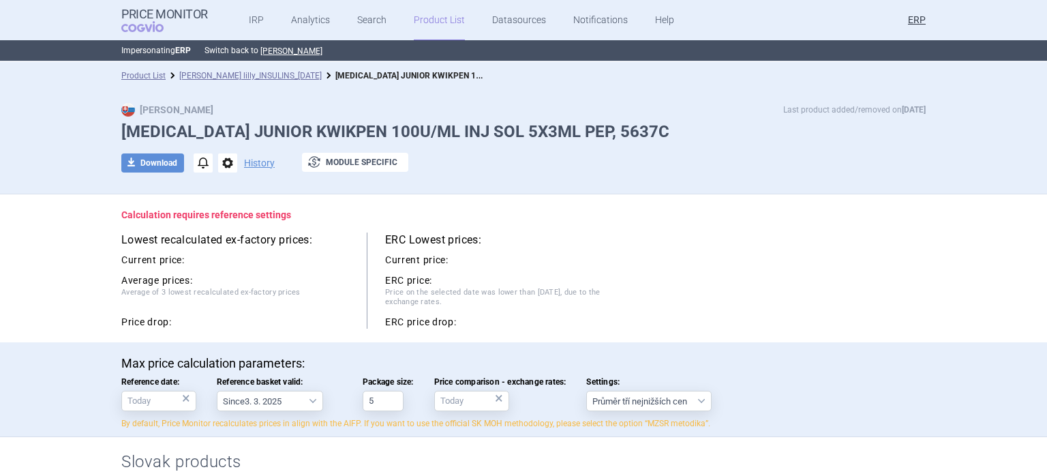
click at [607, 256] on div "Lowest recalculated ex-factory prices: Current price: Average prices: Average o…" at bounding box center [523, 280] width 804 height 96
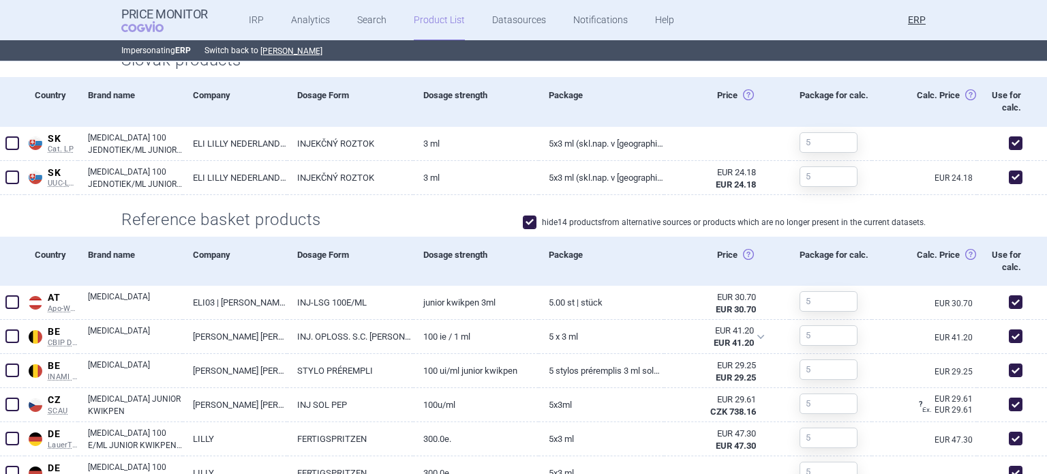
scroll to position [409, 0]
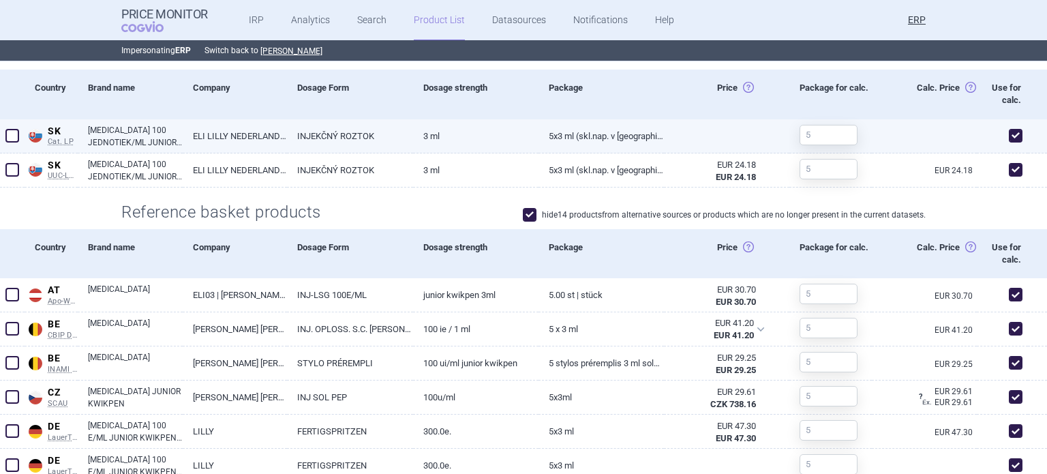
click at [1009, 136] on span at bounding box center [1016, 136] width 14 height 14
checkbox input "false"
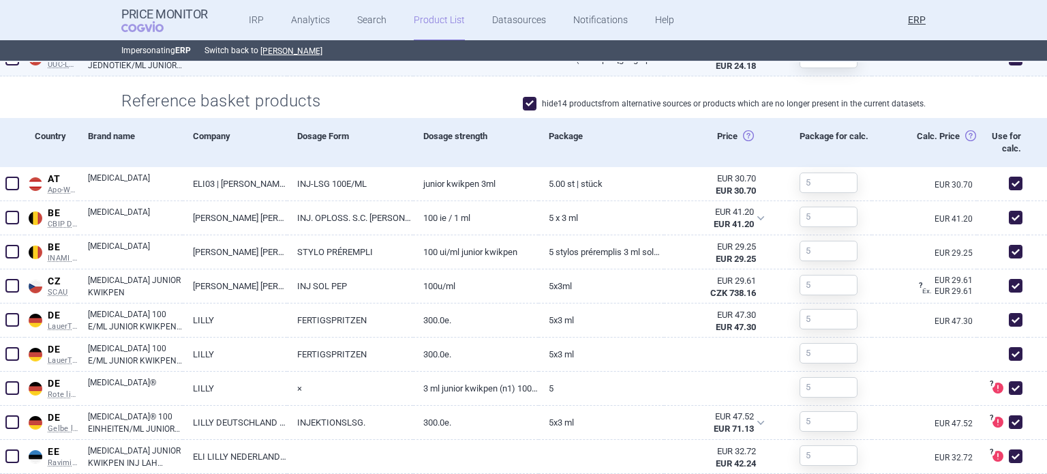
scroll to position [545, 0]
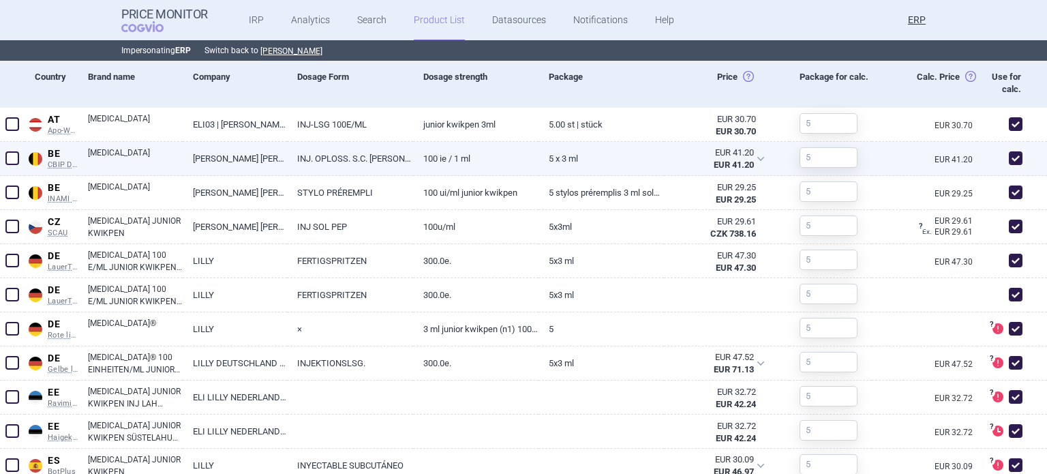
click at [494, 159] on link "100 IE / 1 ml" at bounding box center [475, 158] width 125 height 33
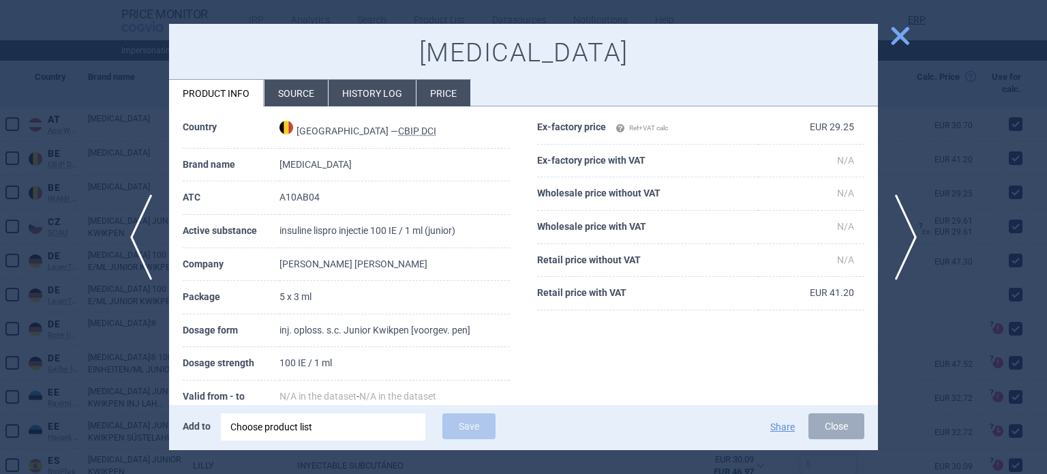
select select "EUR"
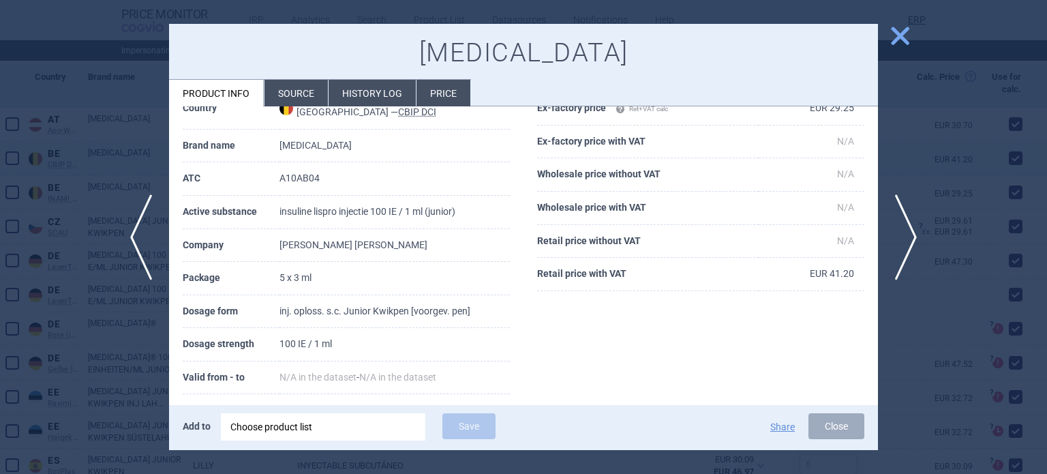
click at [3, 159] on div at bounding box center [523, 237] width 1047 height 474
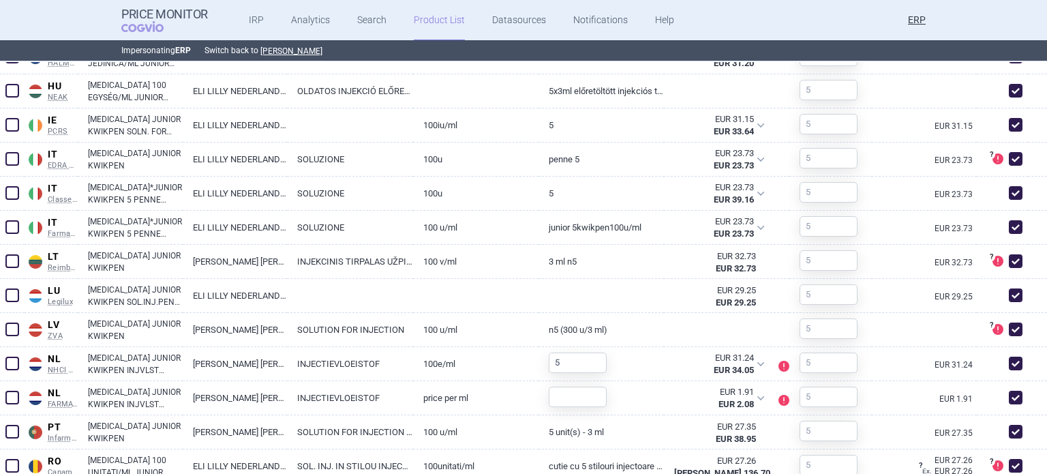
scroll to position [1227, 0]
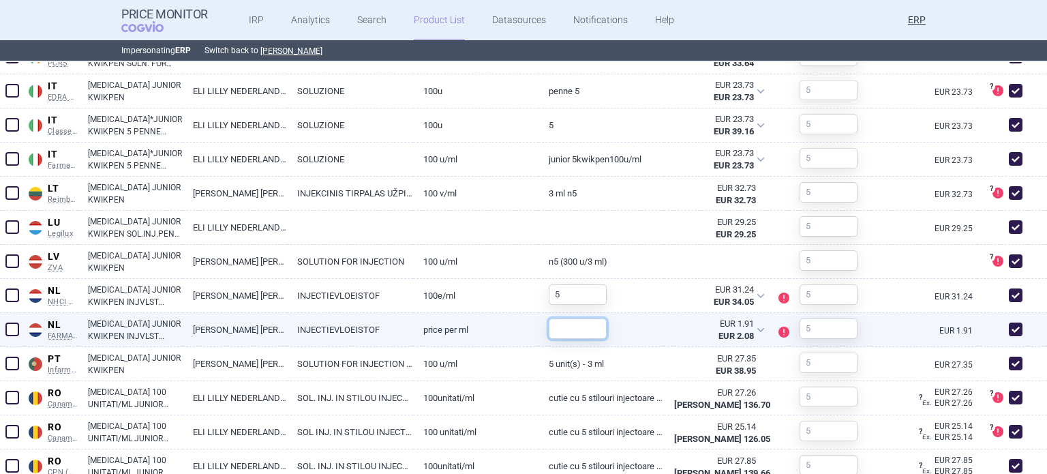
click at [572, 329] on input "text" at bounding box center [578, 328] width 58 height 20
type input "15"
click at [637, 327] on div "15" at bounding box center [601, 330] width 125 height 34
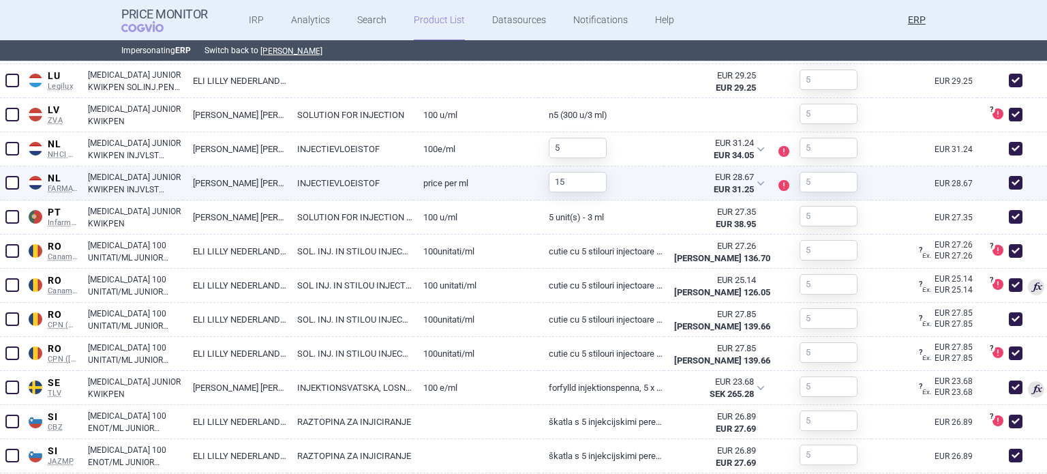
scroll to position [1369, 0]
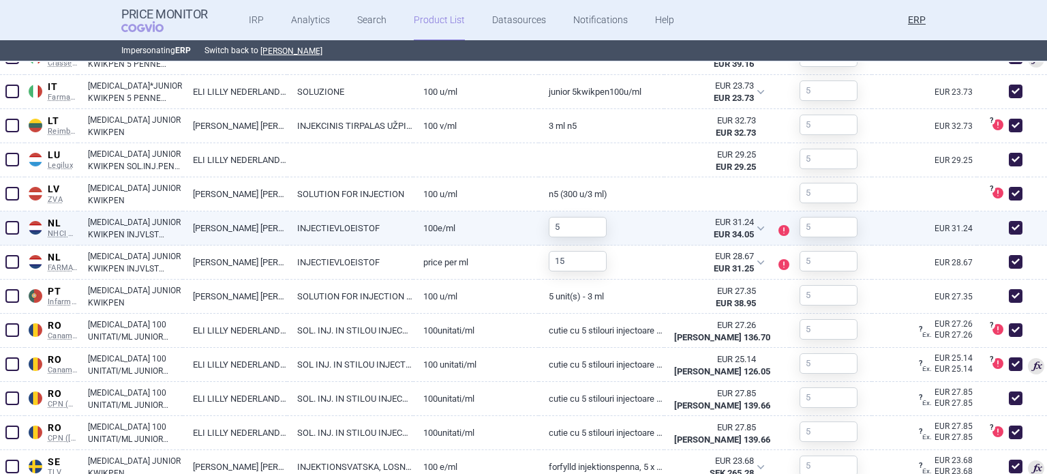
click at [1009, 232] on span at bounding box center [1016, 228] width 14 height 14
checkbox input "false"
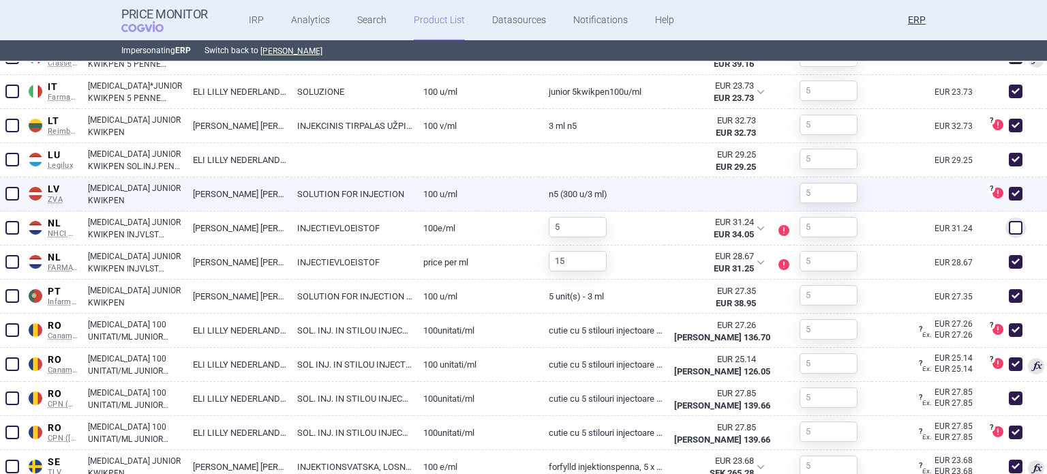
click at [1009, 191] on span at bounding box center [1016, 194] width 14 height 14
checkbox input "false"
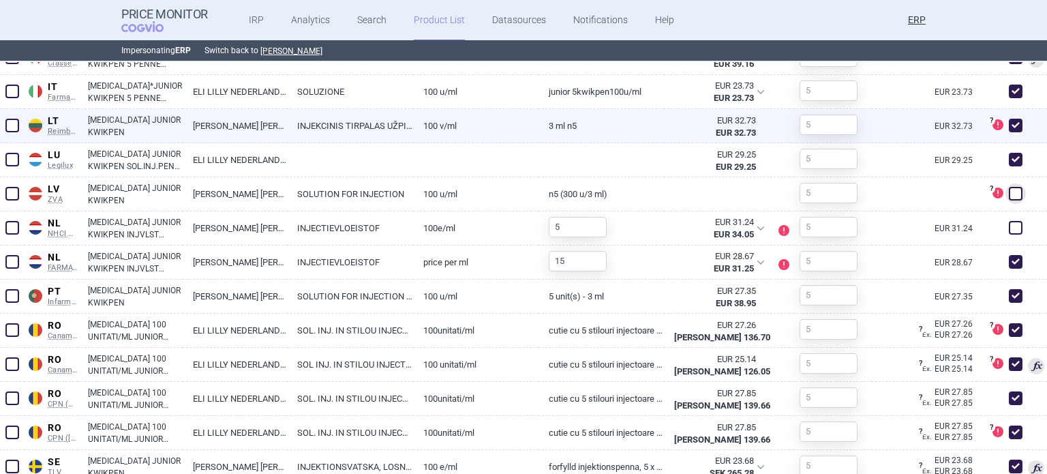
click at [1009, 129] on span at bounding box center [1016, 126] width 14 height 14
checkbox input "false"
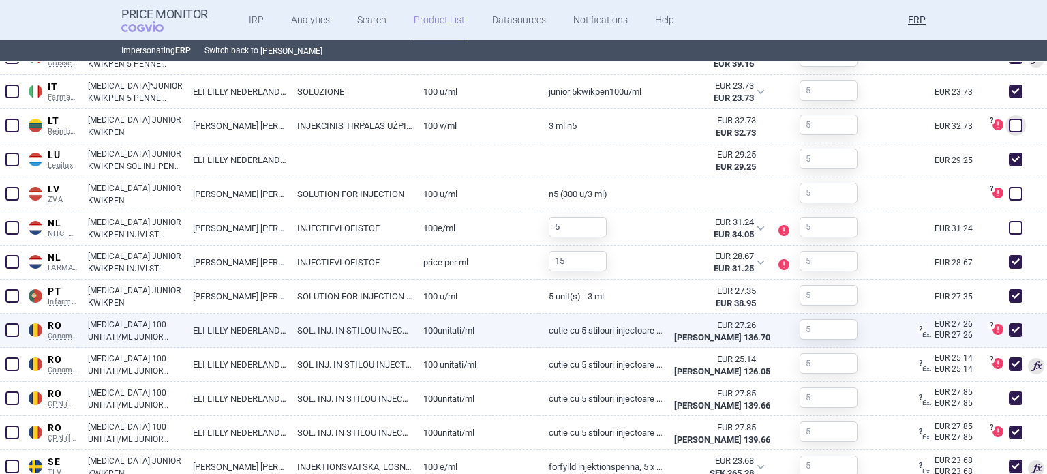
click at [1009, 328] on span at bounding box center [1016, 330] width 14 height 14
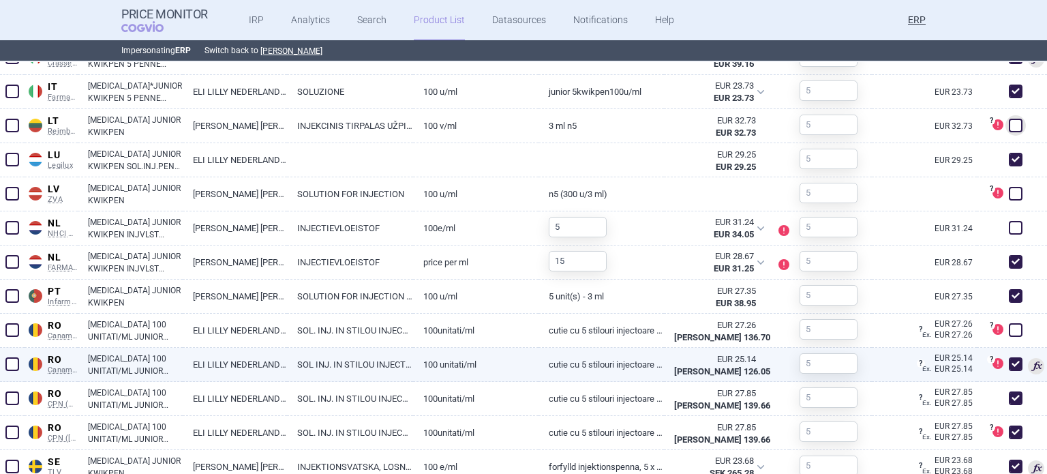
checkbox input "false"
click at [1009, 359] on span at bounding box center [1016, 364] width 14 height 14
checkbox input "false"
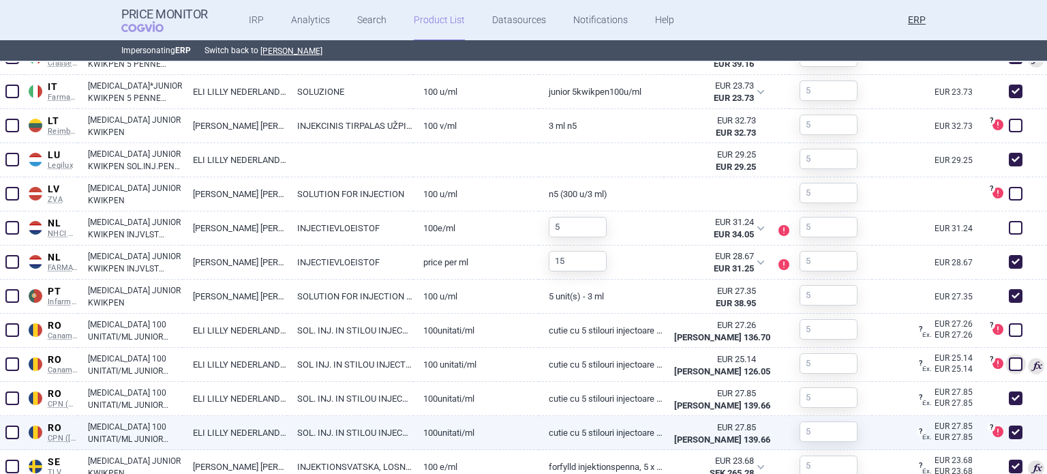
click at [1009, 427] on span at bounding box center [1016, 432] width 14 height 14
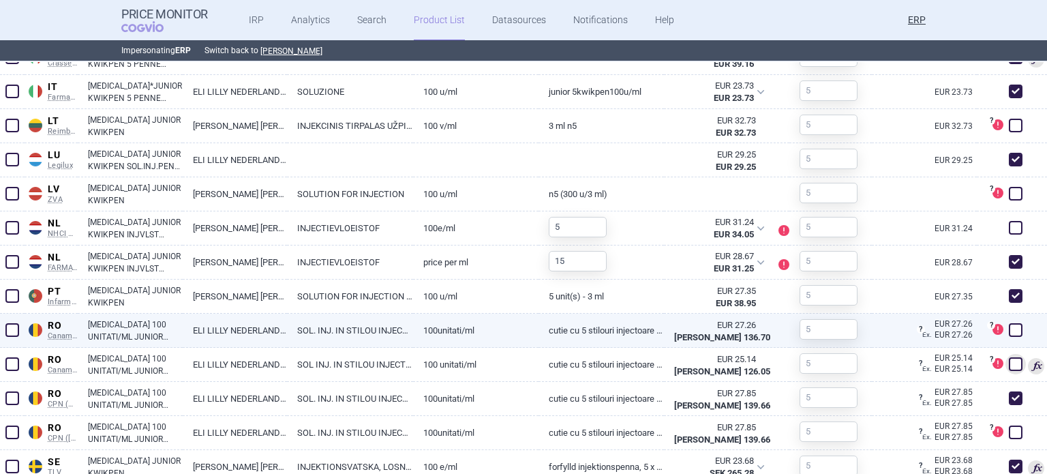
checkbox input "false"
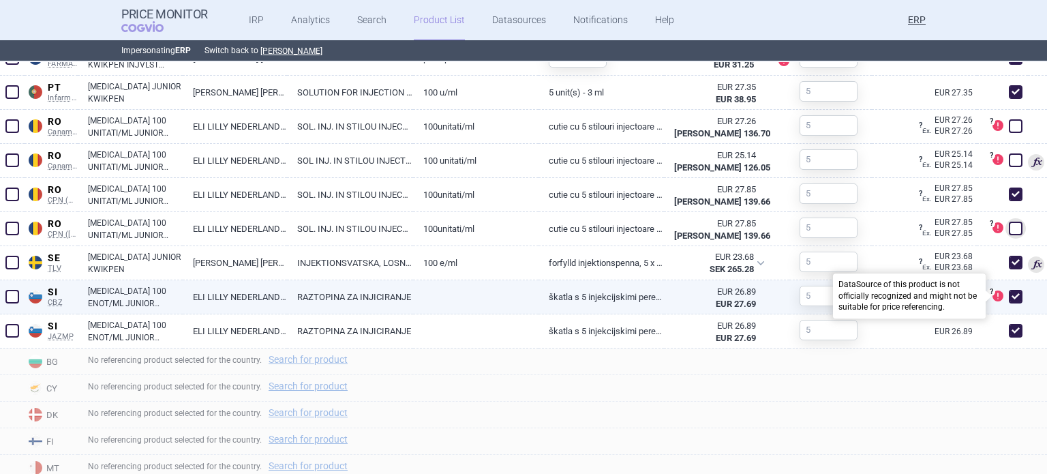
scroll to position [1573, 0]
click at [1009, 294] on span at bounding box center [1016, 296] width 14 height 14
checkbox input "false"
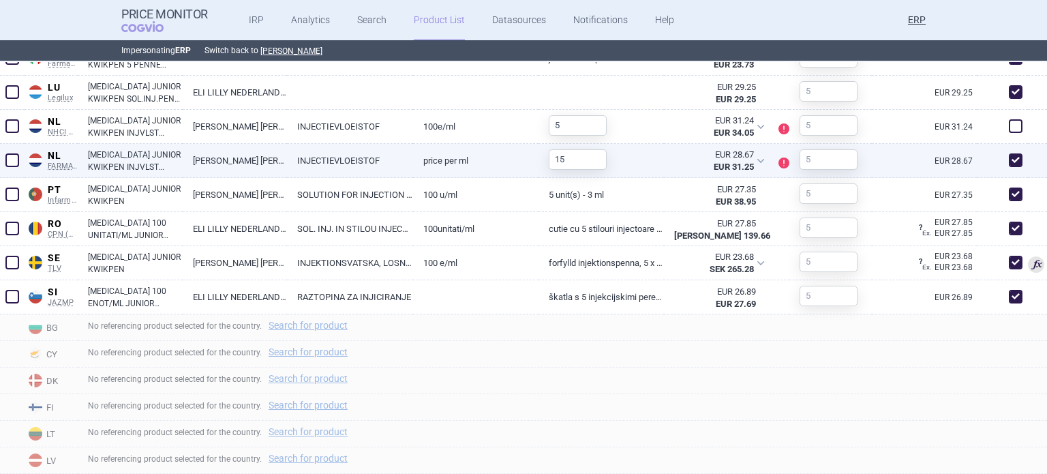
scroll to position [1266, 0]
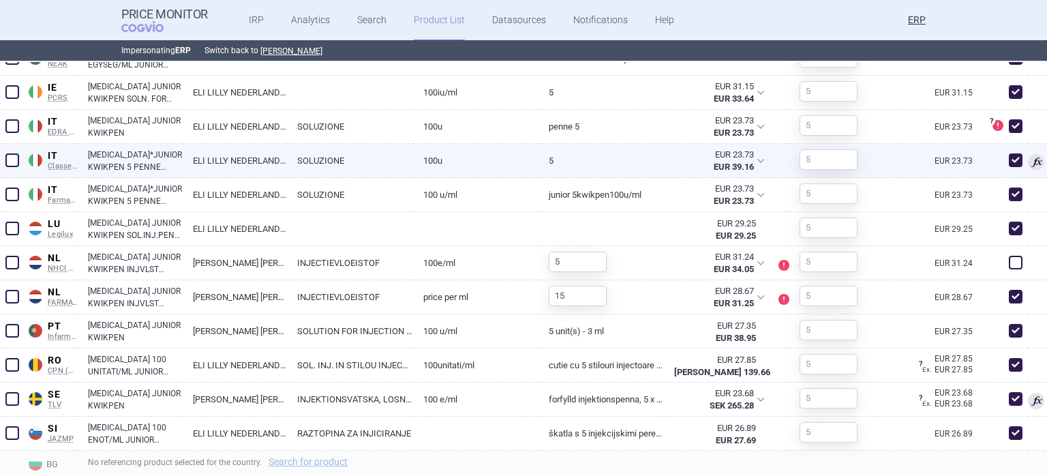
click at [1009, 165] on span at bounding box center [1016, 160] width 14 height 14
checkbox input "false"
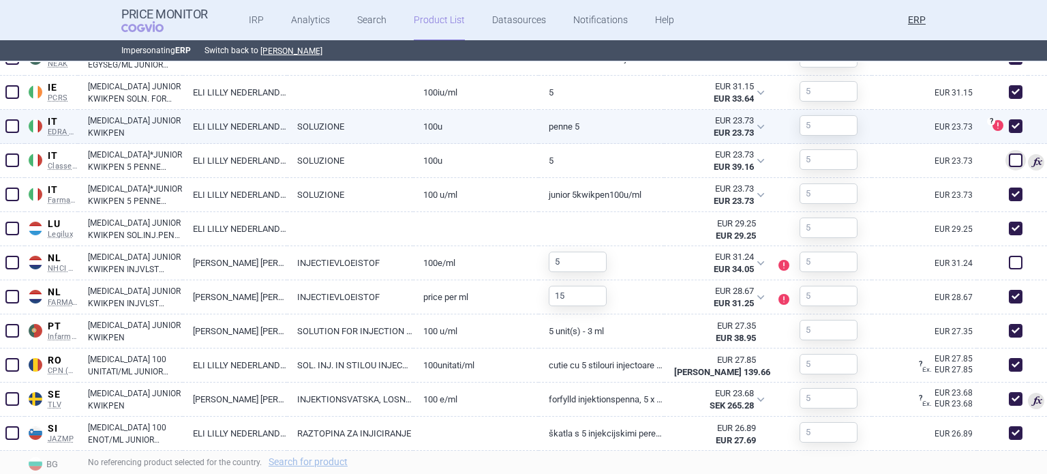
click at [1005, 116] on span at bounding box center [1015, 126] width 20 height 20
checkbox input "false"
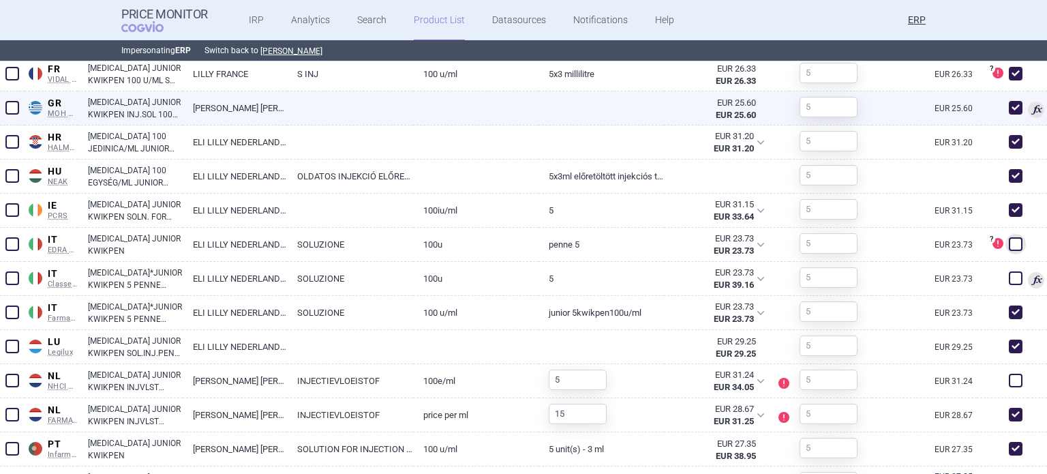
scroll to position [1129, 0]
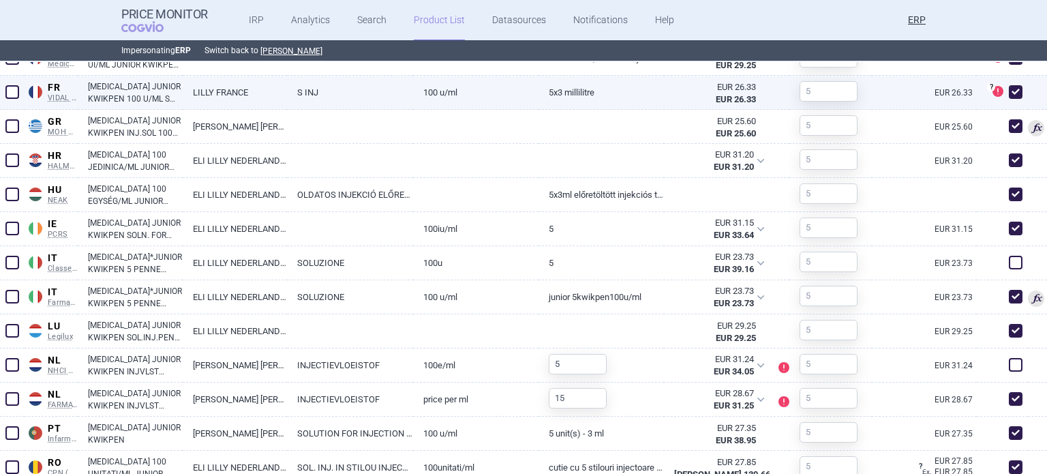
click at [1009, 89] on span at bounding box center [1016, 92] width 14 height 14
checkbox input "false"
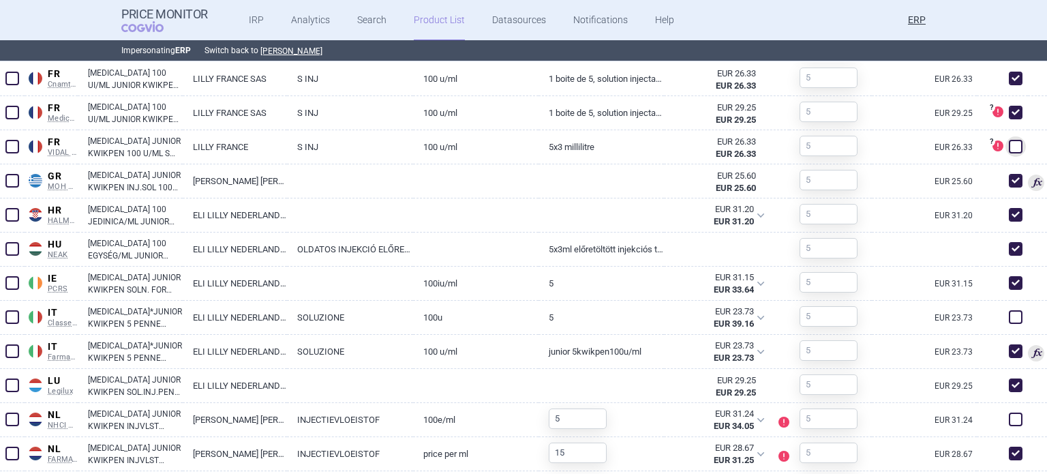
scroll to position [993, 0]
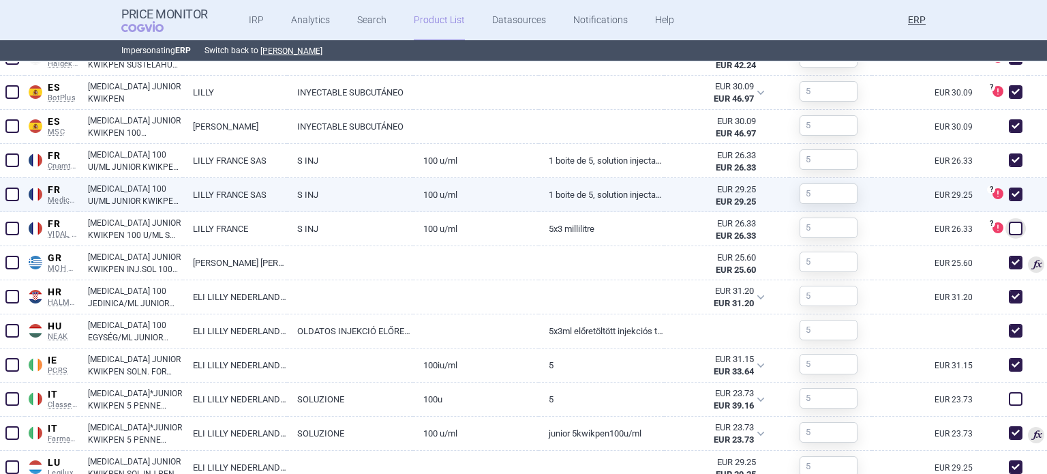
click at [1009, 188] on span at bounding box center [1016, 194] width 14 height 14
checkbox input "false"
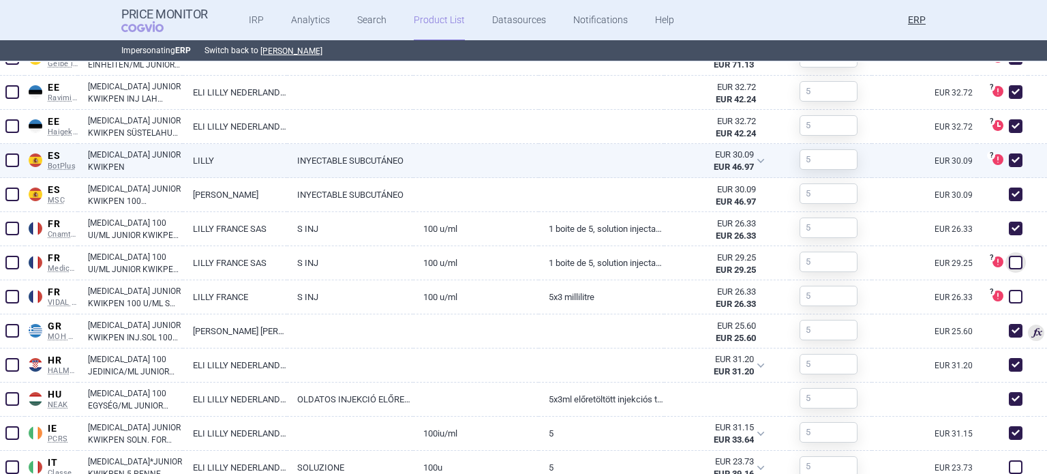
click at [1009, 162] on span at bounding box center [1016, 160] width 14 height 14
checkbox input "false"
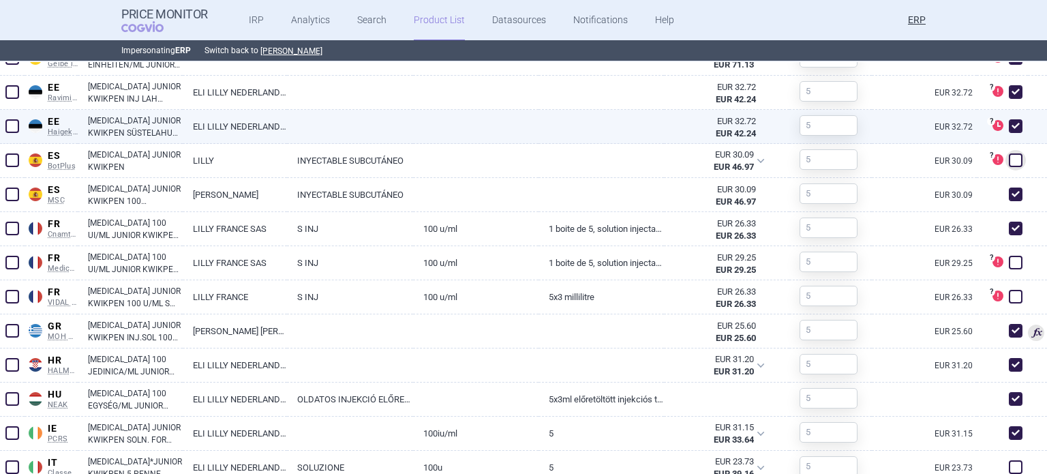
click at [1009, 121] on span at bounding box center [1016, 126] width 14 height 14
checkbox input "false"
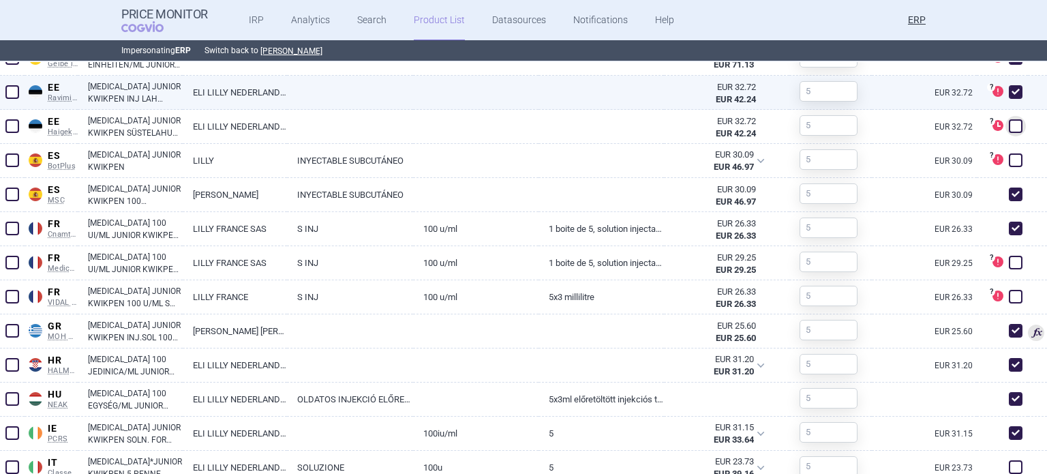
click at [1009, 87] on span at bounding box center [1016, 92] width 14 height 14
checkbox input "false"
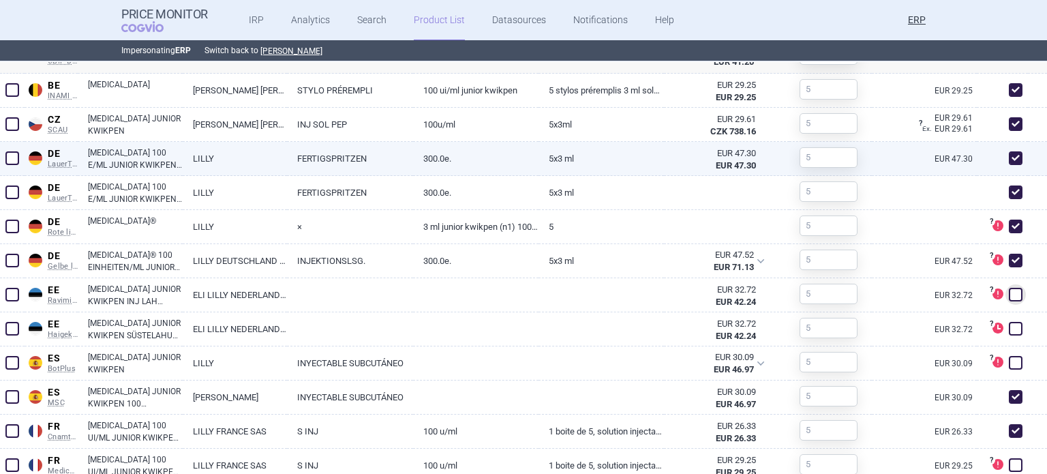
scroll to position [721, 0]
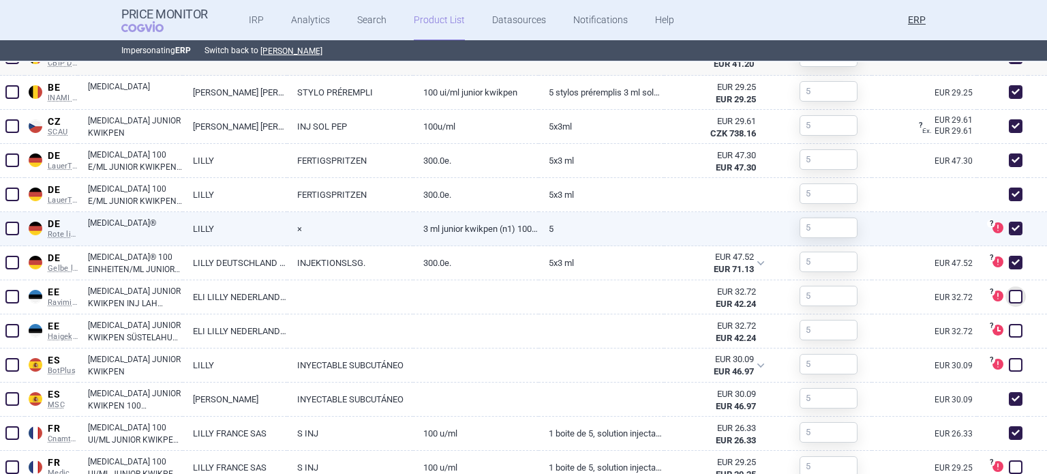
click at [1009, 228] on span at bounding box center [1016, 229] width 14 height 14
checkbox input "false"
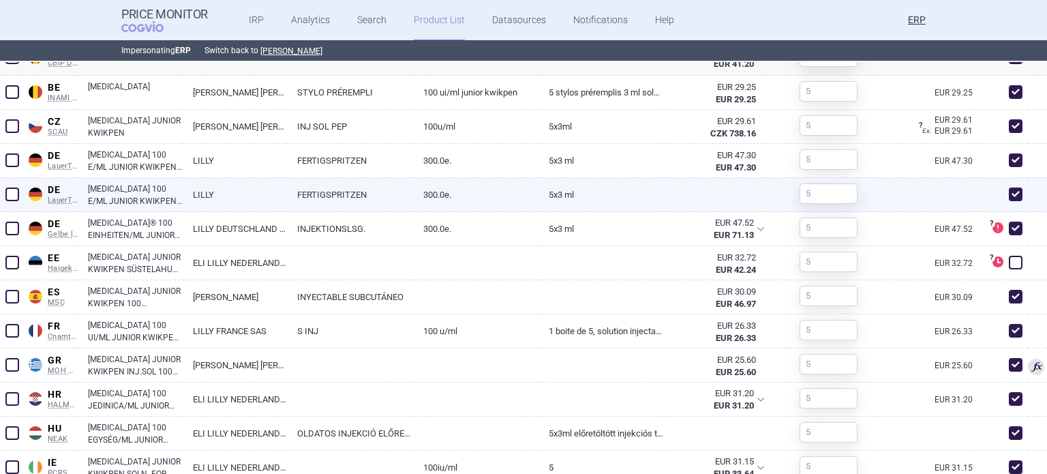
click at [1009, 192] on span at bounding box center [1016, 194] width 14 height 14
checkbox input "false"
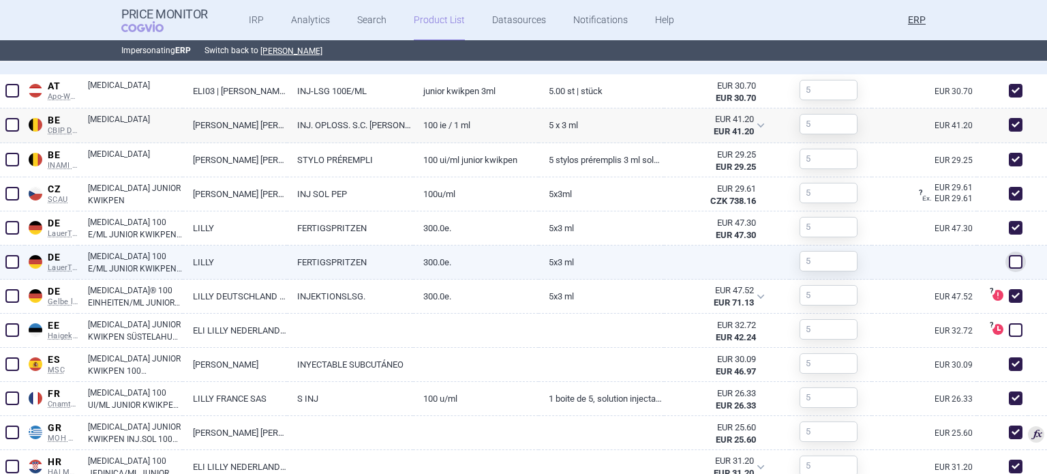
scroll to position [652, 0]
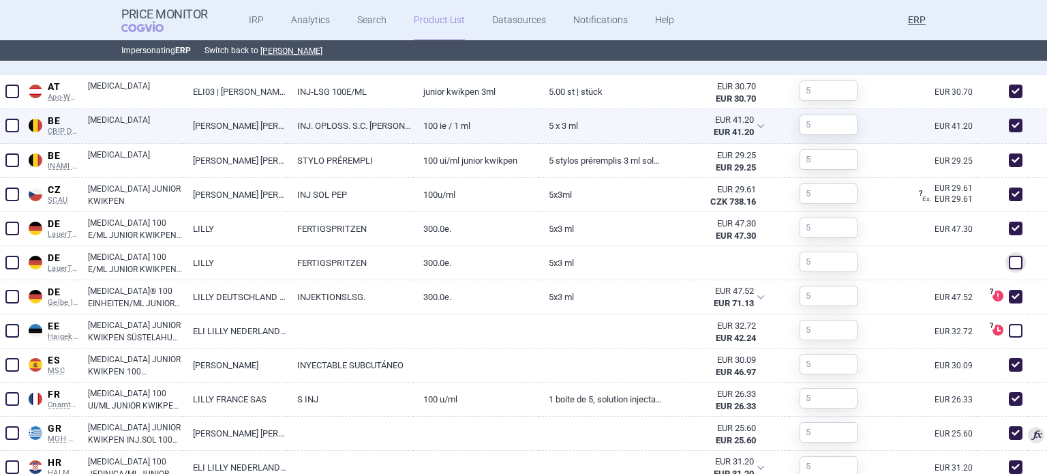
click at [1009, 123] on span at bounding box center [1016, 126] width 14 height 14
checkbox input "false"
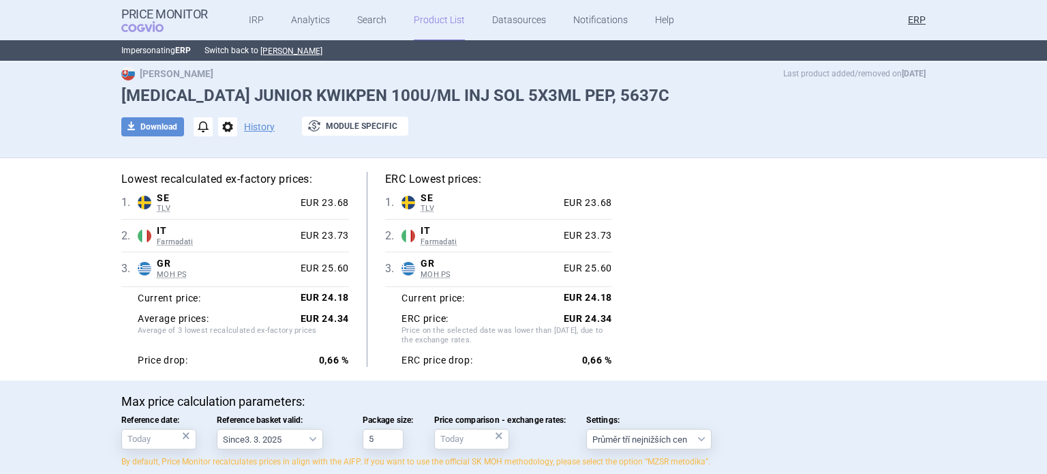
scroll to position [0, 0]
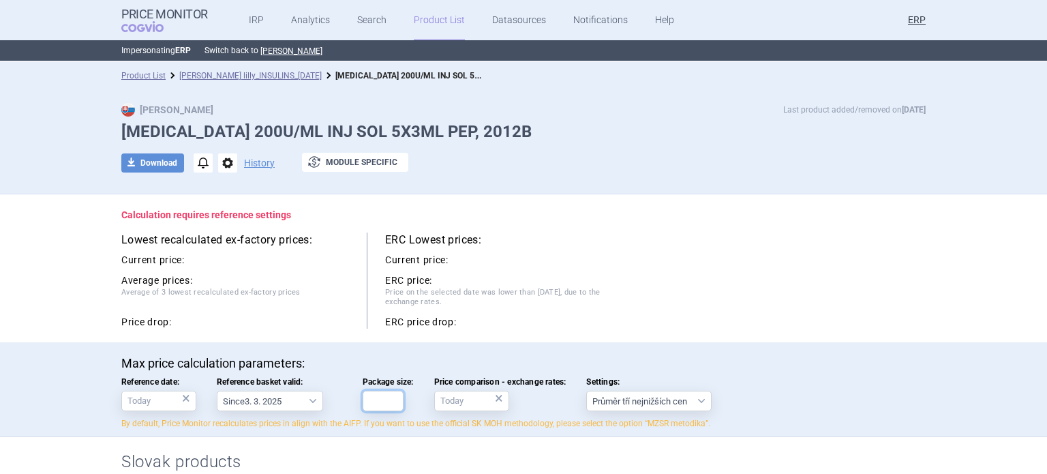
click at [386, 404] on input "Package size:" at bounding box center [383, 401] width 41 height 20
type input "5"
click at [613, 310] on div "Lowest recalculated ex-factory prices: Current price: Average prices: Average o…" at bounding box center [523, 280] width 804 height 96
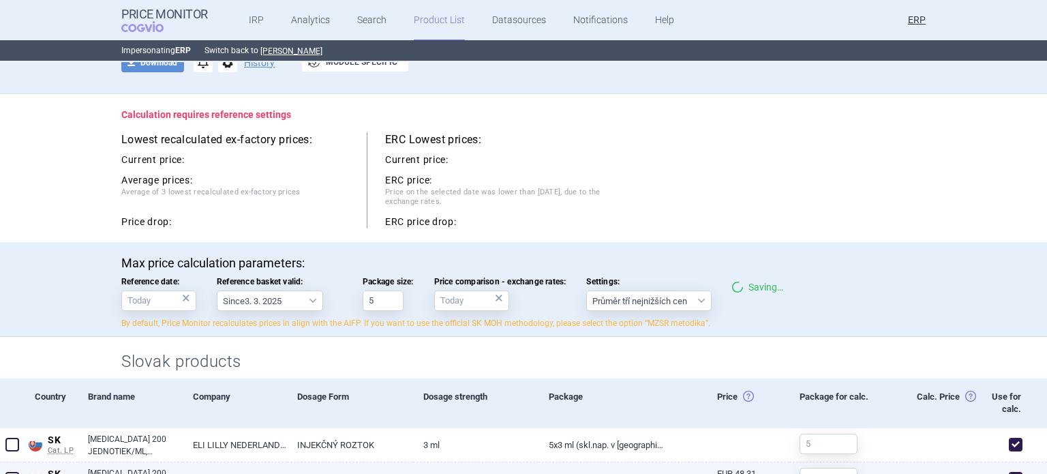
scroll to position [273, 0]
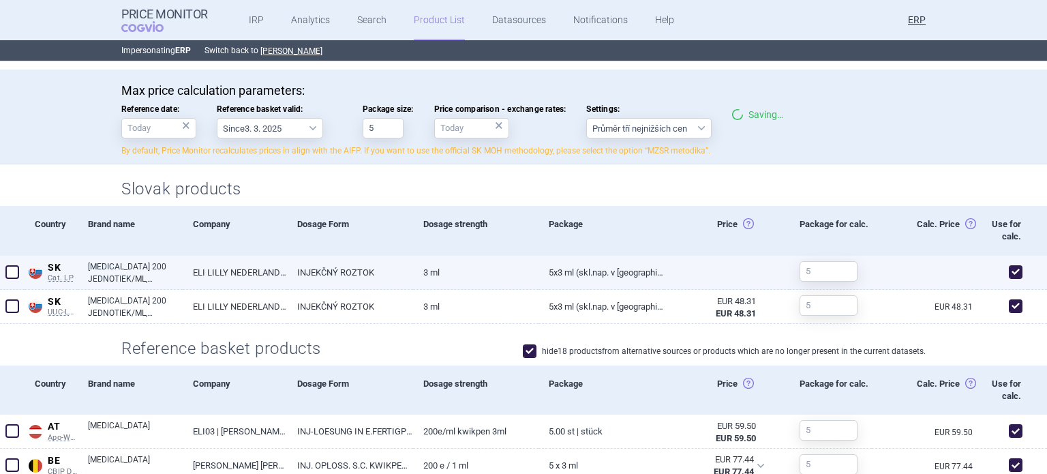
click at [1010, 273] on span at bounding box center [1016, 272] width 14 height 14
checkbox input "false"
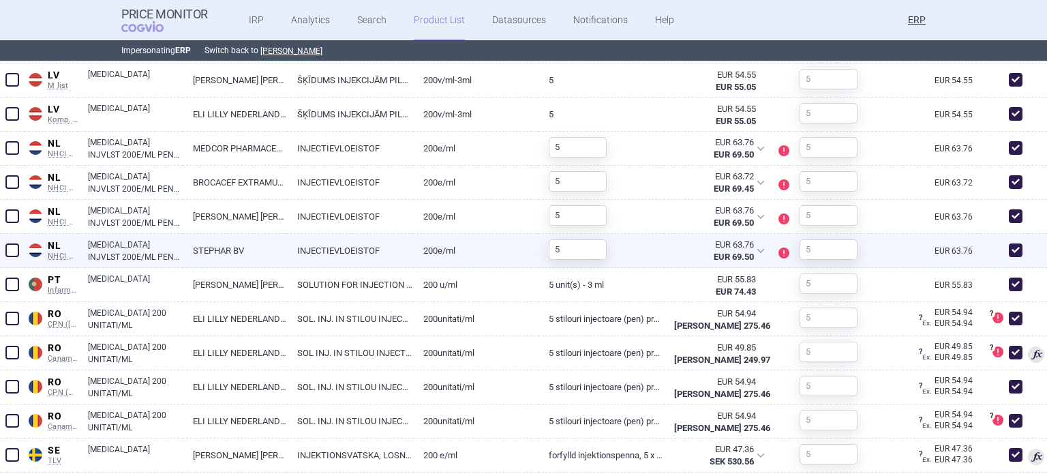
scroll to position [1675, 0]
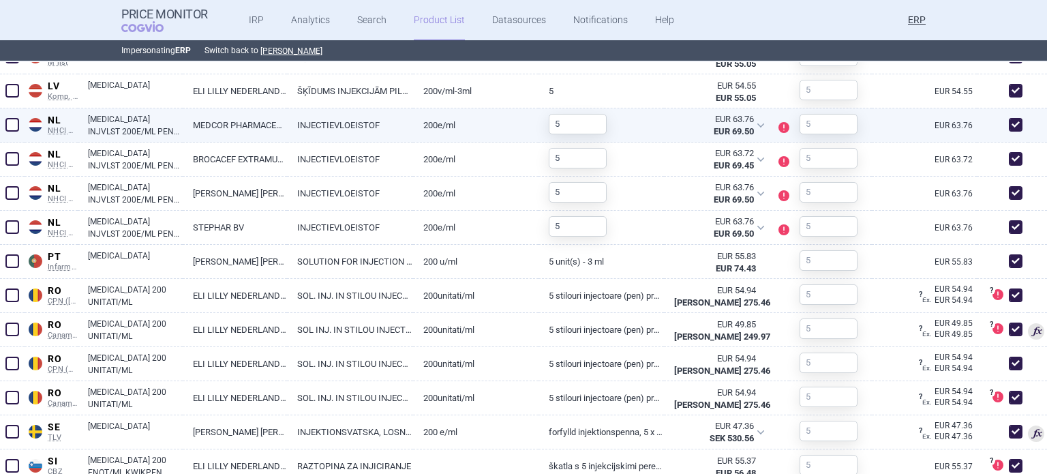
click at [14, 118] on span at bounding box center [12, 125] width 14 height 14
checkbox input "true"
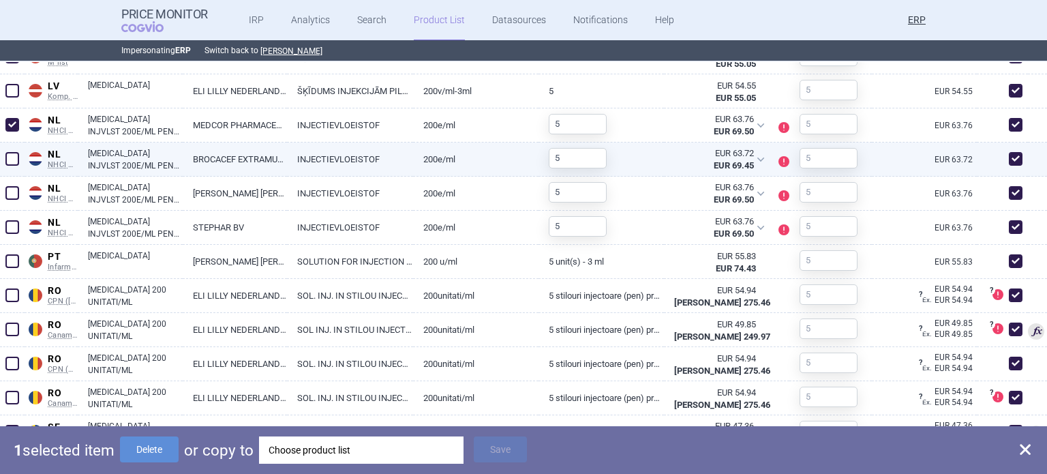
click at [9, 152] on span at bounding box center [12, 159] width 14 height 14
checkbox input "true"
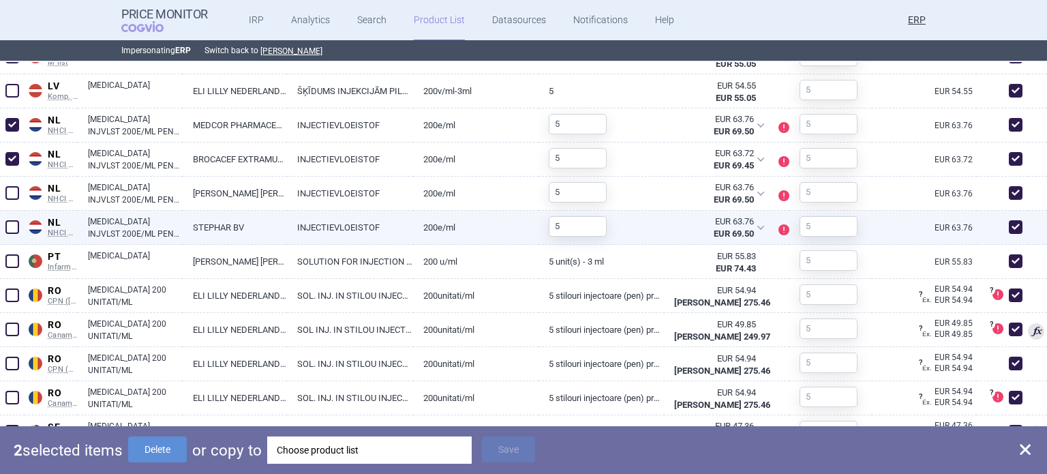
click at [13, 226] on span at bounding box center [12, 227] width 14 height 14
checkbox input "true"
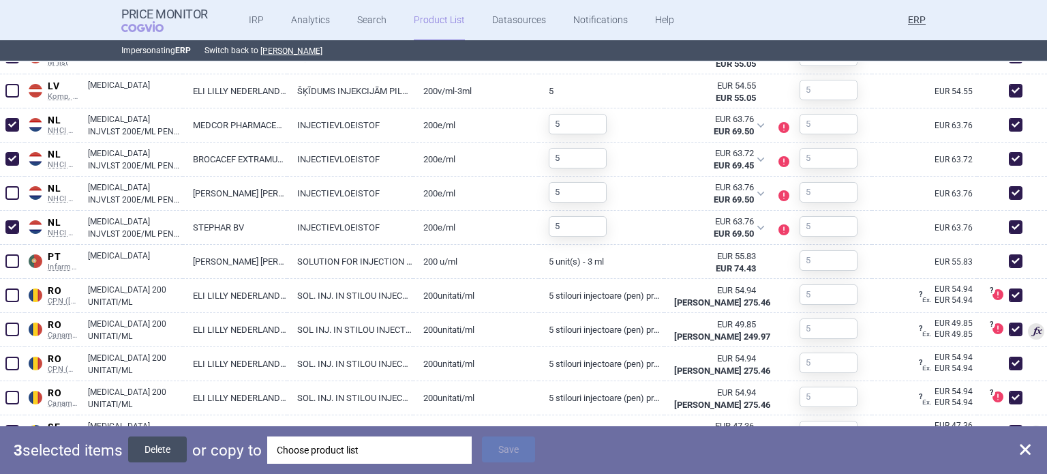
click at [176, 444] on button "Delete" at bounding box center [157, 449] width 59 height 26
checkbox input "false"
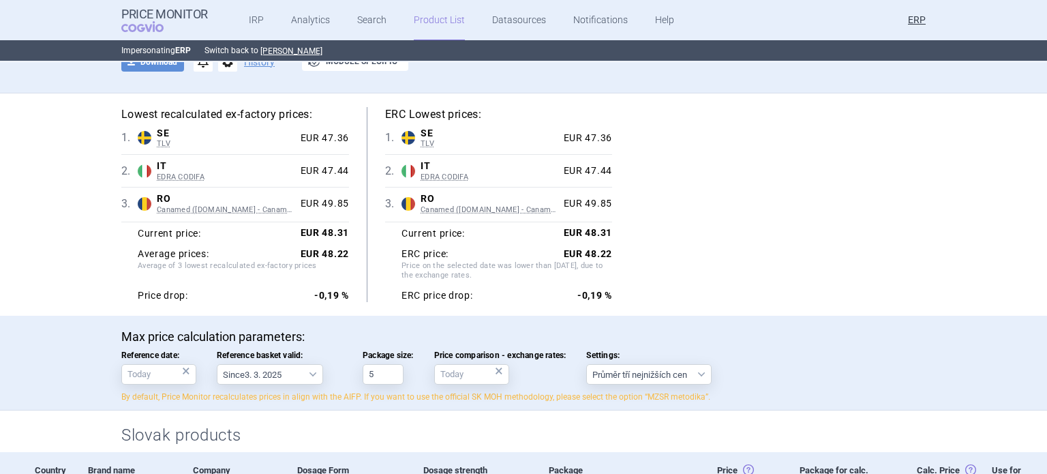
scroll to position [0, 0]
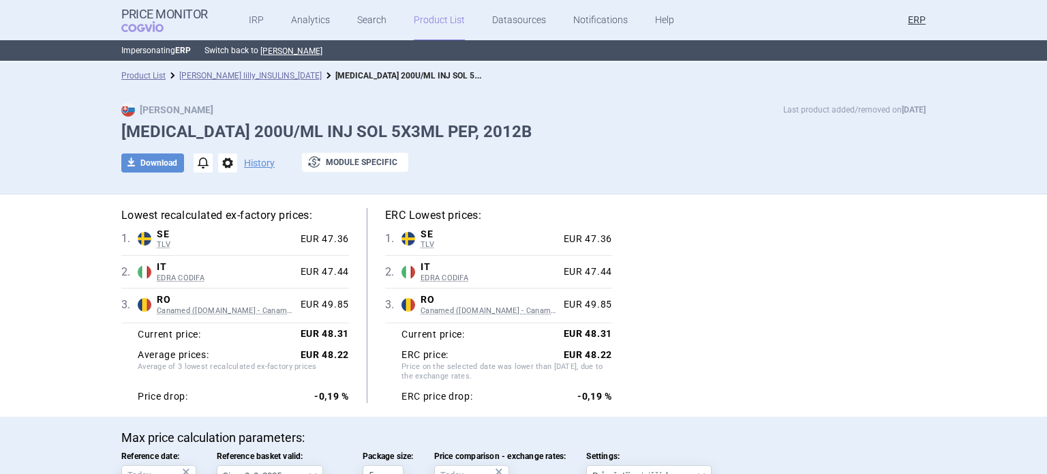
drag, startPoint x: 575, startPoint y: 123, endPoint x: 502, endPoint y: 121, distance: 72.9
click at [502, 122] on h1 "[MEDICAL_DATA] 200U/ML INJ SOL 5X3ML PEP, 2012B" at bounding box center [523, 132] width 804 height 20
copy h1 "2012B"
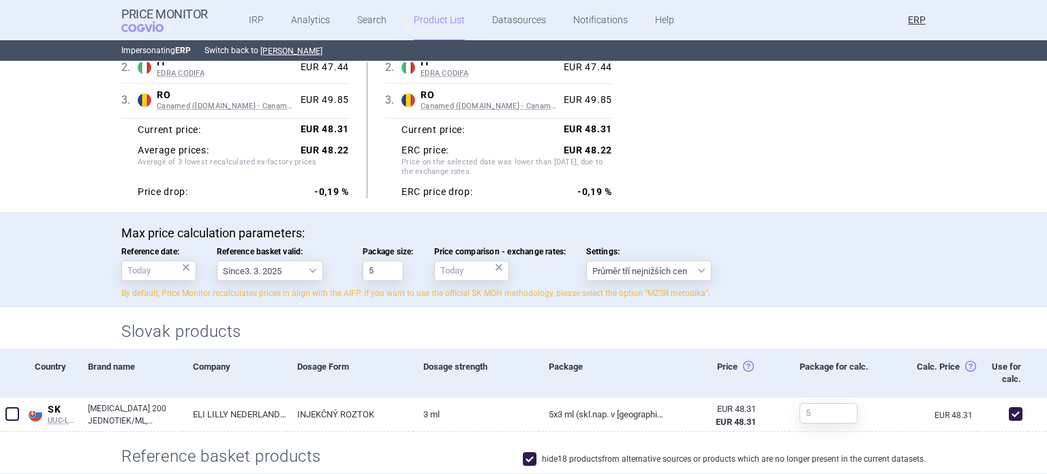
click at [472, 166] on span "Price on the selected date was lower than [DATE], due to the exchange rates." at bounding box center [506, 168] width 211 height 22
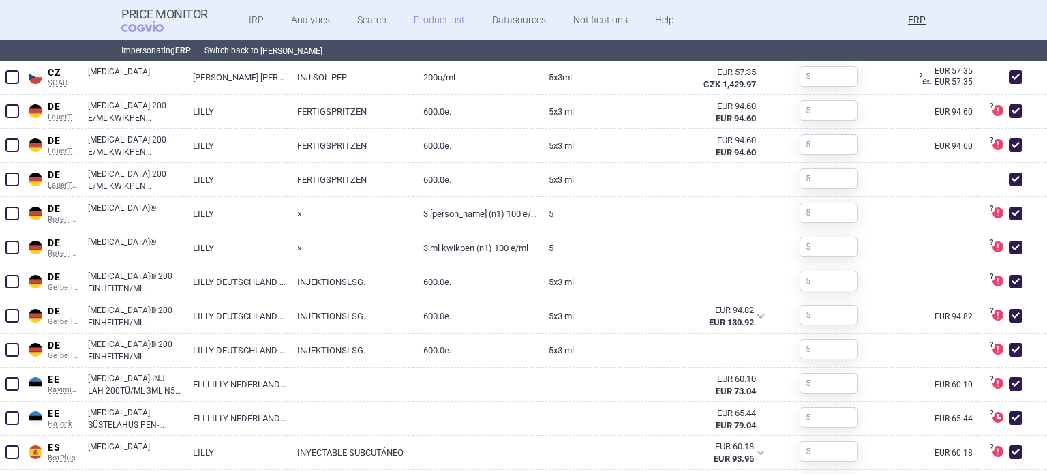
scroll to position [818, 0]
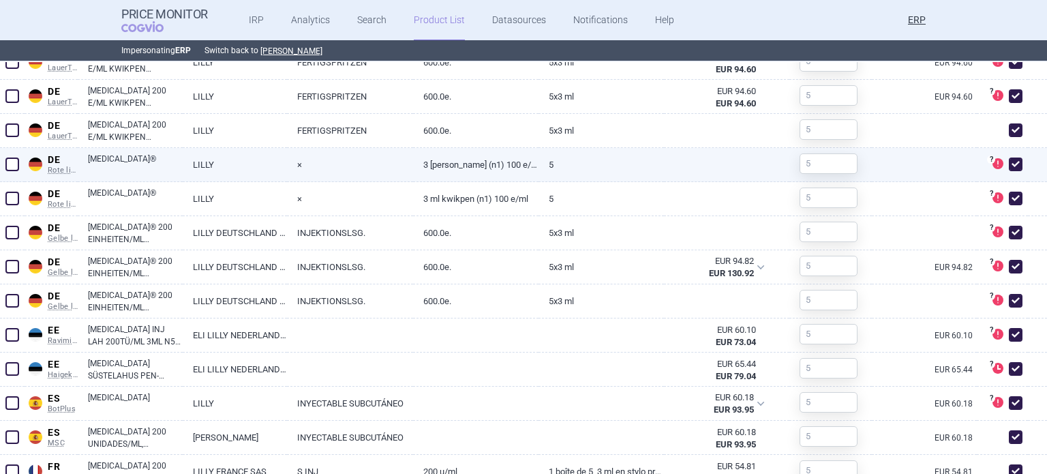
click at [548, 160] on link "5" at bounding box center [601, 164] width 125 height 33
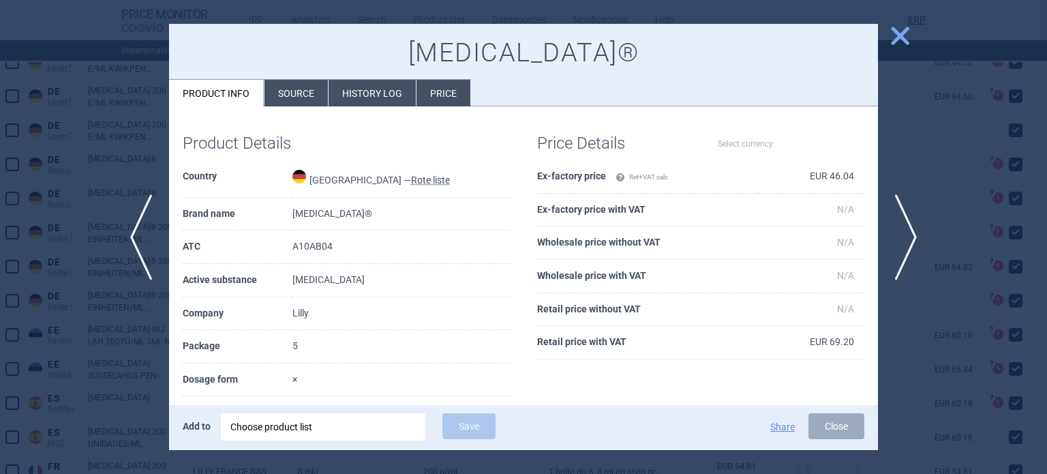
select select "EUR"
click at [275, 96] on li "Source" at bounding box center [295, 93] width 63 height 27
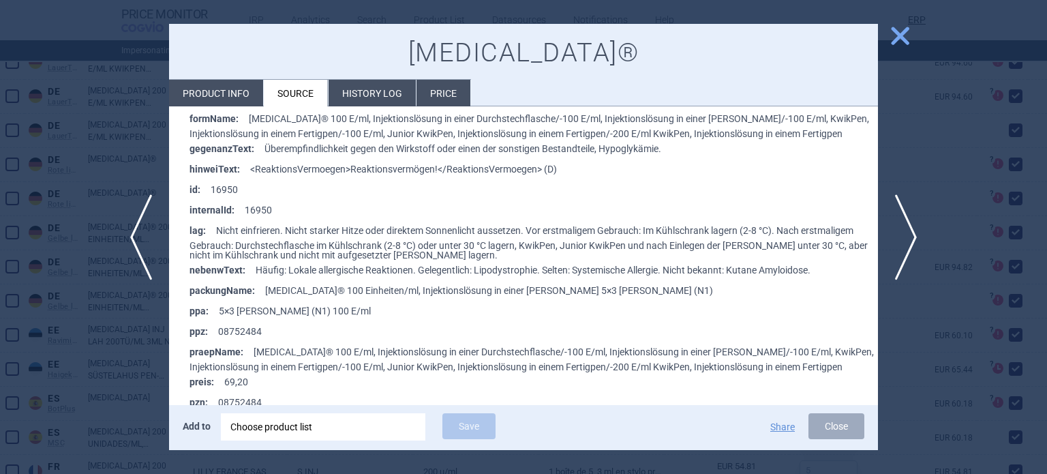
scroll to position [477, 0]
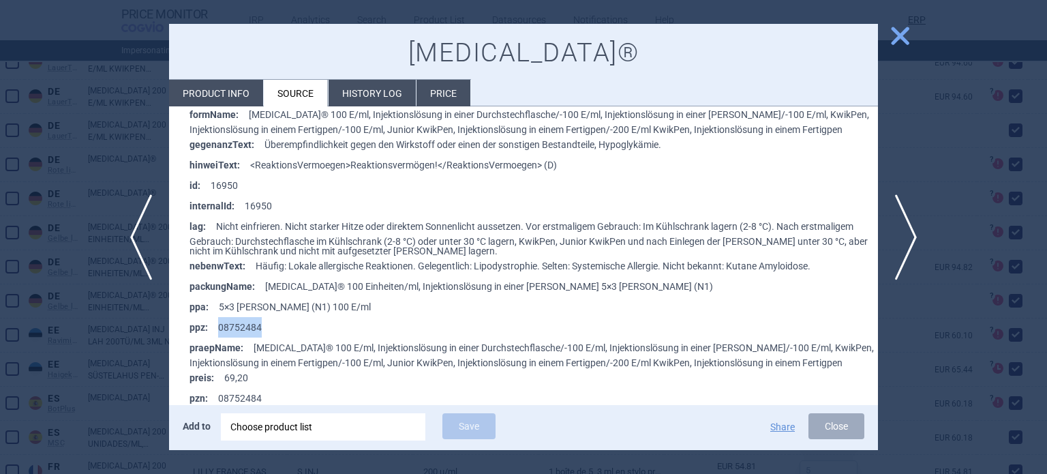
drag, startPoint x: 286, startPoint y: 313, endPoint x: 218, endPoint y: 313, distance: 67.5
click at [218, 317] on li "ppz : 08752484" at bounding box center [533, 327] width 688 height 20
copy li "08752484"
click at [22, 121] on div at bounding box center [523, 237] width 1047 height 474
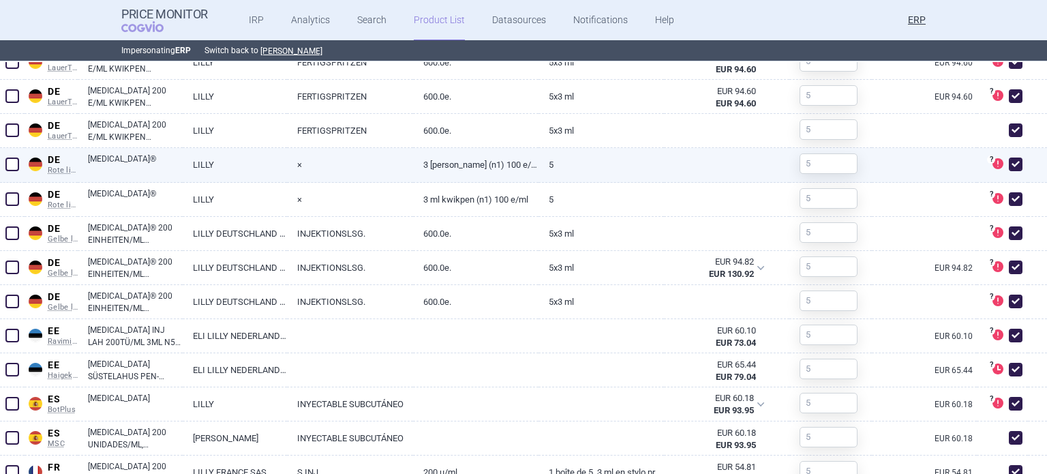
click at [16, 162] on span at bounding box center [12, 164] width 14 height 14
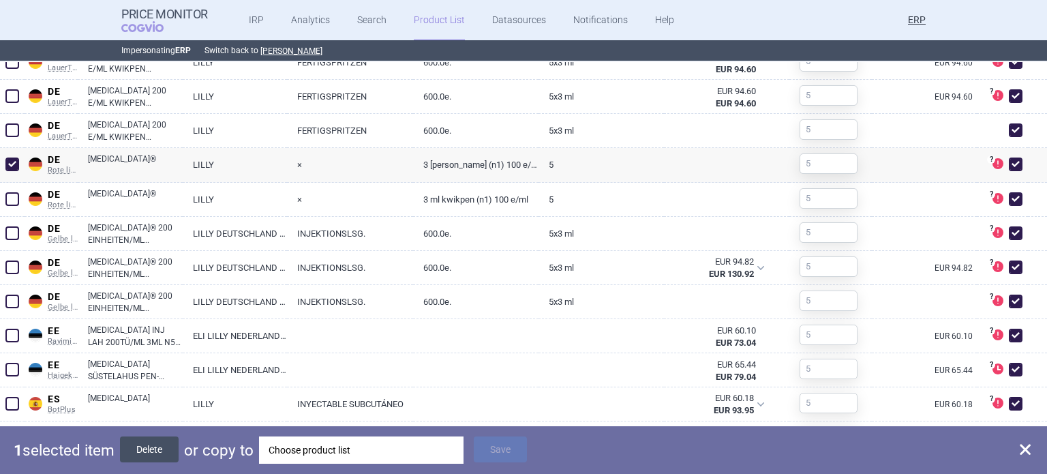
click at [155, 445] on button "Delete" at bounding box center [149, 449] width 59 height 26
checkbox input "false"
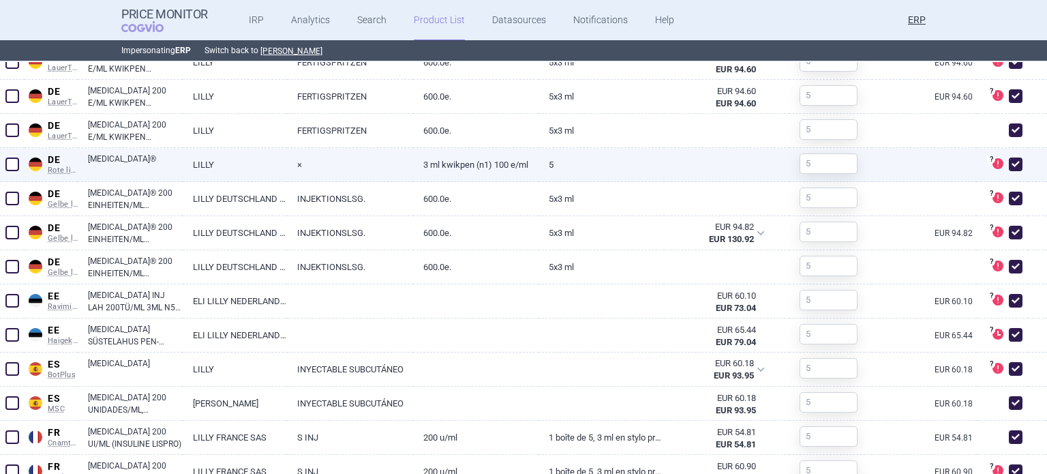
click at [444, 162] on link "3 ml KwikPen (N1) 100 E/ml" at bounding box center [475, 164] width 125 height 33
select select "EUR"
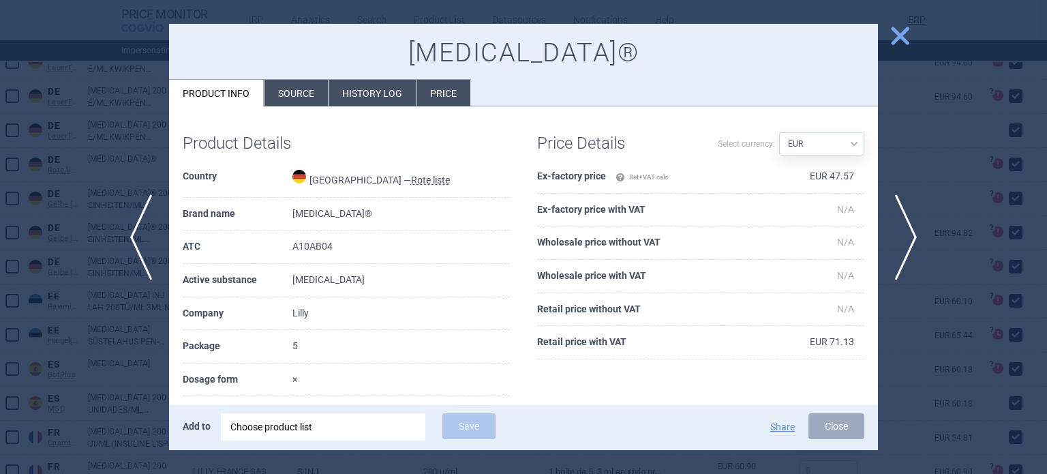
click at [324, 99] on li "Source" at bounding box center [295, 93] width 63 height 27
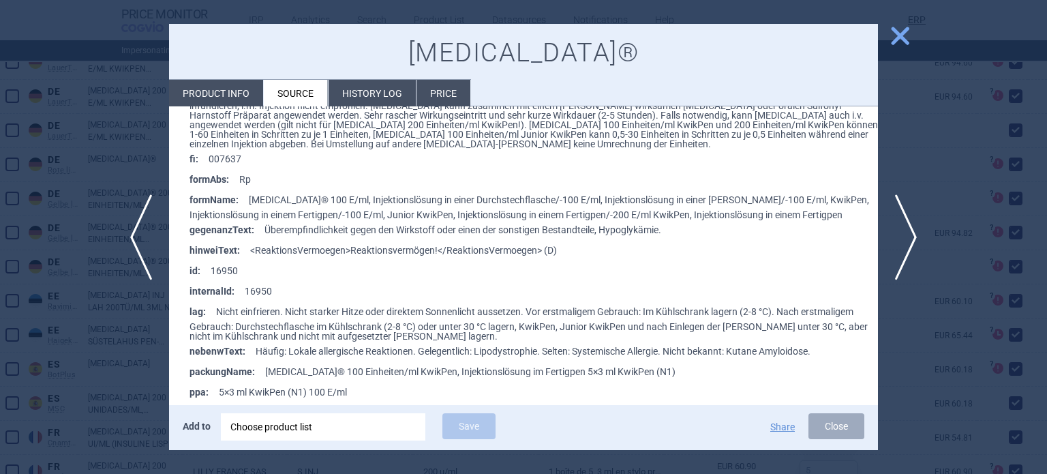
scroll to position [477, 0]
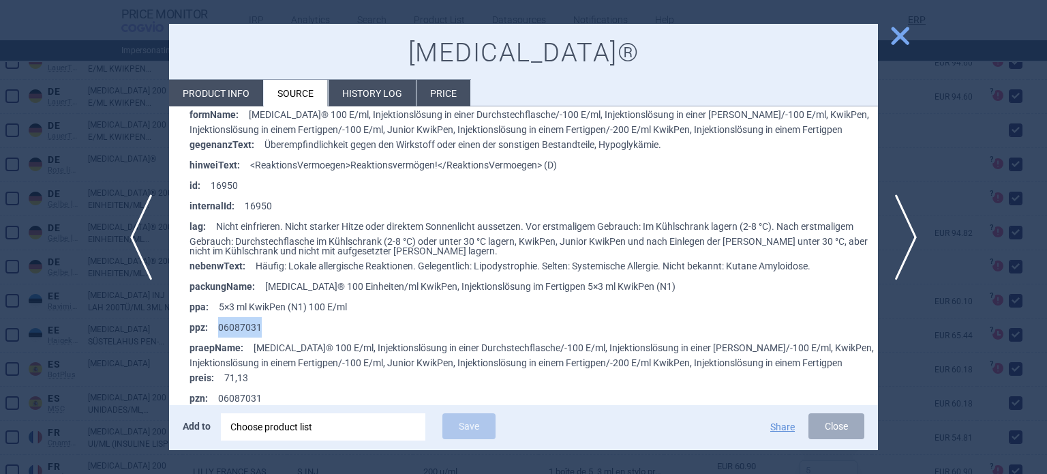
drag, startPoint x: 245, startPoint y: 312, endPoint x: 217, endPoint y: 316, distance: 28.2
click at [217, 317] on li "ppz : 06087031" at bounding box center [533, 327] width 688 height 20
copy li "06087031"
click at [0, 73] on div at bounding box center [523, 237] width 1047 height 474
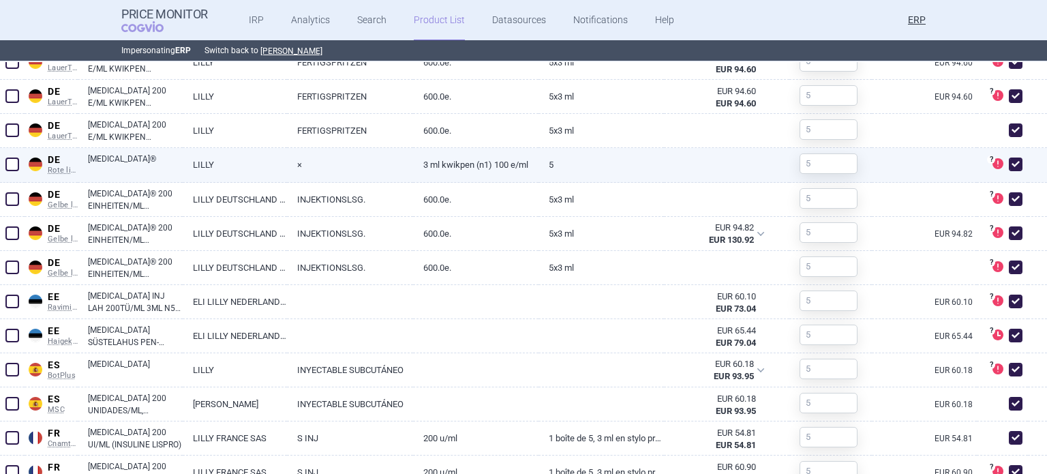
click at [13, 165] on span at bounding box center [12, 164] width 14 height 14
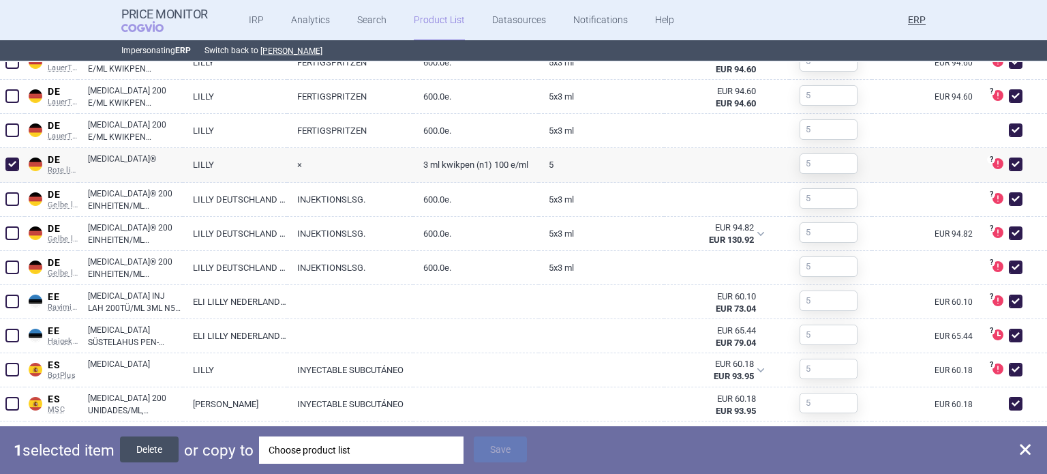
click at [162, 451] on button "Delete" at bounding box center [149, 449] width 59 height 26
checkbox input "false"
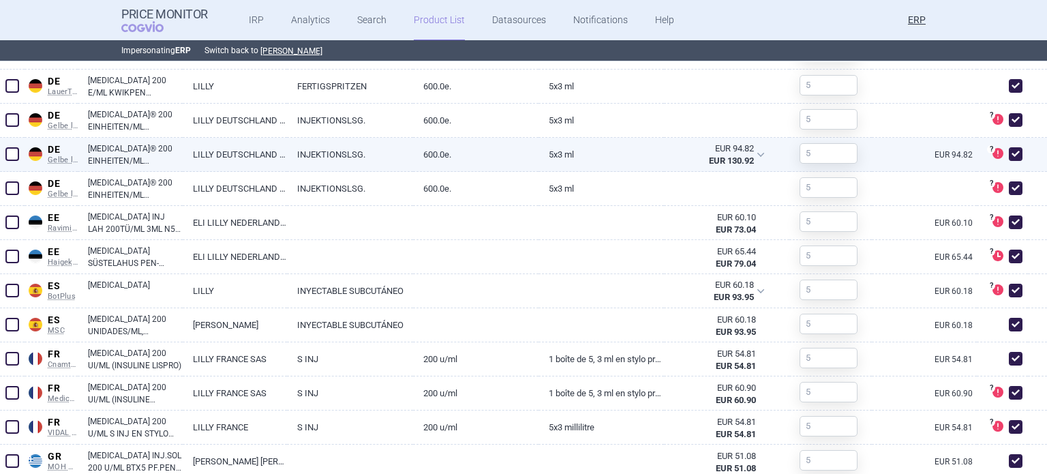
scroll to position [954, 0]
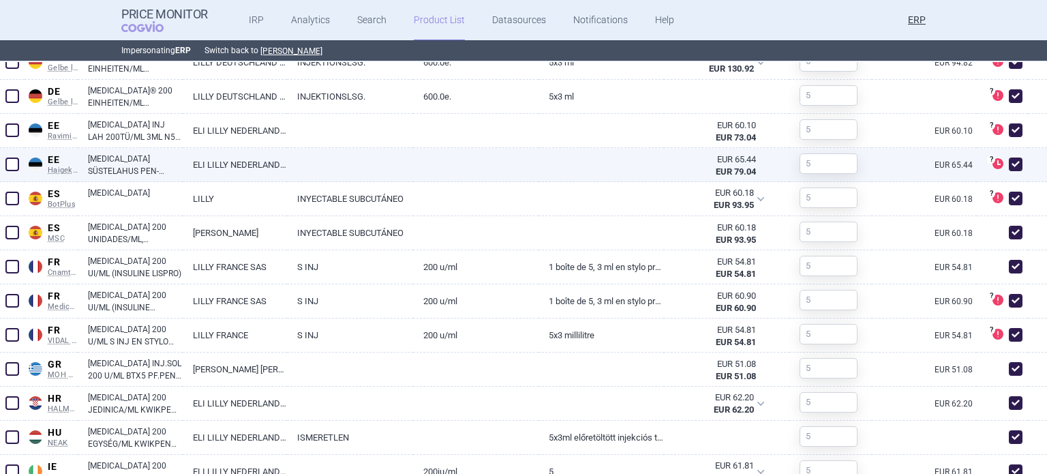
click at [468, 171] on div at bounding box center [475, 165] width 125 height 34
click at [474, 168] on link at bounding box center [475, 160] width 125 height 25
select select "EUR"
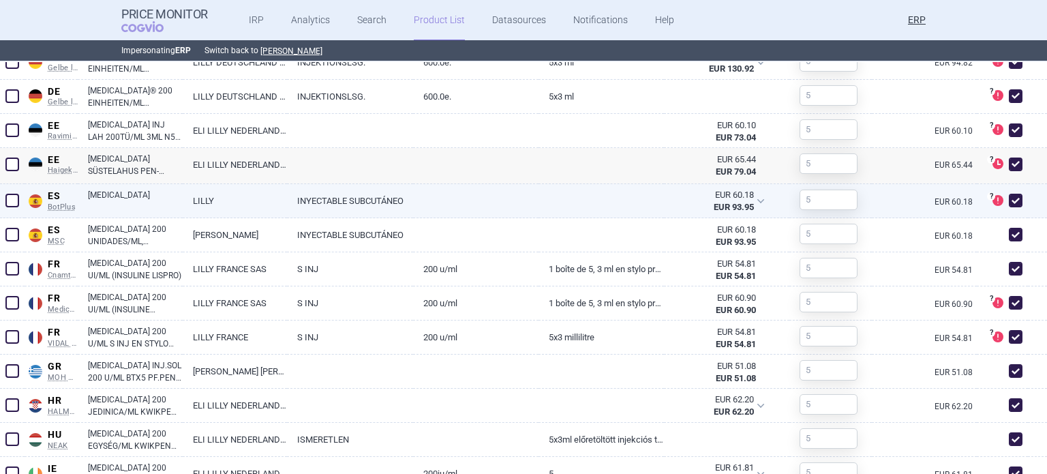
click at [451, 209] on div at bounding box center [475, 201] width 125 height 34
click at [209, 197] on link "LILLY" at bounding box center [235, 200] width 105 height 33
select select "EUR"
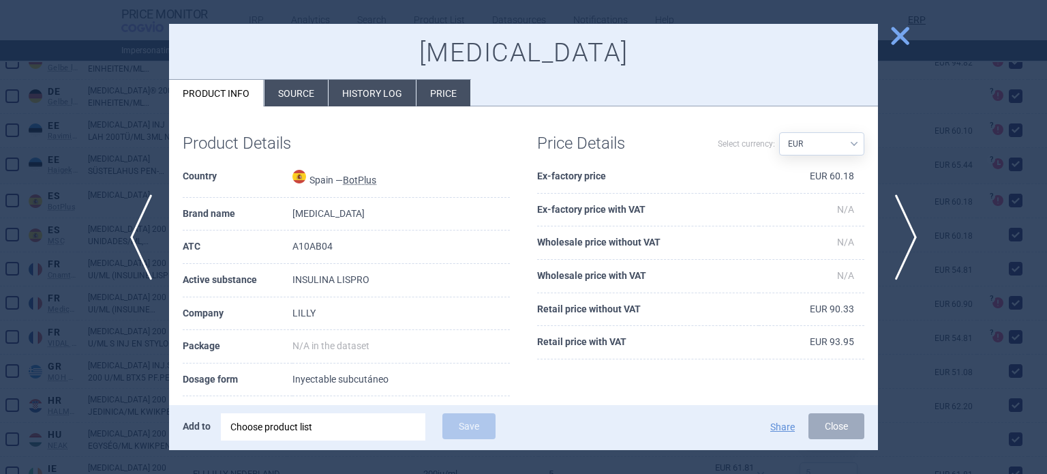
click at [275, 85] on li "Source" at bounding box center [295, 93] width 63 height 27
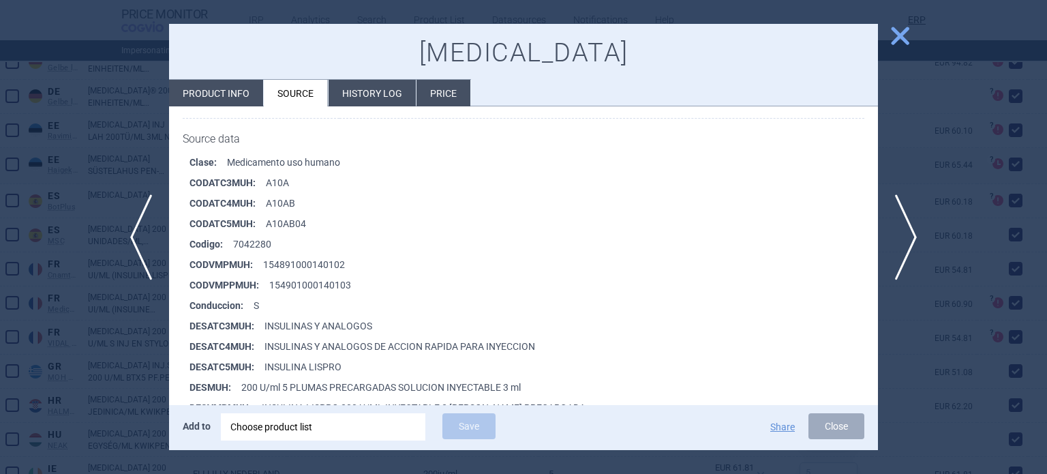
scroll to position [204, 0]
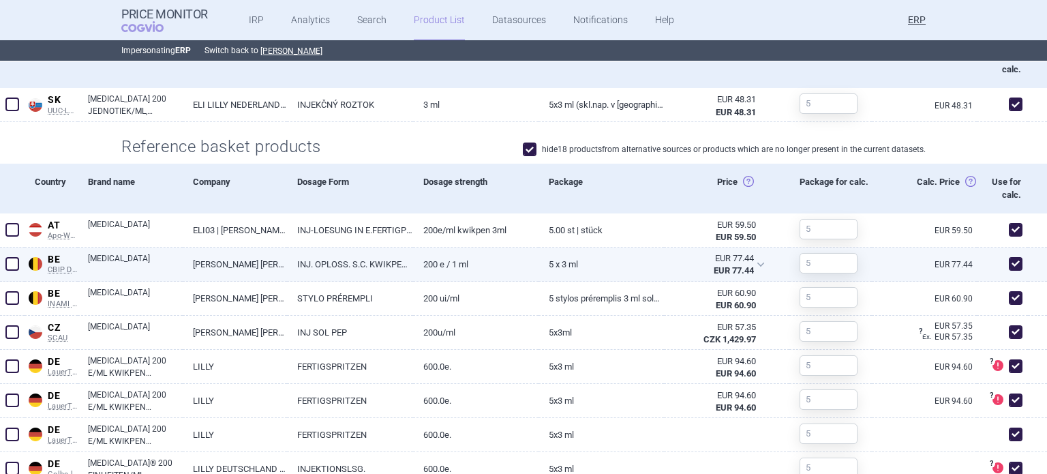
scroll to position [545, 0]
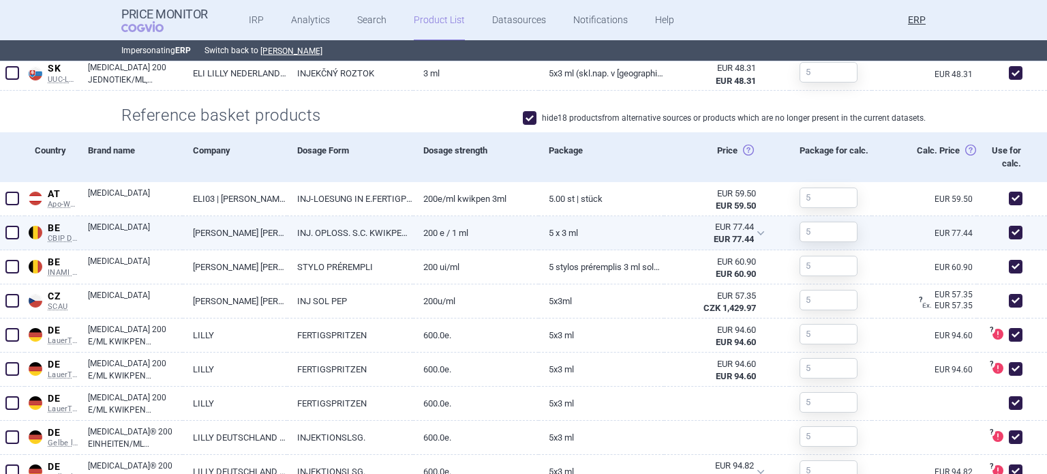
click at [1006, 239] on span at bounding box center [1015, 232] width 20 height 20
checkbox input "false"
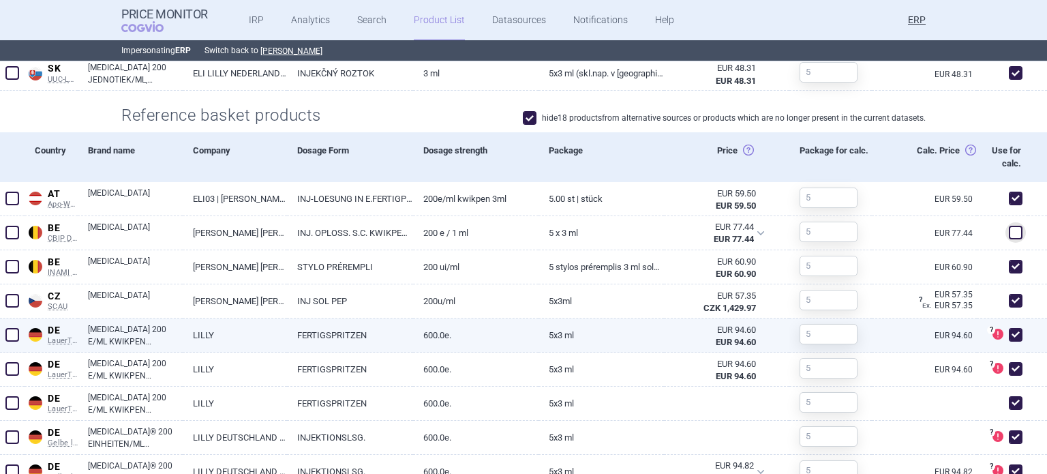
drag, startPoint x: 1003, startPoint y: 337, endPoint x: 1004, endPoint y: 344, distance: 6.9
click at [1005, 342] on span at bounding box center [1015, 334] width 20 height 20
checkbox input "false"
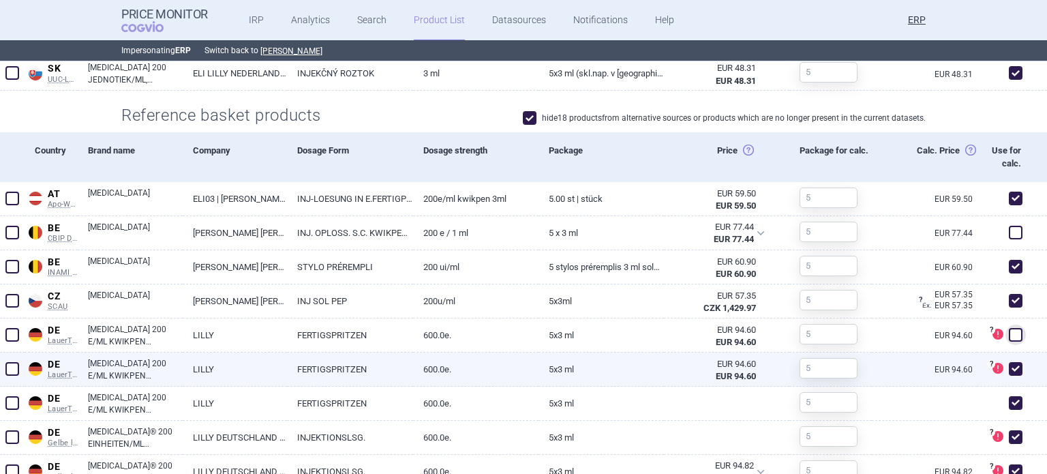
click at [1009, 367] on span at bounding box center [1016, 369] width 14 height 14
checkbox input "false"
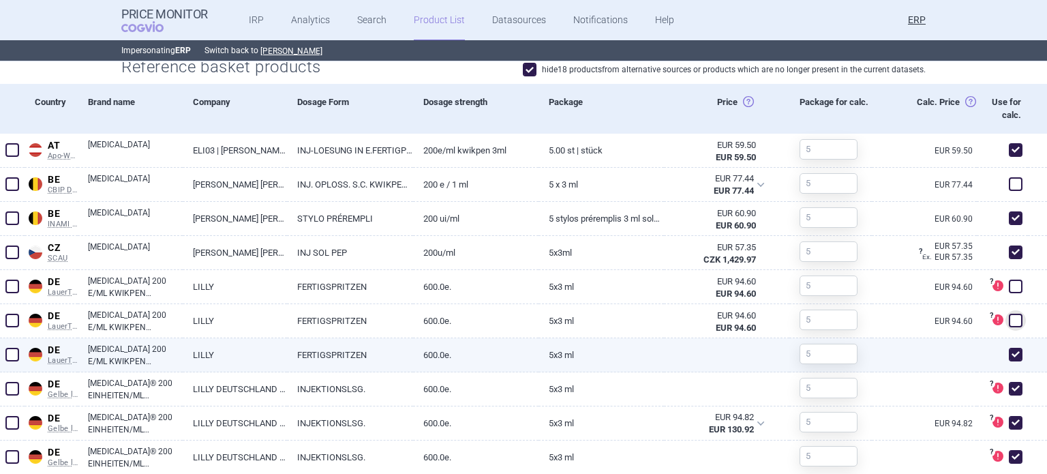
scroll to position [613, 0]
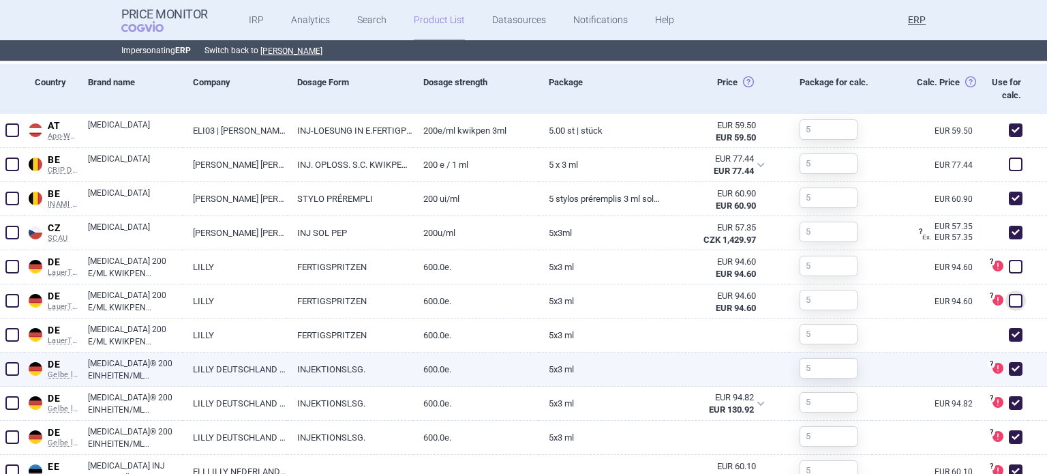
click at [1009, 368] on span at bounding box center [1016, 369] width 14 height 14
checkbox input "false"
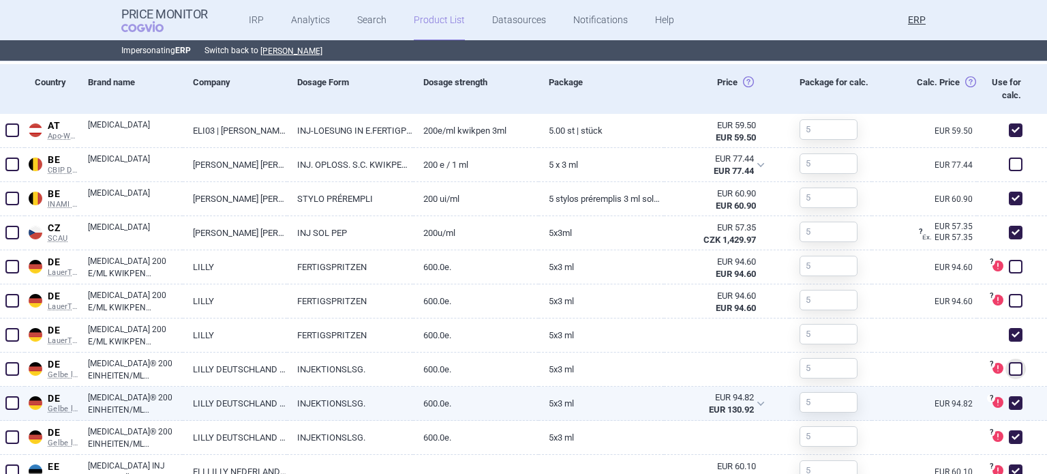
click at [1014, 404] on span at bounding box center [1015, 403] width 20 height 20
checkbox input "false"
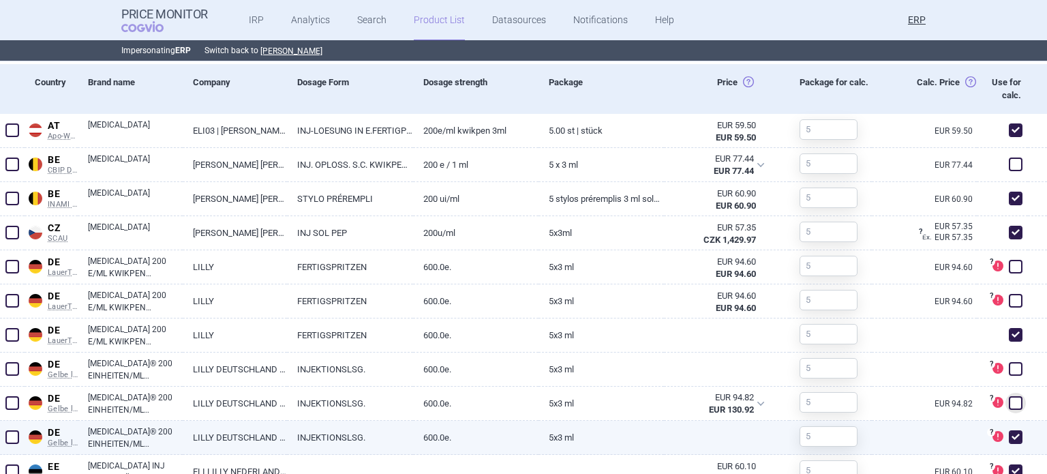
click at [1009, 431] on span at bounding box center [1016, 437] width 14 height 14
checkbox input "false"
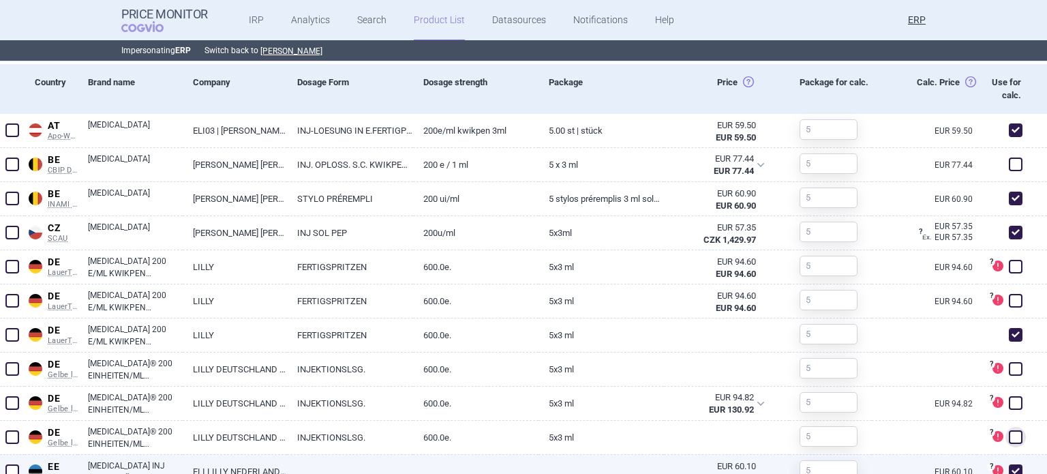
click at [1009, 468] on span at bounding box center [1016, 471] width 14 height 14
checkbox input "false"
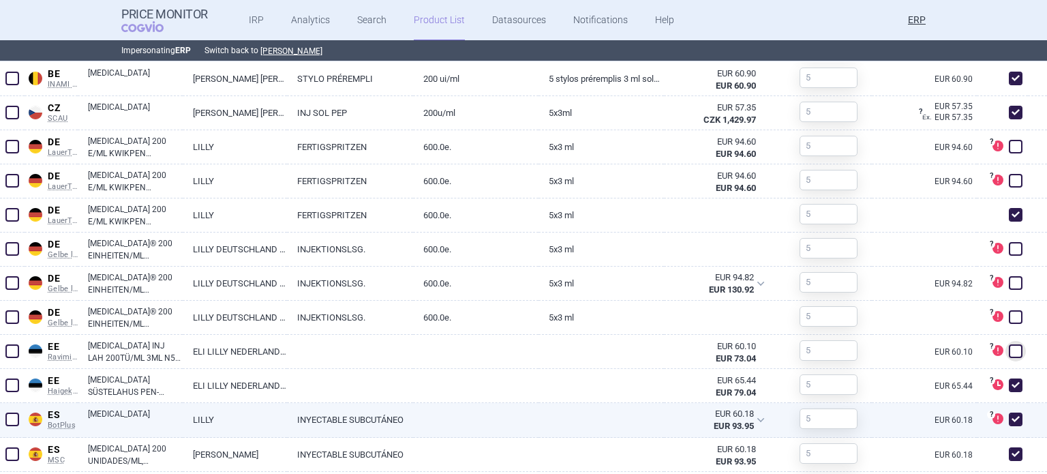
scroll to position [818, 0]
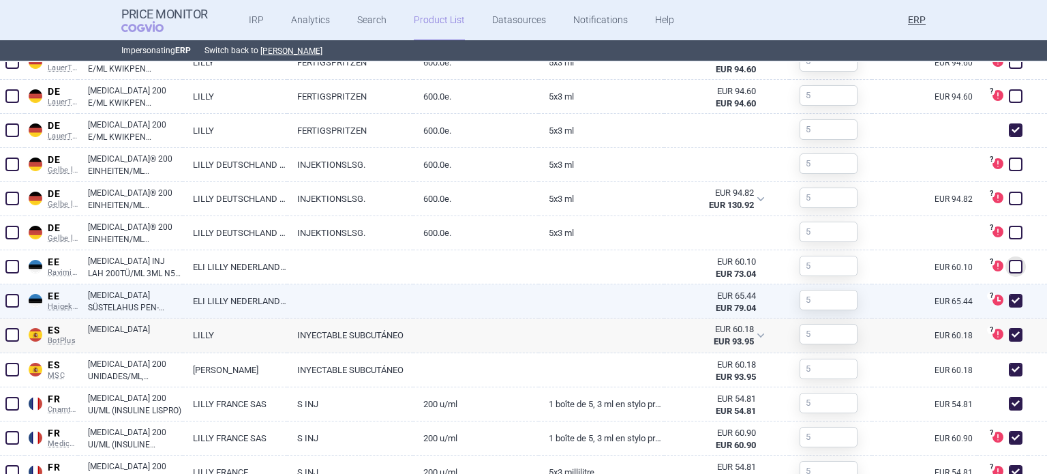
click at [1009, 305] on span at bounding box center [1016, 301] width 14 height 14
checkbox input "false"
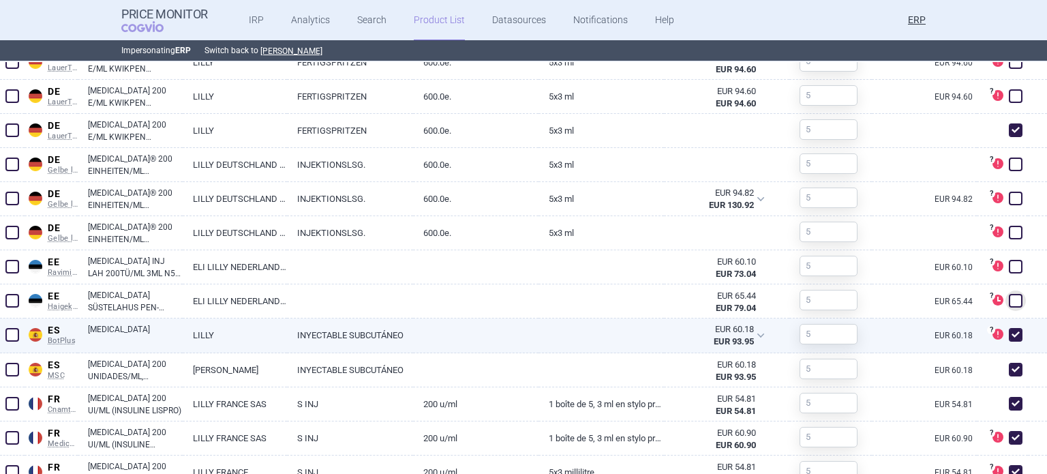
click at [1009, 335] on span at bounding box center [1016, 335] width 14 height 14
checkbox input "false"
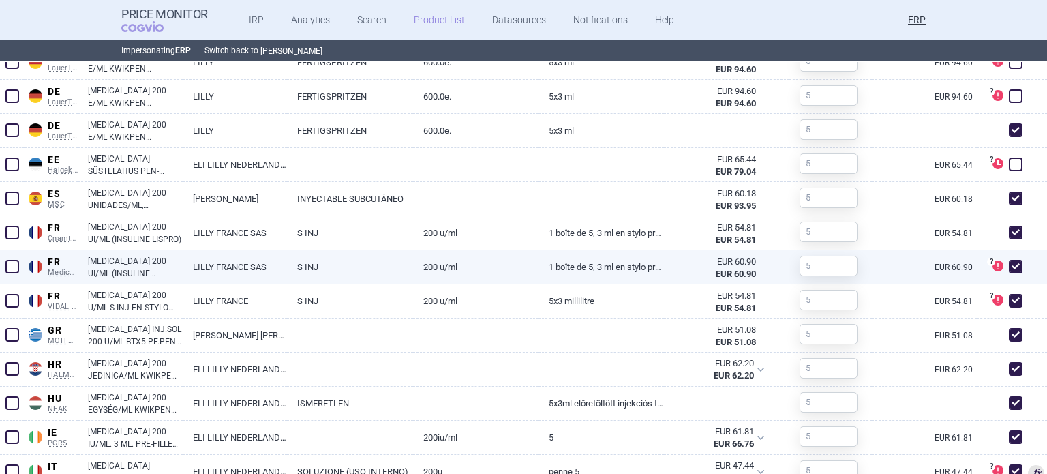
click at [1009, 269] on span at bounding box center [1016, 267] width 14 height 14
checkbox input "false"
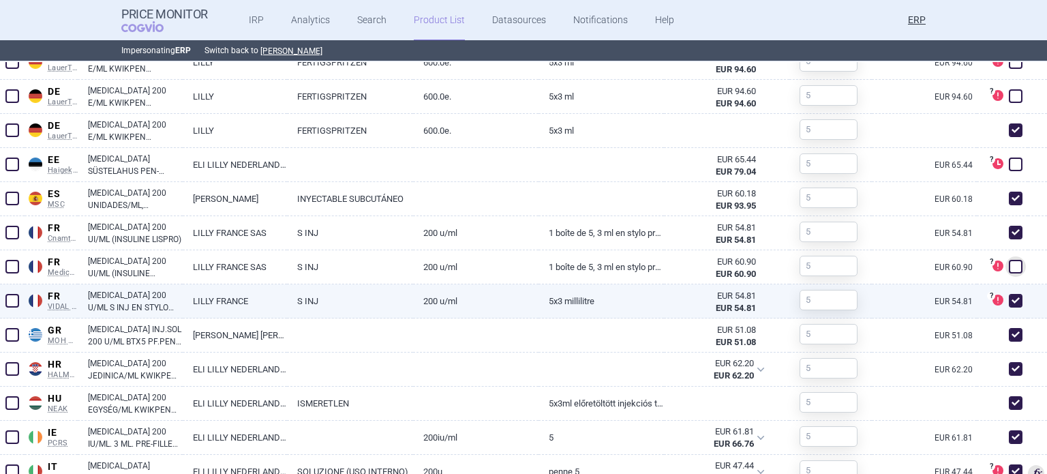
click at [1009, 294] on span at bounding box center [1016, 301] width 14 height 14
checkbox input "false"
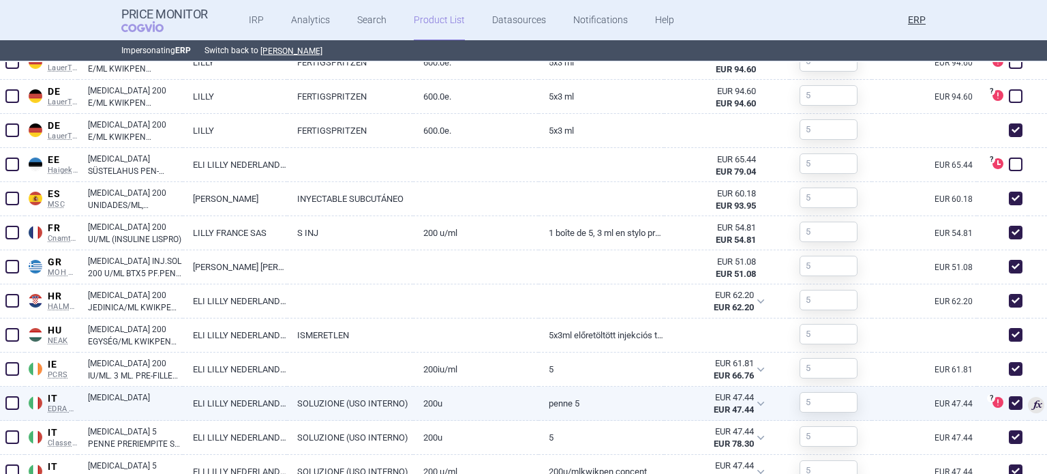
click at [1009, 403] on span at bounding box center [1016, 403] width 14 height 14
checkbox input "false"
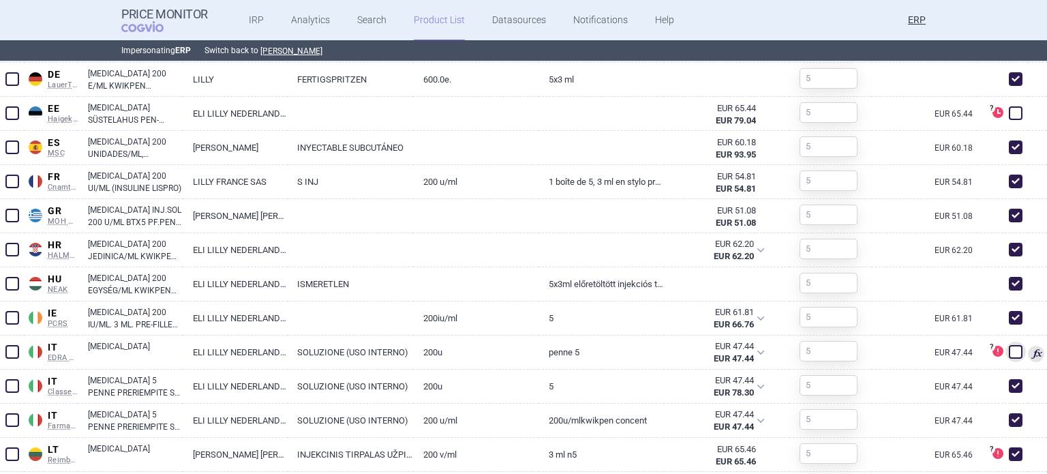
scroll to position [1022, 0]
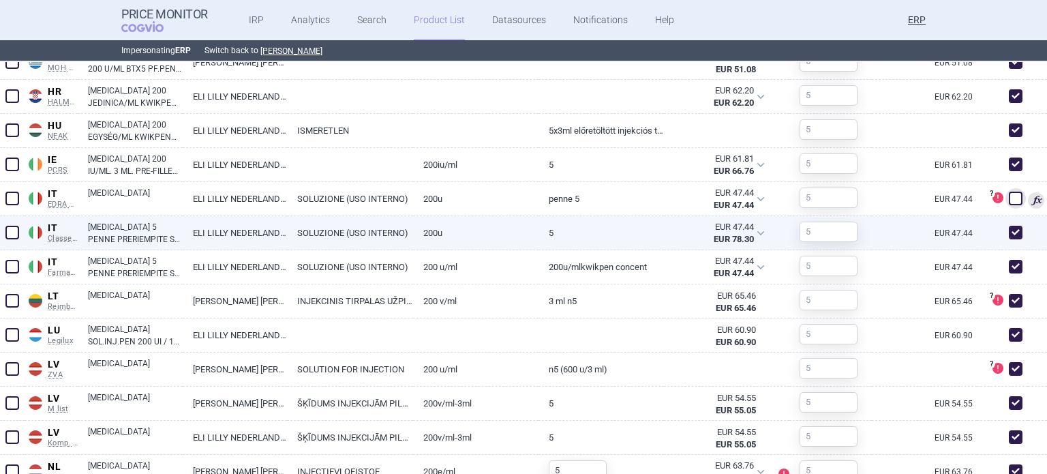
click at [1009, 228] on span at bounding box center [1016, 233] width 14 height 14
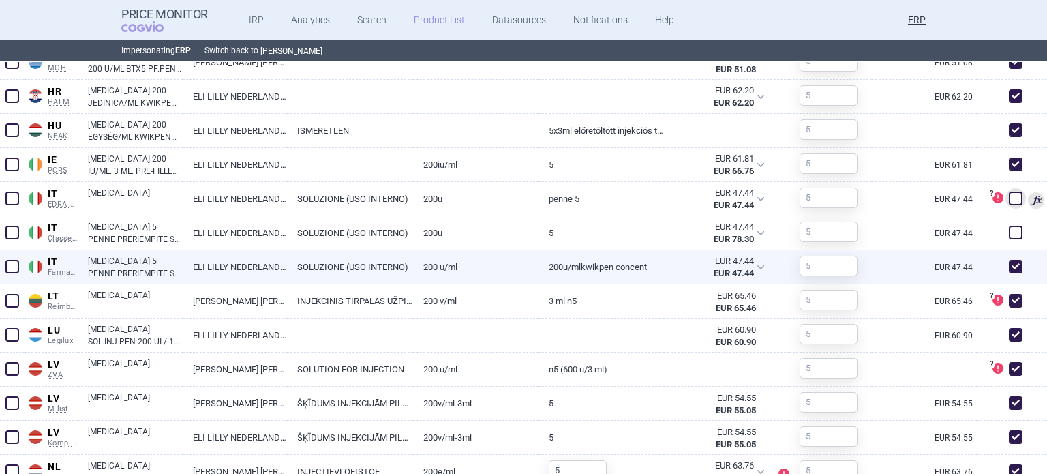
checkbox input "false"
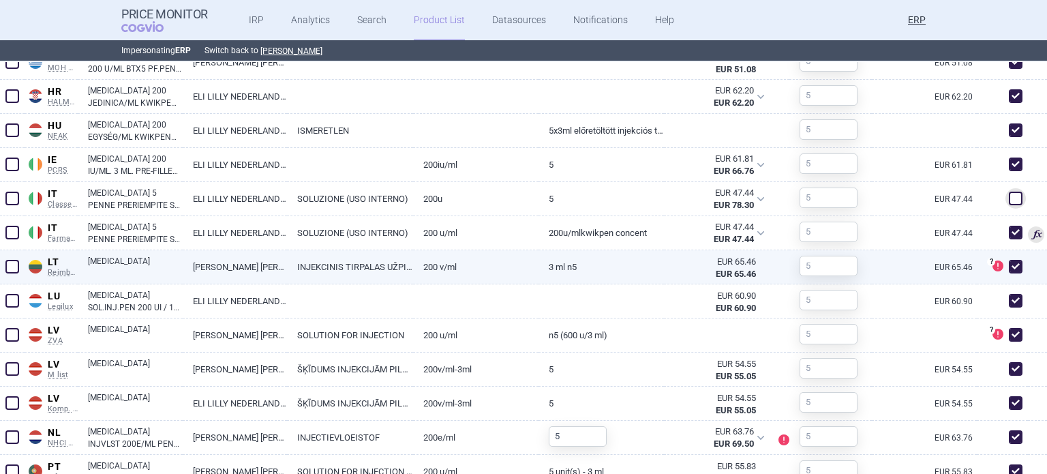
click at [1009, 266] on span at bounding box center [1016, 267] width 14 height 14
checkbox input "false"
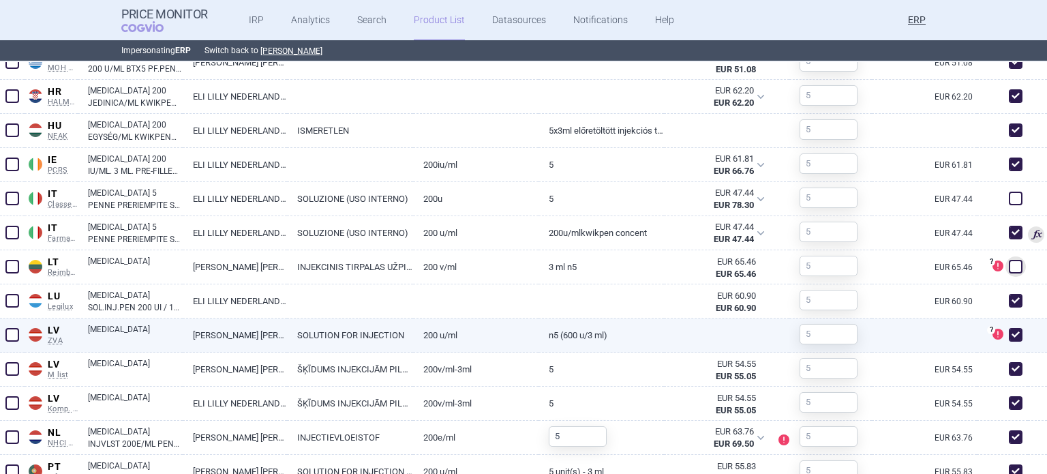
click at [1009, 335] on span at bounding box center [1016, 335] width 14 height 14
checkbox input "false"
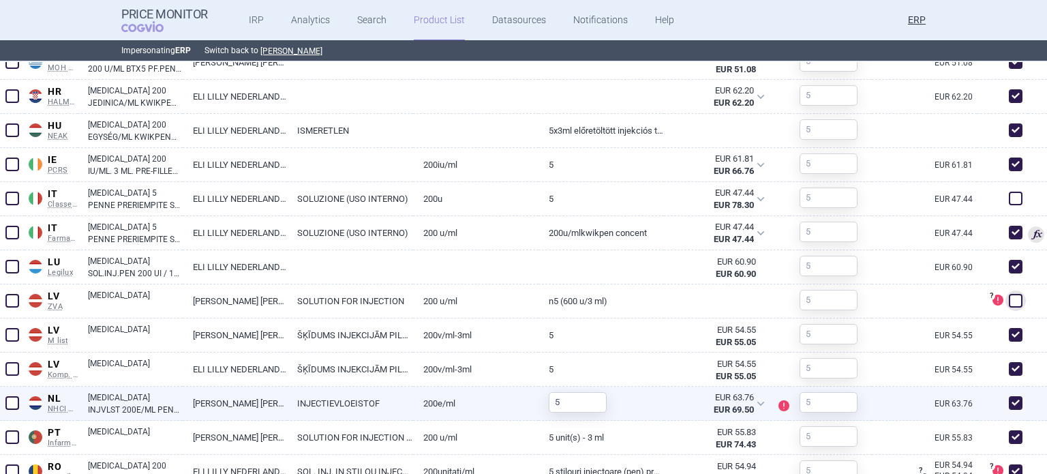
click at [1009, 404] on span at bounding box center [1016, 403] width 14 height 14
checkbox input "true"
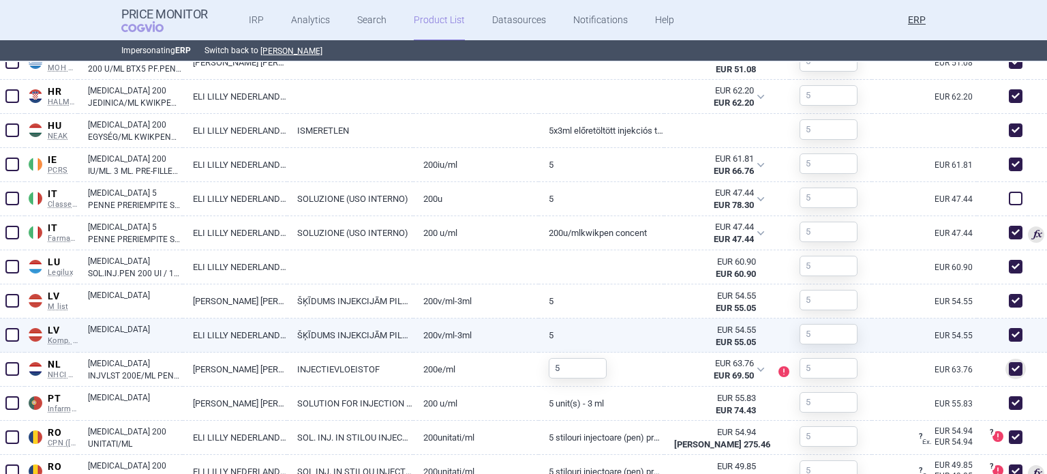
click at [1009, 335] on span at bounding box center [1016, 335] width 14 height 14
checkbox input "false"
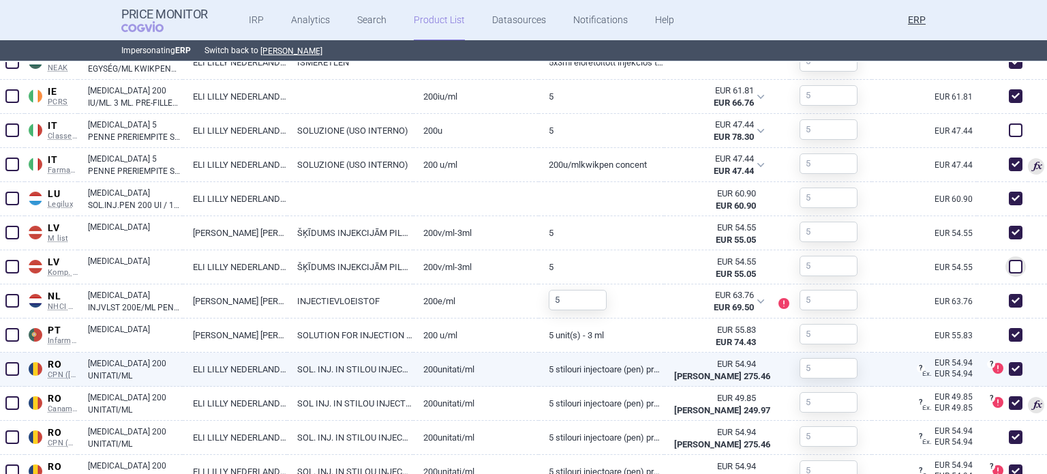
click at [1010, 360] on span at bounding box center [1015, 369] width 20 height 20
checkbox input "false"
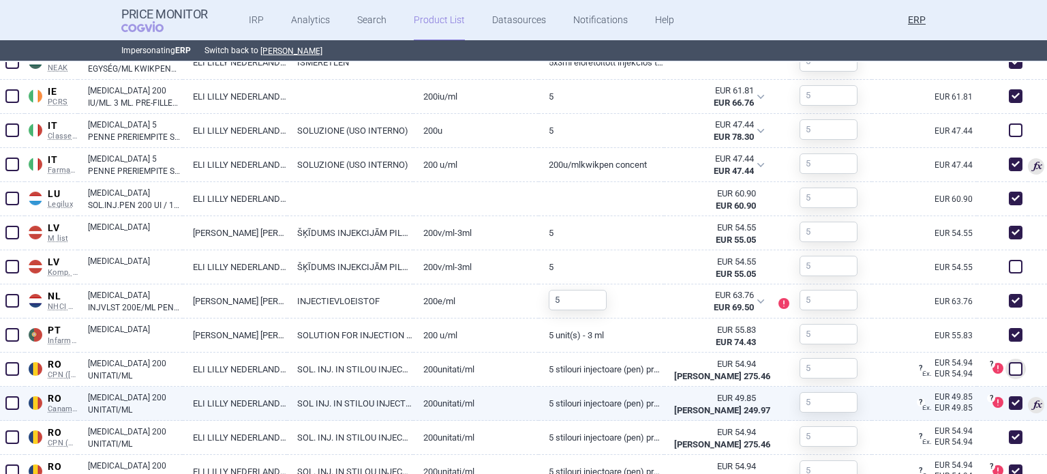
click at [1009, 397] on span at bounding box center [1016, 403] width 14 height 14
checkbox input "false"
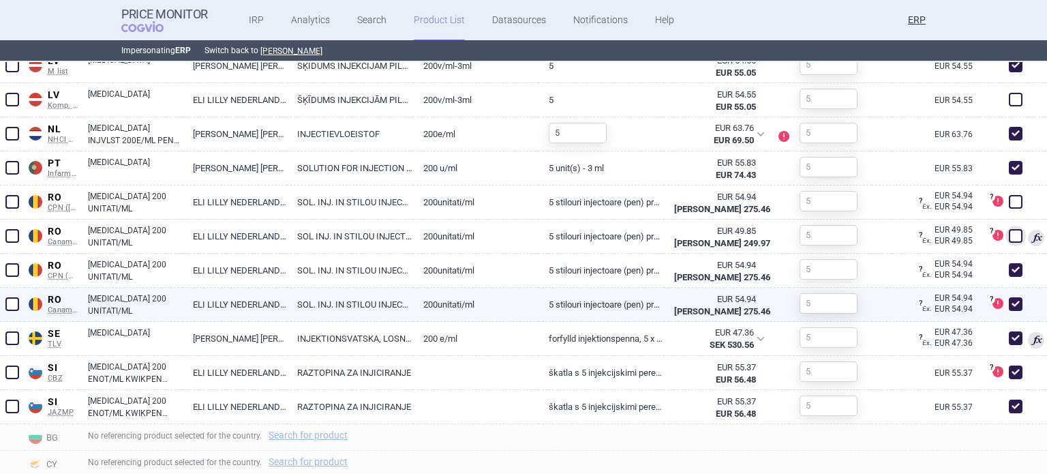
scroll to position [1295, 0]
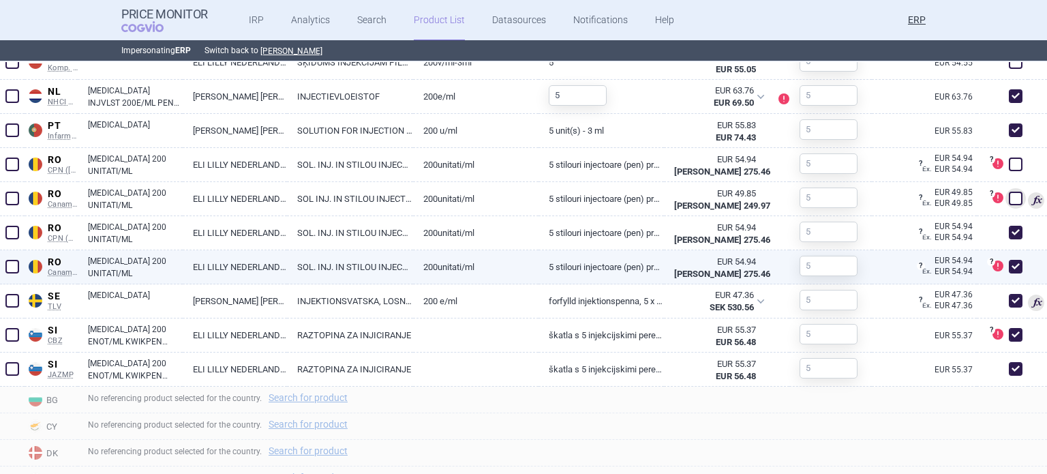
click at [1009, 271] on span at bounding box center [1016, 267] width 14 height 14
checkbox input "false"
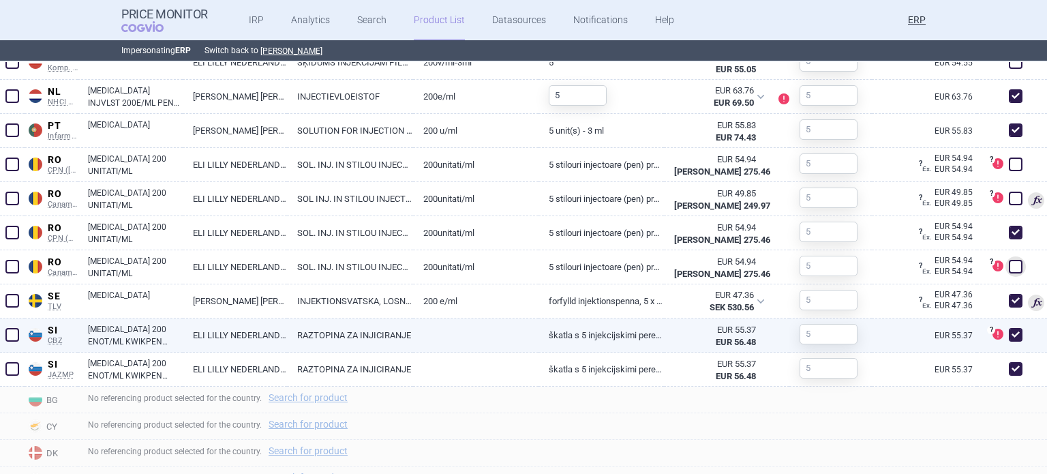
click at [1009, 331] on span at bounding box center [1016, 335] width 14 height 14
checkbox input "false"
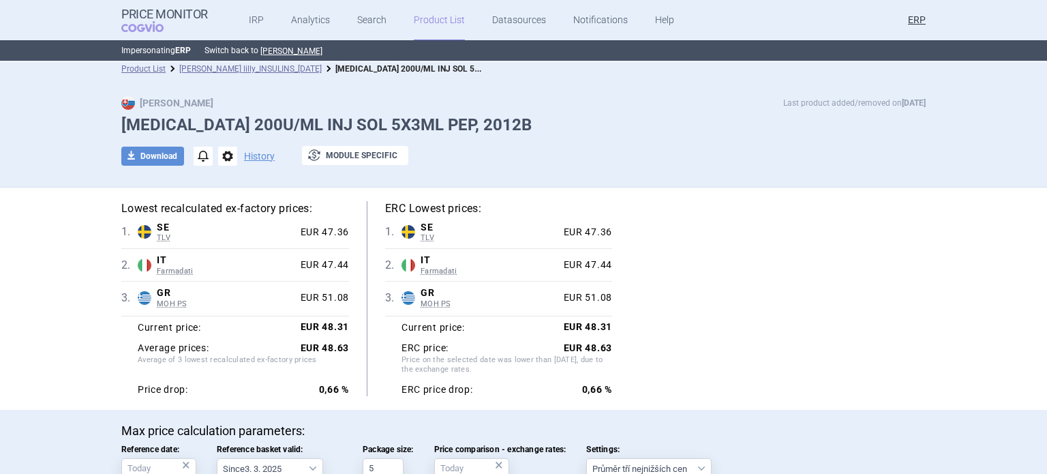
scroll to position [0, 0]
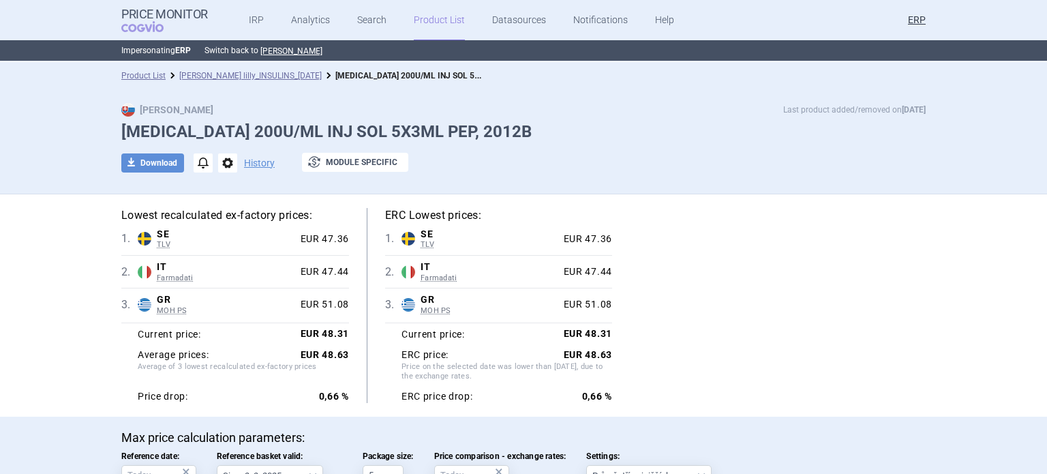
drag, startPoint x: 575, startPoint y: 127, endPoint x: 501, endPoint y: 137, distance: 75.0
click at [501, 137] on h1 "[MEDICAL_DATA] 200U/ML INJ SOL 5X3ML PEP, 2012B" at bounding box center [523, 132] width 804 height 20
copy h1 "2012B"
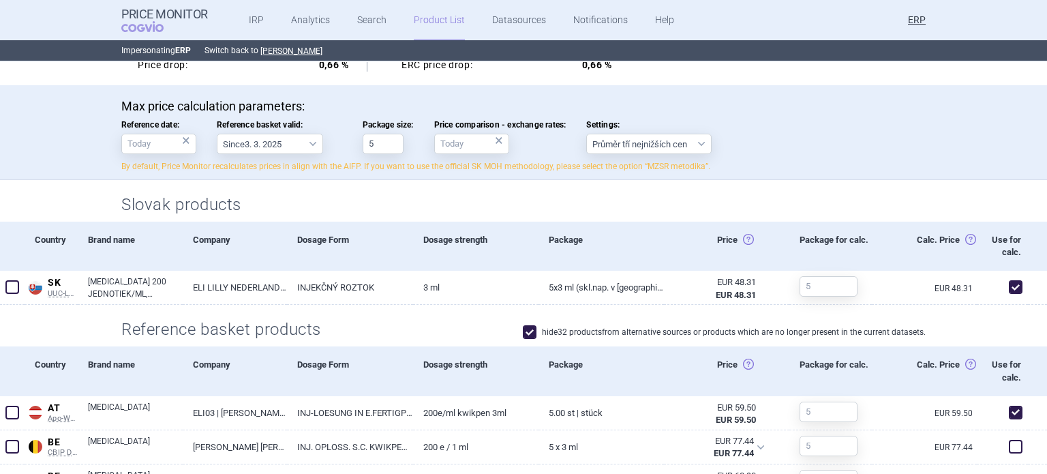
scroll to position [1290, 0]
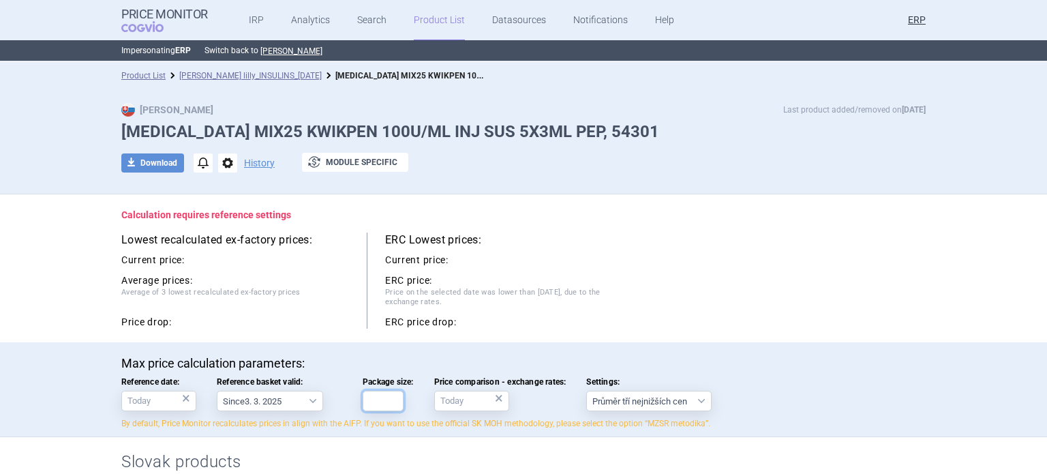
click at [381, 406] on input "Package size:" at bounding box center [383, 401] width 41 height 20
type input "5"
click at [551, 226] on div "Calculation requires reference settings Lowest recalculated ex-factory prices: …" at bounding box center [523, 268] width 859 height 148
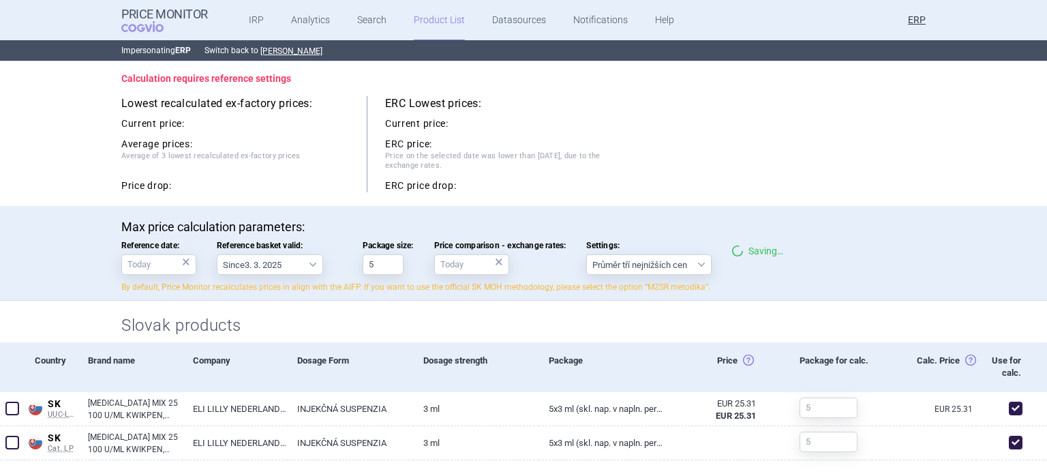
scroll to position [273, 0]
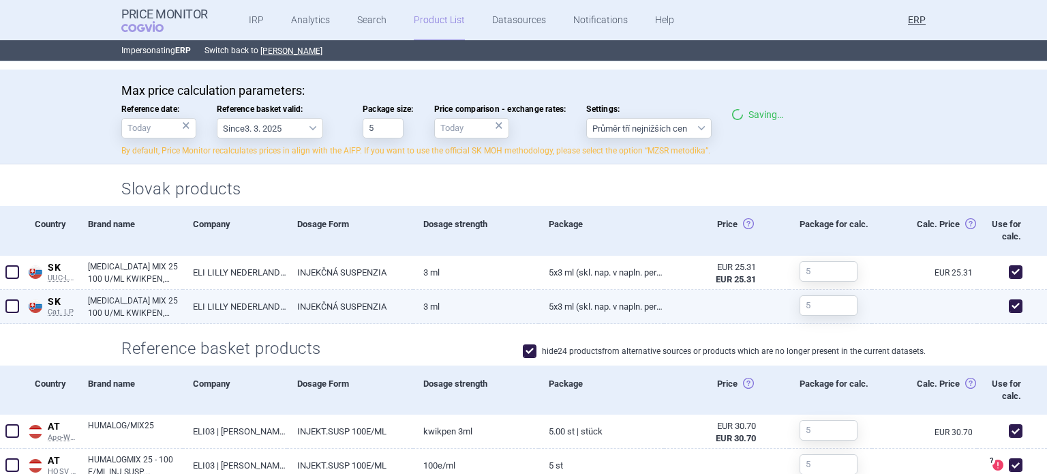
click at [1014, 305] on span at bounding box center [1015, 306] width 20 height 20
checkbox input "false"
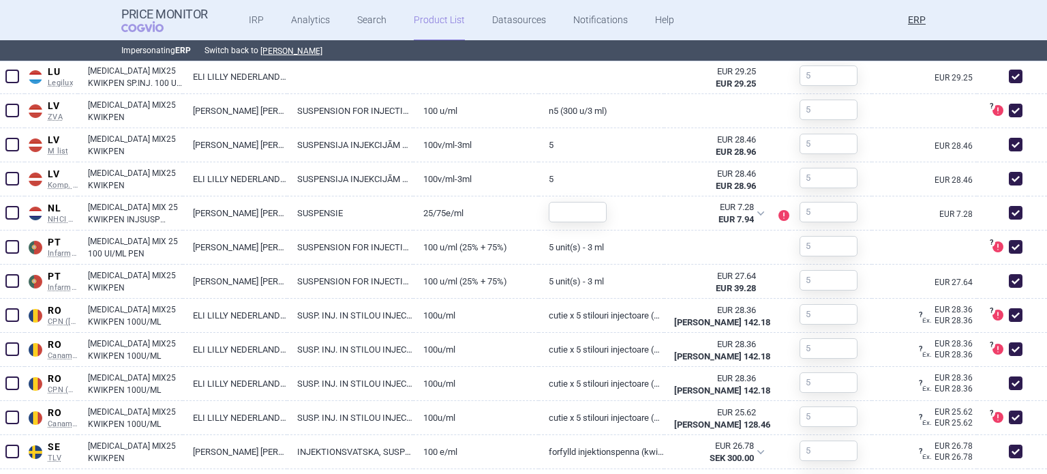
scroll to position [1580, 0]
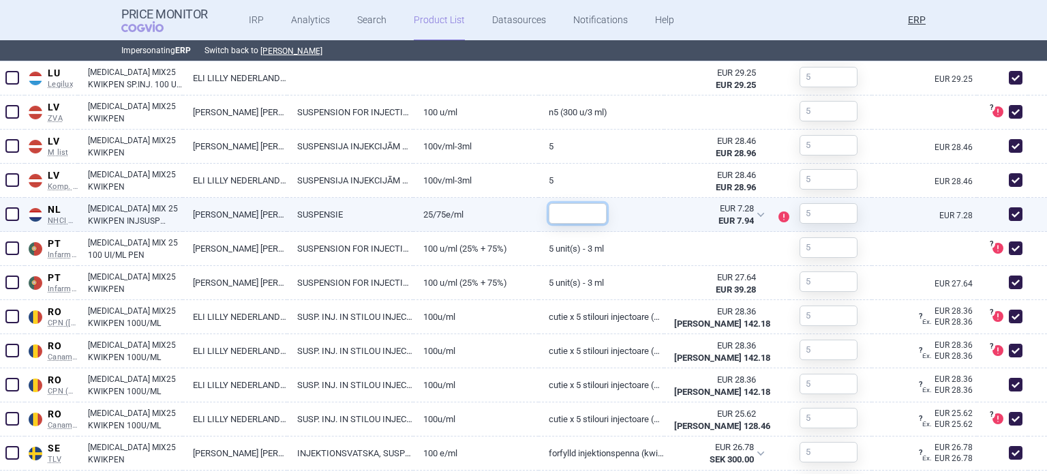
click at [575, 217] on input "text" at bounding box center [578, 213] width 58 height 20
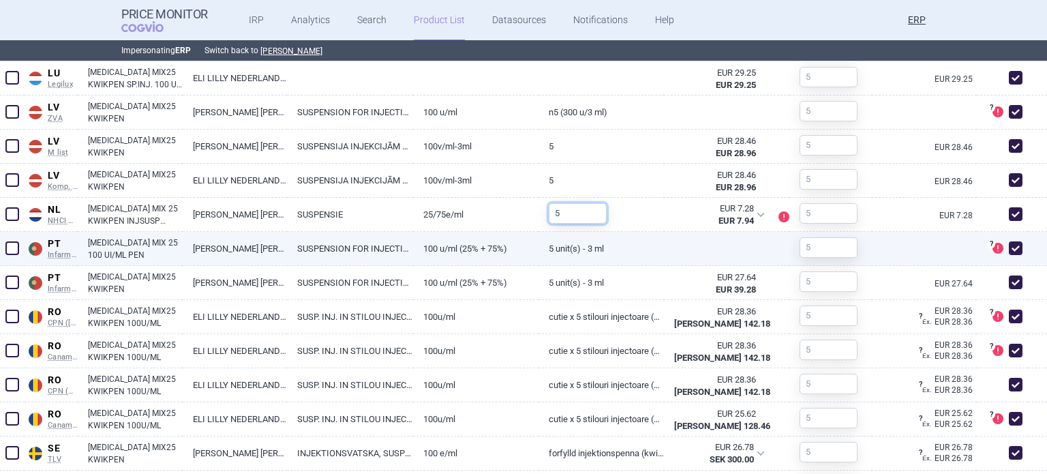
scroll to position [1654, 0]
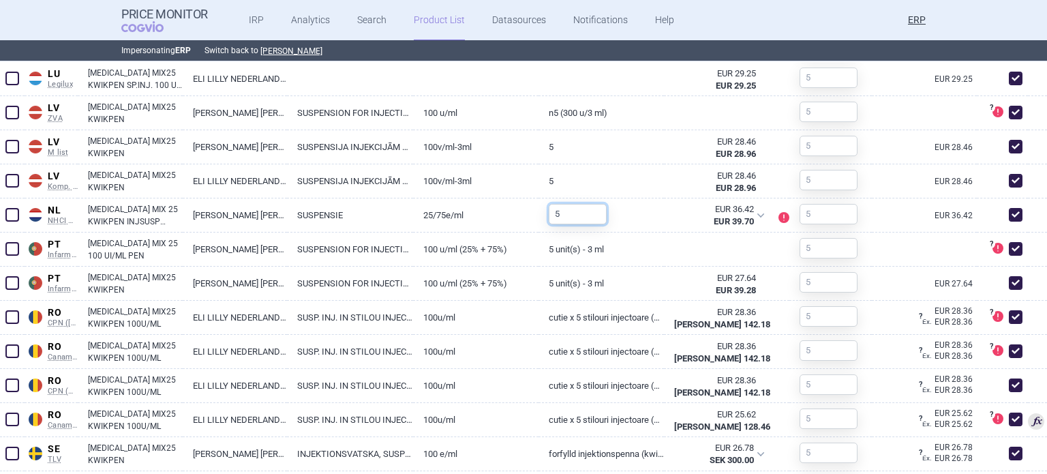
type input "5"
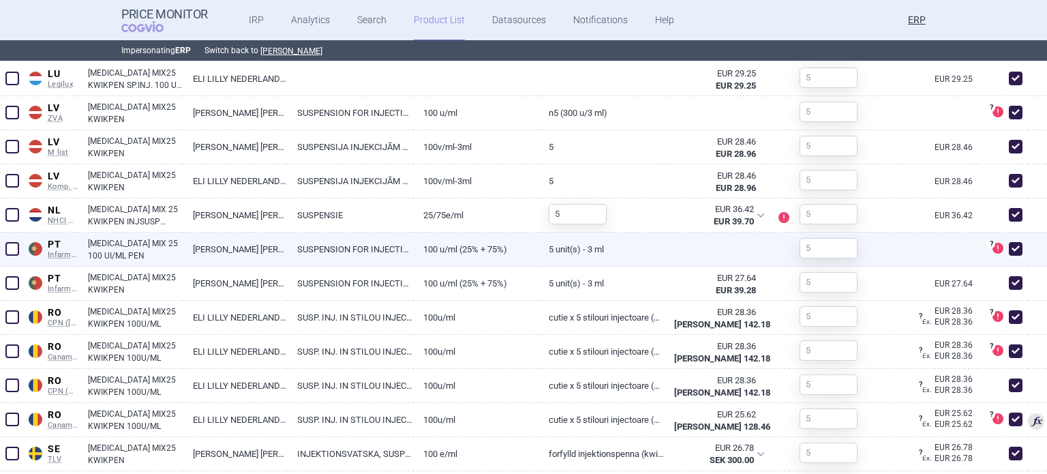
click at [1010, 247] on span at bounding box center [1016, 249] width 14 height 14
checkbox input "false"
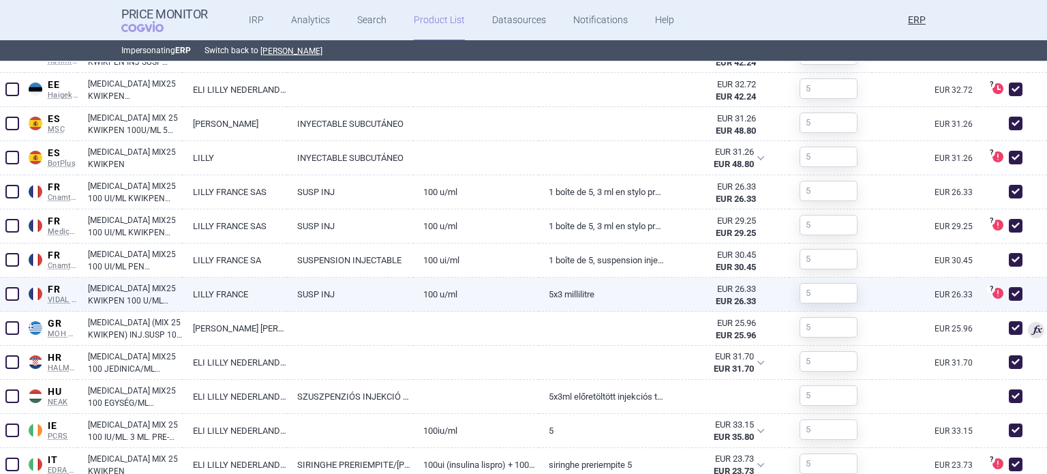
scroll to position [1040, 0]
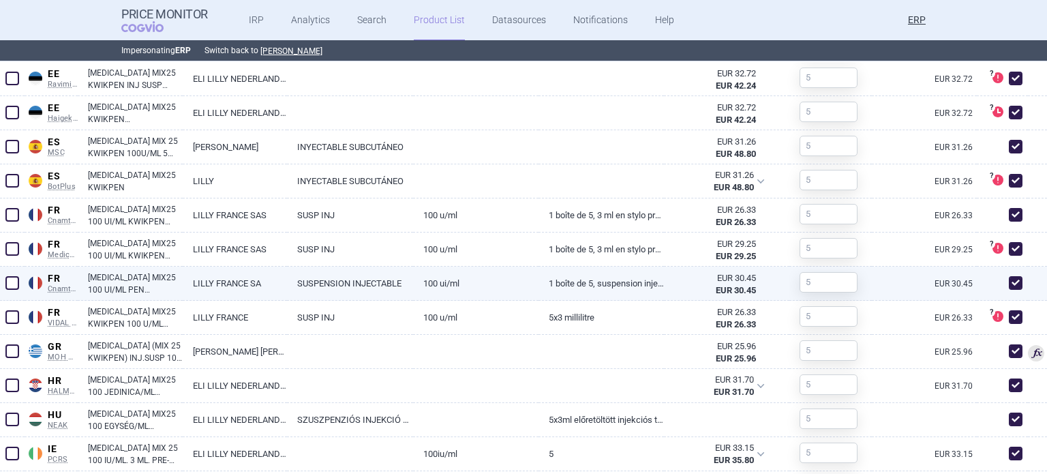
click at [1009, 280] on span at bounding box center [1016, 283] width 14 height 14
checkbox input "false"
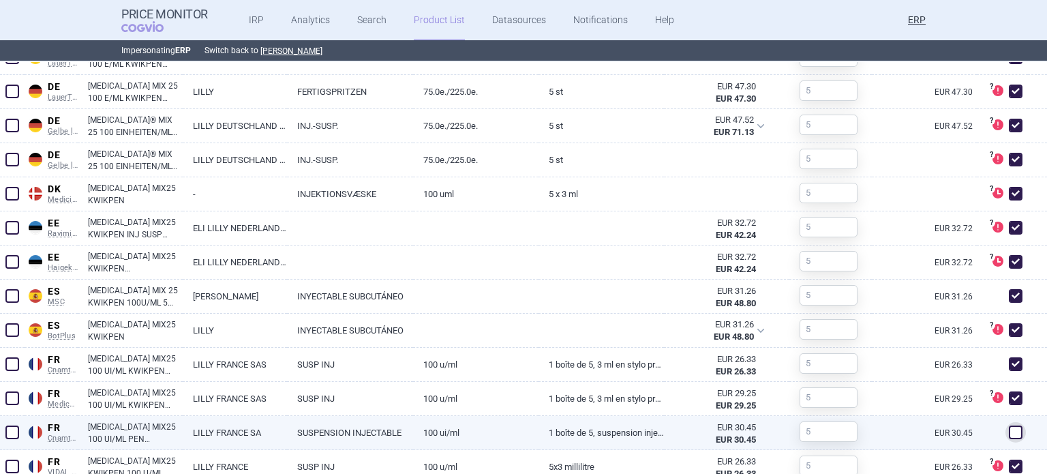
scroll to position [836, 0]
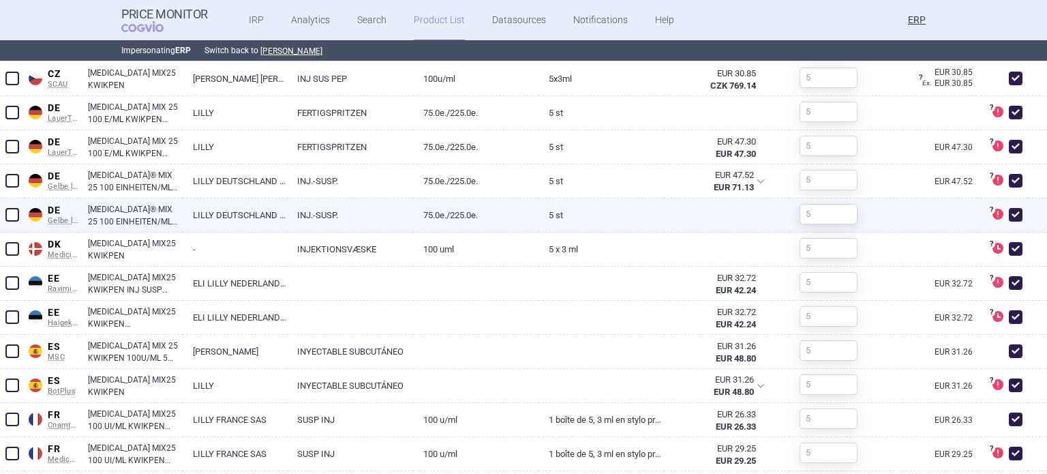
click at [352, 217] on link "INJ.-SUSP." at bounding box center [349, 214] width 125 height 33
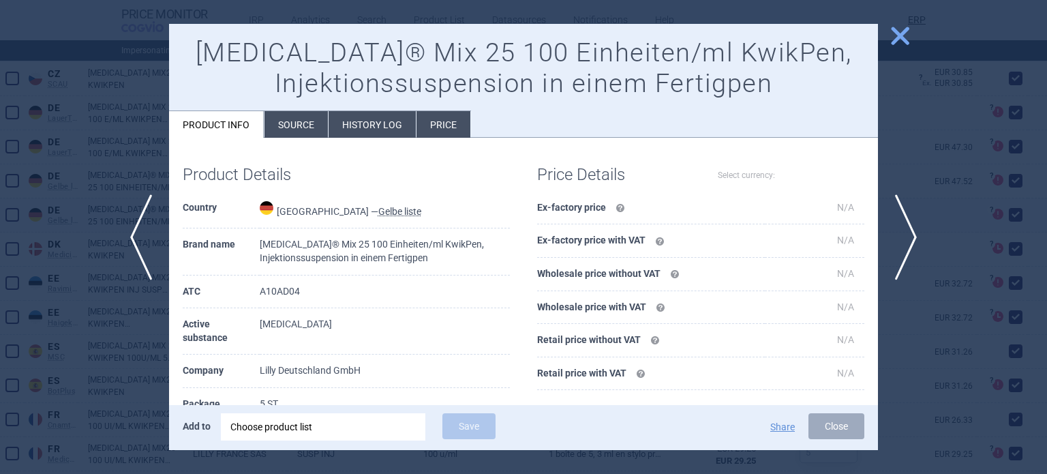
select select "EUR"
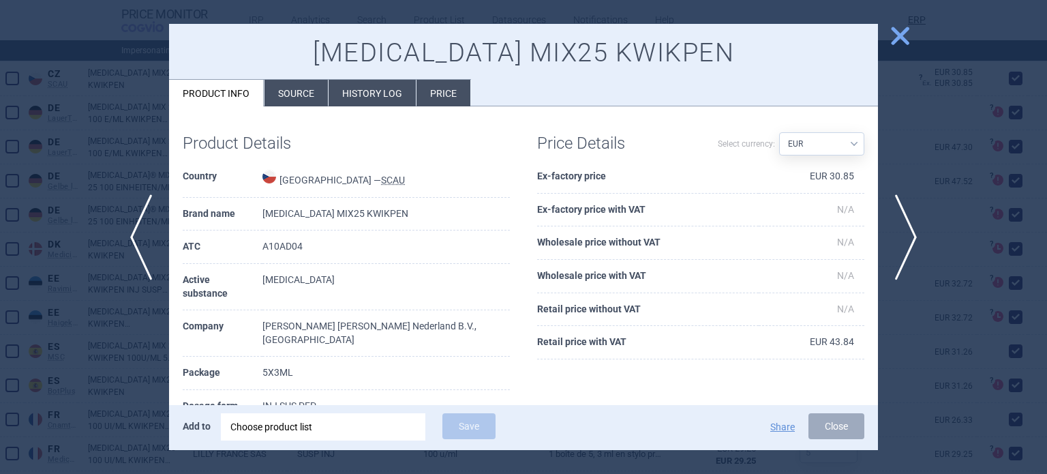
click at [52, 264] on div at bounding box center [523, 237] width 1047 height 474
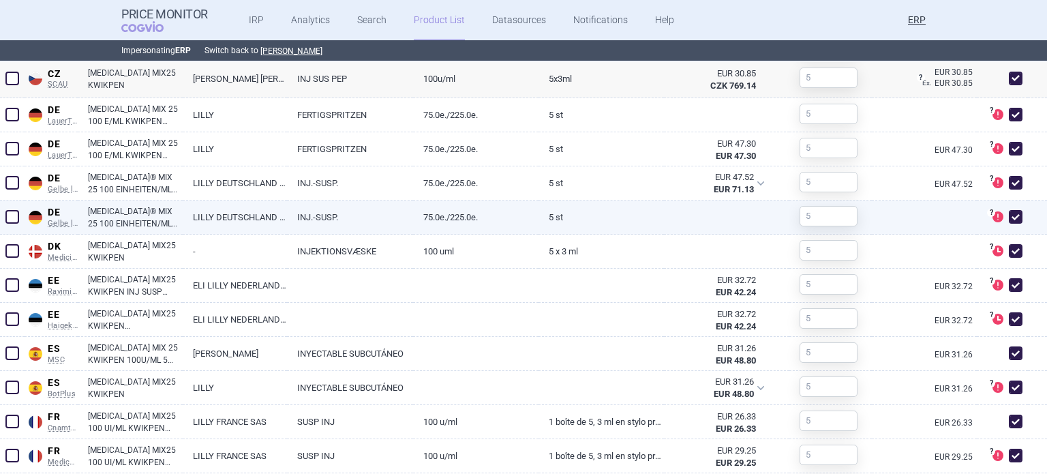
scroll to position [631, 0]
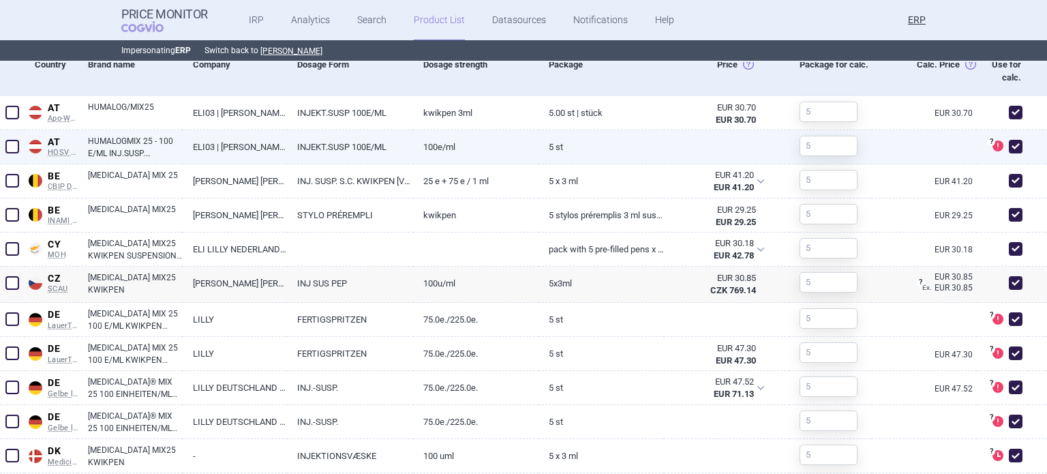
click at [539, 147] on link "5 St" at bounding box center [601, 146] width 125 height 33
select select "EUR"
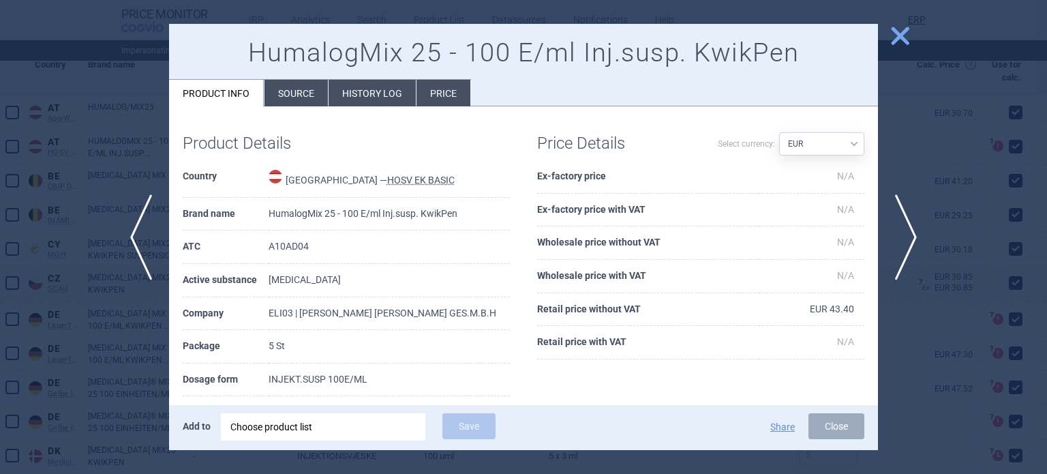
click at [1025, 80] on div at bounding box center [523, 237] width 1047 height 474
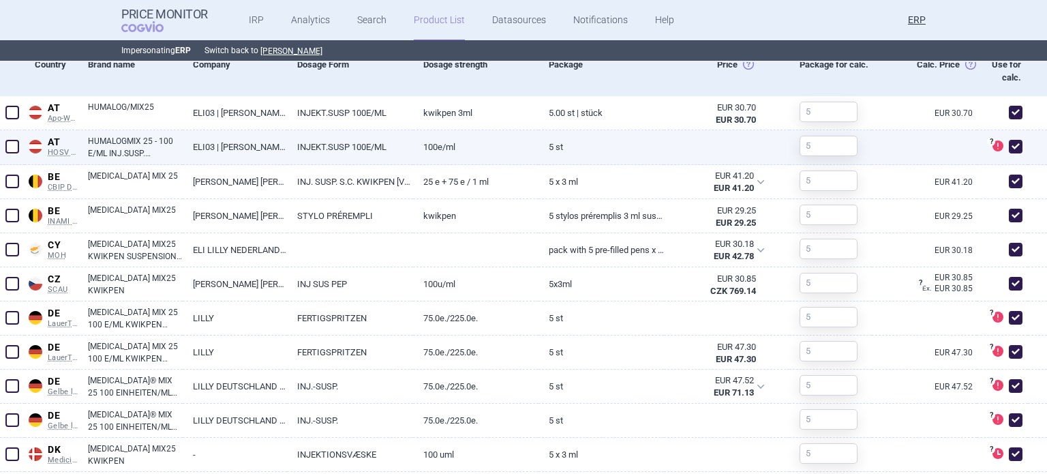
click at [1009, 140] on span at bounding box center [1016, 147] width 14 height 14
checkbox input "false"
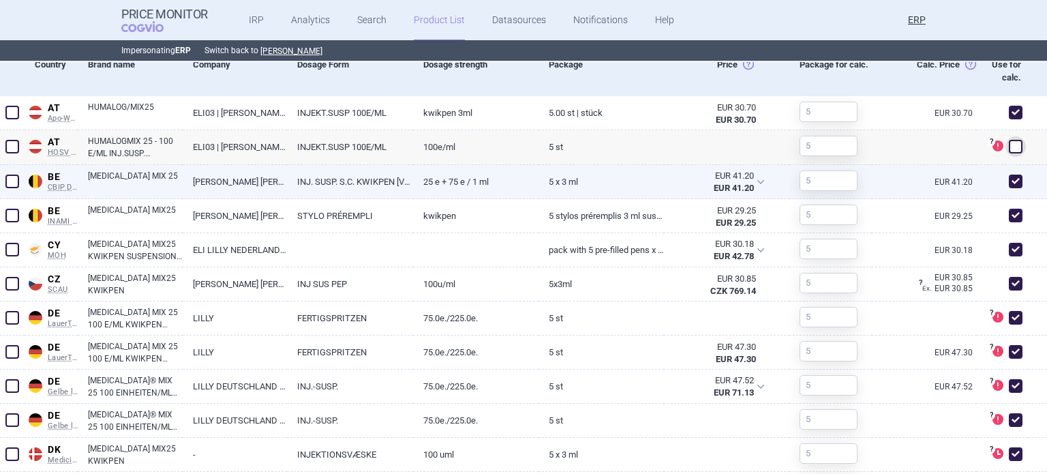
click at [1010, 185] on span at bounding box center [1016, 182] width 14 height 14
checkbox input "false"
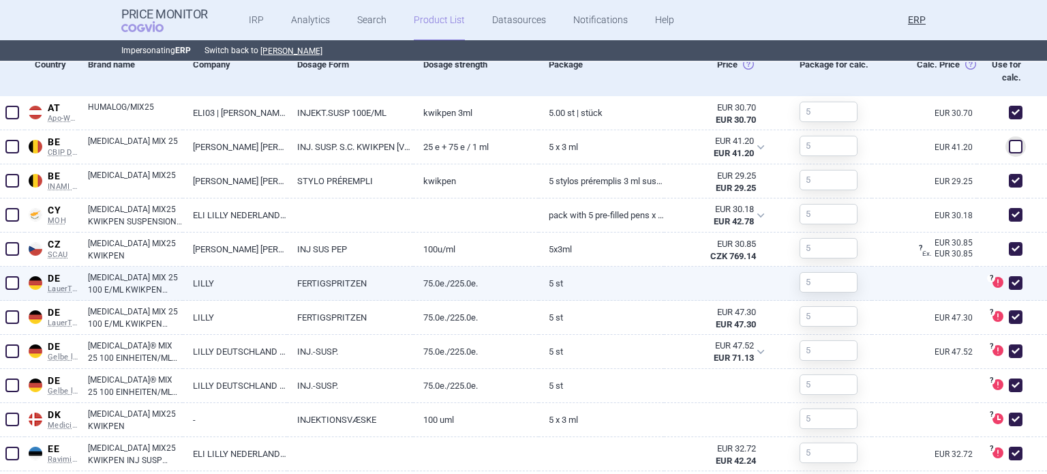
click at [1009, 276] on span at bounding box center [1016, 283] width 14 height 14
checkbox input "false"
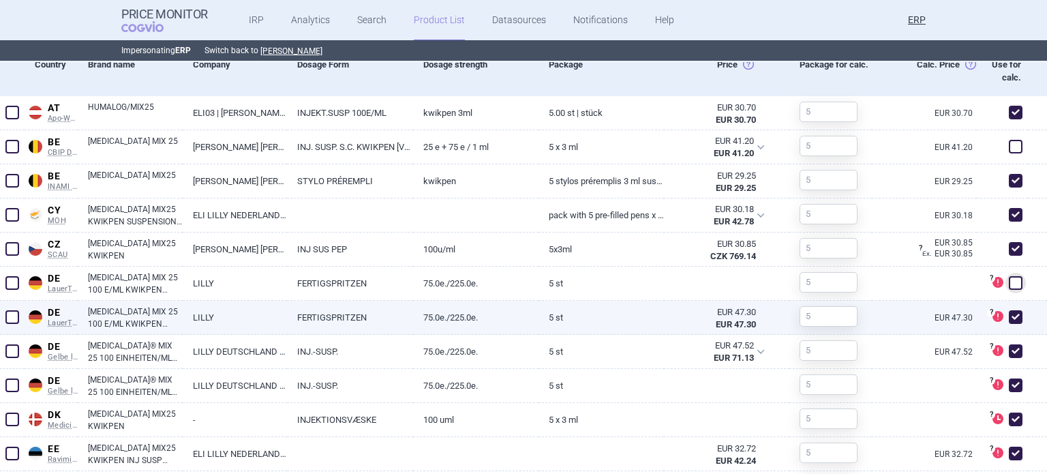
click at [1009, 312] on span at bounding box center [1016, 317] width 14 height 14
checkbox input "false"
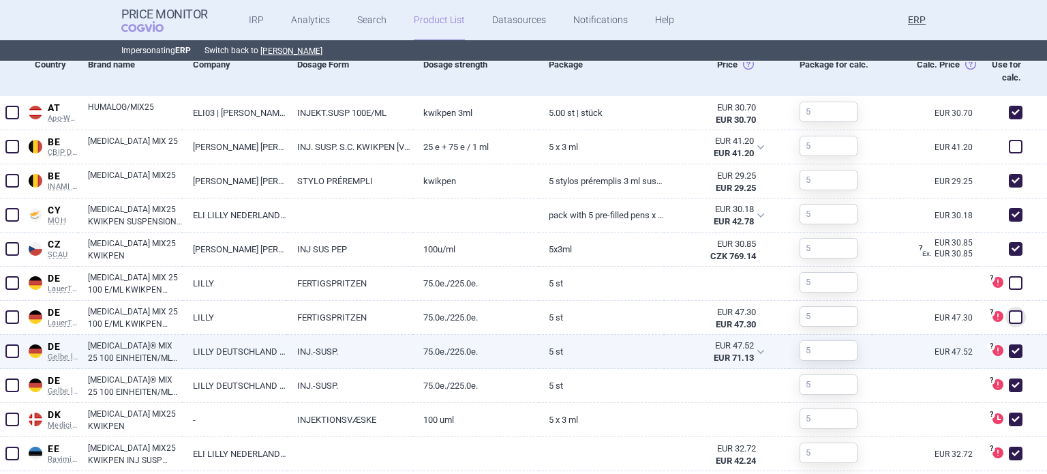
click at [1009, 348] on span at bounding box center [1016, 351] width 14 height 14
checkbox input "false"
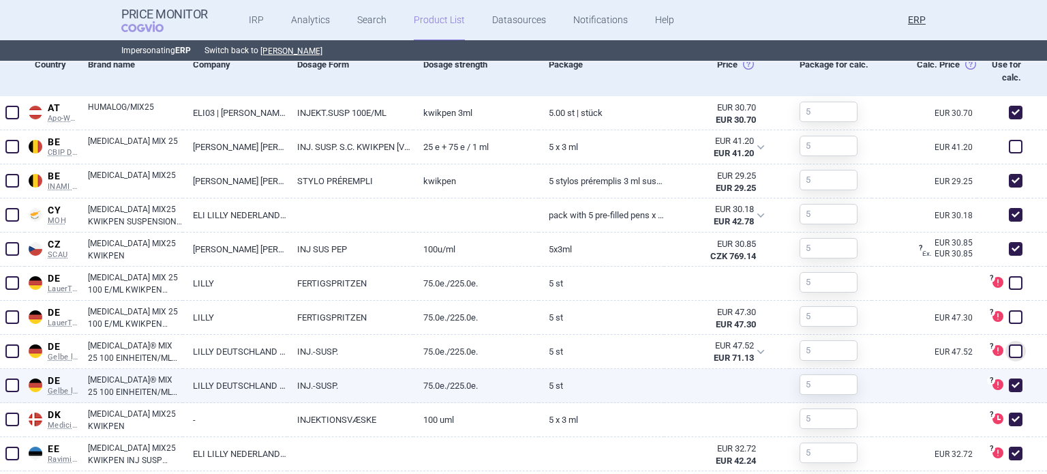
click at [1005, 380] on span at bounding box center [1015, 385] width 20 height 20
checkbox input "false"
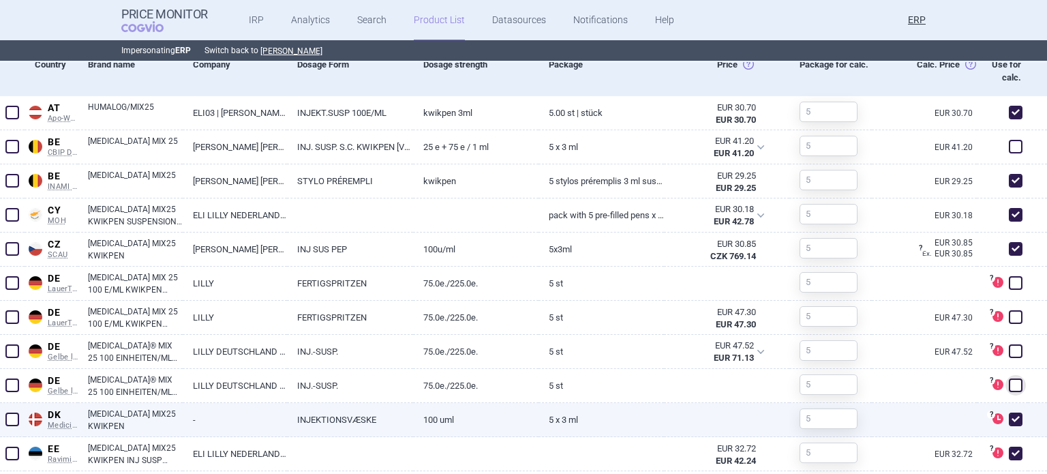
click at [1005, 409] on span at bounding box center [1015, 419] width 20 height 20
checkbox input "false"
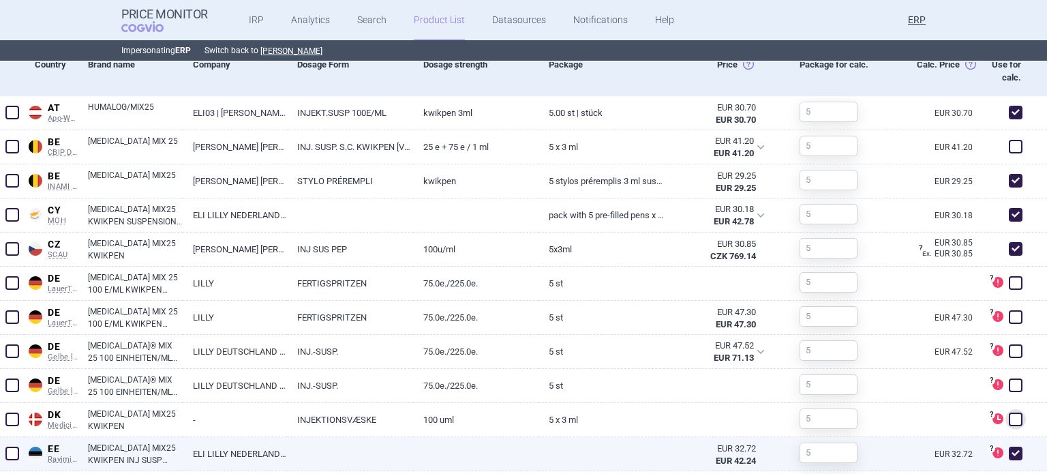
click at [1009, 448] on span at bounding box center [1016, 453] width 14 height 14
checkbox input "false"
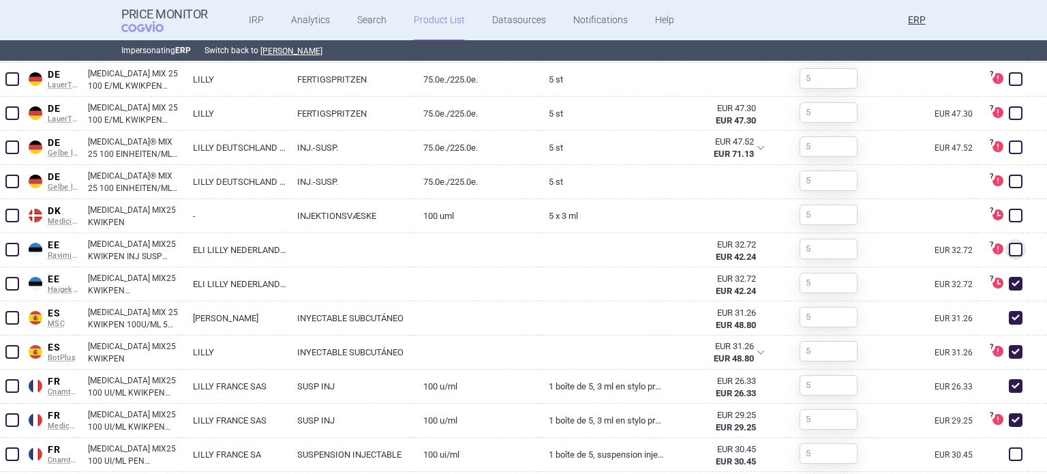
scroll to position [904, 0]
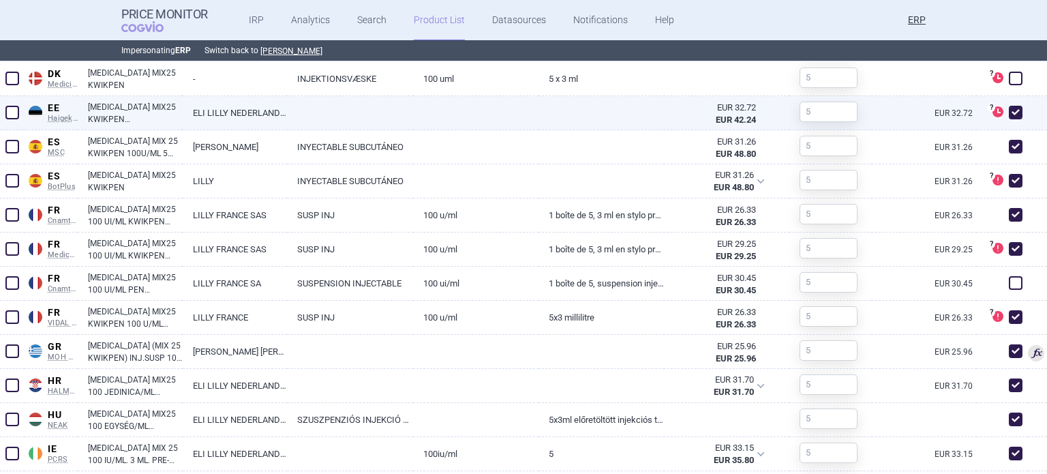
click at [1009, 110] on span at bounding box center [1016, 113] width 14 height 14
checkbox input "false"
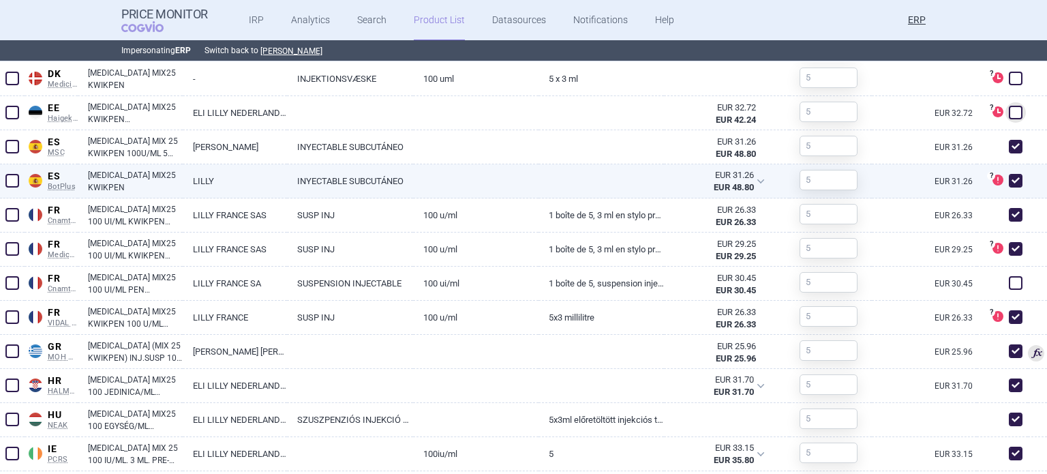
click at [1009, 176] on span at bounding box center [1016, 181] width 14 height 14
checkbox input "false"
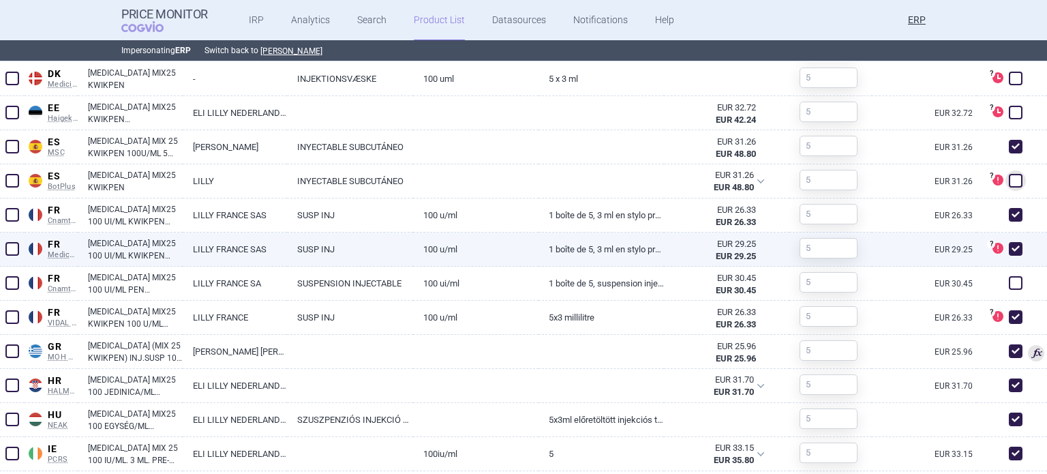
click at [1009, 244] on span at bounding box center [1016, 249] width 14 height 14
checkbox input "false"
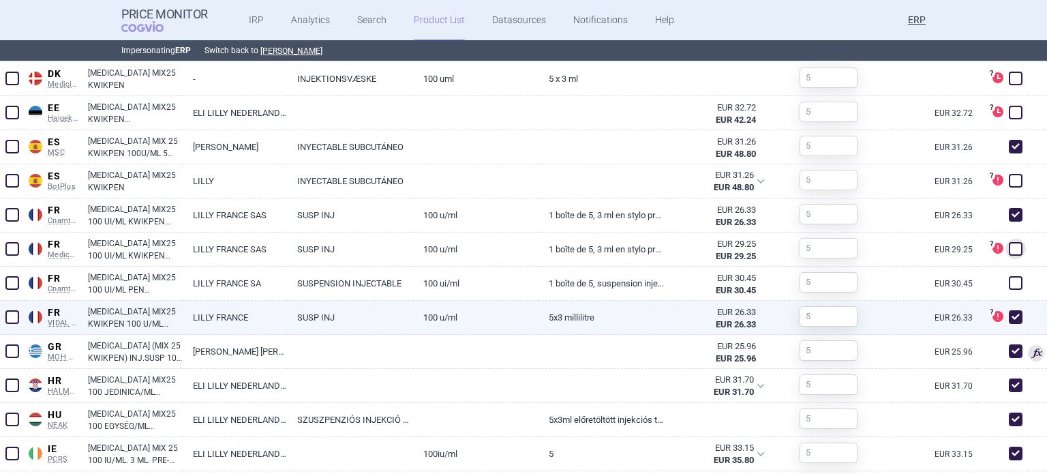
click at [1009, 312] on span at bounding box center [1016, 317] width 14 height 14
checkbox input "false"
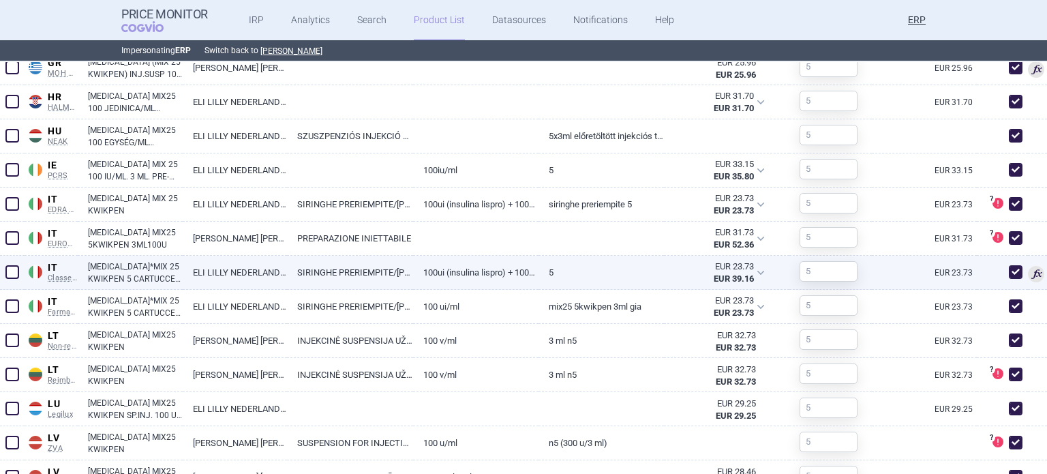
scroll to position [1040, 0]
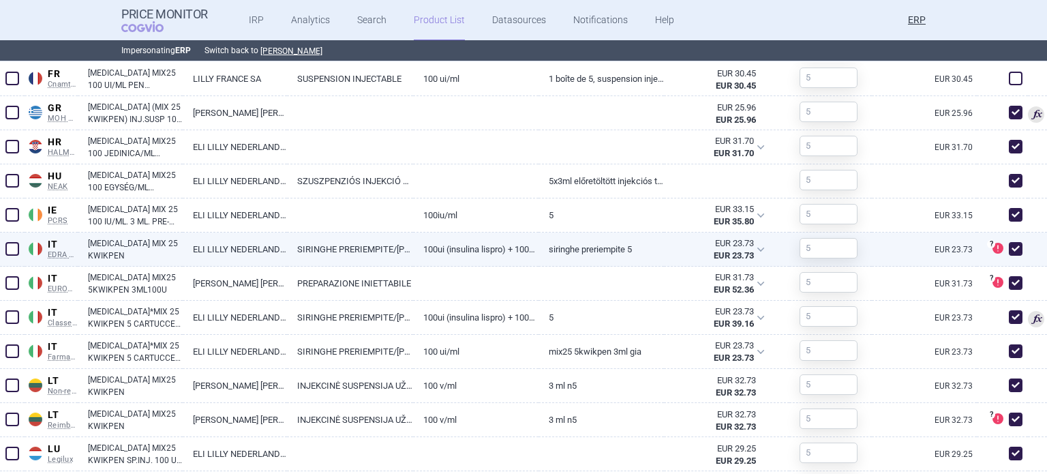
click at [1009, 248] on span at bounding box center [1016, 249] width 14 height 14
checkbox input "false"
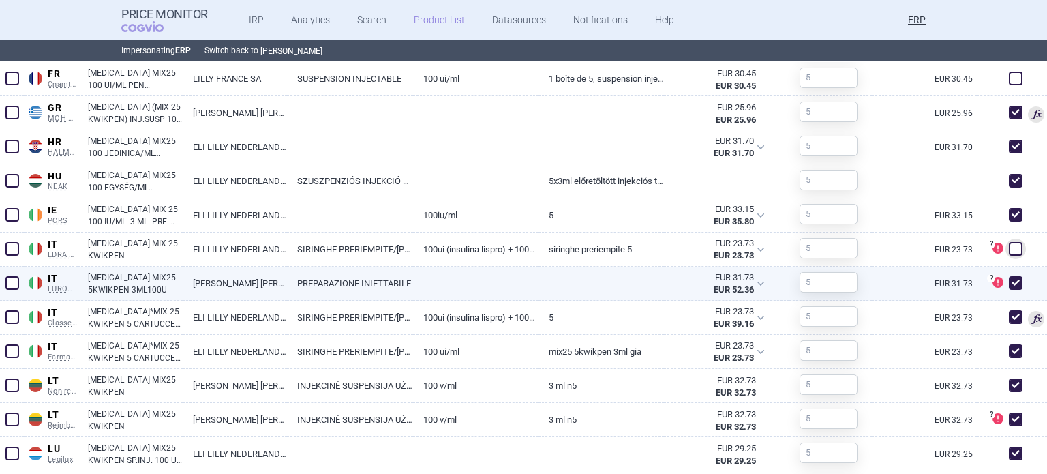
click at [1009, 283] on span at bounding box center [1016, 283] width 14 height 14
checkbox input "false"
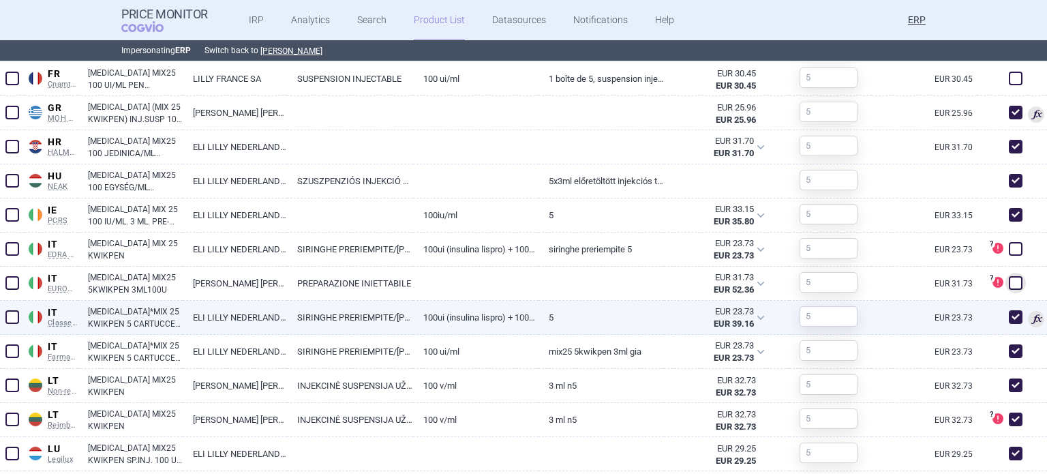
click at [1009, 318] on span at bounding box center [1016, 317] width 14 height 14
checkbox input "false"
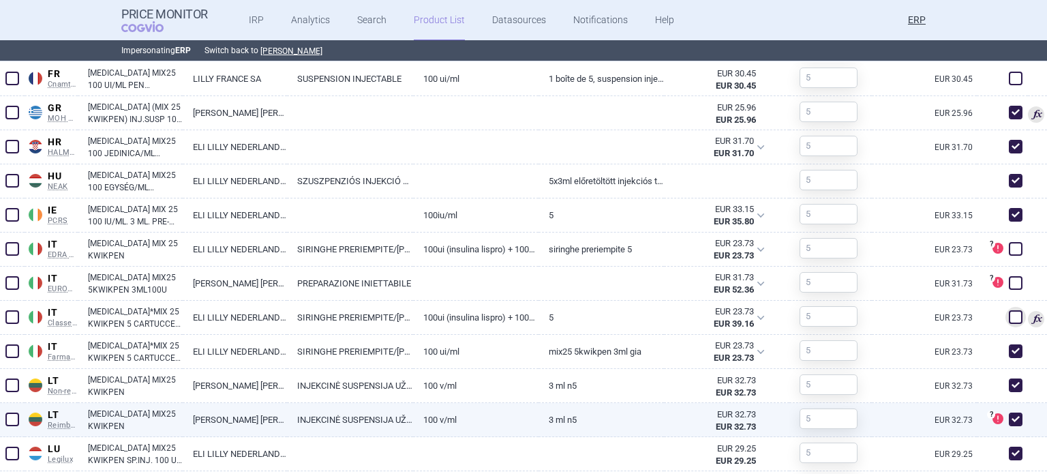
click at [1005, 411] on span at bounding box center [1015, 419] width 20 height 20
checkbox input "false"
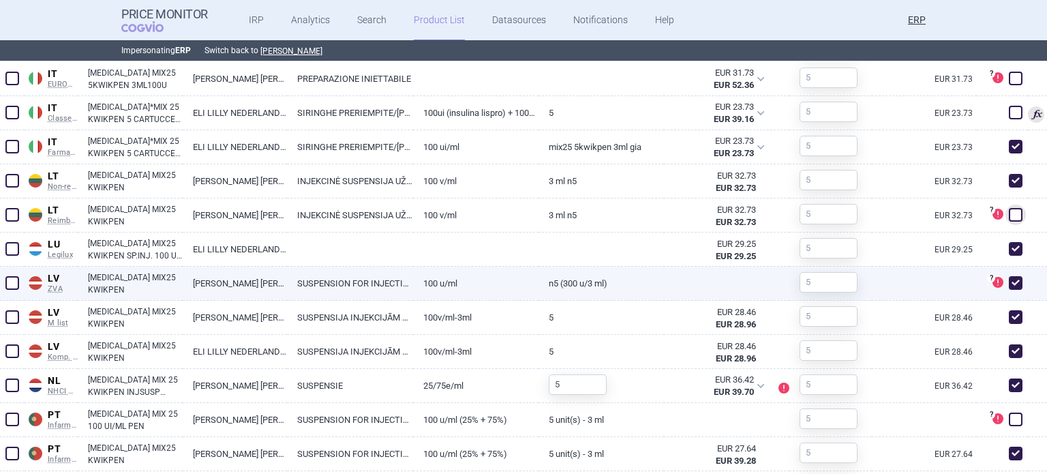
click at [1009, 280] on span at bounding box center [1016, 283] width 14 height 14
checkbox input "false"
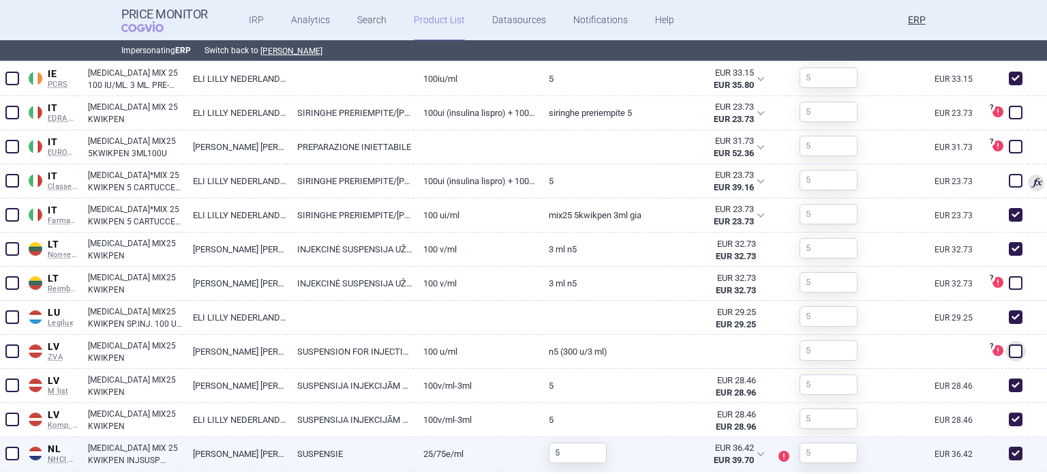
click at [1009, 446] on span at bounding box center [1016, 453] width 14 height 14
checkbox input "false"
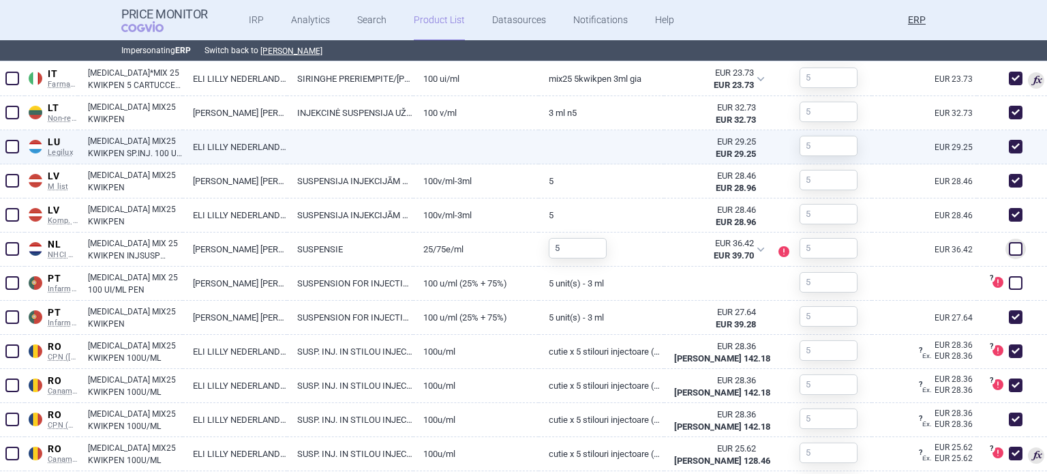
scroll to position [1108, 0]
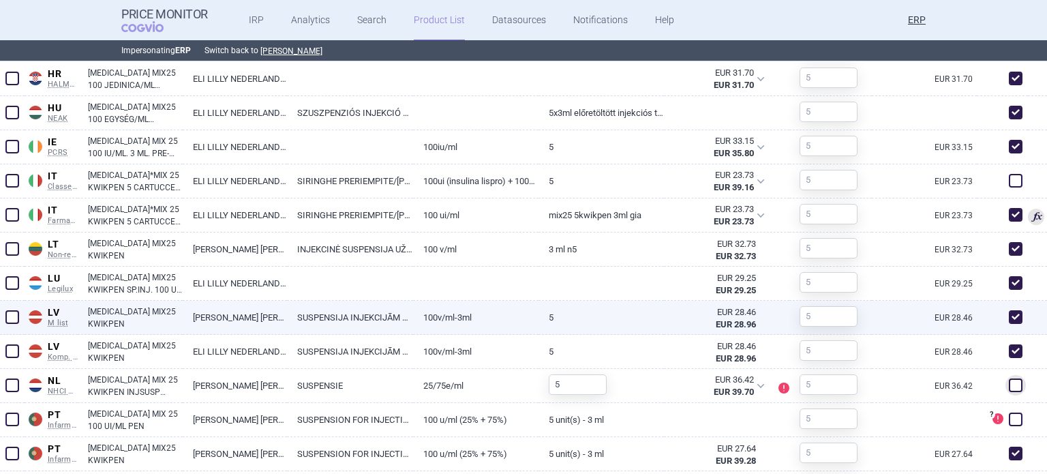
click at [1009, 320] on span at bounding box center [1016, 317] width 14 height 14
checkbox input "false"
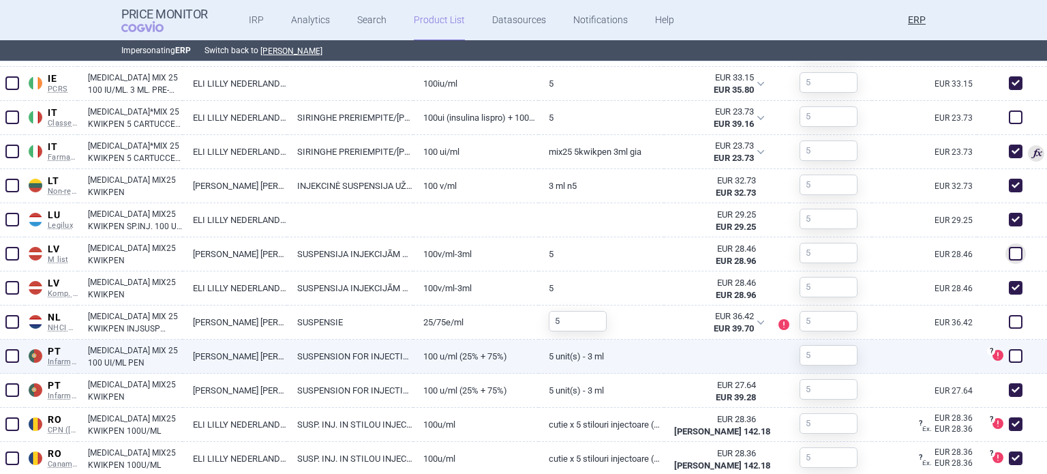
scroll to position [1245, 0]
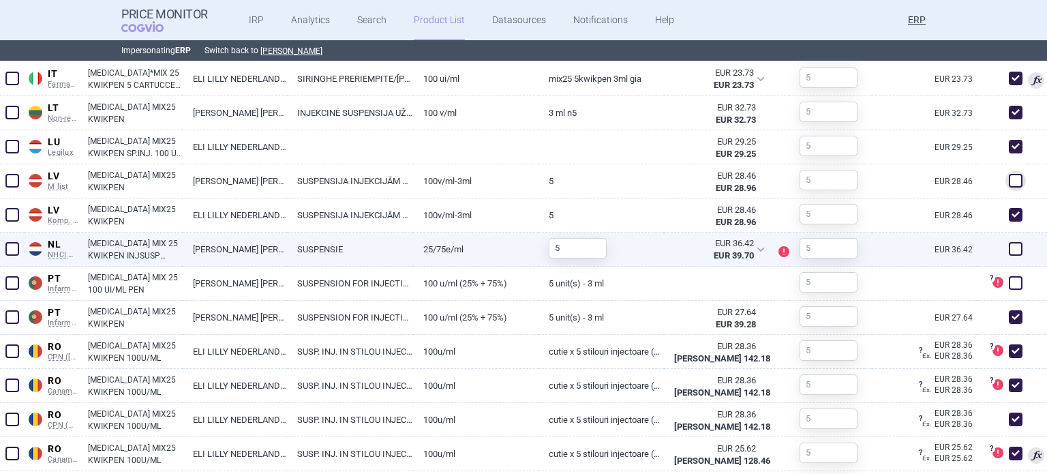
click at [1009, 249] on span at bounding box center [1016, 249] width 14 height 14
checkbox input "true"
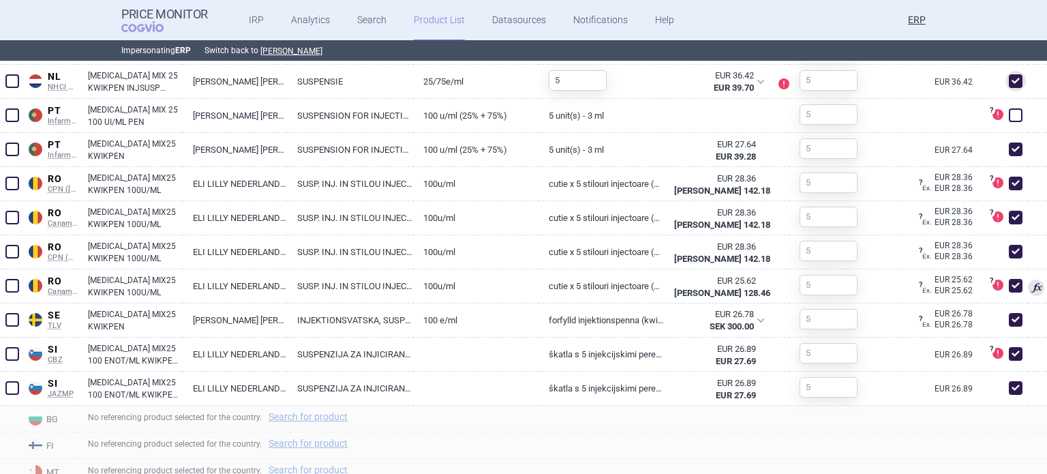
scroll to position [1449, 0]
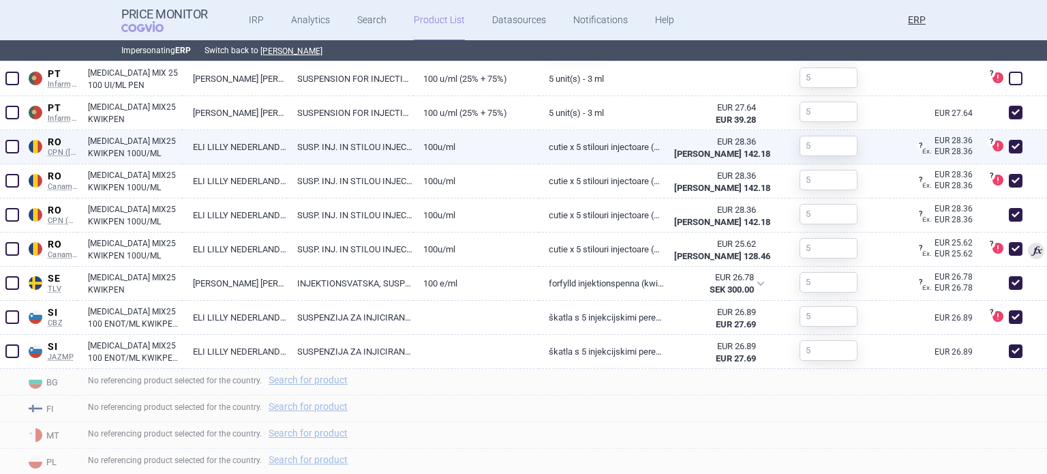
click at [1012, 146] on span at bounding box center [1015, 146] width 20 height 20
checkbox input "false"
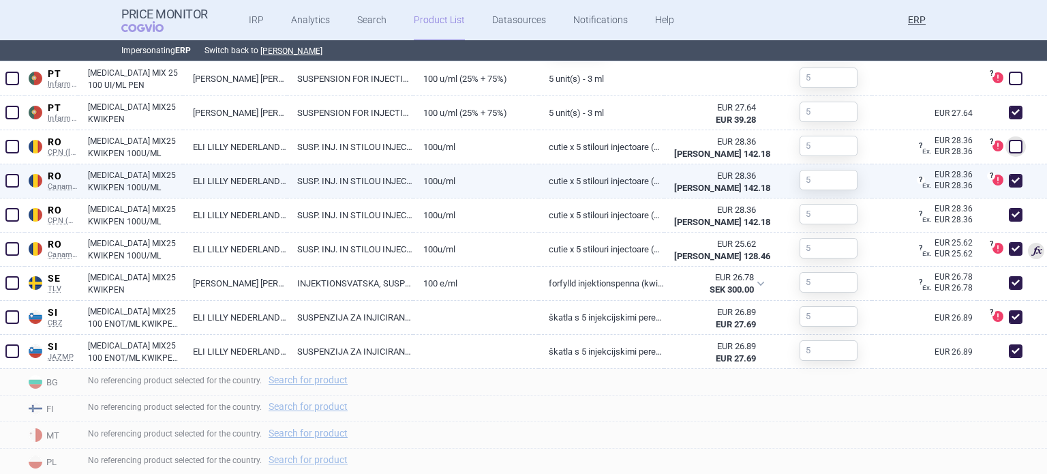
click at [1011, 174] on span at bounding box center [1016, 181] width 14 height 14
checkbox input "false"
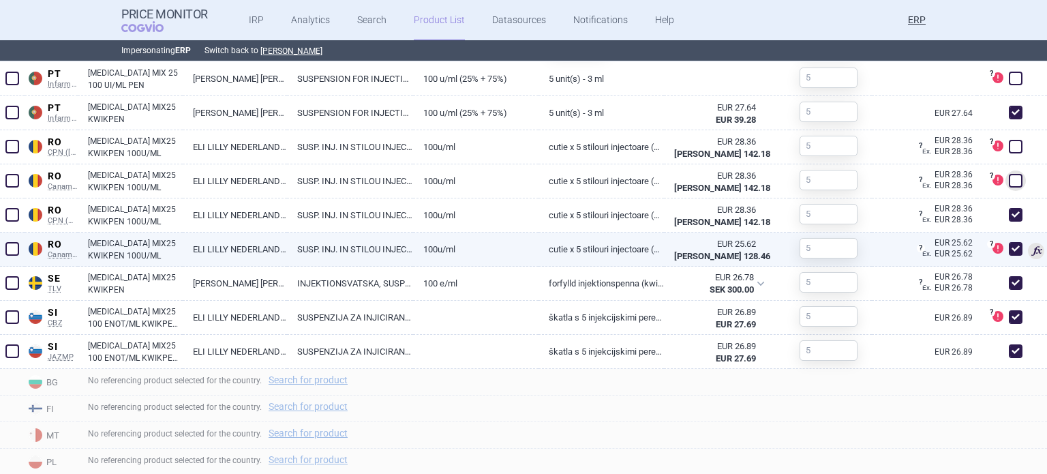
click at [1009, 245] on span at bounding box center [1016, 249] width 14 height 14
checkbox input "false"
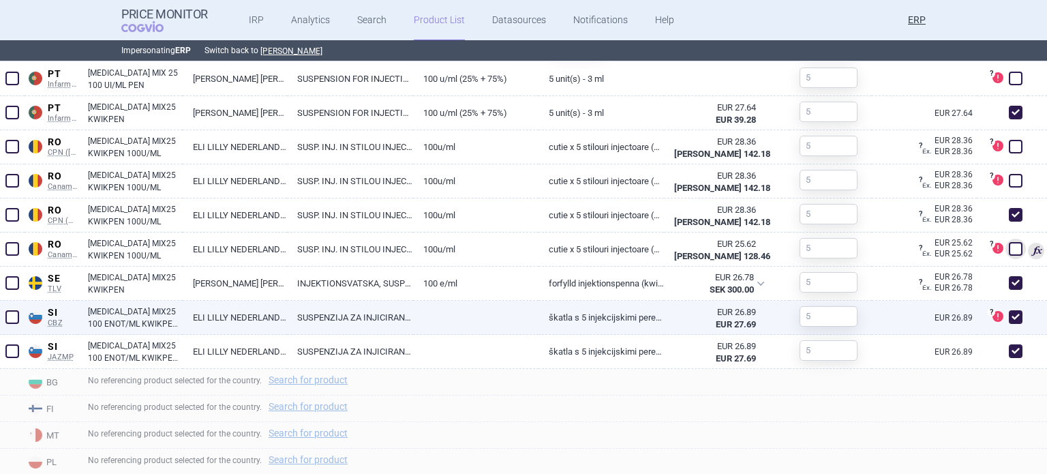
click at [1009, 311] on span at bounding box center [1016, 317] width 14 height 14
checkbox input "false"
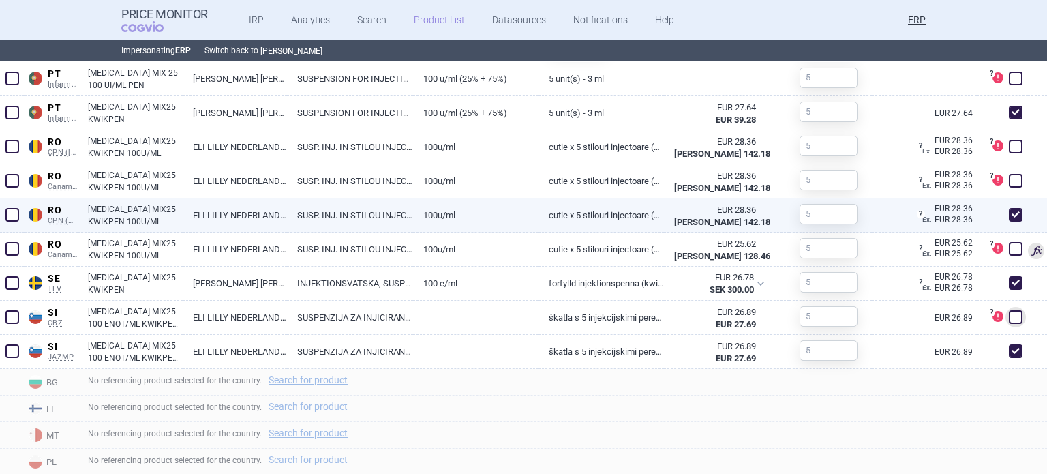
scroll to position [1347, 0]
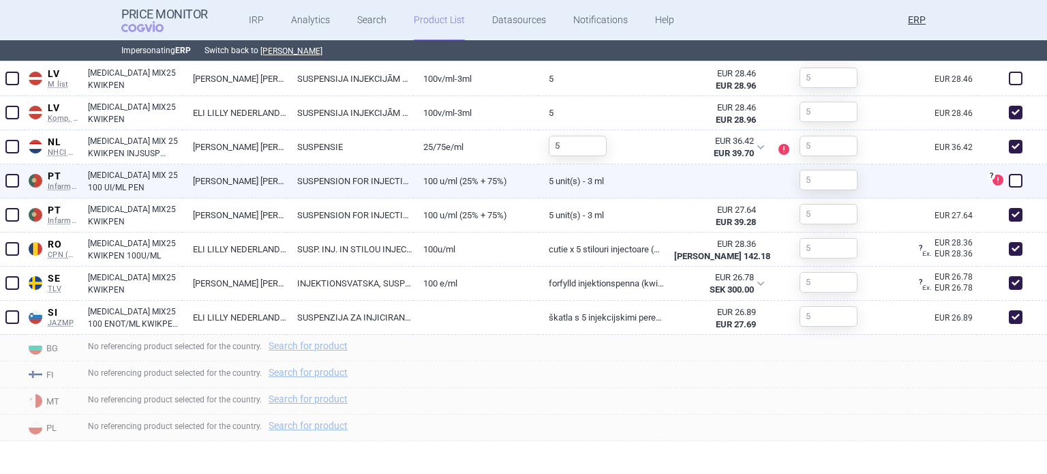
click at [569, 181] on link "5 unit(s) - 3 ml" at bounding box center [601, 180] width 125 height 33
select select "EUR"
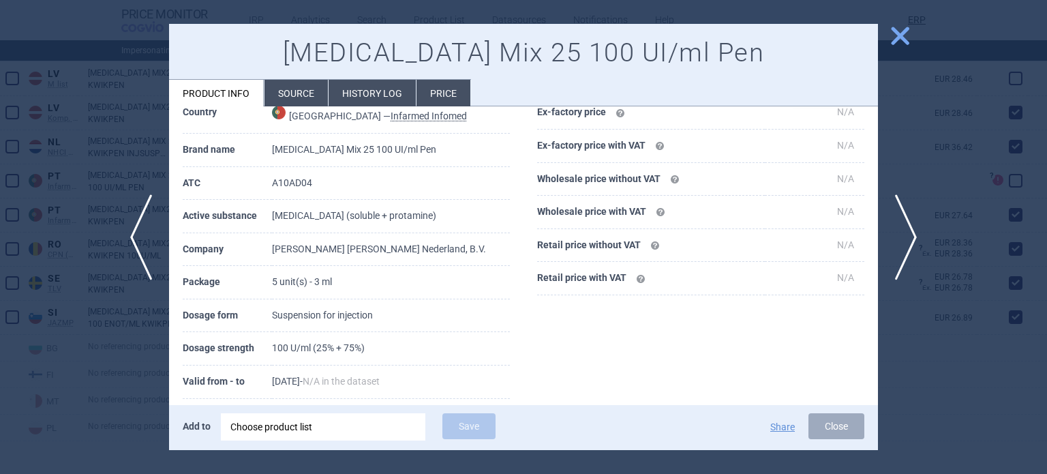
scroll to position [204, 0]
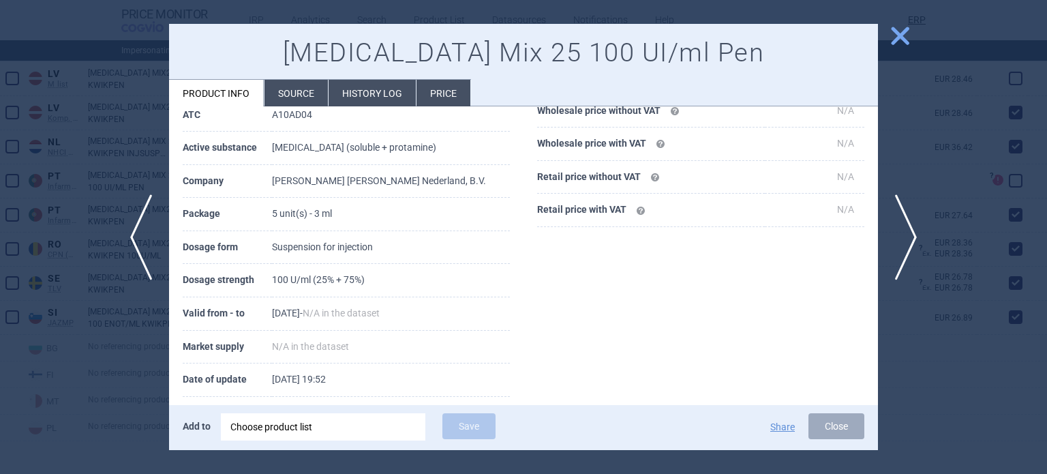
click at [295, 101] on li "Source" at bounding box center [295, 93] width 63 height 27
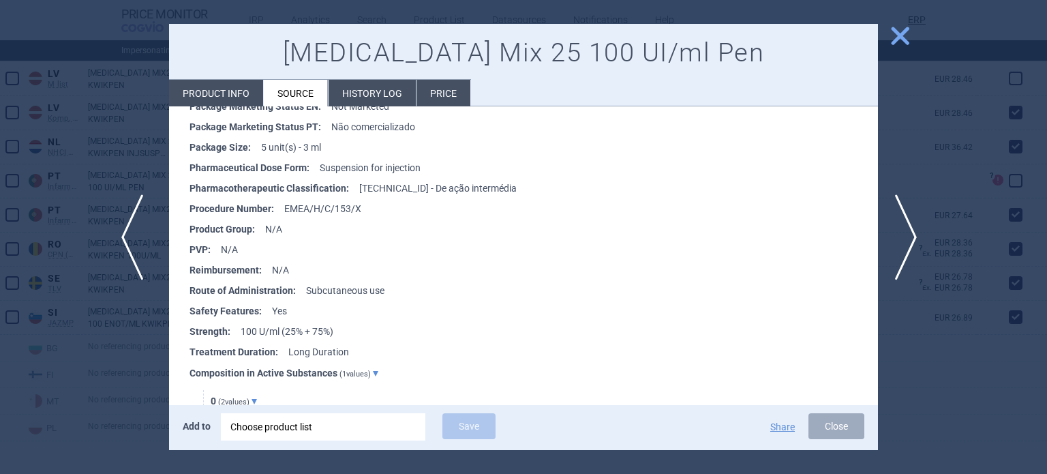
scroll to position [613, 0]
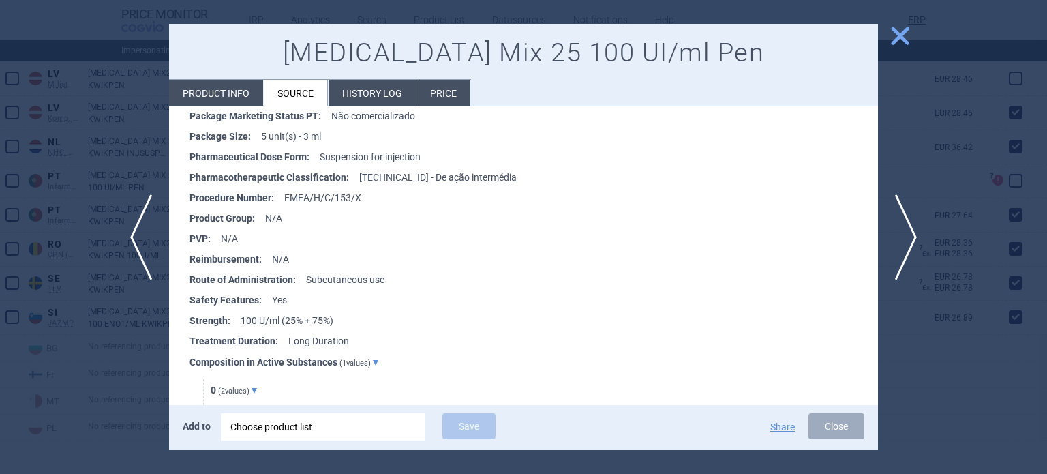
click at [55, 152] on div at bounding box center [523, 237] width 1047 height 474
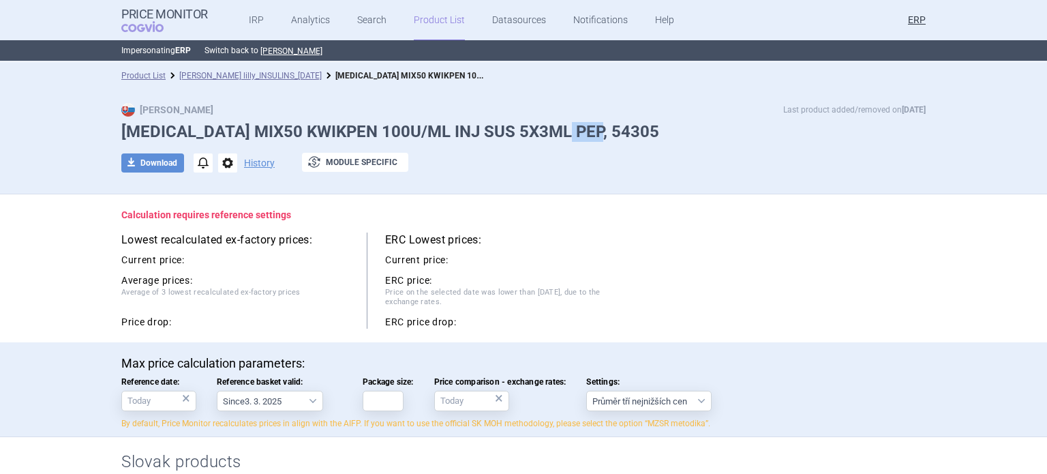
drag, startPoint x: 616, startPoint y: 132, endPoint x: 561, endPoint y: 130, distance: 54.6
click at [561, 130] on h1 "[MEDICAL_DATA] MIX50 KWIKPEN 100U/ML INJ SUS 5X3ML PEP, 54305" at bounding box center [523, 132] width 804 height 20
click at [593, 97] on div "Max Price Last product added/removed on [DATE] [MEDICAL_DATA] MIX50 KWIKPEN 100…" at bounding box center [523, 141] width 1047 height 105
drag, startPoint x: 619, startPoint y: 127, endPoint x: 554, endPoint y: 123, distance: 65.5
click at [554, 123] on h1 "[MEDICAL_DATA] MIX50 KWIKPEN 100U/ML INJ SUS 5X3ML PEP, 54305" at bounding box center [523, 132] width 804 height 20
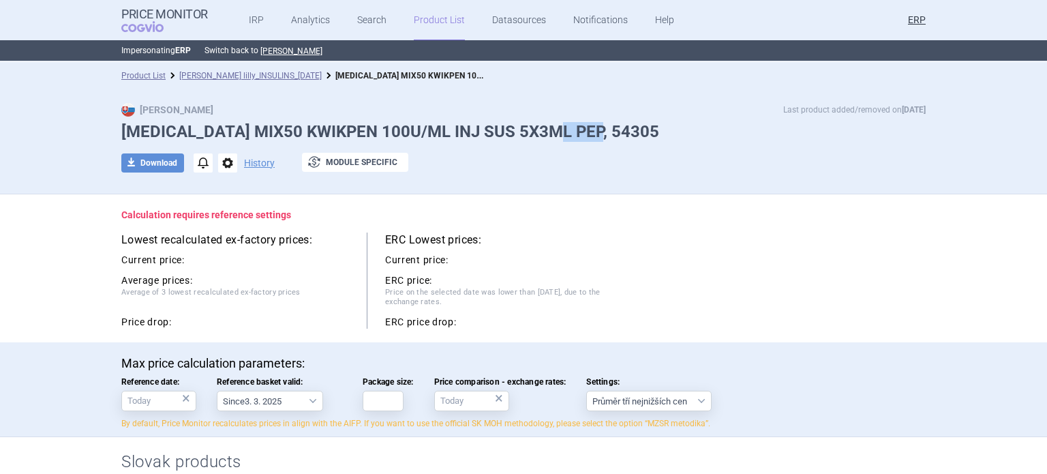
copy h1 "54305"
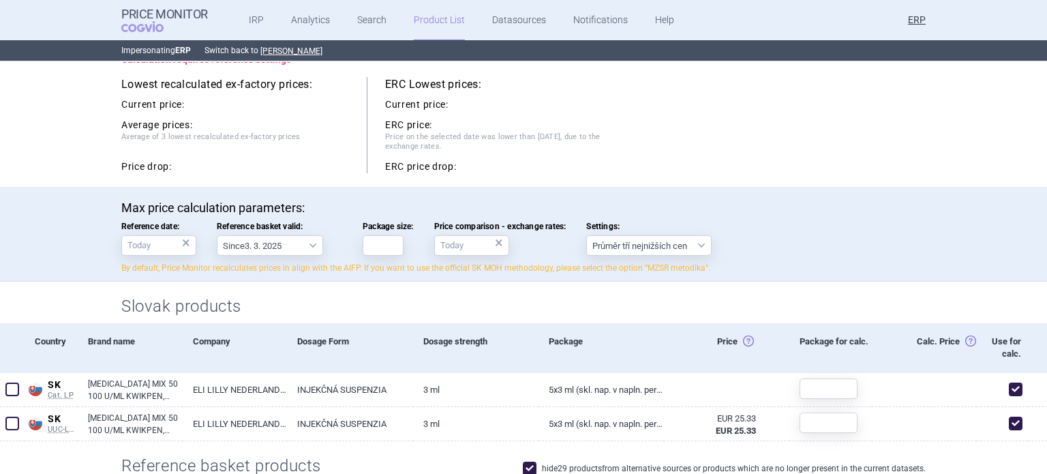
scroll to position [273, 0]
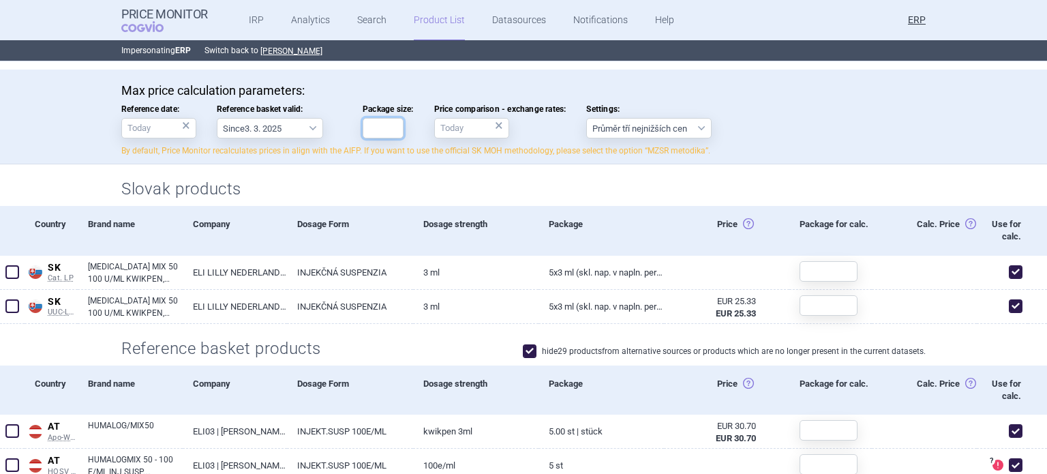
click at [379, 130] on input "Package size:" at bounding box center [383, 128] width 41 height 20
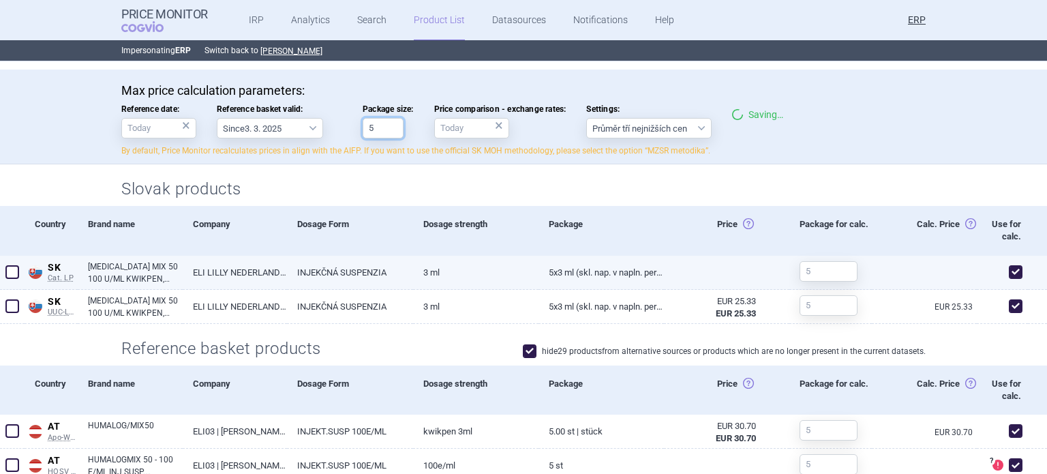
type input "5"
click at [1005, 271] on span at bounding box center [1015, 272] width 20 height 20
checkbox input "false"
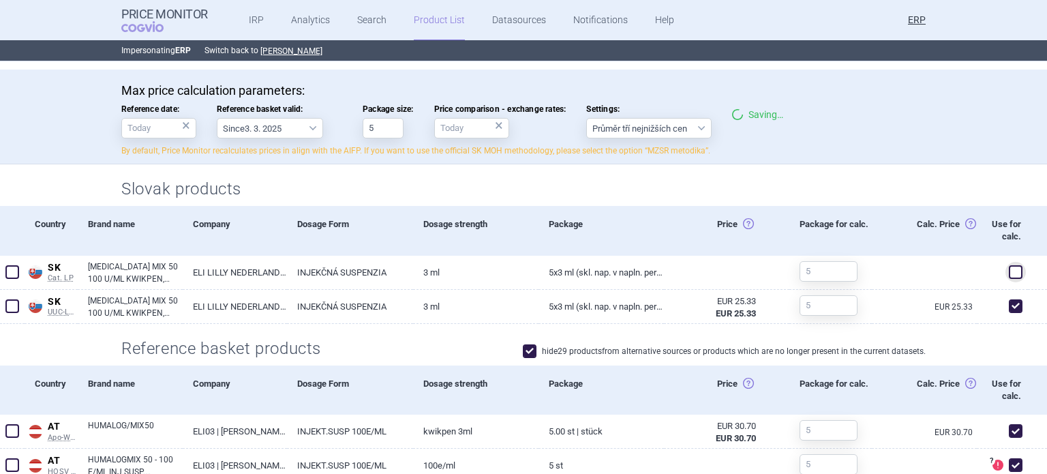
click at [977, 209] on div "Use for calc." at bounding box center [1002, 230] width 52 height 49
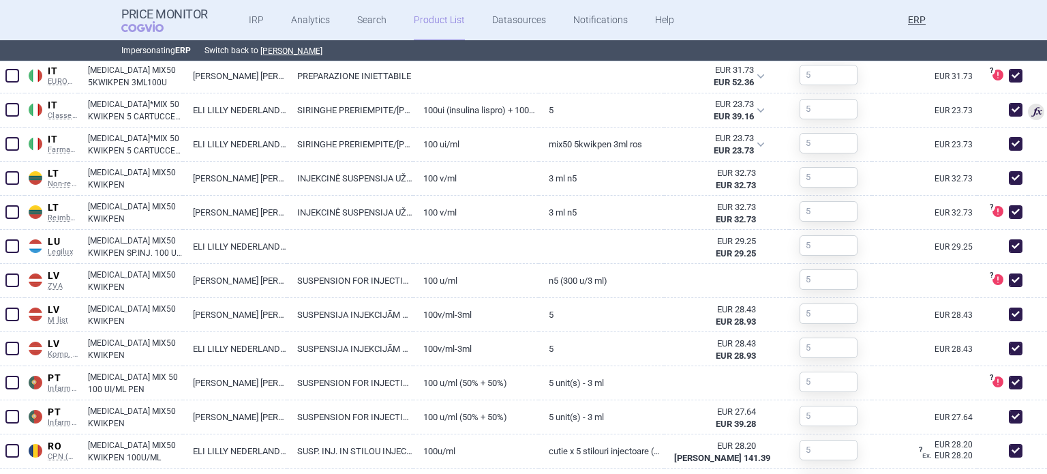
scroll to position [1468, 0]
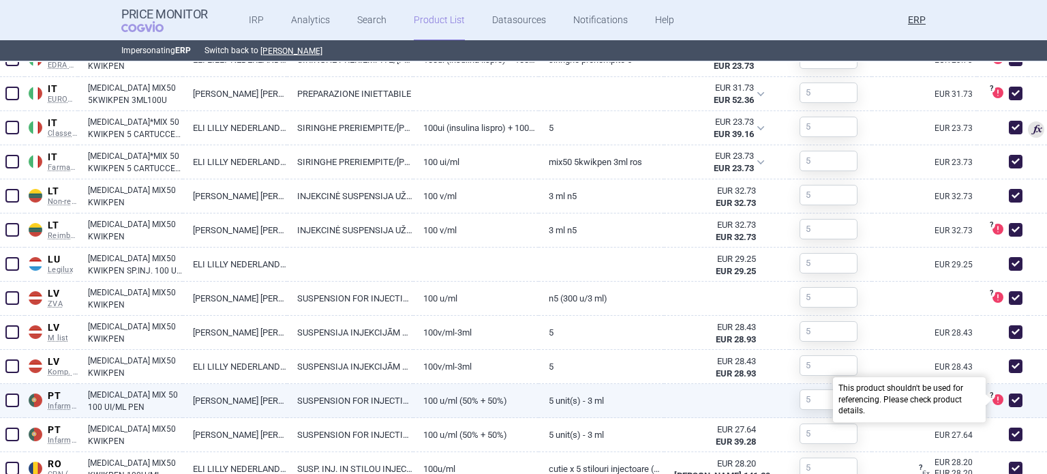
click at [1009, 400] on span at bounding box center [1016, 400] width 14 height 14
checkbox input "false"
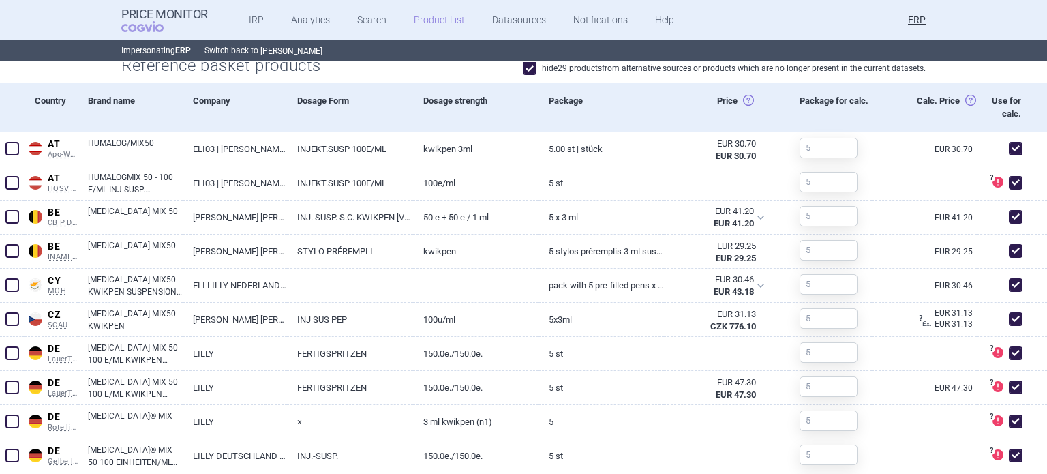
scroll to position [514, 0]
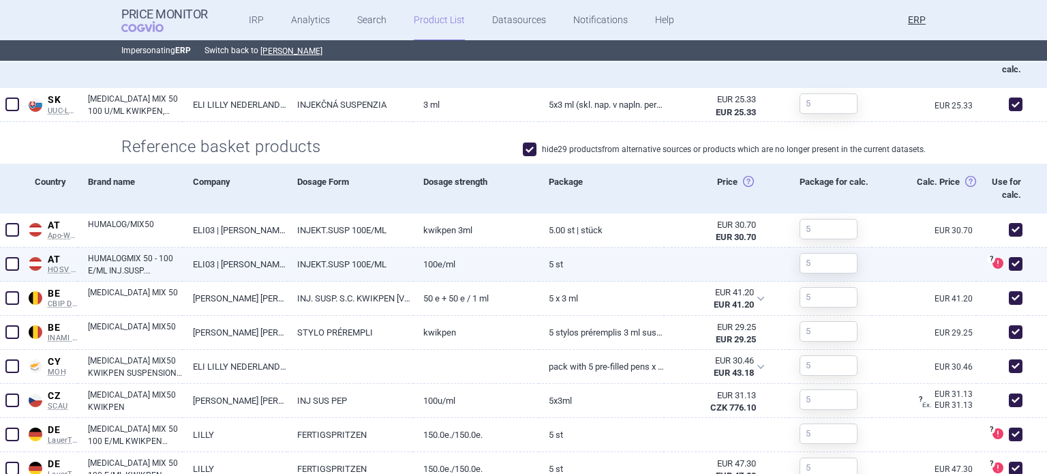
click at [1009, 262] on span at bounding box center [1016, 264] width 14 height 14
checkbox input "false"
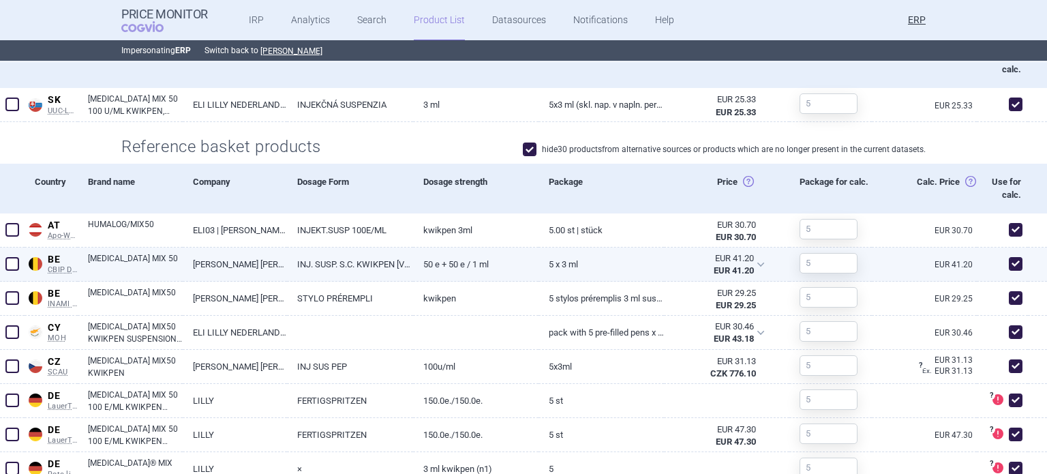
click at [1009, 258] on span at bounding box center [1016, 264] width 14 height 14
checkbox input "false"
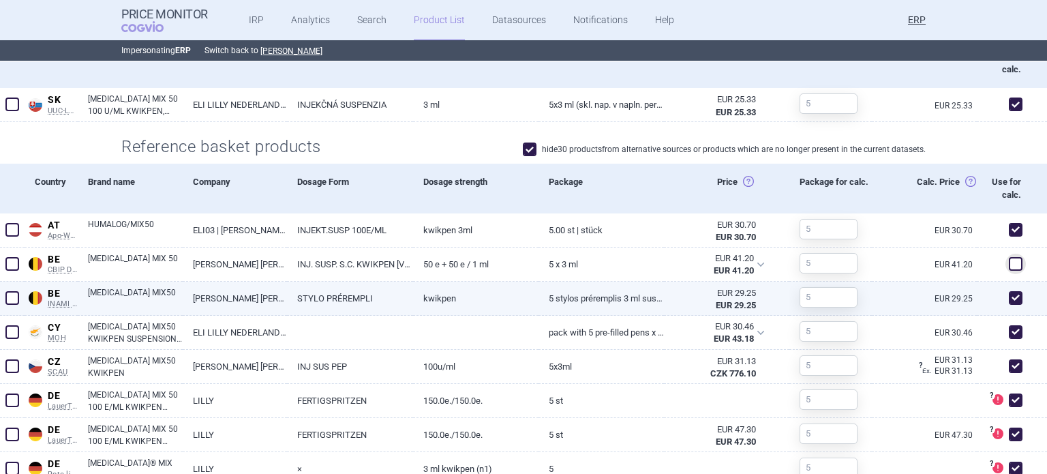
scroll to position [650, 0]
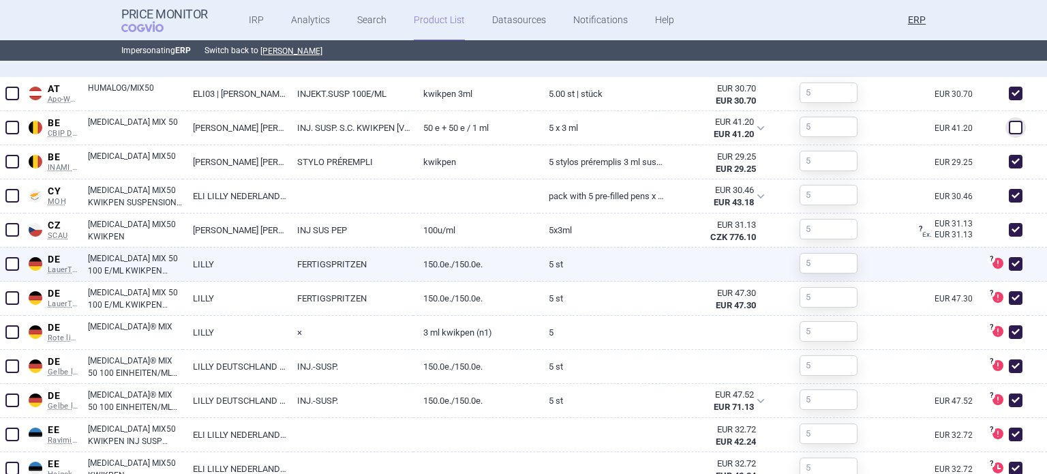
click at [1009, 264] on span at bounding box center [1016, 264] width 14 height 14
checkbox input "false"
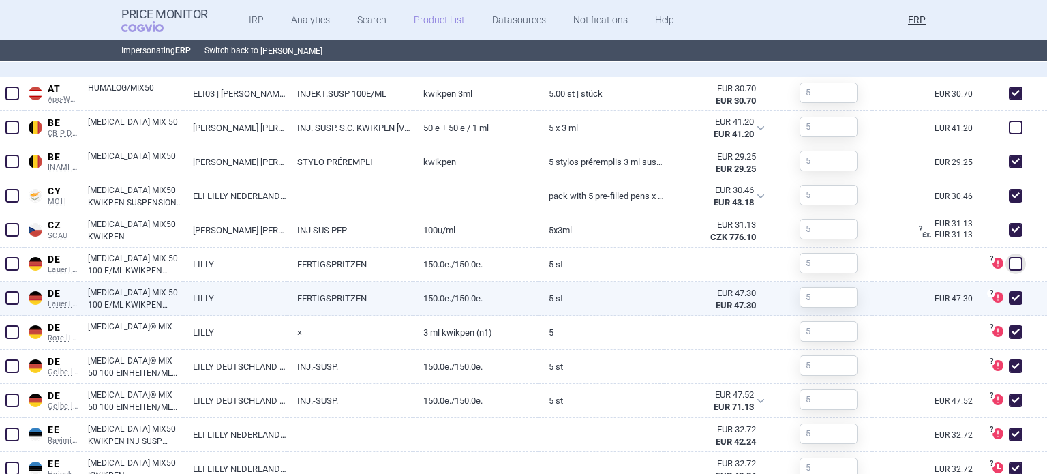
drag, startPoint x: 1003, startPoint y: 294, endPoint x: 1003, endPoint y: 308, distance: 14.3
click at [1009, 295] on span at bounding box center [1016, 298] width 14 height 14
checkbox input "false"
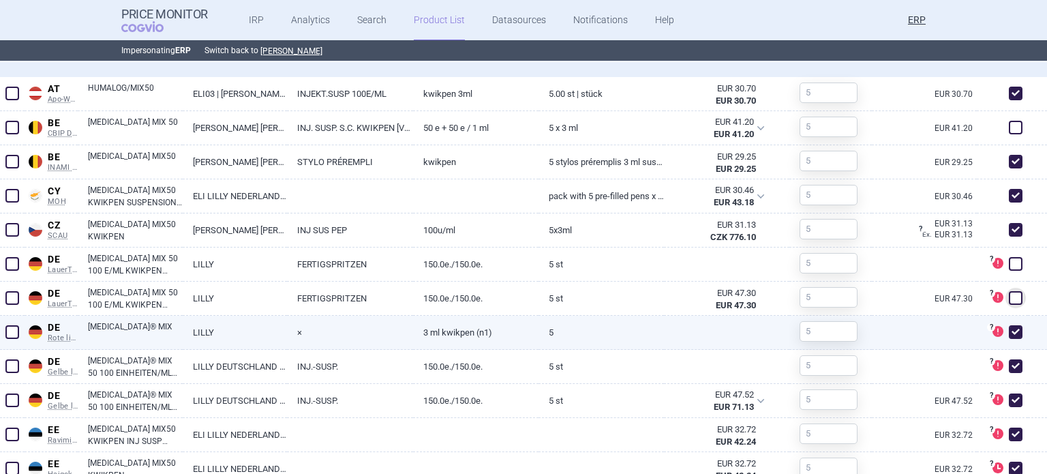
click at [1005, 323] on span at bounding box center [1015, 332] width 20 height 20
checkbox input "false"
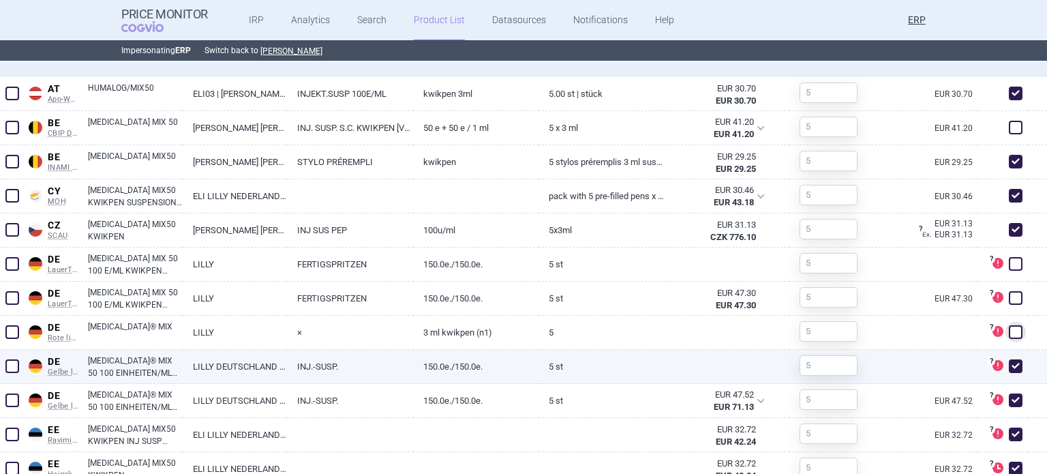
click at [1009, 359] on span at bounding box center [1016, 366] width 14 height 14
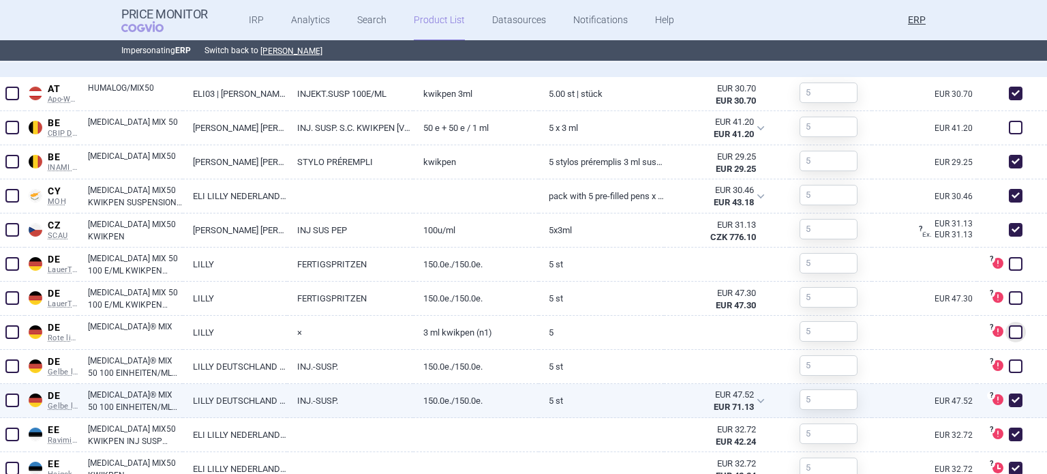
checkbox input "false"
click at [1003, 387] on div "? DataSource of this product is not officially recognized and might not be suit…" at bounding box center [1002, 401] width 51 height 34
click at [1009, 396] on span at bounding box center [1016, 400] width 14 height 14
checkbox input "false"
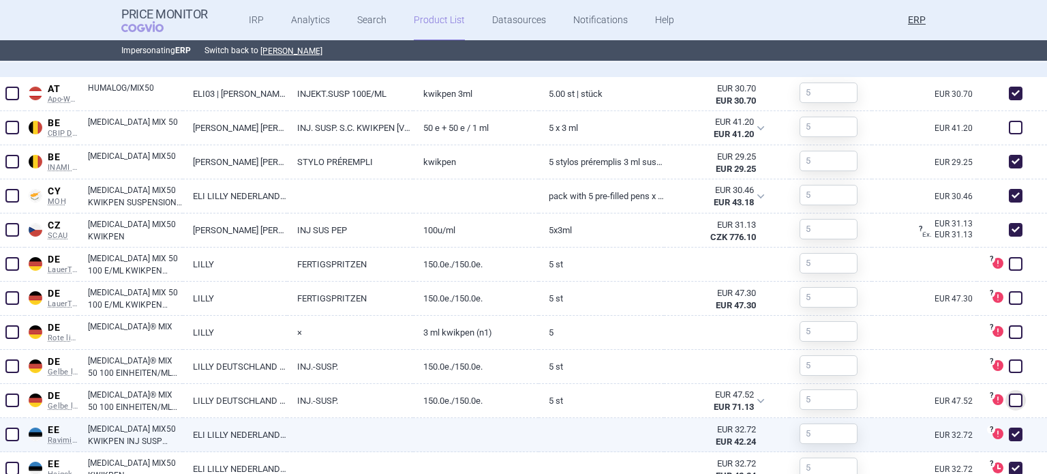
click at [1009, 432] on span at bounding box center [1016, 434] width 14 height 14
checkbox input "false"
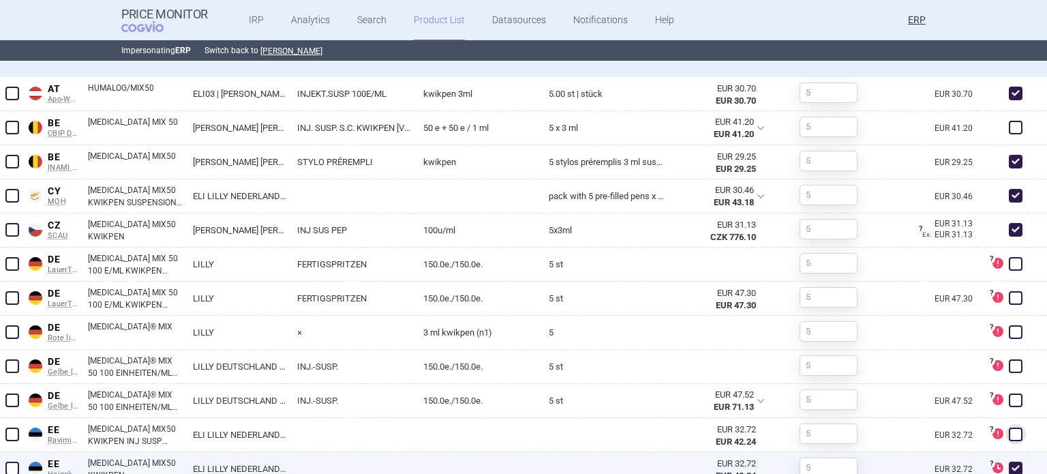
click at [1005, 459] on span at bounding box center [1015, 468] width 20 height 20
checkbox input "false"
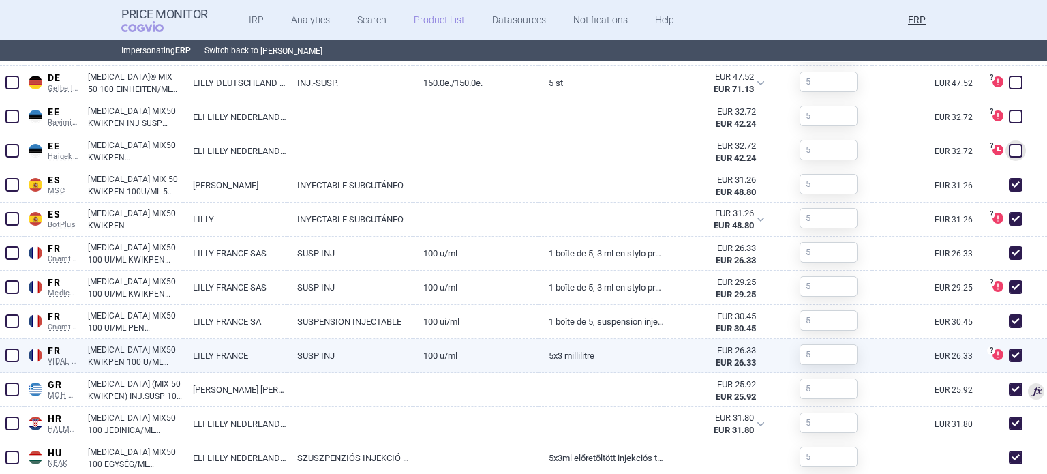
scroll to position [991, 0]
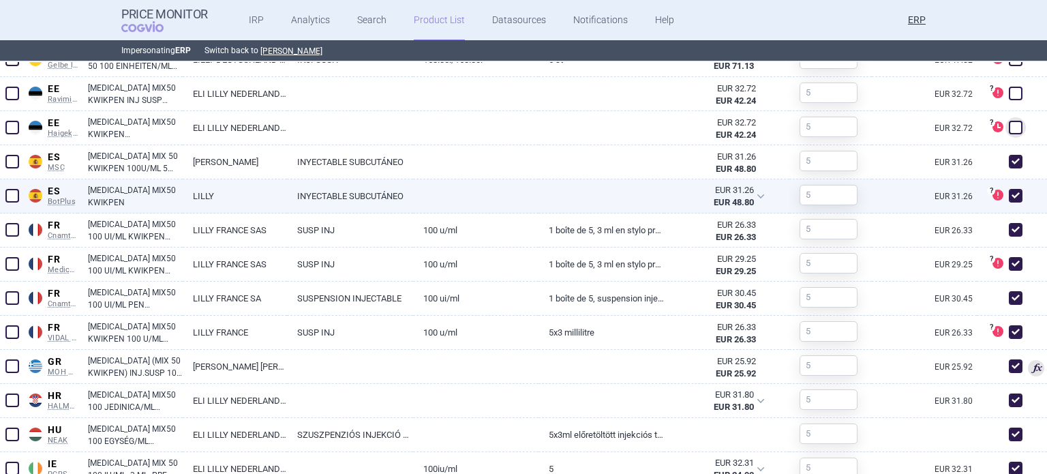
click at [1009, 199] on span at bounding box center [1016, 196] width 14 height 14
checkbox input "false"
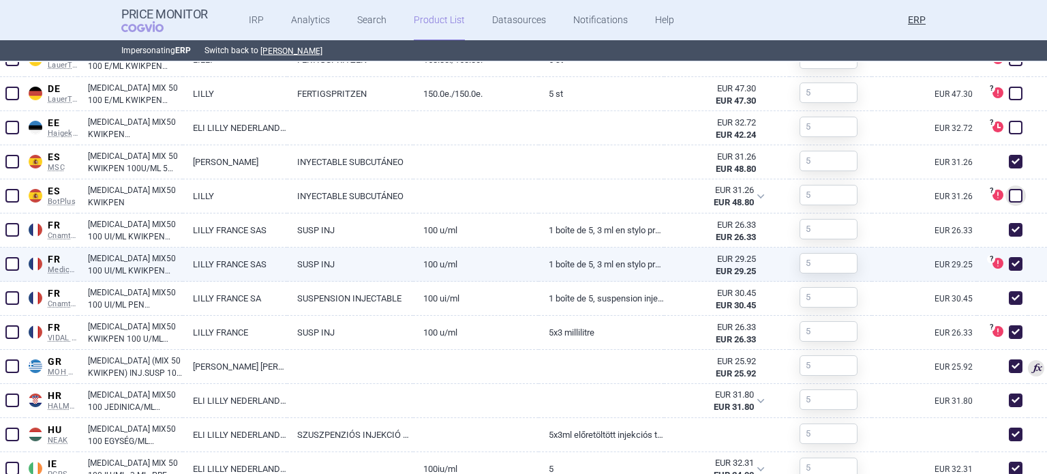
click at [1005, 254] on span at bounding box center [1015, 264] width 20 height 20
checkbox input "false"
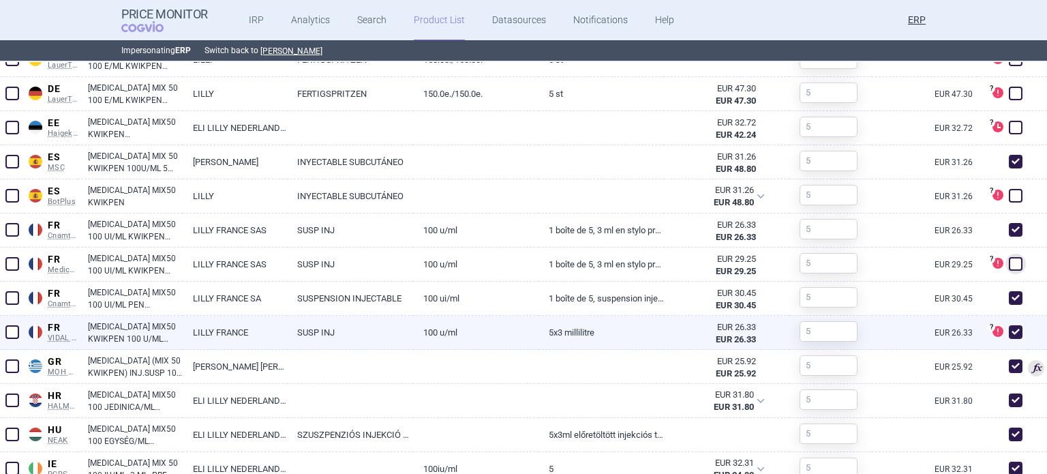
click at [1009, 327] on span at bounding box center [1016, 332] width 14 height 14
checkbox input "false"
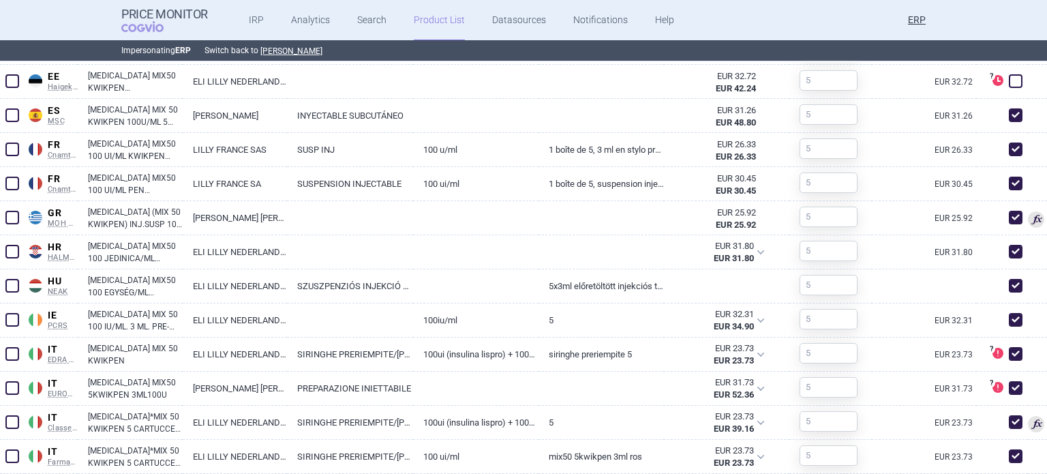
scroll to position [923, 0]
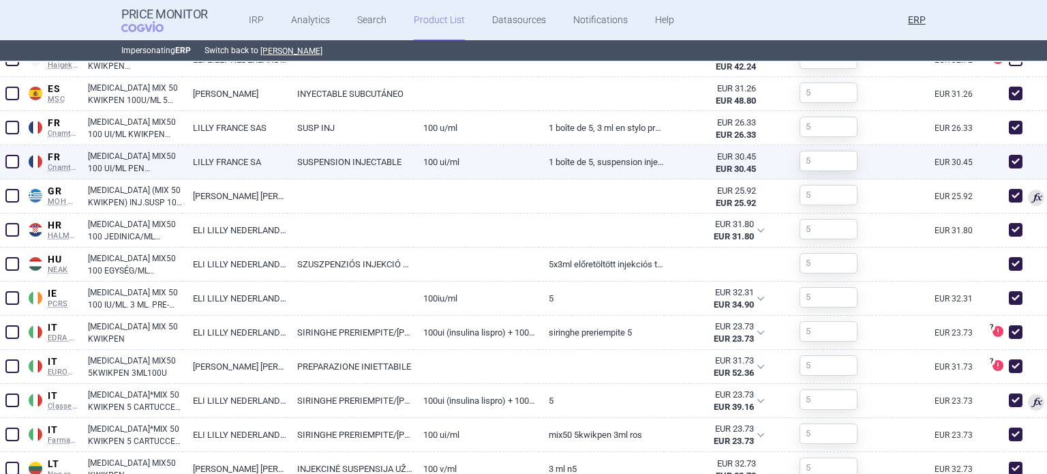
click at [1005, 160] on span at bounding box center [1015, 161] width 20 height 20
checkbox input "false"
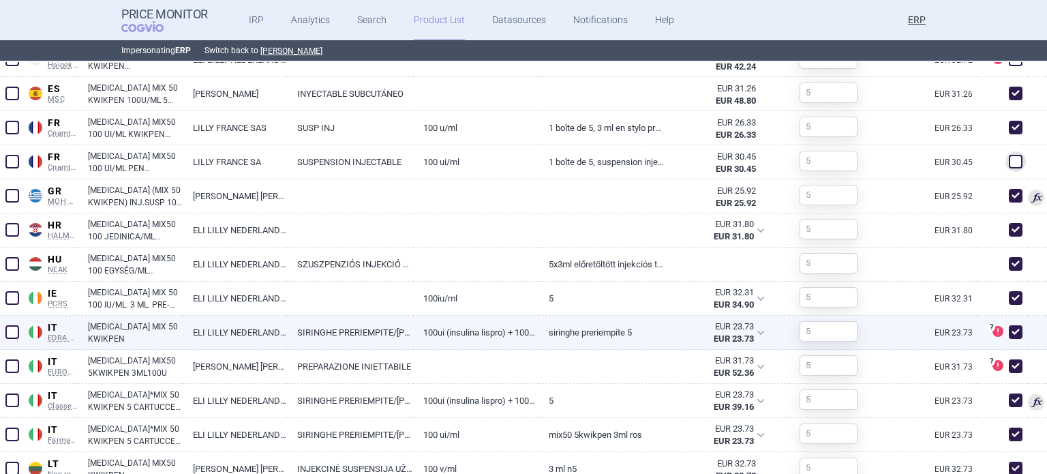
click at [1005, 331] on span at bounding box center [1015, 332] width 20 height 20
checkbox input "false"
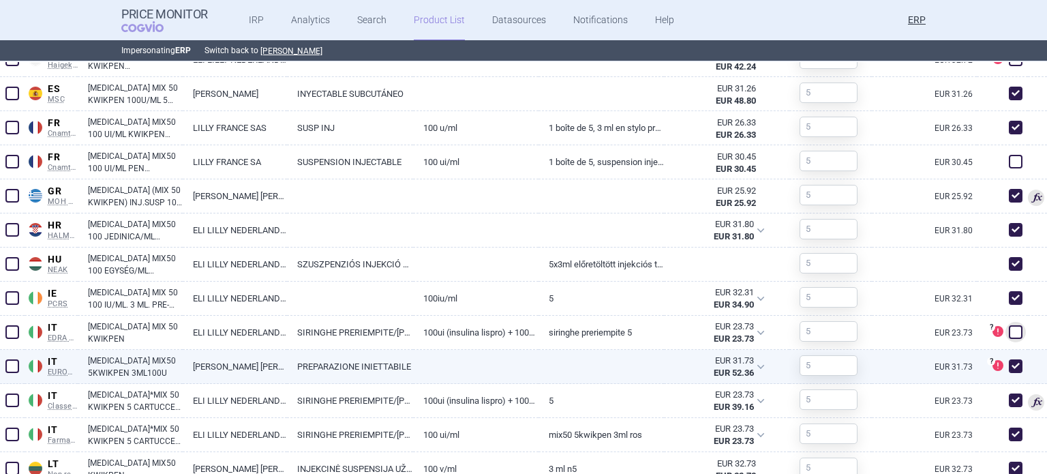
click at [1009, 363] on span at bounding box center [1016, 366] width 14 height 14
checkbox input "false"
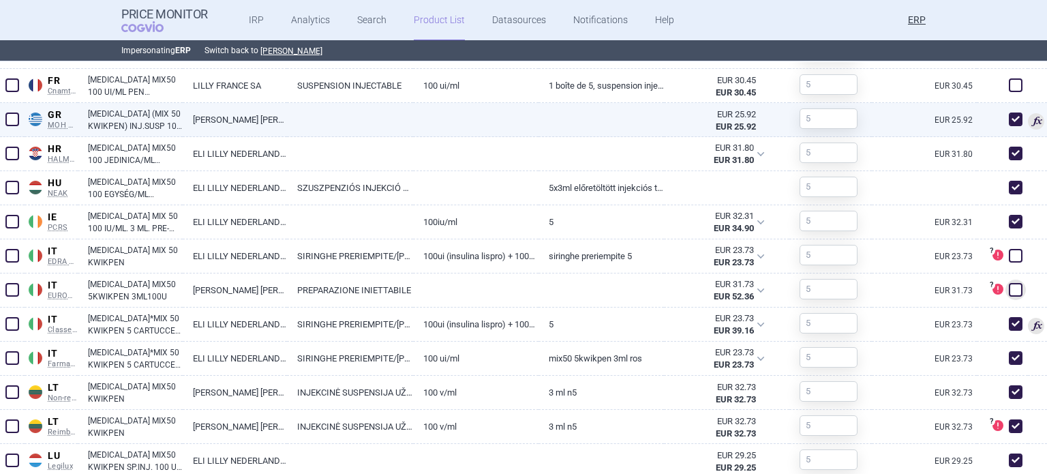
scroll to position [1127, 0]
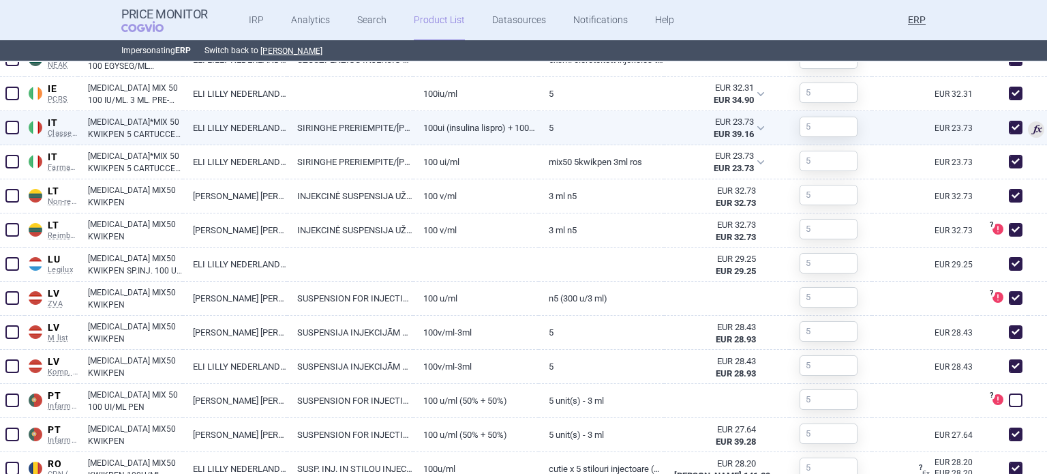
click at [1009, 125] on span at bounding box center [1016, 128] width 14 height 14
checkbox input "false"
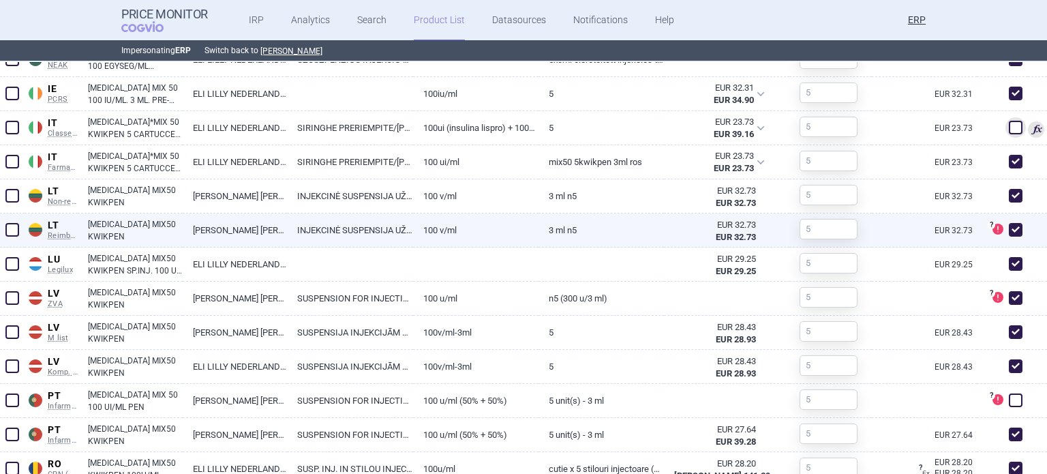
click at [1012, 228] on span at bounding box center [1016, 230] width 14 height 14
checkbox input "false"
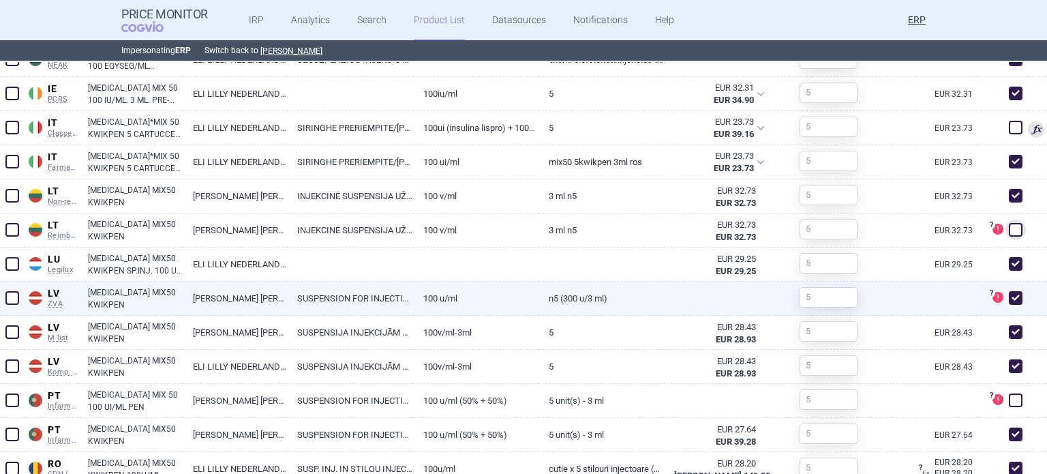
click at [1009, 295] on span at bounding box center [1016, 298] width 14 height 14
checkbox input "false"
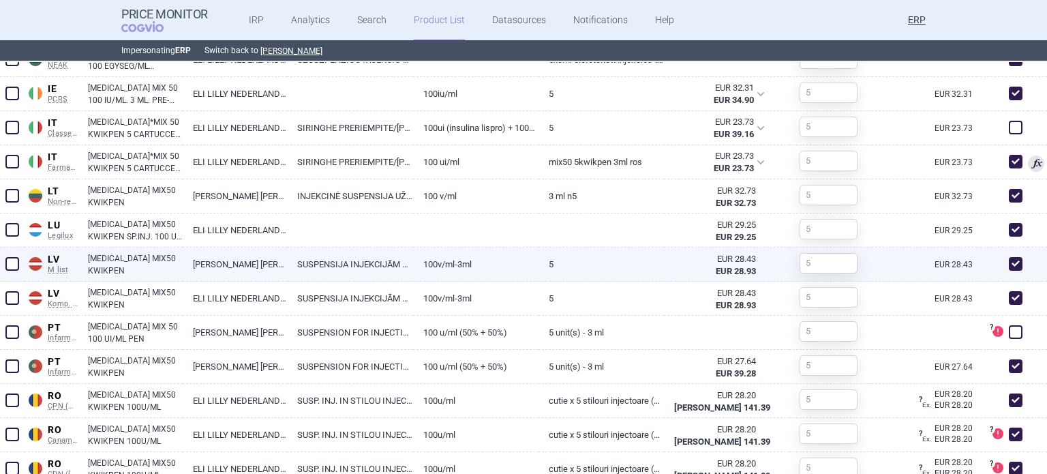
click at [1009, 257] on span at bounding box center [1016, 264] width 14 height 14
checkbox input "false"
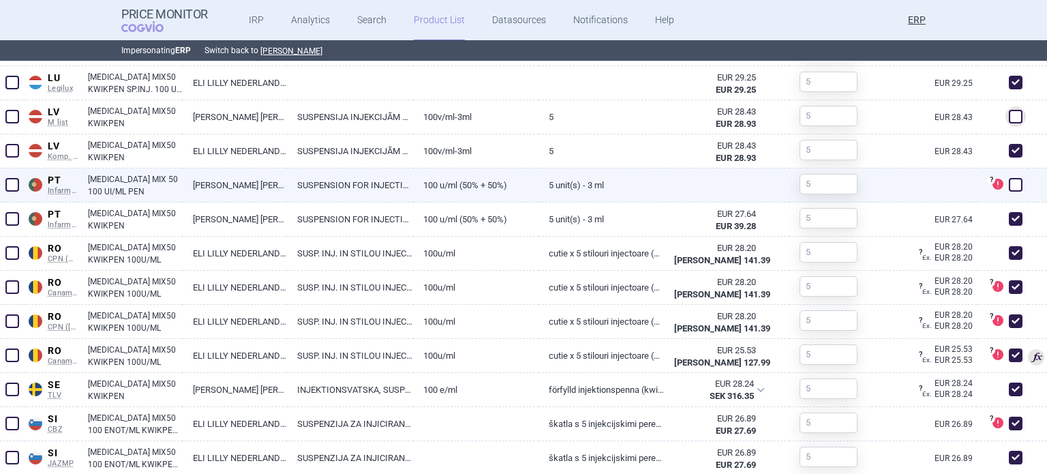
scroll to position [1332, 0]
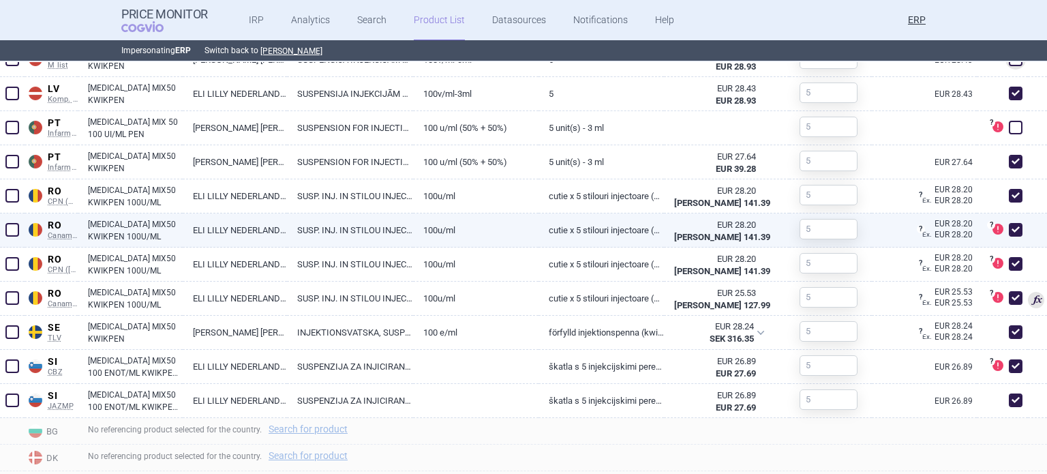
click at [1009, 230] on span at bounding box center [1016, 230] width 14 height 14
checkbox input "false"
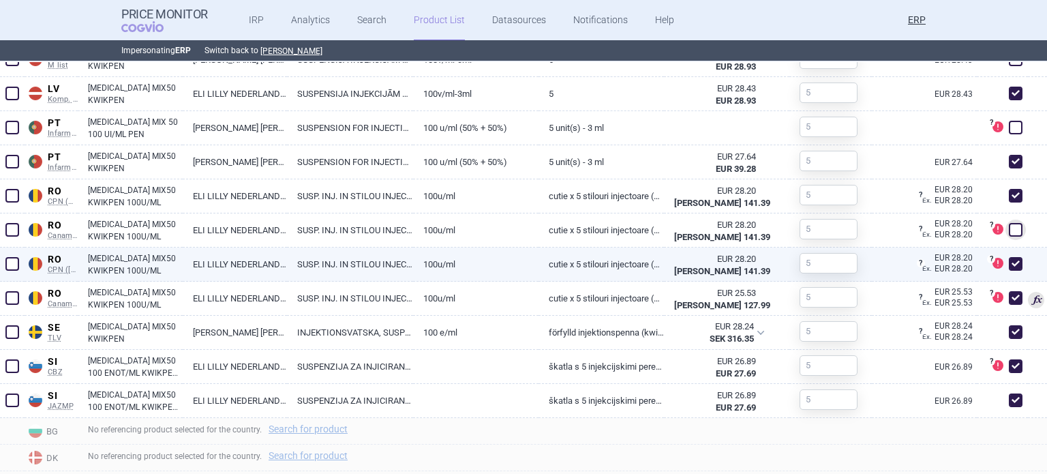
click at [1012, 256] on span at bounding box center [1015, 264] width 20 height 20
checkbox input "false"
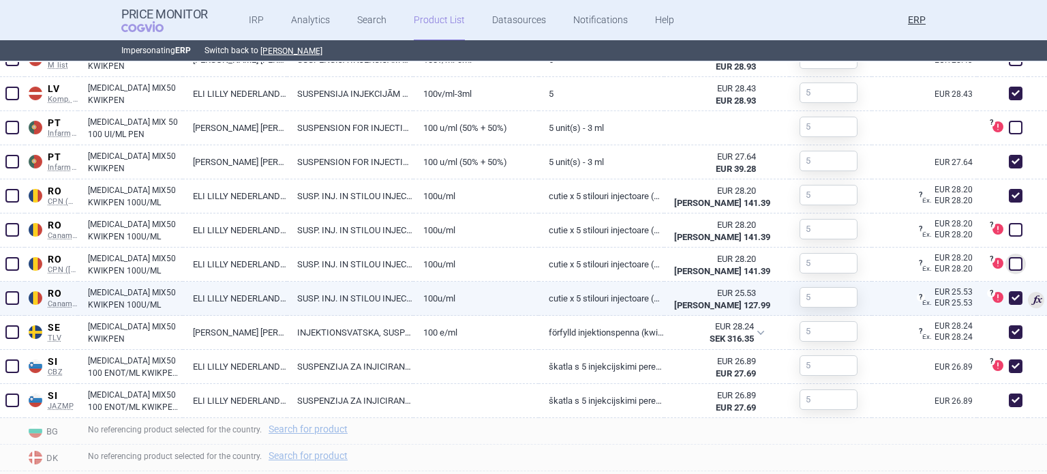
click at [1005, 284] on div "? DataSource of this product is not officially recognized and might not be suit…" at bounding box center [1002, 299] width 51 height 34
click at [1009, 292] on span at bounding box center [1016, 298] width 14 height 14
checkbox input "false"
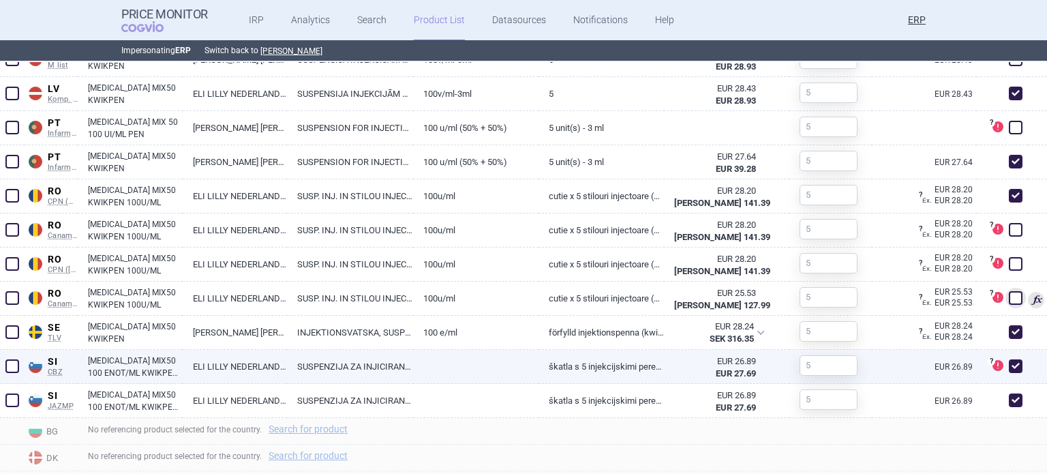
click at [1009, 363] on span at bounding box center [1016, 366] width 14 height 14
checkbox input "false"
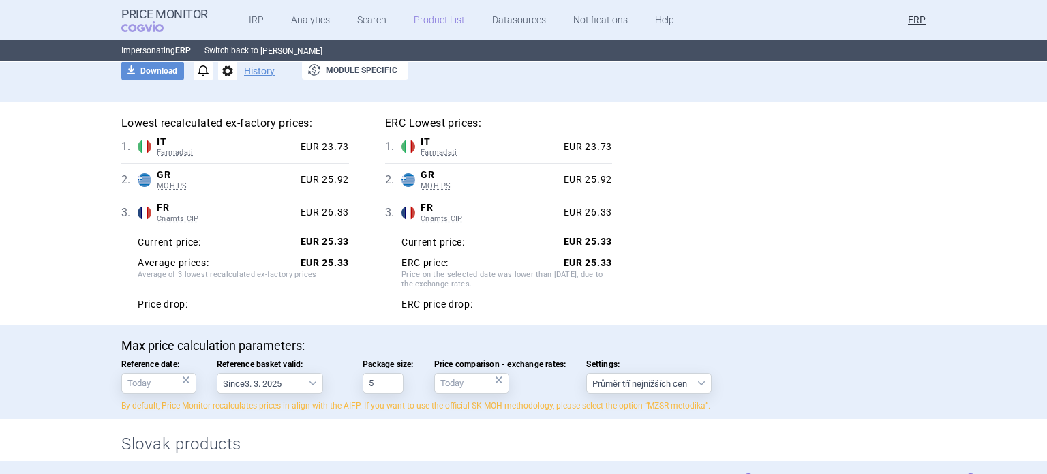
scroll to position [0, 0]
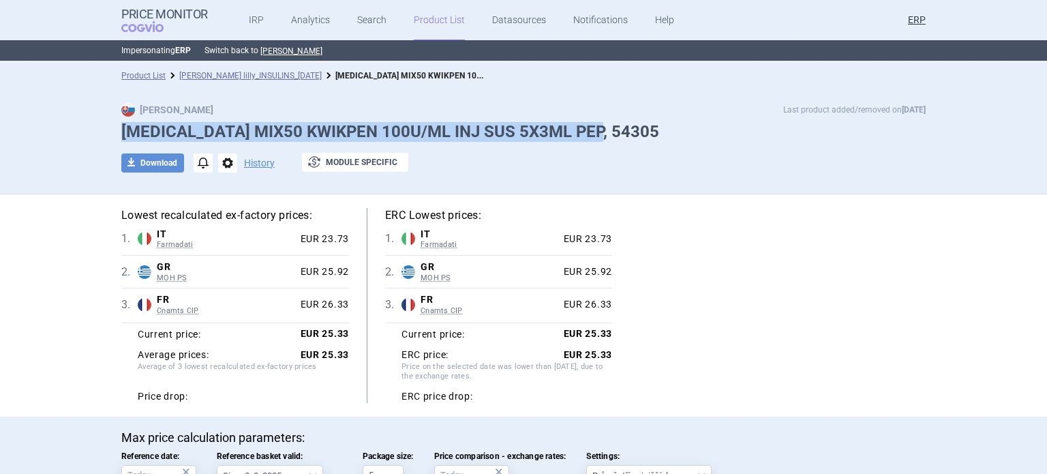
drag, startPoint x: 596, startPoint y: 124, endPoint x: 116, endPoint y: 128, distance: 480.6
click at [121, 128] on h1 "HUMALOG MIX50 KWIKPEN 100U/ML INJ SUS 5X3ML PEP, 54305" at bounding box center [523, 132] width 804 height 20
copy h1 "HUMALOG MIX50 KWIKPEN 100U/ML INJ SUS 5X3ML PEP, 54305"
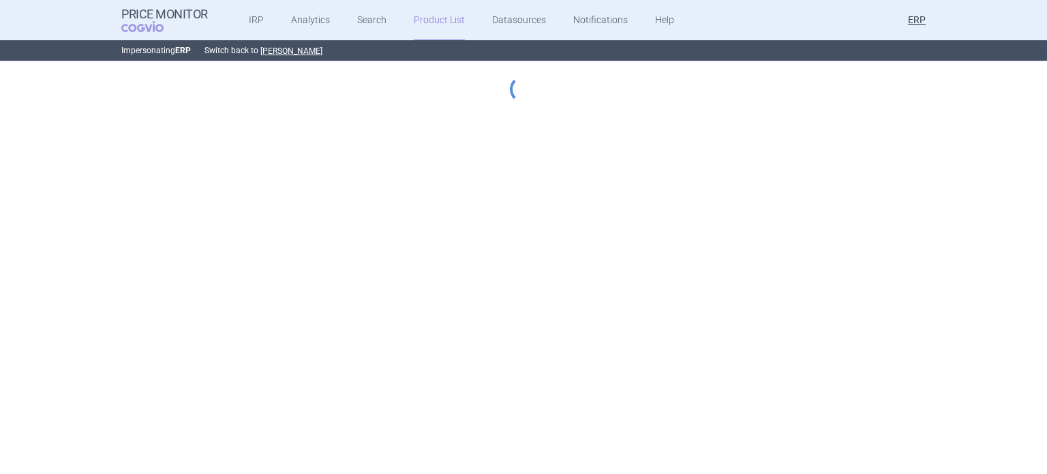
select select "[DATE]"
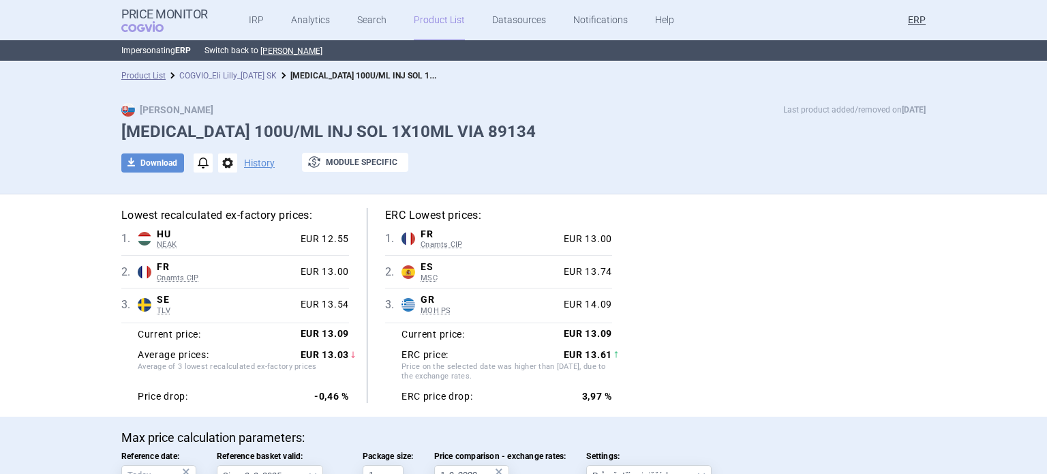
click at [228, 75] on link "COGVIO_Eli Lilly_[DATE] SK" at bounding box center [227, 76] width 97 height 10
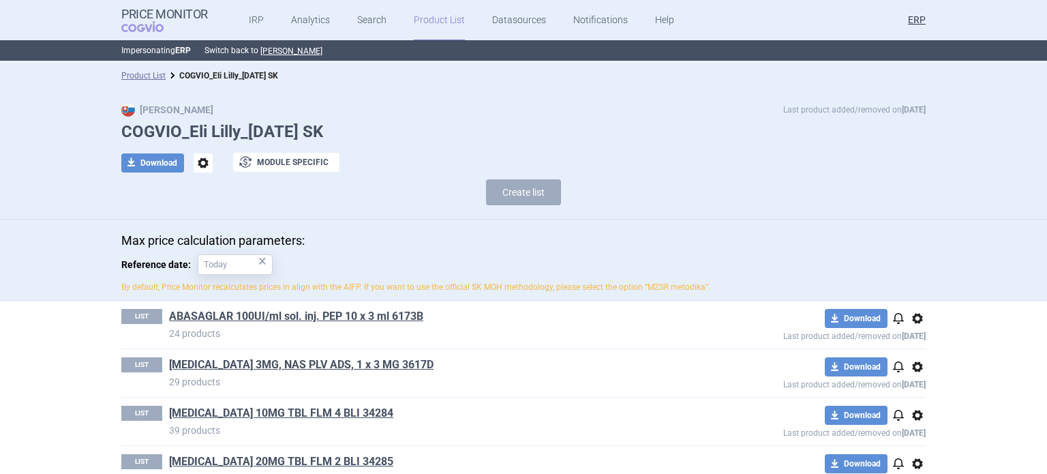
scroll to position [723, 0]
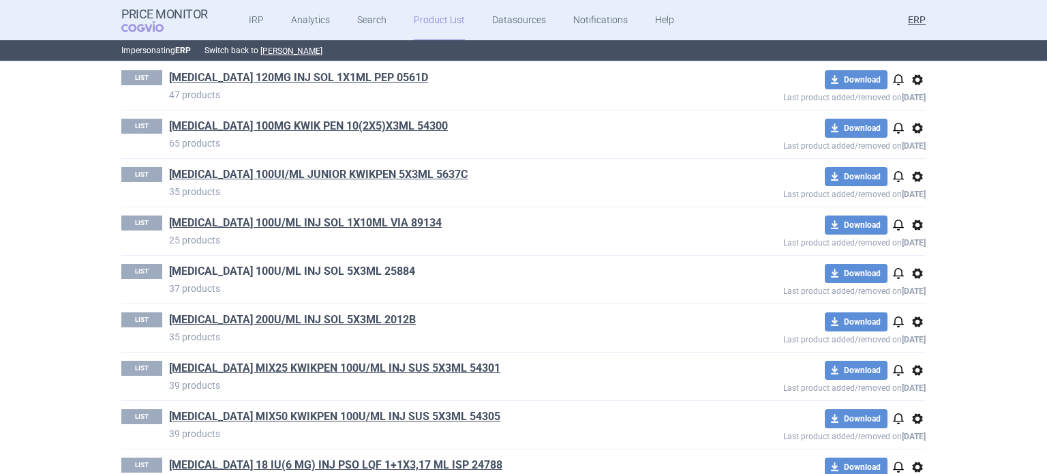
click at [363, 265] on link "[MEDICAL_DATA] 100U/ML INJ SOL 5X3ML 25884" at bounding box center [292, 271] width 246 height 15
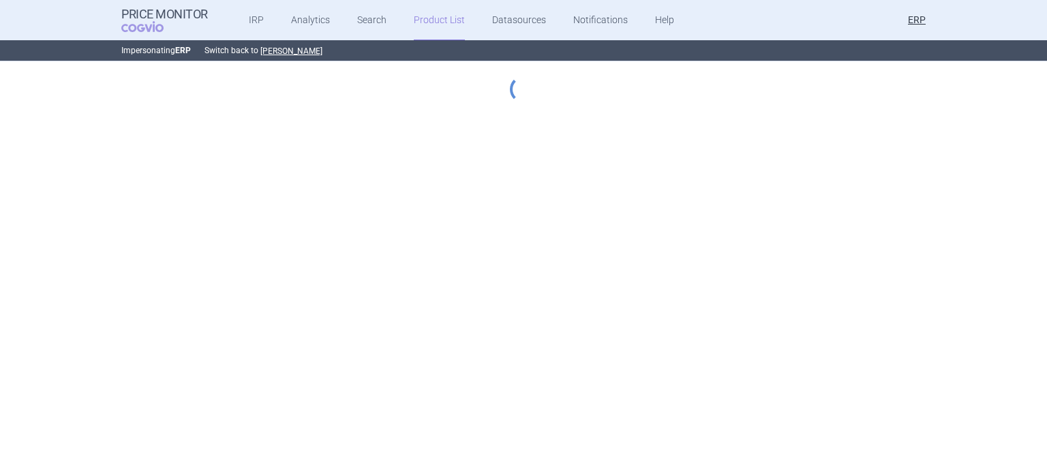
select select "[DATE]"
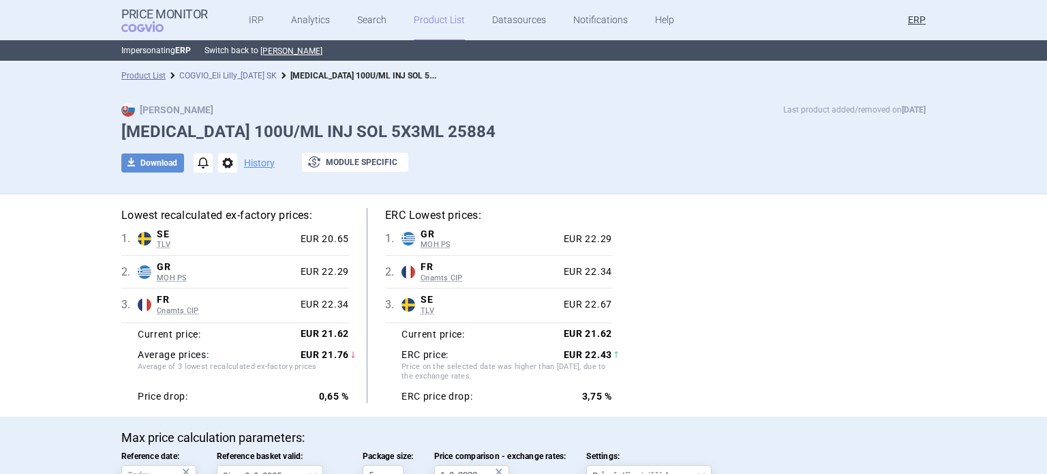
click at [226, 77] on link "COGVIO_Eli Lilly_[DATE] SK" at bounding box center [227, 76] width 97 height 10
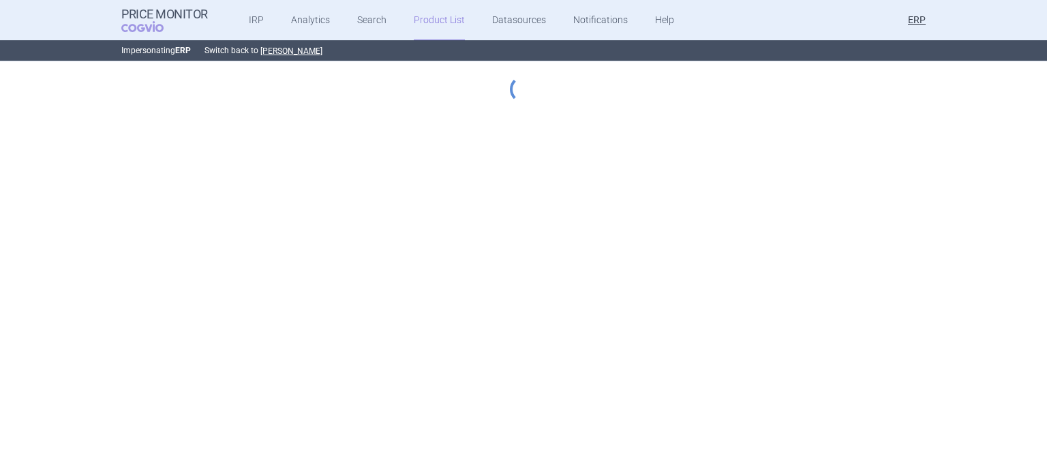
select select "[DATE]"
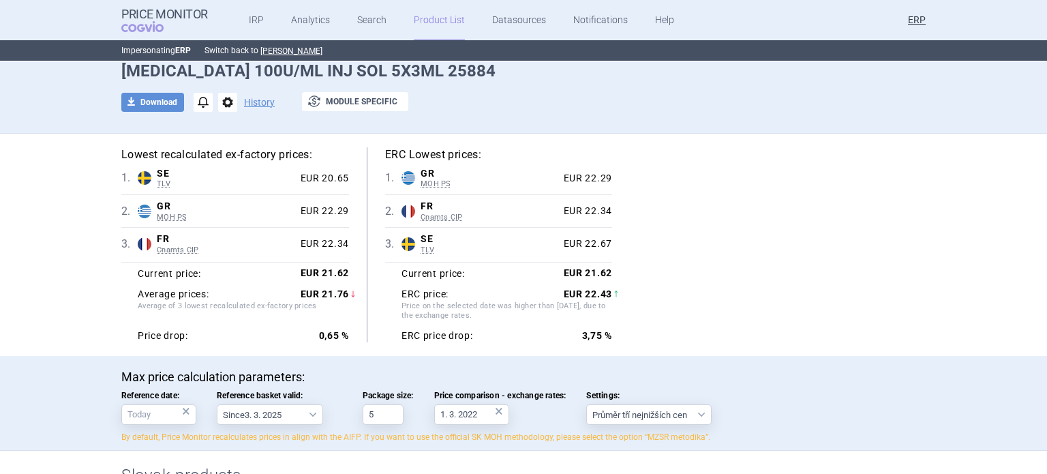
scroll to position [341, 0]
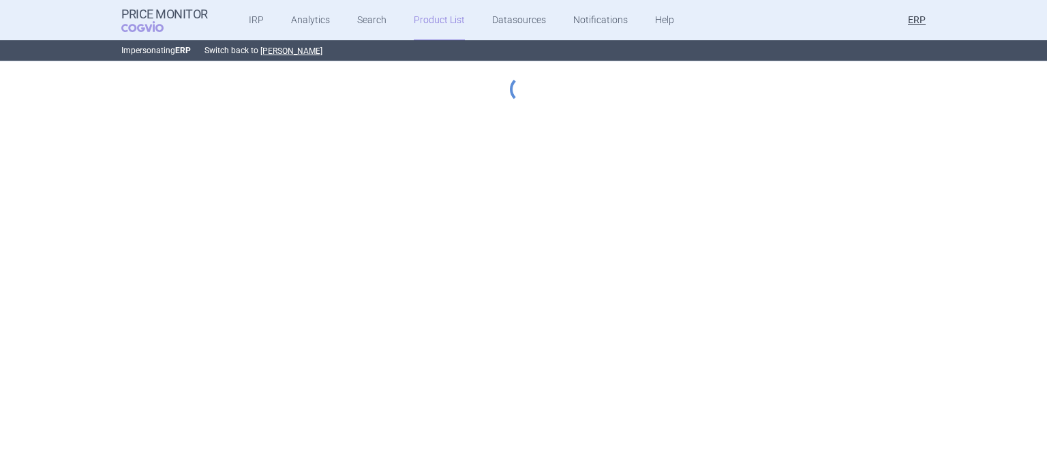
select select "2023-07-01"
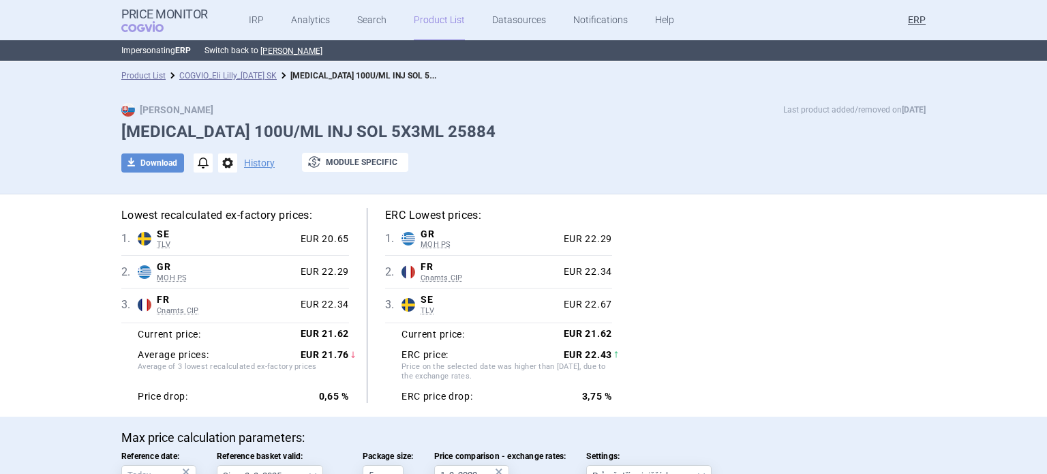
scroll to position [68, 0]
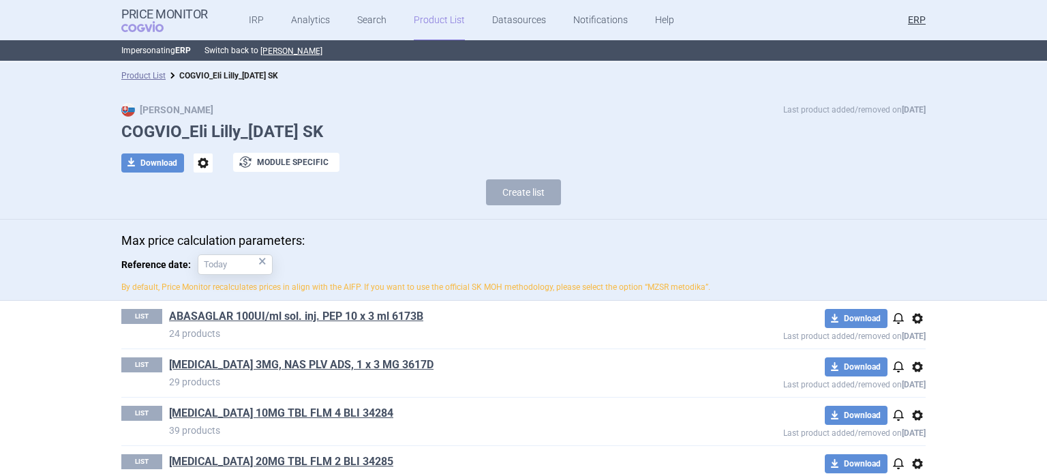
scroll to position [626, 0]
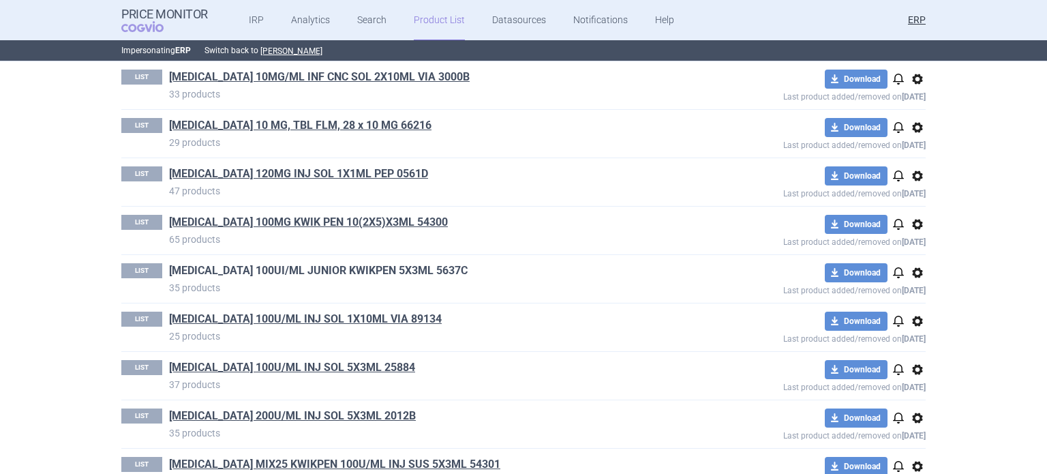
click at [363, 267] on link "HUMALOG 100UI/ML JUNIOR KWIKPEN 5X3ML 5637C" at bounding box center [318, 270] width 299 height 15
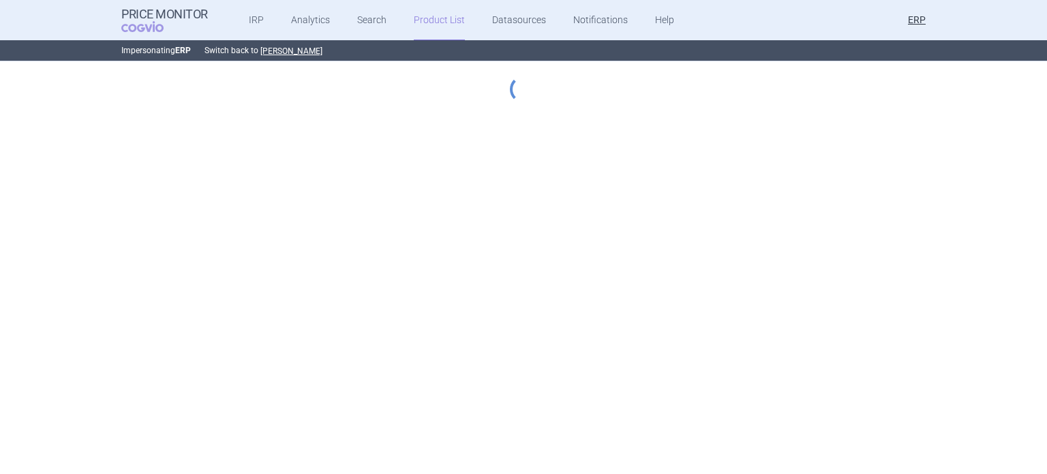
select select "2023-07-01"
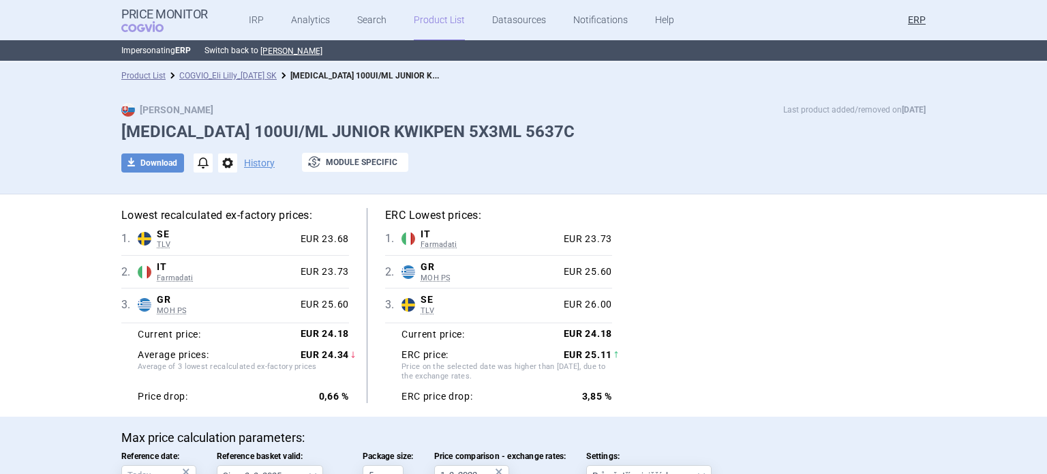
scroll to position [1283, 0]
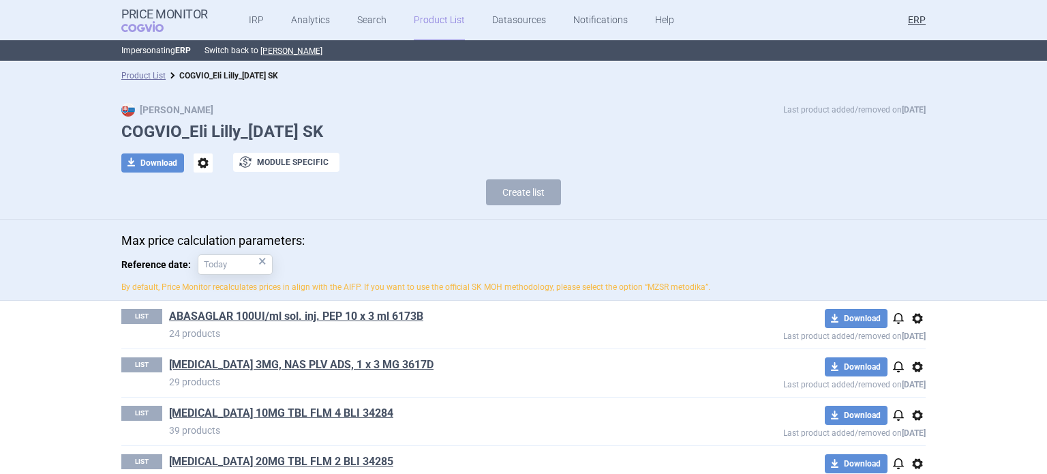
scroll to position [578, 0]
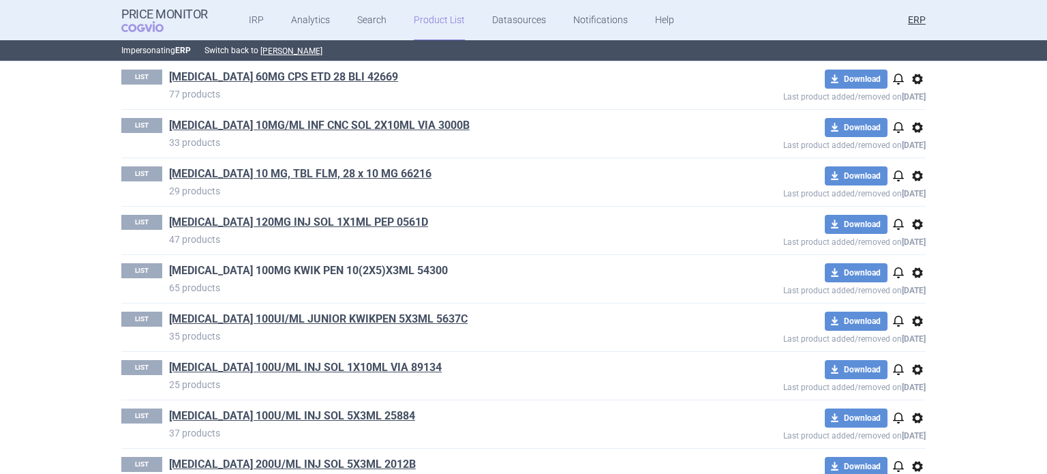
click at [361, 267] on link "HUMALOG 100MG KWIK PEN 10(2X5)X3ML 54300" at bounding box center [308, 270] width 279 height 15
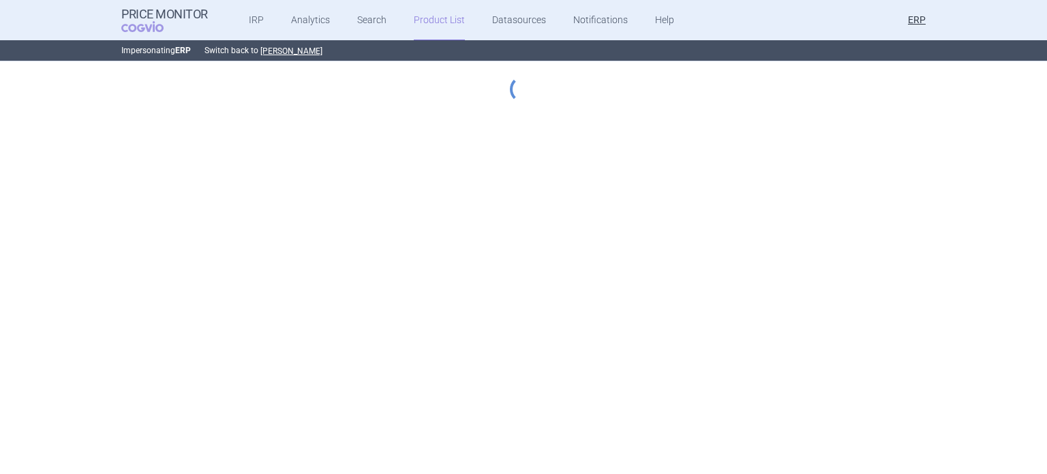
select select "2023-07-01"
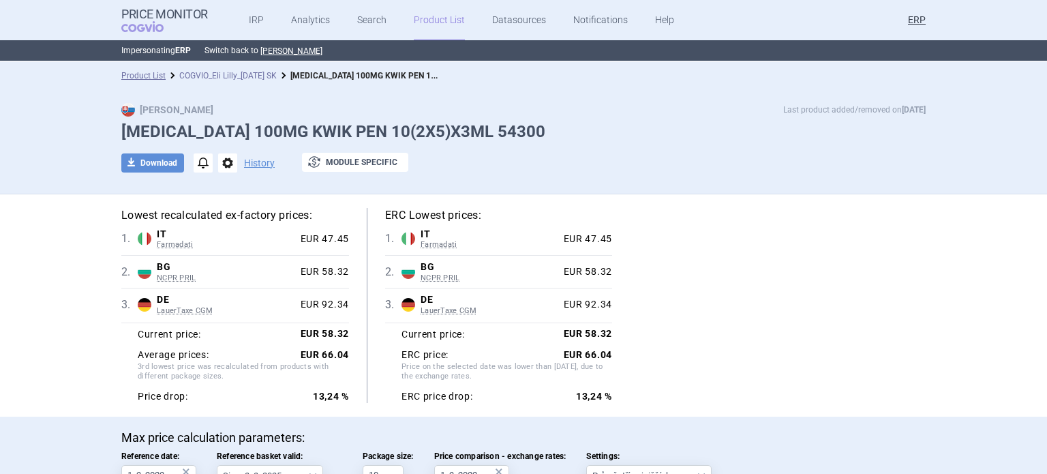
click at [228, 74] on link "COGVIO_Eli Lilly_4.6.2024 SK" at bounding box center [227, 76] width 97 height 10
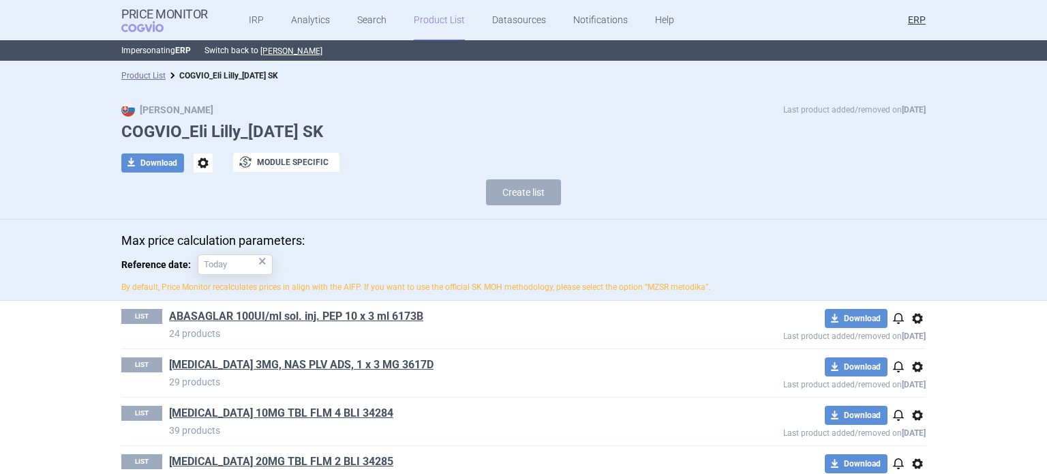
scroll to position [772, 0]
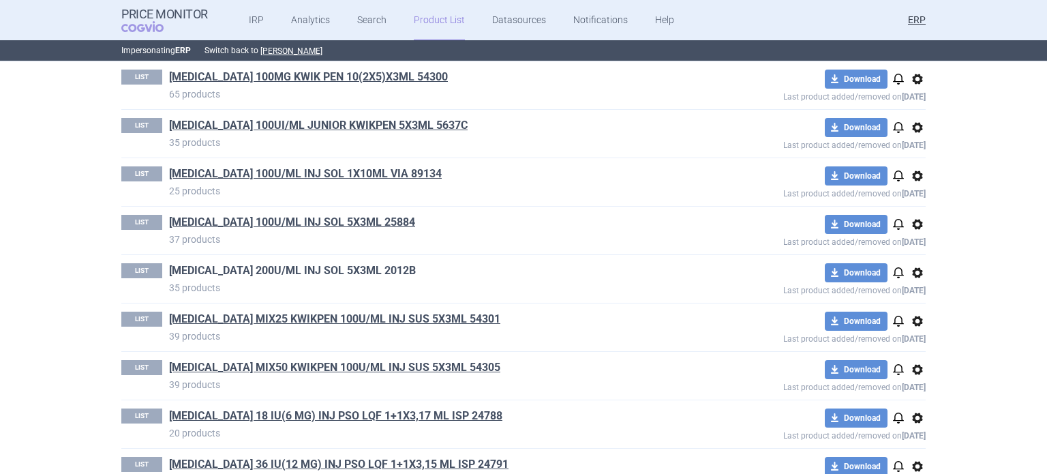
click at [401, 268] on link "HUMALOG KWIKPEN 200U/ML INJ SOL 5X3ML 2012B" at bounding box center [292, 270] width 247 height 15
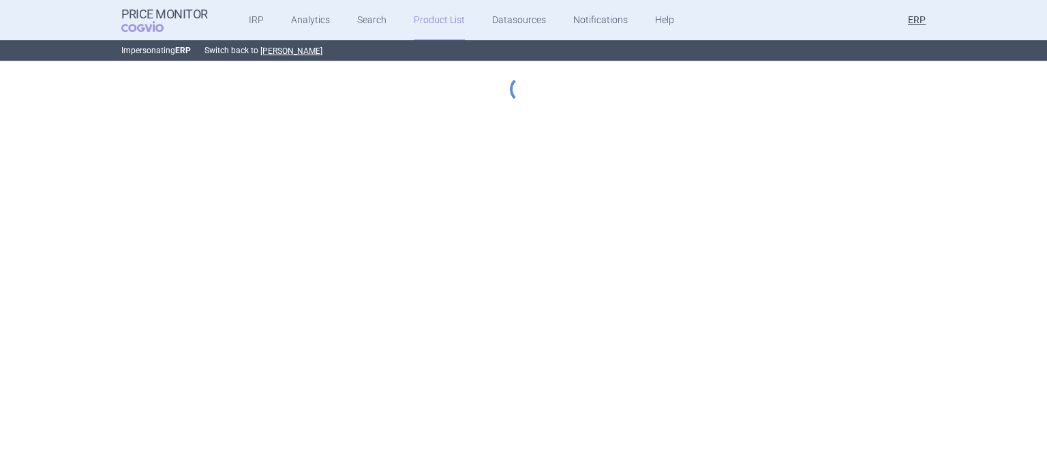
select select "2023-07-01"
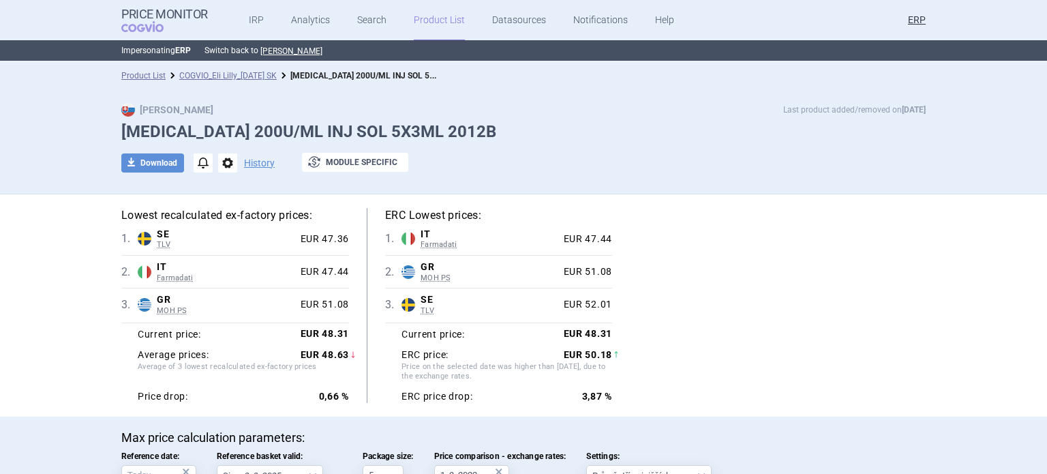
click at [247, 70] on li "COGVIO_Eli Lilly_4.6.2024 SK" at bounding box center [221, 76] width 111 height 14
click at [255, 76] on link "COGVIO_Eli Lilly_4.6.2024 SK" at bounding box center [227, 76] width 97 height 10
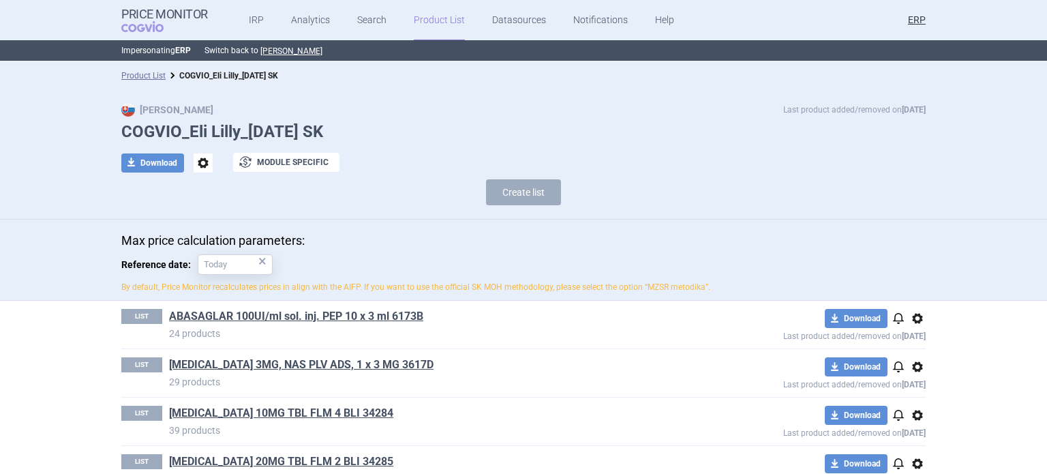
scroll to position [772, 0]
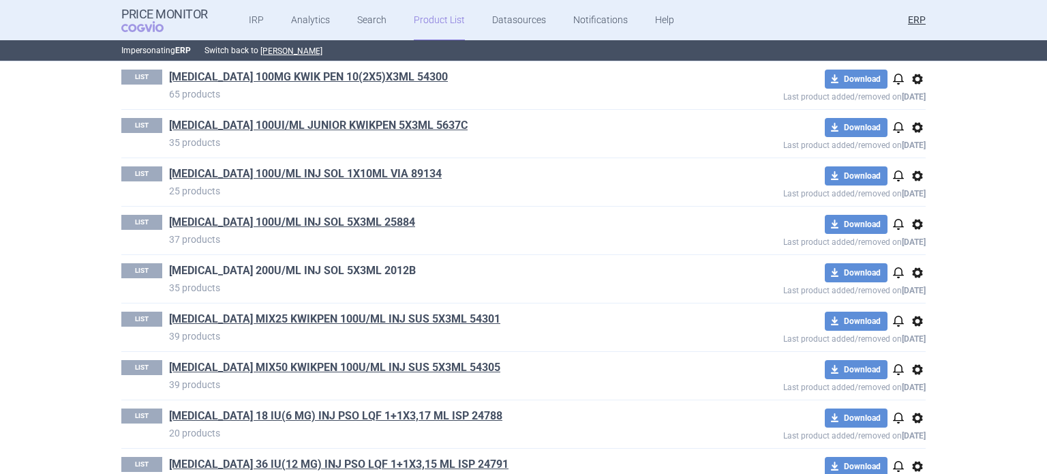
click at [404, 271] on link "HUMALOG KWIKPEN 200U/ML INJ SOL 5X3ML 2012B" at bounding box center [292, 270] width 247 height 15
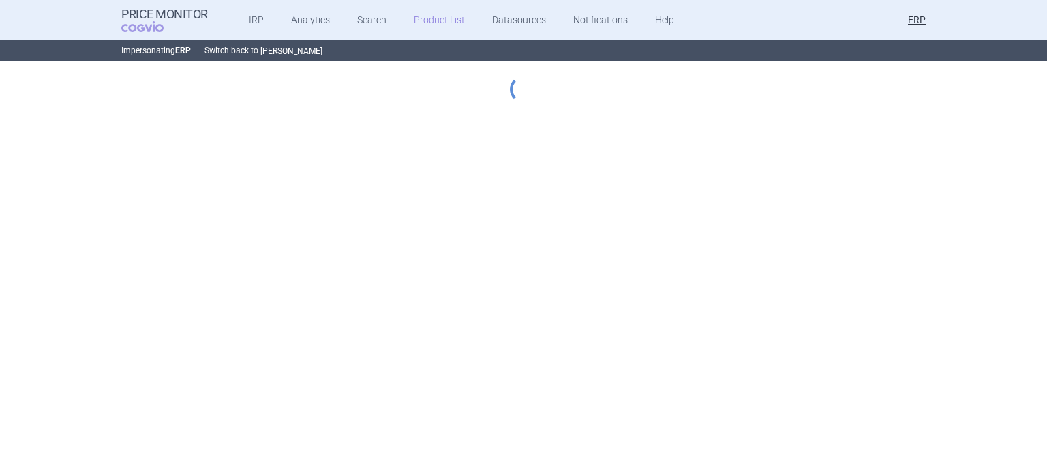
select select "2023-07-01"
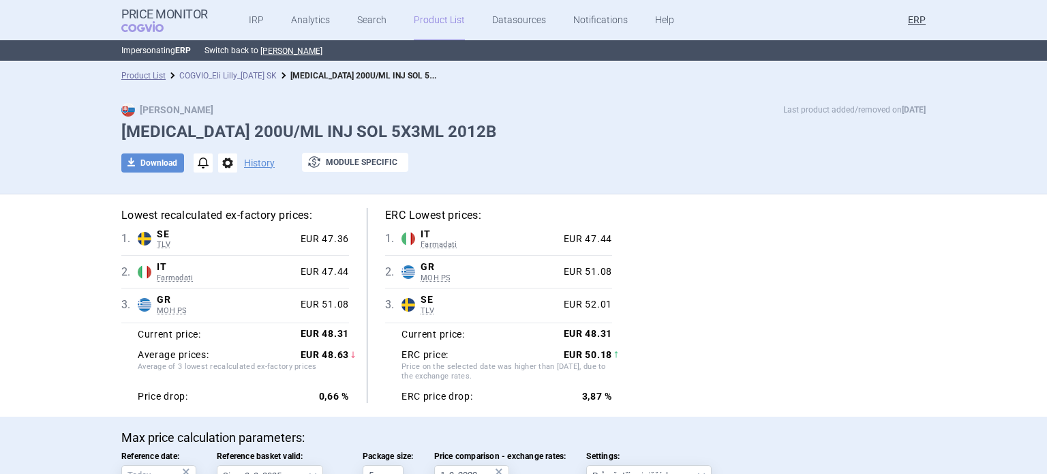
click at [254, 79] on link "COGVIO_Eli Lilly_4.6.2024 SK" at bounding box center [227, 76] width 97 height 10
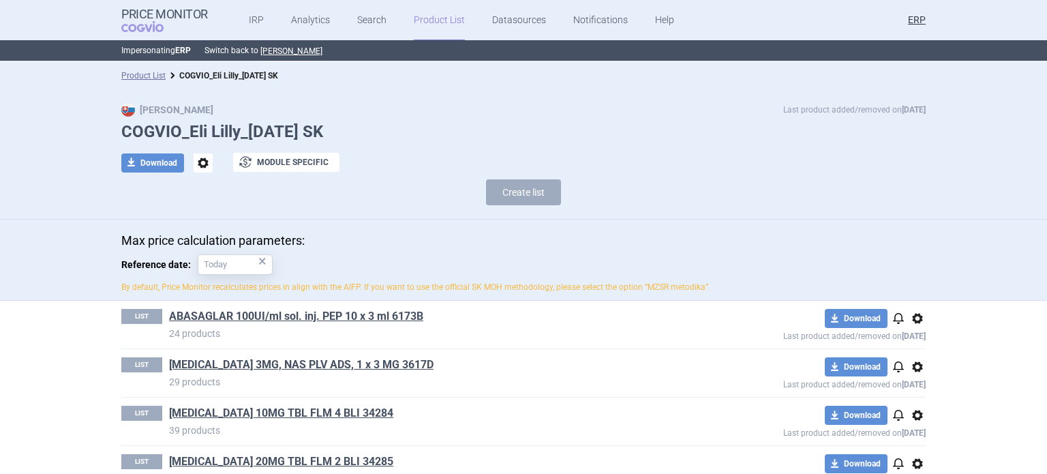
scroll to position [868, 0]
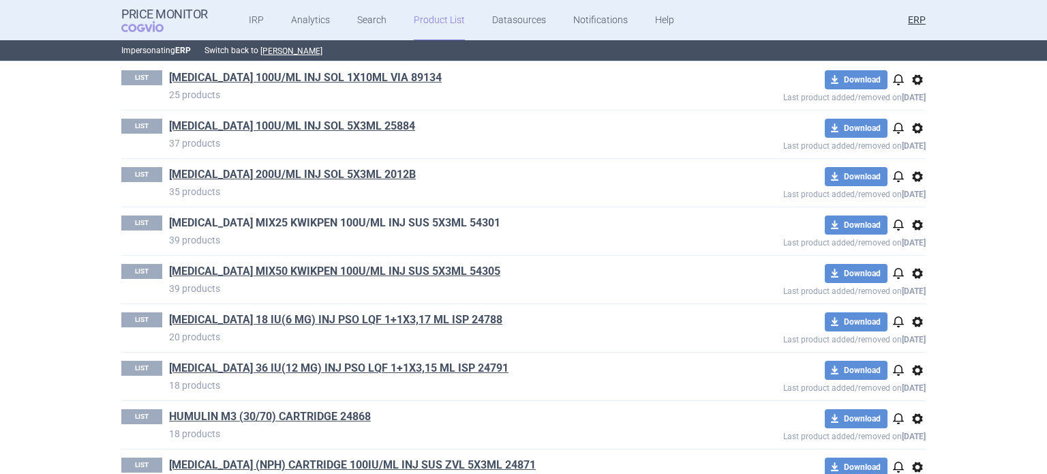
click at [383, 221] on link "HUMALOG MIX25 KWIKPEN 100U/ML INJ SUS 5X3ML 54301" at bounding box center [334, 222] width 331 height 15
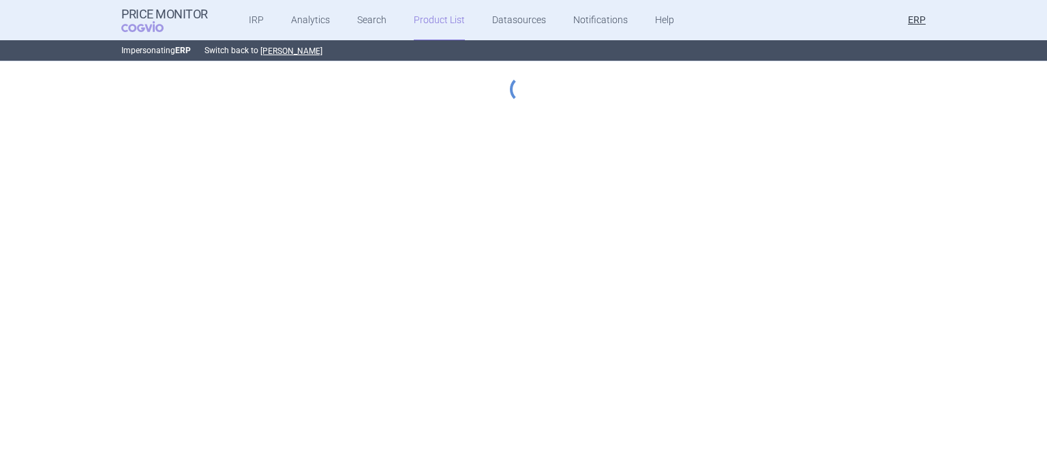
select select "2023-07-01"
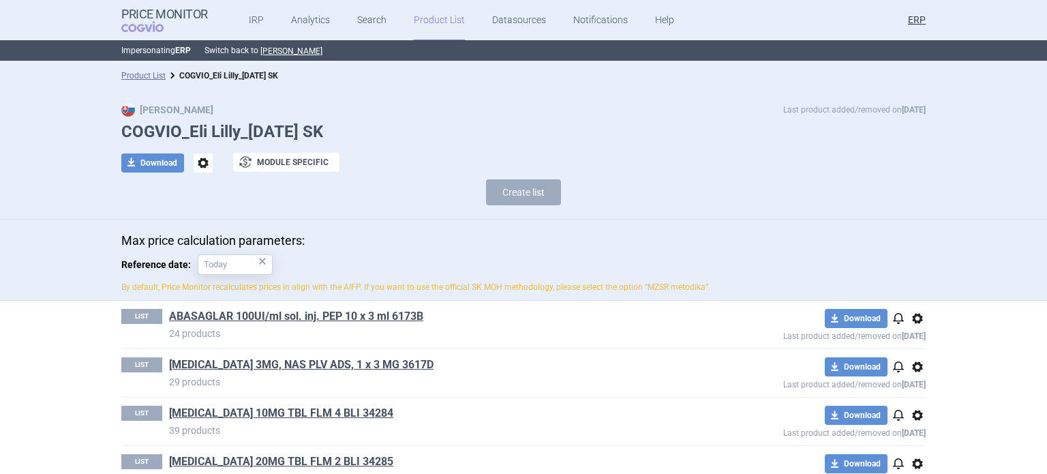
scroll to position [868, 0]
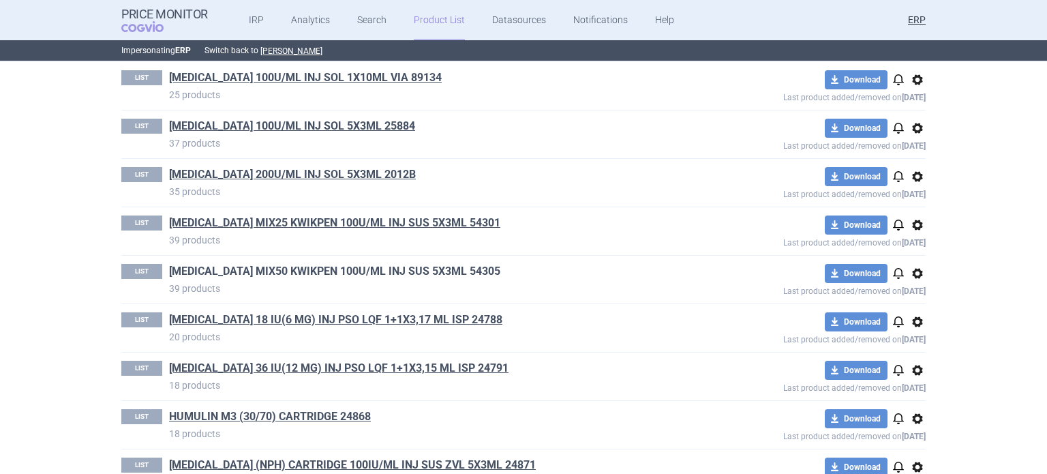
click at [340, 269] on link "HUMALOG MIX50 KWIKPEN 100U/ML INJ SUS 5X3ML 54305" at bounding box center [334, 271] width 331 height 15
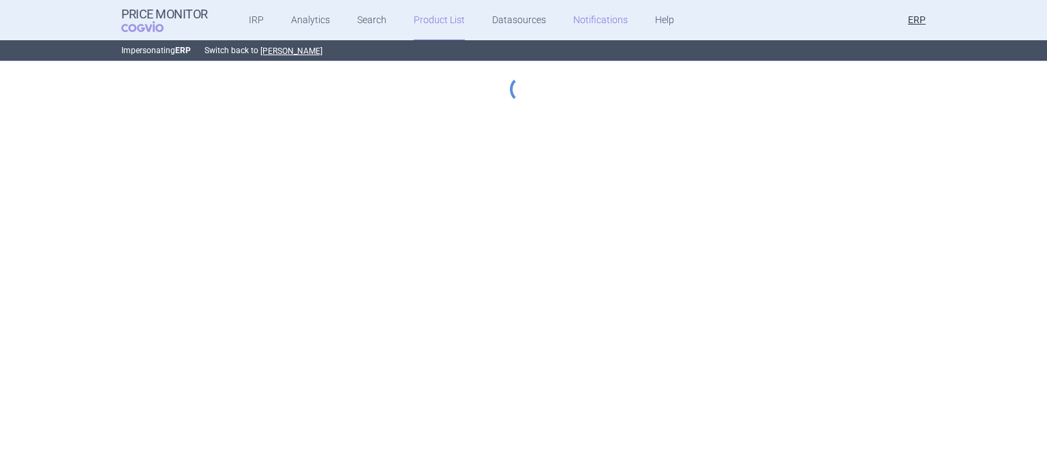
select select "2023-07-01"
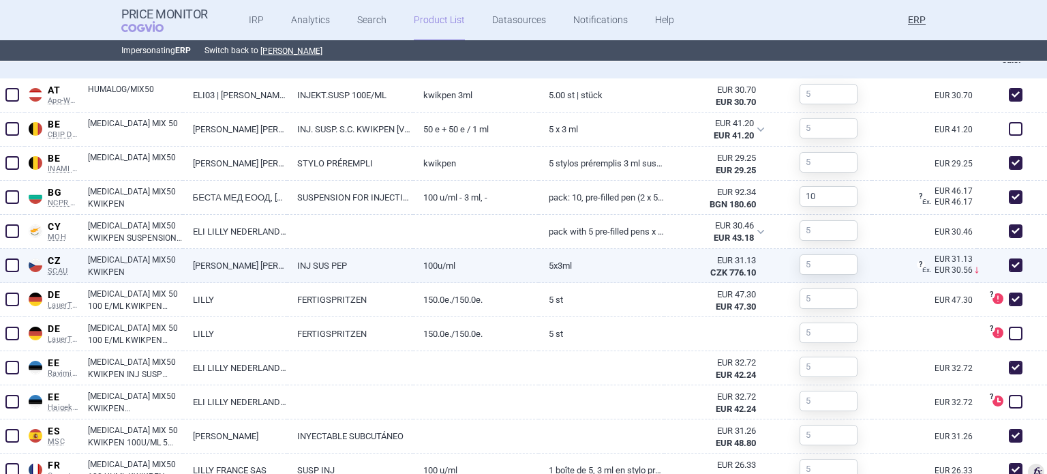
scroll to position [650, 0]
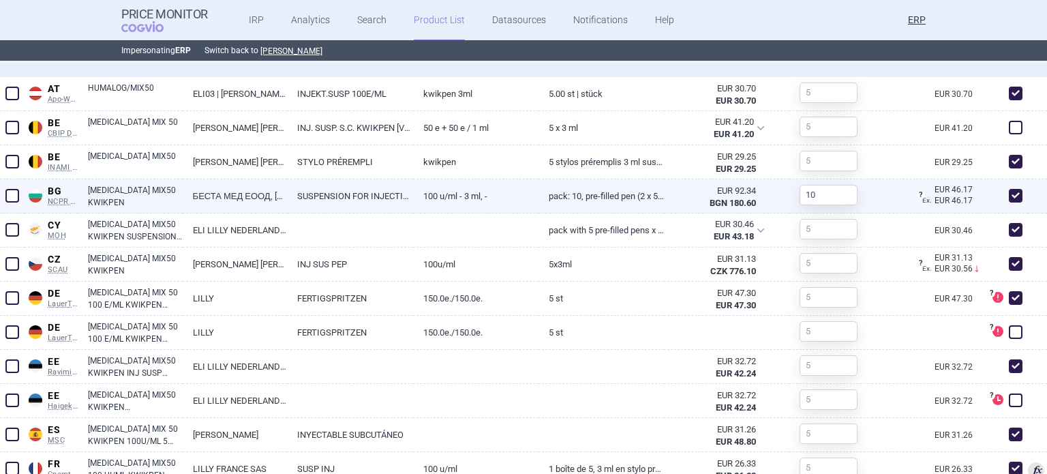
click at [7, 191] on span at bounding box center [12, 196] width 14 height 14
checkbox input "true"
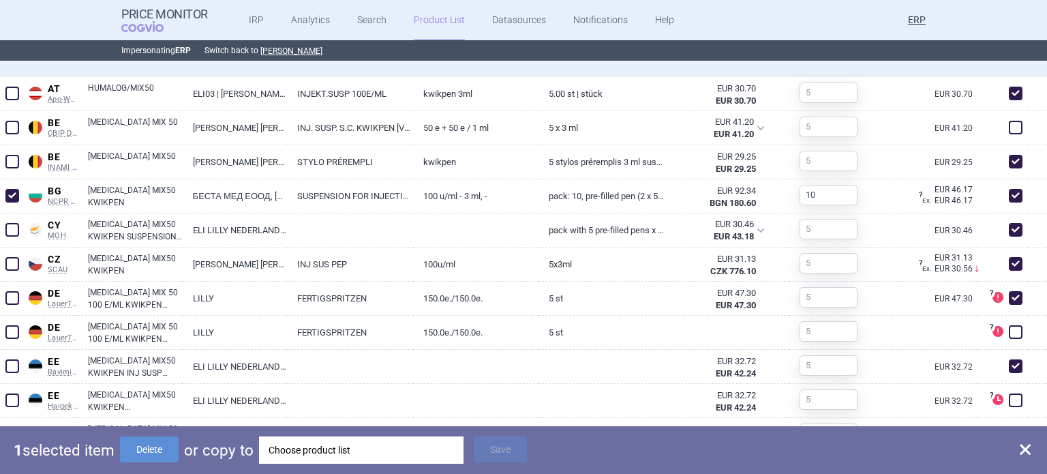
click at [327, 452] on div "Choose product list" at bounding box center [361, 449] width 185 height 27
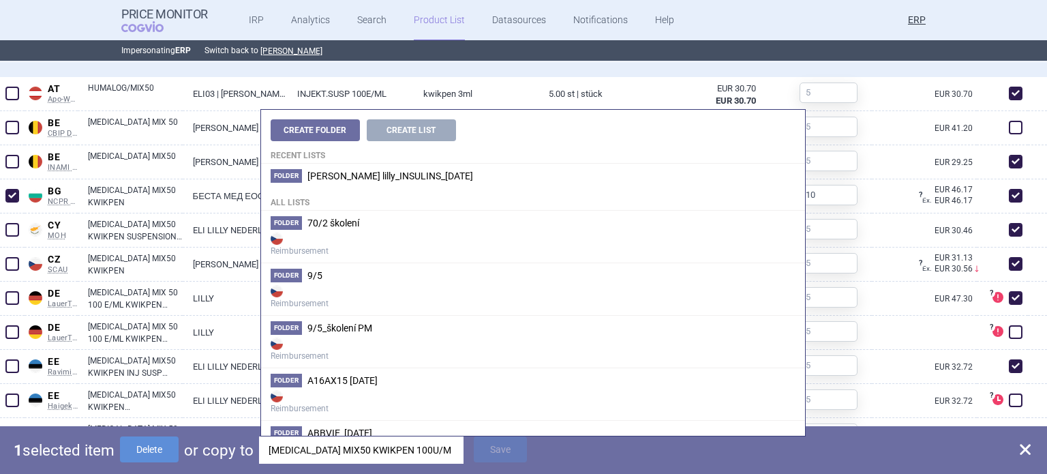
scroll to position [0, 97]
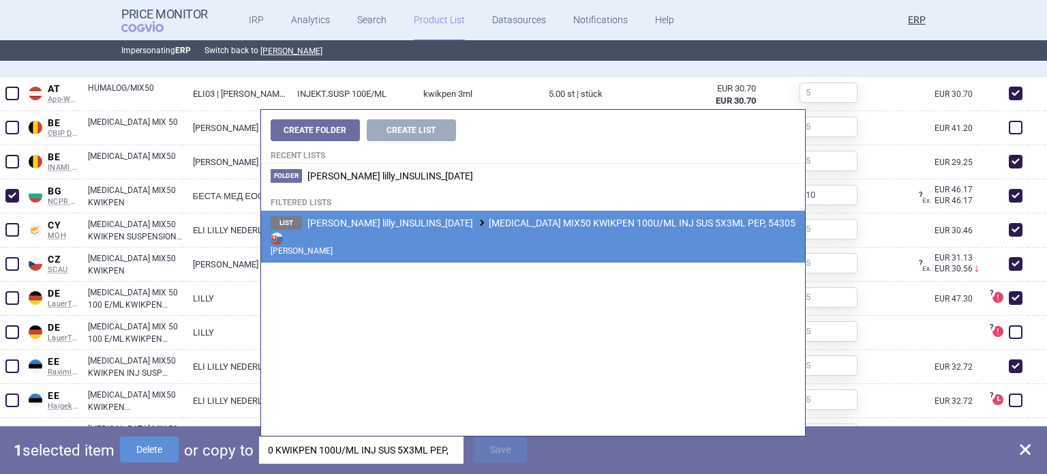
type input "HUMALOG MIX50 KWIKPEN 100U/ML INJ SUS 5X3ML PEP, 54305"
click at [545, 245] on strong "[PERSON_NAME]" at bounding box center [533, 243] width 525 height 27
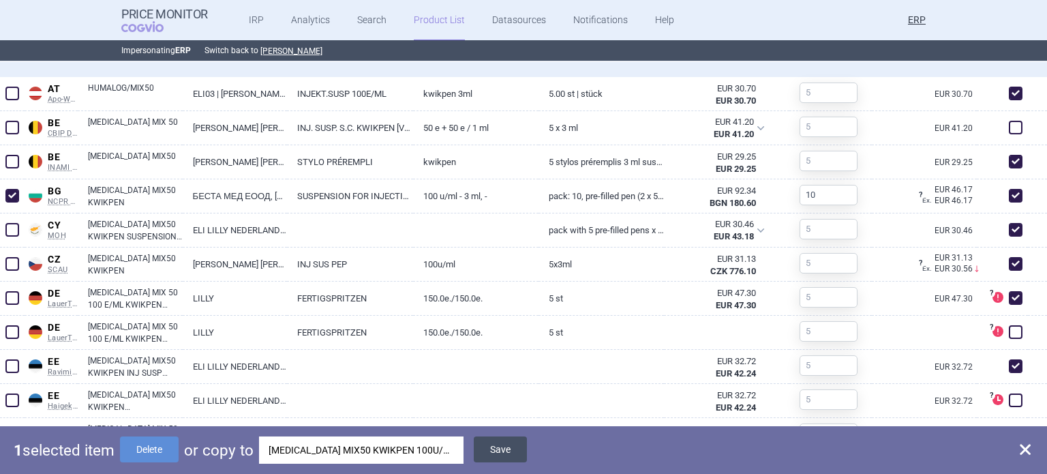
click at [505, 444] on button "Save" at bounding box center [500, 449] width 53 height 26
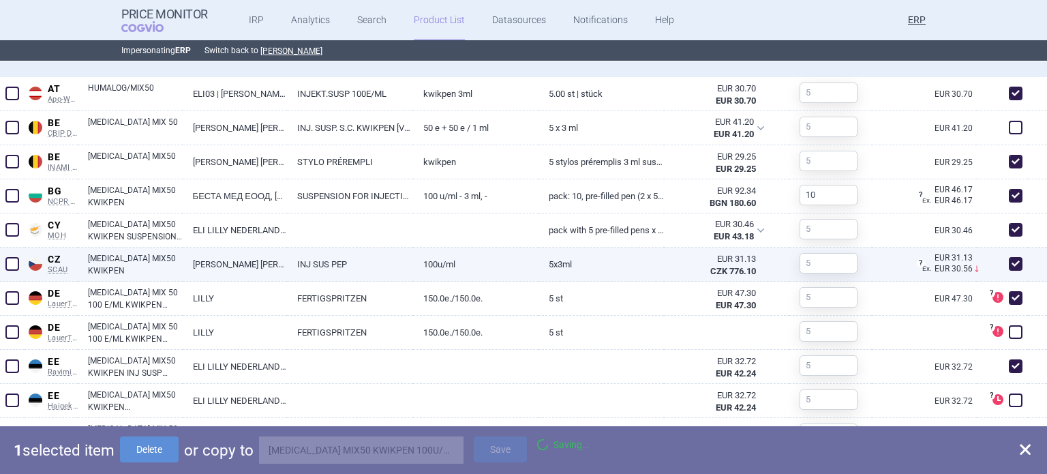
checkbox input "false"
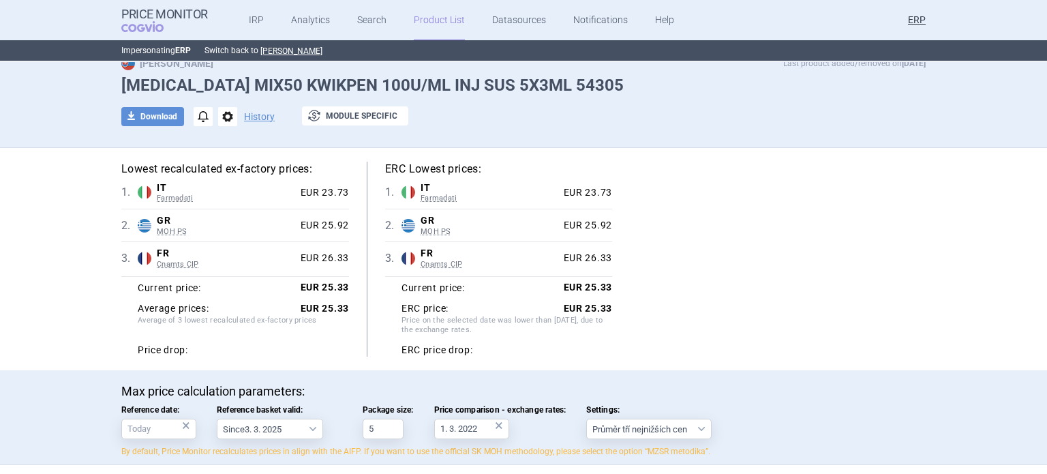
scroll to position [0, 0]
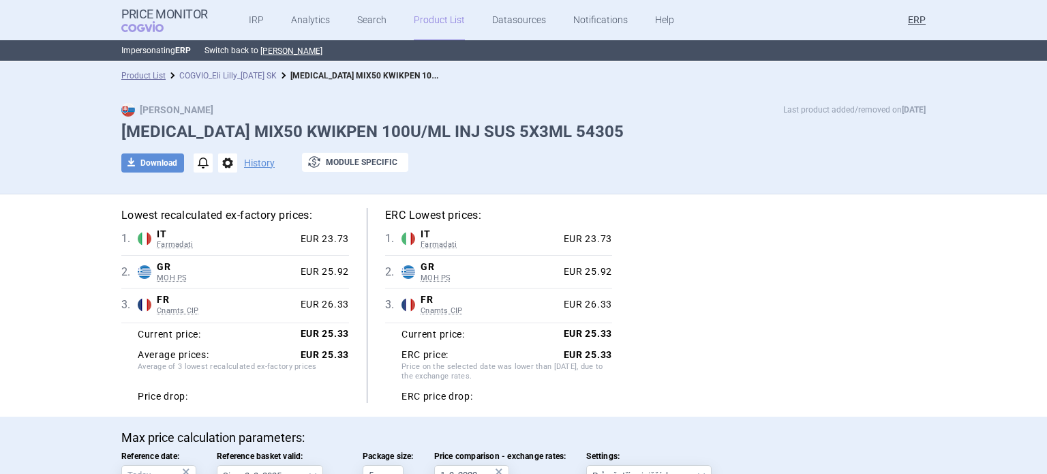
click at [237, 73] on link "COGVIO_Eli Lilly_4.6.2024 SK" at bounding box center [227, 76] width 97 height 10
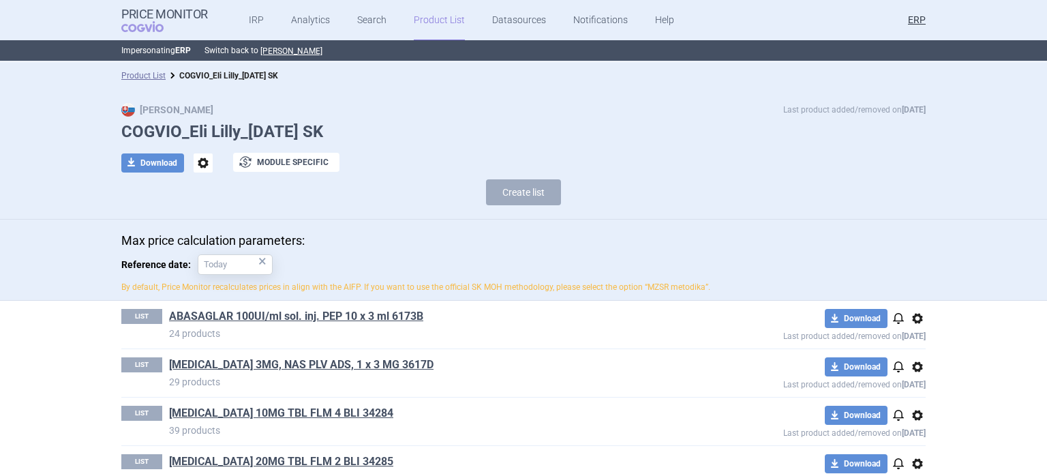
scroll to position [819, 0]
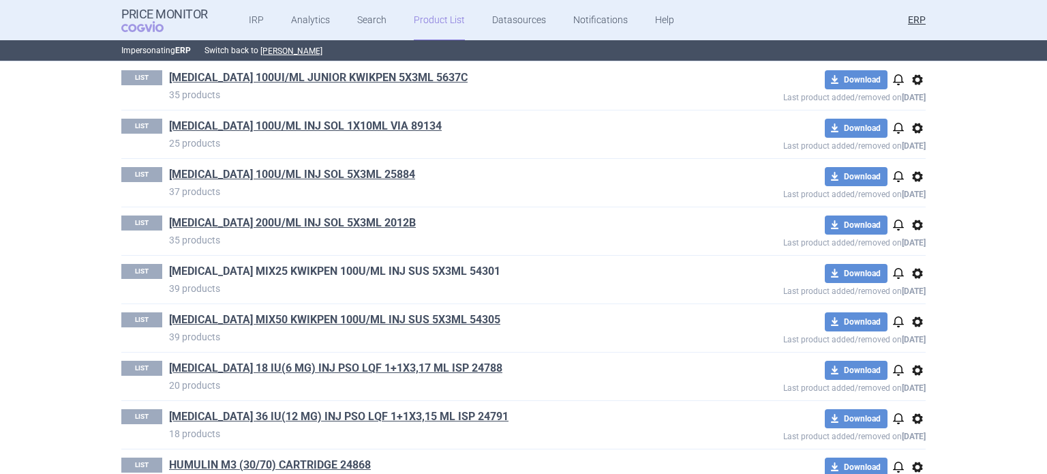
click at [412, 273] on link "HUMALOG MIX25 KWIKPEN 100U/ML INJ SUS 5X3ML 54301" at bounding box center [334, 271] width 331 height 15
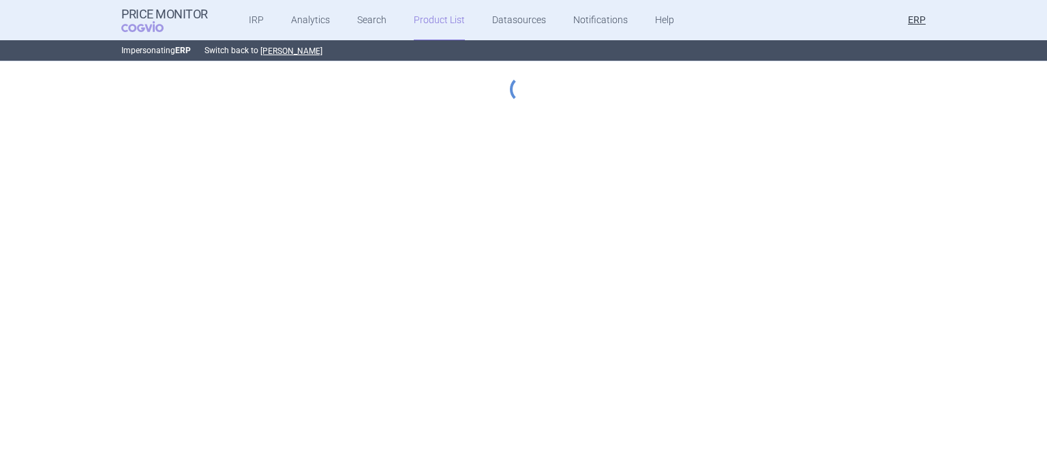
select select "2023-07-01"
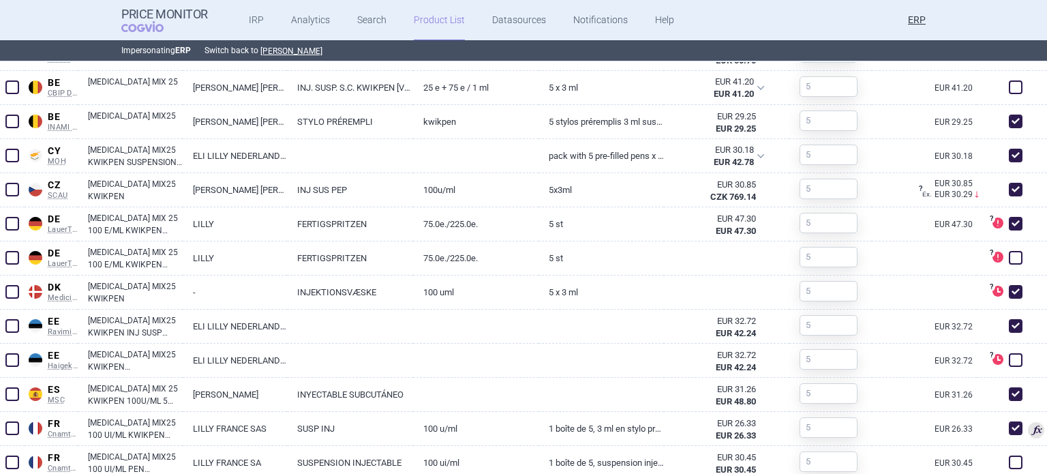
scroll to position [1298, 0]
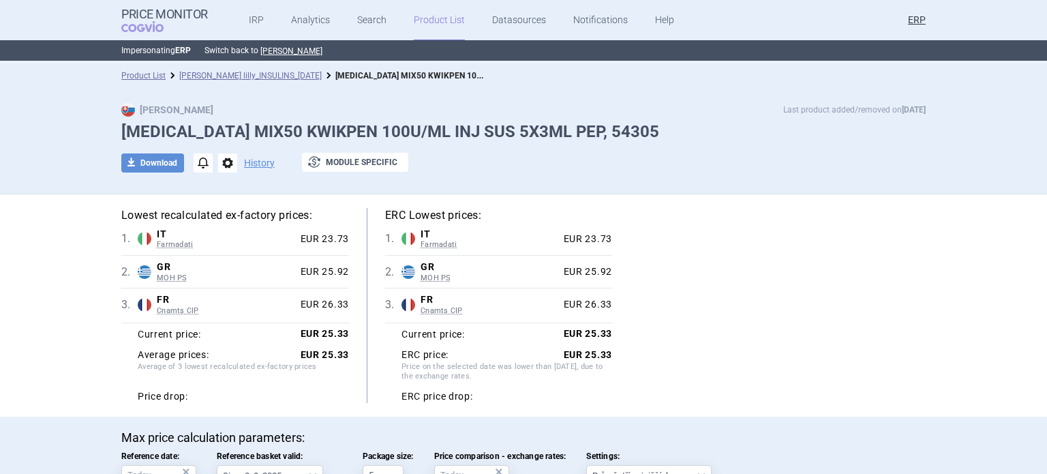
click at [232, 71] on link "[PERSON_NAME] lilly_INSULINS_[DATE]" at bounding box center [250, 76] width 142 height 10
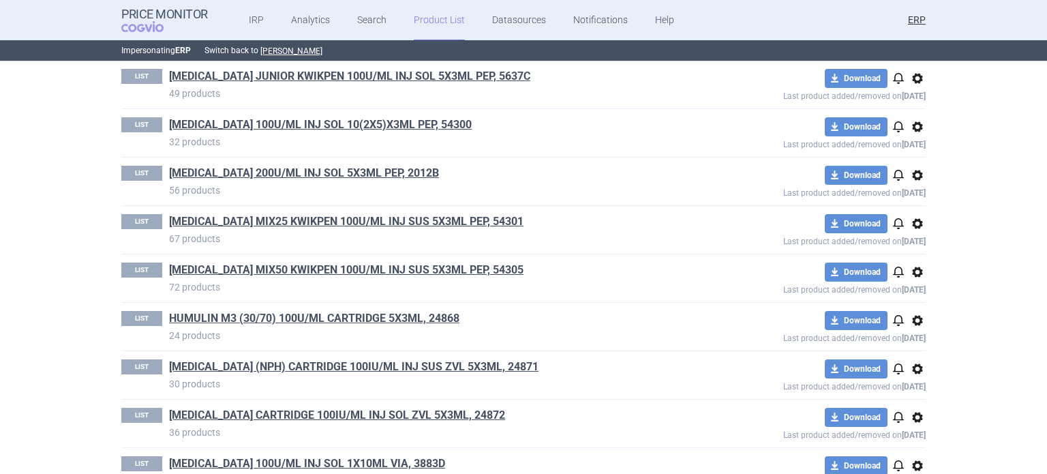
scroll to position [341, 0]
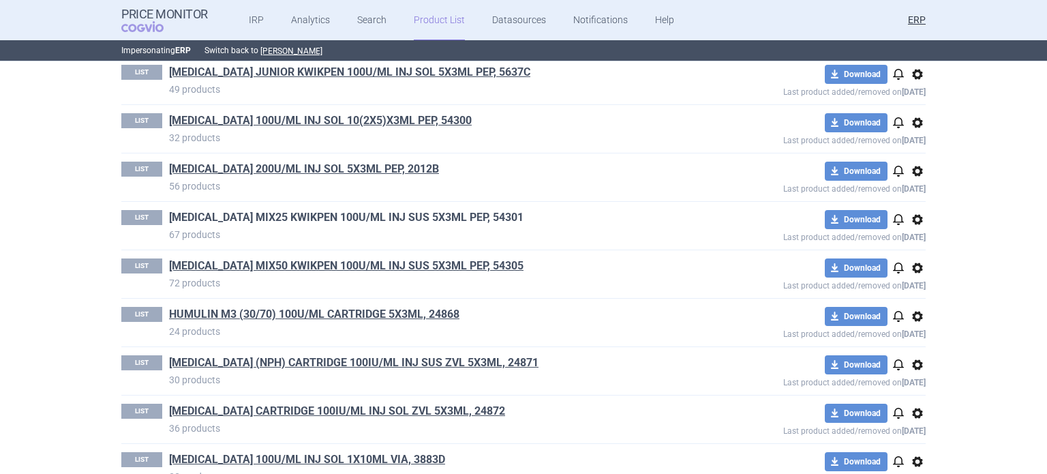
click at [323, 215] on link "[MEDICAL_DATA] MIX25 KWIKPEN 100U/ML INJ SUS 5X3ML PEP, 54301" at bounding box center [346, 217] width 354 height 15
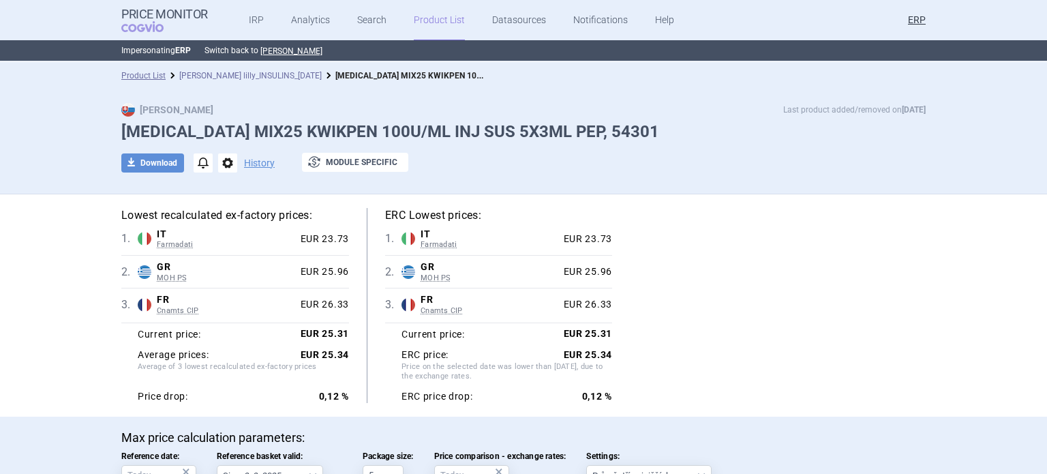
click at [225, 73] on link "Eli lilly_INSULINS_06.10.2025" at bounding box center [250, 76] width 142 height 10
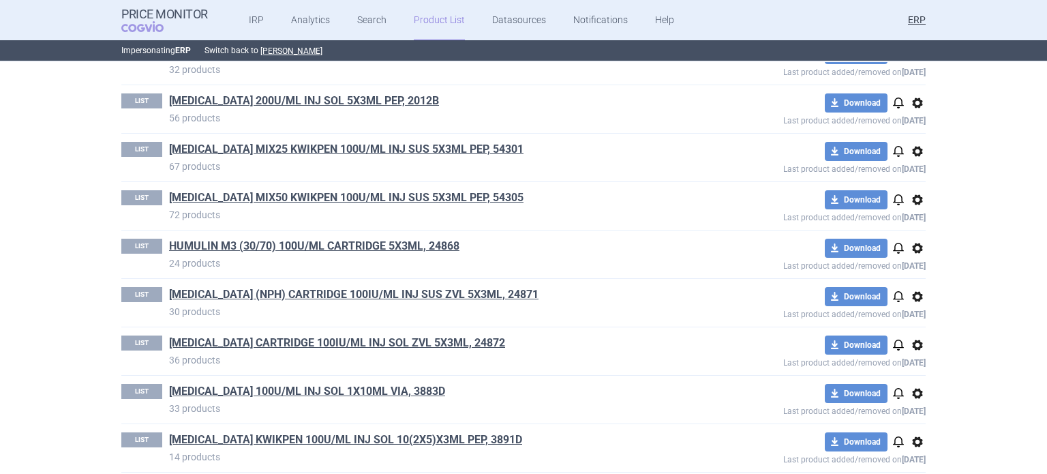
scroll to position [419, 0]
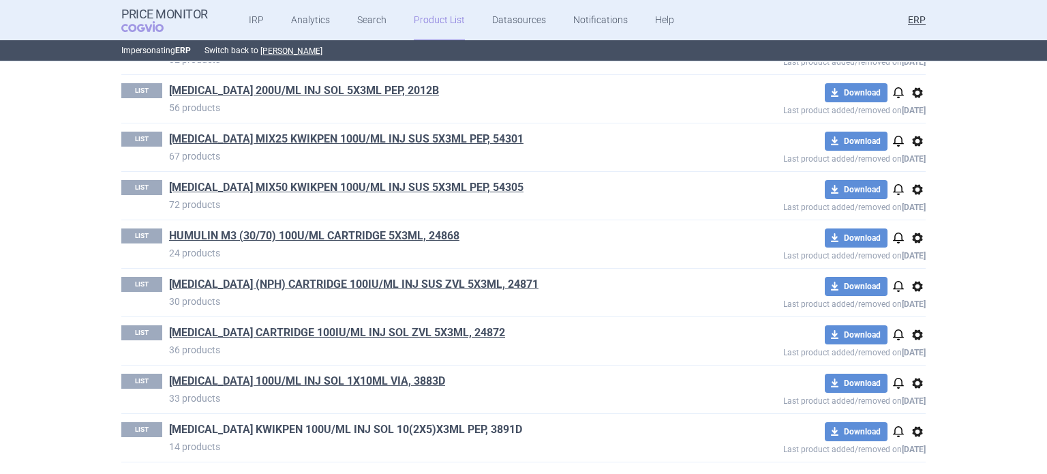
click at [413, 425] on link "LYUMJEV KWIKPEN 100U/ML INJ SOL 10(2X5)X3ML PEP, 3891D" at bounding box center [345, 429] width 353 height 15
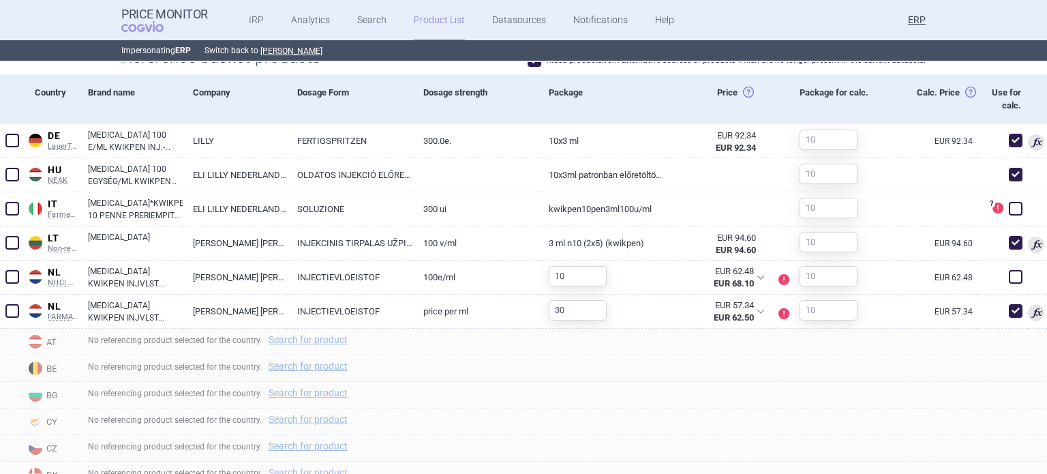
scroll to position [545, 0]
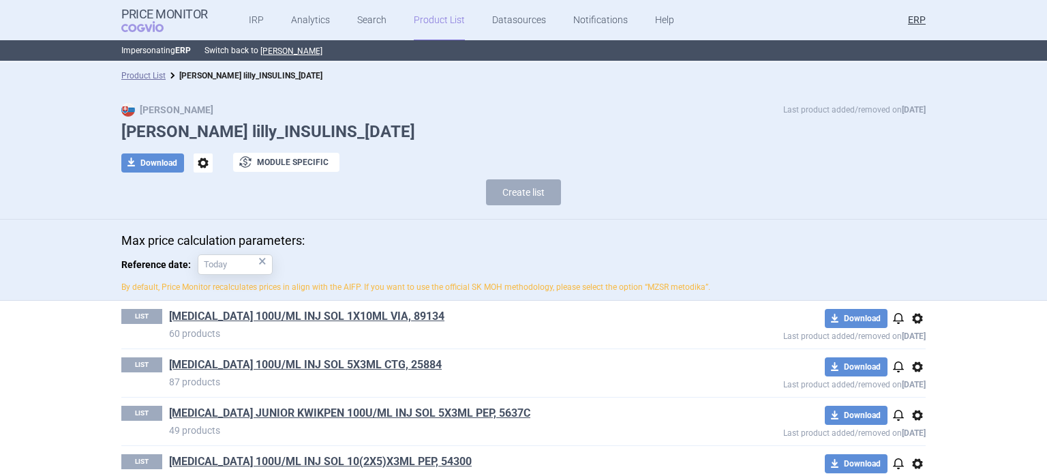
click at [0, 306] on section "Product List Eli lilly_INSULINS_06.10.2025 Max Price Last product added/removed…" at bounding box center [523, 268] width 1047 height 412
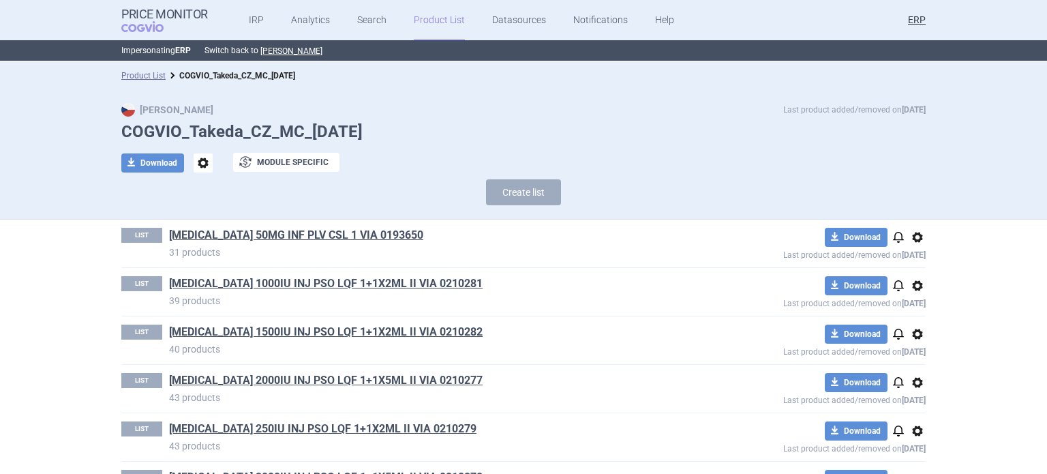
scroll to position [136, 0]
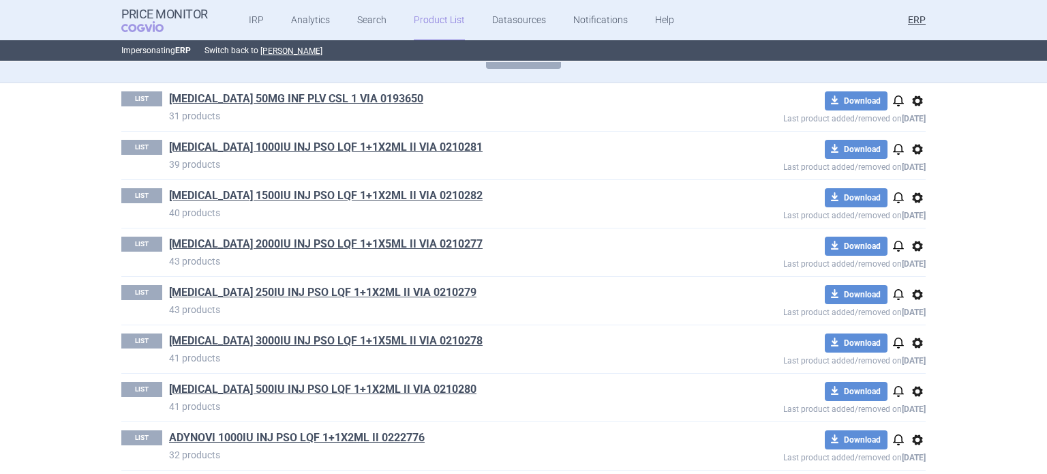
click at [0, 249] on section "Product List COGVIO_Takeda_CZ_MC_09.10.2025 Max Price Last product added/remove…" at bounding box center [523, 268] width 1047 height 412
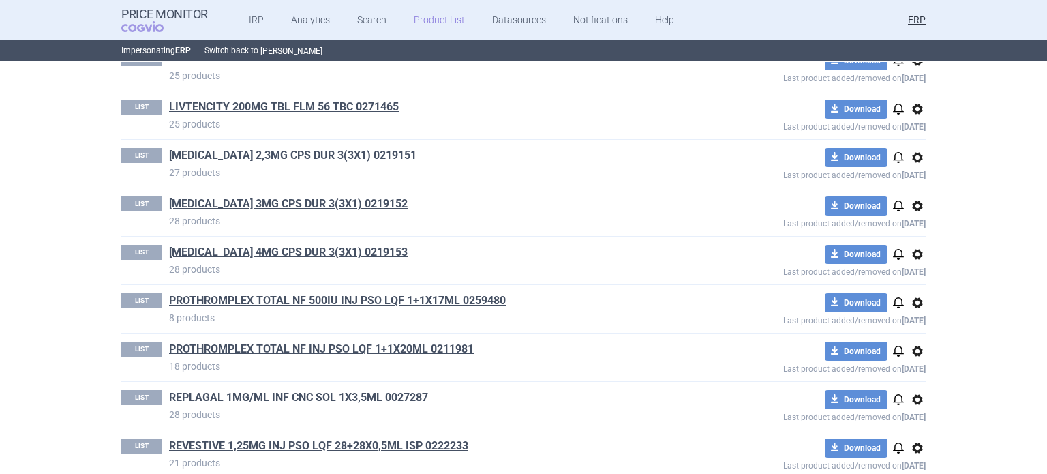
scroll to position [2454, 0]
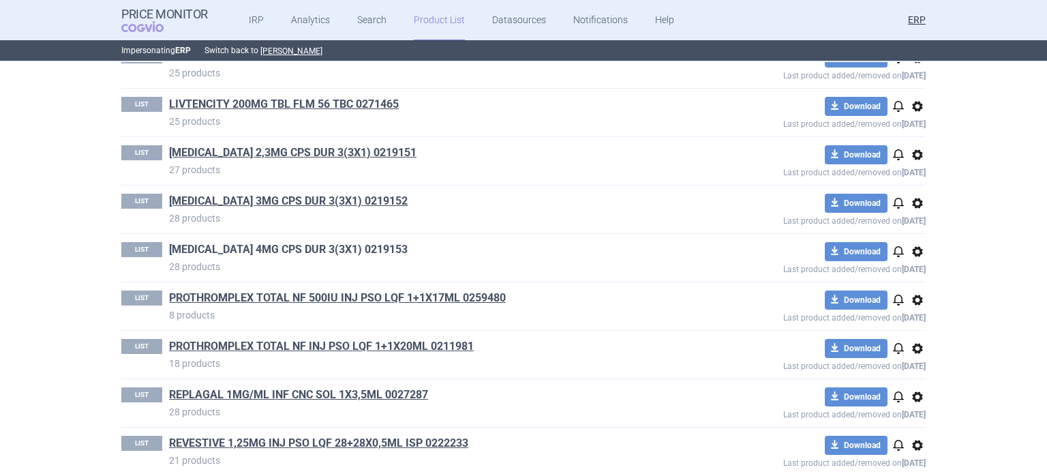
drag, startPoint x: 335, startPoint y: 245, endPoint x: 347, endPoint y: 249, distance: 12.3
click at [348, 249] on h1 "NINLARO 4MG CPS DUR 3(3X1) 0219153" at bounding box center [426, 251] width 515 height 18
click at [501, 213] on p "28 products" at bounding box center [426, 218] width 515 height 14
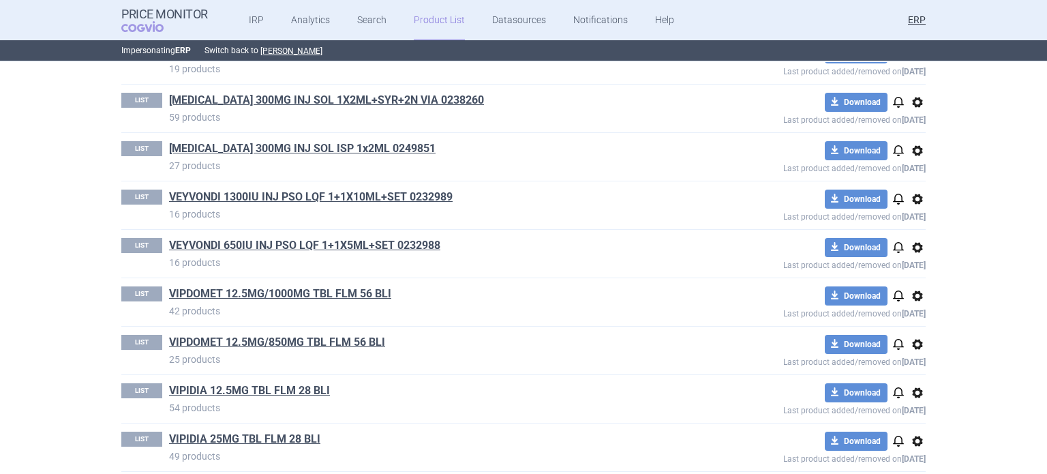
scroll to position [3185, 0]
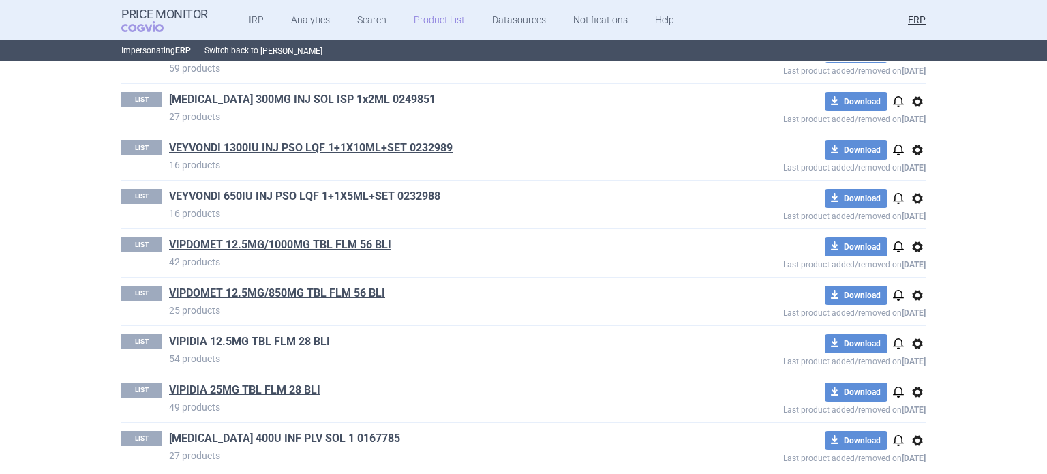
click at [322, 436] on h1 "VPRIV 400U INF PLV SOL 1 0167785" at bounding box center [426, 440] width 515 height 18
click at [322, 431] on link "VPRIV 400U INF PLV SOL 1 0167785" at bounding box center [284, 438] width 231 height 15
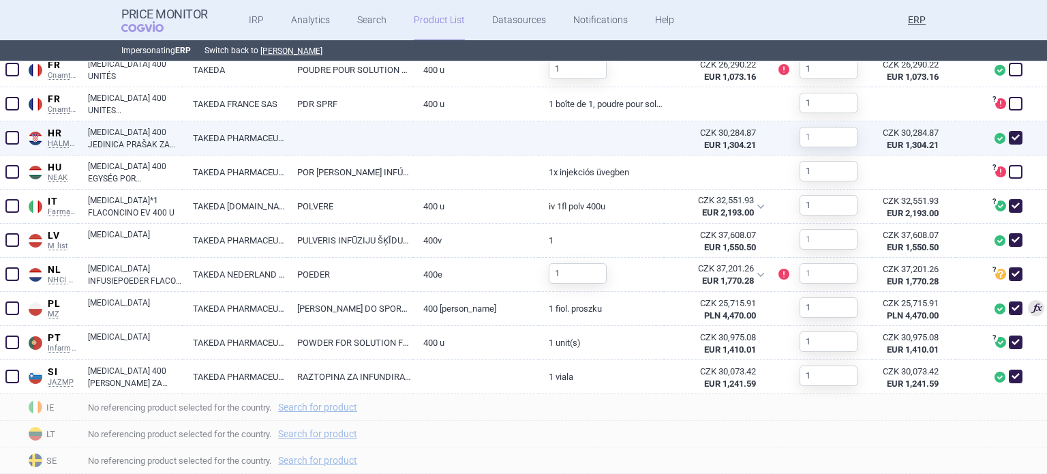
scroll to position [933, 0]
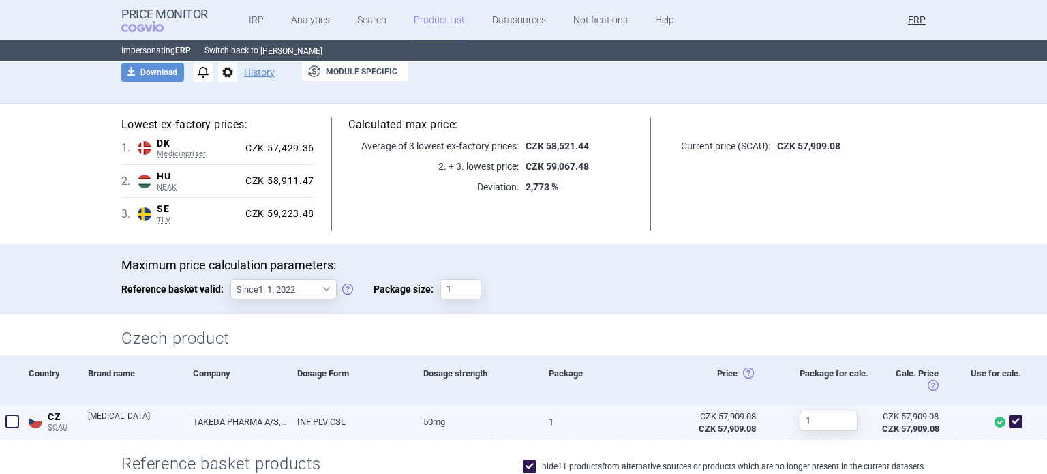
scroll to position [204, 0]
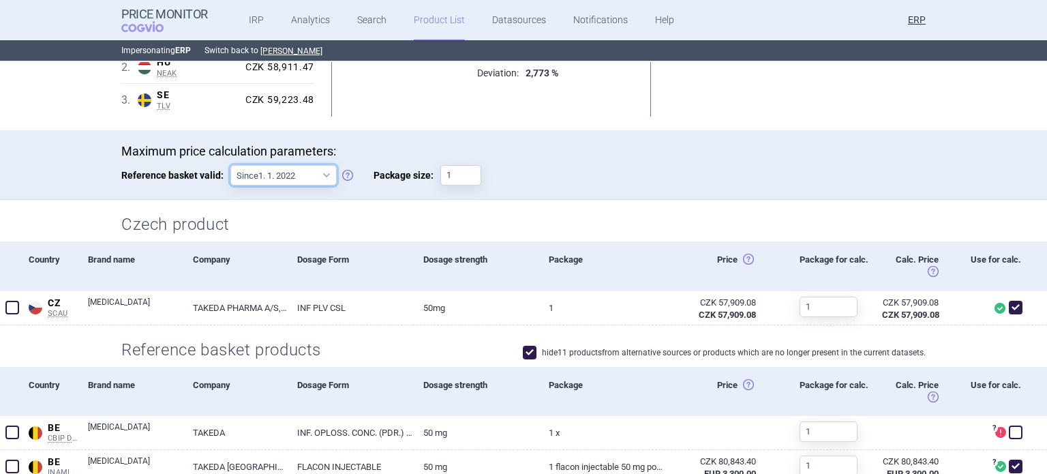
click at [288, 177] on select "Since 1. 1. 2022 Since 1. 2. 2020 Since 1. 1. 2018 Since 1. 4. 2012" at bounding box center [283, 175] width 106 height 20
click at [562, 156] on p "Maximum price calculation parameters:" at bounding box center [523, 151] width 804 height 15
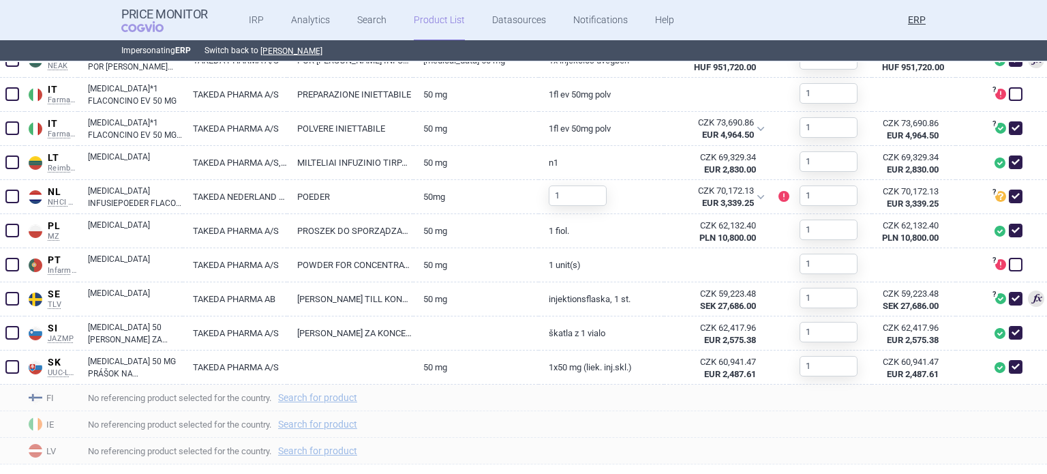
scroll to position [886, 0]
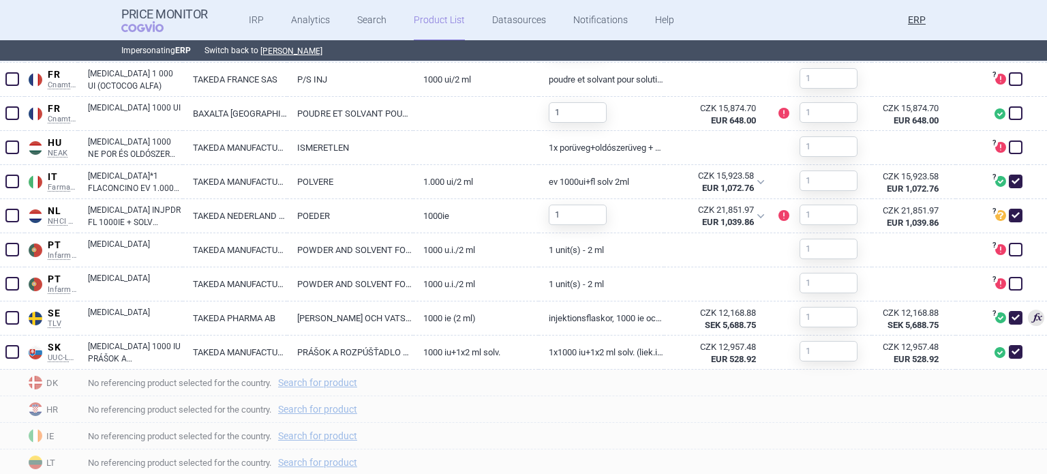
scroll to position [886, 0]
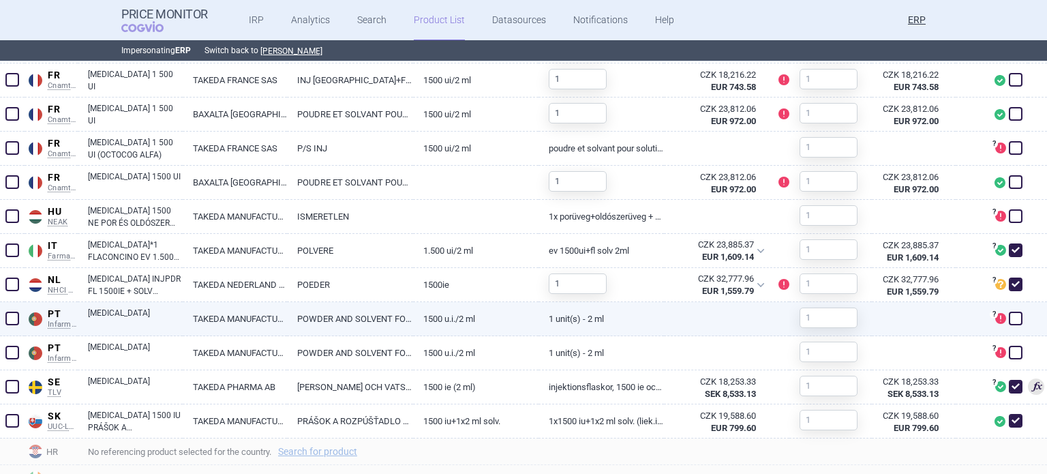
scroll to position [954, 0]
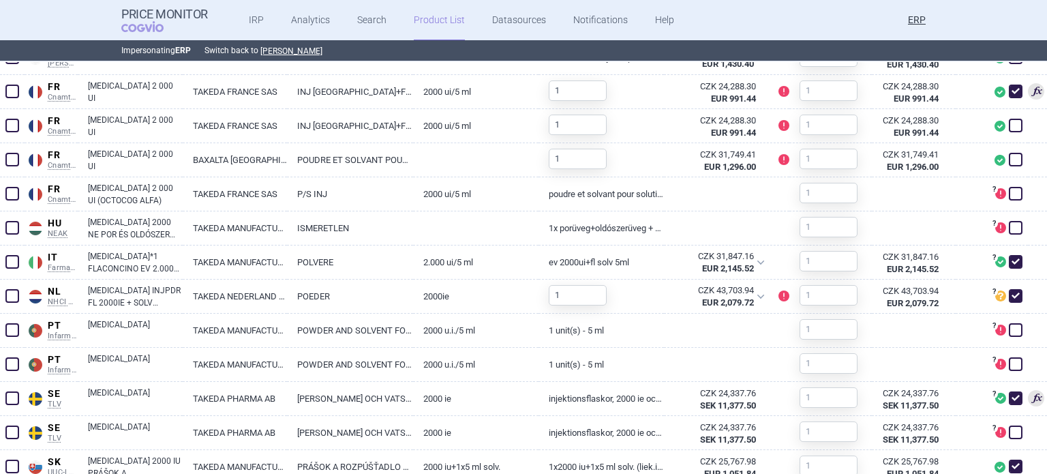
scroll to position [954, 0]
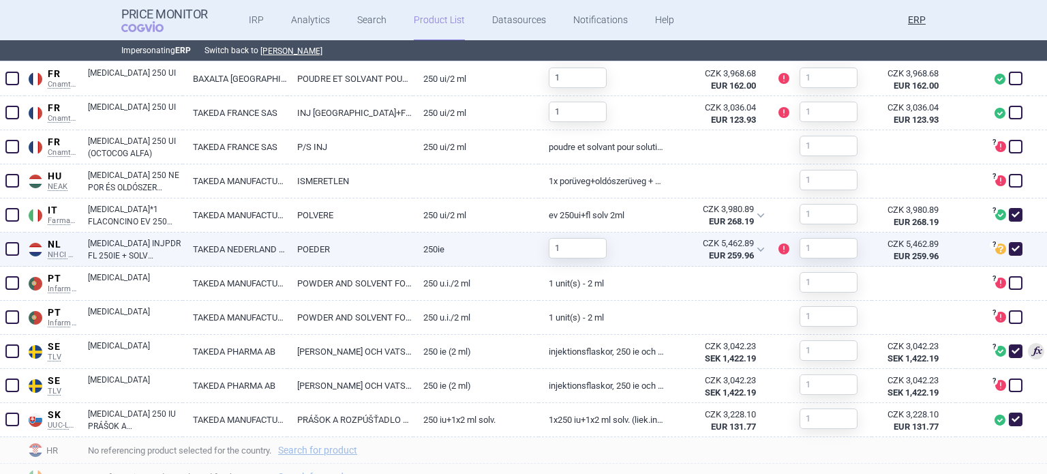
scroll to position [954, 0]
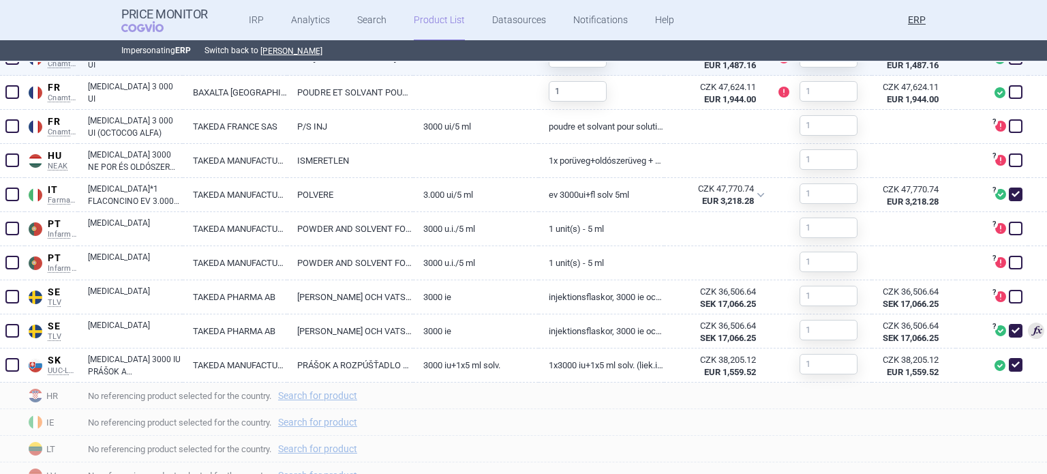
scroll to position [886, 0]
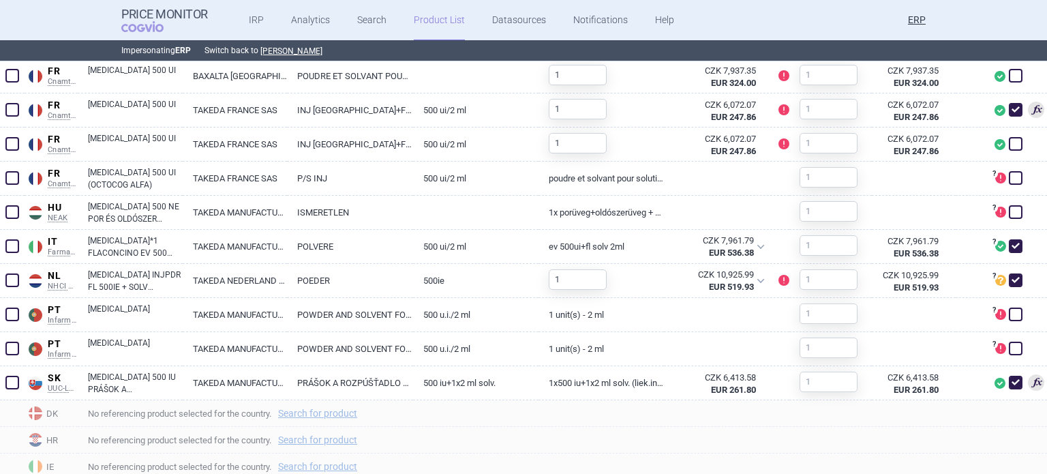
scroll to position [818, 0]
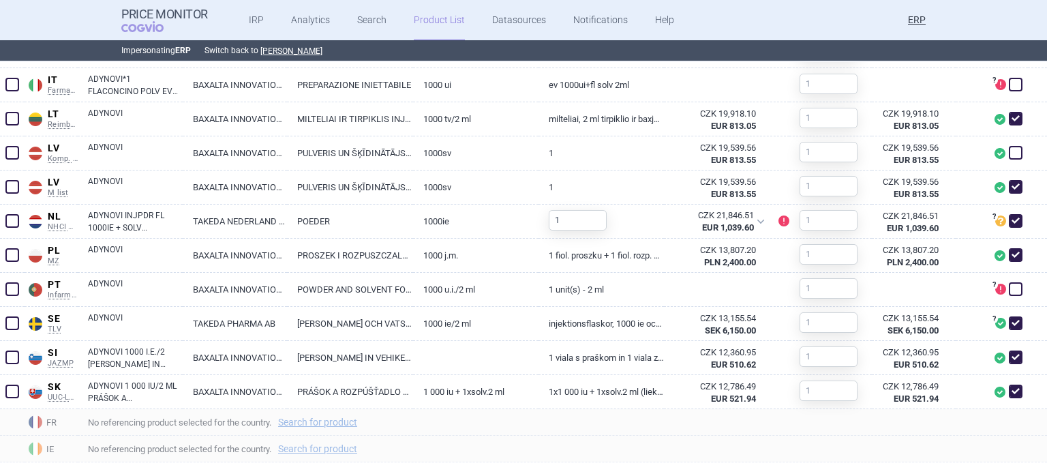
scroll to position [1017, 0]
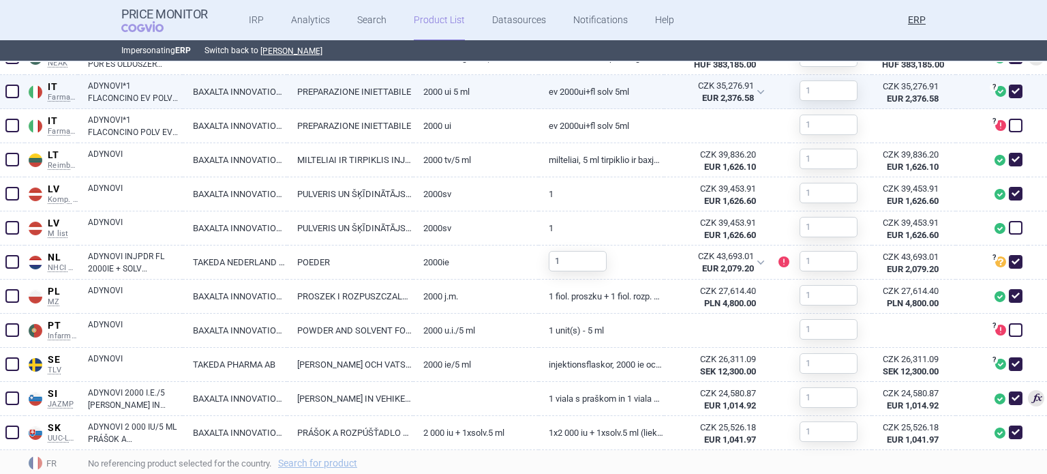
scroll to position [949, 0]
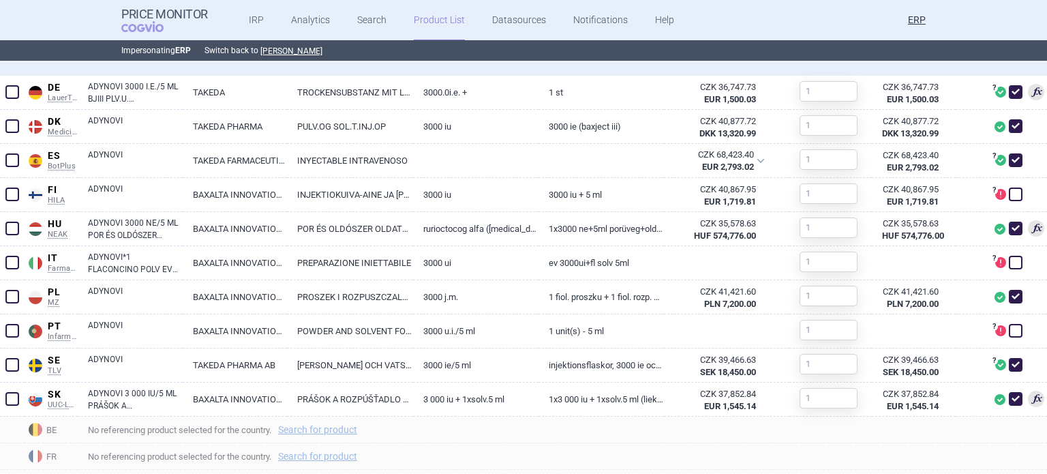
scroll to position [545, 0]
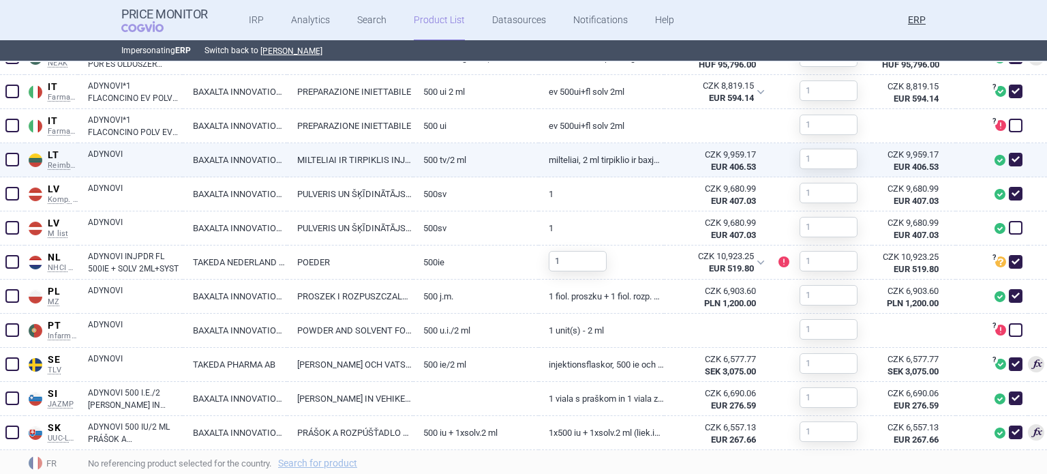
scroll to position [949, 0]
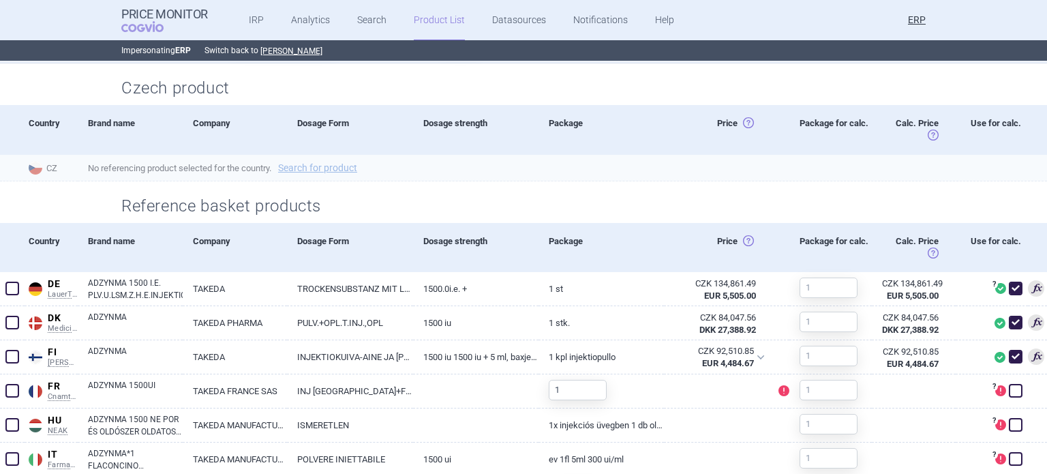
scroll to position [477, 0]
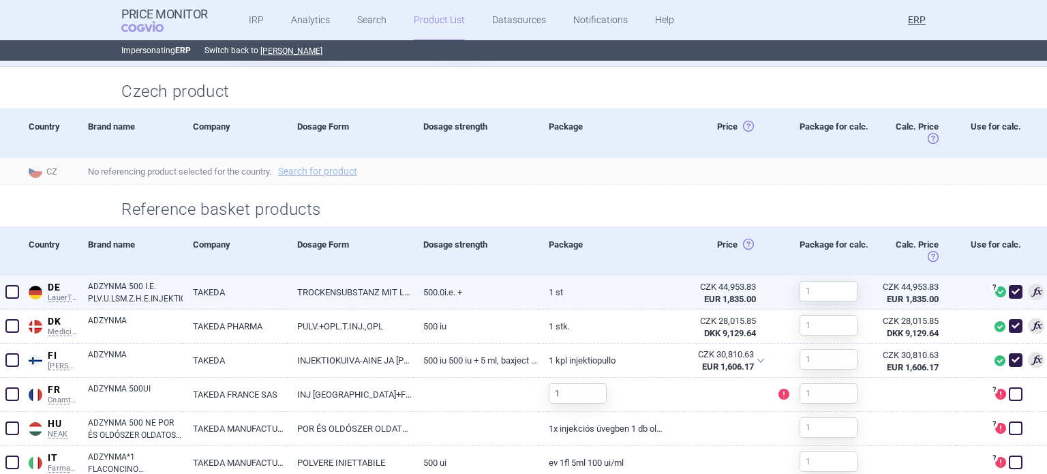
scroll to position [477, 0]
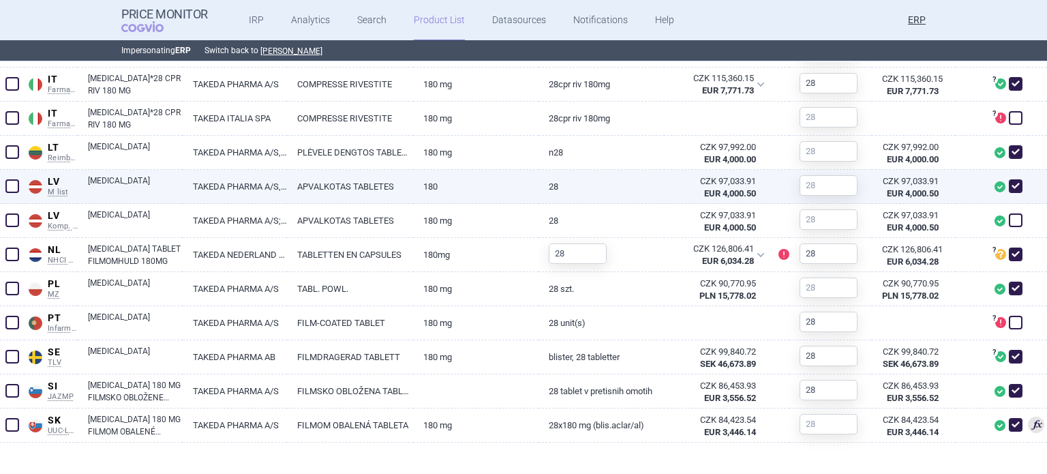
scroll to position [963, 0]
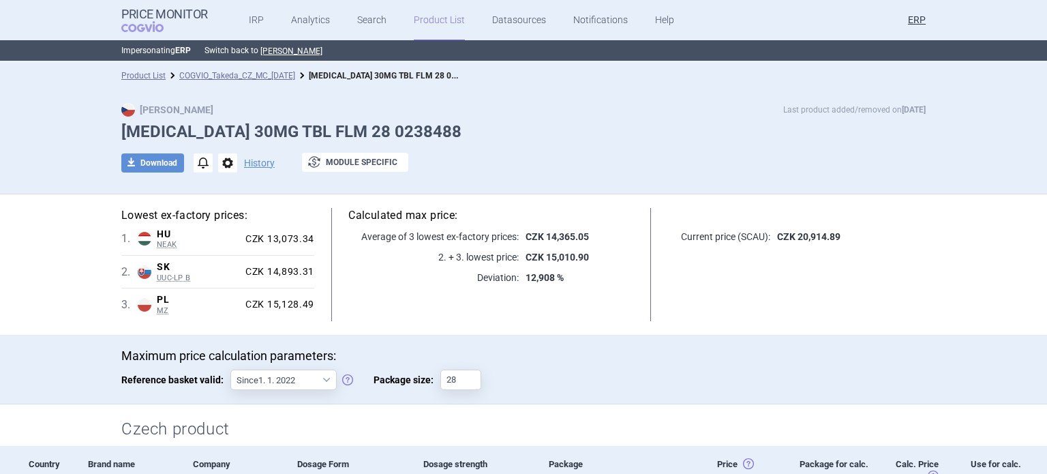
click at [897, 172] on div "download Download notifications options History exchange Module specific" at bounding box center [523, 163] width 804 height 20
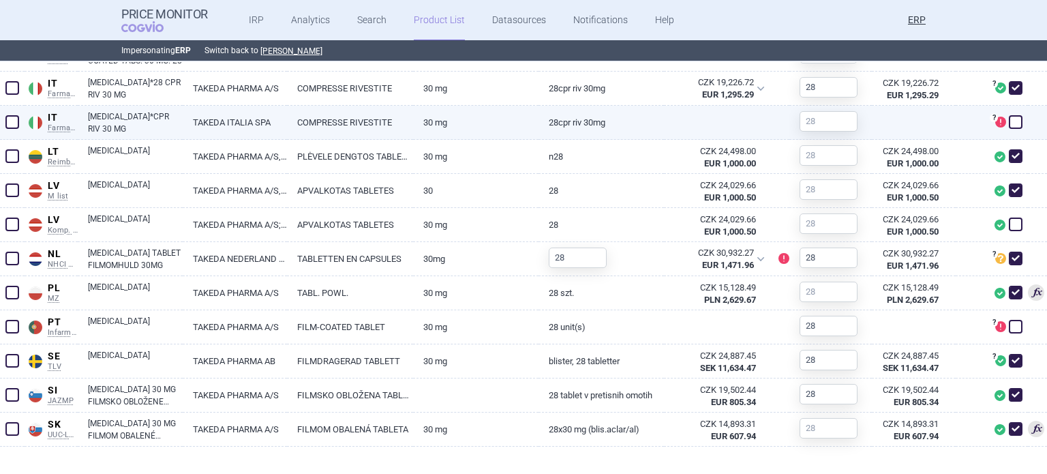
scroll to position [963, 0]
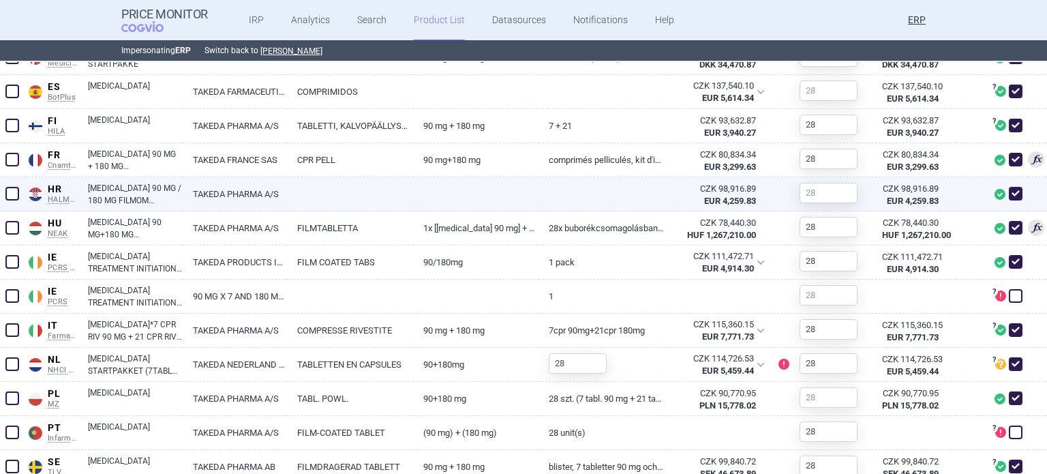
scroll to position [818, 0]
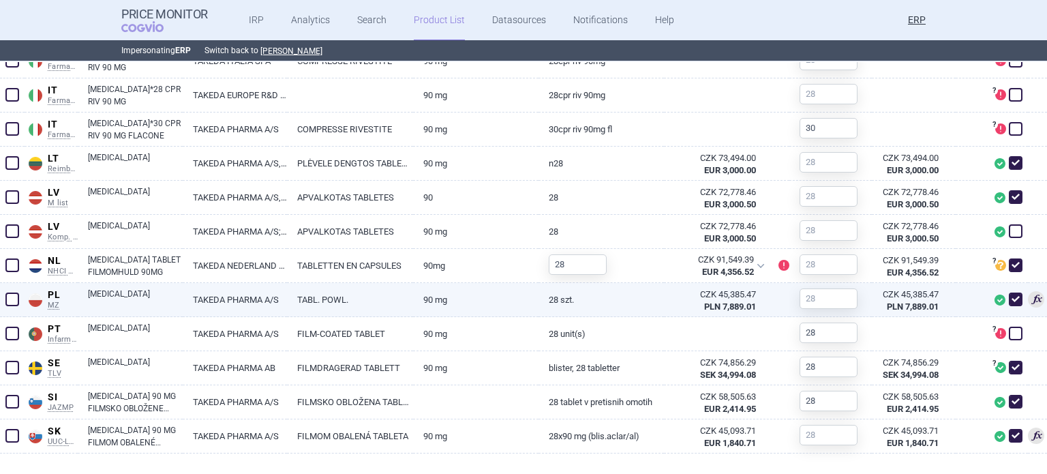
scroll to position [1066, 0]
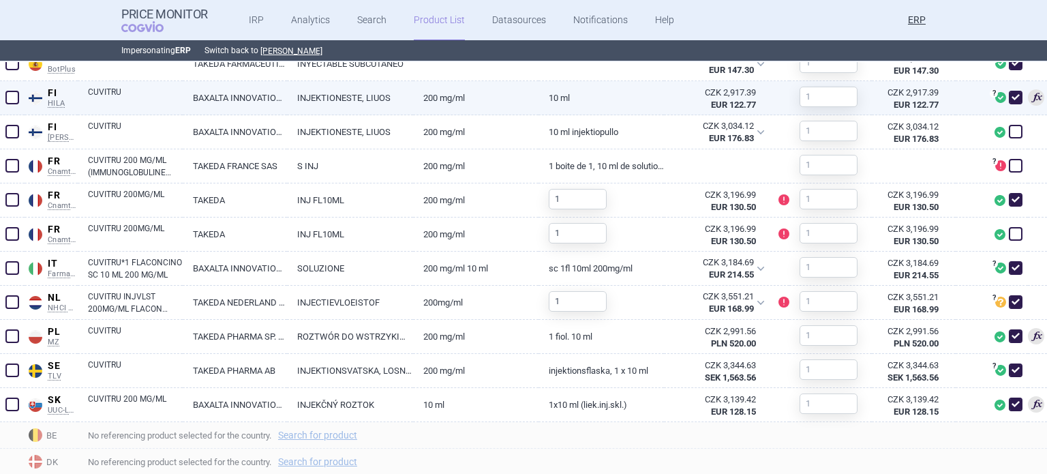
scroll to position [682, 0]
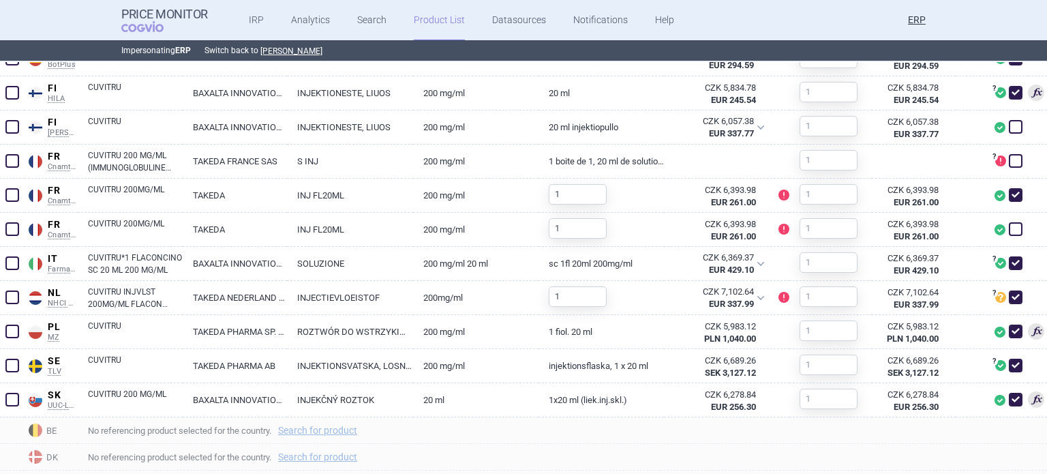
scroll to position [613, 0]
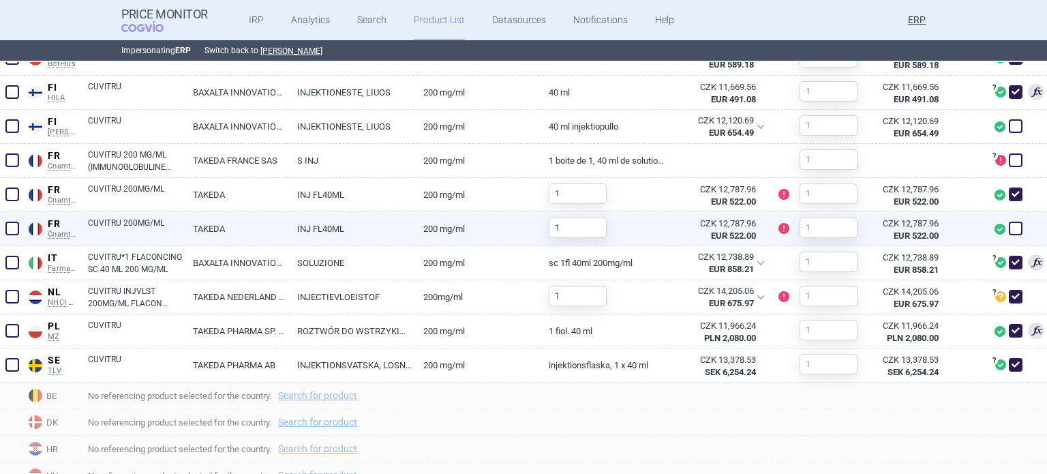
scroll to position [613, 0]
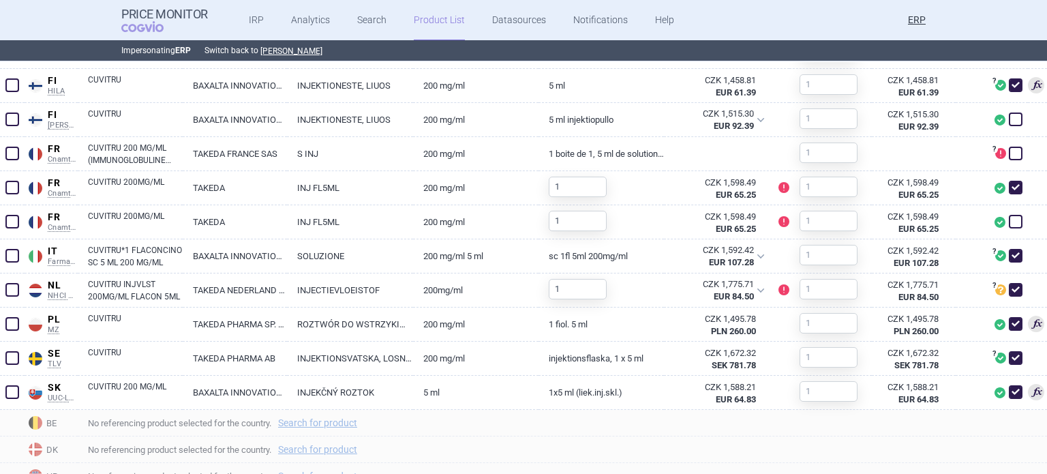
scroll to position [682, 0]
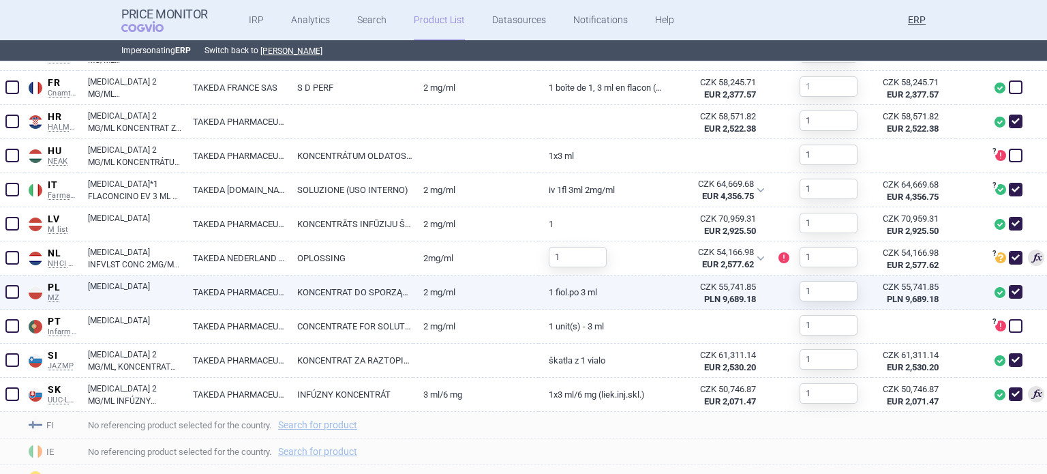
scroll to position [886, 0]
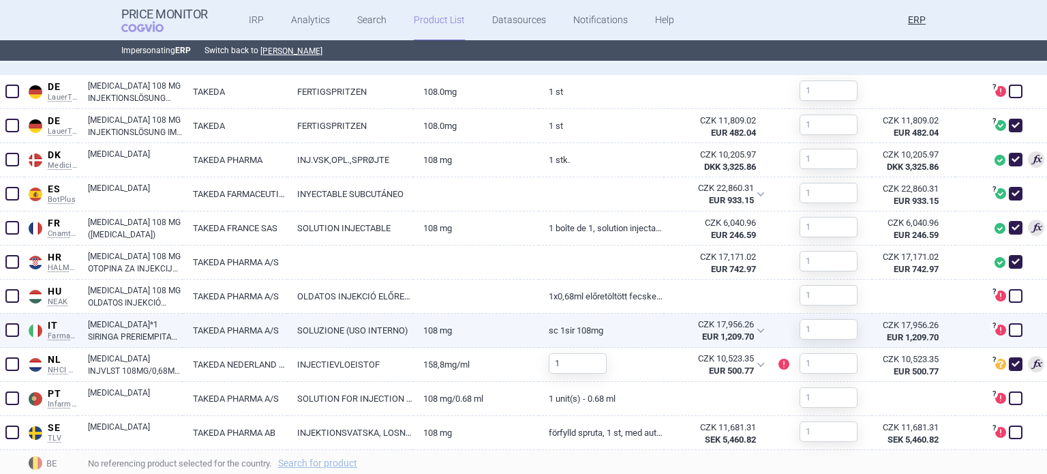
scroll to position [682, 0]
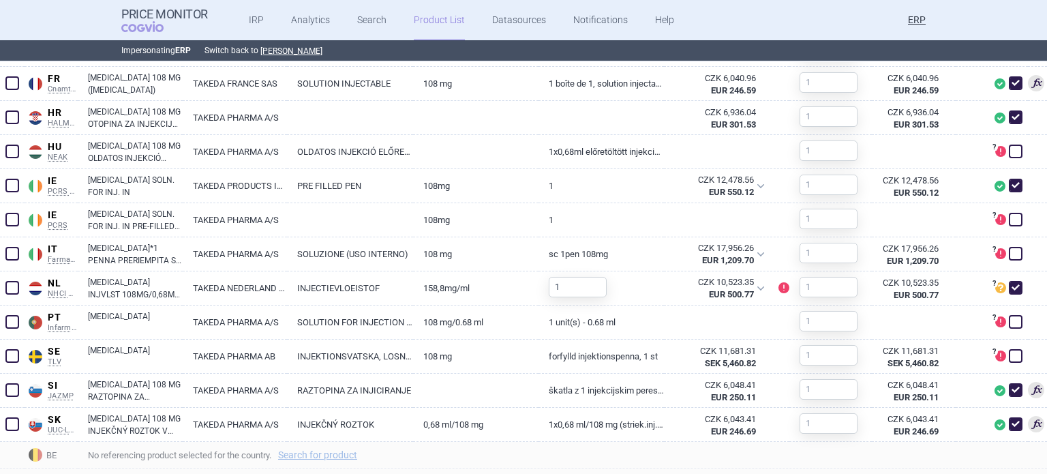
scroll to position [682, 0]
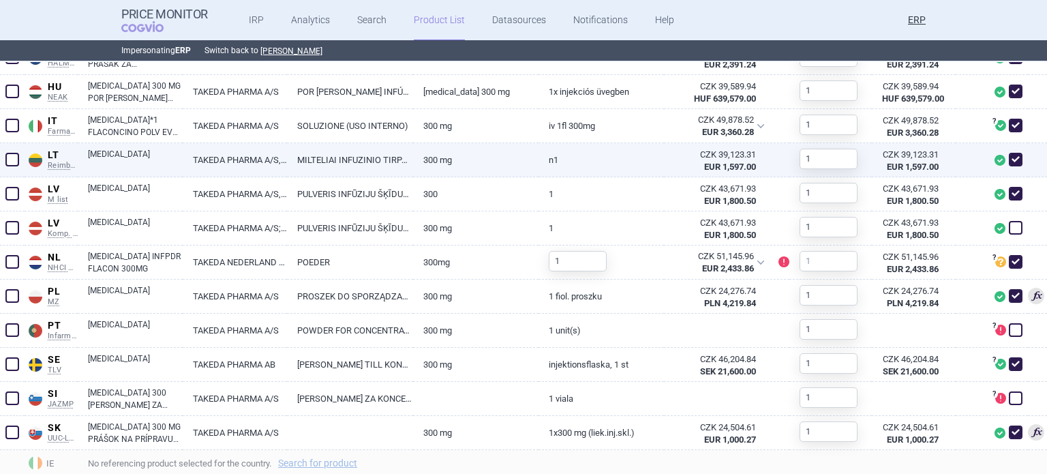
scroll to position [922, 0]
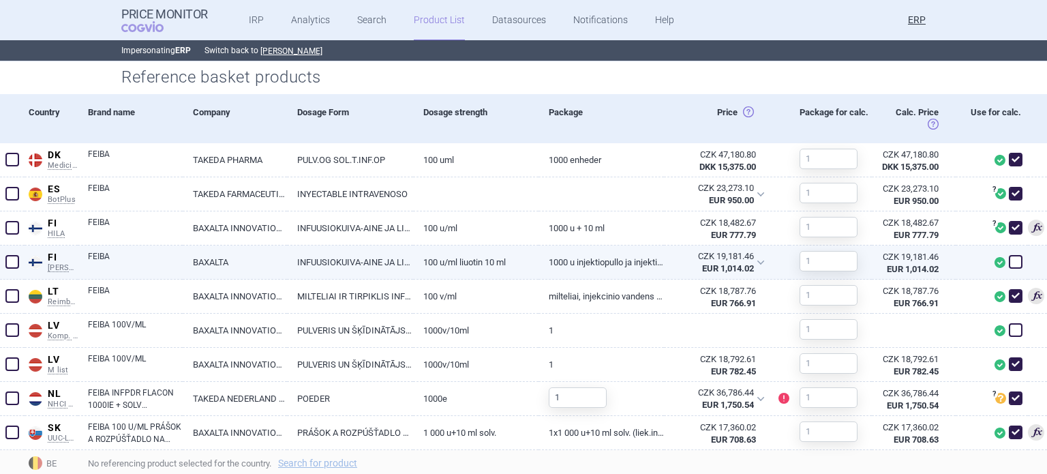
scroll to position [613, 0]
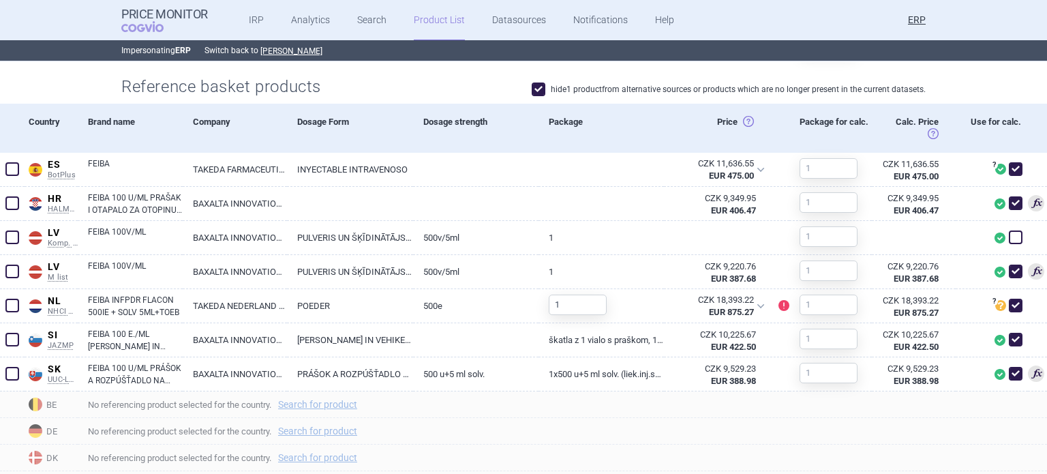
scroll to position [477, 0]
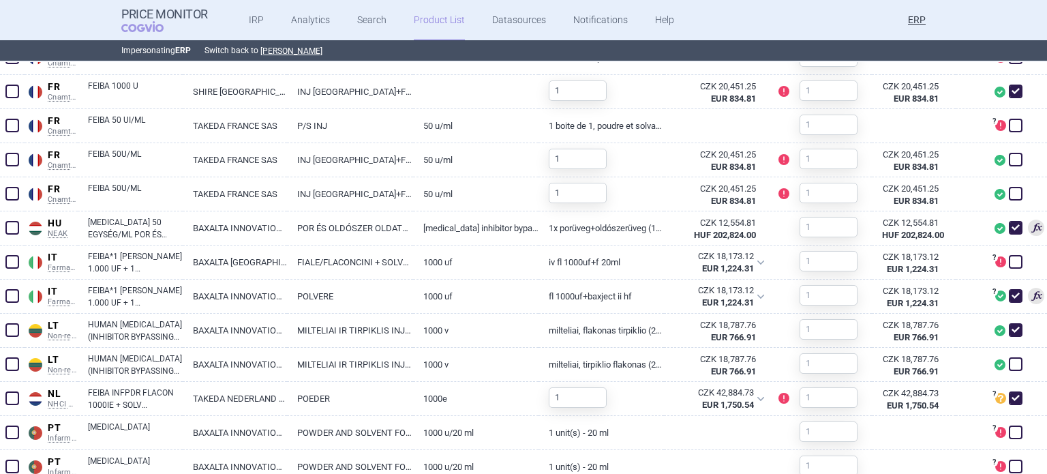
scroll to position [954, 0]
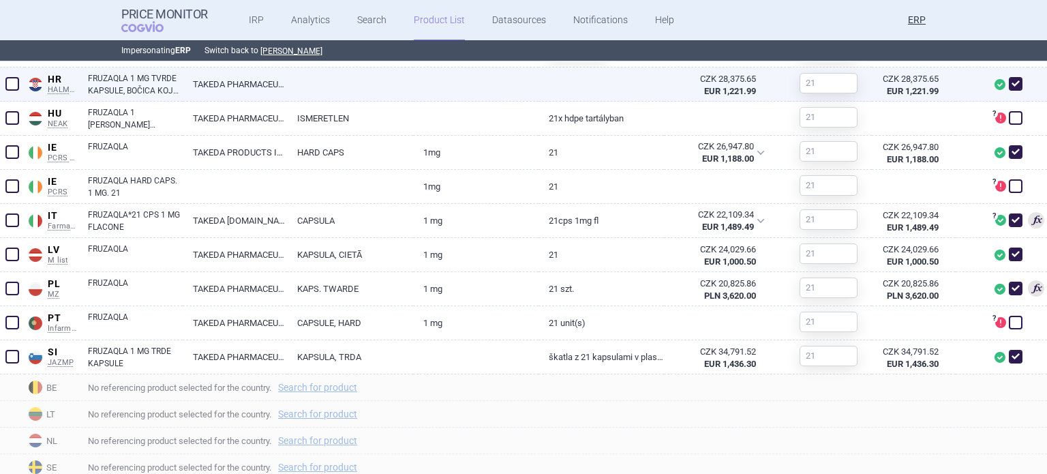
scroll to position [750, 0]
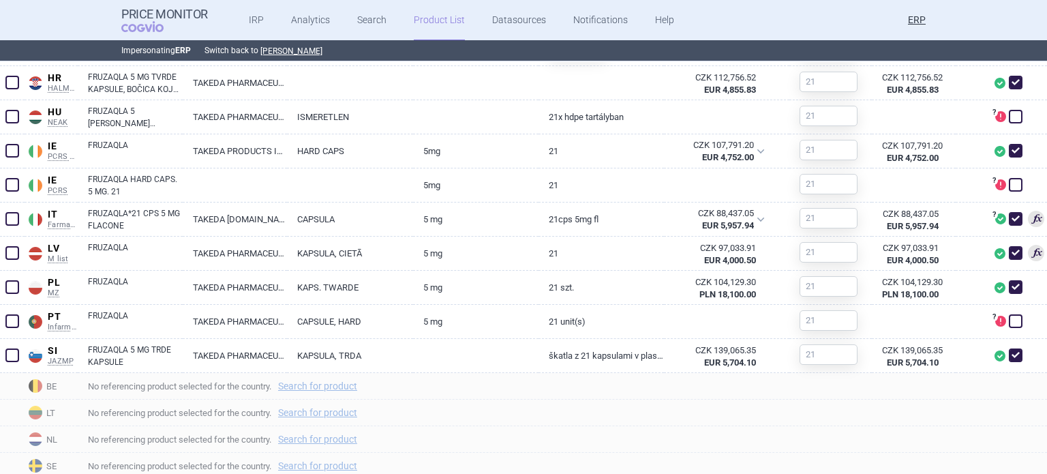
scroll to position [750, 0]
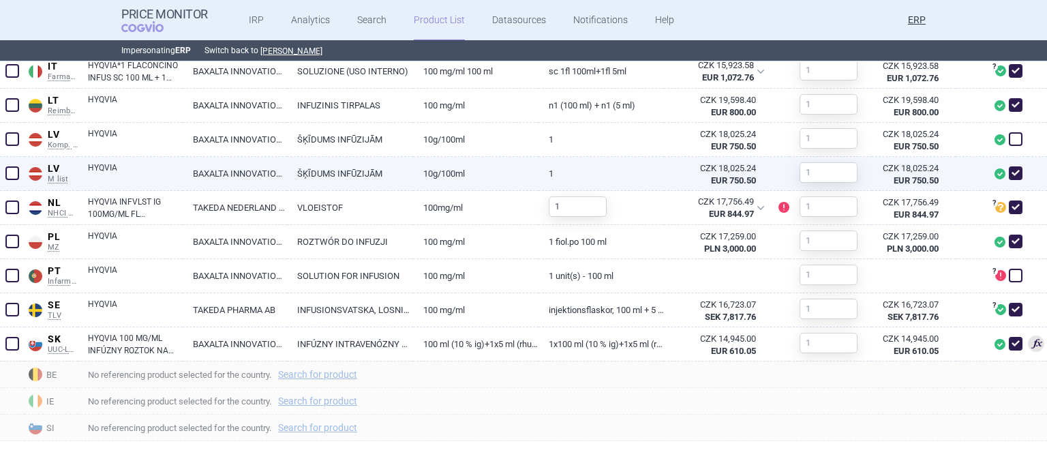
scroll to position [873, 0]
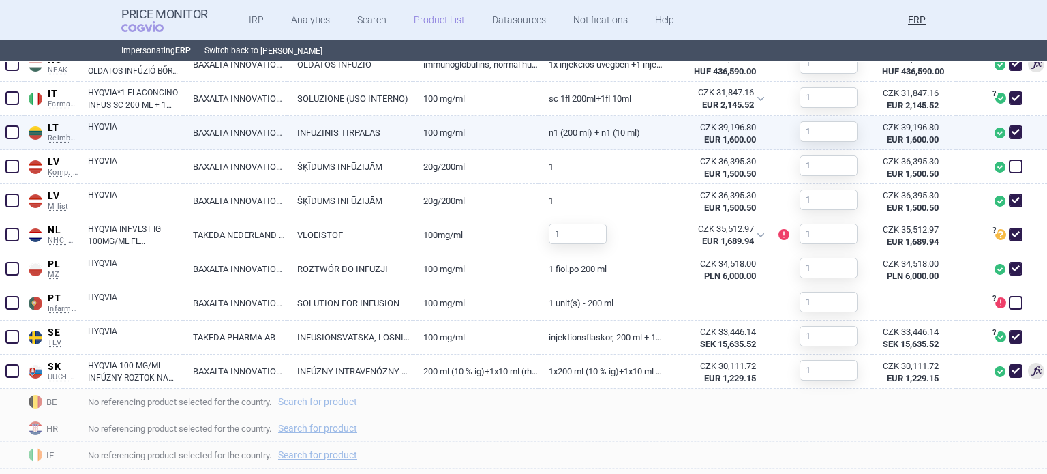
scroll to position [818, 0]
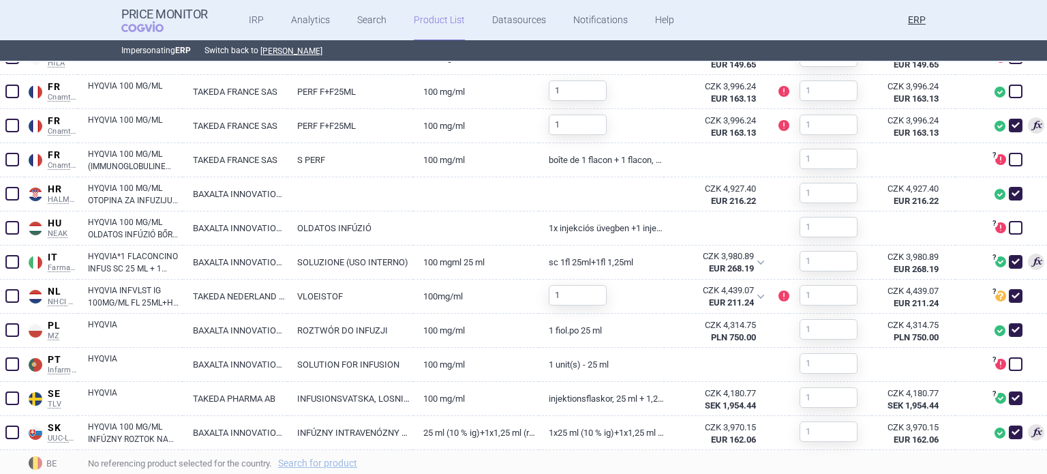
scroll to position [818, 0]
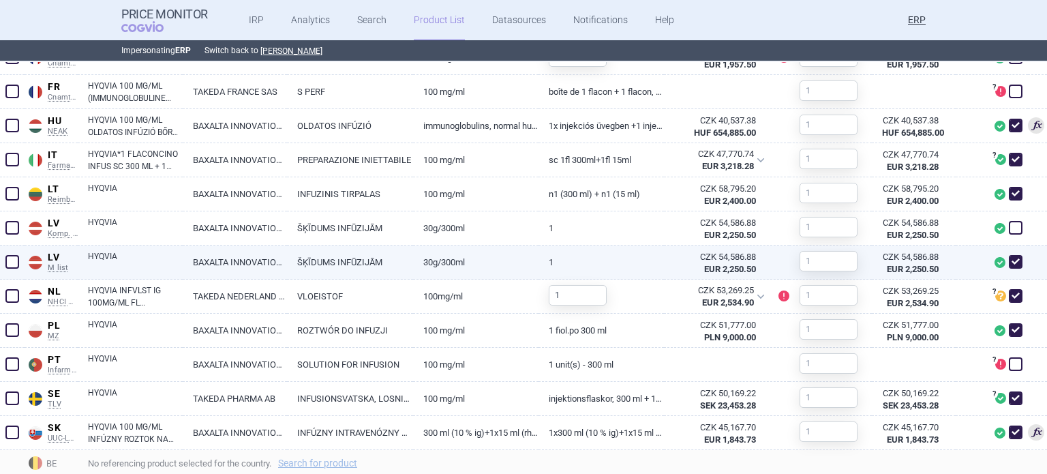
scroll to position [865, 0]
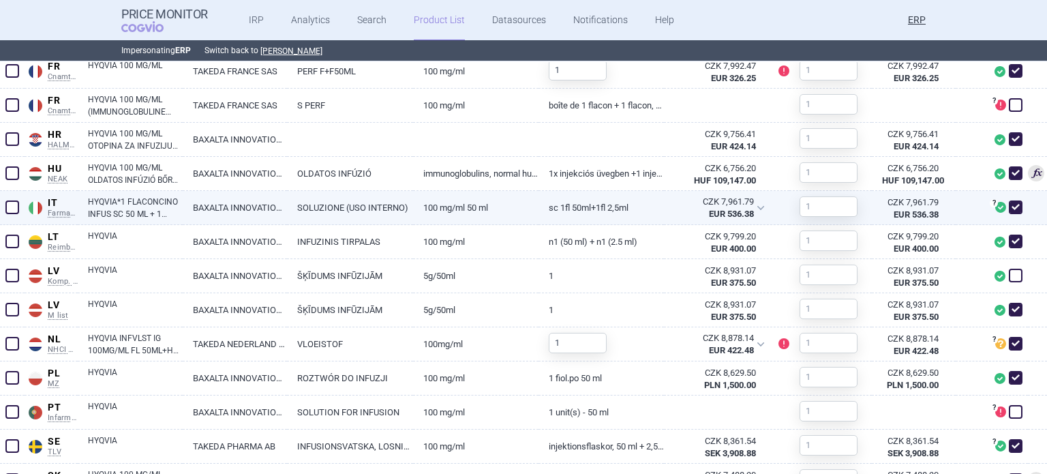
scroll to position [818, 0]
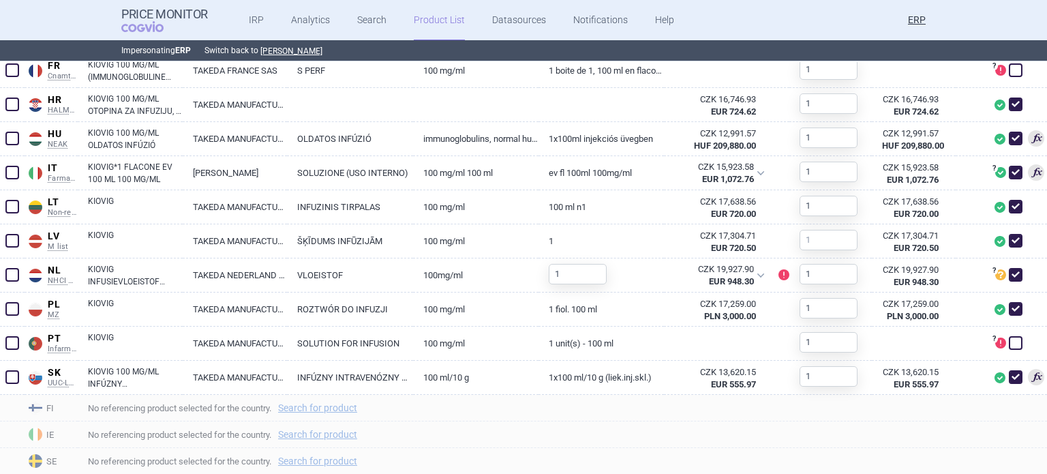
scroll to position [865, 0]
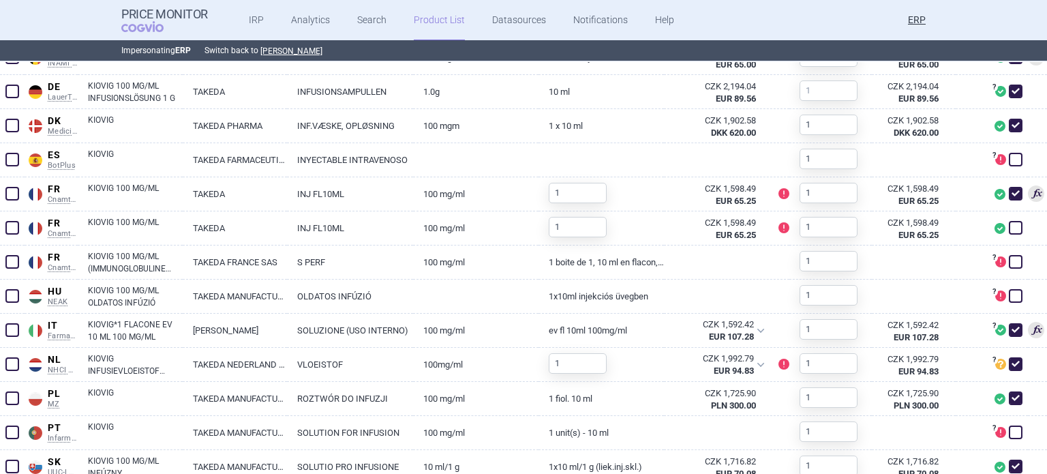
scroll to position [750, 0]
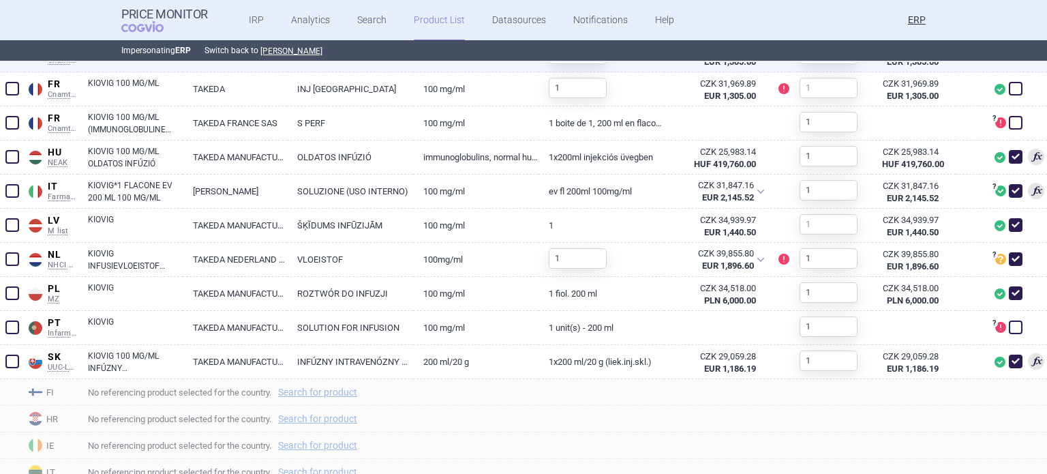
scroll to position [818, 0]
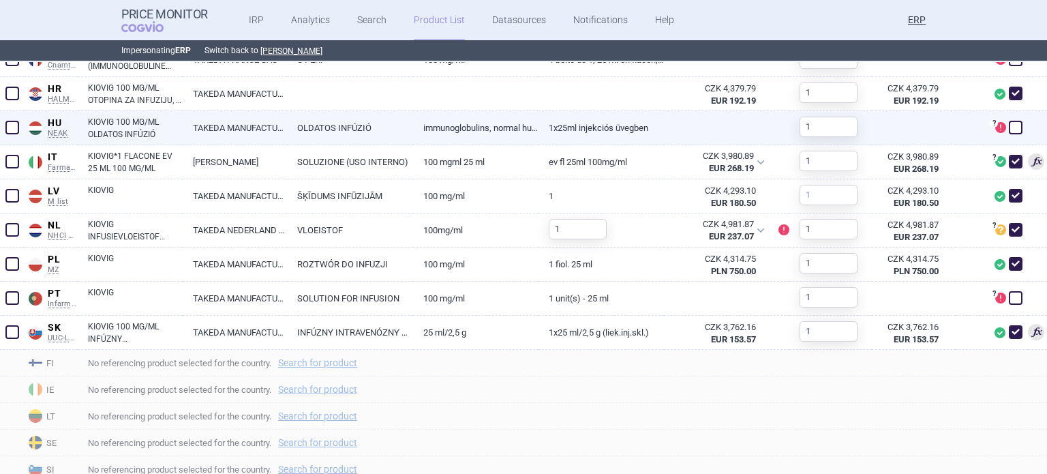
scroll to position [818, 0]
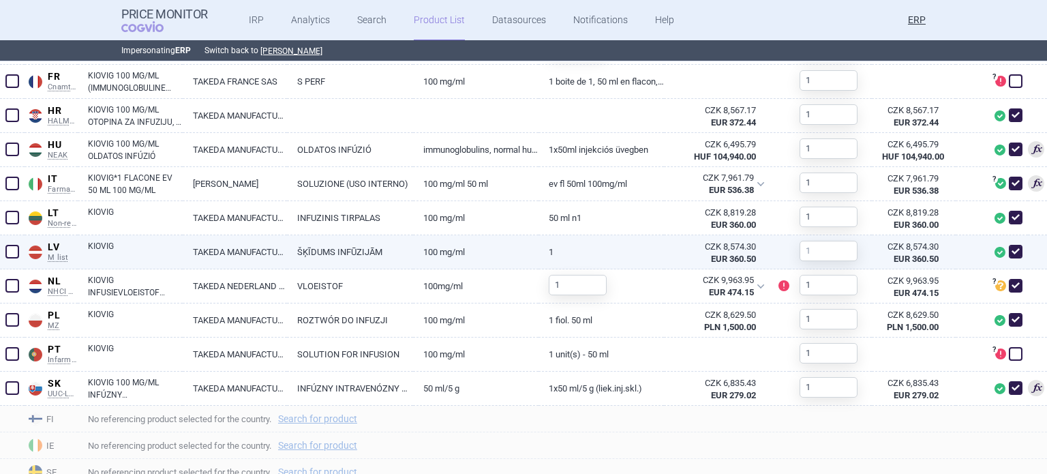
scroll to position [818, 0]
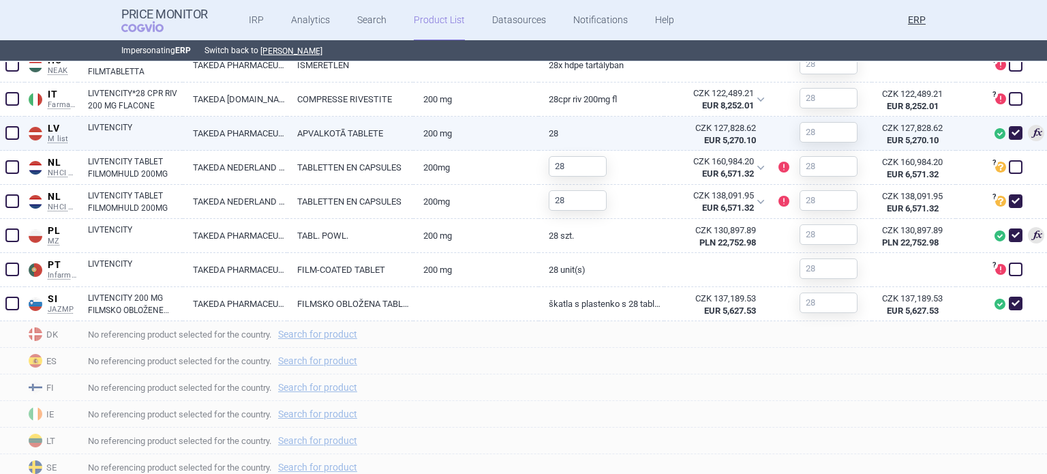
scroll to position [818, 0]
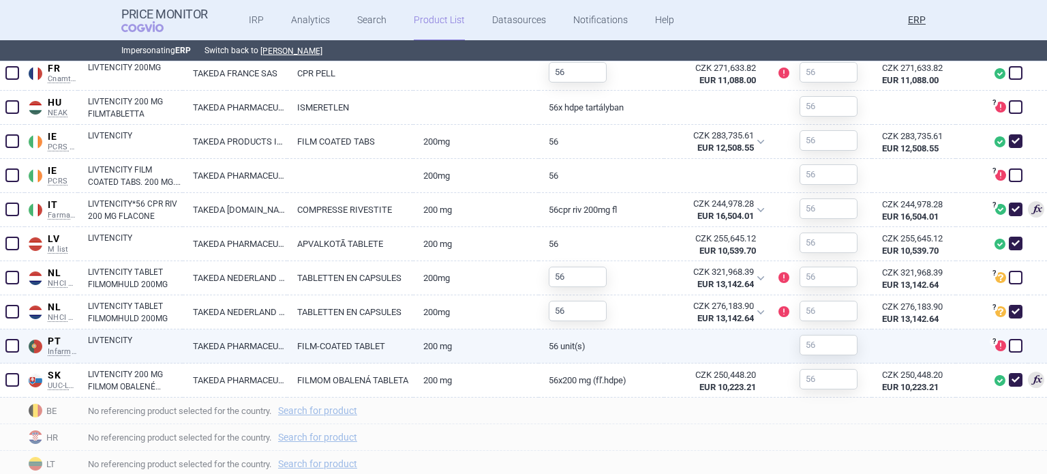
scroll to position [886, 0]
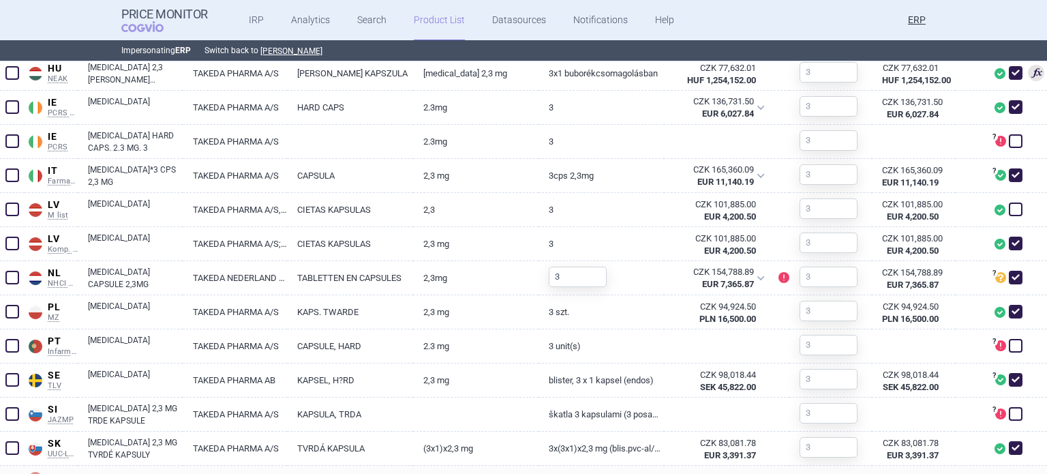
scroll to position [881, 0]
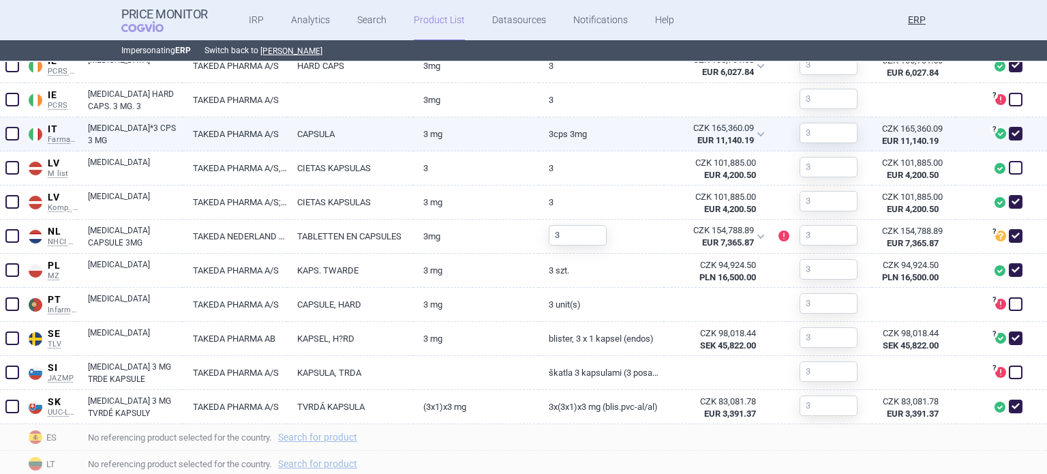
scroll to position [886, 0]
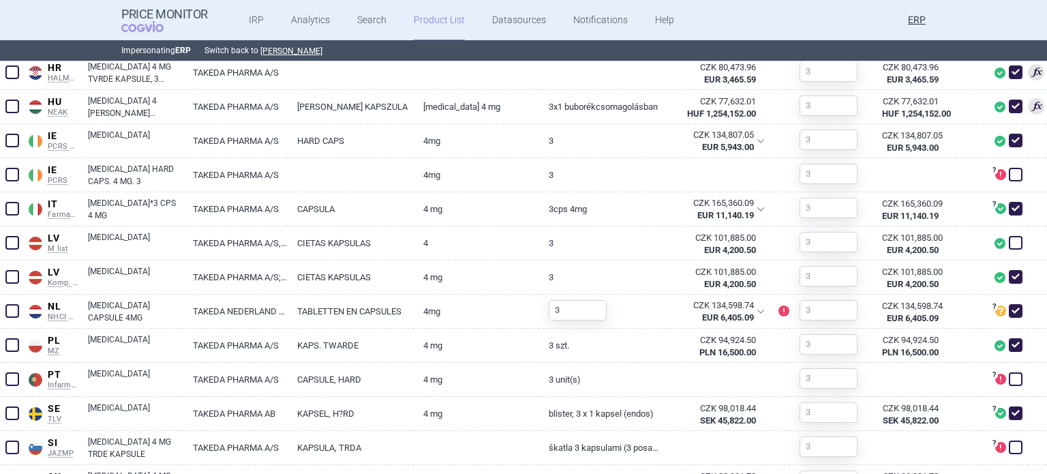
scroll to position [886, 0]
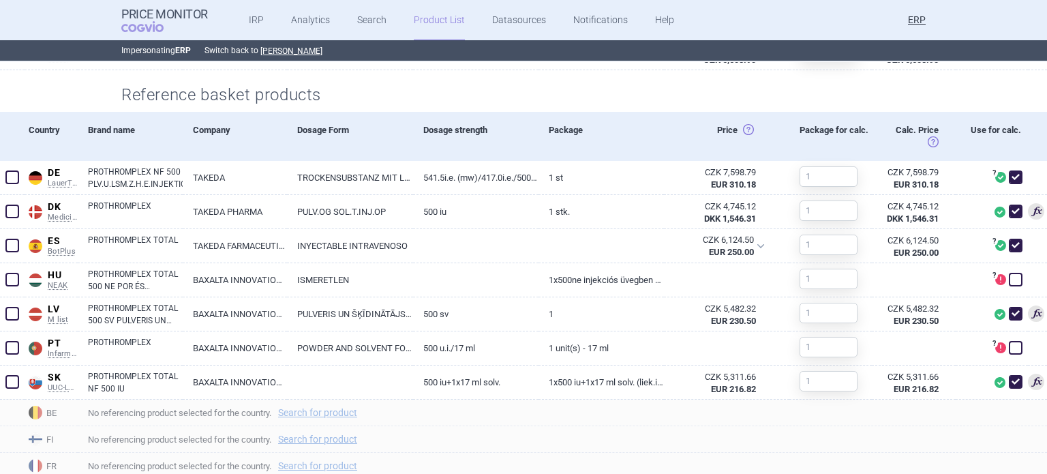
scroll to position [545, 0]
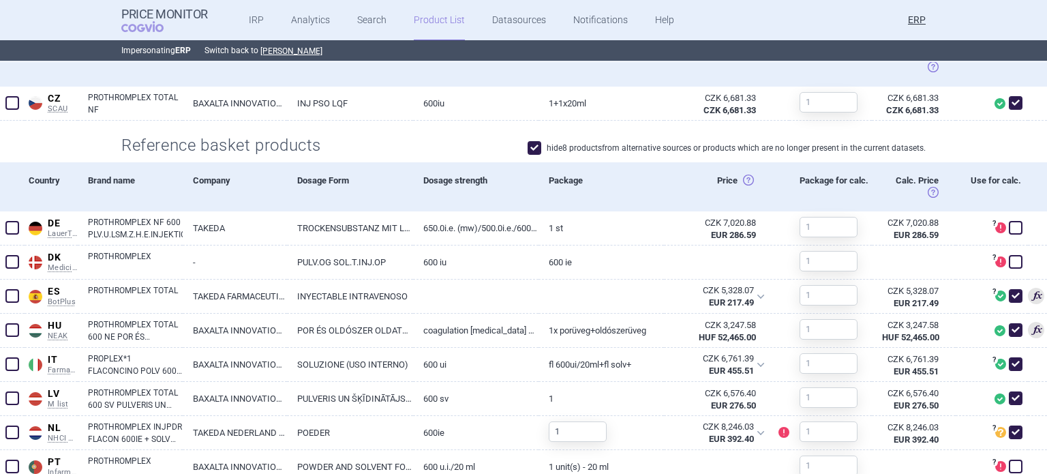
scroll to position [545, 0]
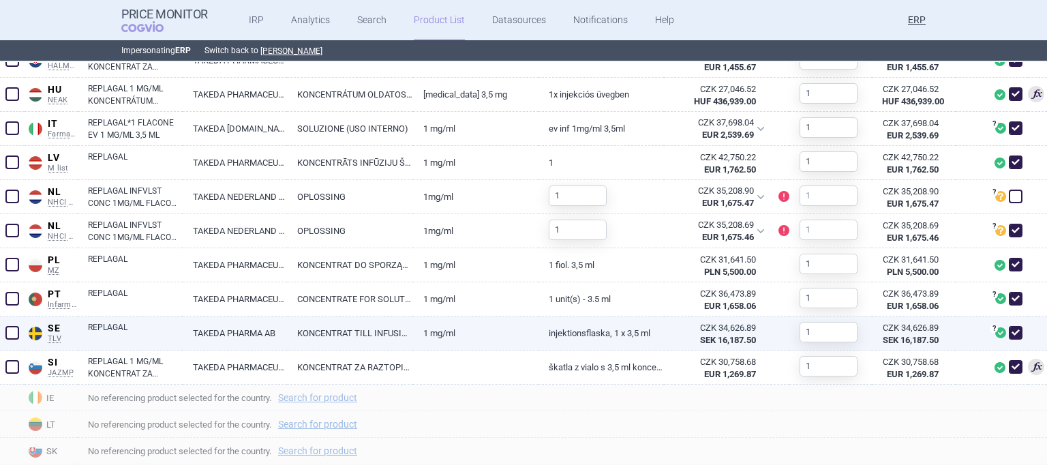
scroll to position [954, 0]
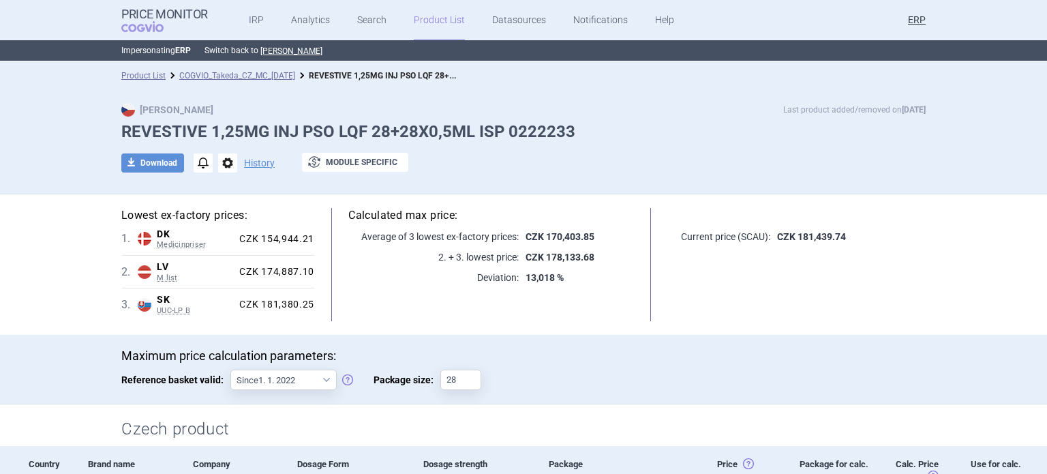
click at [769, 137] on h1 "REVESTIVE 1,25MG INJ PSO LQF 28+28X0,5ML ISP 0222233" at bounding box center [523, 132] width 804 height 20
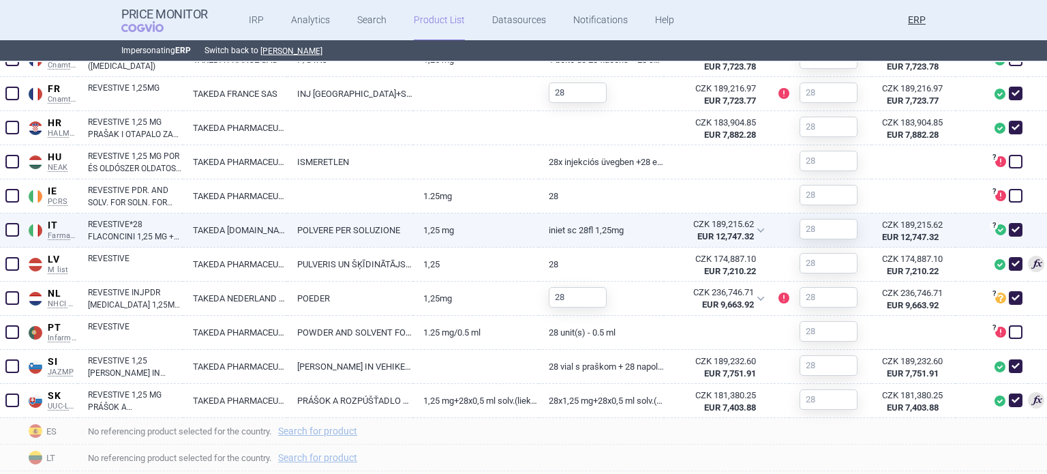
scroll to position [750, 0]
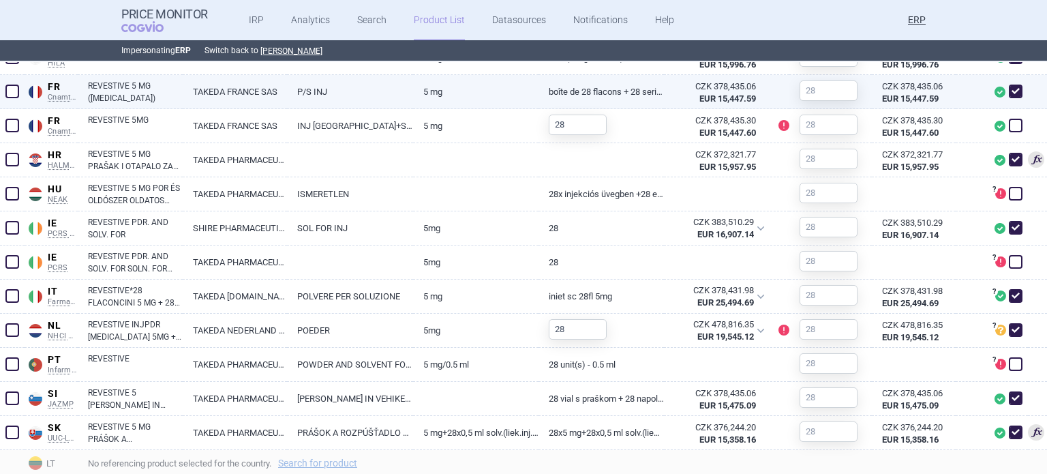
scroll to position [865, 0]
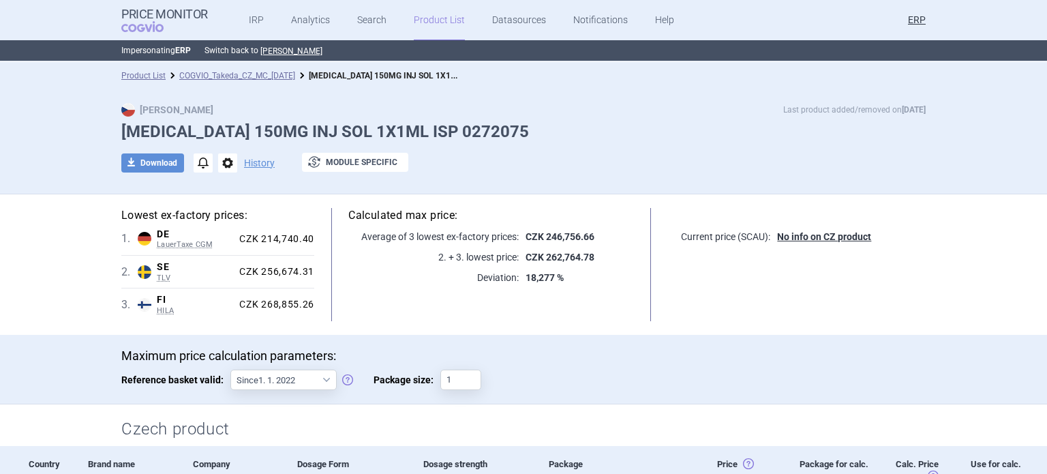
click at [29, 139] on div "Max Price Last product added/removed on 6 Aug TAKHZYRO 150MG INJ SOL 1X1ML ISP …" at bounding box center [523, 141] width 1047 height 105
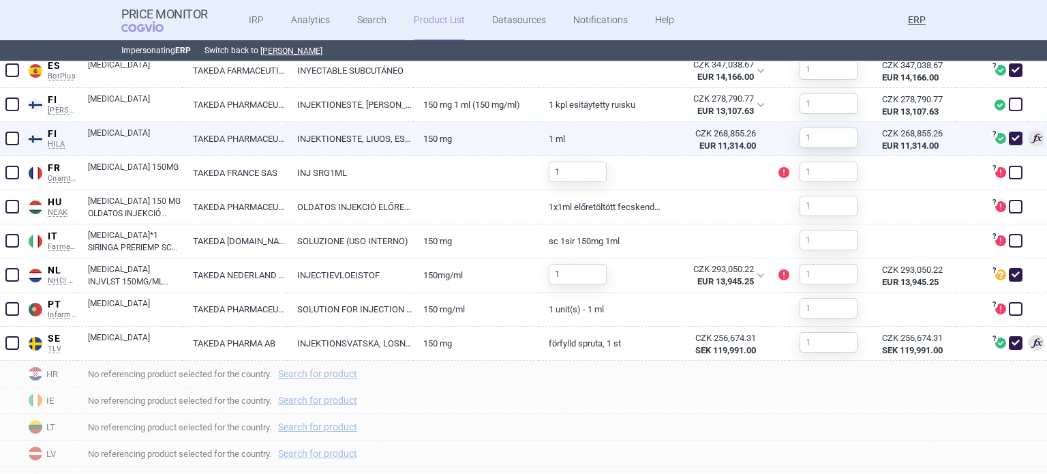
scroll to position [682, 0]
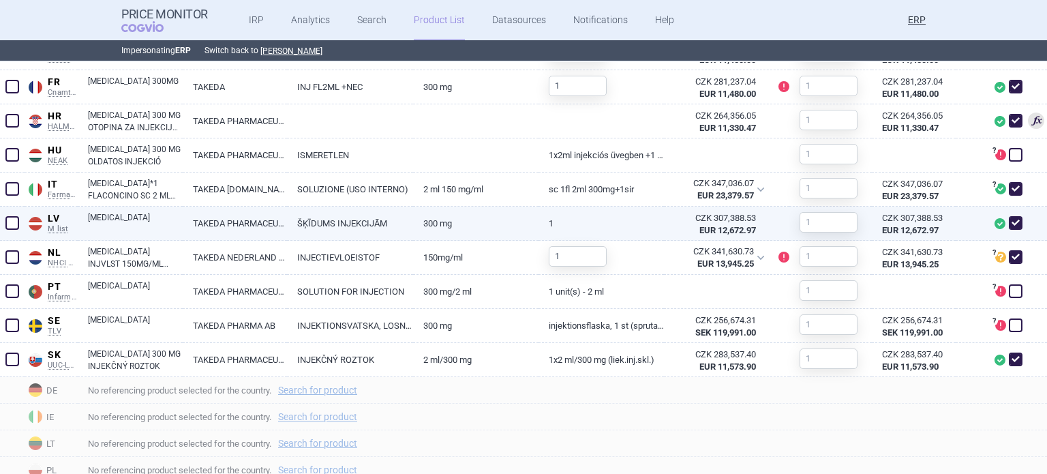
scroll to position [750, 0]
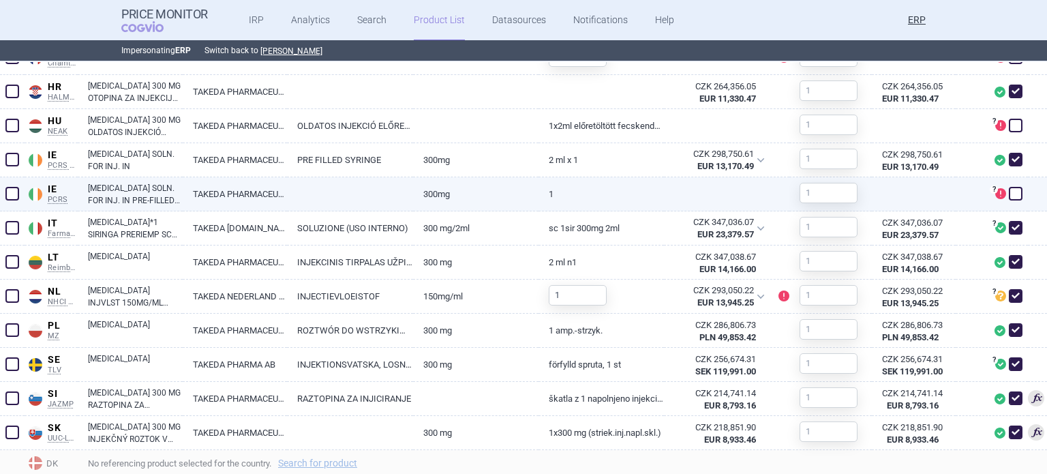
scroll to position [839, 0]
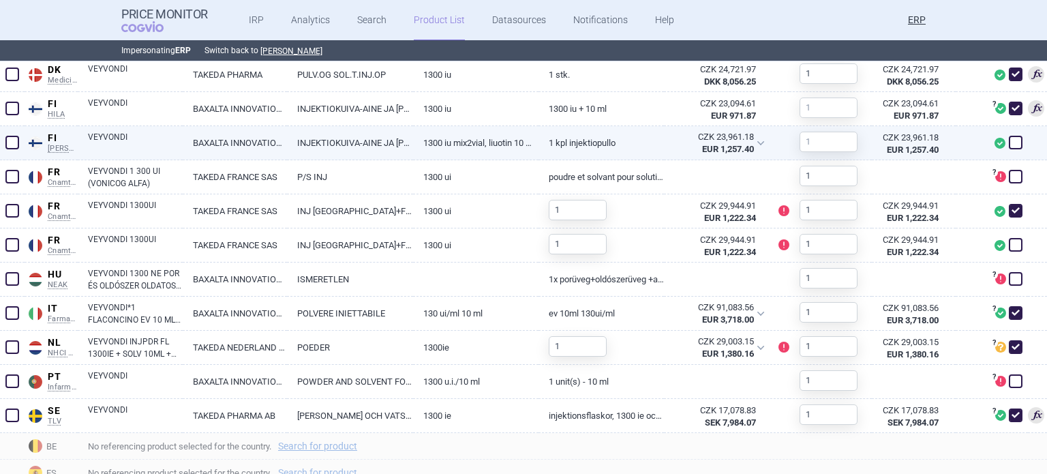
scroll to position [613, 0]
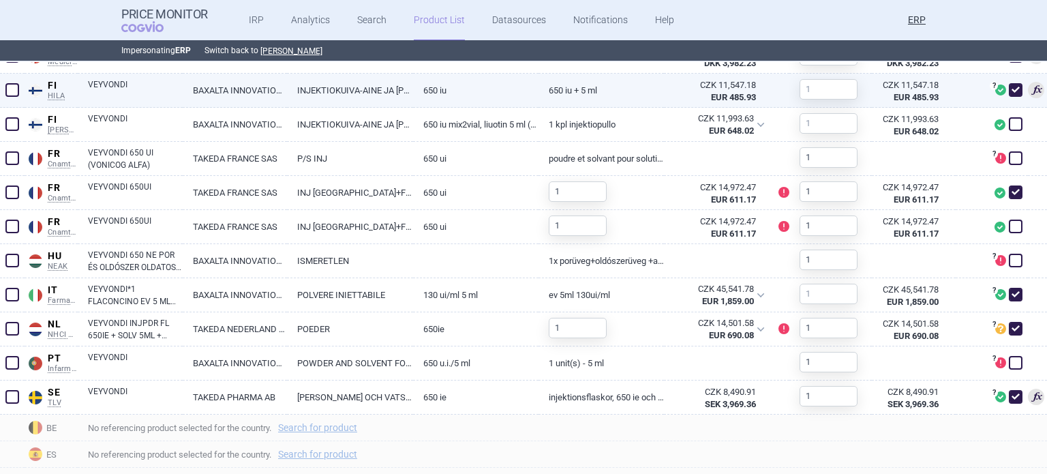
scroll to position [613, 0]
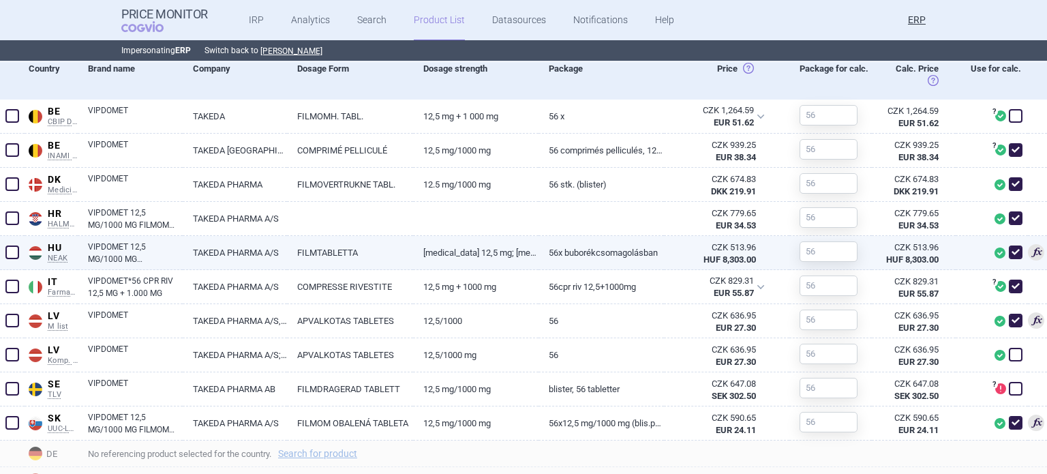
scroll to position [545, 0]
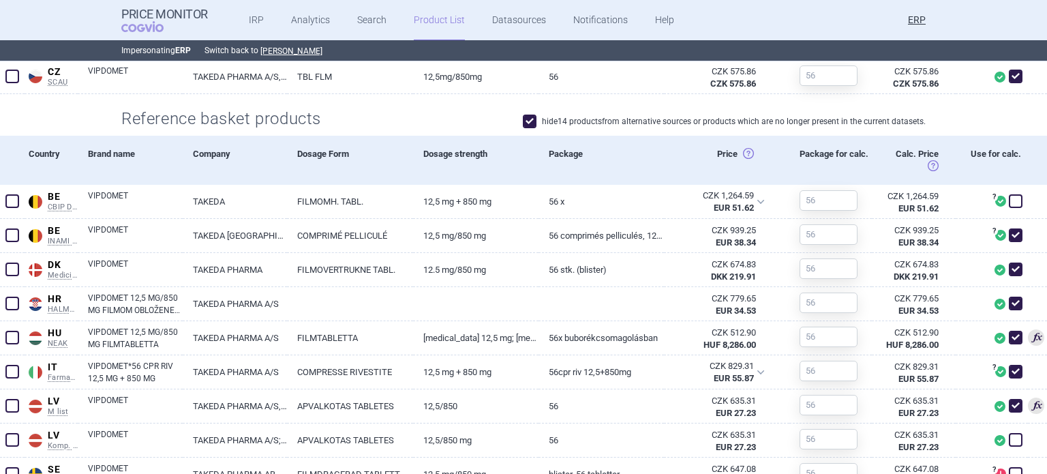
scroll to position [545, 0]
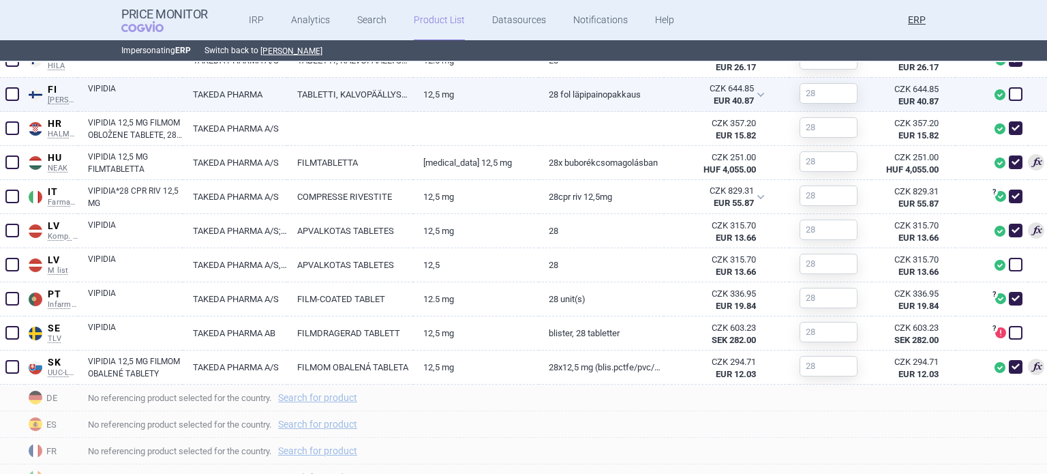
scroll to position [682, 0]
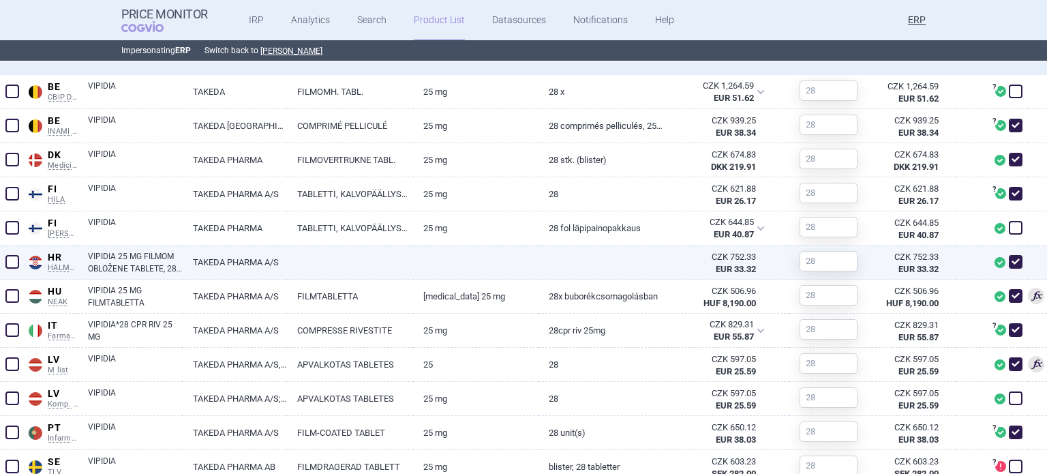
scroll to position [750, 0]
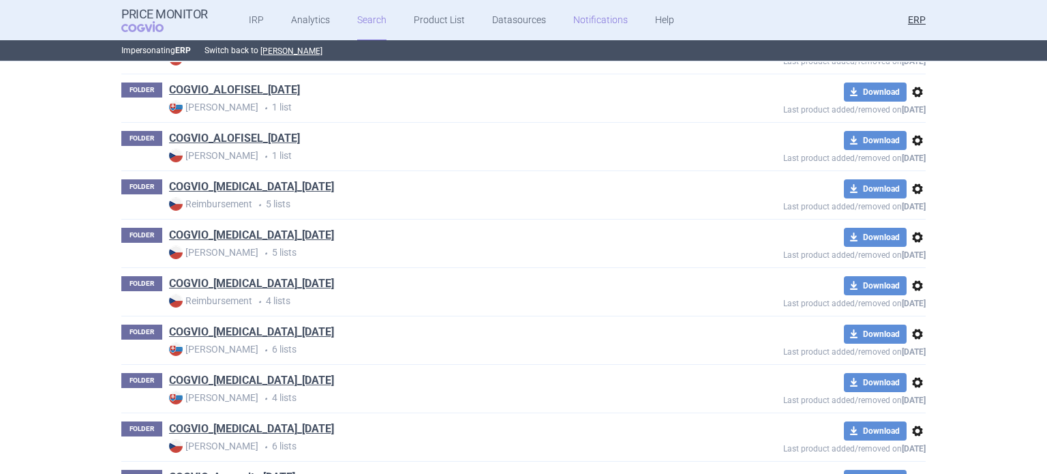
scroll to position [11332, 0]
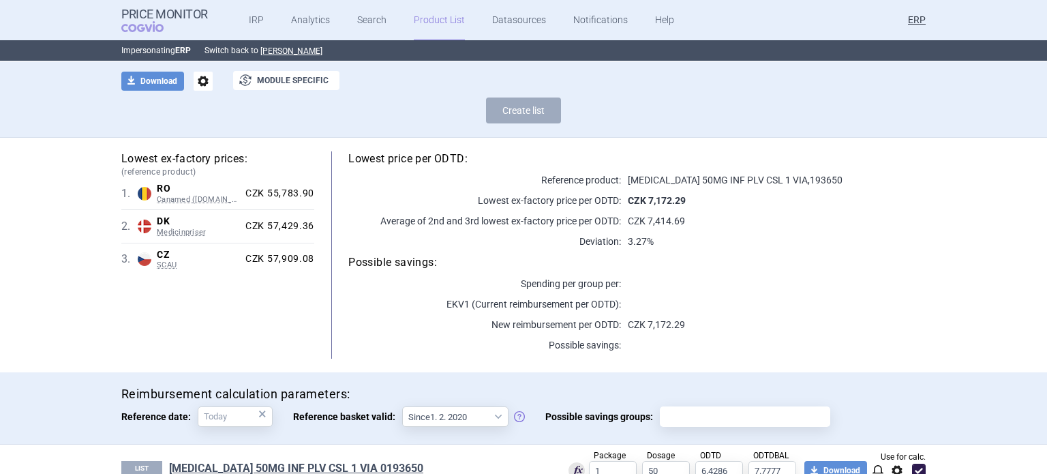
scroll to position [123, 0]
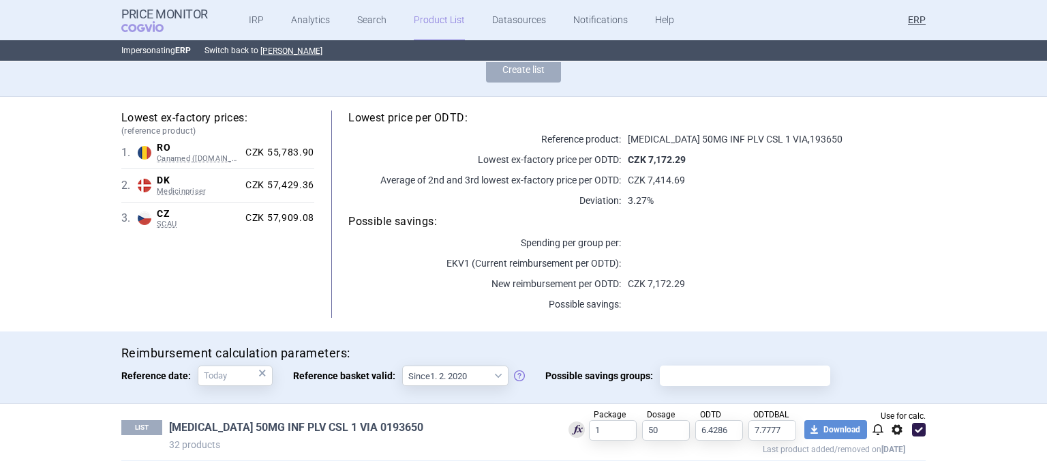
click at [290, 427] on link "[MEDICAL_DATA] 50MG INF PLV CSL 1 VIA 0193650" at bounding box center [296, 427] width 254 height 15
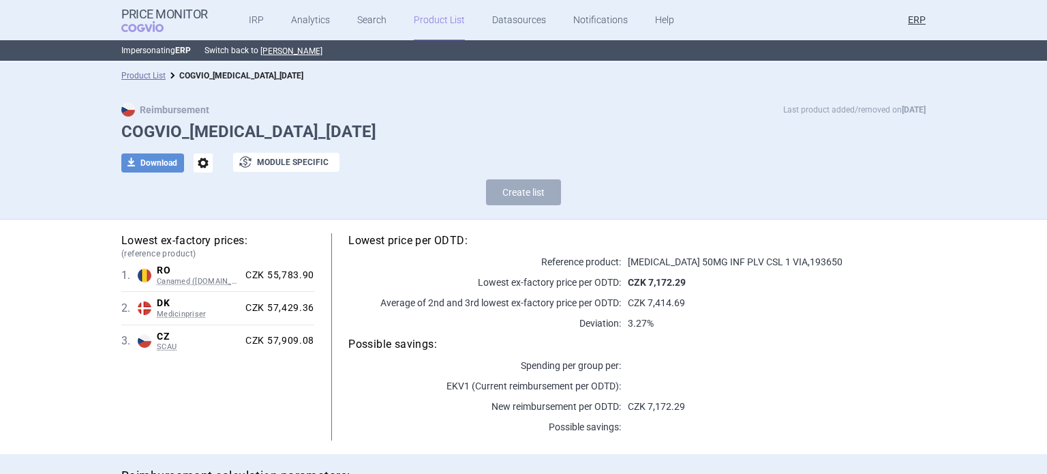
select select "[DATE]"
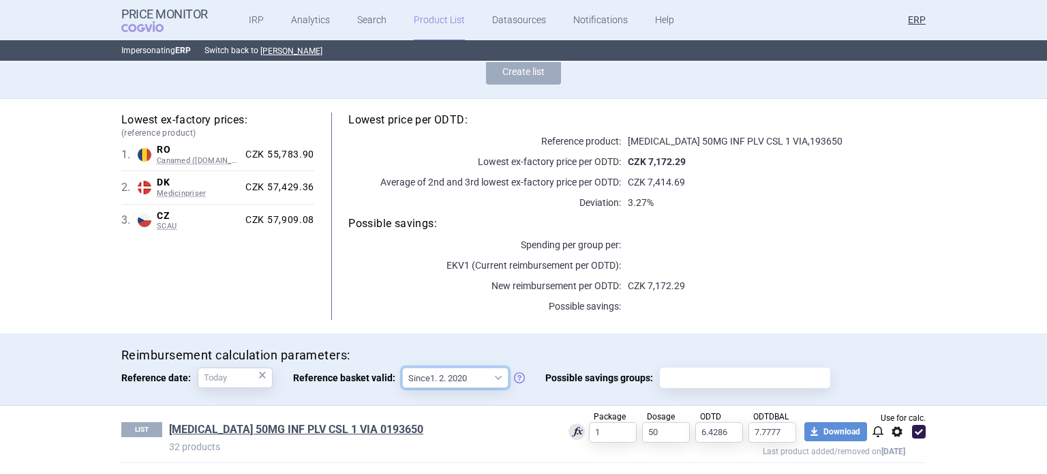
click at [406, 370] on select "Since 1. 2. 2020 Since 1. 7. 2013" at bounding box center [455, 377] width 106 height 20
click at [397, 299] on p "Possible savings:" at bounding box center [484, 306] width 273 height 14
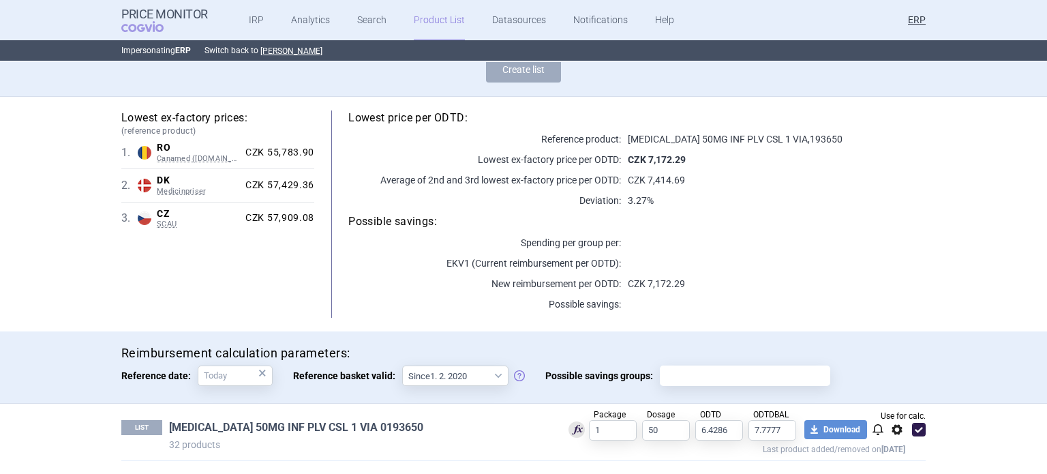
click at [365, 427] on link "[MEDICAL_DATA] 50MG INF PLV CSL 1 VIA 0193650" at bounding box center [296, 427] width 254 height 15
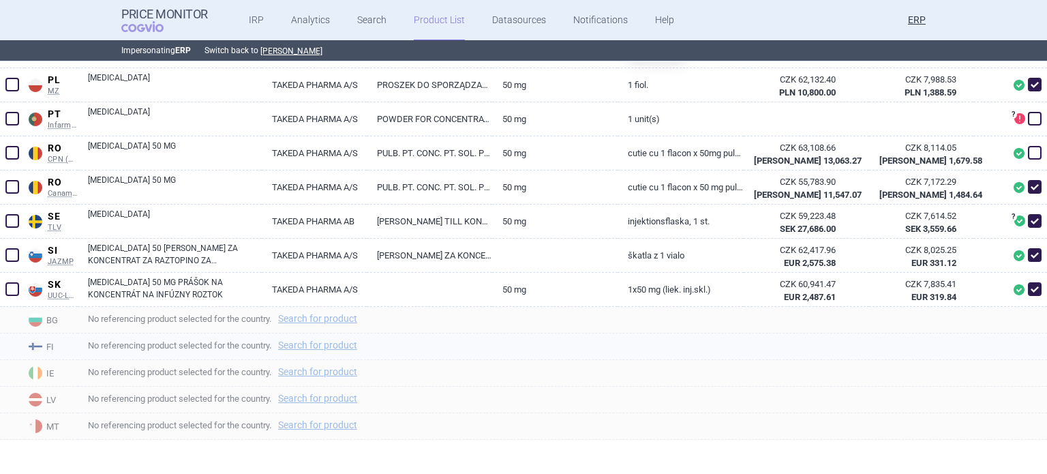
scroll to position [1065, 0]
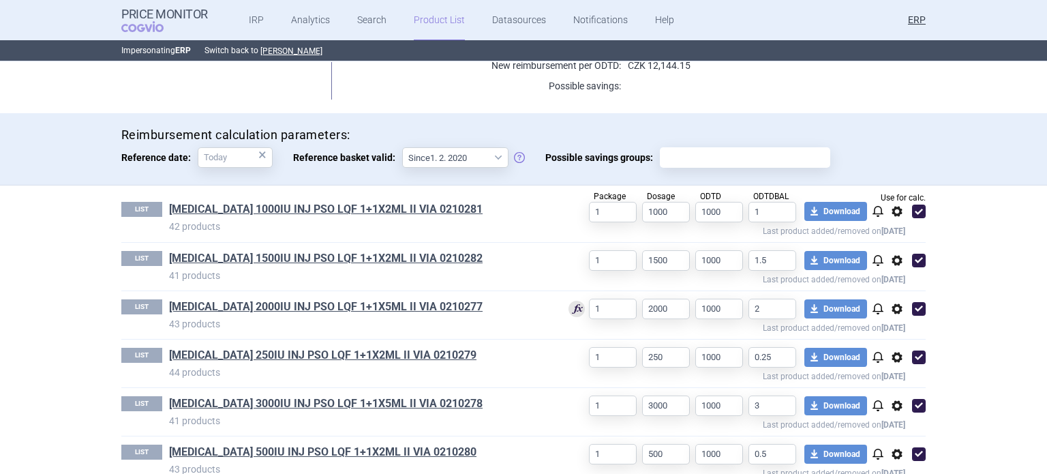
scroll to position [364, 0]
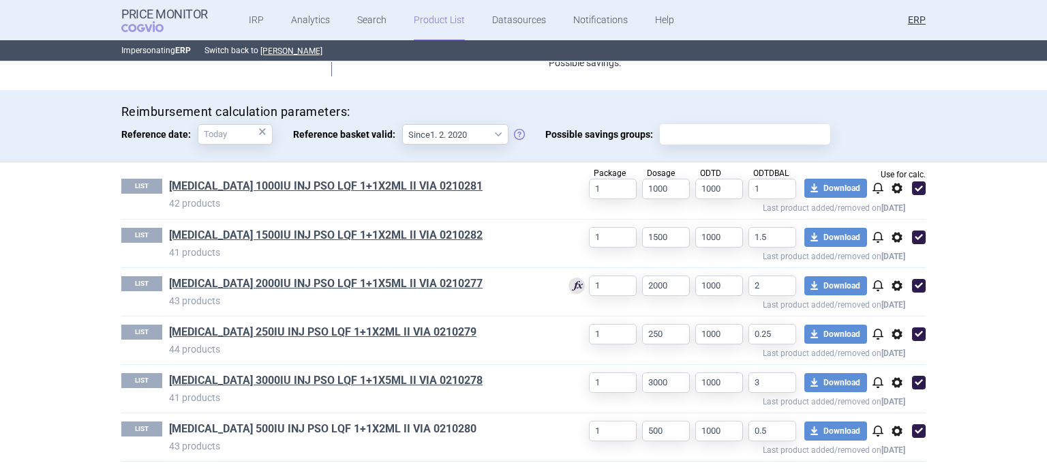
click at [284, 425] on link "ADVATE 500IU INJ PSO LQF 1+1X2ML II VIA 0210280" at bounding box center [322, 428] width 307 height 15
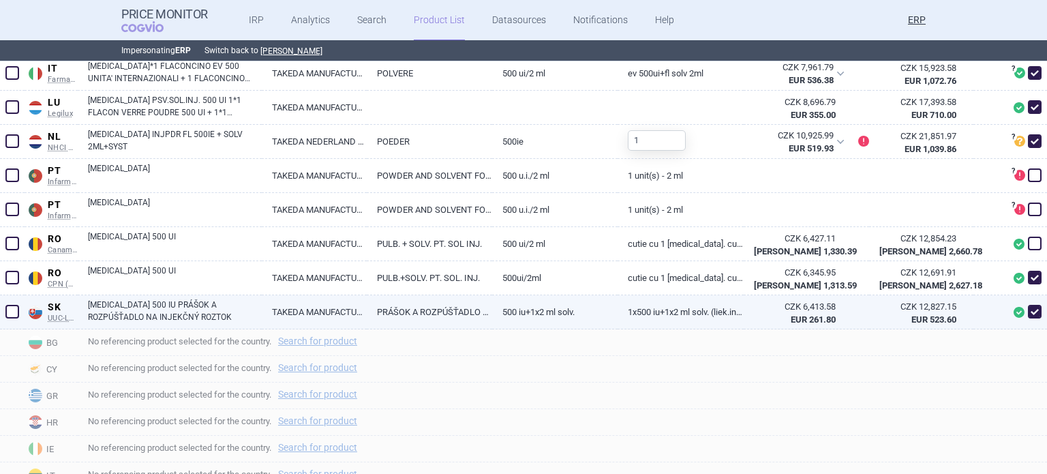
scroll to position [1022, 0]
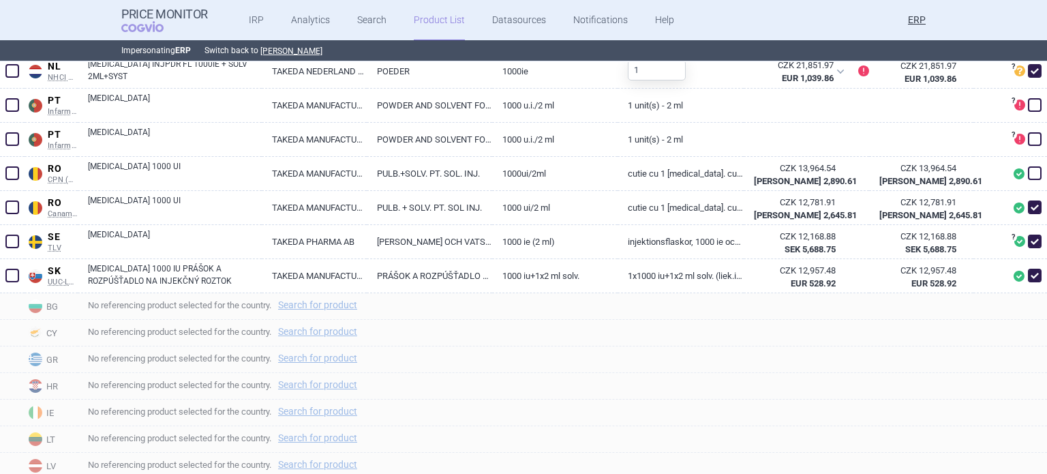
scroll to position [1022, 0]
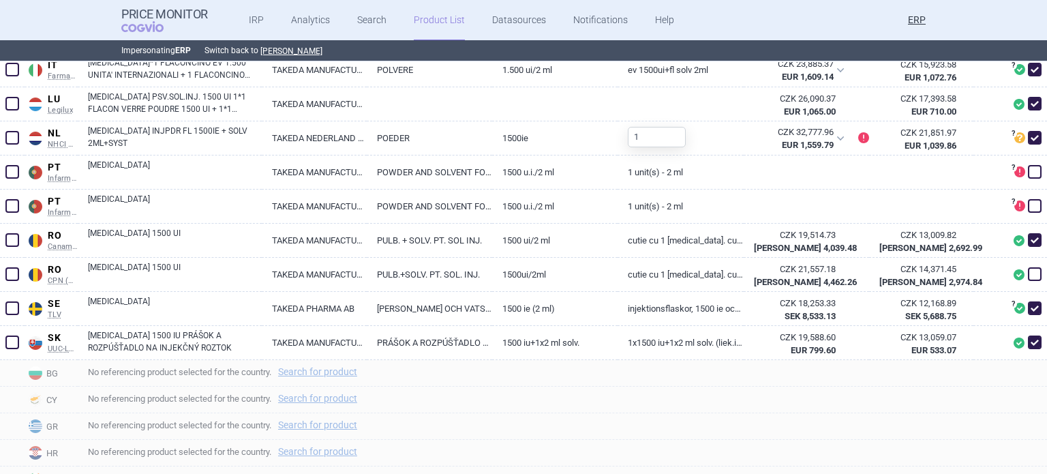
scroll to position [954, 0]
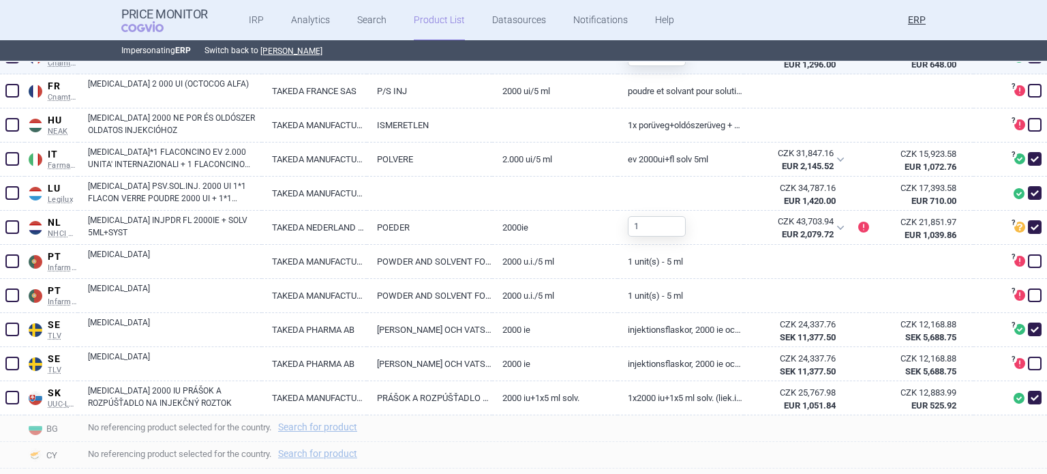
scroll to position [818, 0]
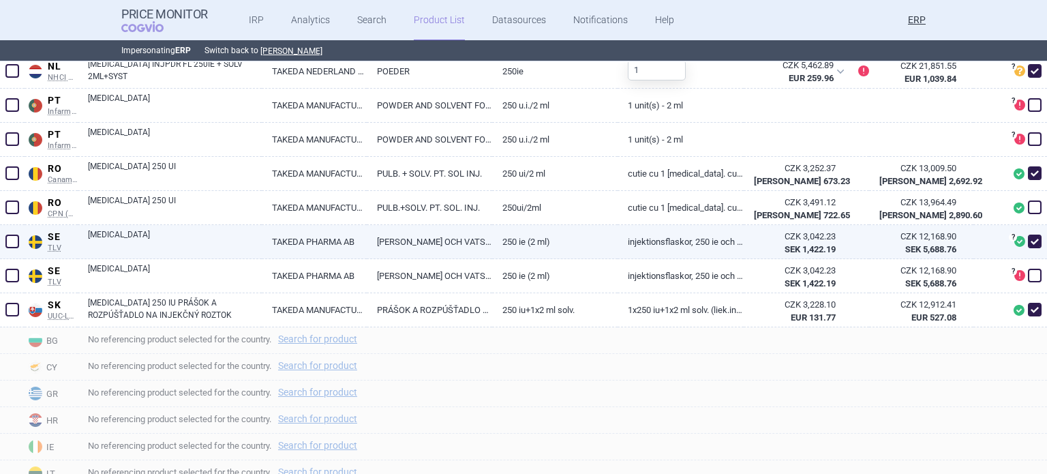
scroll to position [1022, 0]
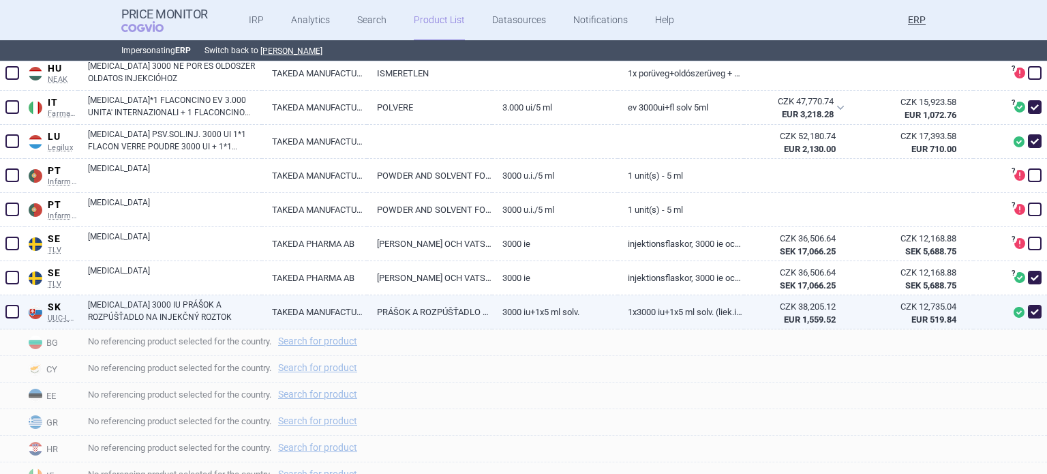
scroll to position [954, 0]
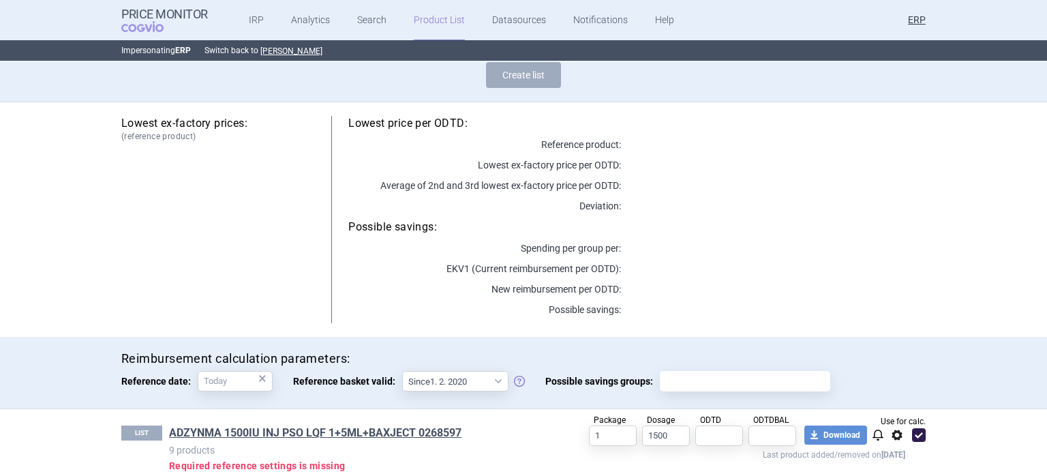
scroll to position [196, 0]
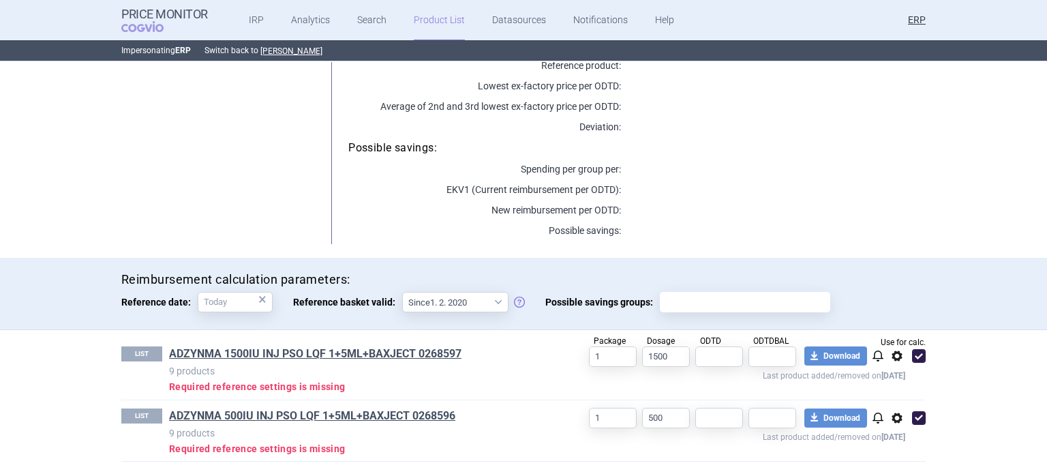
click at [410, 406] on div "LIST ADZYNMA 500IU INJ PSO LQF 1+5ML+BAXJECT 0268596 9 products Required refere…" at bounding box center [523, 430] width 804 height 61
click at [407, 412] on link "ADZYNMA 500IU INJ PSO LQF 1+5ML+BAXJECT 0268596" at bounding box center [312, 415] width 286 height 15
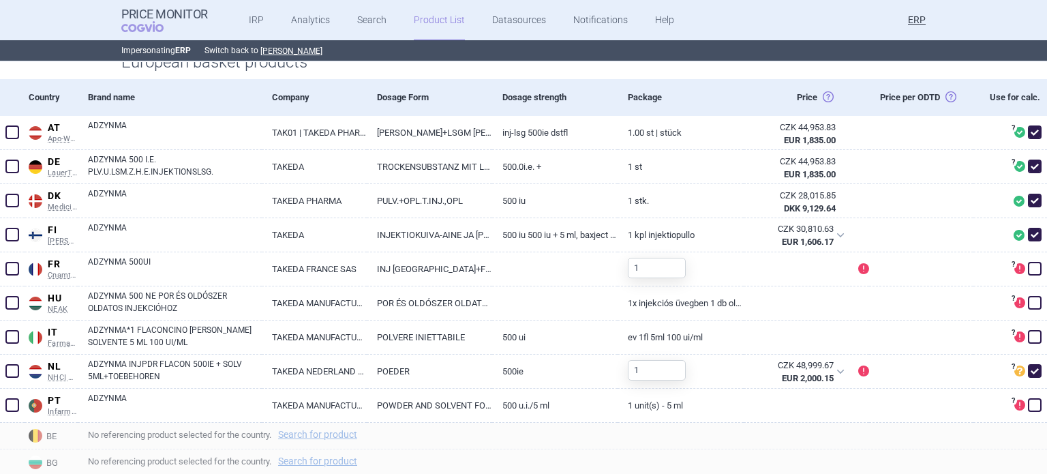
scroll to position [341, 0]
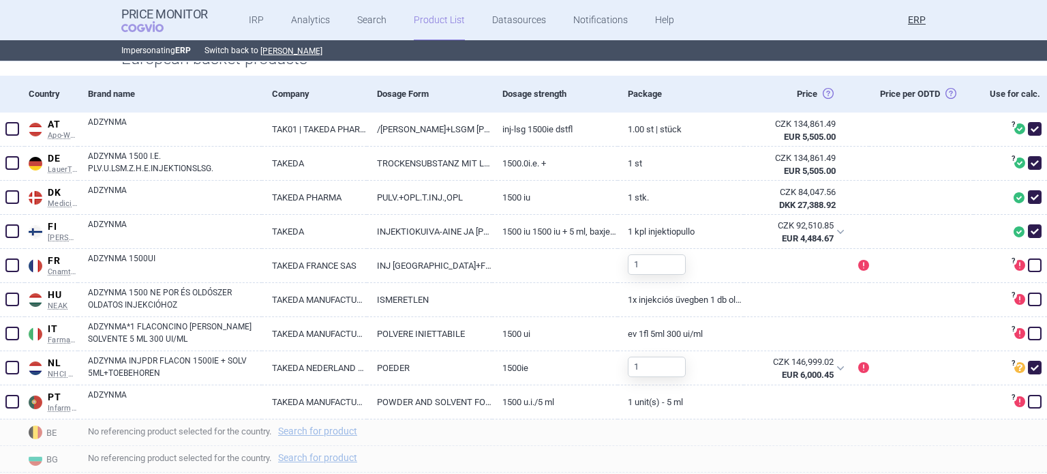
scroll to position [409, 0]
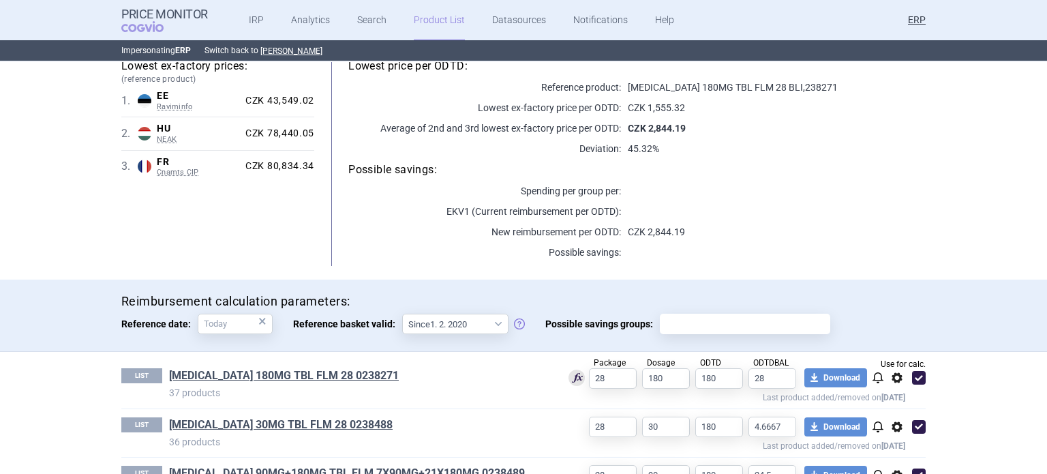
scroll to position [267, 0]
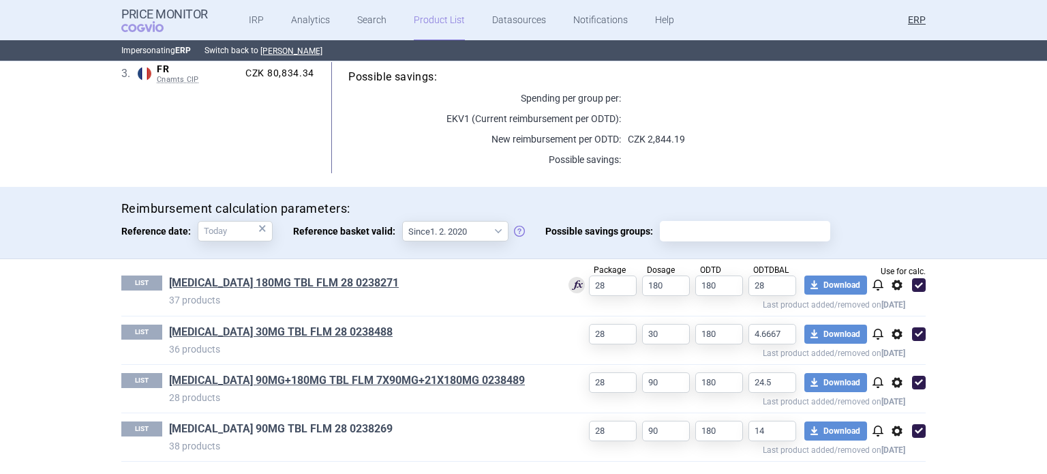
click at [329, 427] on link "ALUNBRIG 90MG TBL FLM 28 0238269" at bounding box center [281, 428] width 224 height 15
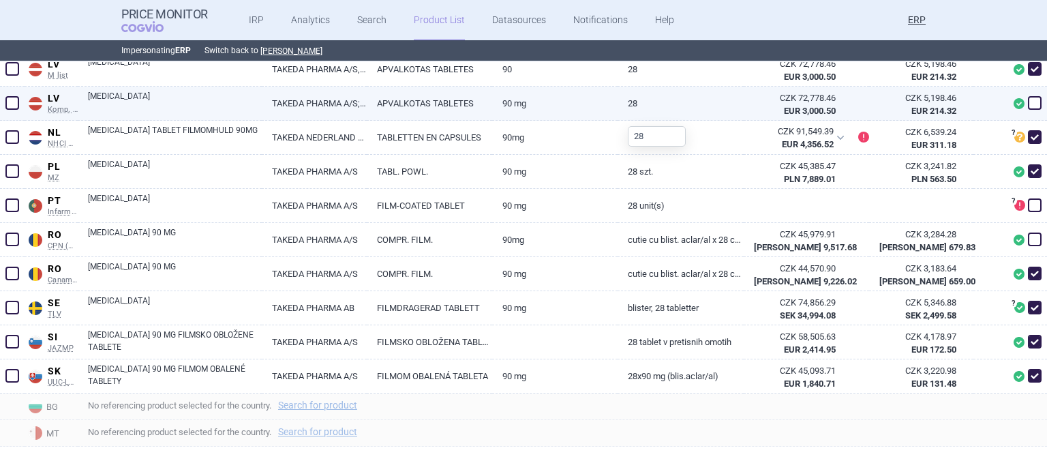
scroll to position [1190, 0]
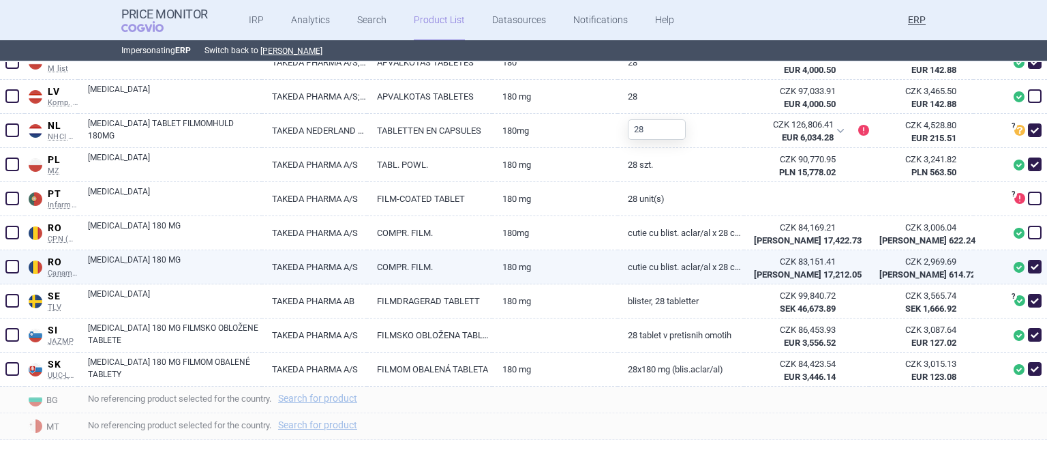
scroll to position [815, 0]
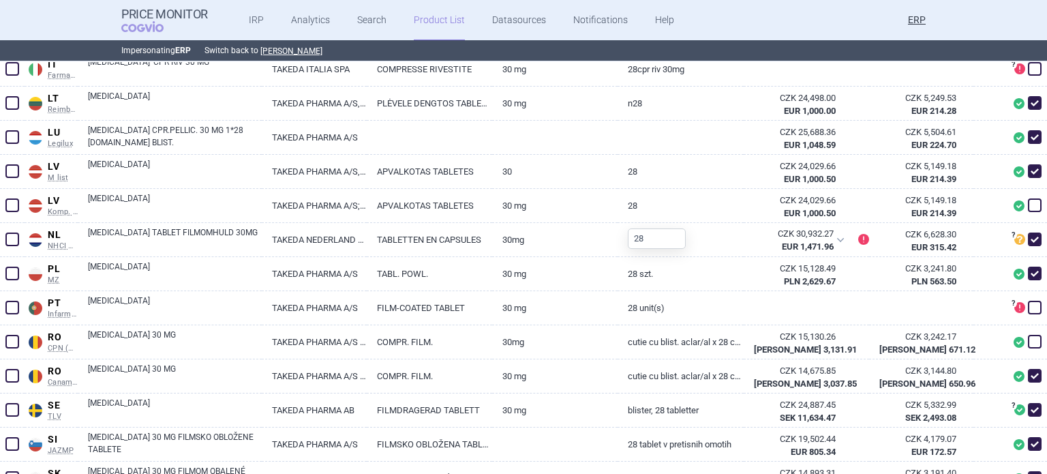
scroll to position [1156, 0]
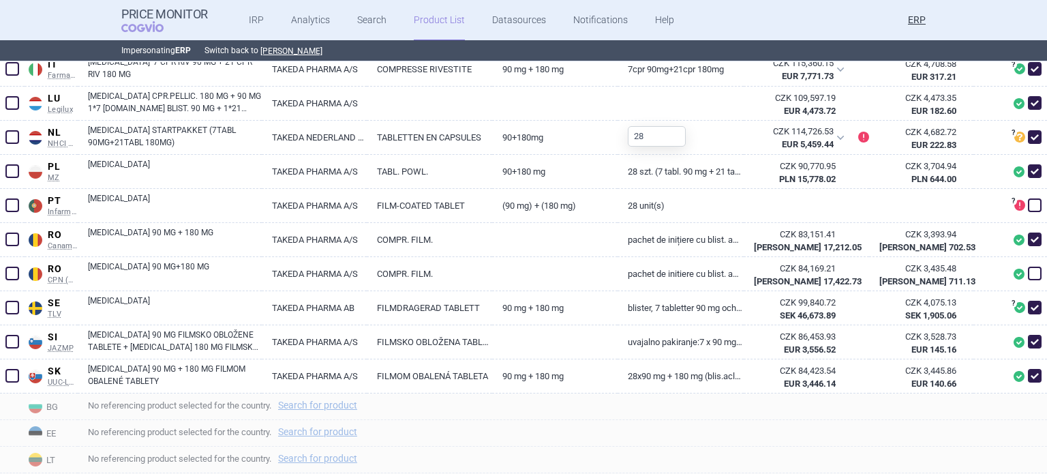
scroll to position [954, 0]
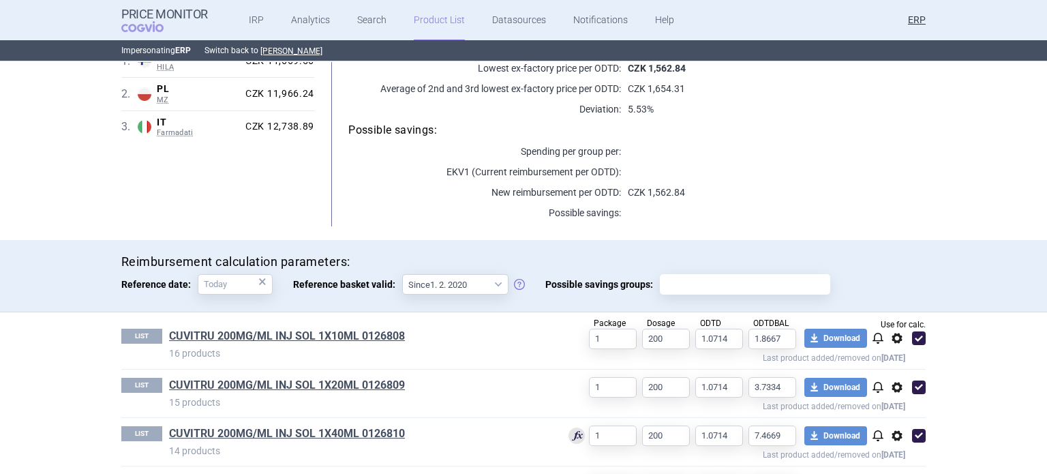
scroll to position [267, 0]
